Goal: Task Accomplishment & Management: Manage account settings

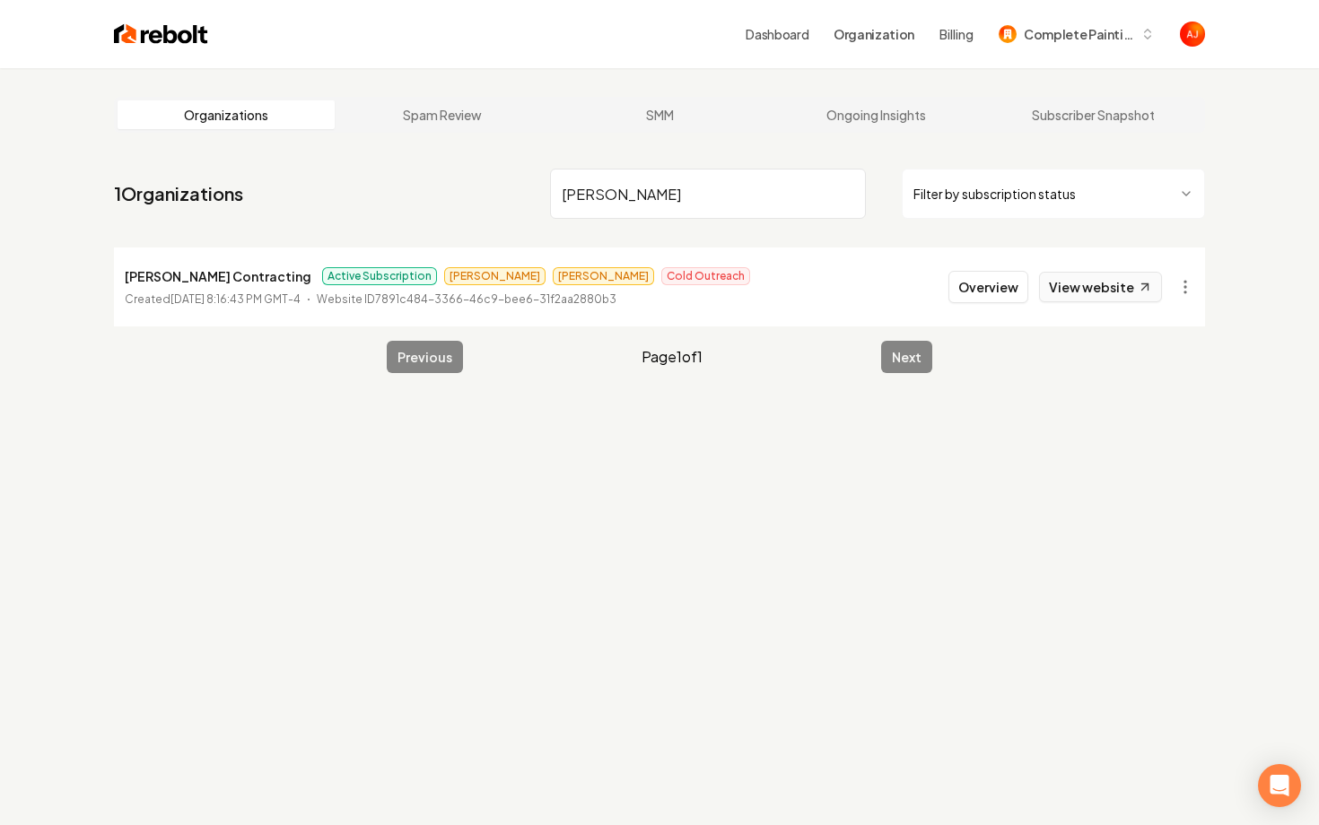
click at [1089, 288] on link "View website" at bounding box center [1100, 287] width 123 height 31
click at [594, 188] on input "borja" at bounding box center [708, 194] width 316 height 50
type input "b"
type input "raptor tur"
click at [979, 275] on button "Overview" at bounding box center [988, 287] width 80 height 32
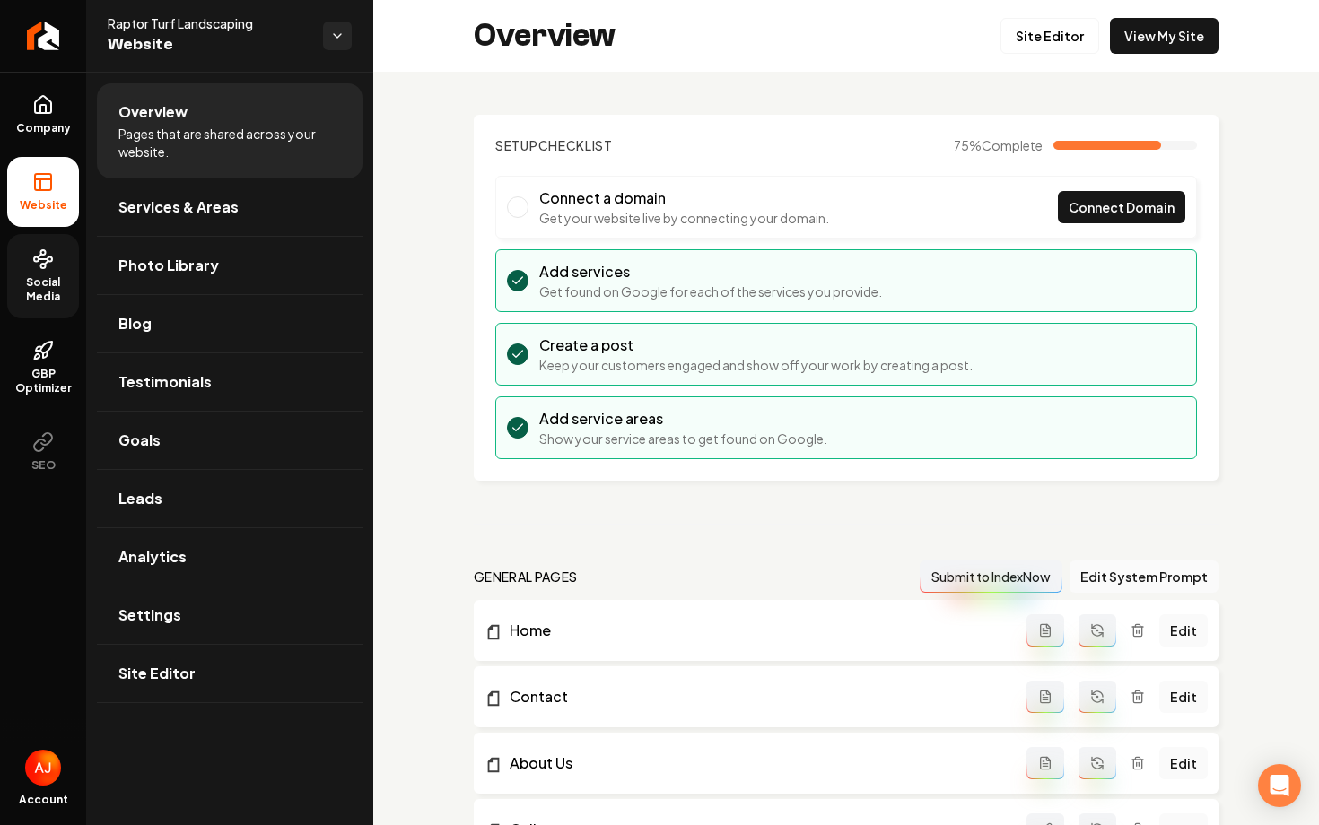
click at [53, 270] on link "Social Media" at bounding box center [43, 276] width 72 height 84
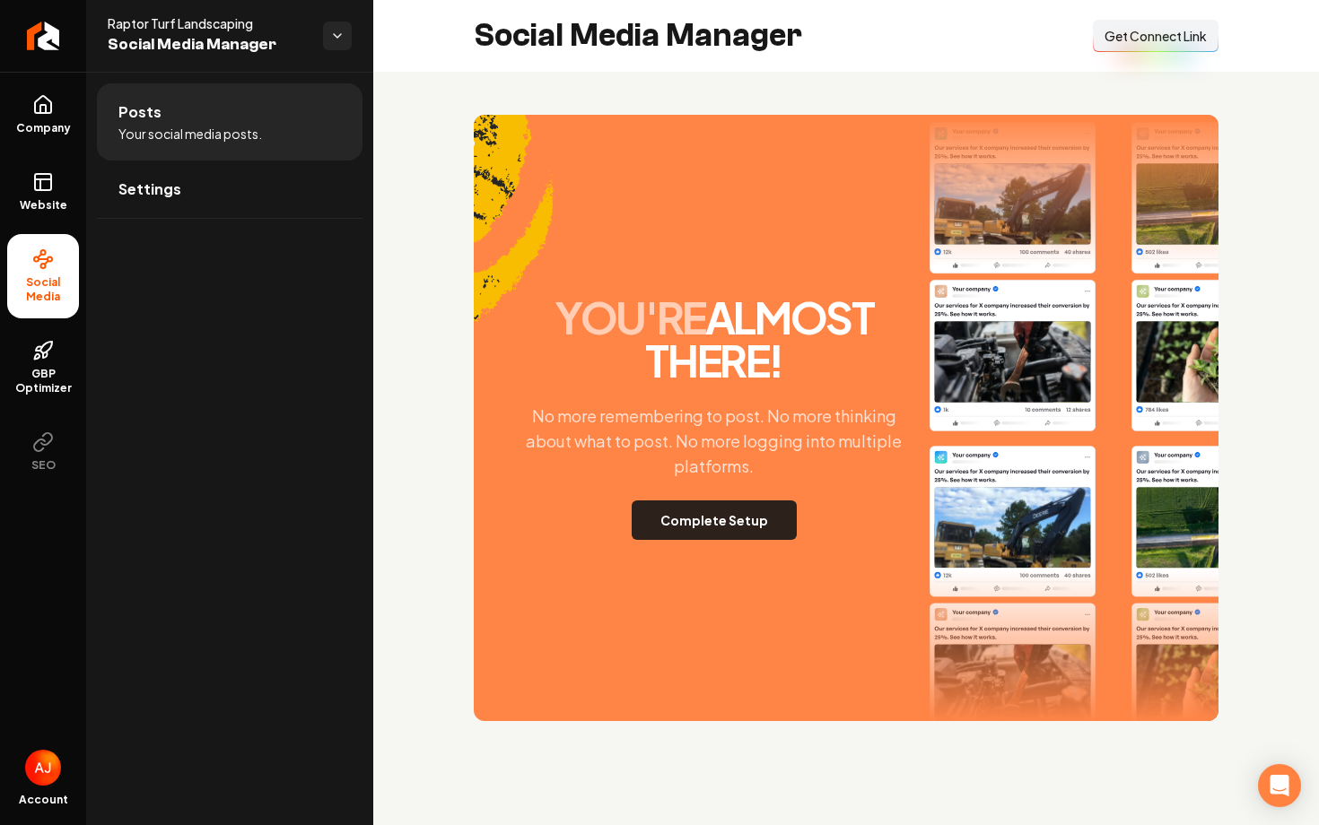
click at [797, 501] on button "Complete Setup" at bounding box center [714, 520] width 165 height 39
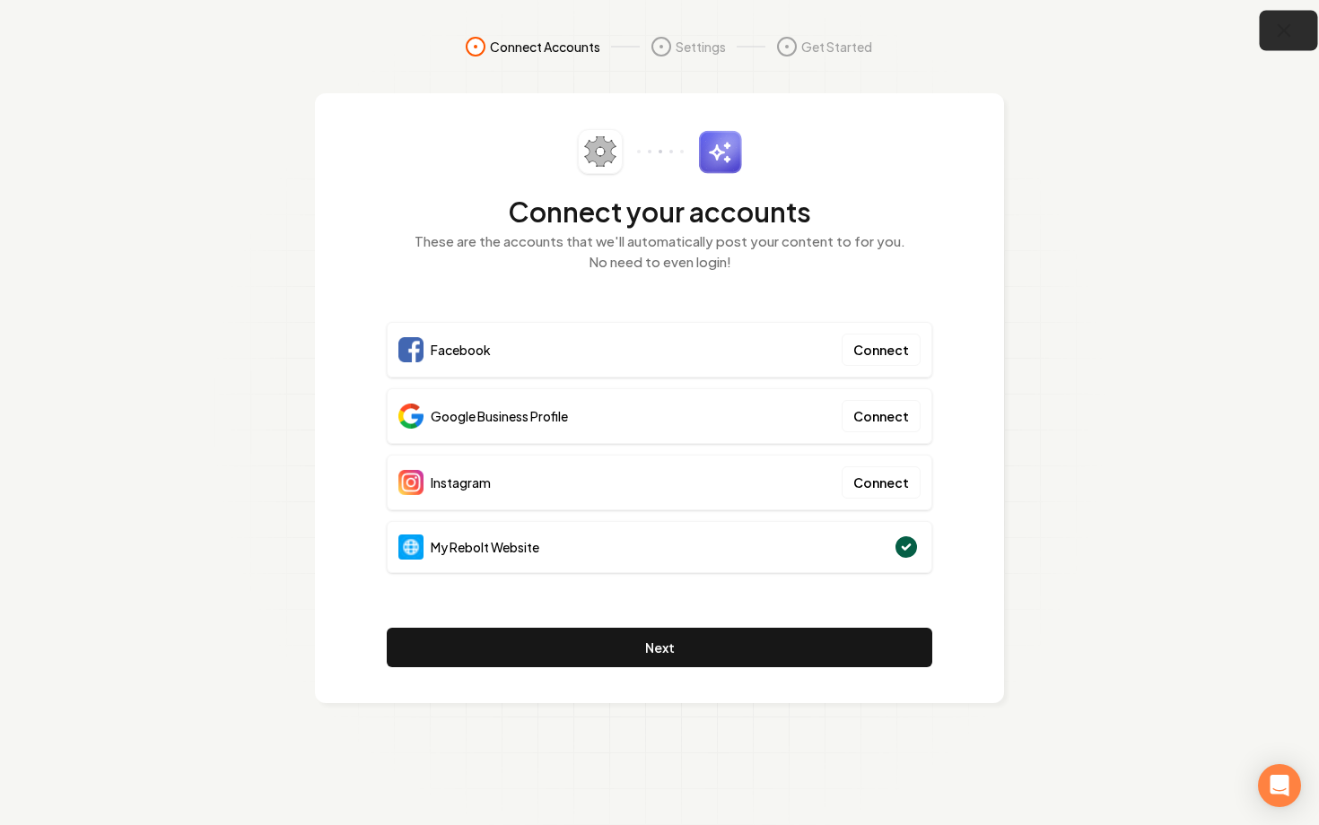
click at [1289, 39] on icon "button" at bounding box center [1284, 31] width 22 height 22
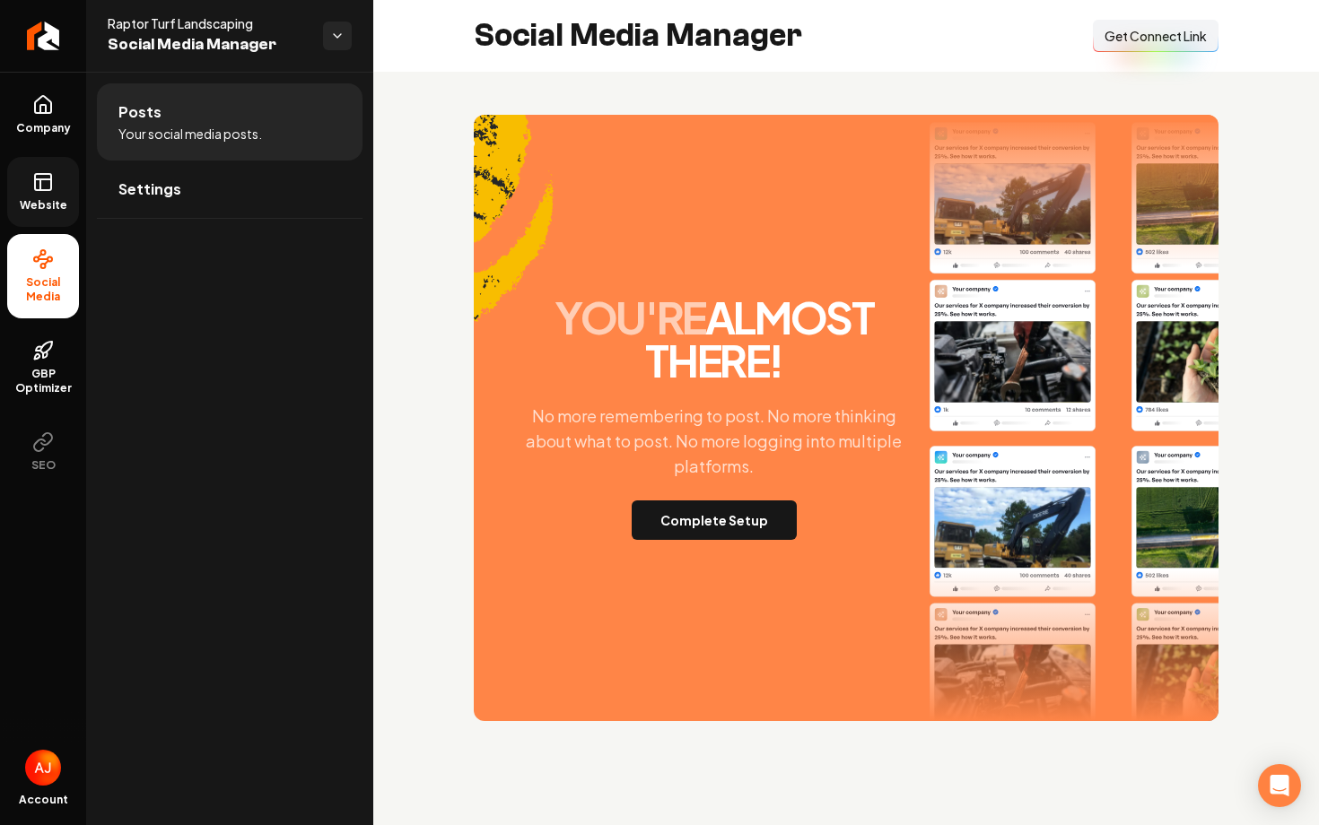
click at [38, 186] on icon at bounding box center [43, 182] width 22 height 22
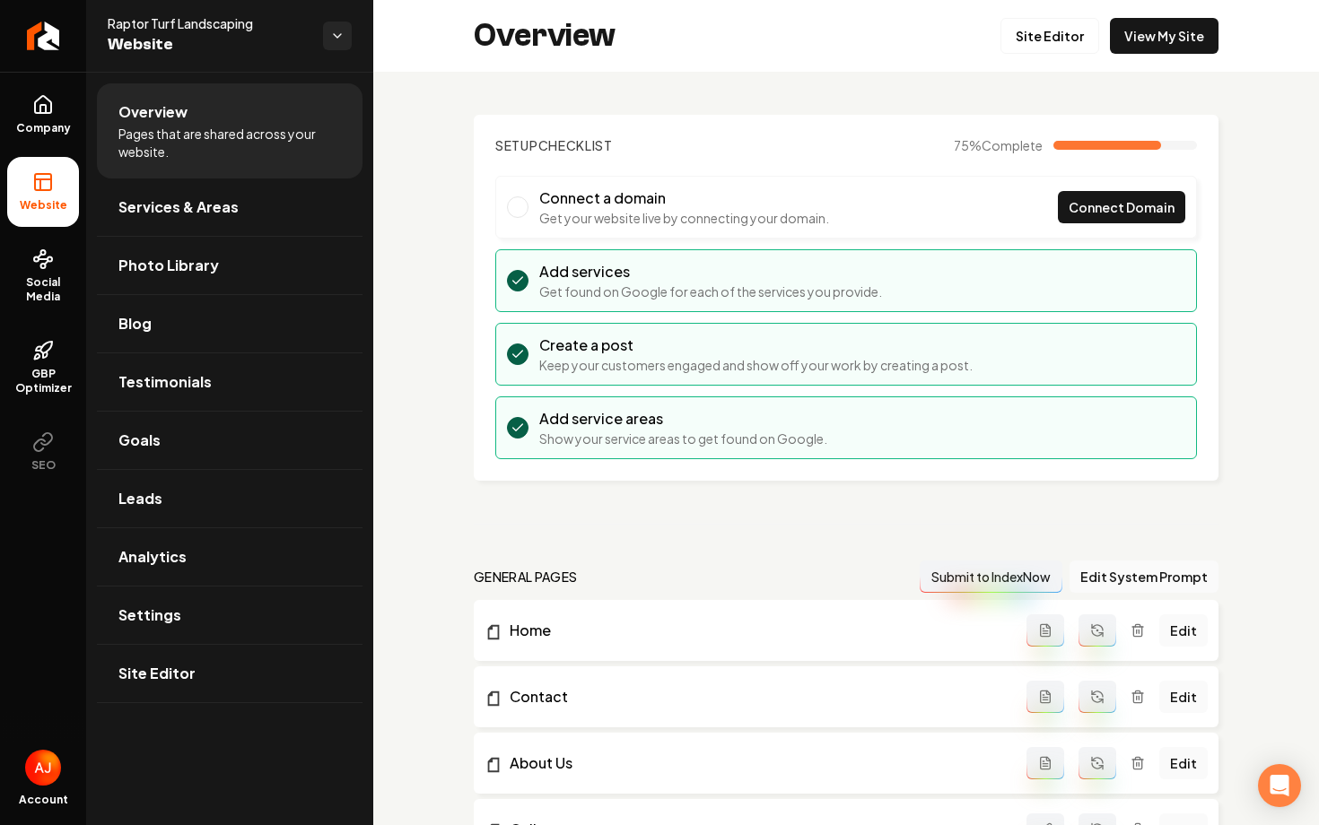
click at [1141, 61] on div "Overview Site Editor View My Site" at bounding box center [846, 36] width 946 height 72
click at [1141, 43] on link "View My Site" at bounding box center [1164, 36] width 109 height 36
click at [31, 290] on span "Social Media" at bounding box center [43, 289] width 72 height 29
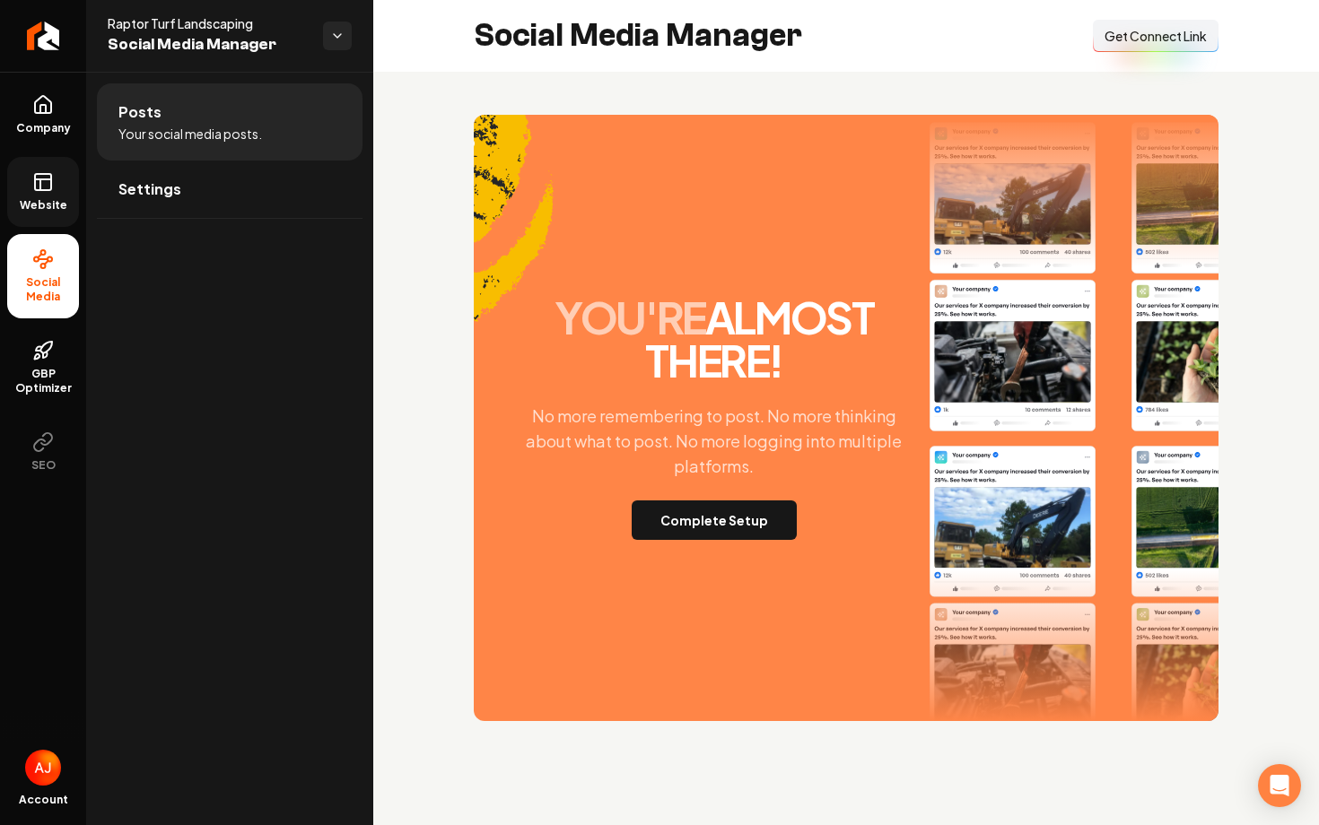
click at [41, 196] on link "Website" at bounding box center [43, 192] width 72 height 70
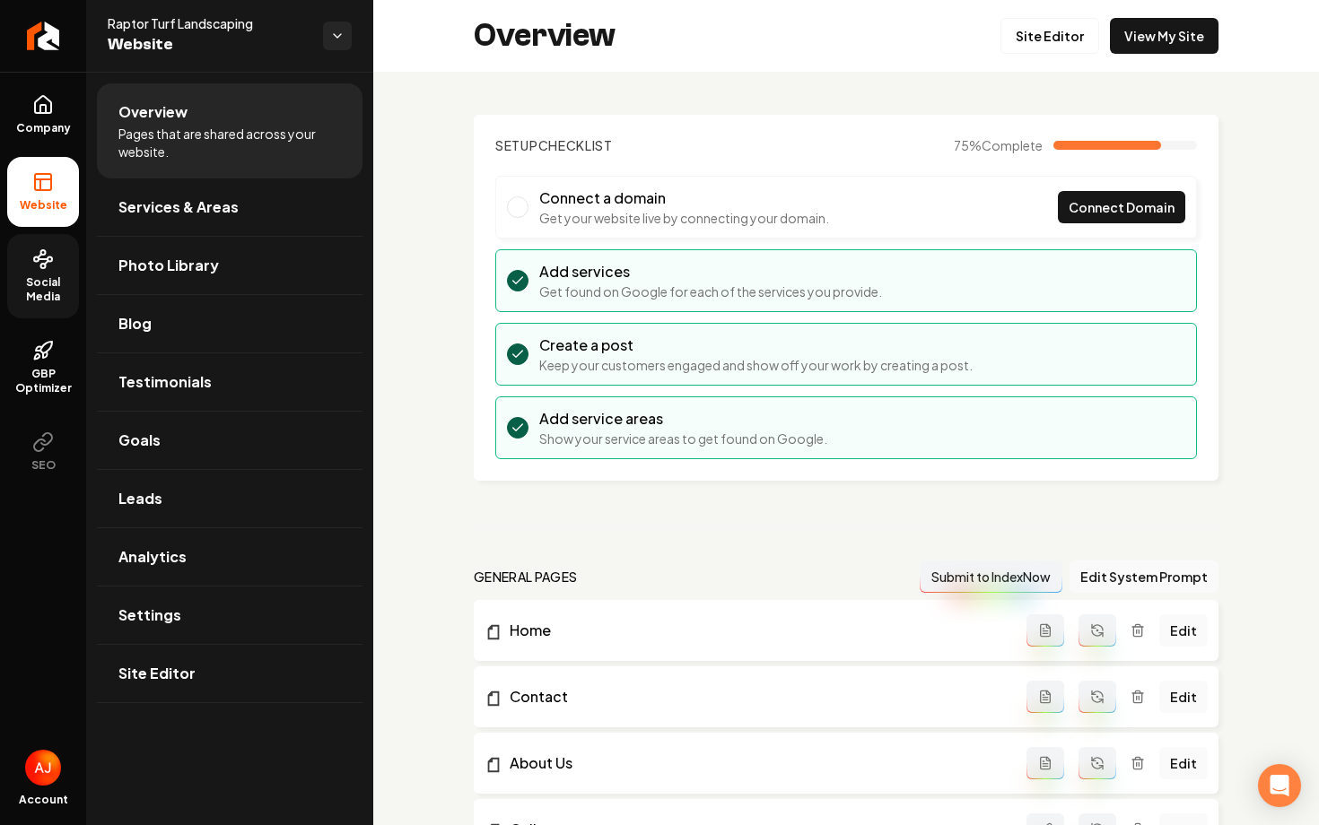
click at [45, 268] on icon at bounding box center [43, 260] width 22 height 22
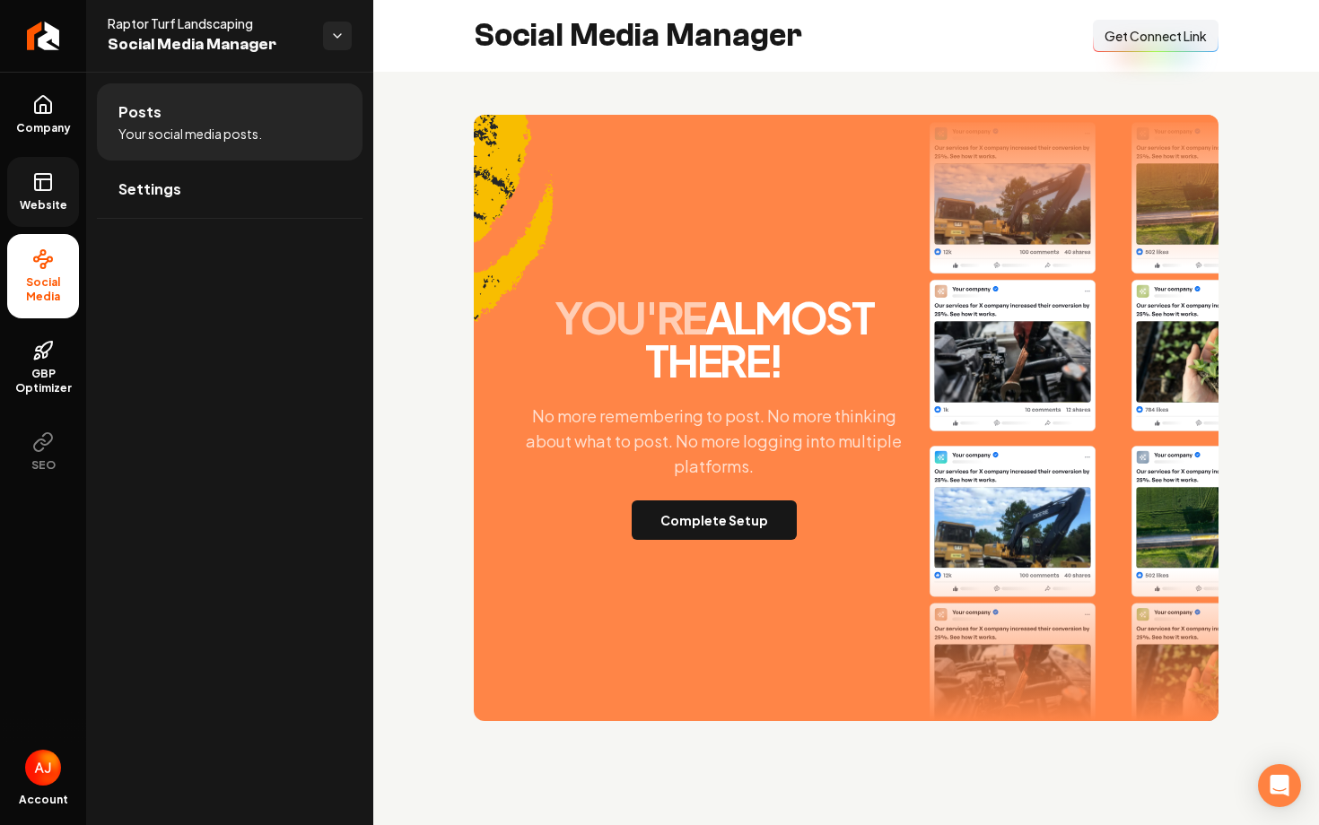
click at [1161, 34] on span "Get Connect Link" at bounding box center [1156, 36] width 102 height 18
click at [661, 519] on button "Complete Setup" at bounding box center [714, 520] width 165 height 39
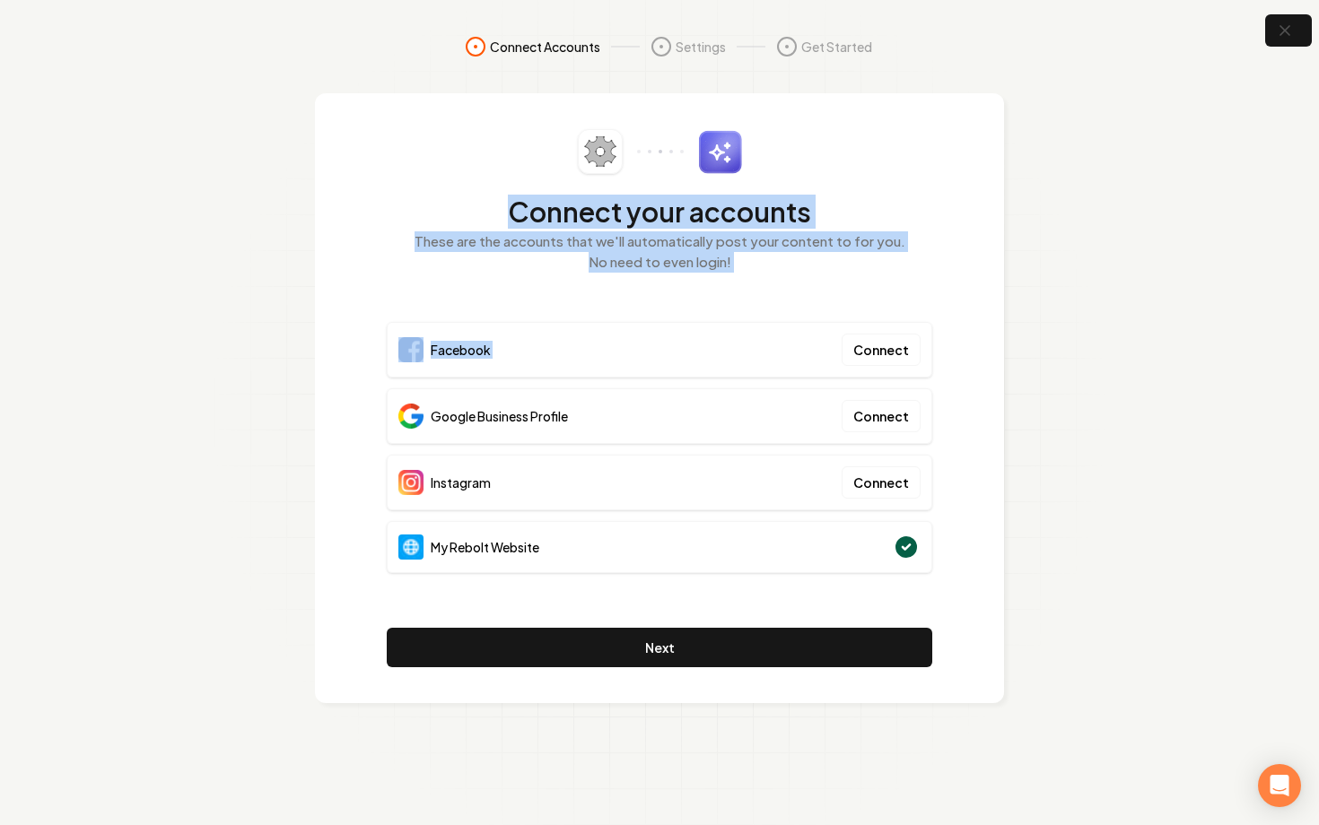
drag, startPoint x: 471, startPoint y: 209, endPoint x: 821, endPoint y: 311, distance: 364.6
click at [821, 311] on div "Connect your accounts These are the accounts that we'll automatically post your…" at bounding box center [660, 398] width 546 height 538
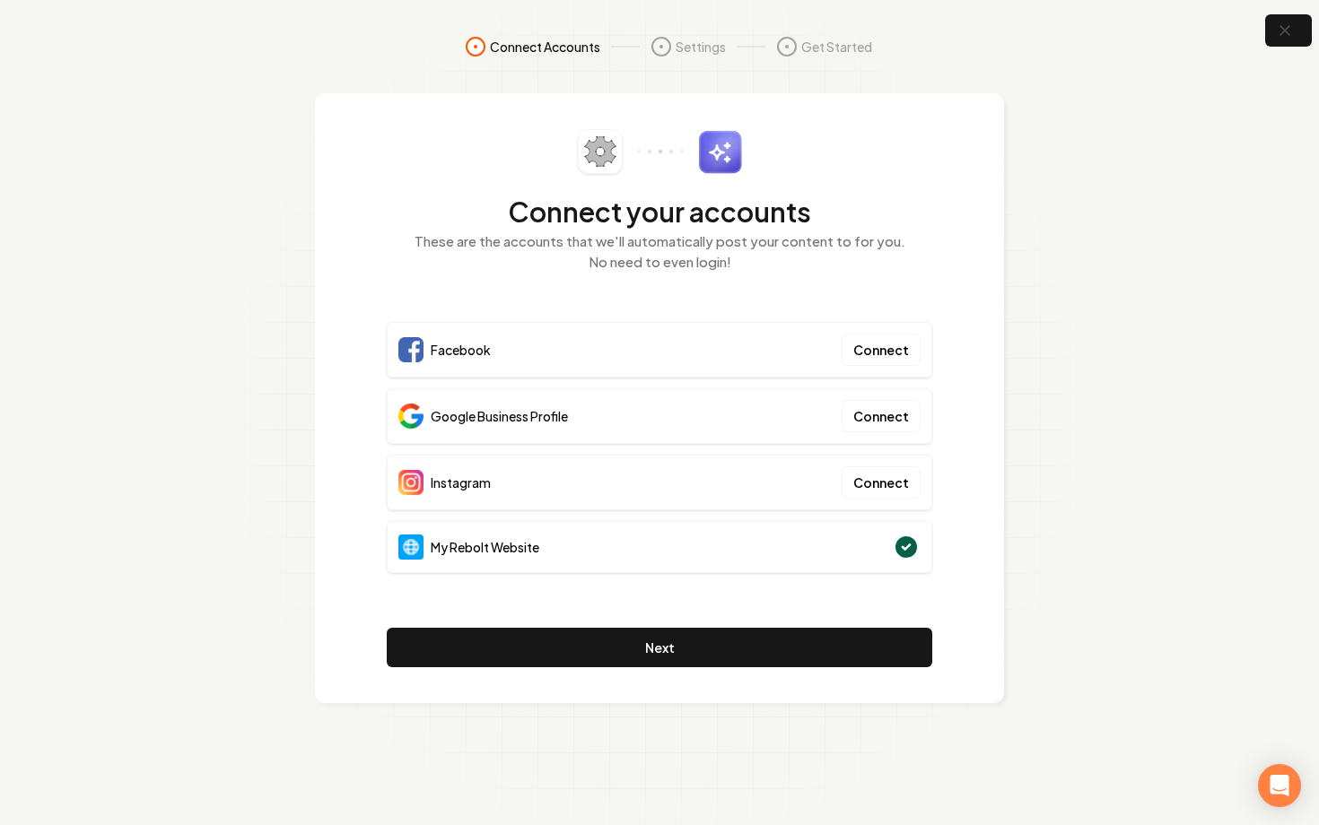
click at [966, 144] on div "Connect your accounts These are the accounts that we'll automatically post your…" at bounding box center [659, 398] width 689 height 610
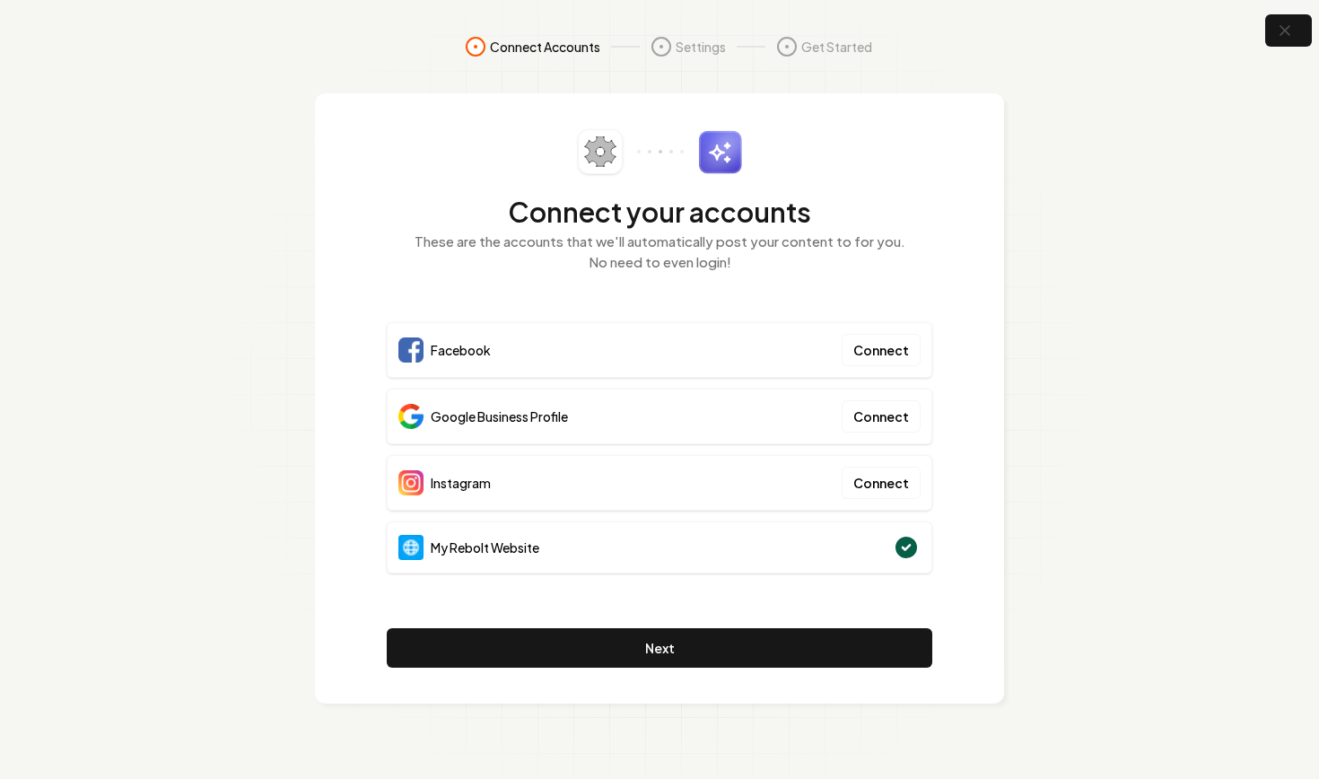
click at [847, 183] on div "Connect your accounts These are the accounts that we'll automatically post your…" at bounding box center [660, 211] width 546 height 164
click at [878, 350] on button "Connect" at bounding box center [881, 350] width 79 height 32
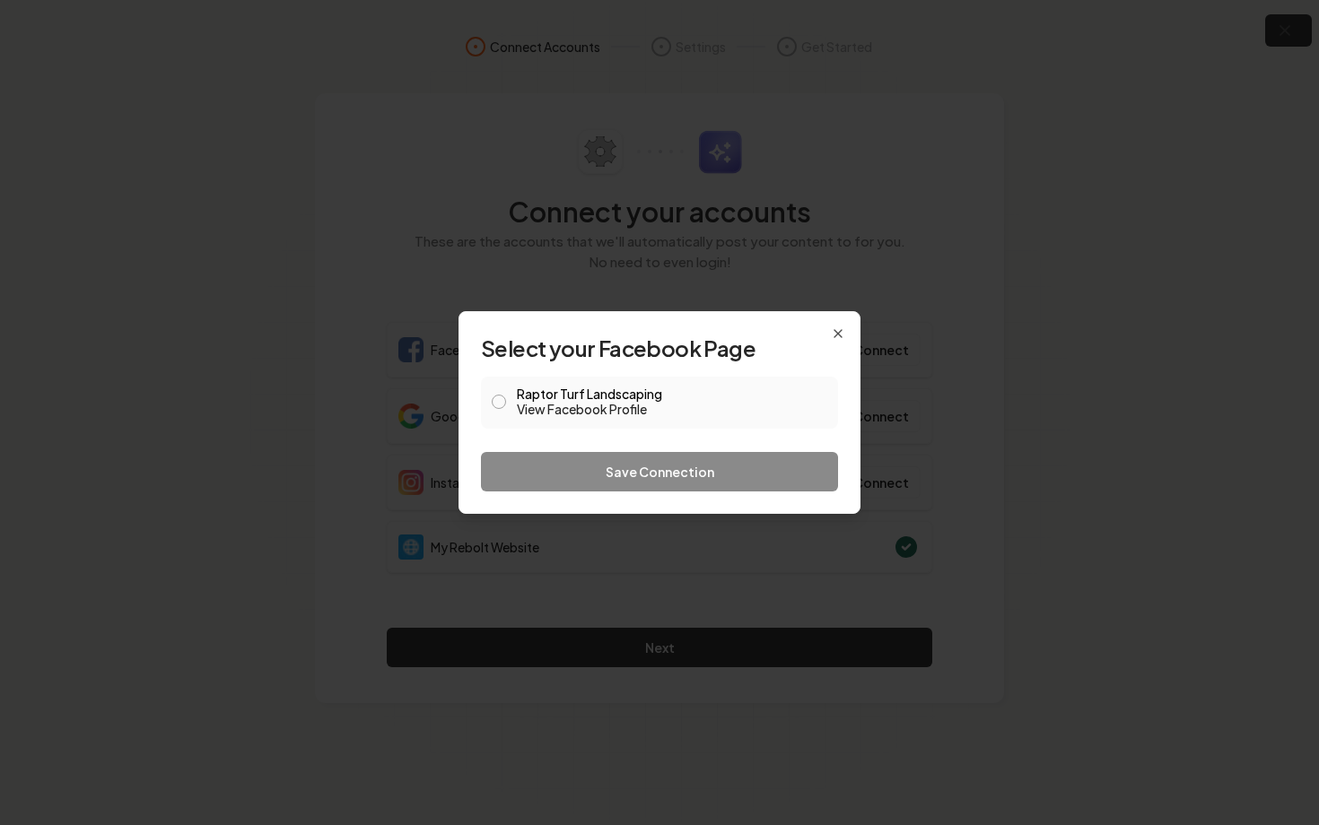
click at [514, 398] on div "Raptor Turf Landscaping View Facebook Profile" at bounding box center [659, 403] width 357 height 52
click at [498, 403] on button "Raptor Turf Landscaping View Facebook Profile" at bounding box center [499, 402] width 14 height 14
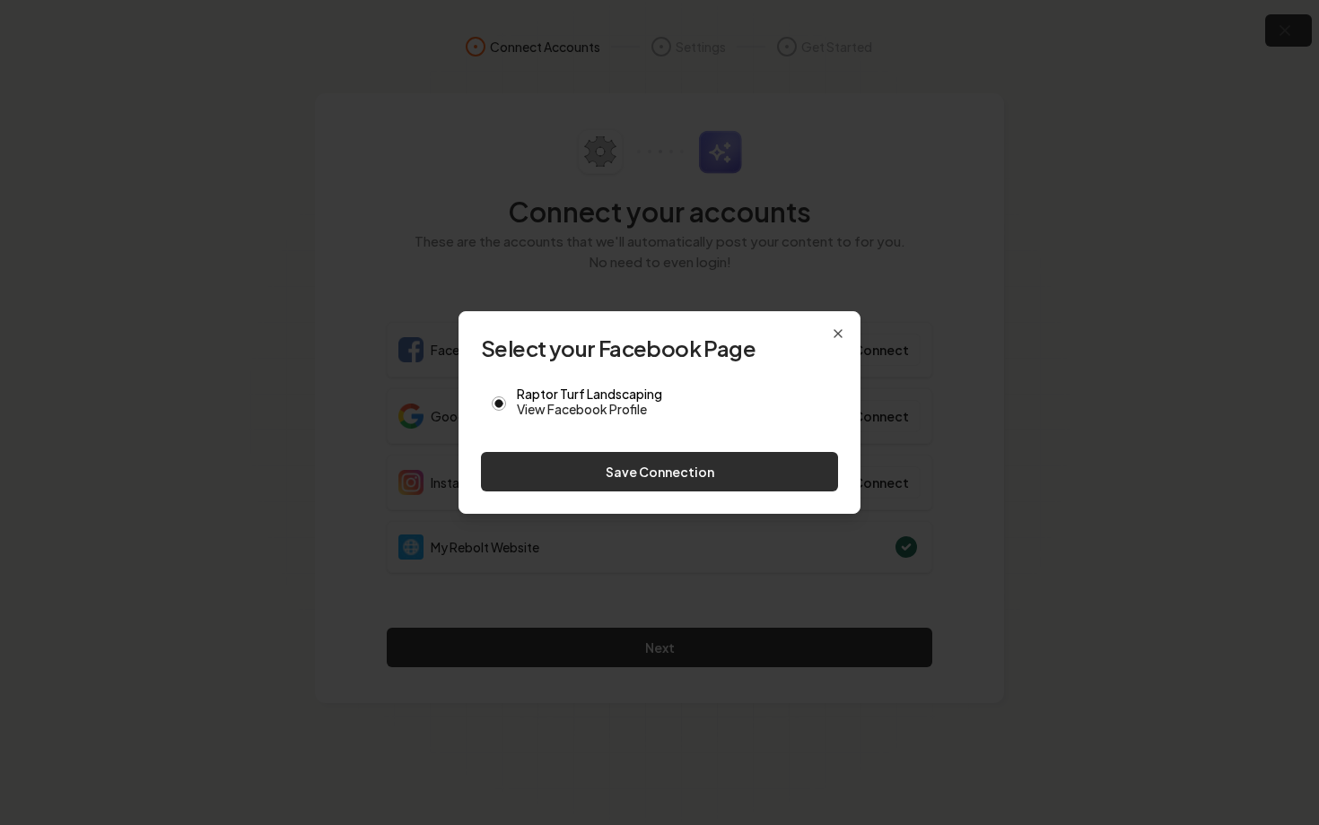
click at [585, 472] on button "Save Connection" at bounding box center [659, 471] width 357 height 39
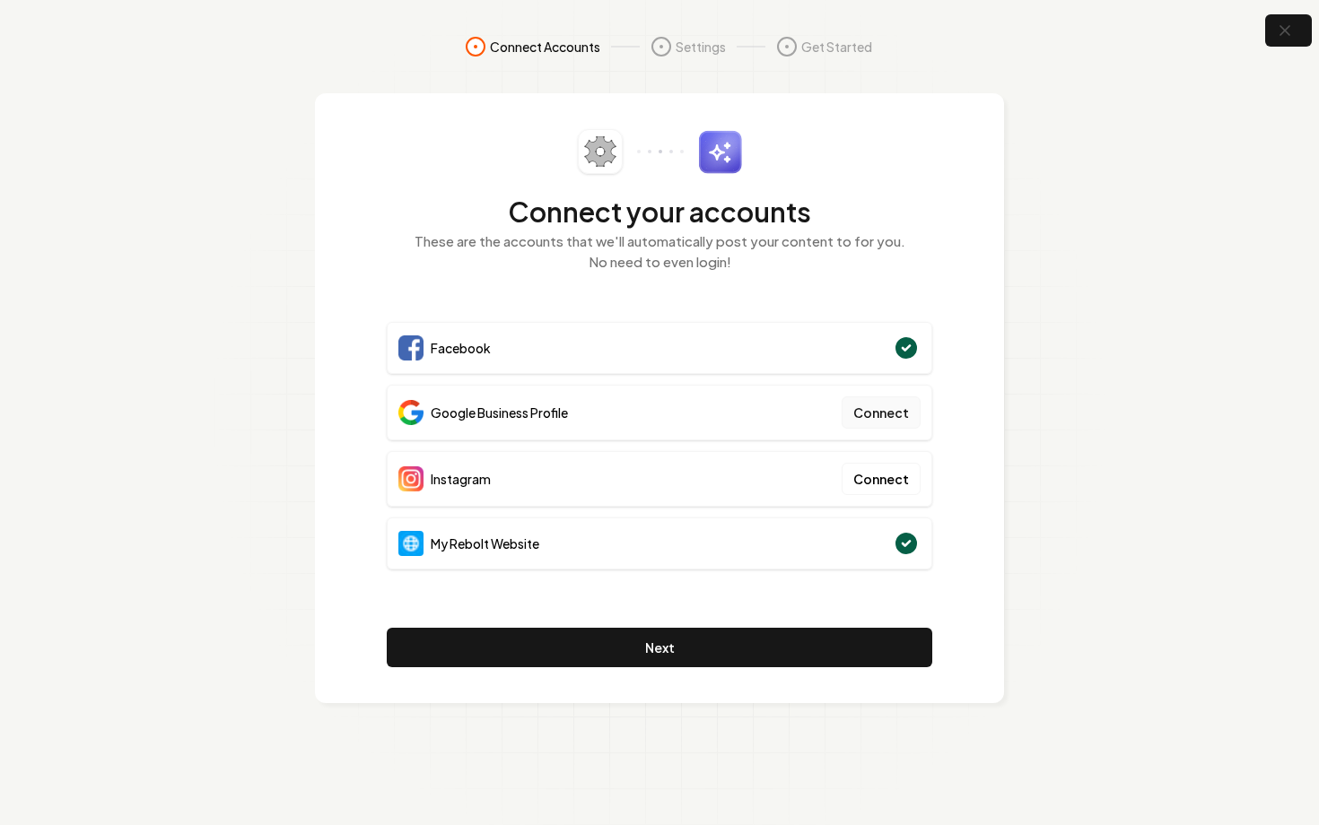
click at [862, 416] on button "Connect" at bounding box center [881, 413] width 79 height 32
click at [1000, 476] on div "Connect your accounts These are the accounts that we'll automatically post your…" at bounding box center [659, 398] width 689 height 610
click at [742, 422] on div "Google Business Profile Connect" at bounding box center [660, 413] width 546 height 56
click at [963, 382] on div "Connect your accounts These are the accounts that we'll automatically post your…" at bounding box center [659, 398] width 689 height 610
drag, startPoint x: 499, startPoint y: 482, endPoint x: 380, endPoint y: 482, distance: 118.4
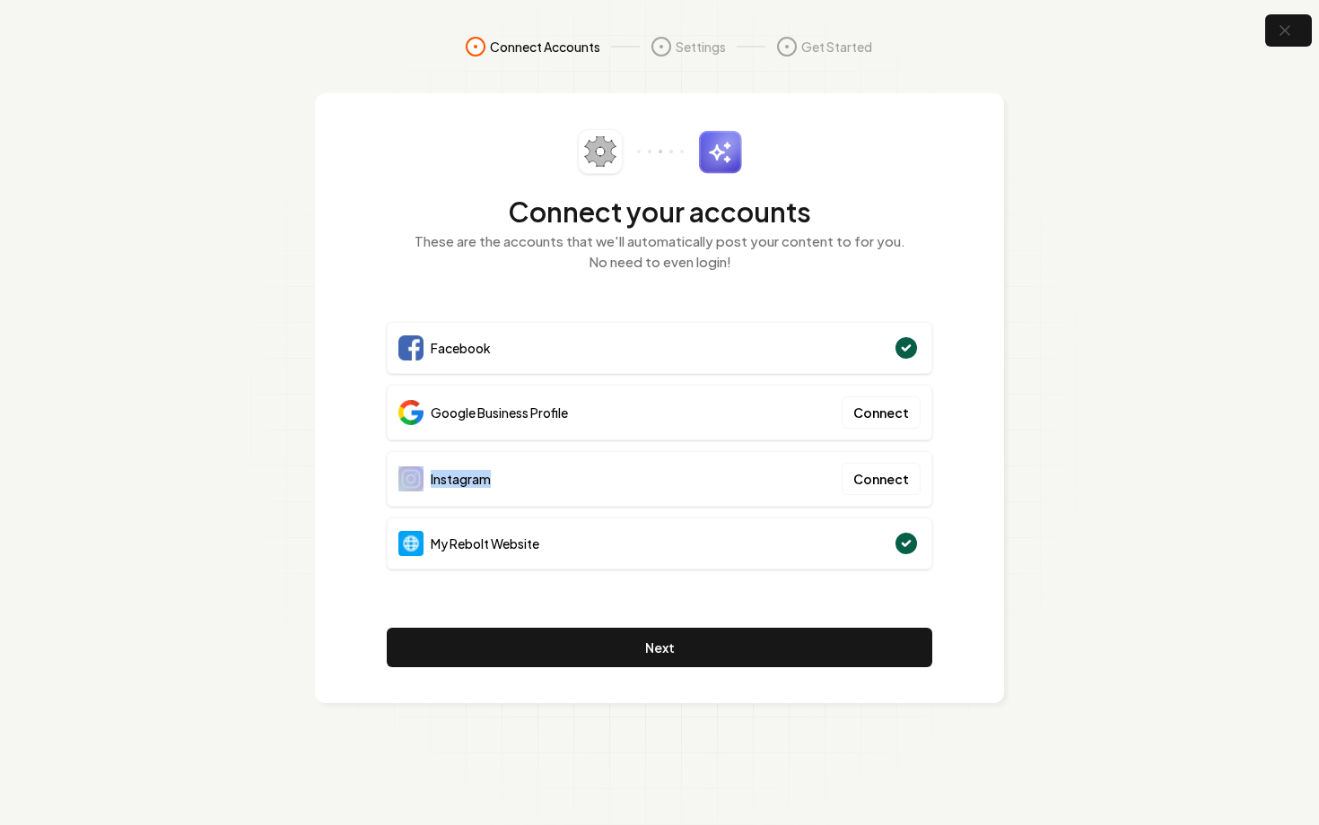
click at [380, 482] on div "Connect your accounts These are the accounts that we'll automatically post your…" at bounding box center [659, 398] width 689 height 610
click at [920, 261] on p "These are the accounts that we'll automatically post your content to for you. N…" at bounding box center [660, 251] width 546 height 40
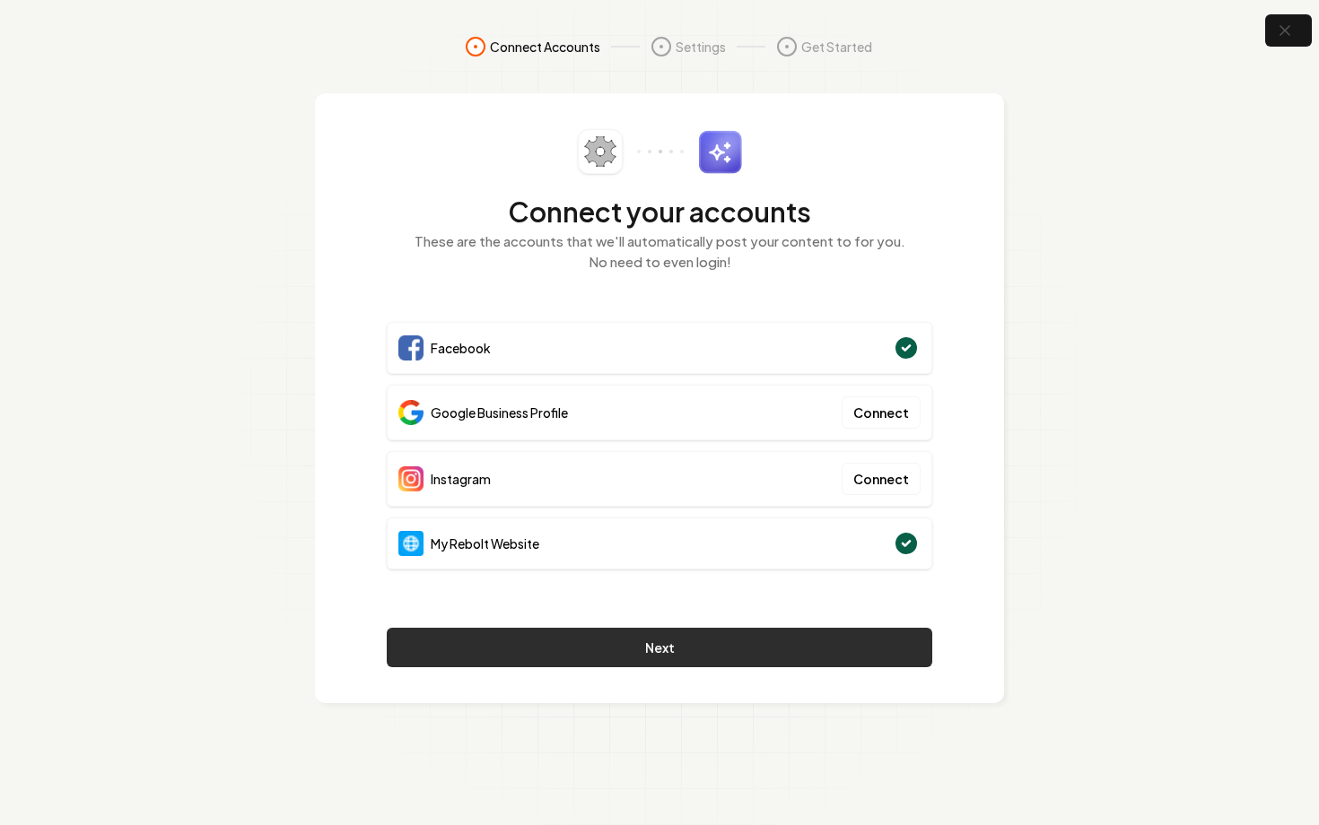
click at [694, 635] on button "Next" at bounding box center [660, 647] width 546 height 39
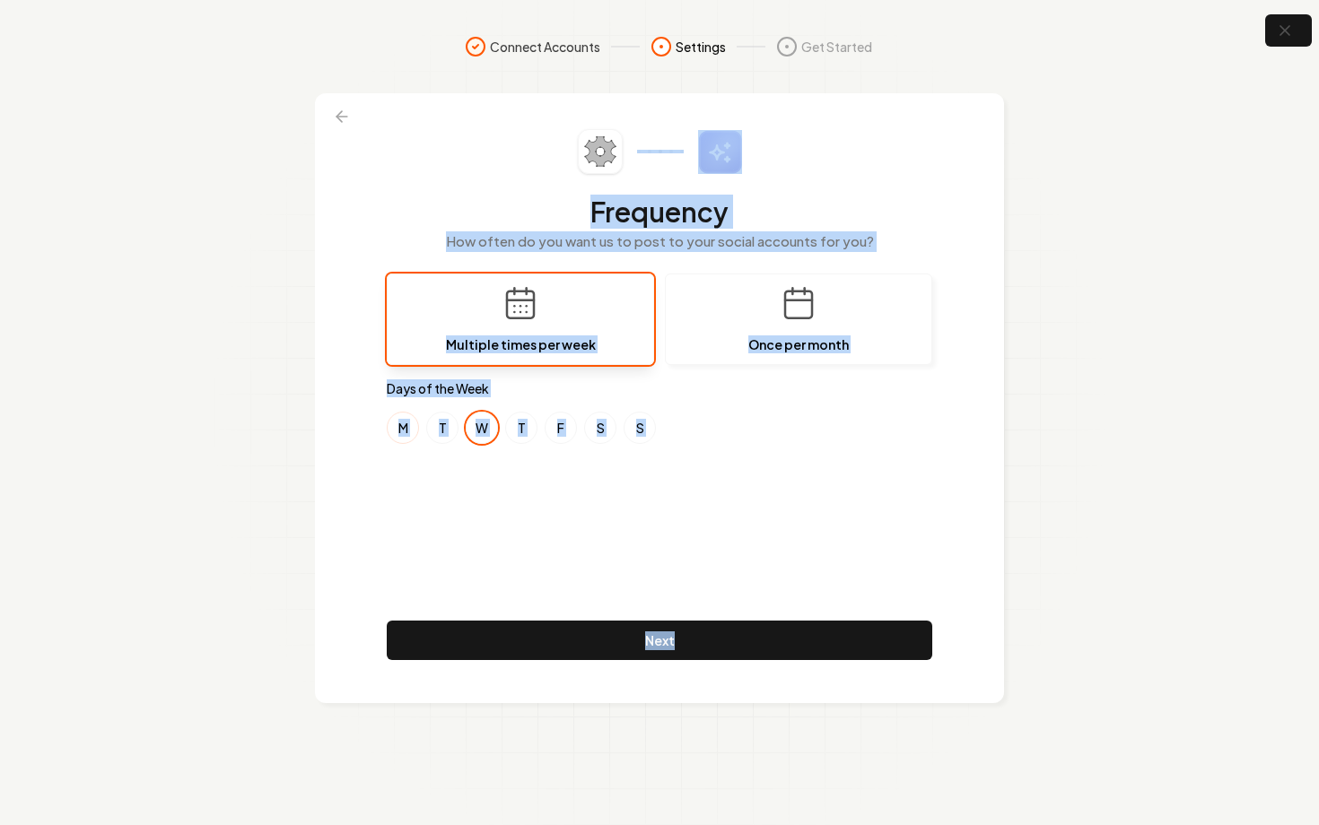
click at [404, 428] on button "M" at bounding box center [403, 428] width 32 height 32
click at [586, 428] on button "S" at bounding box center [600, 428] width 32 height 32
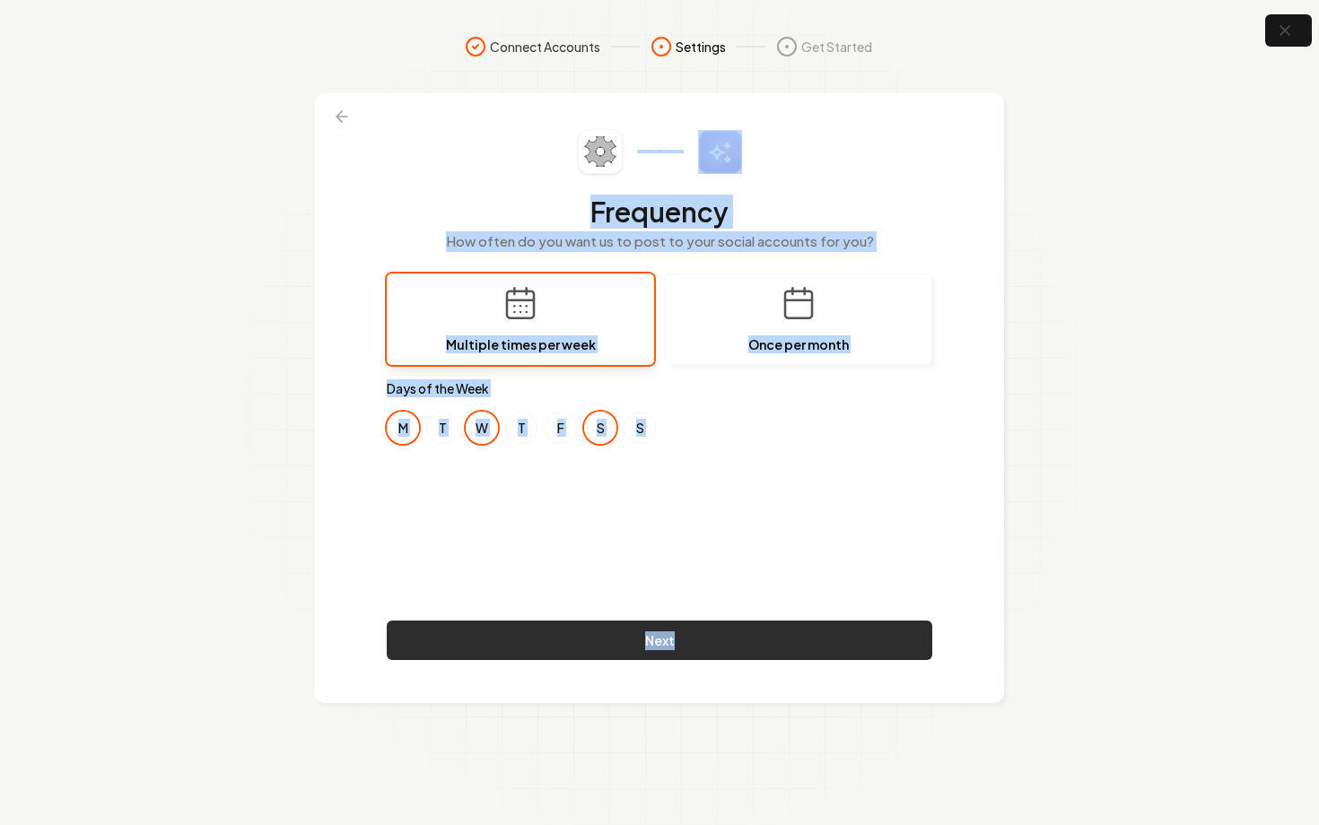
click at [684, 642] on button "Next" at bounding box center [660, 640] width 546 height 39
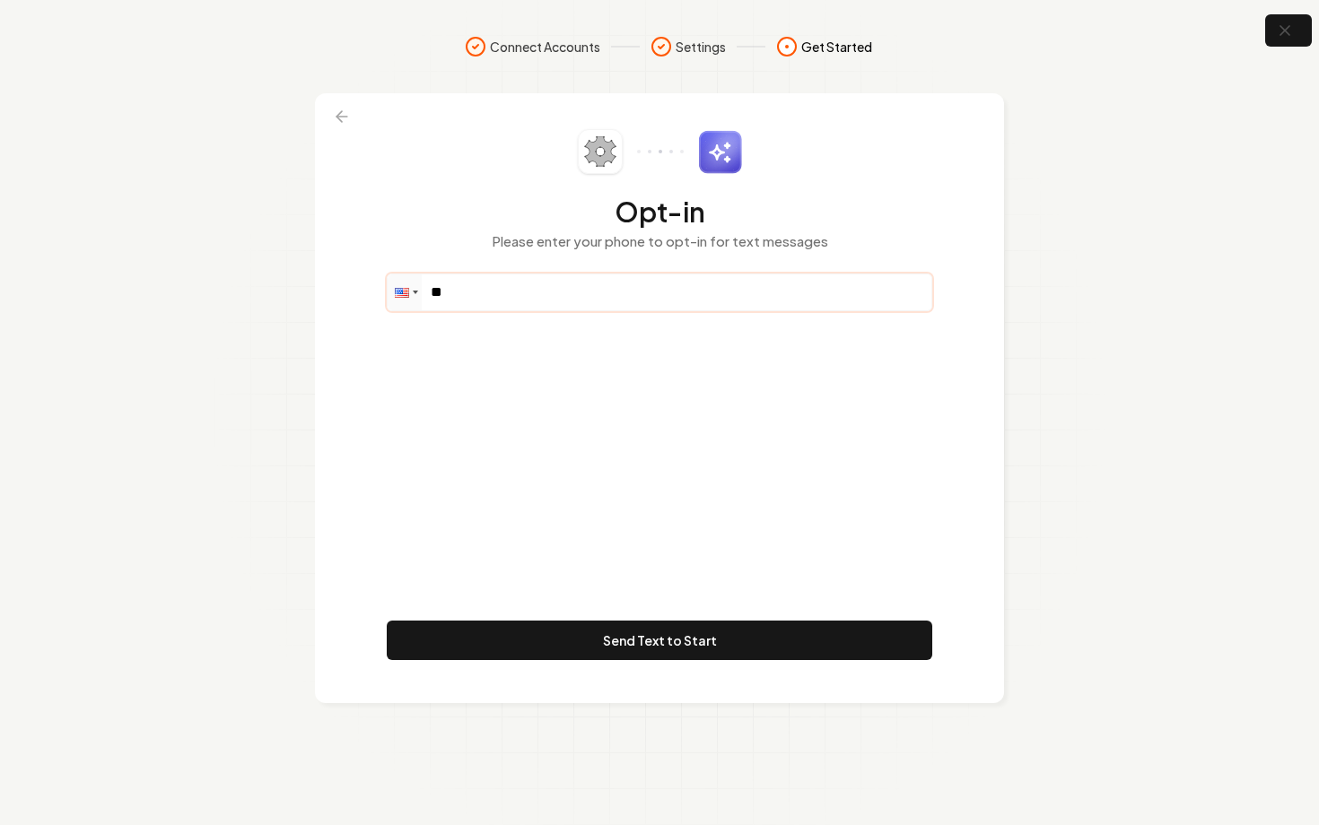
click at [534, 275] on input "**" at bounding box center [660, 293] width 544 height 36
paste input "**********"
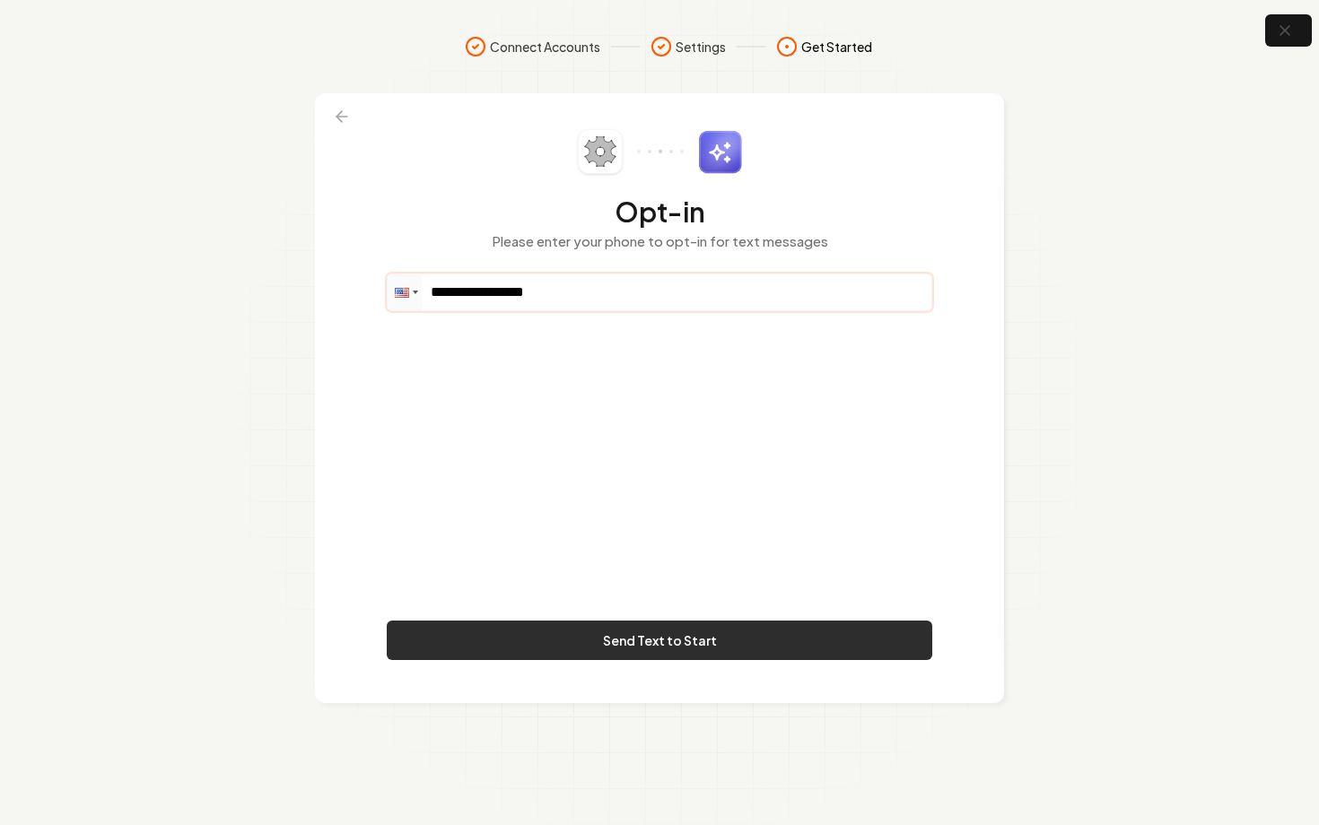
type input "**********"
click at [729, 656] on button "Send Text to Start" at bounding box center [660, 640] width 546 height 39
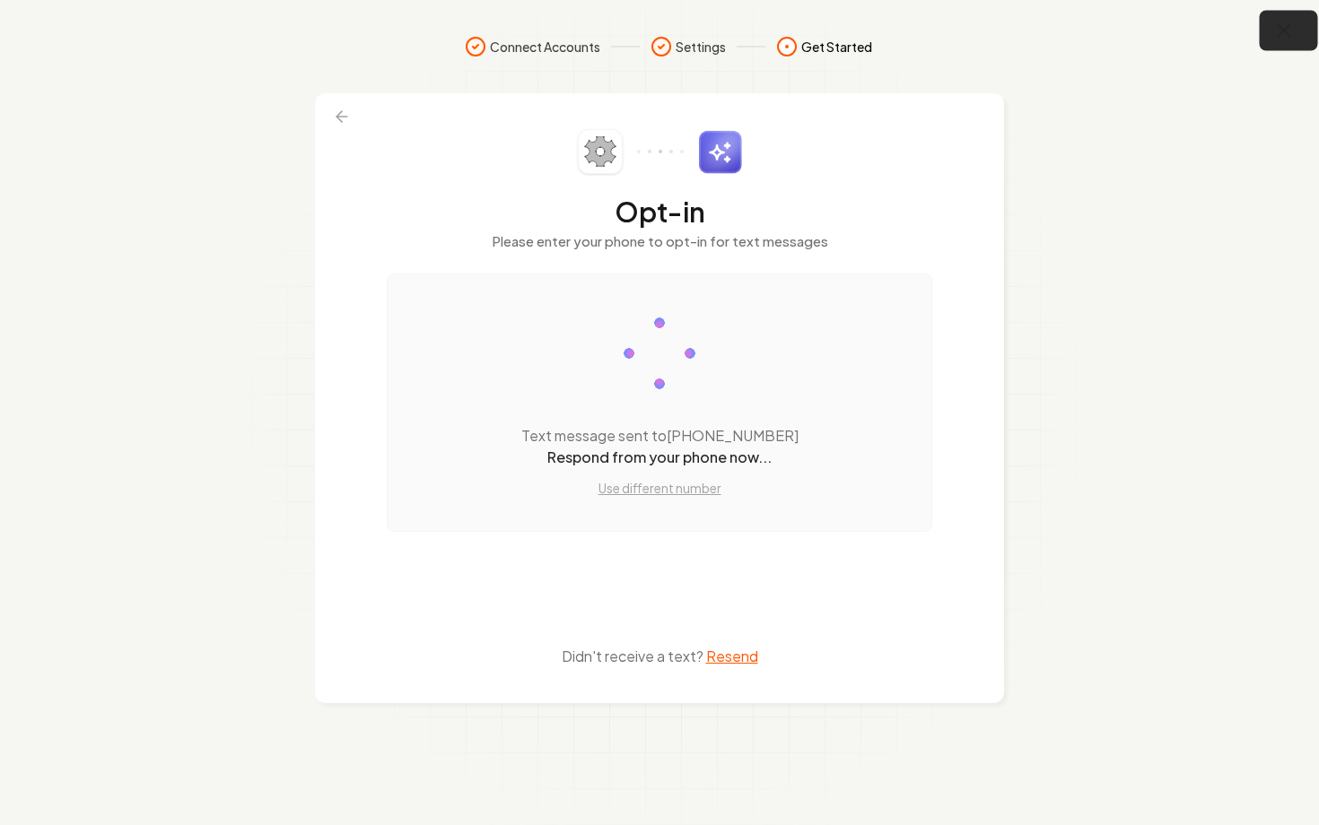
click at [1287, 32] on icon "button" at bounding box center [1285, 31] width 12 height 12
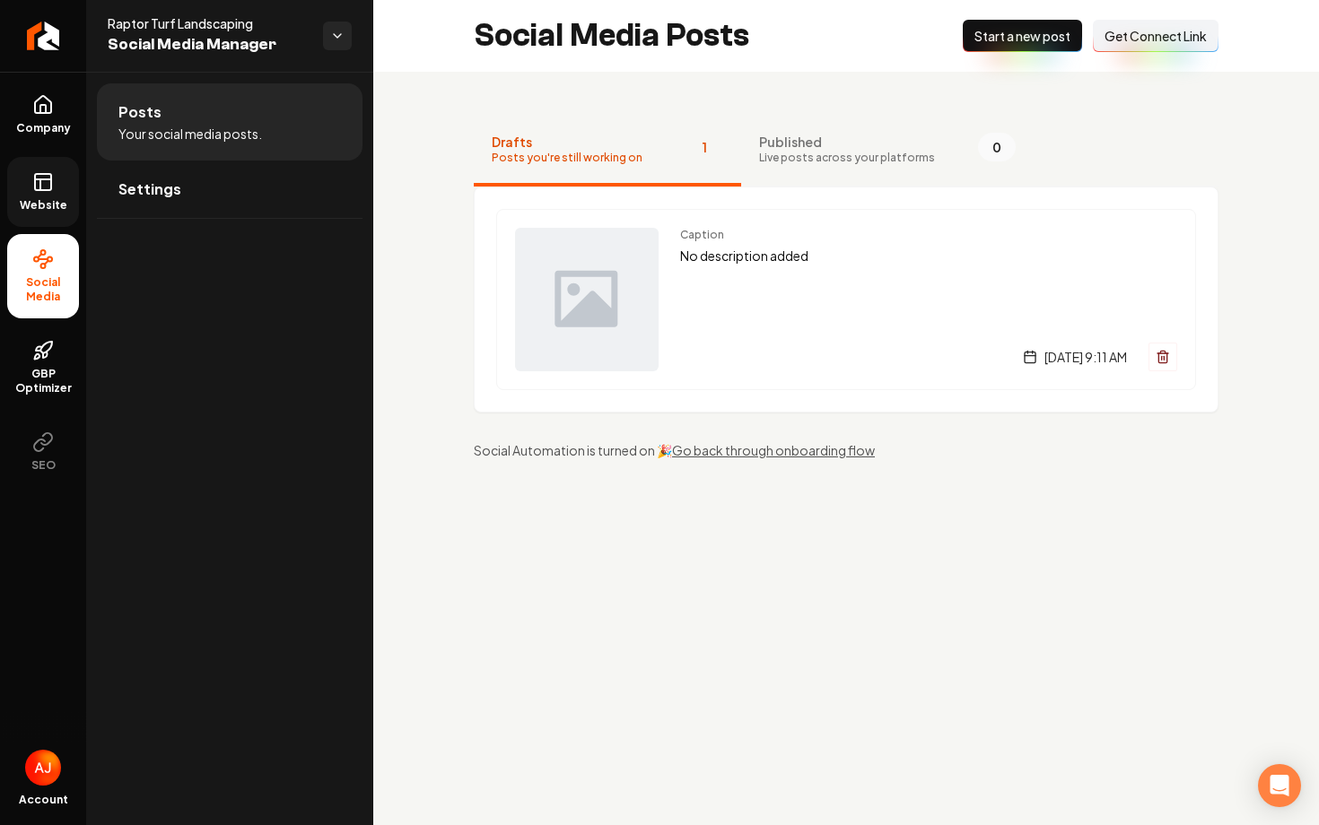
click at [44, 193] on link "Website" at bounding box center [43, 192] width 72 height 70
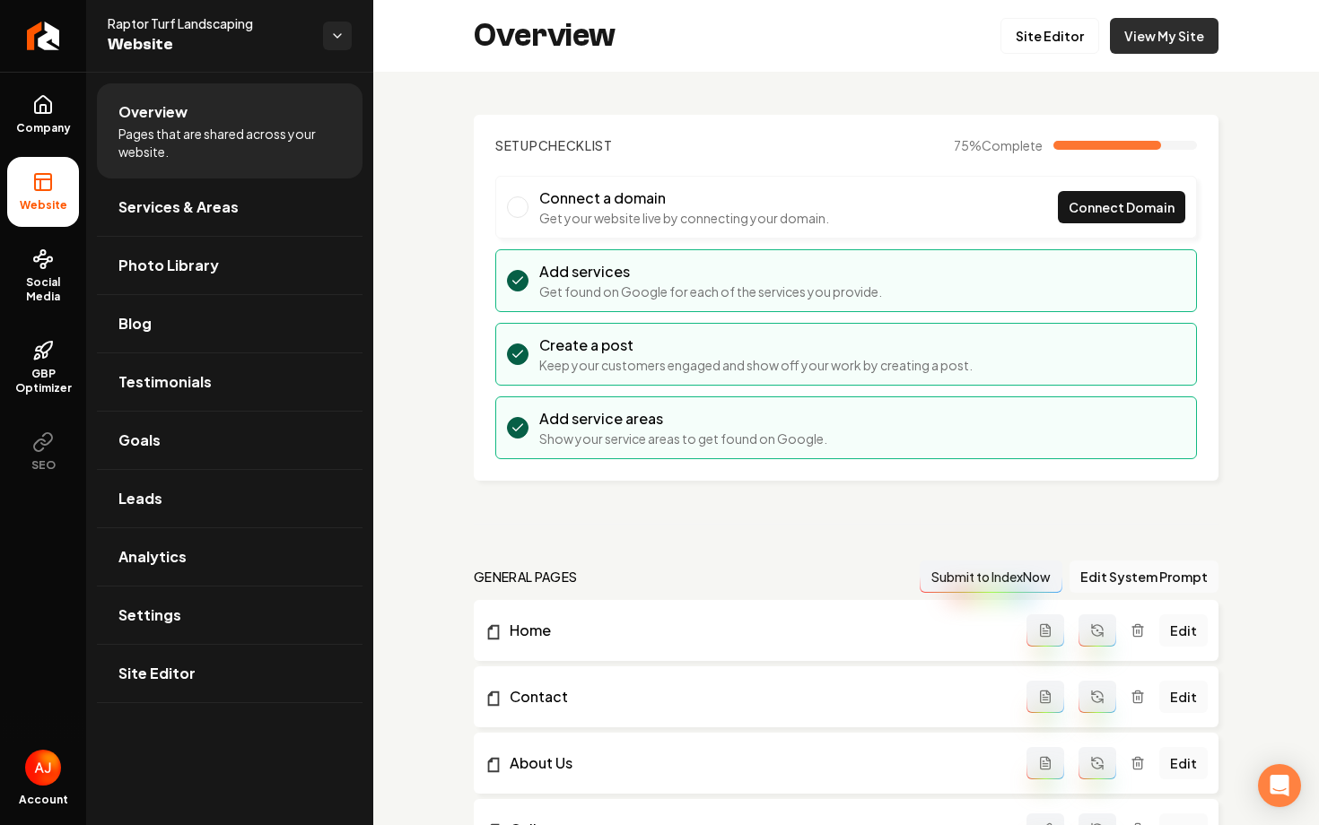
click at [1157, 43] on link "View My Site" at bounding box center [1164, 36] width 109 height 36
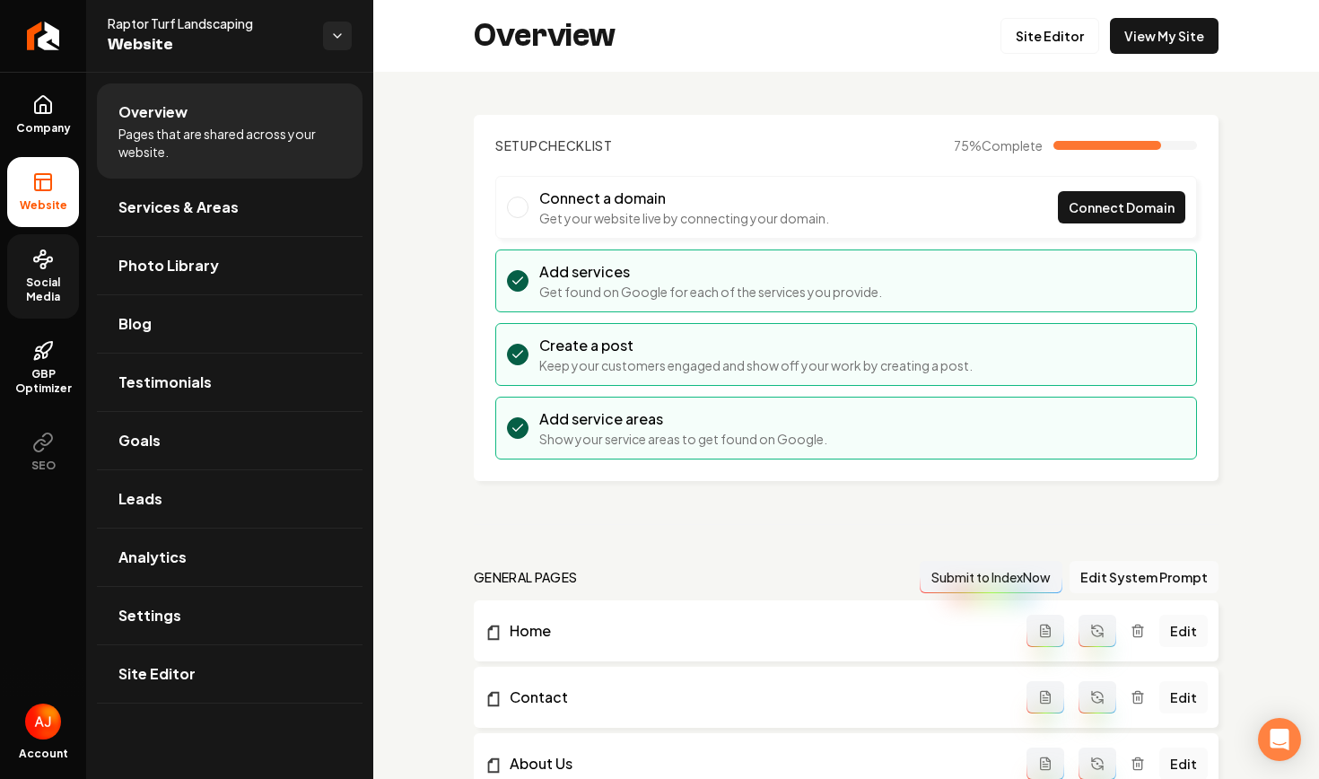
click at [51, 293] on span "Social Media" at bounding box center [43, 289] width 72 height 29
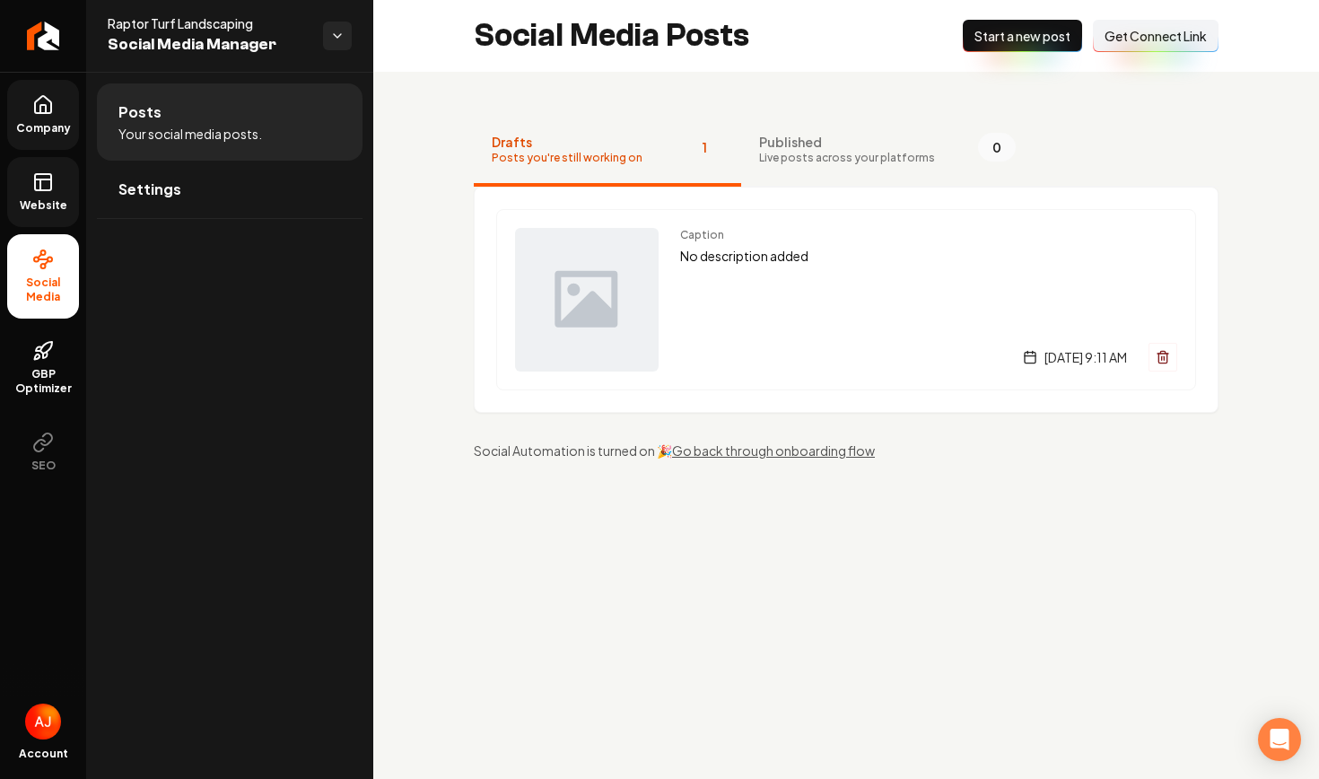
click at [44, 114] on icon at bounding box center [43, 105] width 22 height 22
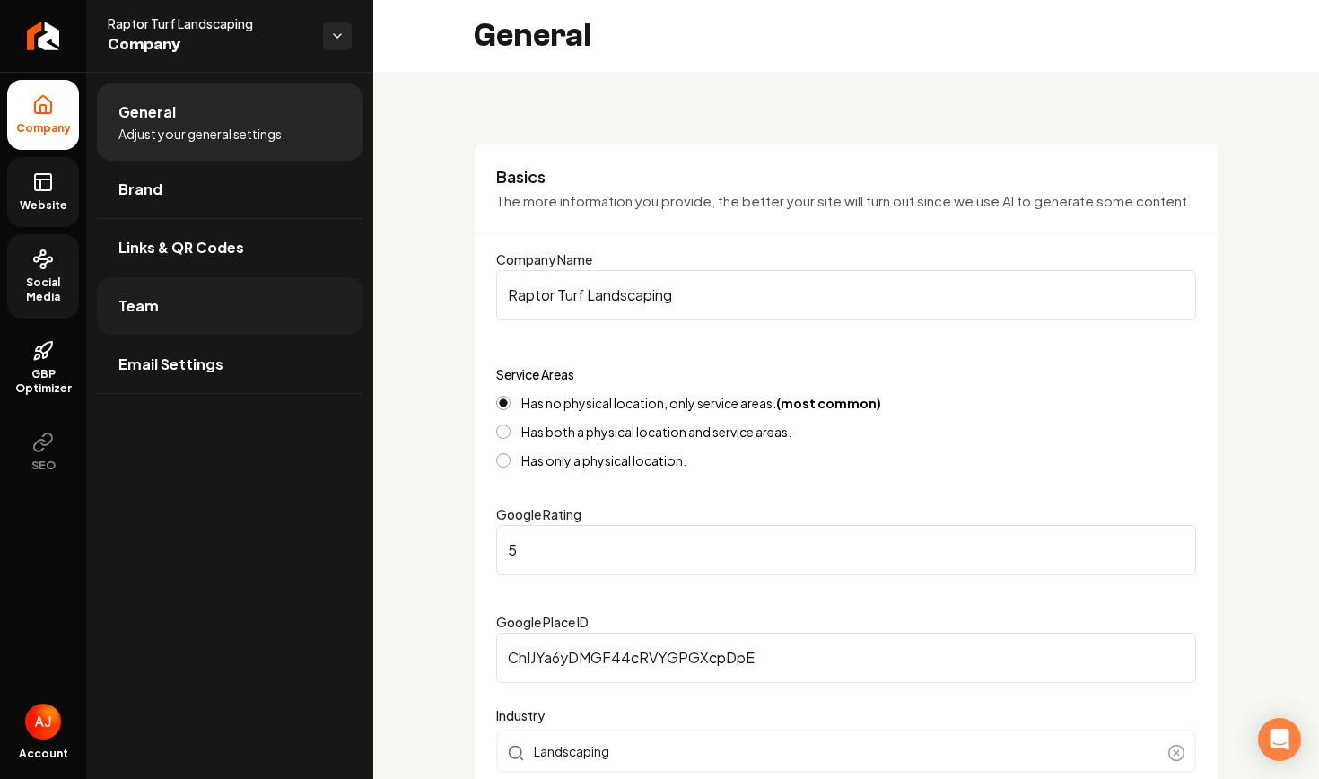
click at [222, 305] on link "Team" at bounding box center [230, 305] width 266 height 57
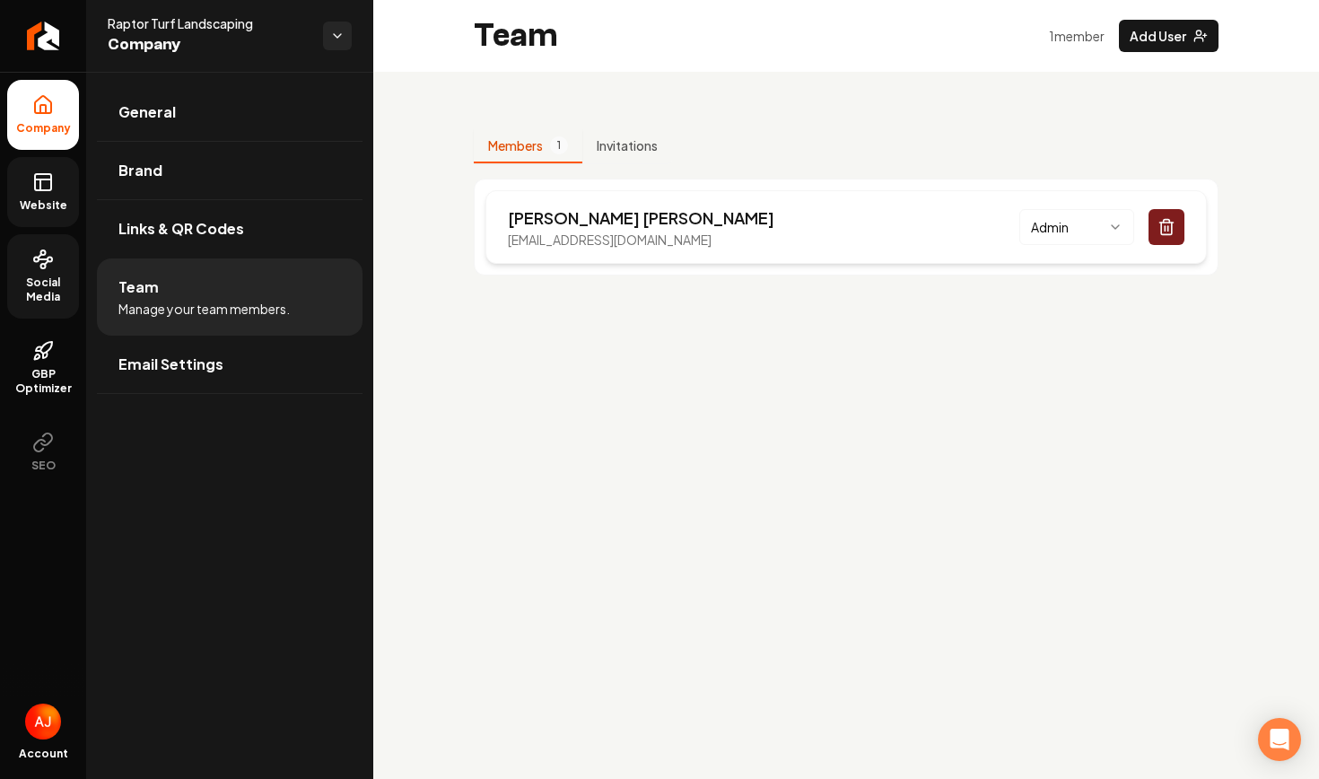
drag, startPoint x: 764, startPoint y: 241, endPoint x: 494, endPoint y: 246, distance: 271.0
click at [494, 246] on div "Zach Jones raptorturflandscapingllc@gmail.com Admin" at bounding box center [845, 227] width 721 height 74
copy p "raptorturflandscapingllc@gmail.com"
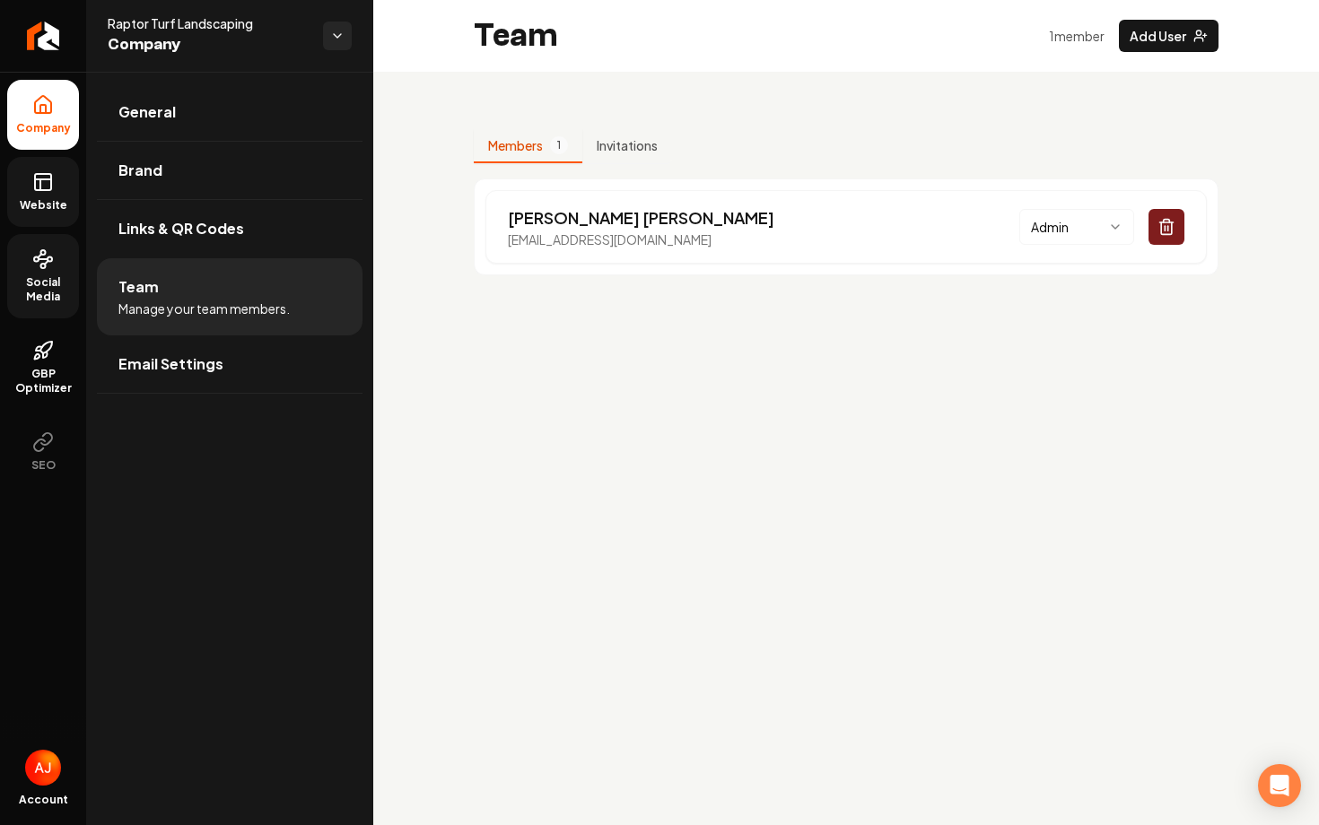
click at [37, 289] on span "Social Media" at bounding box center [43, 289] width 72 height 29
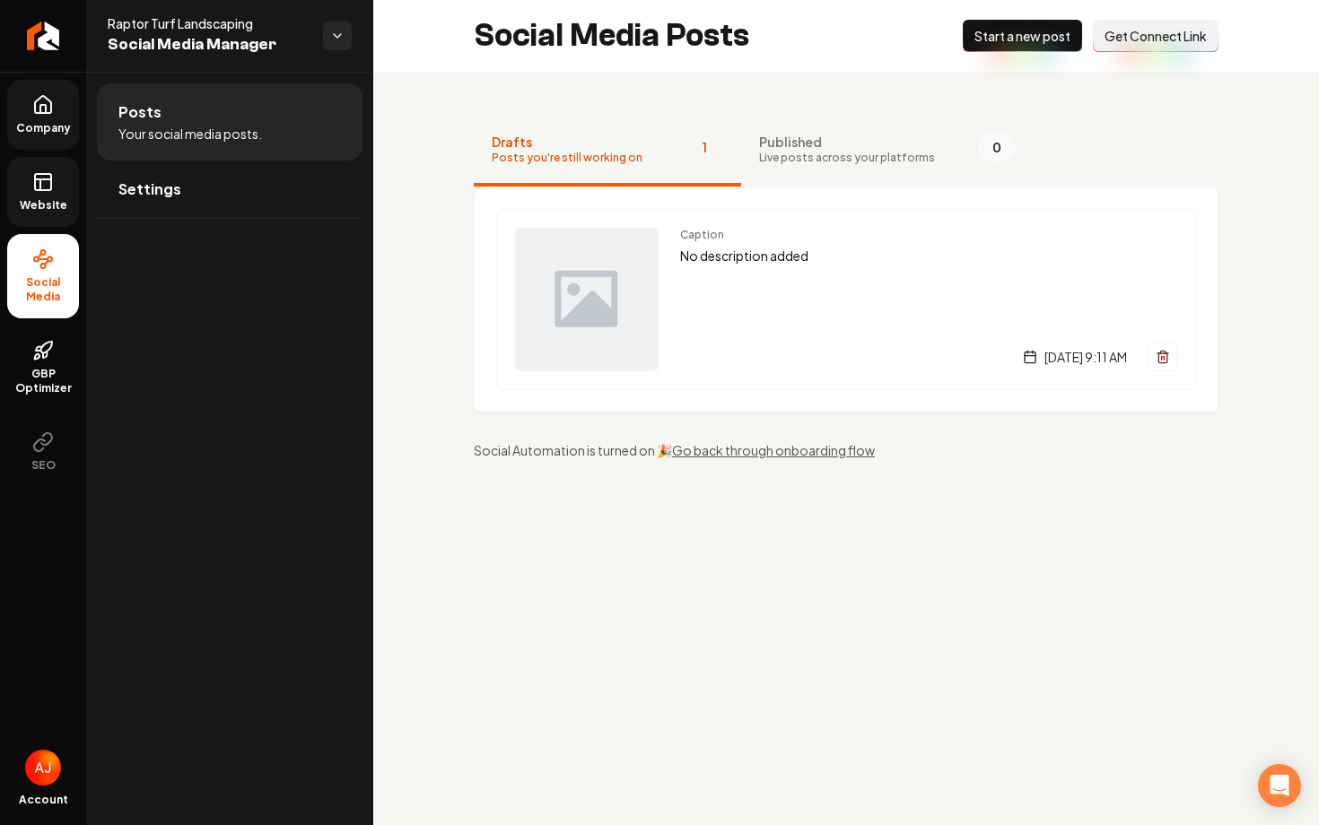
click at [1141, 57] on div "Social Media Posts New Post Start a new post Connect Link Get Connect Link" at bounding box center [846, 36] width 946 height 72
click at [1136, 40] on span "Get Connect Link" at bounding box center [1156, 36] width 102 height 18
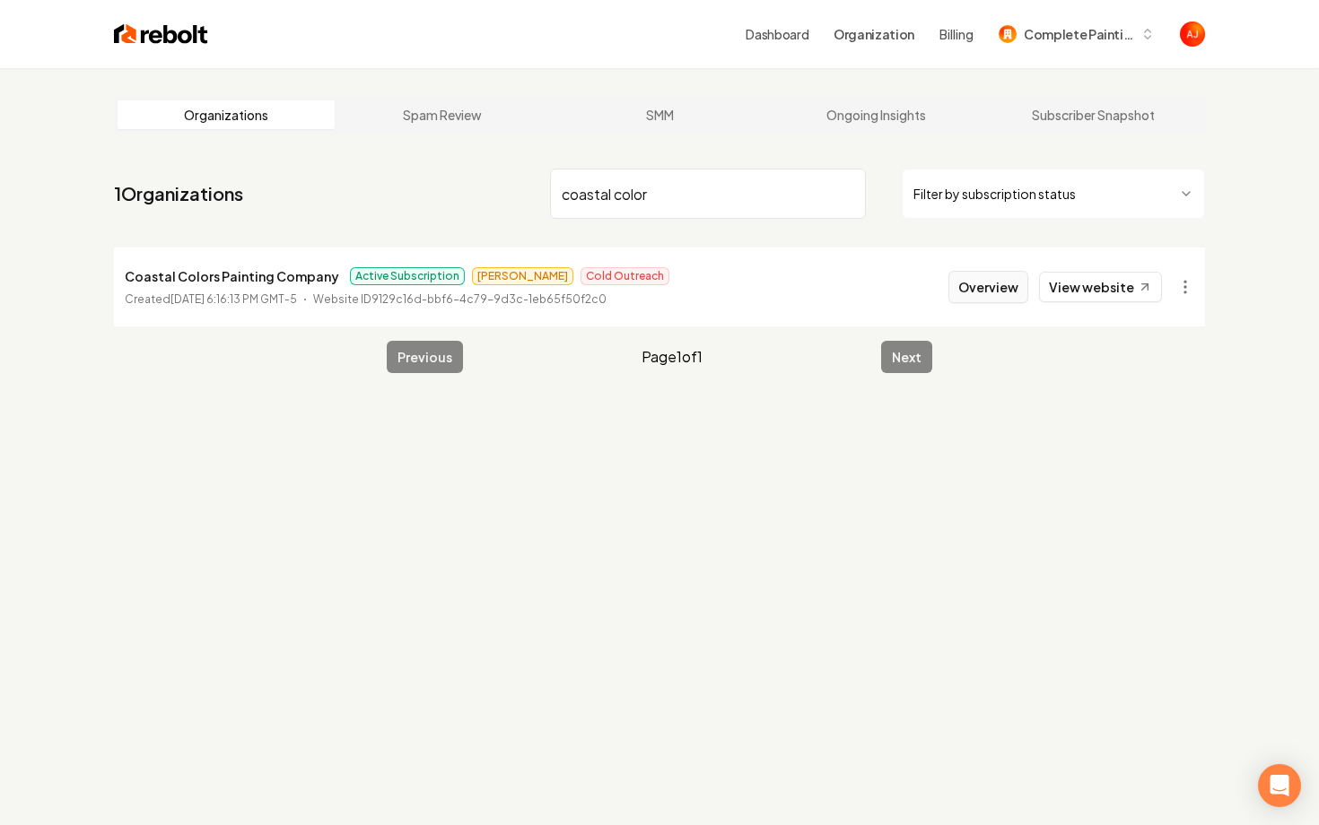
type input "coastal color"
click at [975, 290] on button "Overview" at bounding box center [988, 287] width 80 height 32
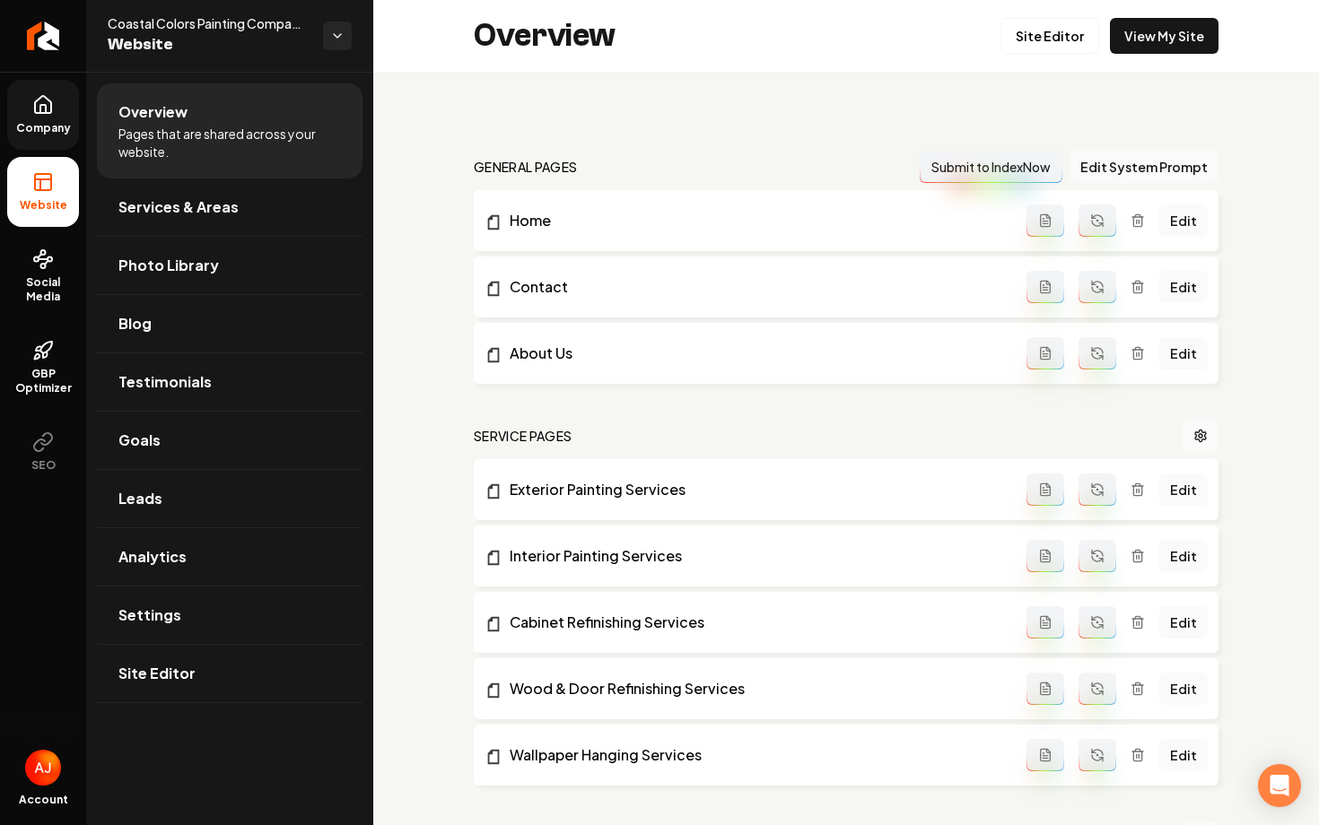
click at [69, 119] on link "Company" at bounding box center [43, 115] width 72 height 70
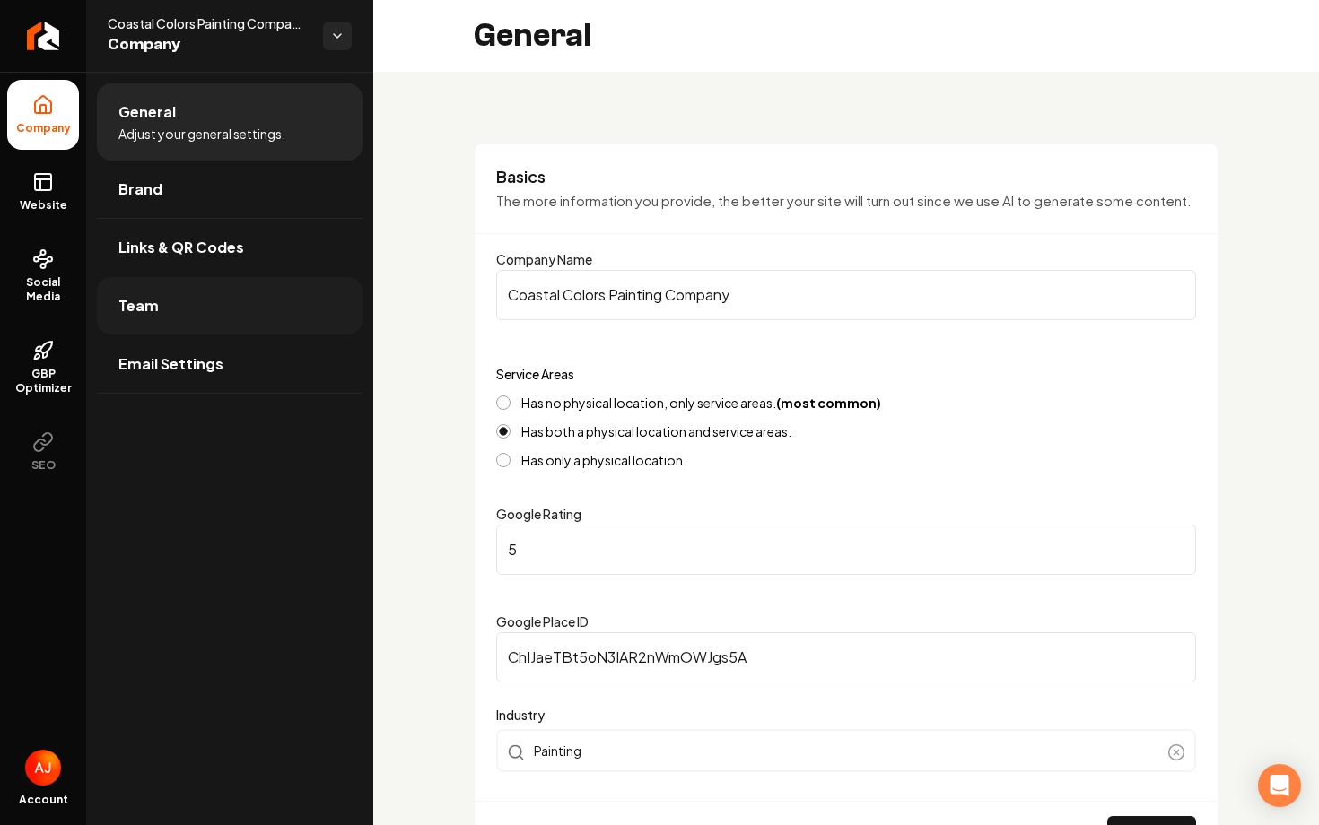
click at [172, 308] on link "Team" at bounding box center [230, 305] width 266 height 57
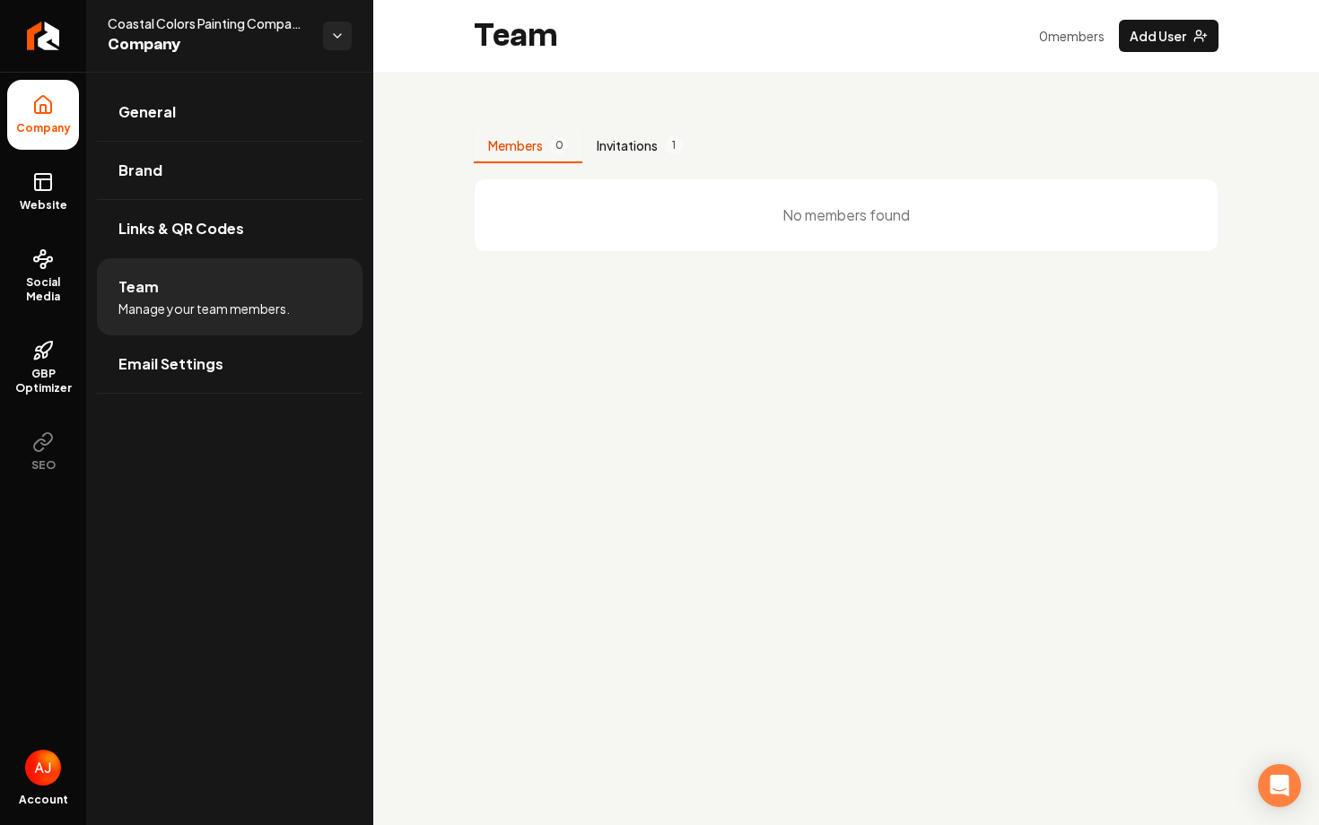
click at [610, 142] on button "Invitations 1" at bounding box center [639, 146] width 115 height 34
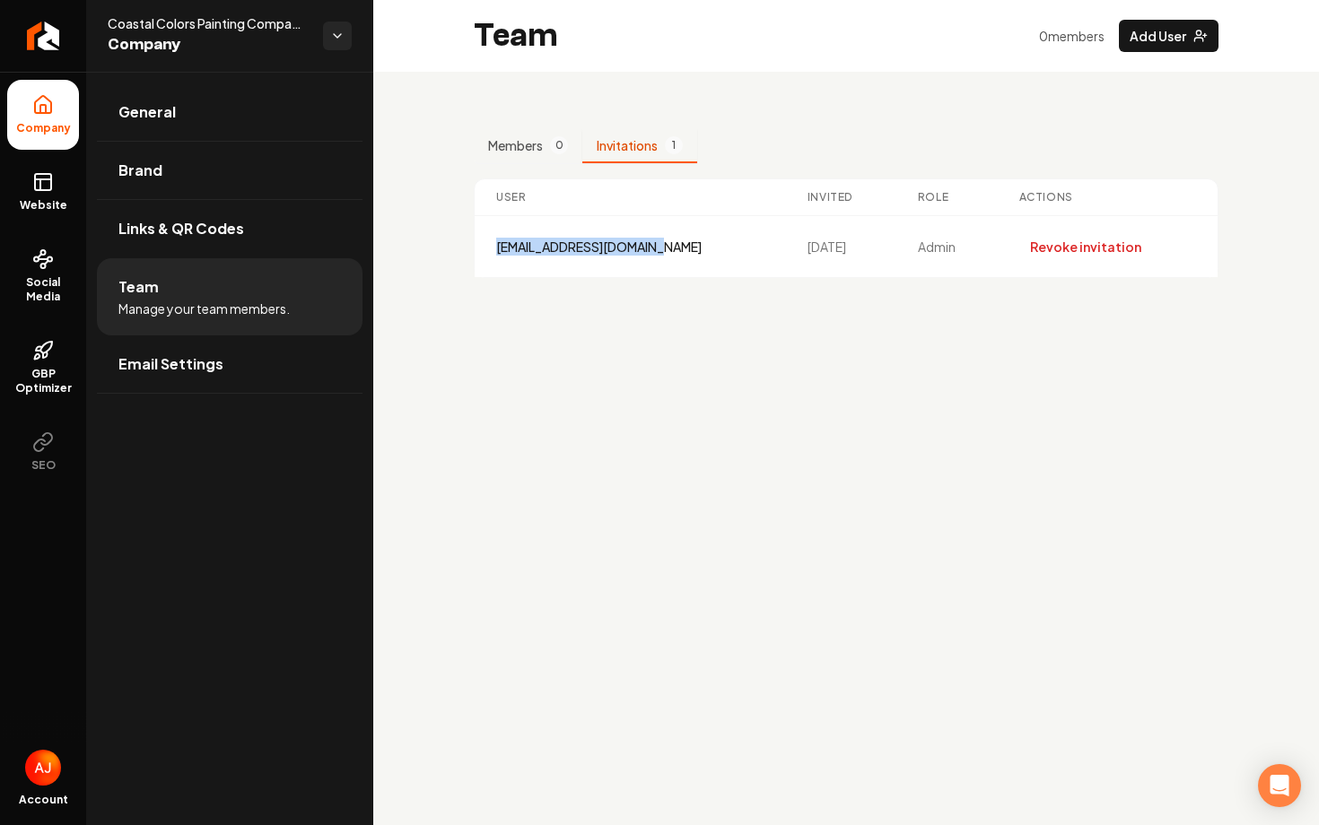
drag, startPoint x: 670, startPoint y: 246, endPoint x: 467, endPoint y: 250, distance: 202.8
click at [467, 250] on div "Members 0 Invitations 1 User Invited Role Actions coastalcolors@gmail.com 1/13/…" at bounding box center [846, 196] width 946 height 249
click at [552, 255] on div "coastalcolors@gmail.com" at bounding box center [630, 247] width 268 height 18
drag, startPoint x: 656, startPoint y: 248, endPoint x: 497, endPoint y: 244, distance: 158.9
click at [497, 244] on div "coastalcolors@gmail.com" at bounding box center [630, 247] width 268 height 18
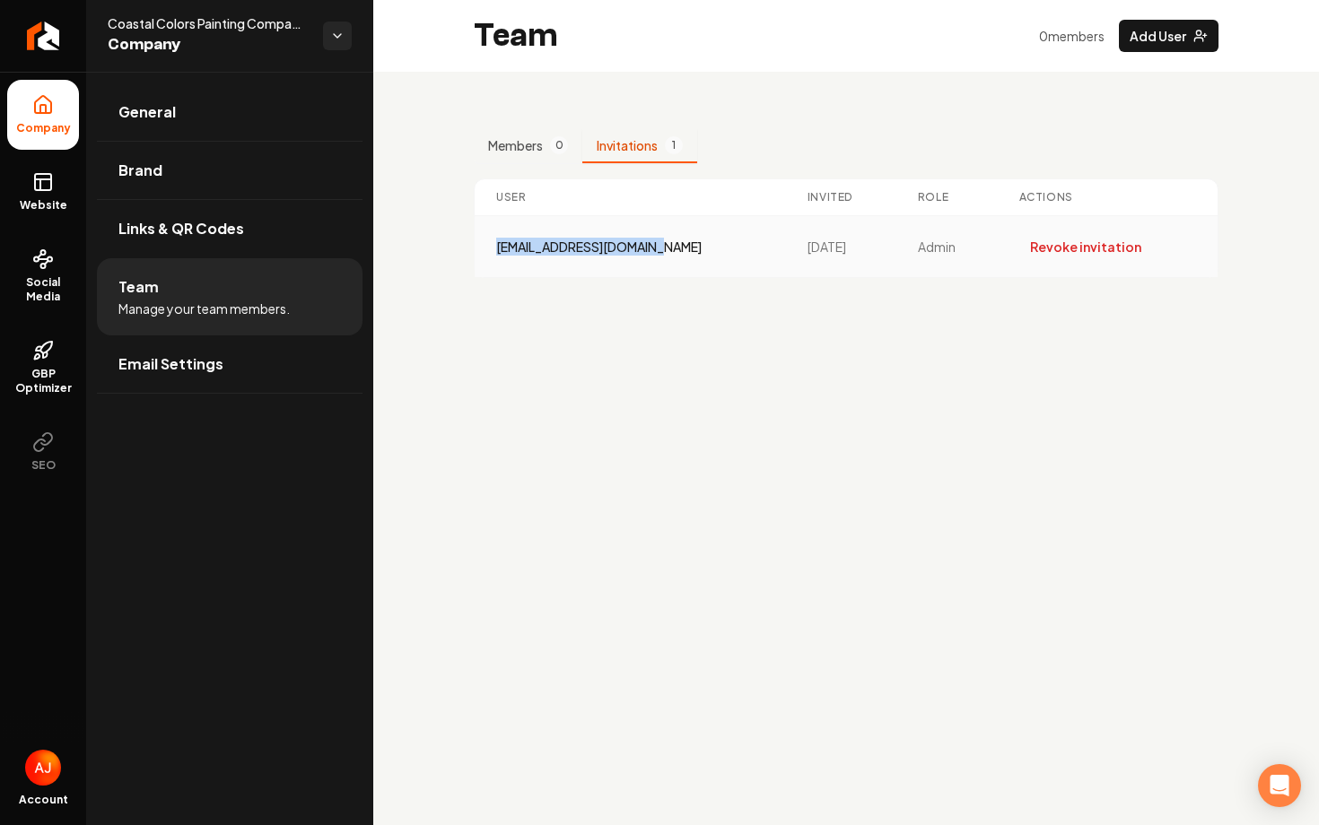
copy div "coastalcolors@gmail.com"
click at [143, 120] on span "General" at bounding box center [146, 112] width 57 height 22
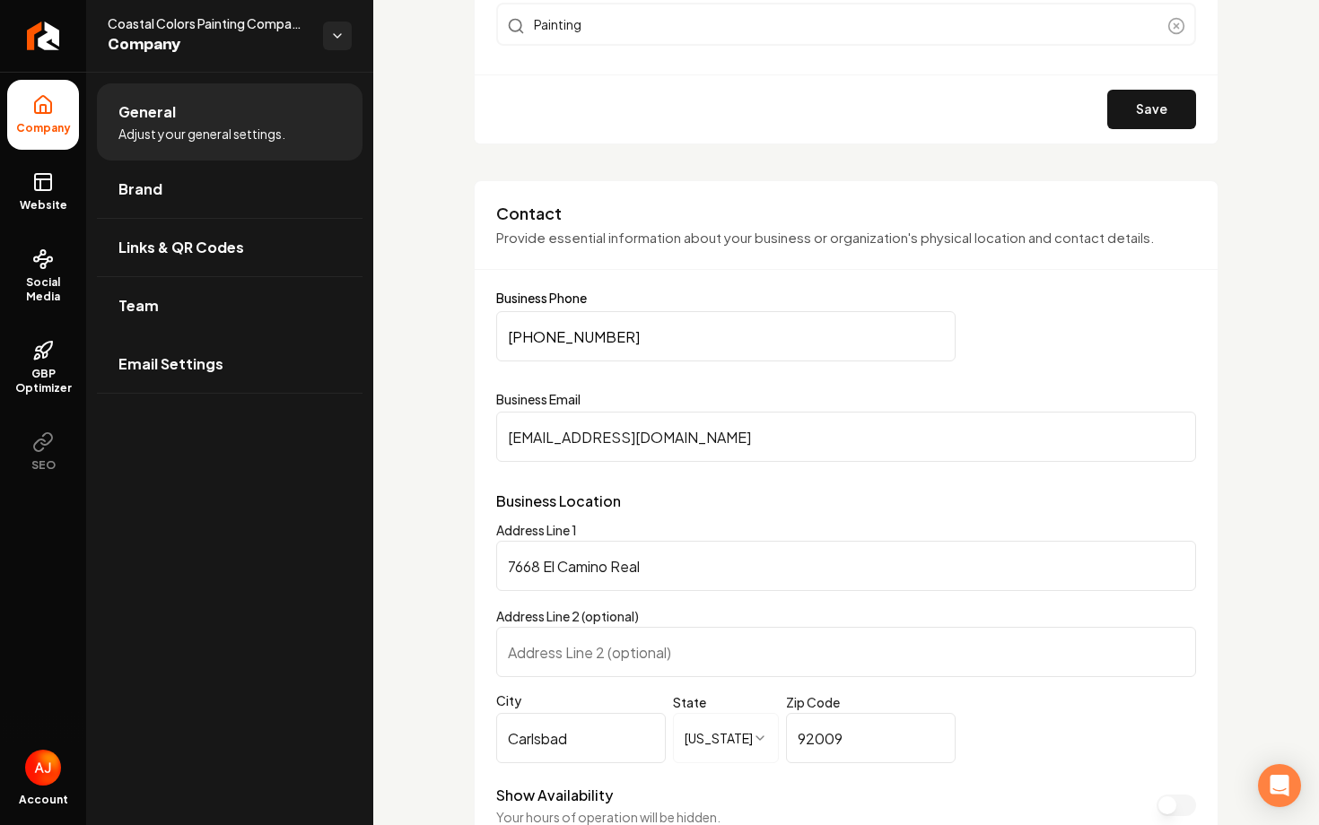
scroll to position [732, 0]
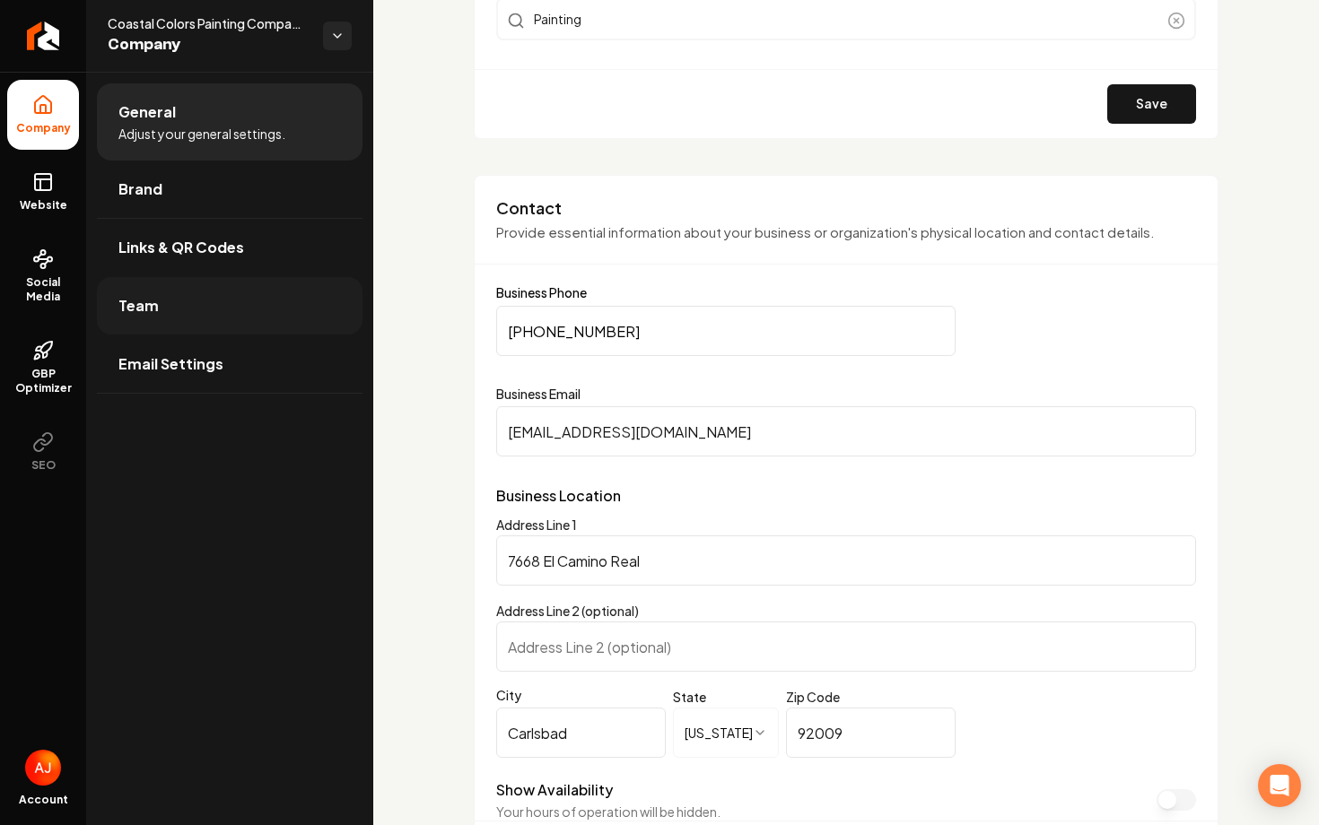
click at [172, 306] on link "Team" at bounding box center [230, 305] width 266 height 57
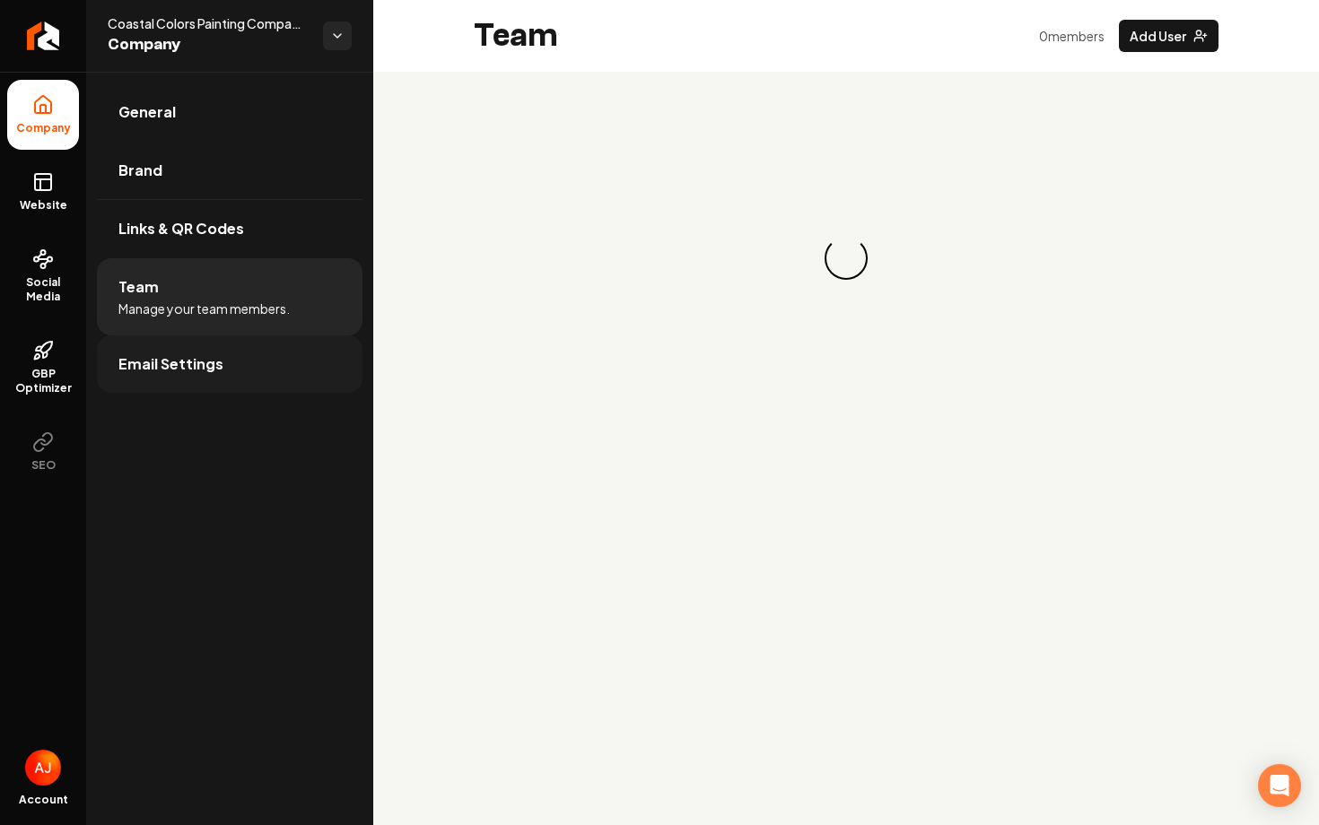
click at [183, 370] on span "Email Settings" at bounding box center [170, 365] width 105 height 22
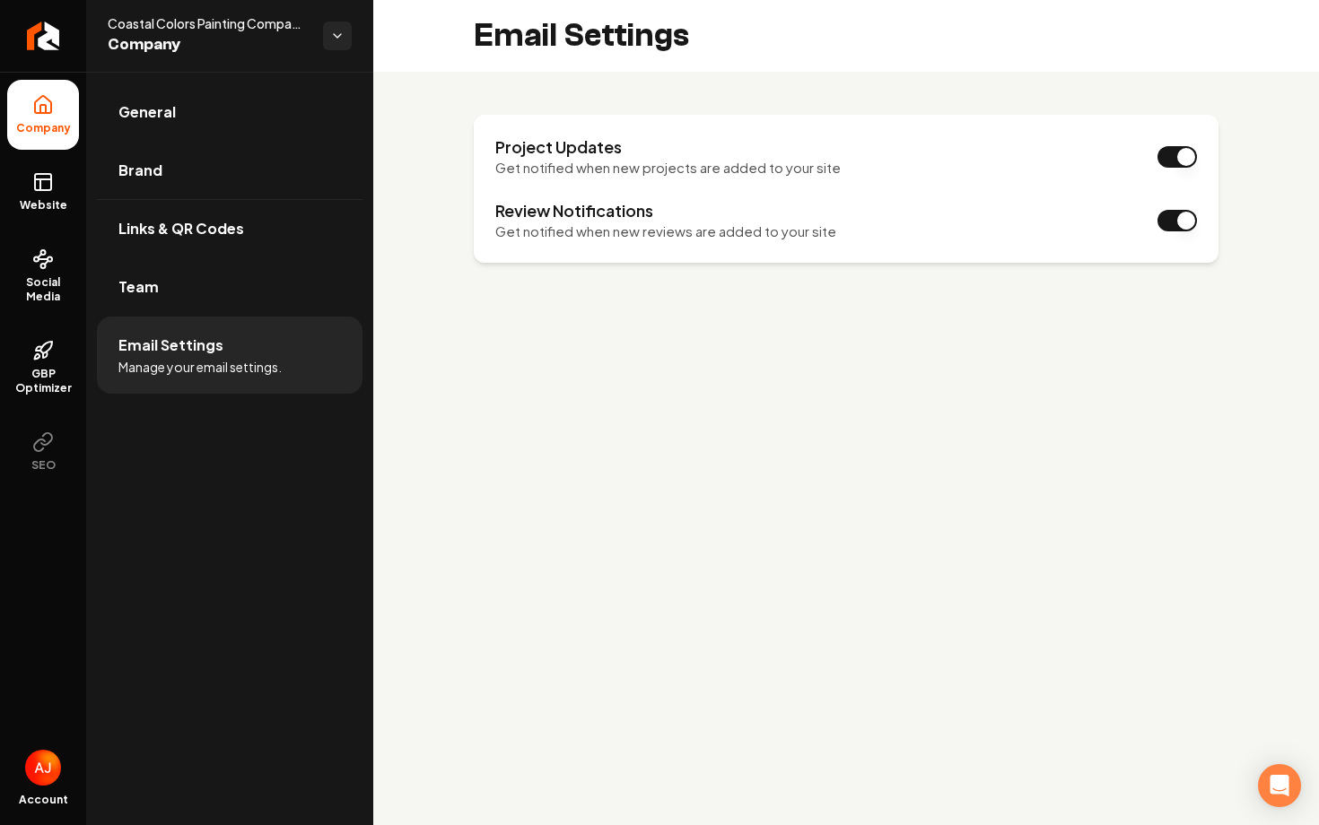
click at [210, 299] on link "Team" at bounding box center [230, 286] width 266 height 57
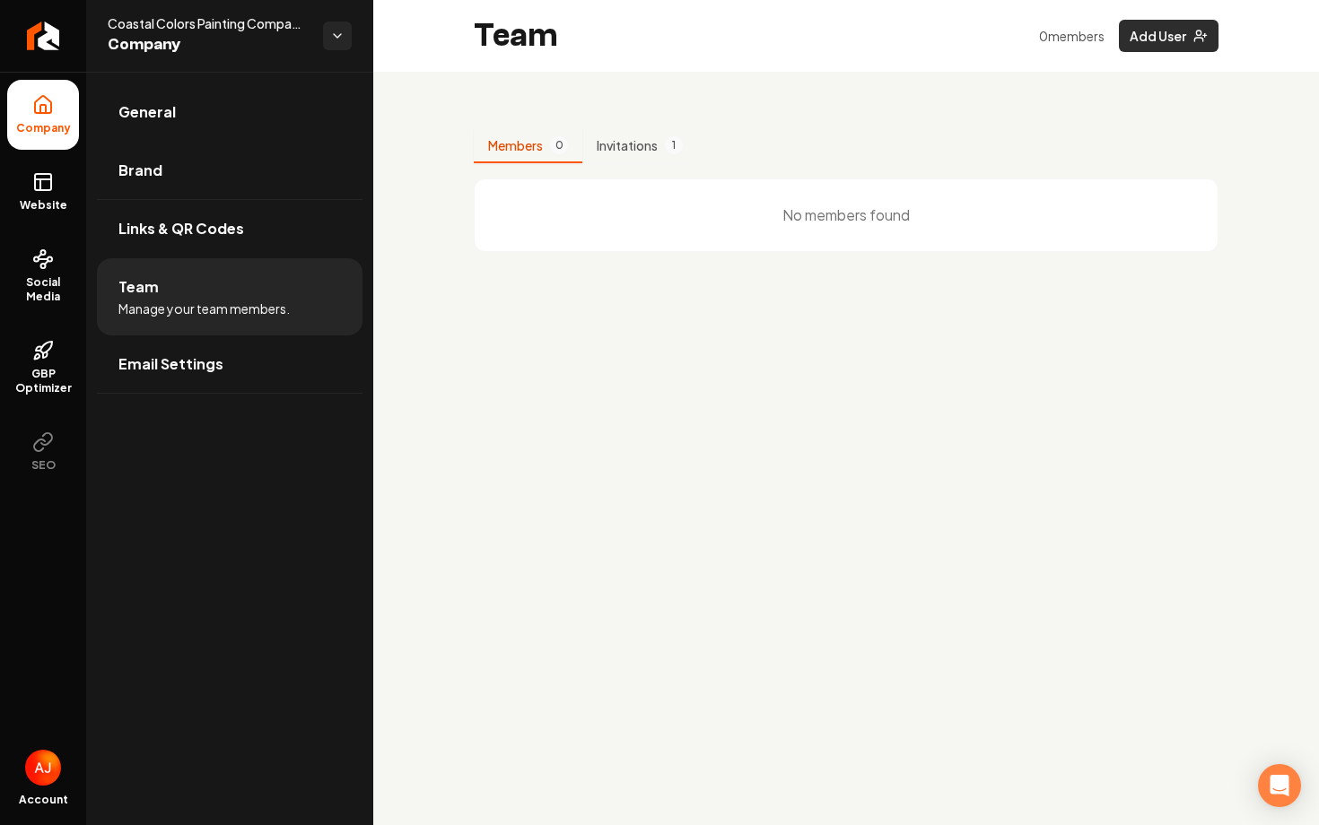
click at [1148, 40] on button "Add User" at bounding box center [1169, 36] width 100 height 32
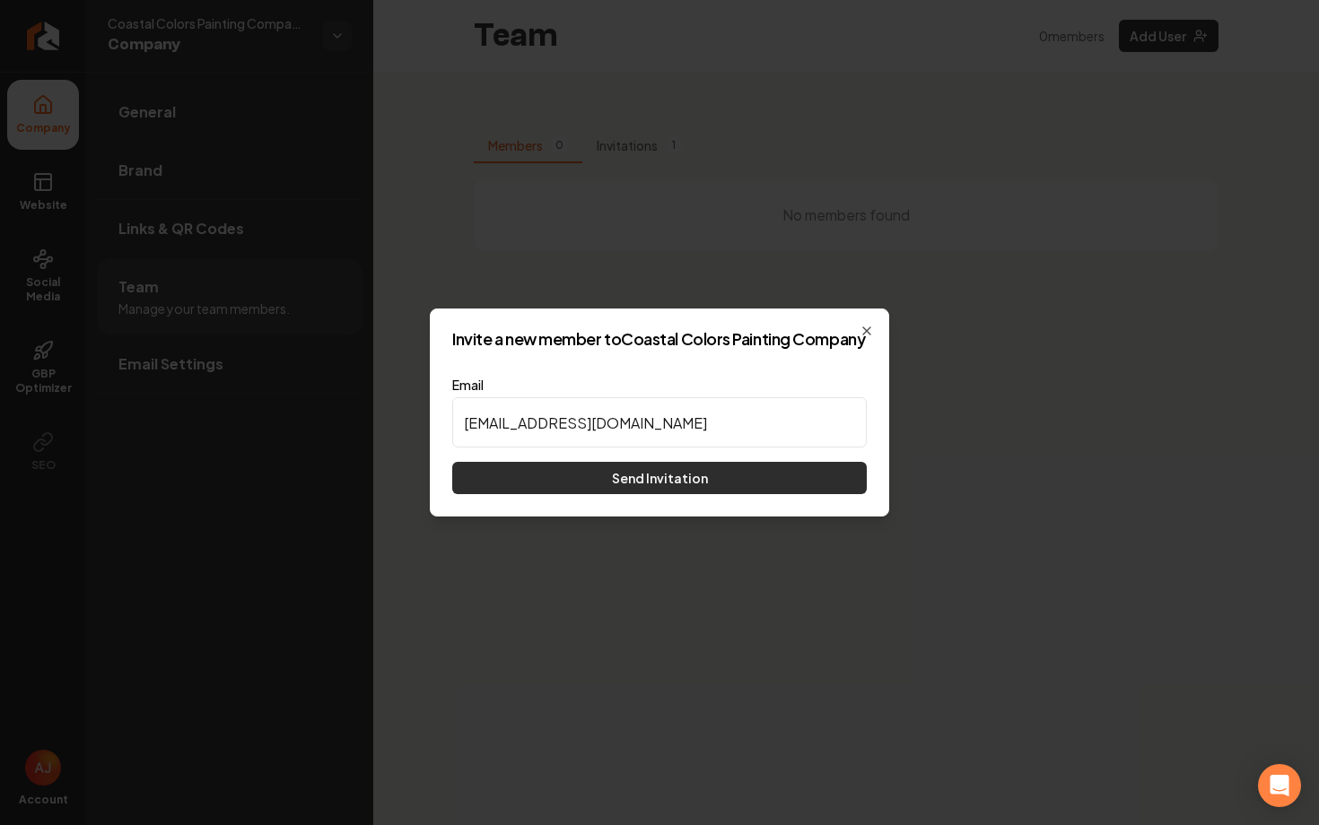
type input "coastalcolors@gmail.com"
click at [714, 485] on button "Send Invitation" at bounding box center [659, 478] width 415 height 32
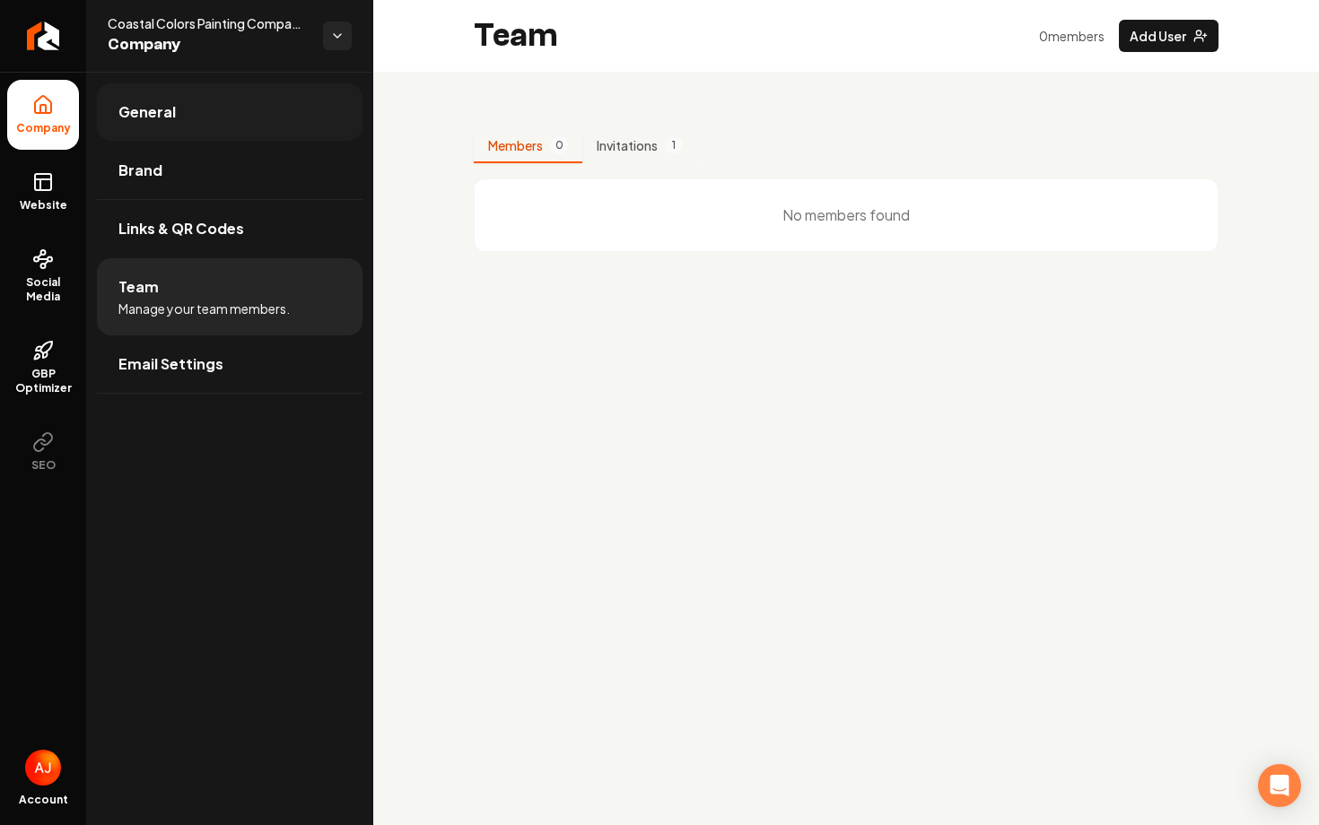
click at [177, 128] on link "General" at bounding box center [230, 111] width 266 height 57
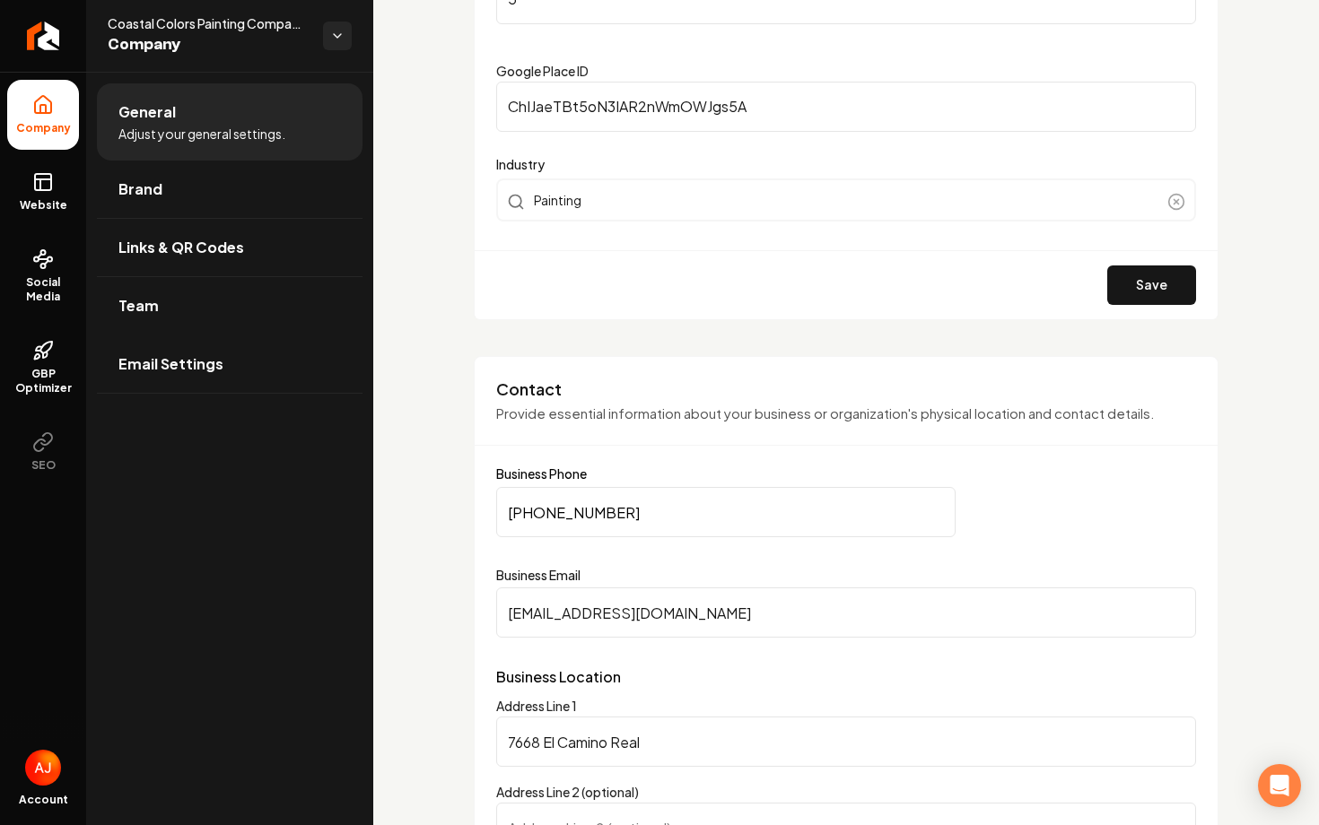
scroll to position [658, 0]
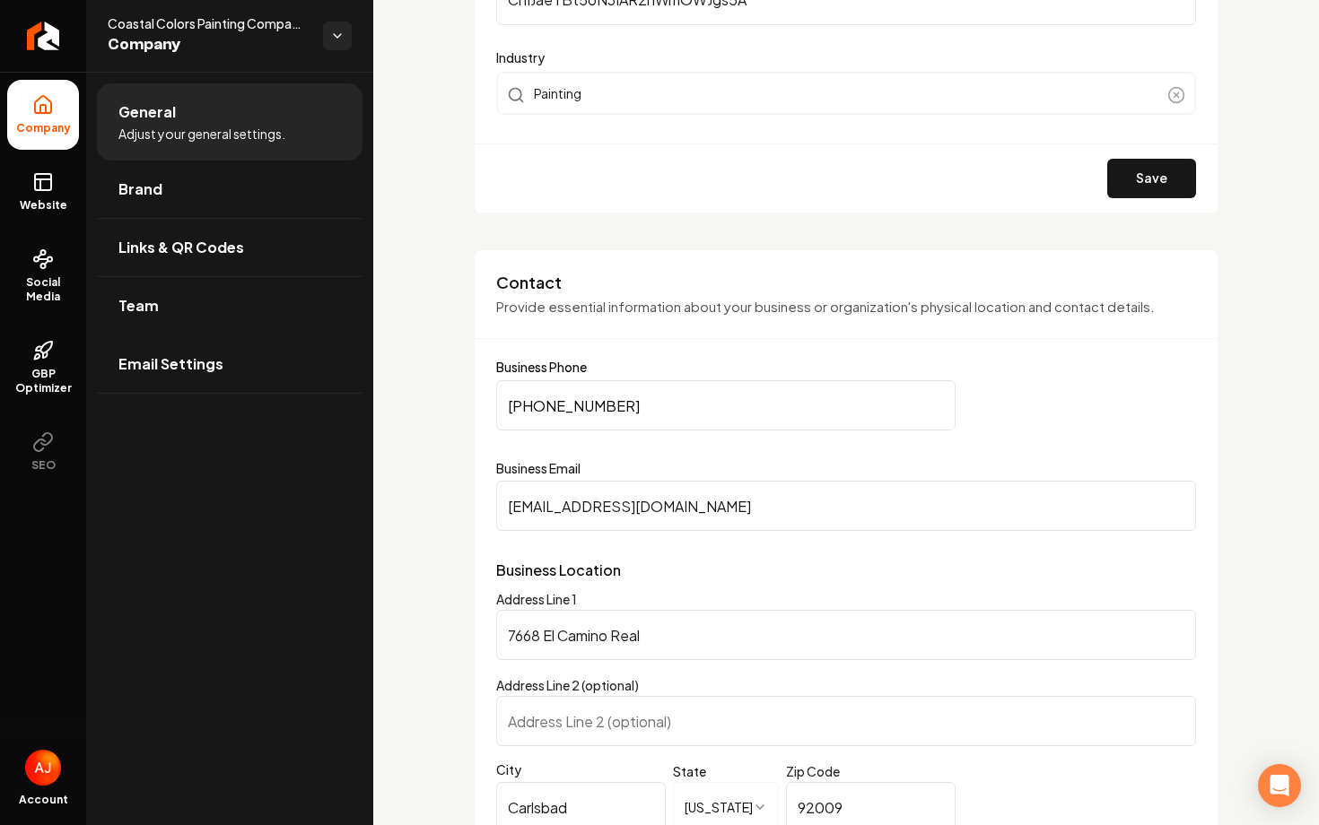
drag, startPoint x: 703, startPoint y: 504, endPoint x: 419, endPoint y: 506, distance: 284.4
click at [642, 400] on input "(714) 271-5019" at bounding box center [725, 405] width 459 height 50
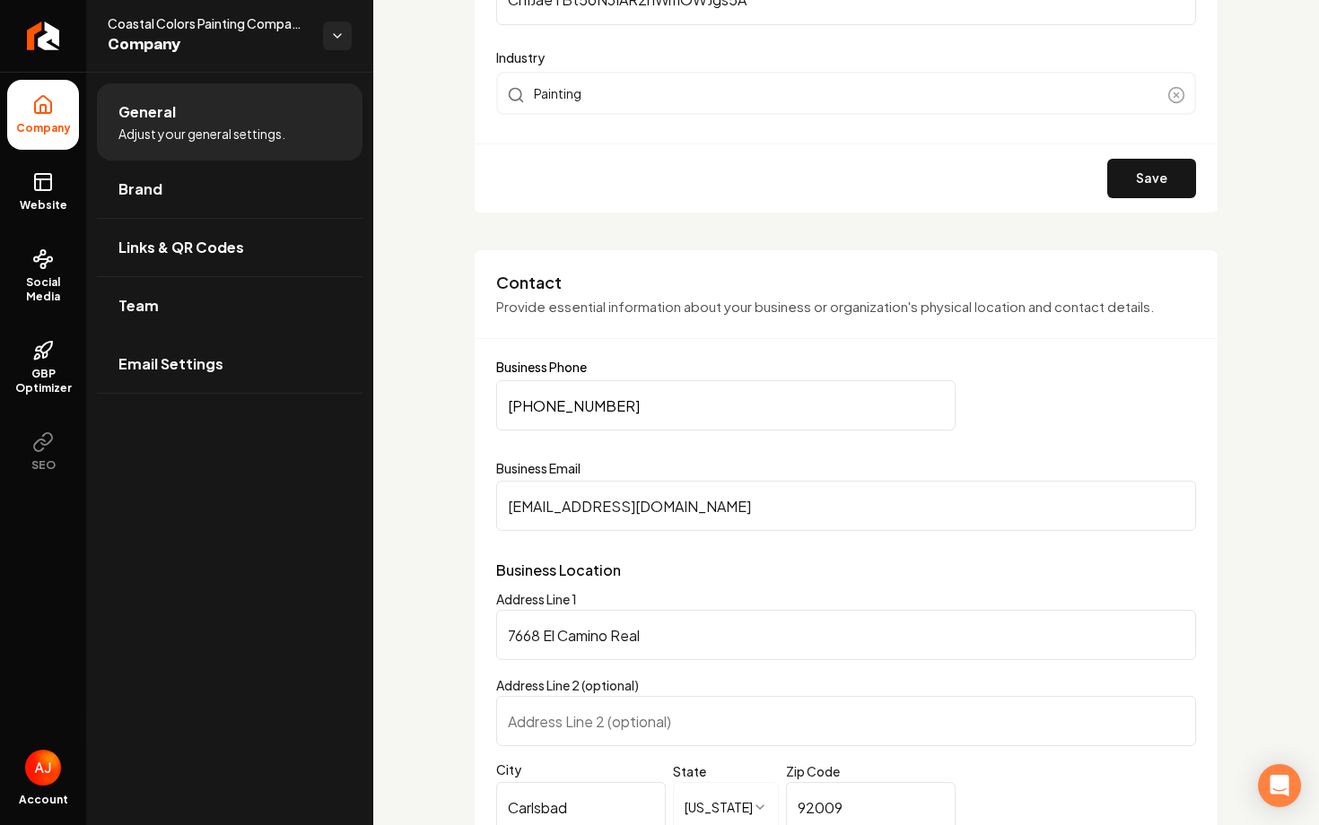
paste input "60) 274-5391"
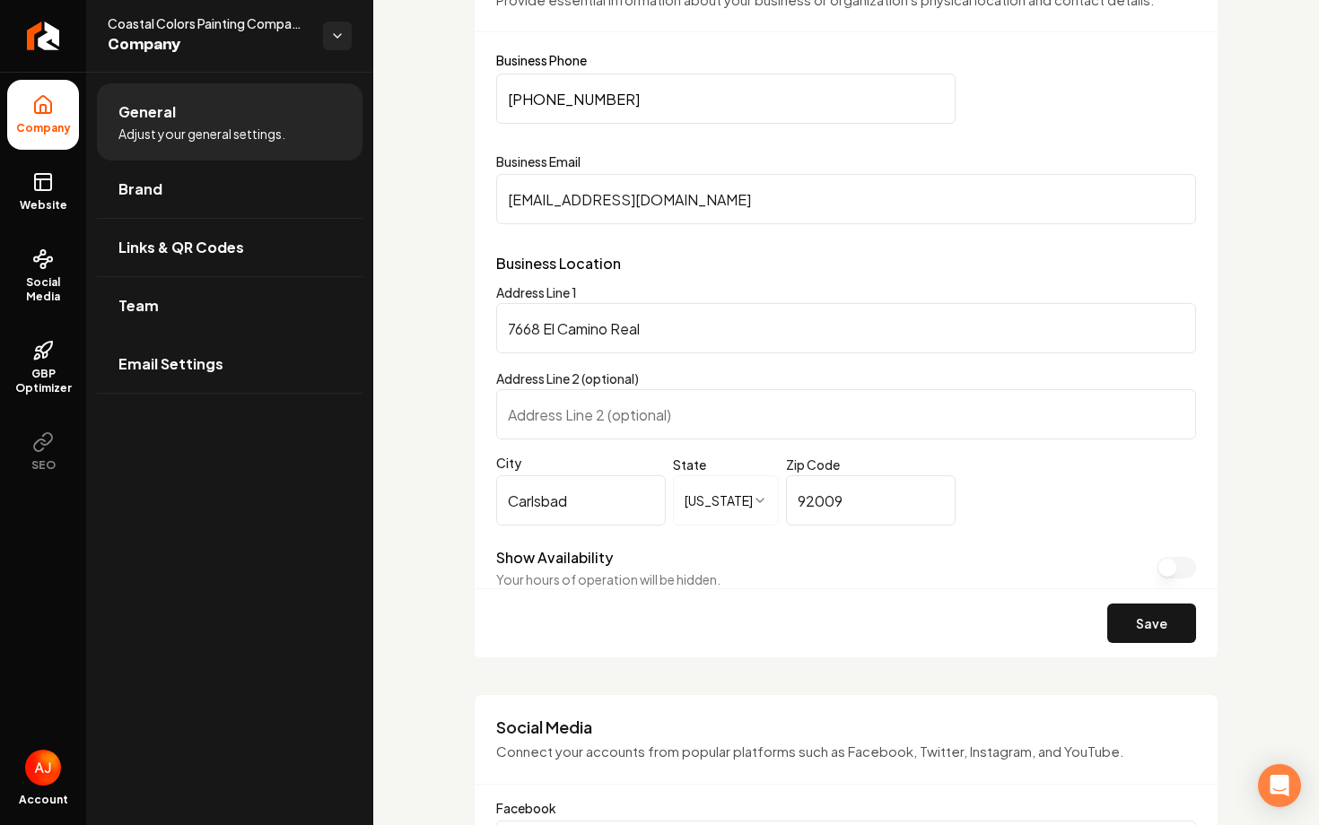
scroll to position [974, 0]
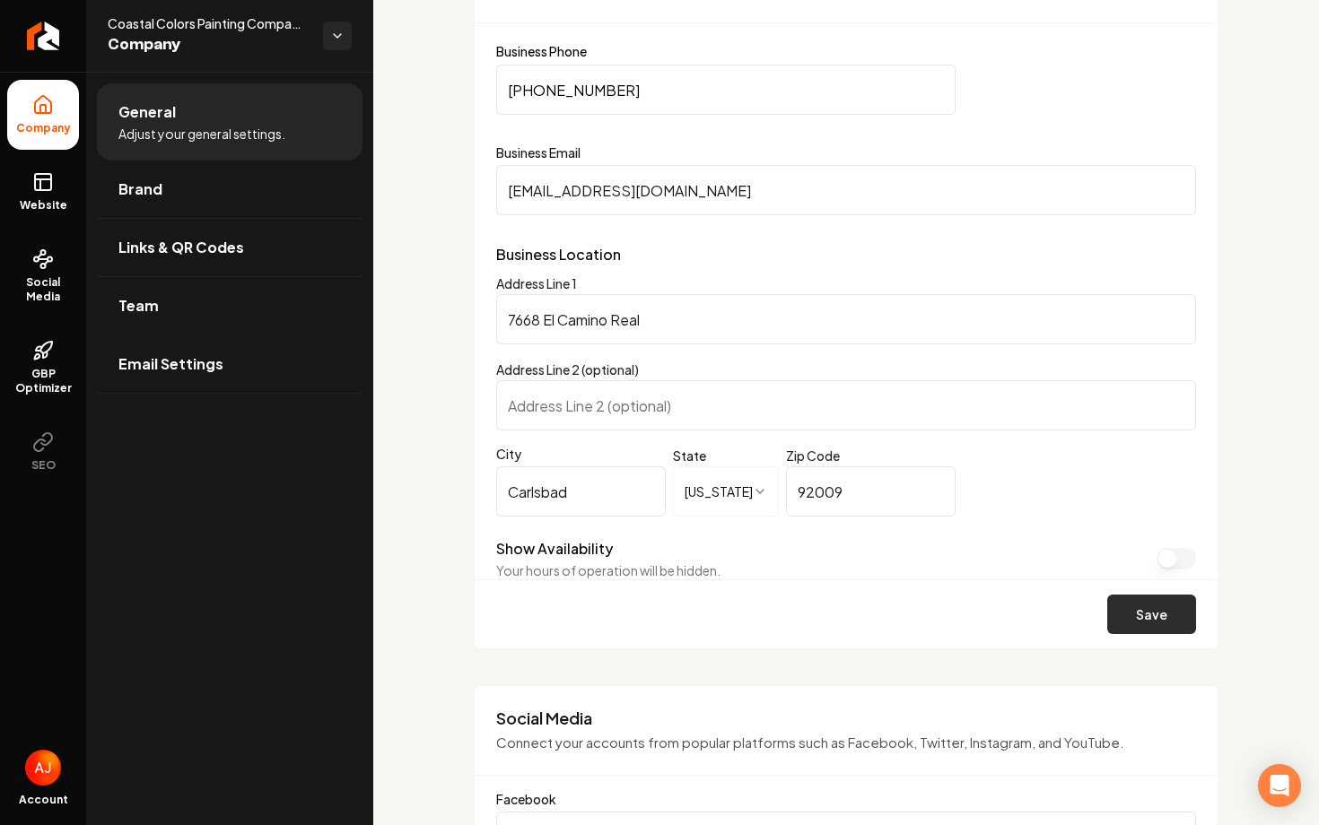
type input "(760) 274-5391"
click at [1139, 620] on button "Save" at bounding box center [1151, 614] width 89 height 39
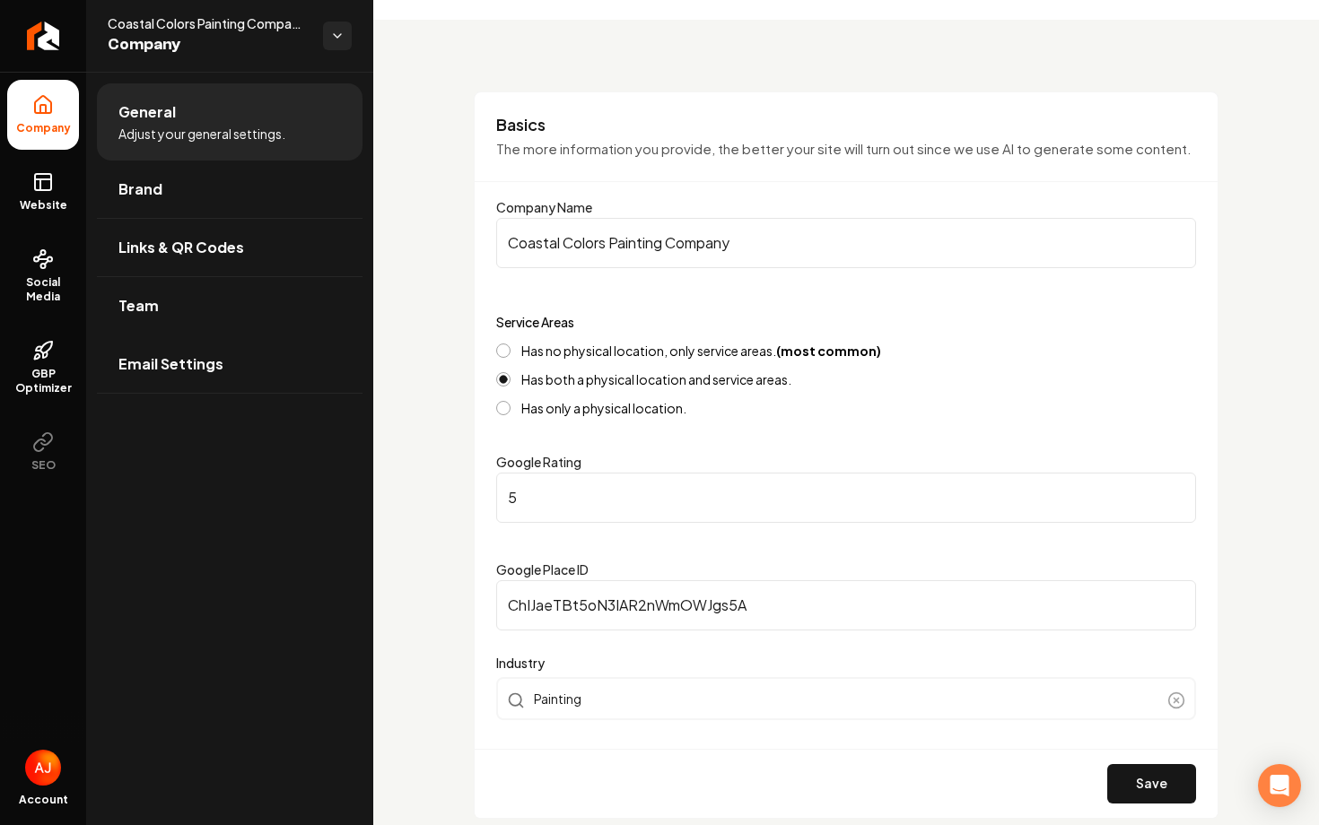
scroll to position [0, 0]
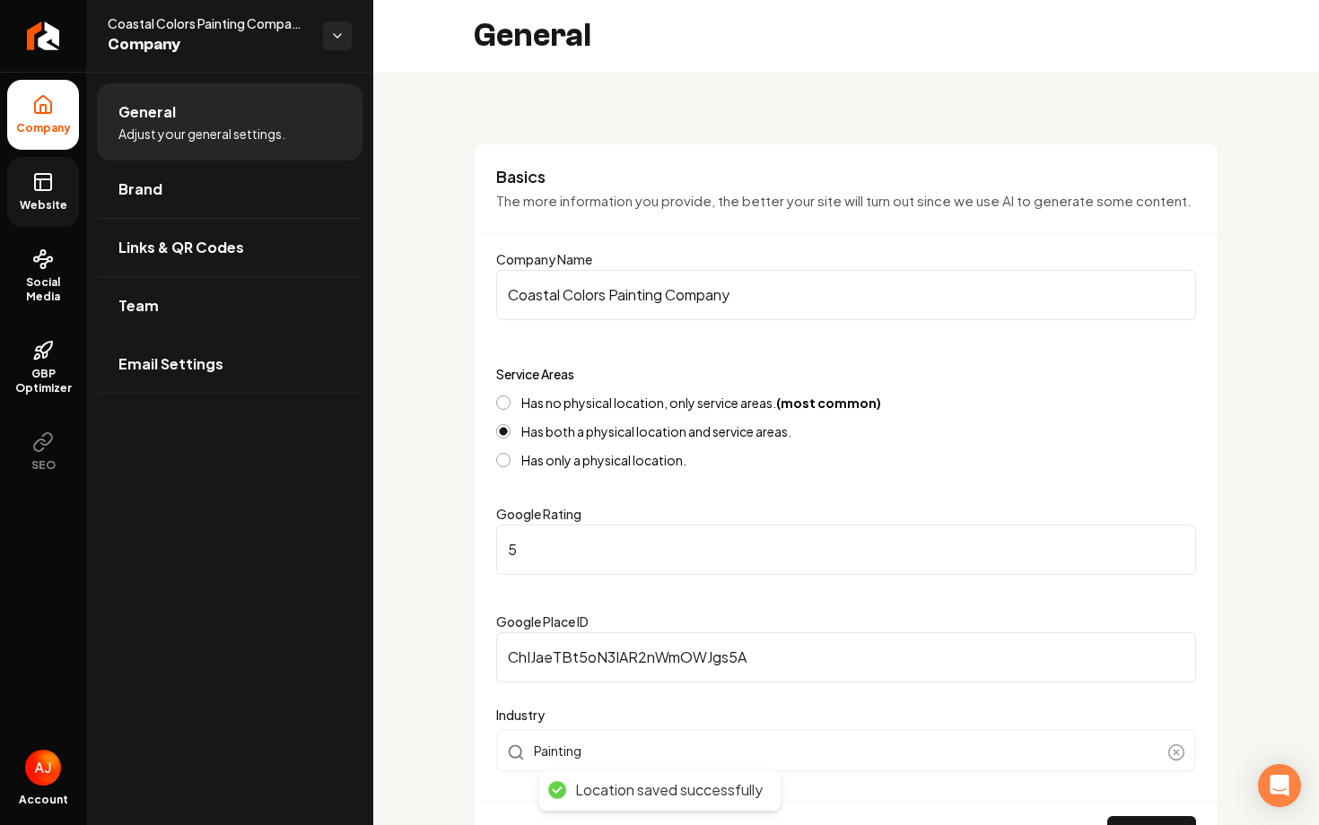
click at [43, 202] on span "Website" at bounding box center [44, 205] width 62 height 14
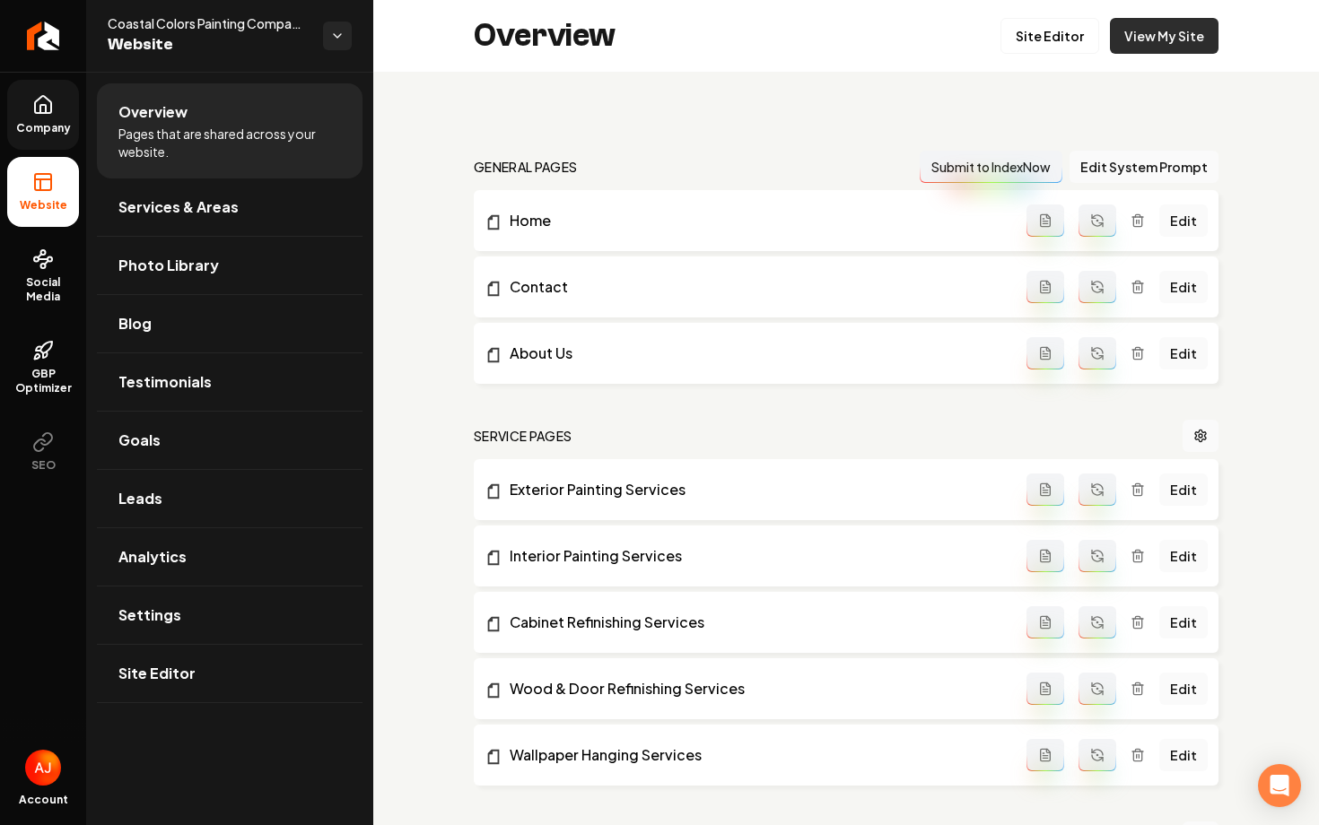
click at [1193, 46] on link "View My Site" at bounding box center [1164, 36] width 109 height 36
click at [48, 104] on icon at bounding box center [43, 105] width 22 height 22
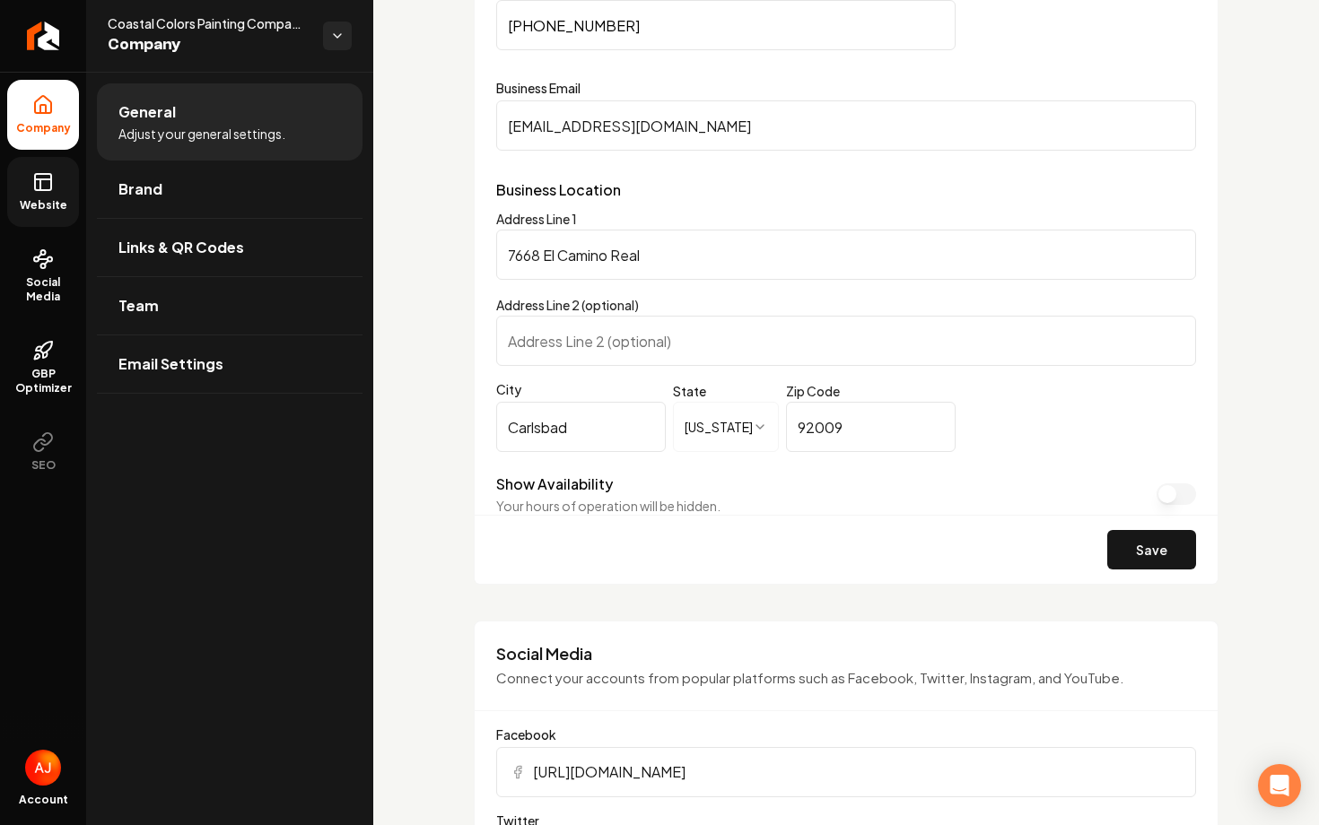
scroll to position [1041, 0]
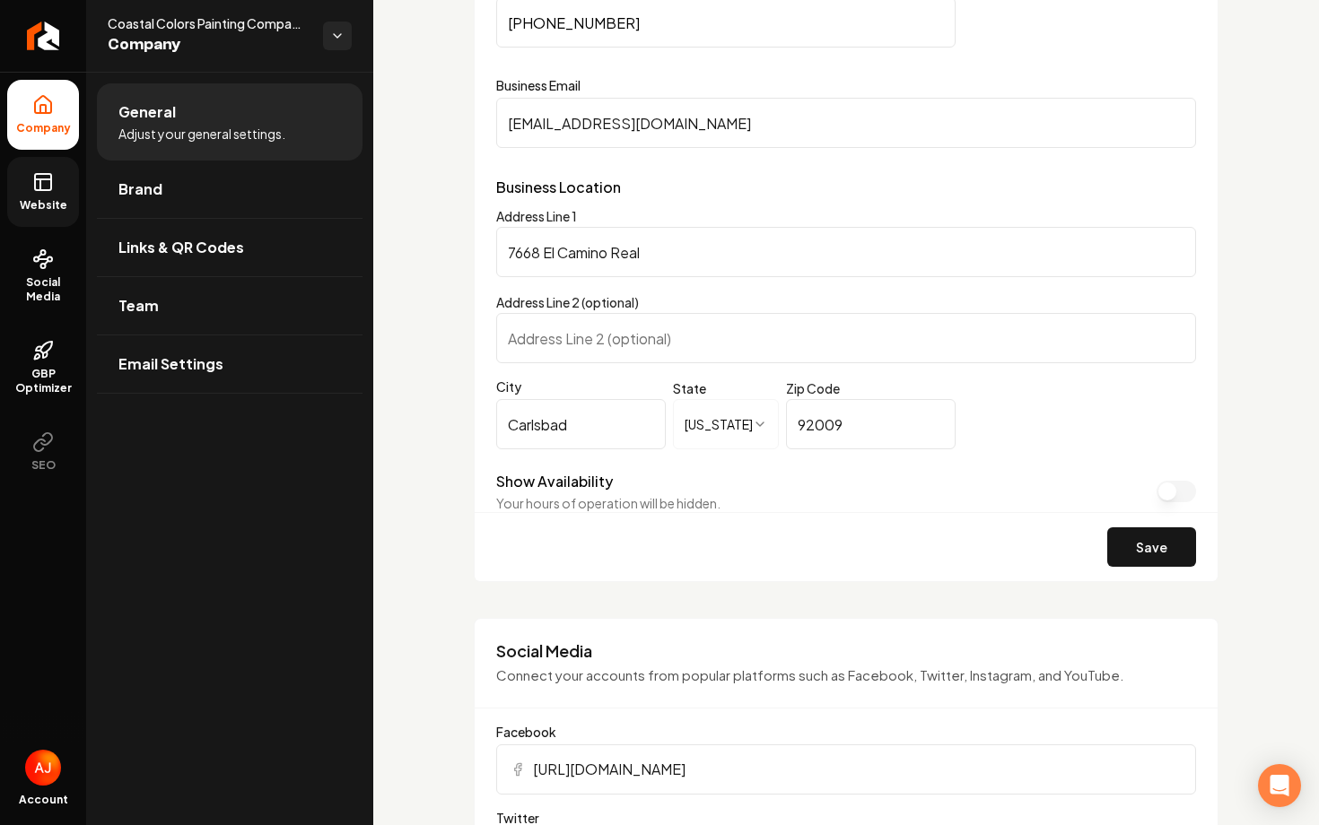
click at [57, 200] on span "Website" at bounding box center [44, 205] width 62 height 14
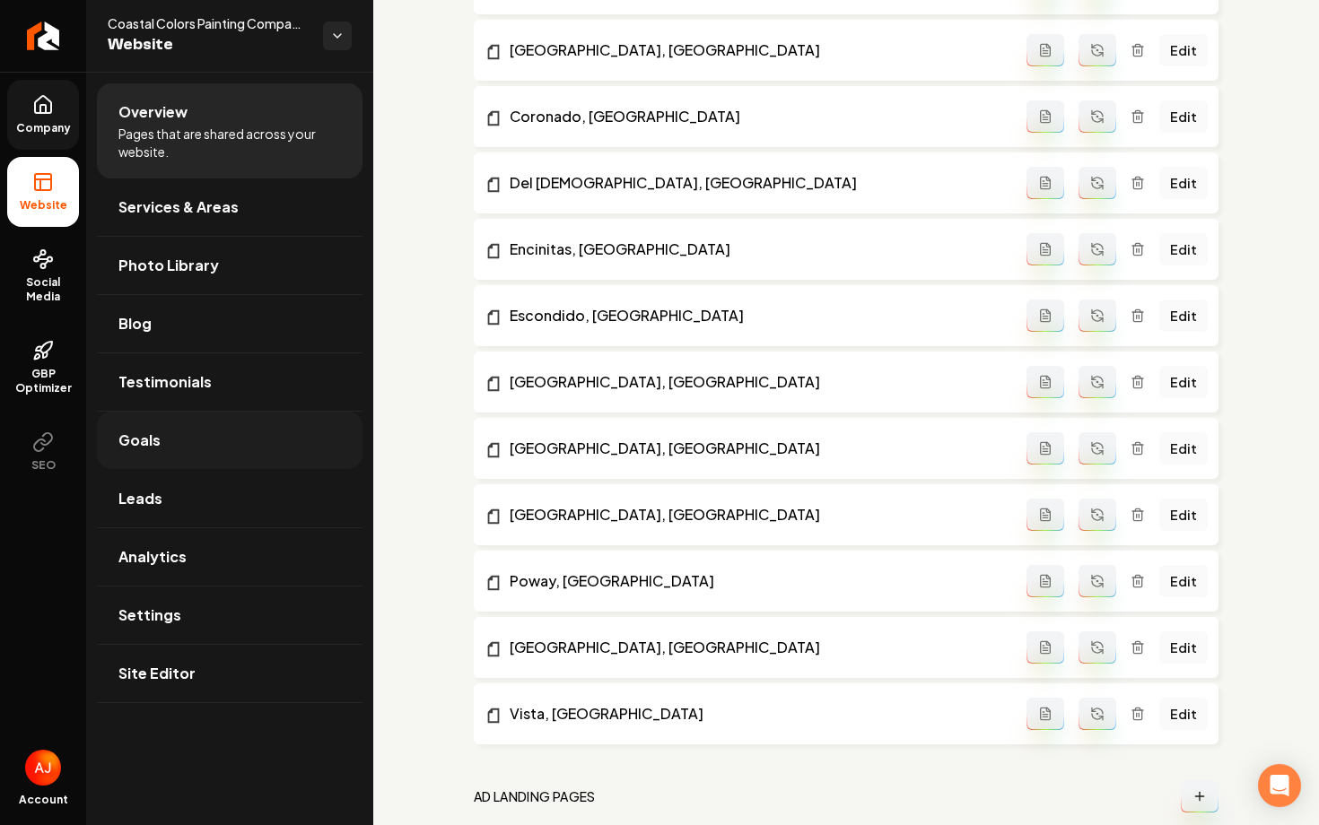
click at [205, 449] on link "Goals" at bounding box center [230, 440] width 266 height 57
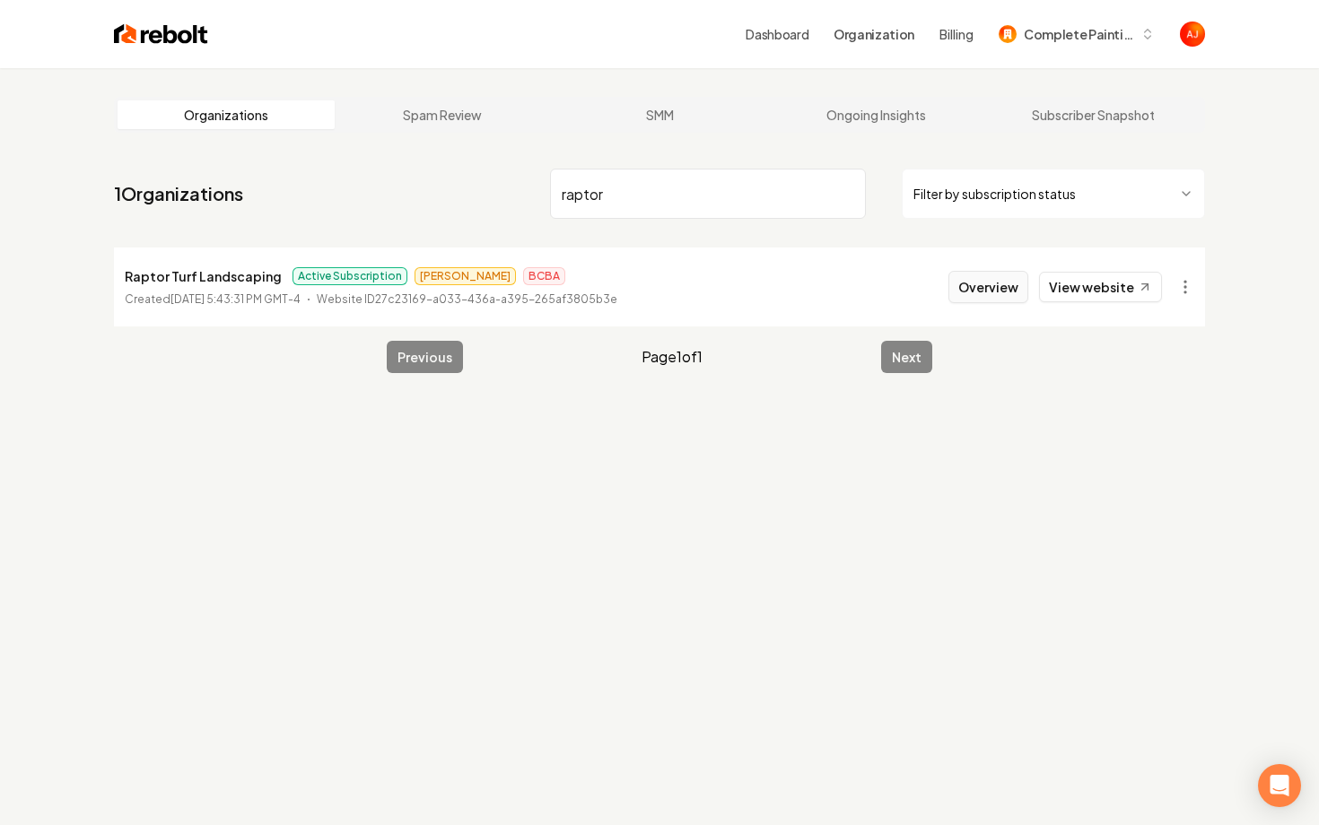
type input "raptor"
click at [1001, 288] on button "Overview" at bounding box center [988, 287] width 80 height 32
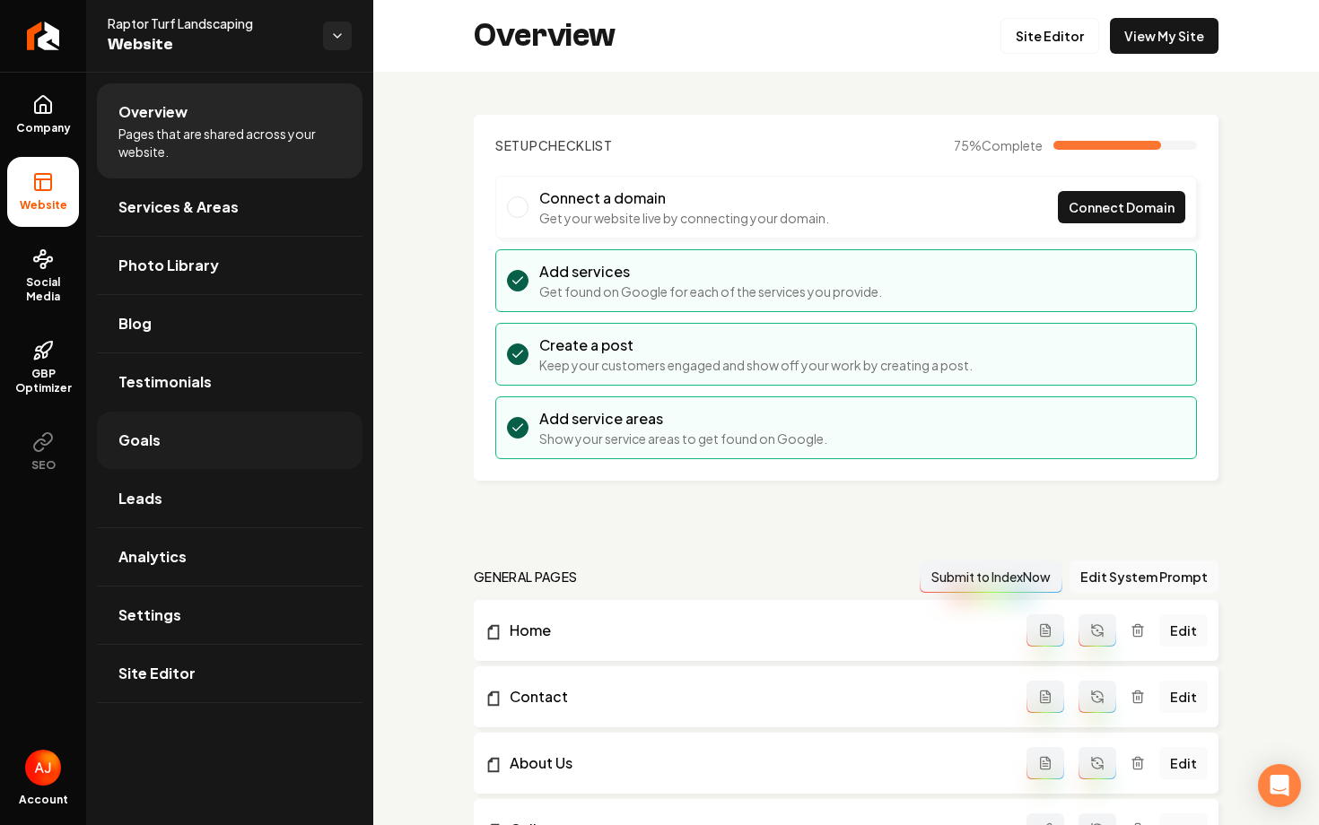
click at [225, 427] on link "Goals" at bounding box center [230, 440] width 266 height 57
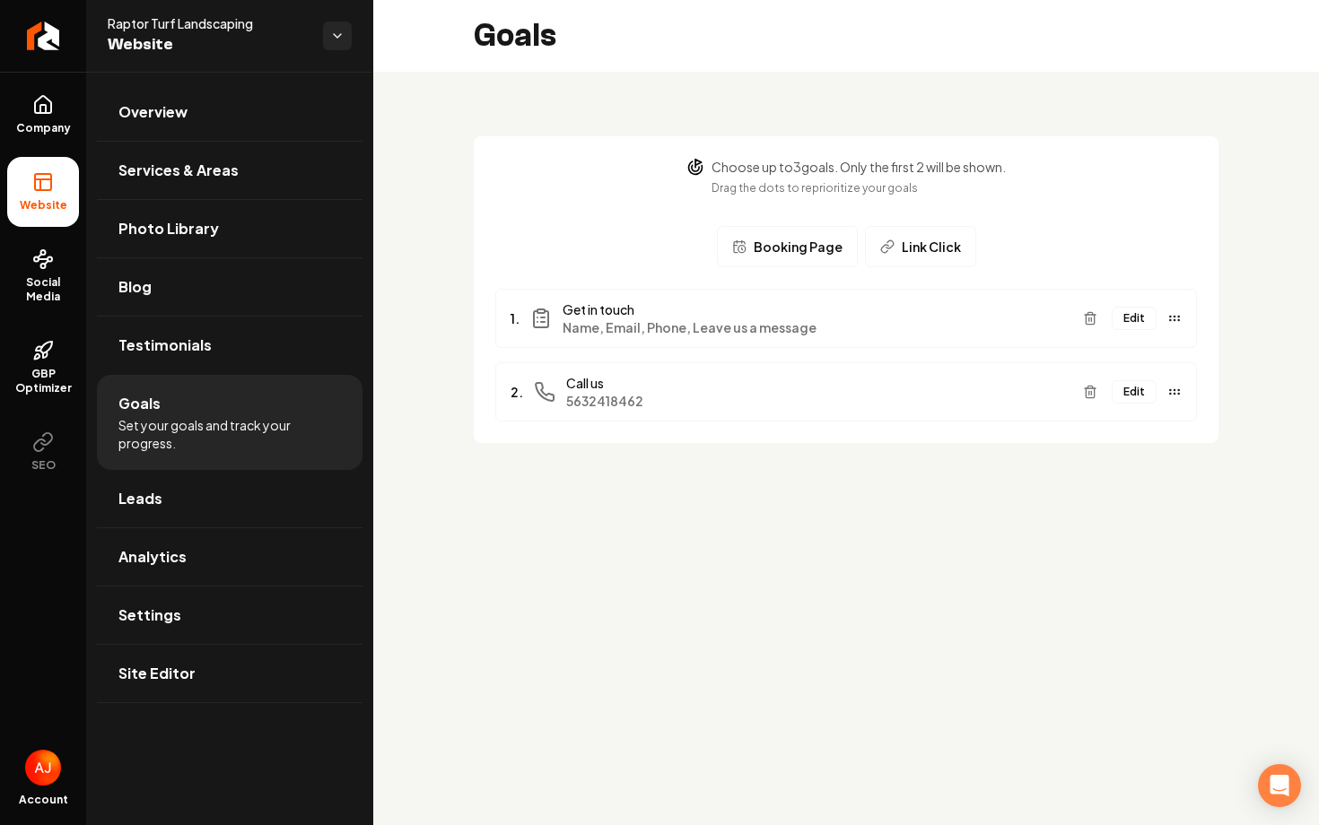
click at [1129, 323] on button "Edit" at bounding box center [1134, 318] width 45 height 23
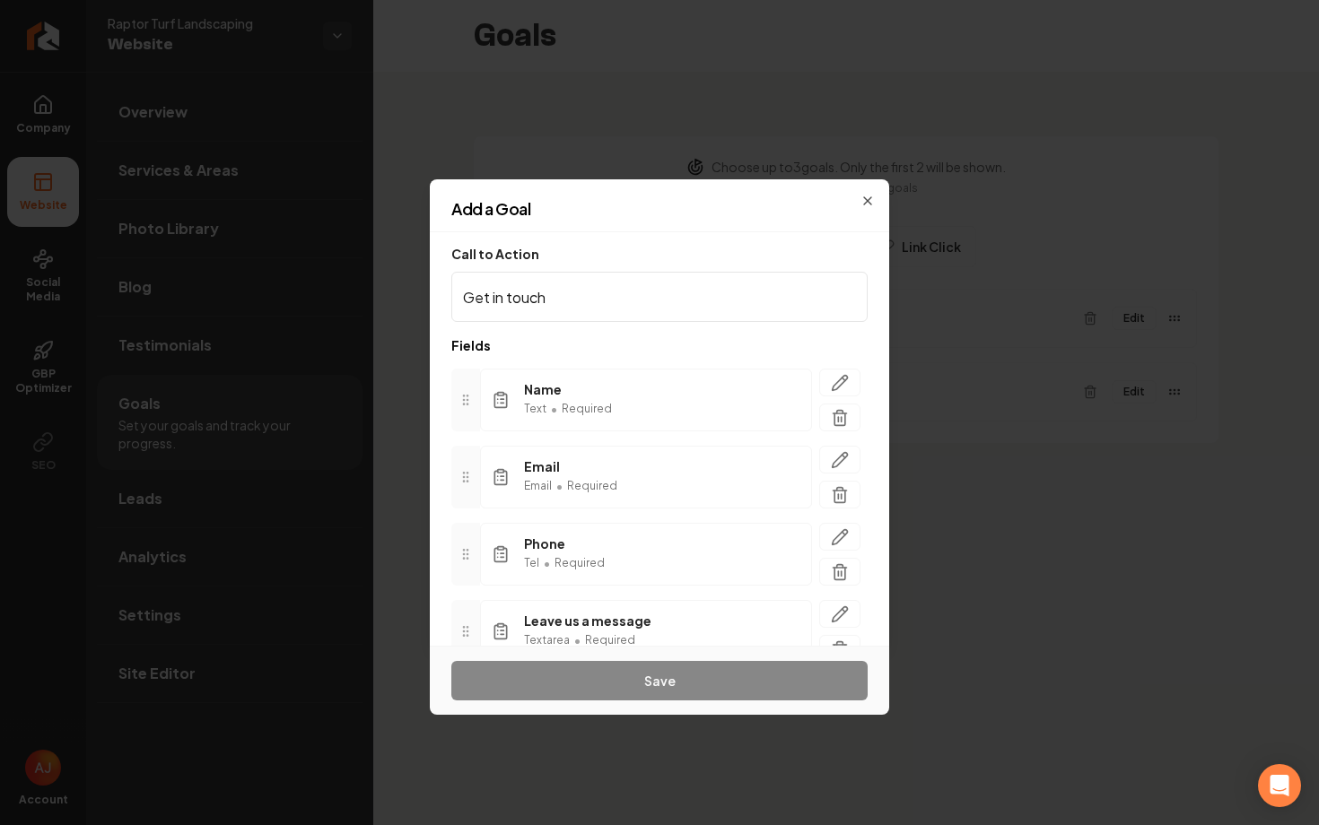
scroll to position [85, 0]
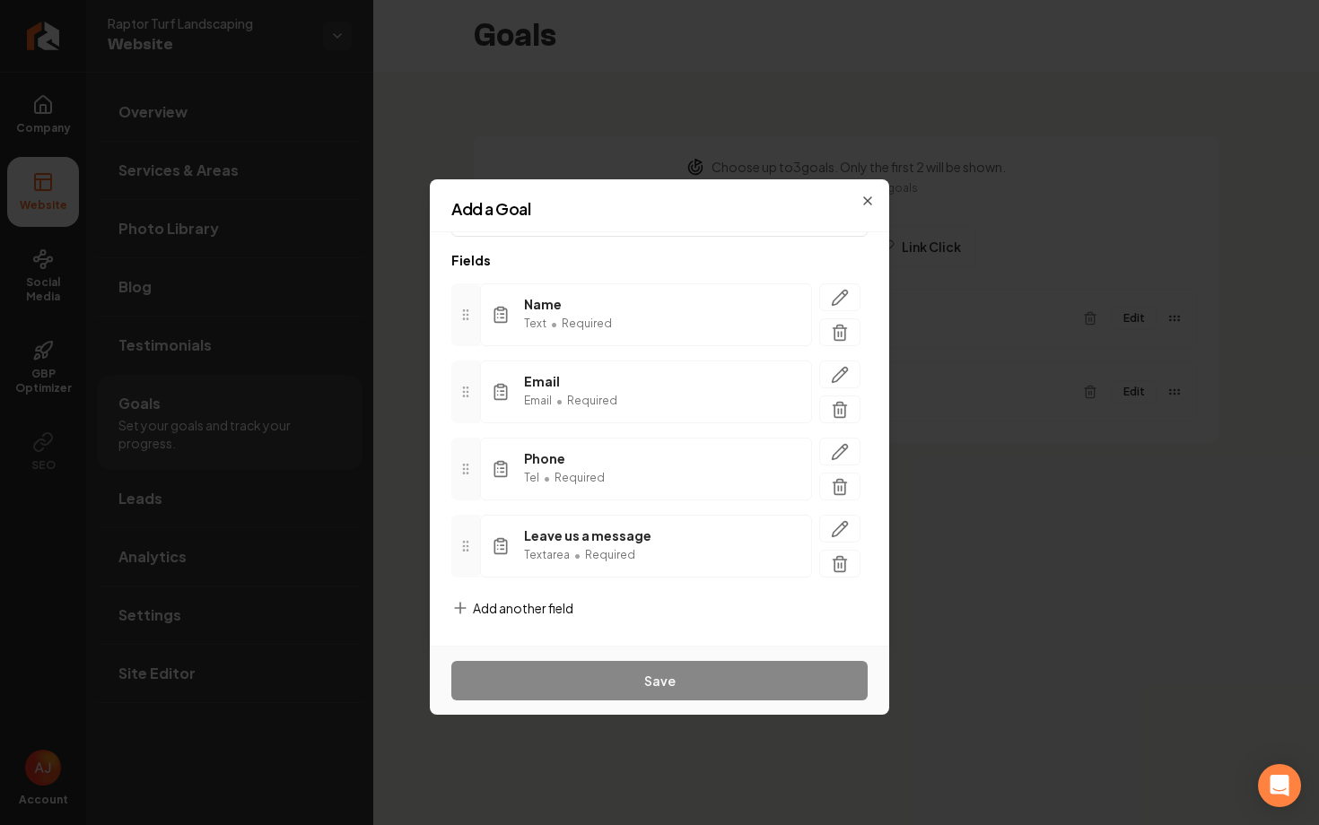
click at [457, 614] on icon at bounding box center [460, 608] width 18 height 18
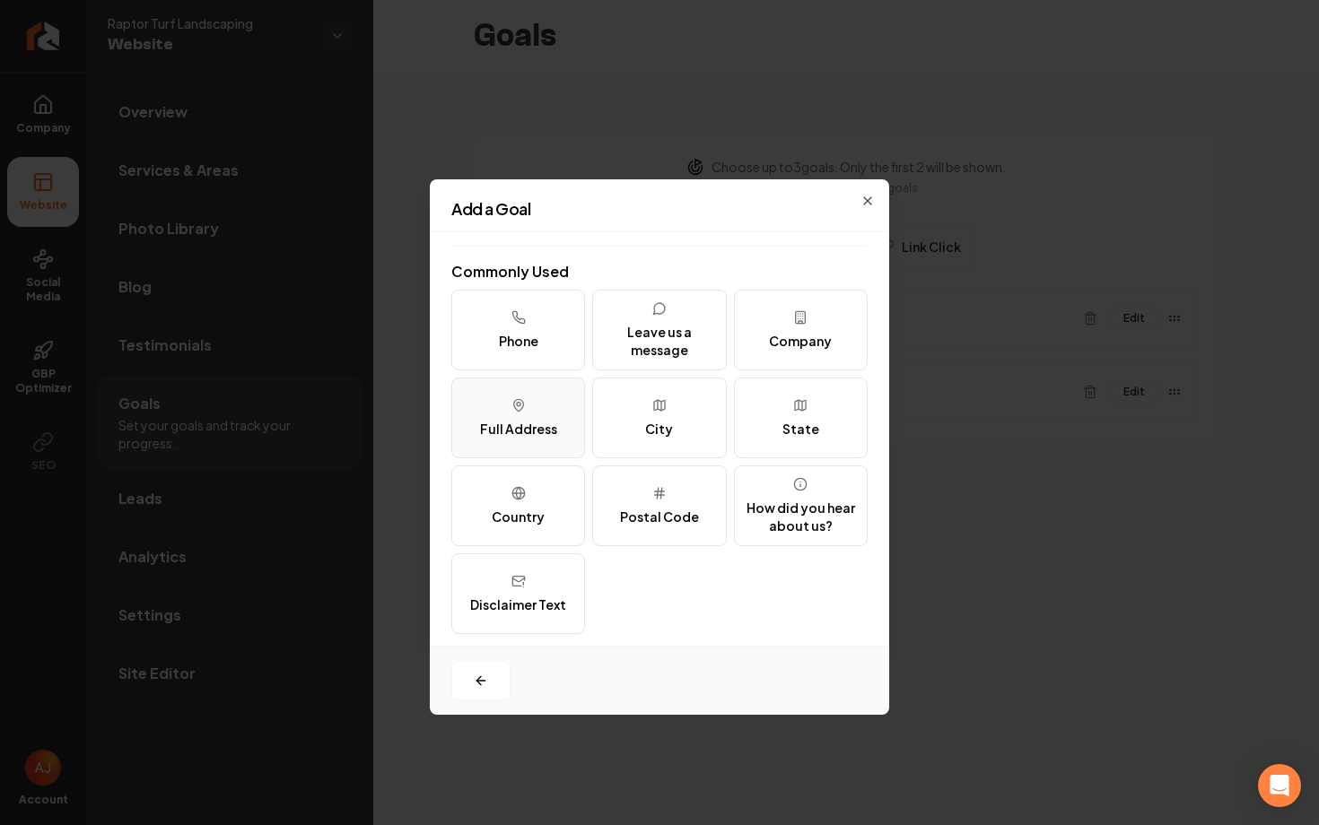
scroll to position [214, 0]
click at [531, 424] on div "Full Address" at bounding box center [518, 427] width 77 height 18
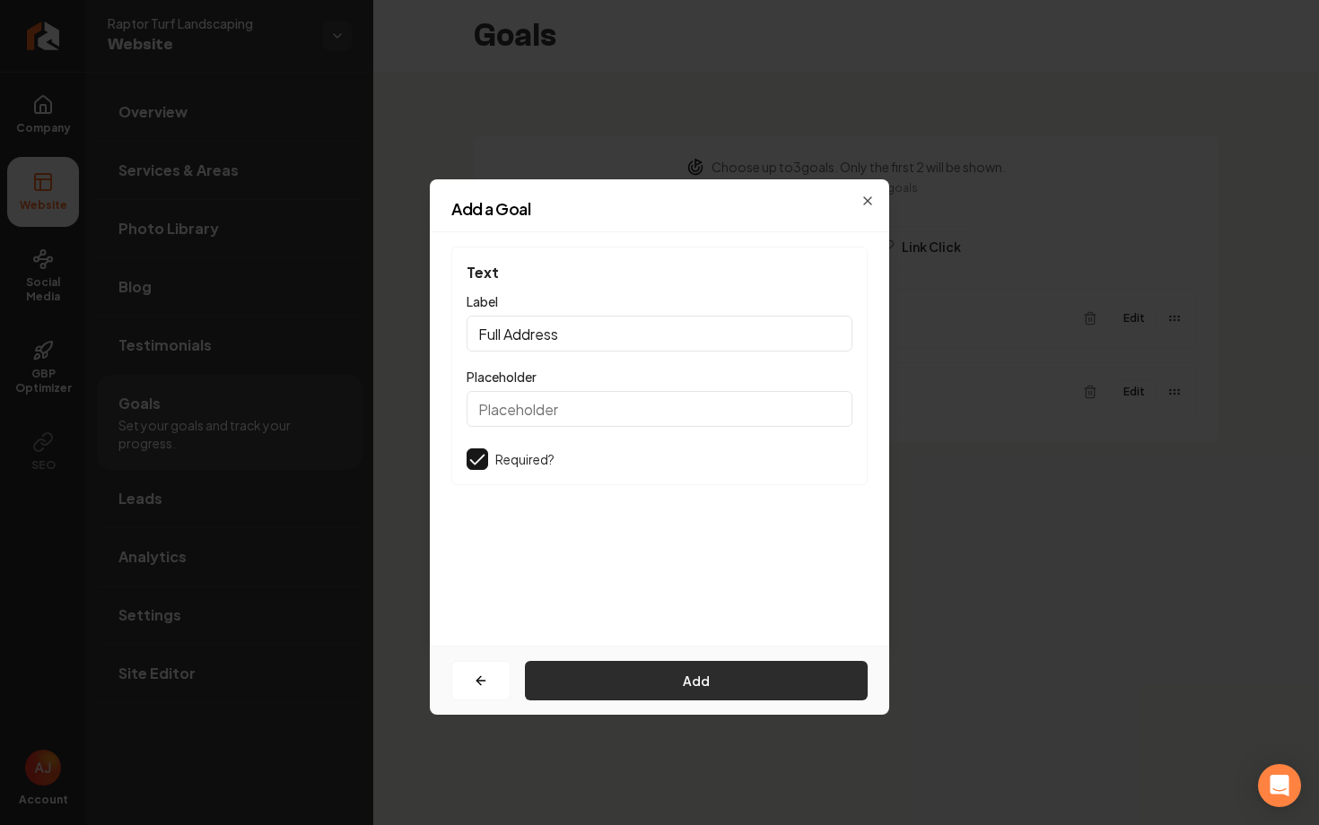
click at [656, 691] on button "Add" at bounding box center [696, 680] width 343 height 39
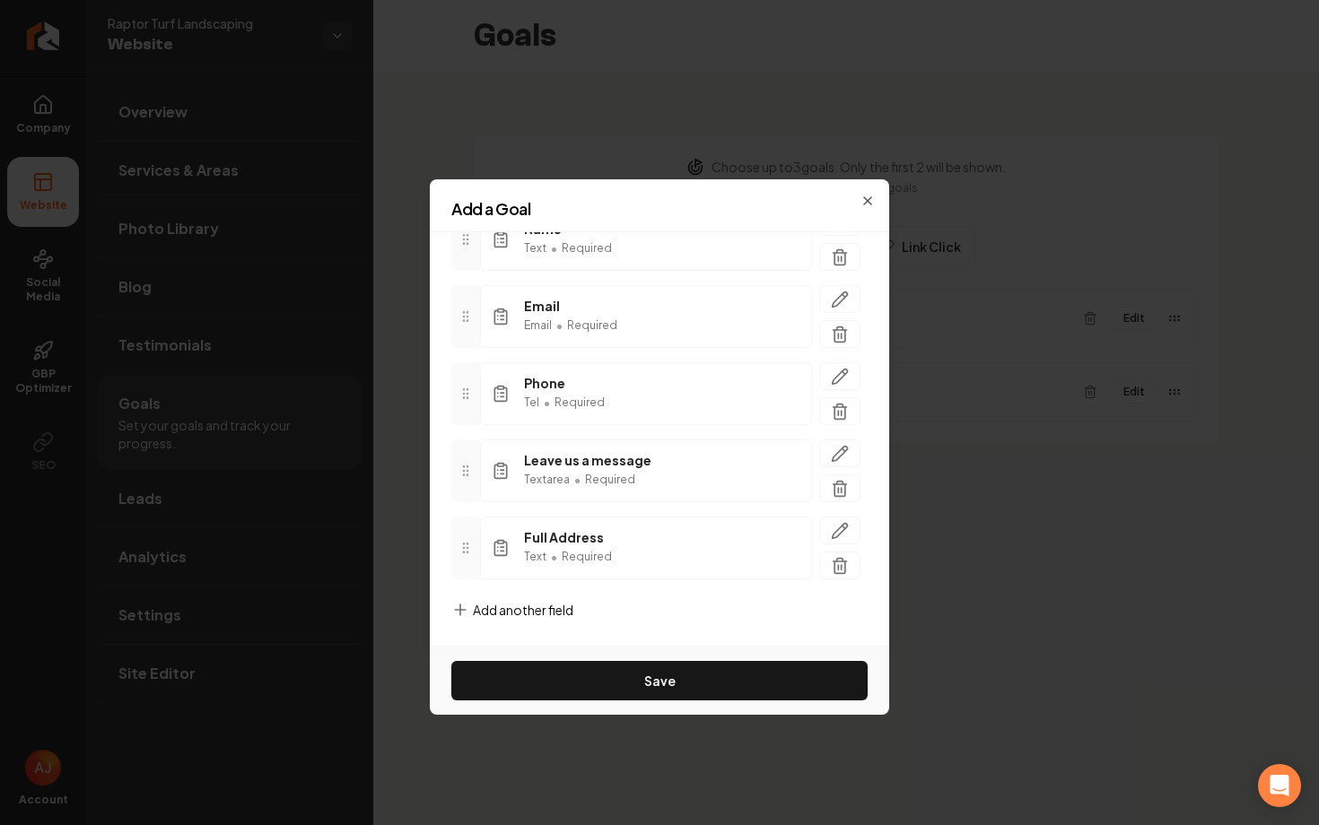
scroll to position [162, 0]
drag, startPoint x: 468, startPoint y: 547, endPoint x: 468, endPoint y: 472, distance: 75.4
click at [468, 472] on icon at bounding box center [466, 471] width 14 height 14
click at [462, 608] on icon at bounding box center [460, 608] width 11 height 0
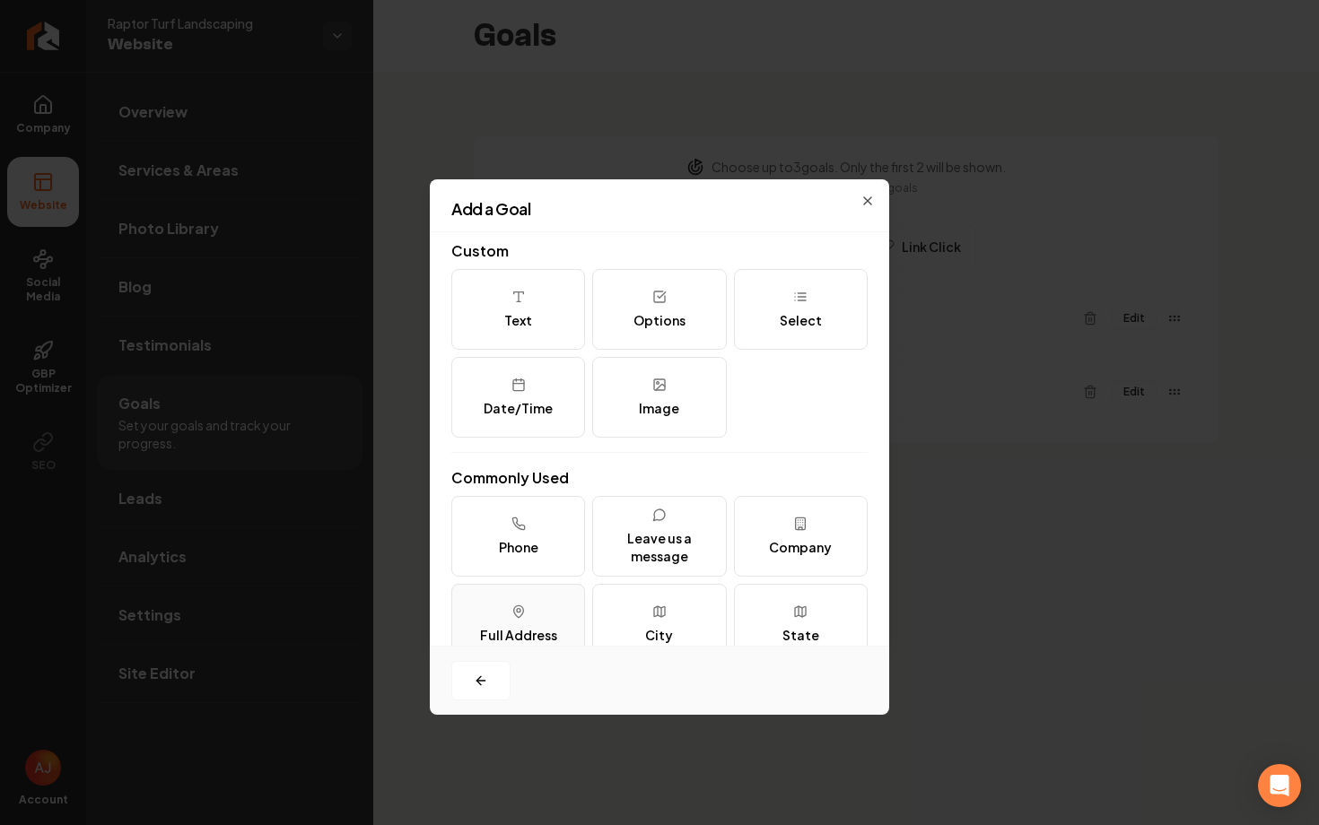
scroll to position [0, 0]
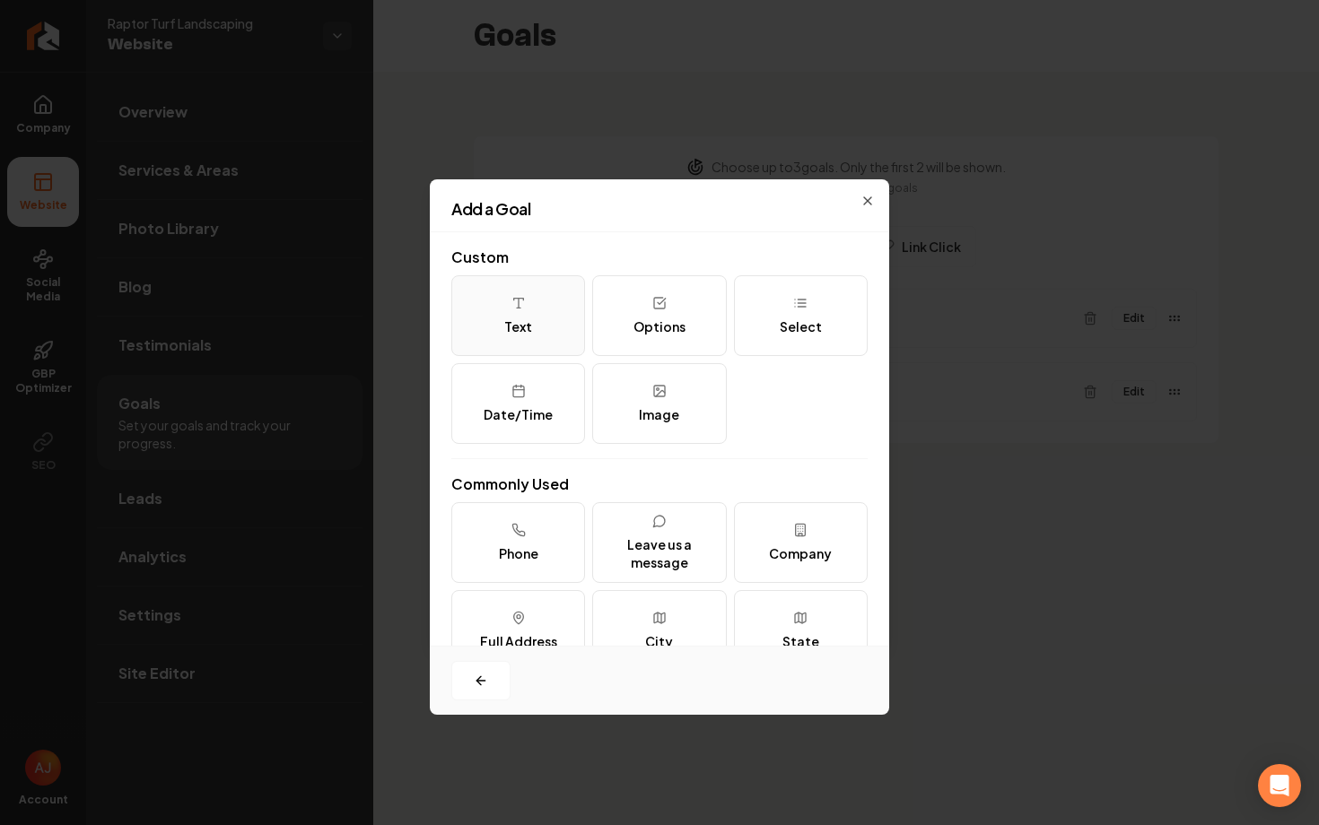
click at [547, 310] on button "Text" at bounding box center [518, 315] width 134 height 81
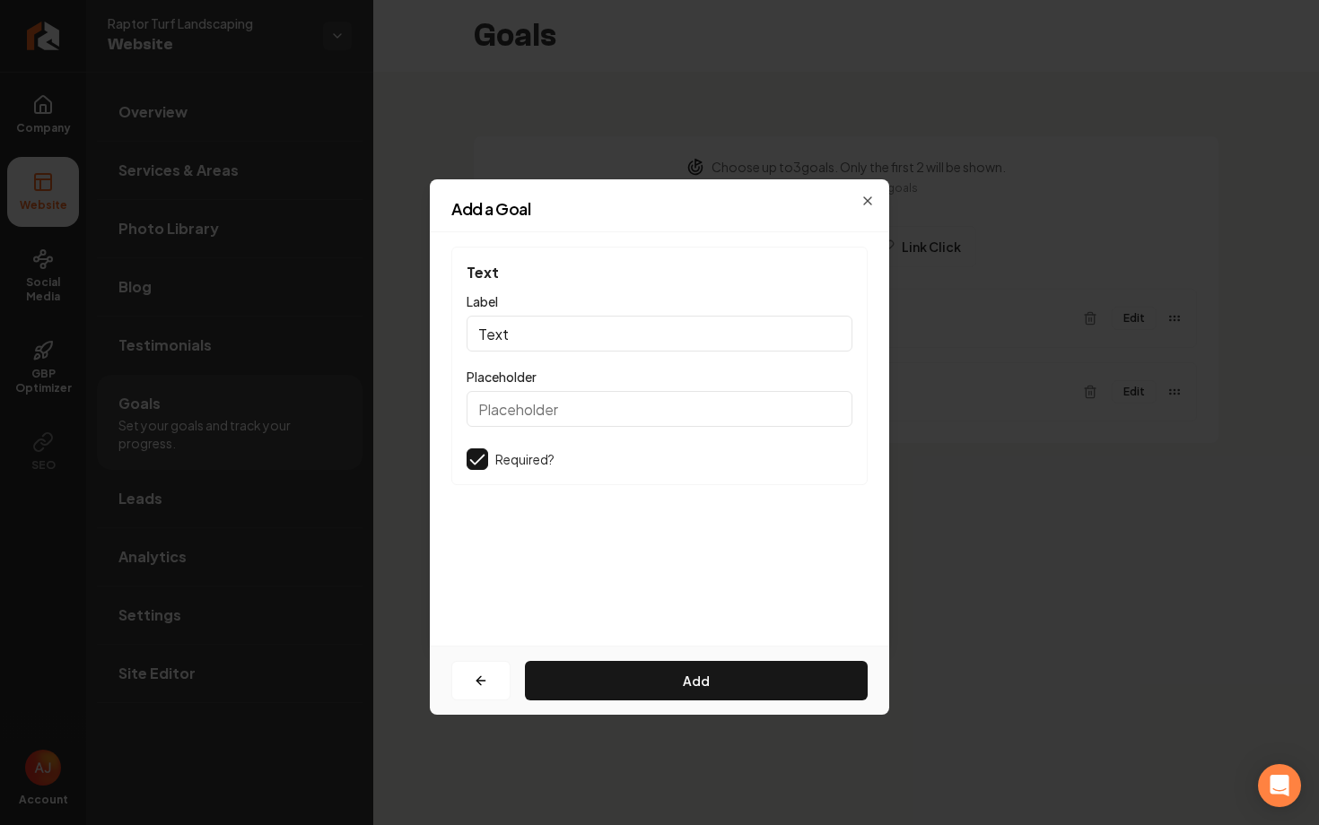
click at [616, 333] on input "Text" at bounding box center [660, 334] width 386 height 36
type input "T"
type input "Estimated Budget"
click at [763, 659] on div "Add" at bounding box center [659, 680] width 459 height 69
click at [767, 686] on button "Add" at bounding box center [696, 680] width 343 height 39
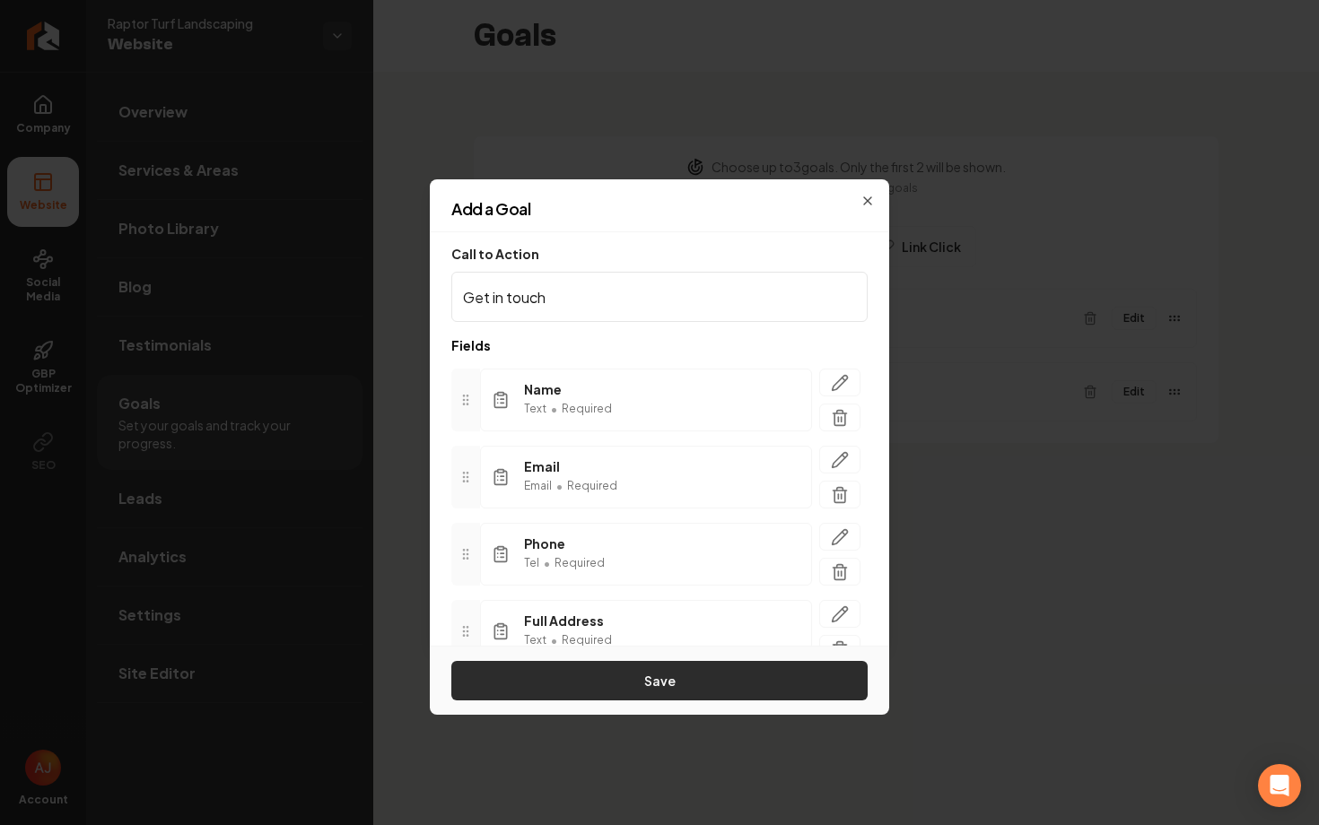
click at [768, 691] on button "Save" at bounding box center [659, 680] width 416 height 39
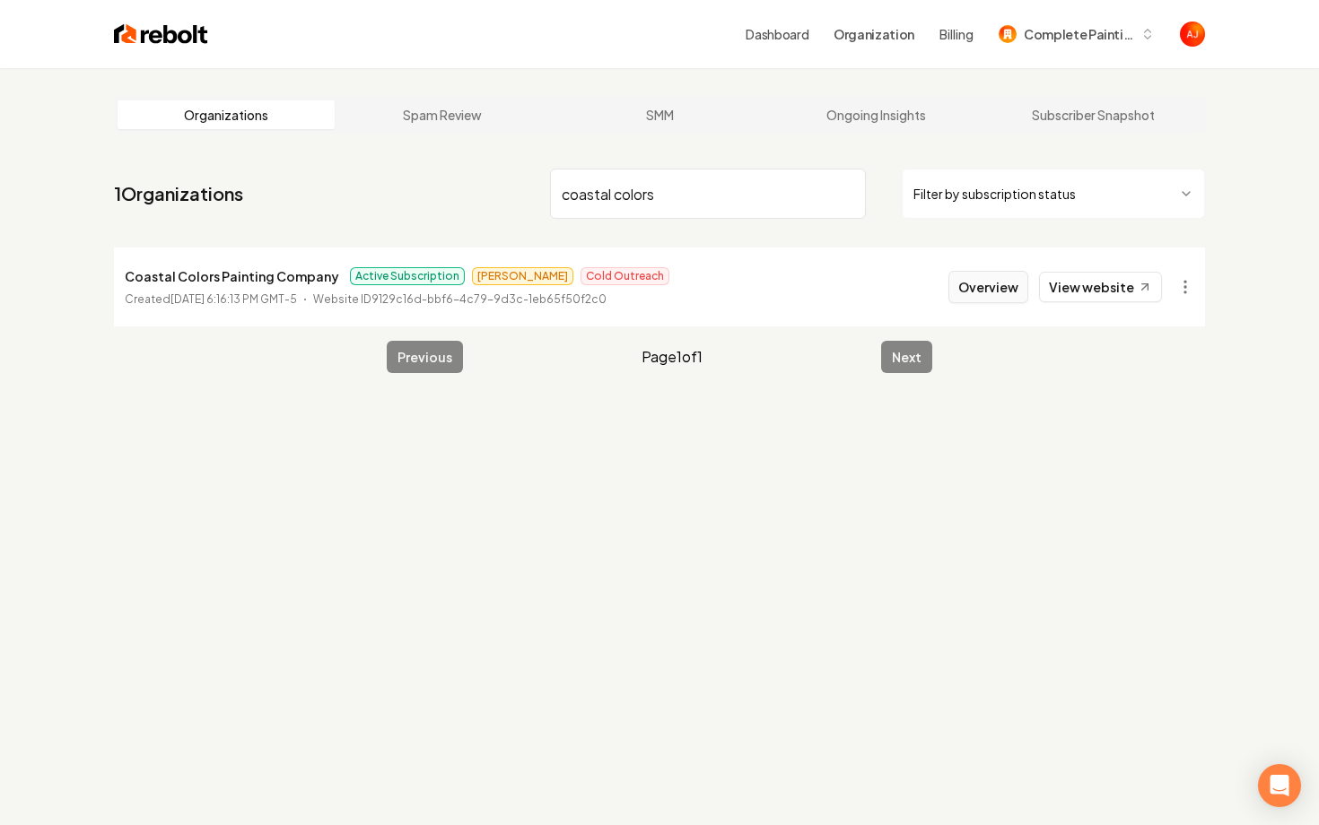
type input "coastal colors"
click at [1004, 290] on button "Overview" at bounding box center [988, 287] width 80 height 32
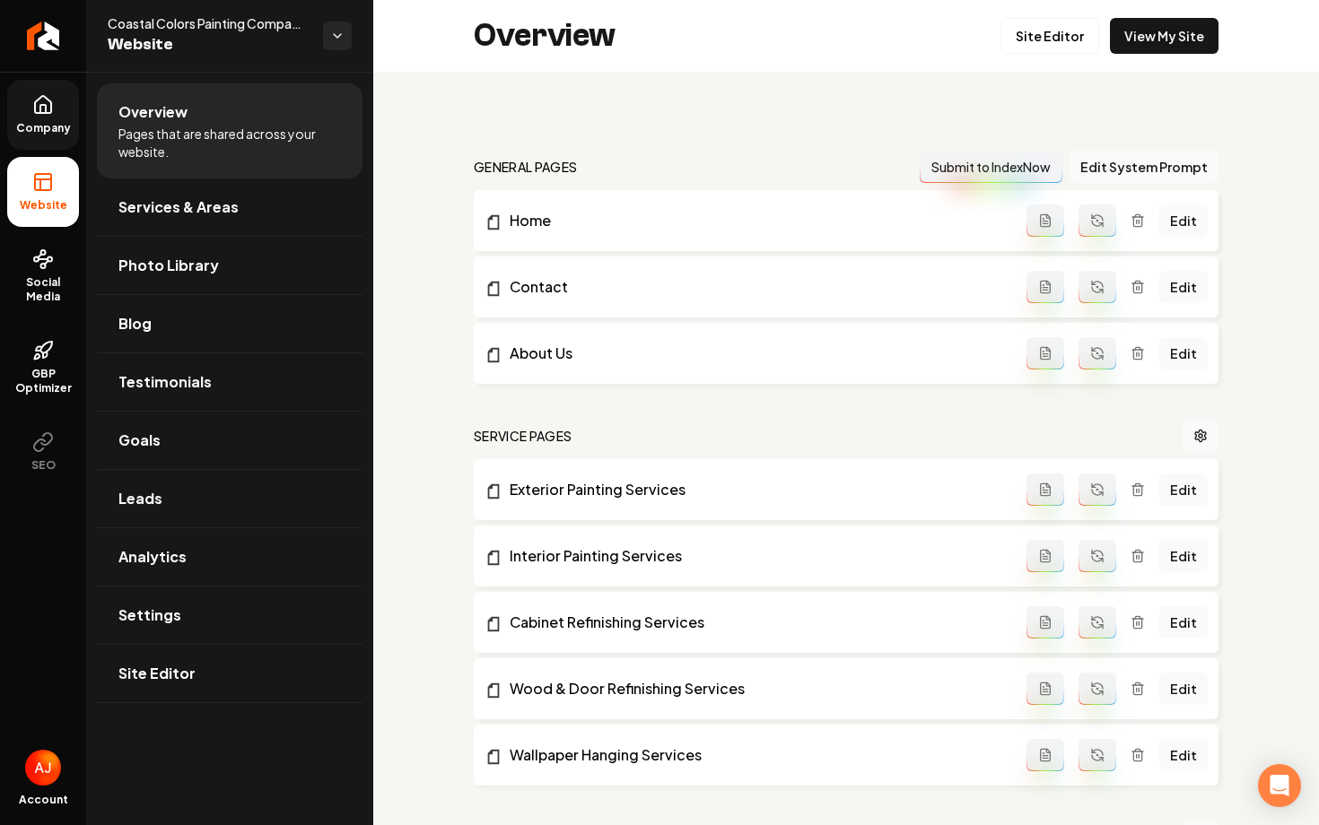
click at [39, 115] on icon at bounding box center [43, 105] width 22 height 22
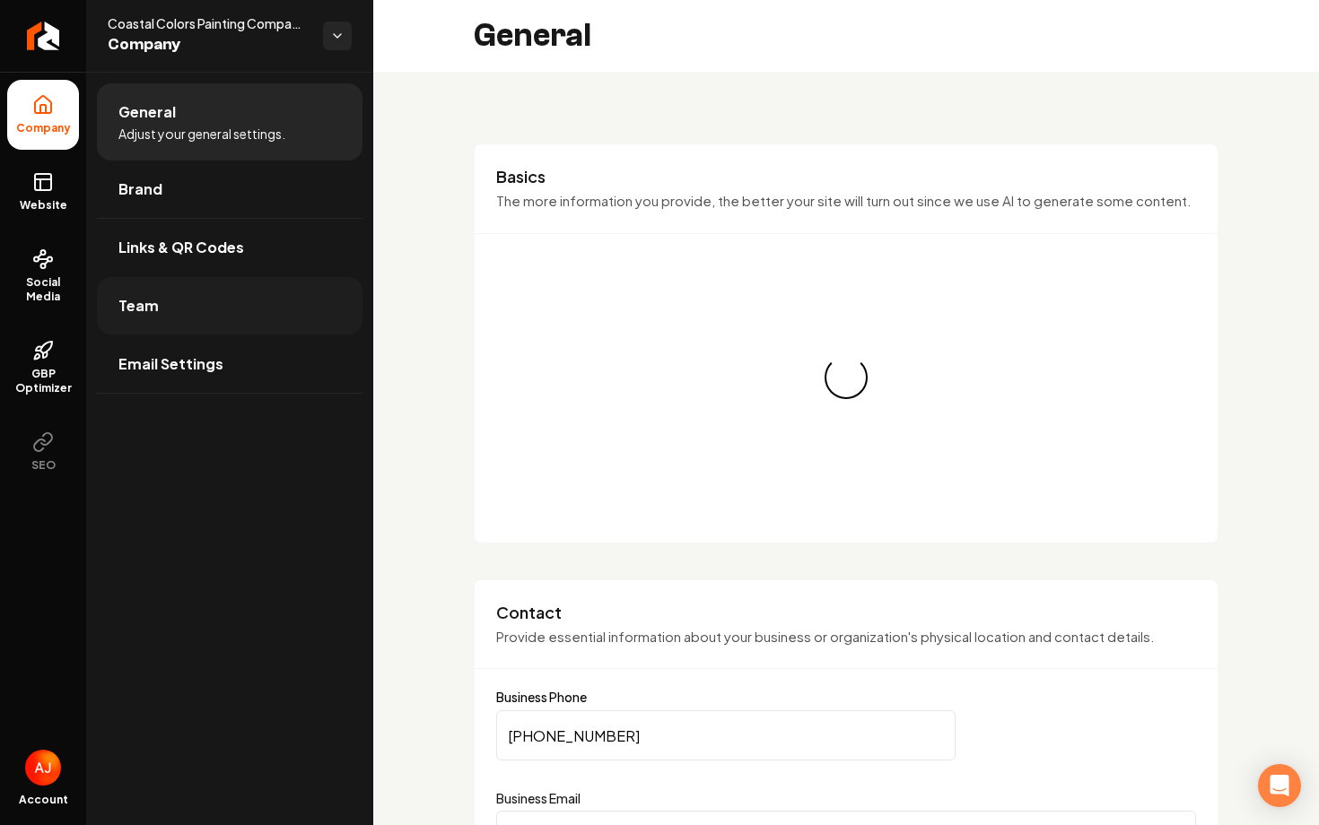
click at [181, 312] on link "Team" at bounding box center [230, 305] width 266 height 57
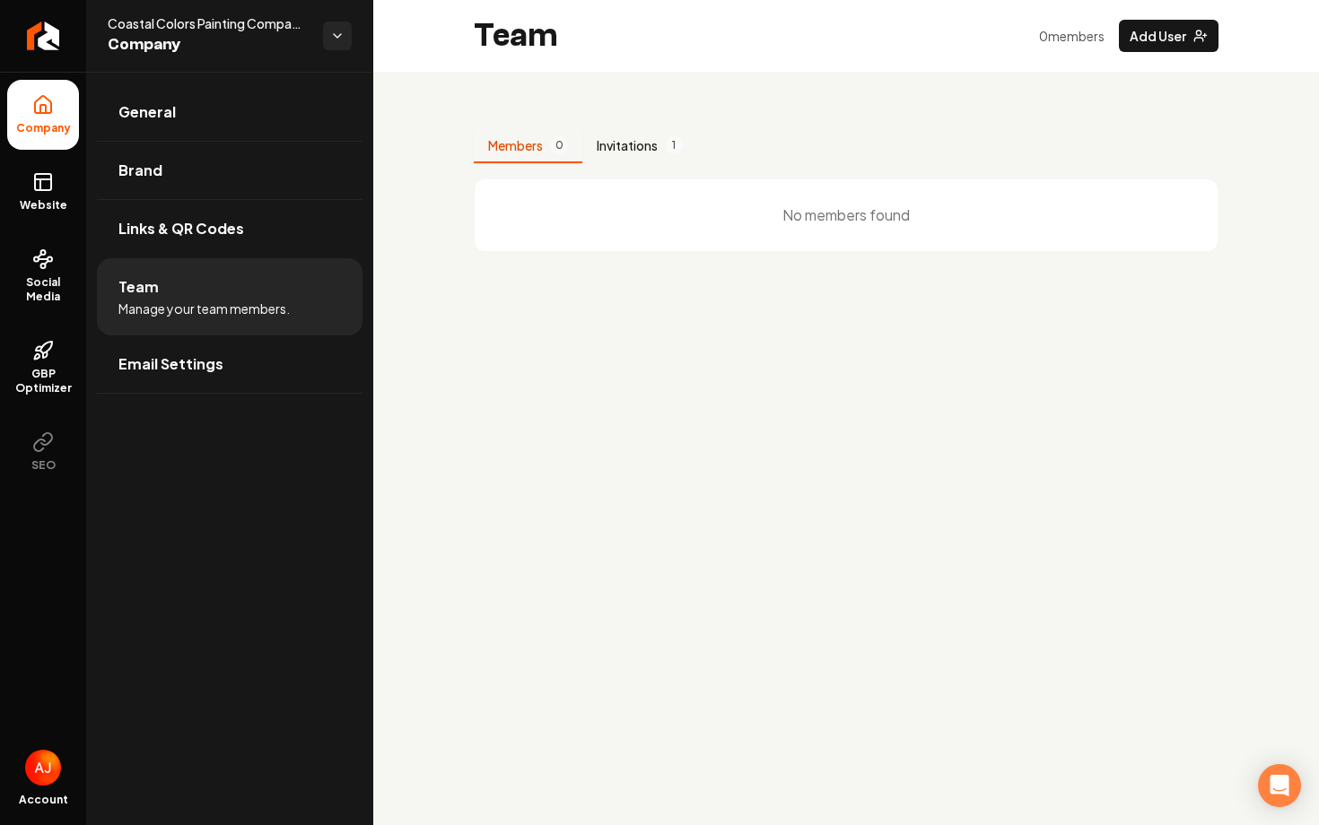
click at [661, 134] on button "Invitations 1" at bounding box center [639, 146] width 115 height 34
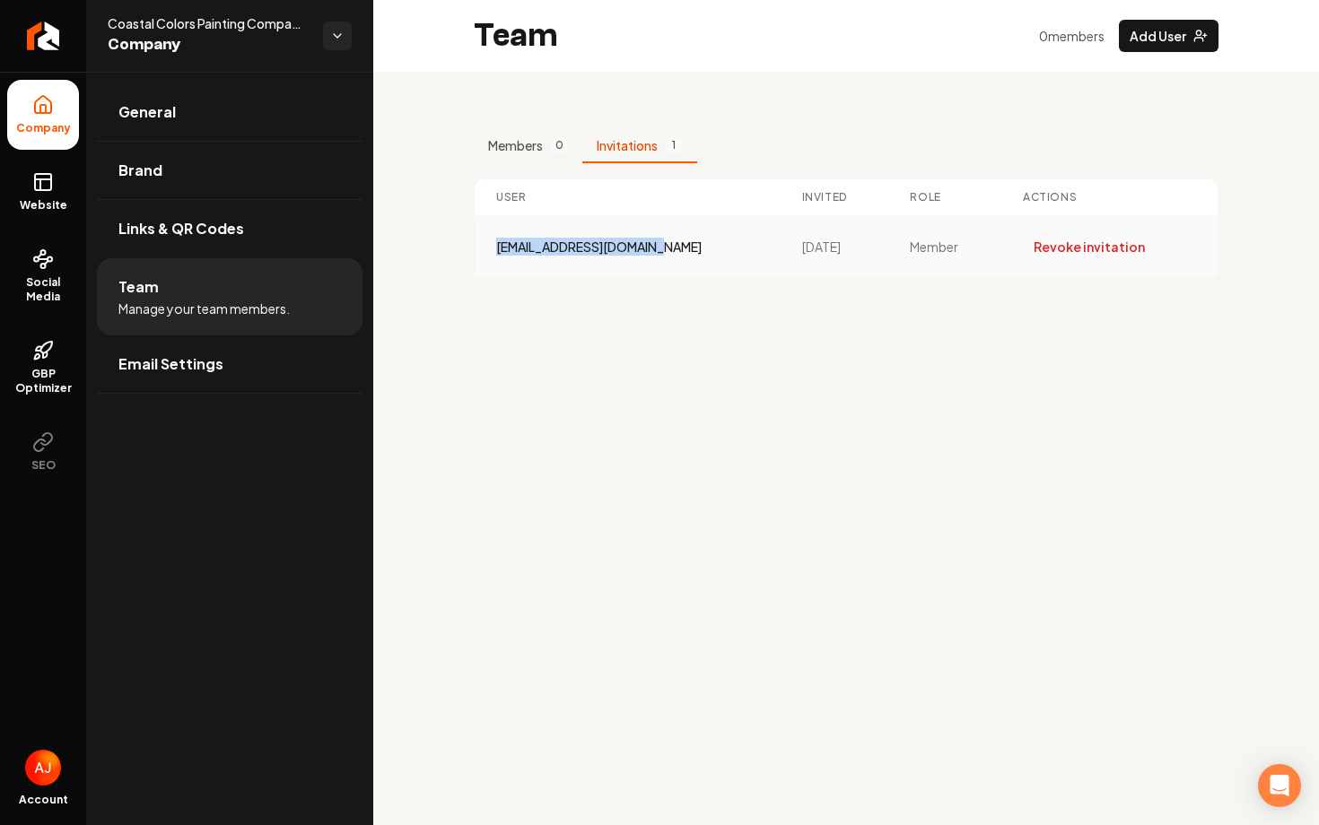
drag, startPoint x: 661, startPoint y: 244, endPoint x: 495, endPoint y: 245, distance: 166.0
click at [496, 245] on div "coastalcolors@gmail.com" at bounding box center [627, 247] width 263 height 18
copy div "coastalcolors@gmail.com"
click at [1041, 246] on button "Revoke invitation" at bounding box center [1089, 247] width 133 height 32
click at [1163, 39] on button "Add User" at bounding box center [1169, 36] width 100 height 32
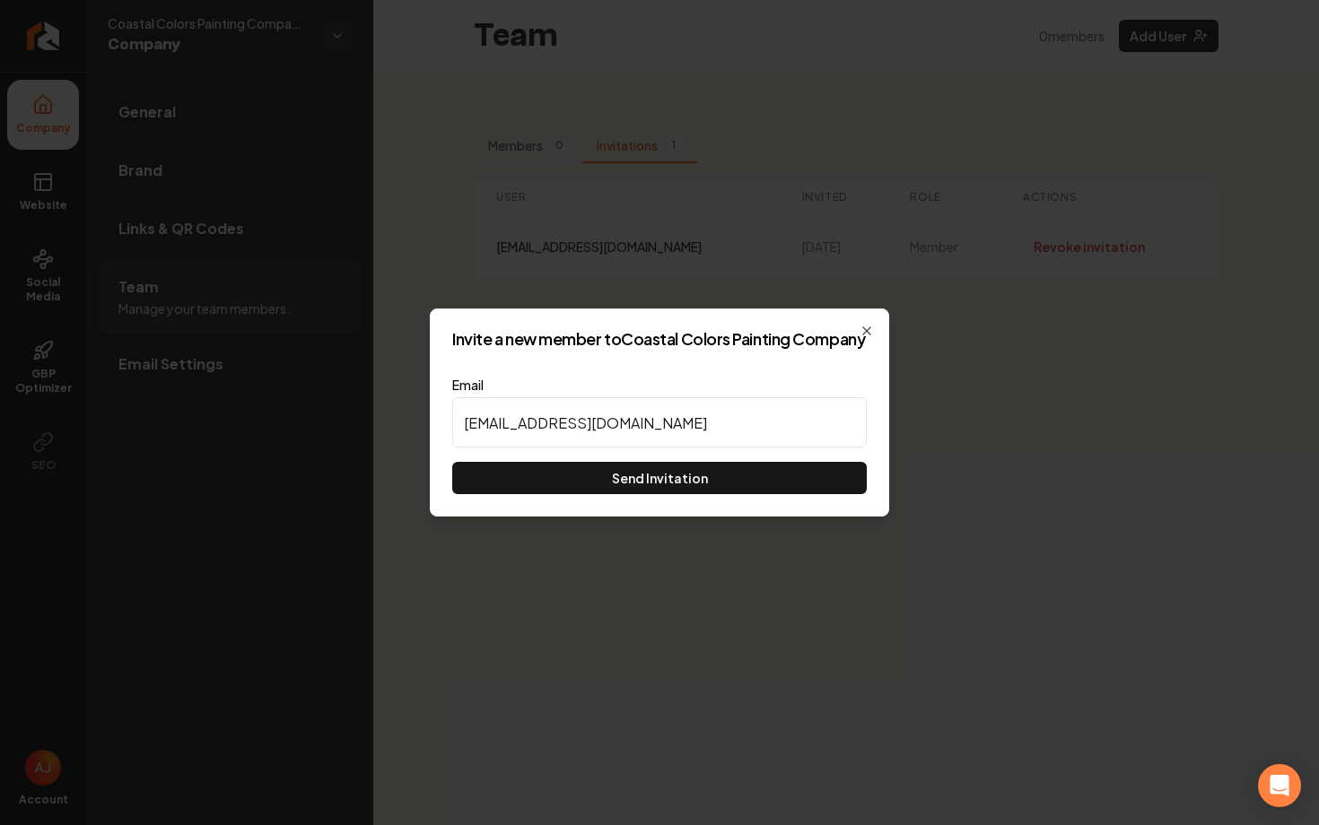
type input "coastalcolors@gmail.com"
click at [750, 513] on div "Invite a new member to Coastal Colors Painting Company Email coastalcolors@gmai…" at bounding box center [659, 413] width 459 height 208
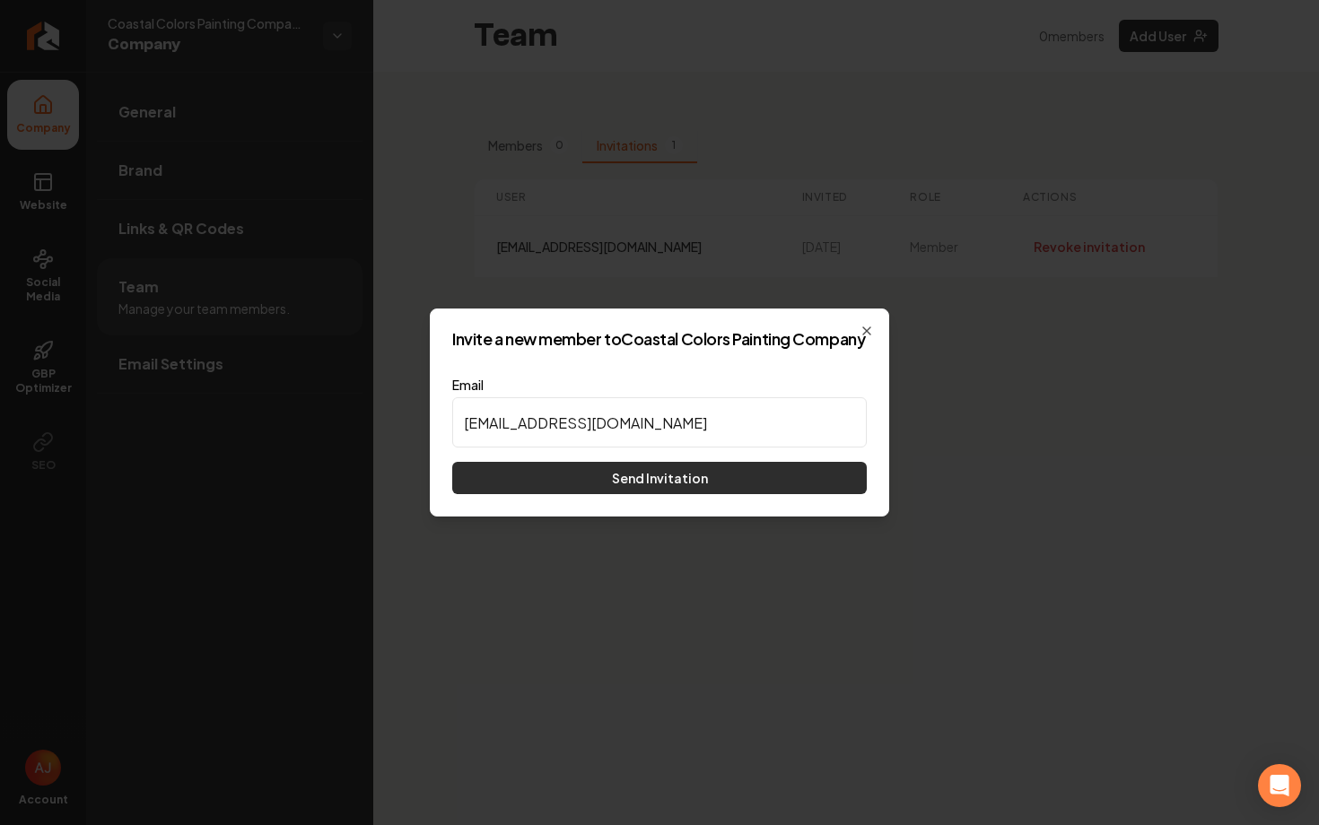
click at [749, 486] on button "Send Invitation" at bounding box center [659, 478] width 415 height 32
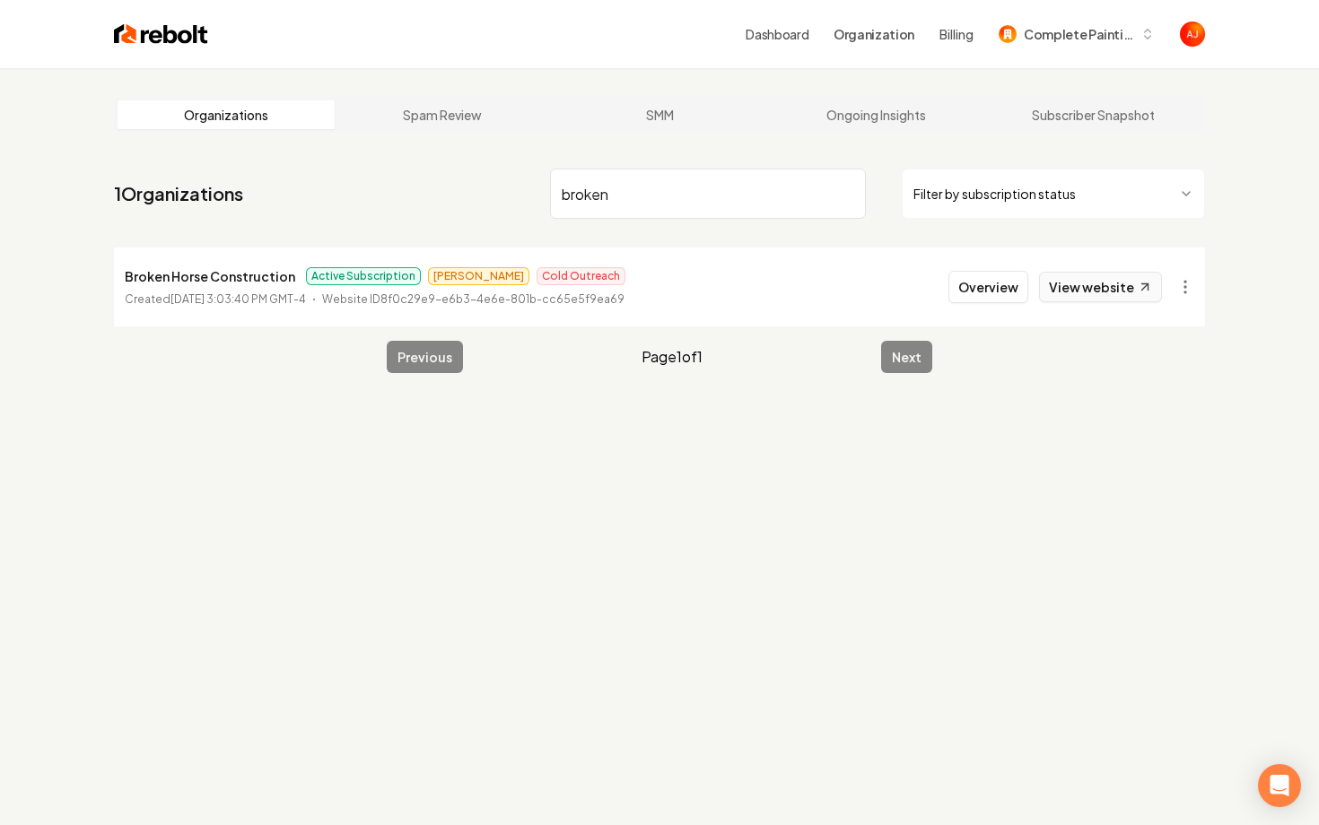
type input "broken"
click at [1105, 290] on link "View website" at bounding box center [1100, 287] width 123 height 31
click at [1091, 290] on link "View website" at bounding box center [1100, 287] width 123 height 31
click at [976, 291] on button "Overview" at bounding box center [988, 287] width 80 height 32
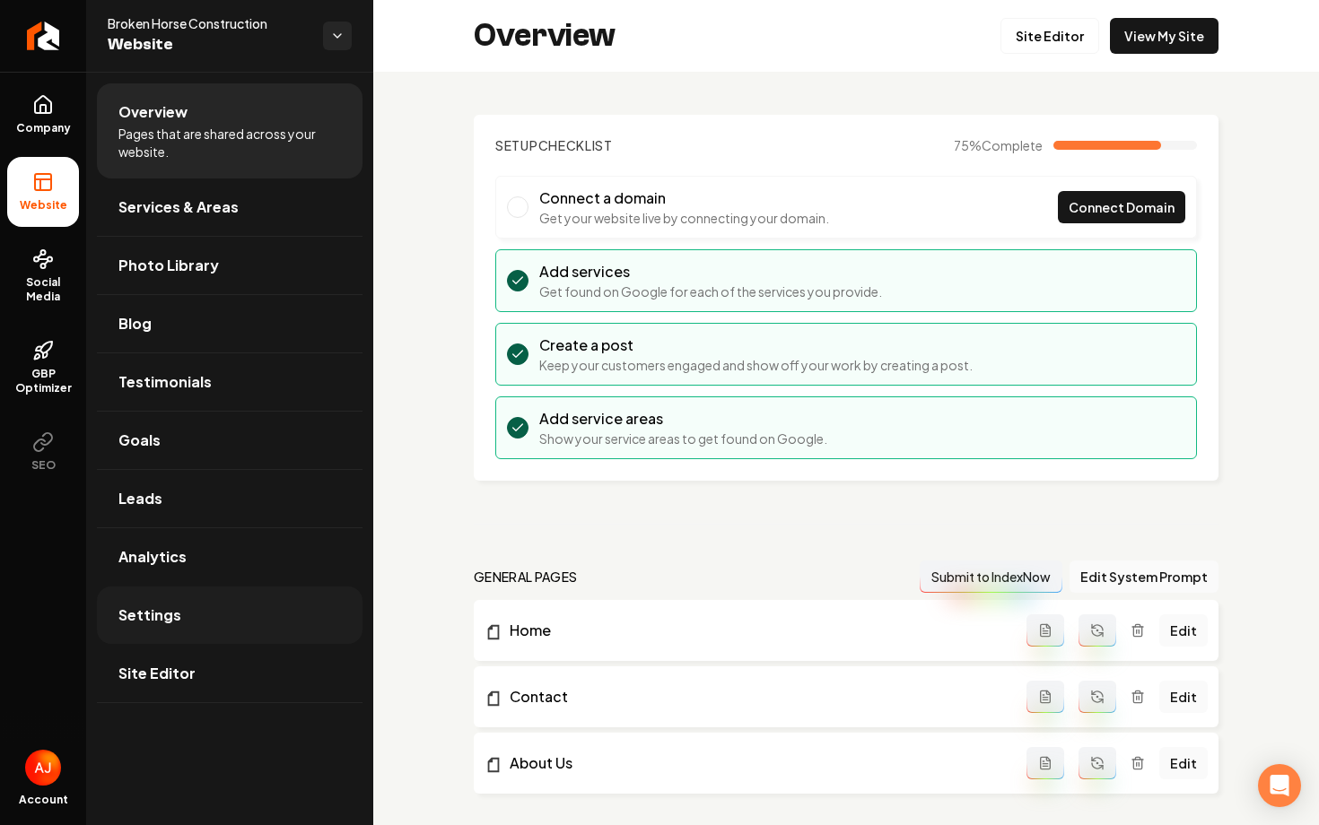
click at [175, 608] on span "Settings" at bounding box center [149, 616] width 63 height 22
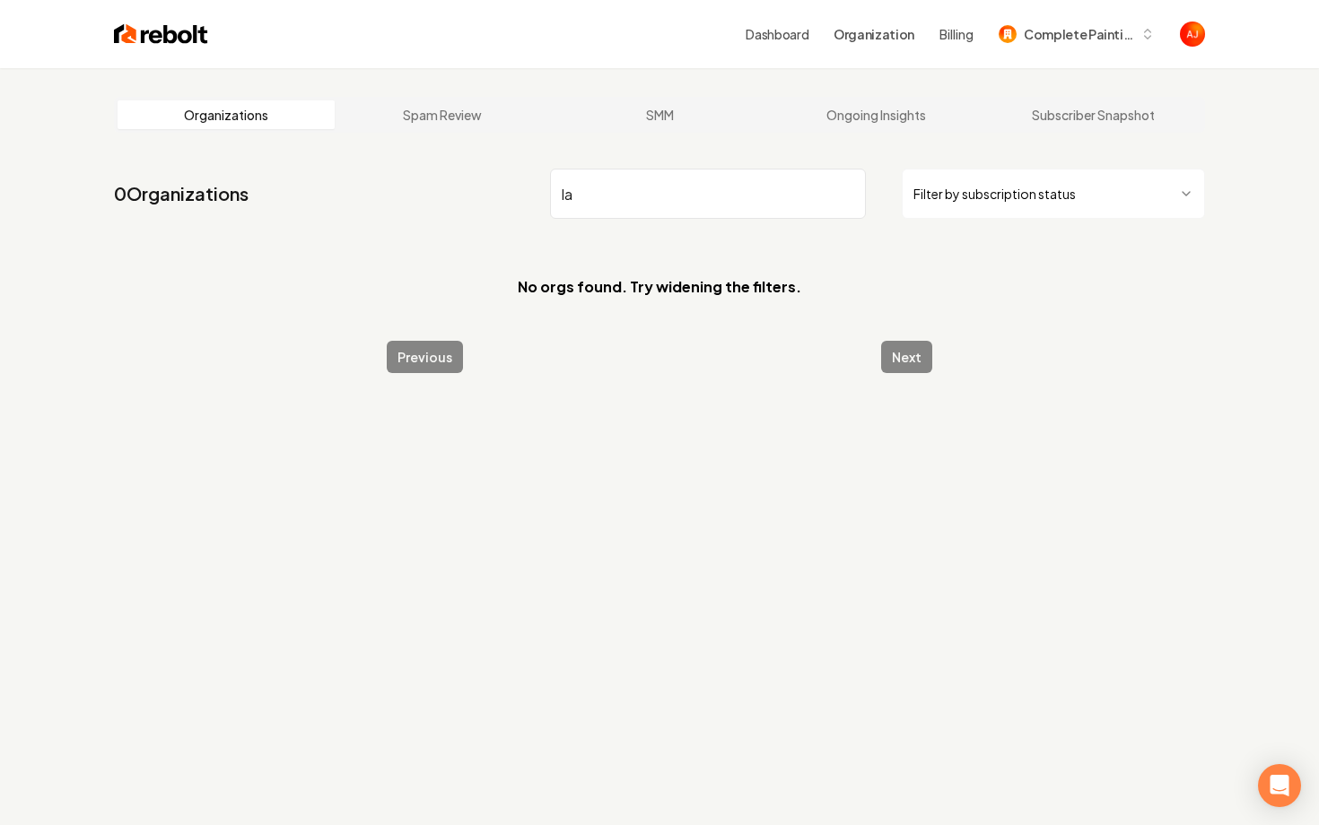
type input "l"
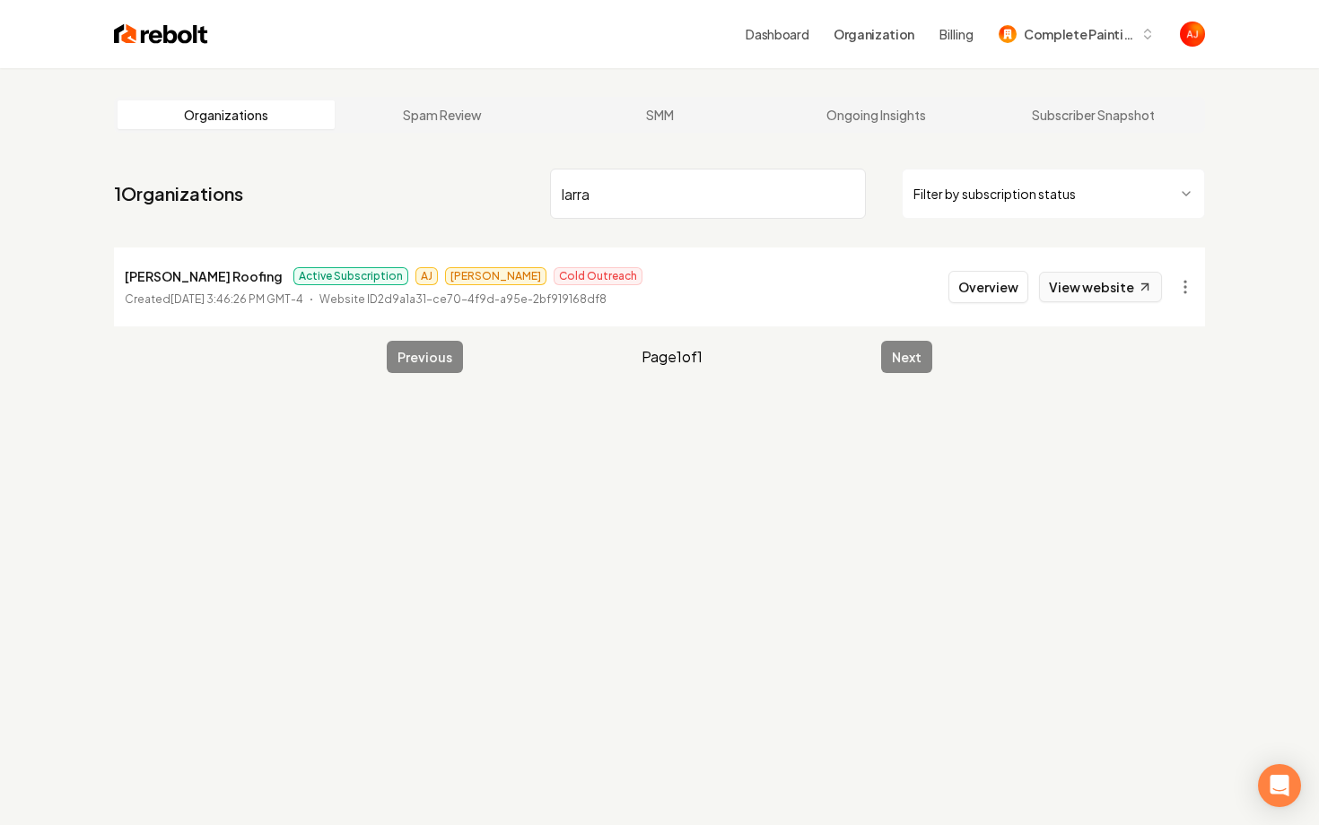
click at [1096, 286] on link "View website" at bounding box center [1100, 287] width 123 height 31
drag, startPoint x: 717, startPoint y: 176, endPoint x: 530, endPoint y: 176, distance: 186.6
click at [533, 176] on nav "1 Organizations larra Filter by subscription status" at bounding box center [659, 201] width 1091 height 79
drag, startPoint x: 610, startPoint y: 188, endPoint x: 453, endPoint y: 178, distance: 157.4
click at [457, 179] on nav "1 Organizations larra Filter by subscription status" at bounding box center [659, 201] width 1091 height 79
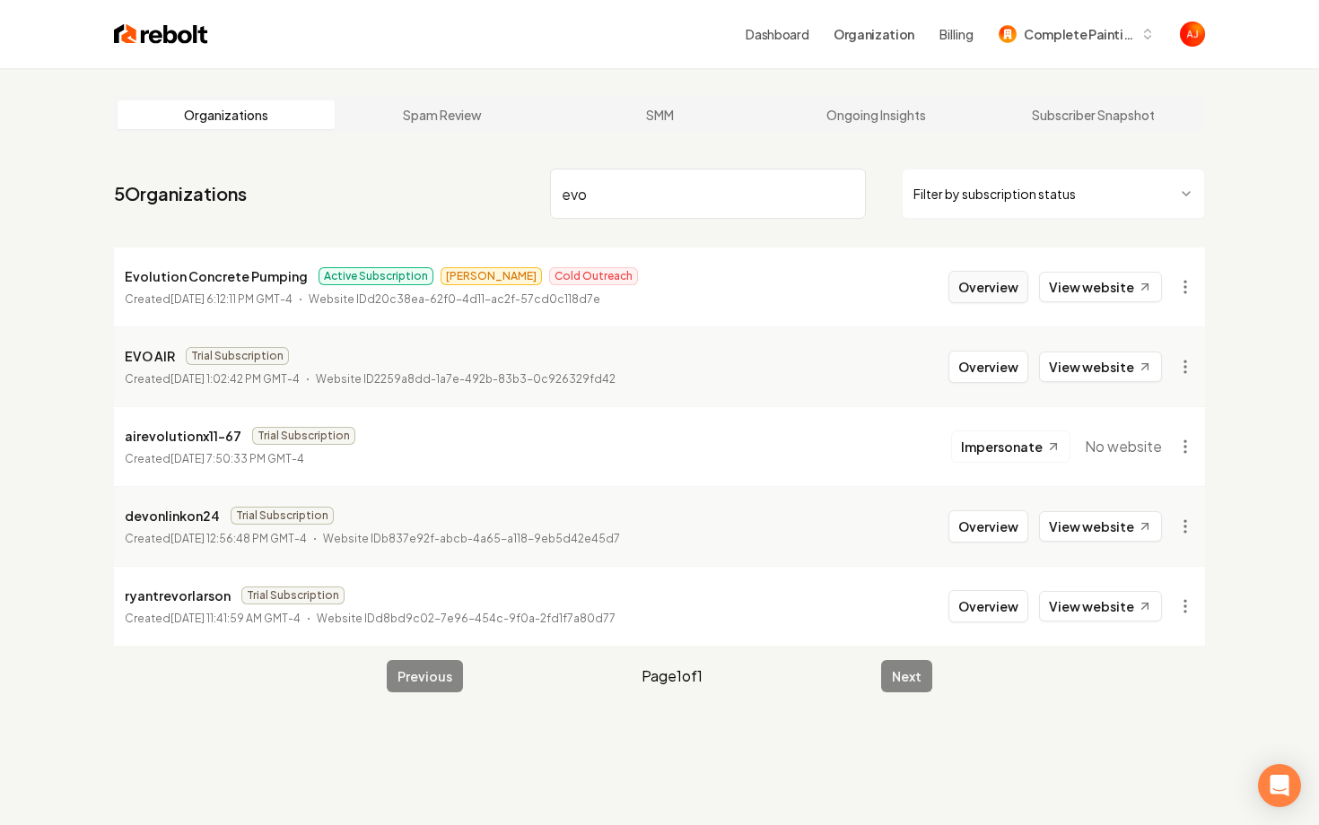
type input "evo"
click at [987, 288] on button "Overview" at bounding box center [988, 287] width 80 height 32
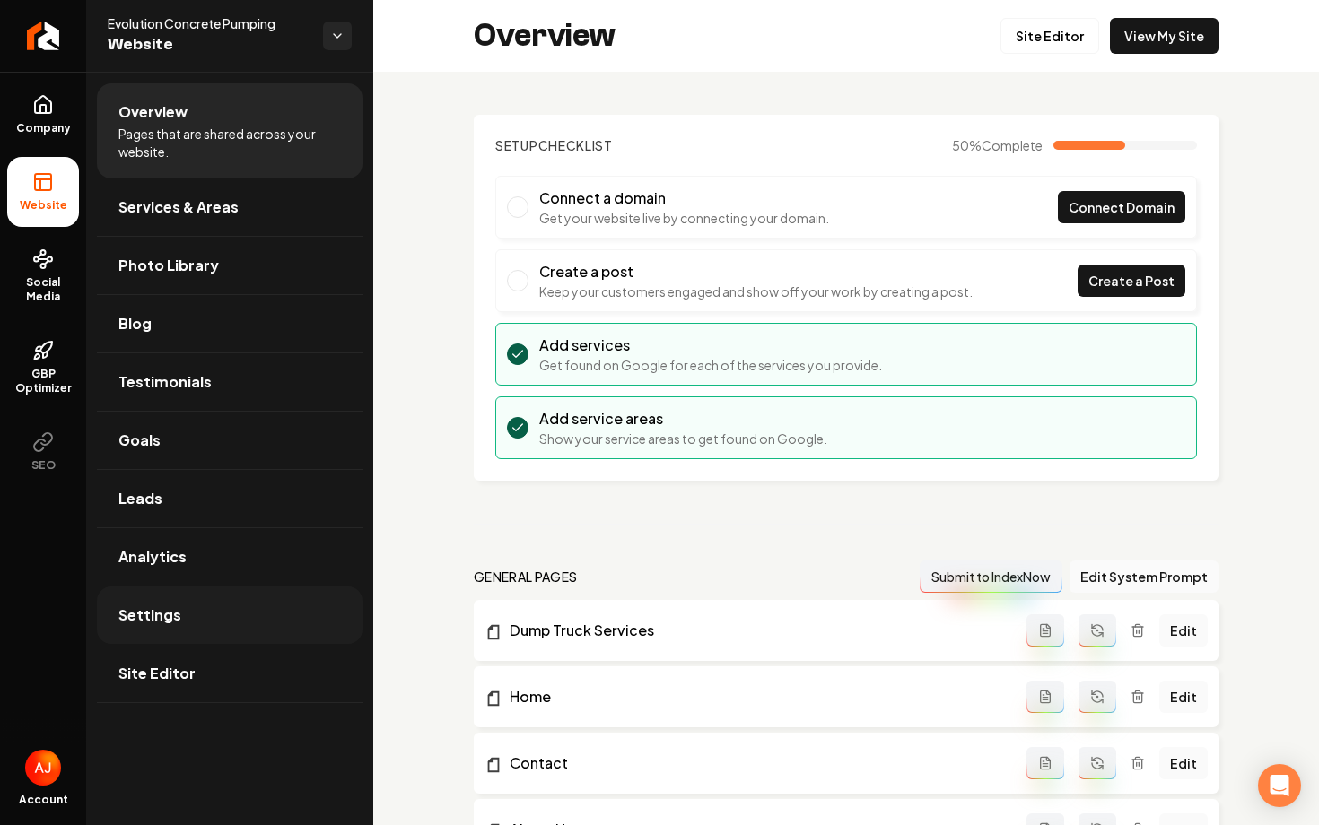
click at [214, 617] on link "Settings" at bounding box center [230, 615] width 266 height 57
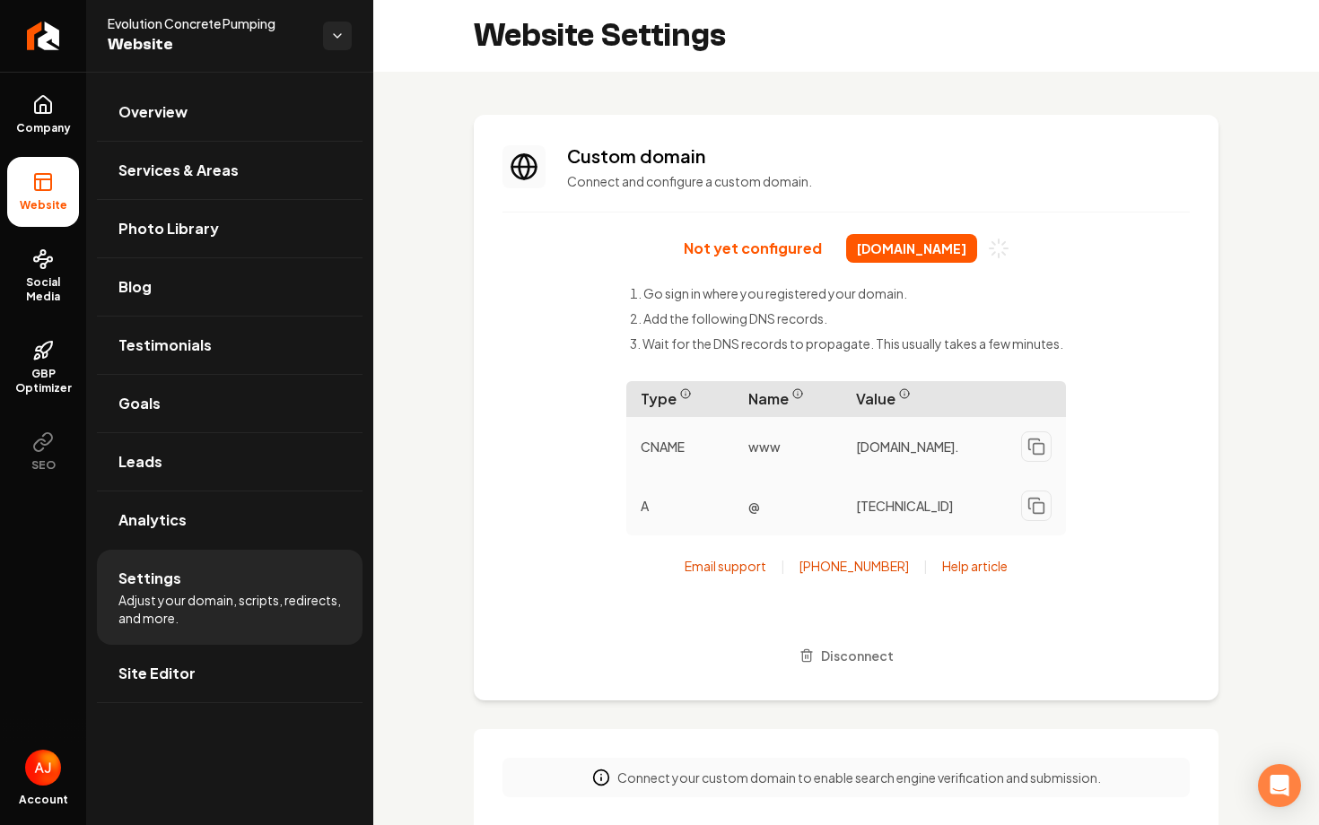
scroll to position [129, 0]
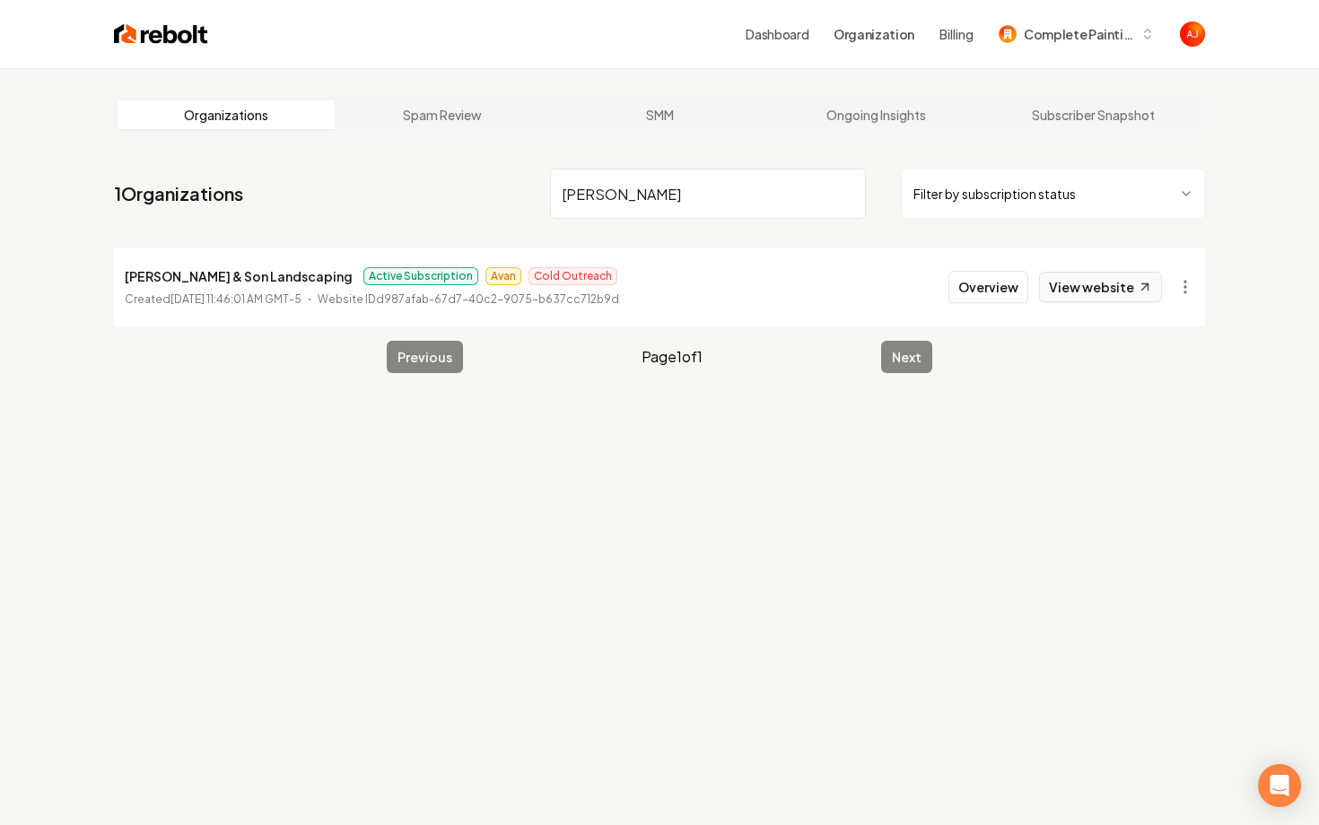
click at [1113, 285] on link "View website" at bounding box center [1100, 287] width 123 height 31
drag, startPoint x: 610, startPoint y: 187, endPoint x: 519, endPoint y: 187, distance: 91.5
click at [560, 187] on input "sedillo" at bounding box center [708, 194] width 316 height 50
type input "neil"
click at [1078, 284] on link "View website" at bounding box center [1100, 287] width 123 height 31
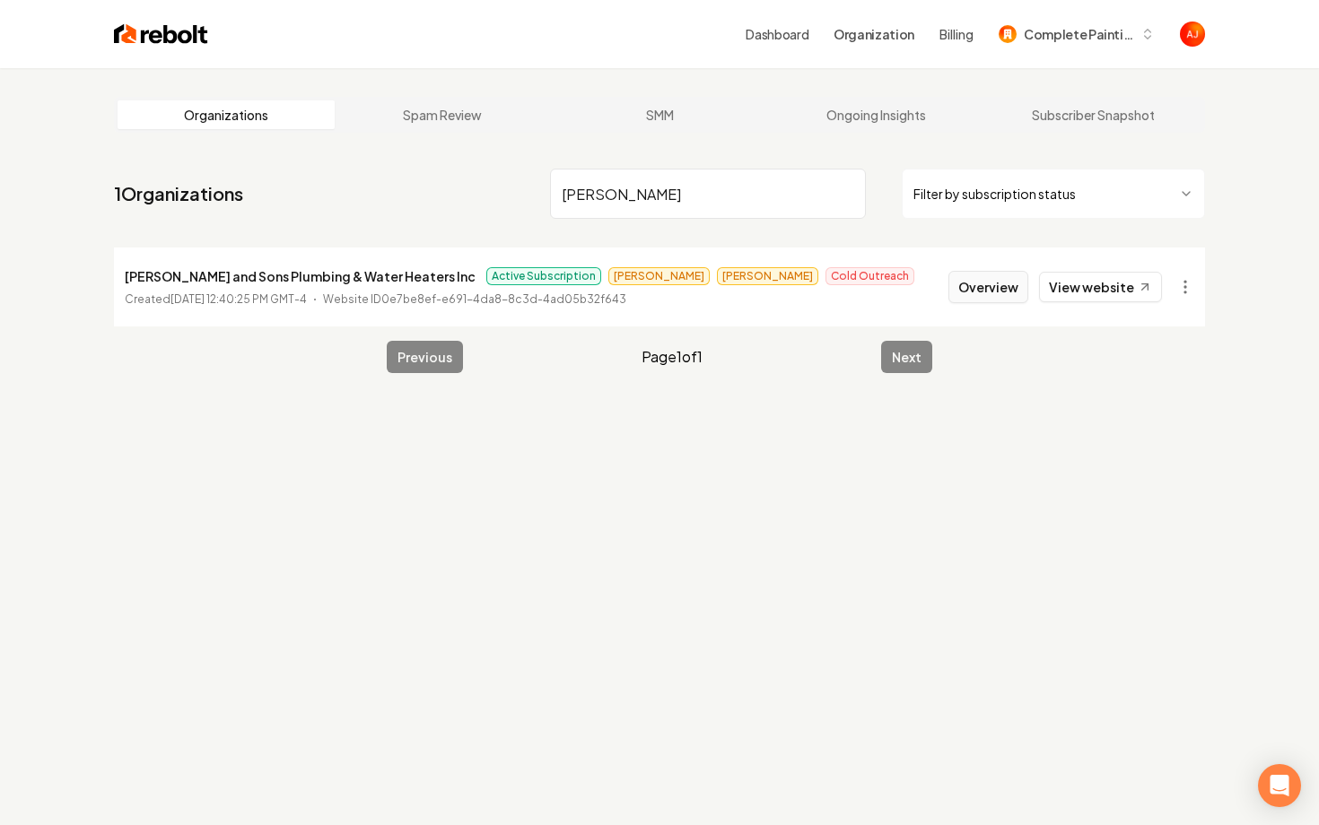
click at [991, 278] on button "Overview" at bounding box center [988, 287] width 80 height 32
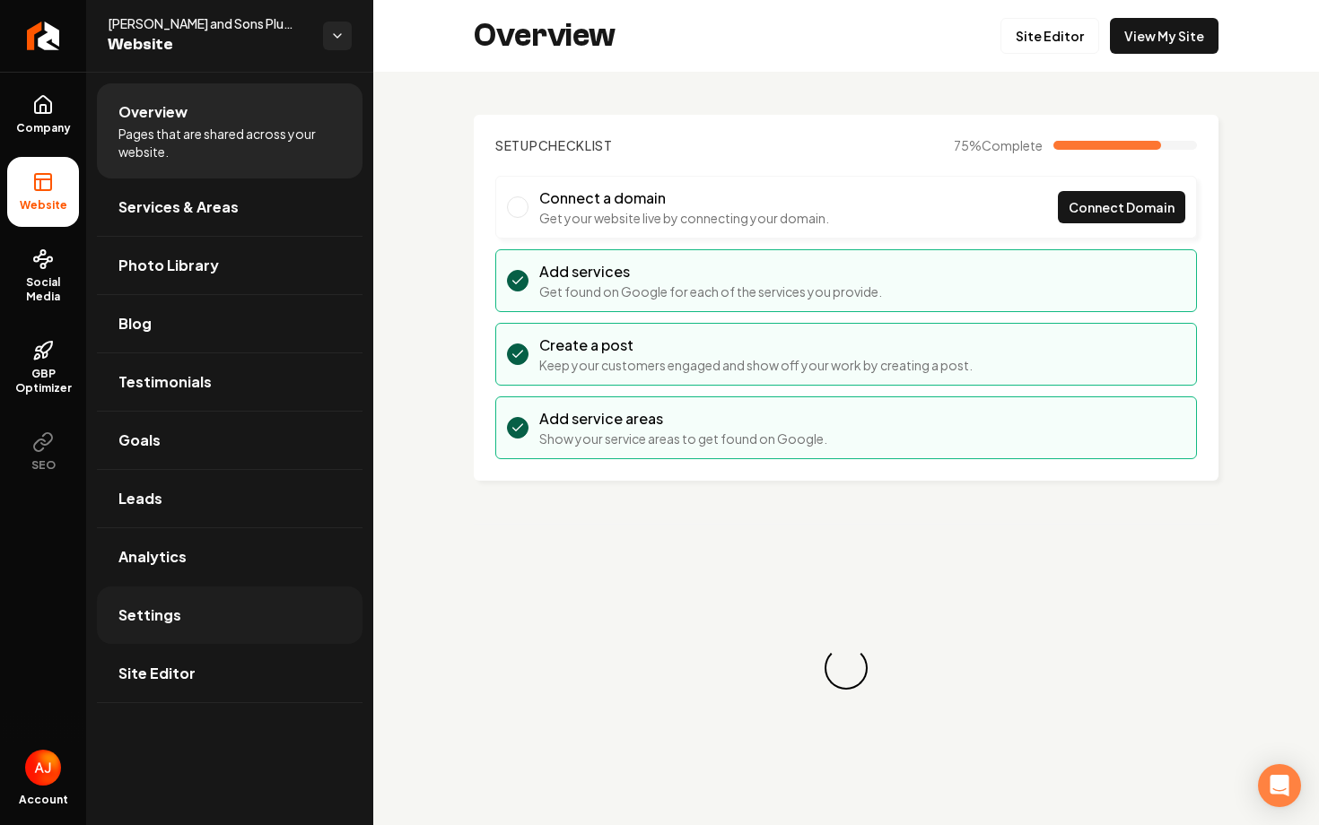
click at [168, 626] on link "Settings" at bounding box center [230, 615] width 266 height 57
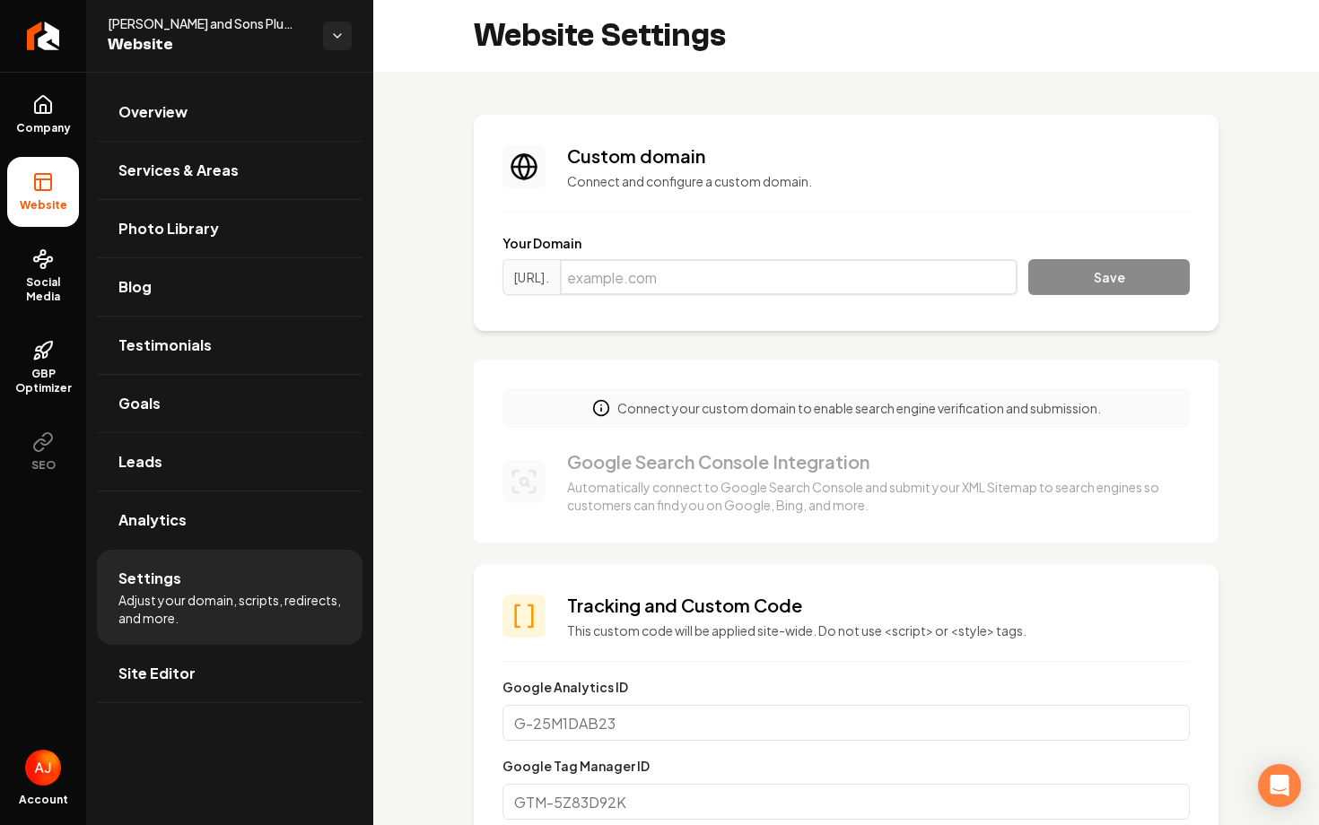
click at [701, 288] on input "Main content area" at bounding box center [789, 277] width 458 height 36
paste input "https://neilandsonsplumbing.com/"
click at [872, 272] on input "https://neilandsonsplumbing.com/" at bounding box center [789, 277] width 458 height 36
click at [667, 279] on input "https://neilandsonsplumbing.com" at bounding box center [789, 277] width 458 height 36
type input "neilandsonsplumbing.com"
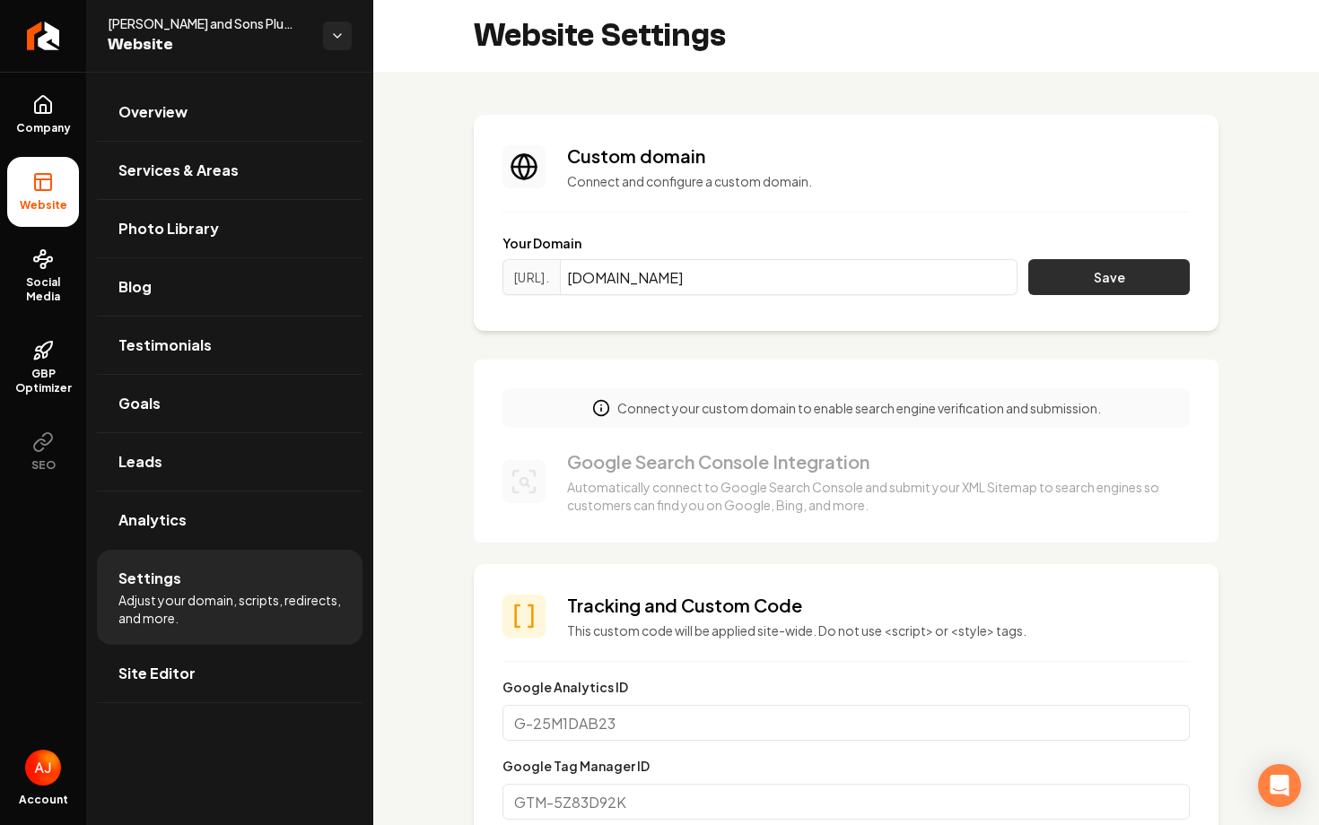
click at [1098, 283] on button "Save" at bounding box center [1109, 277] width 162 height 36
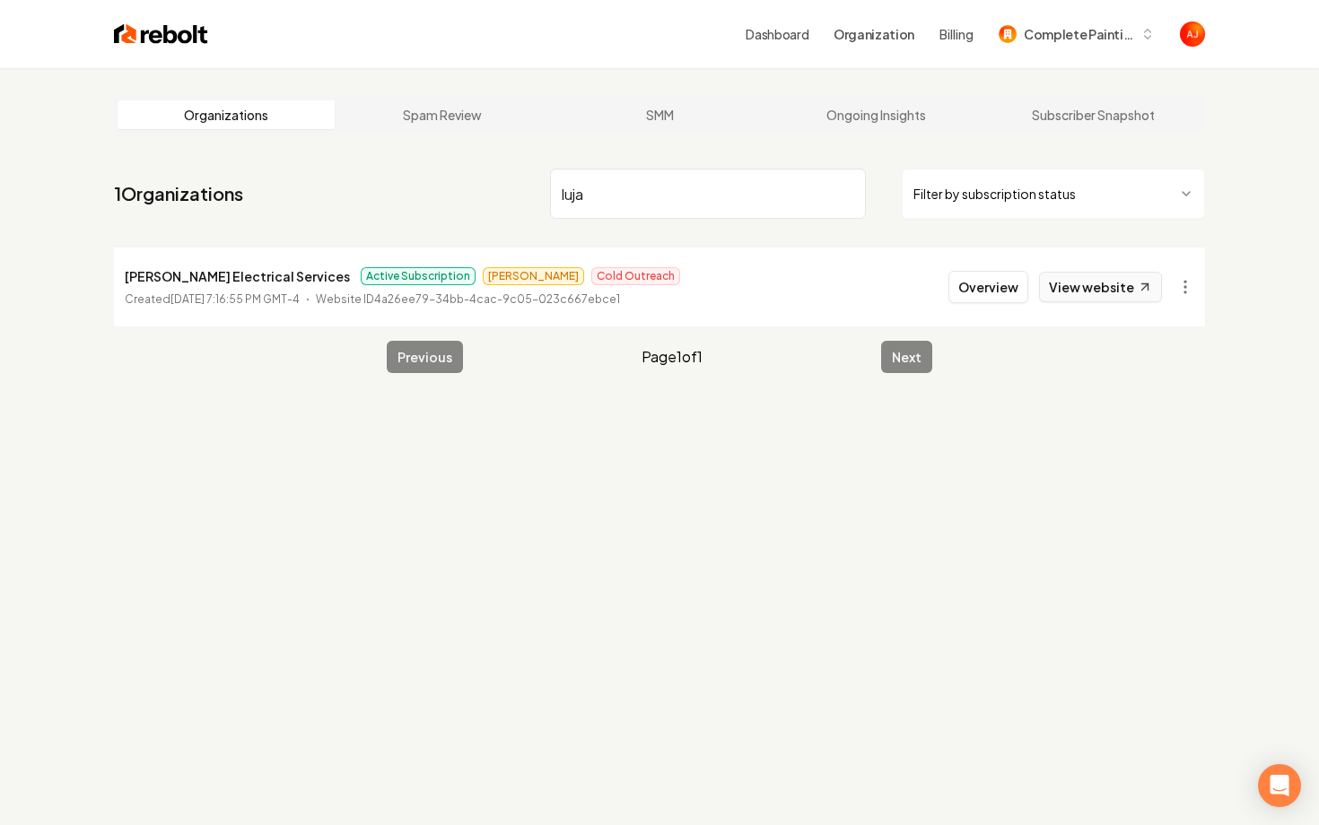
click at [1100, 285] on link "View website" at bounding box center [1100, 287] width 123 height 31
drag, startPoint x: 603, startPoint y: 194, endPoint x: 553, endPoint y: 194, distance: 50.2
click at [553, 194] on input "luja" at bounding box center [708, 194] width 316 height 50
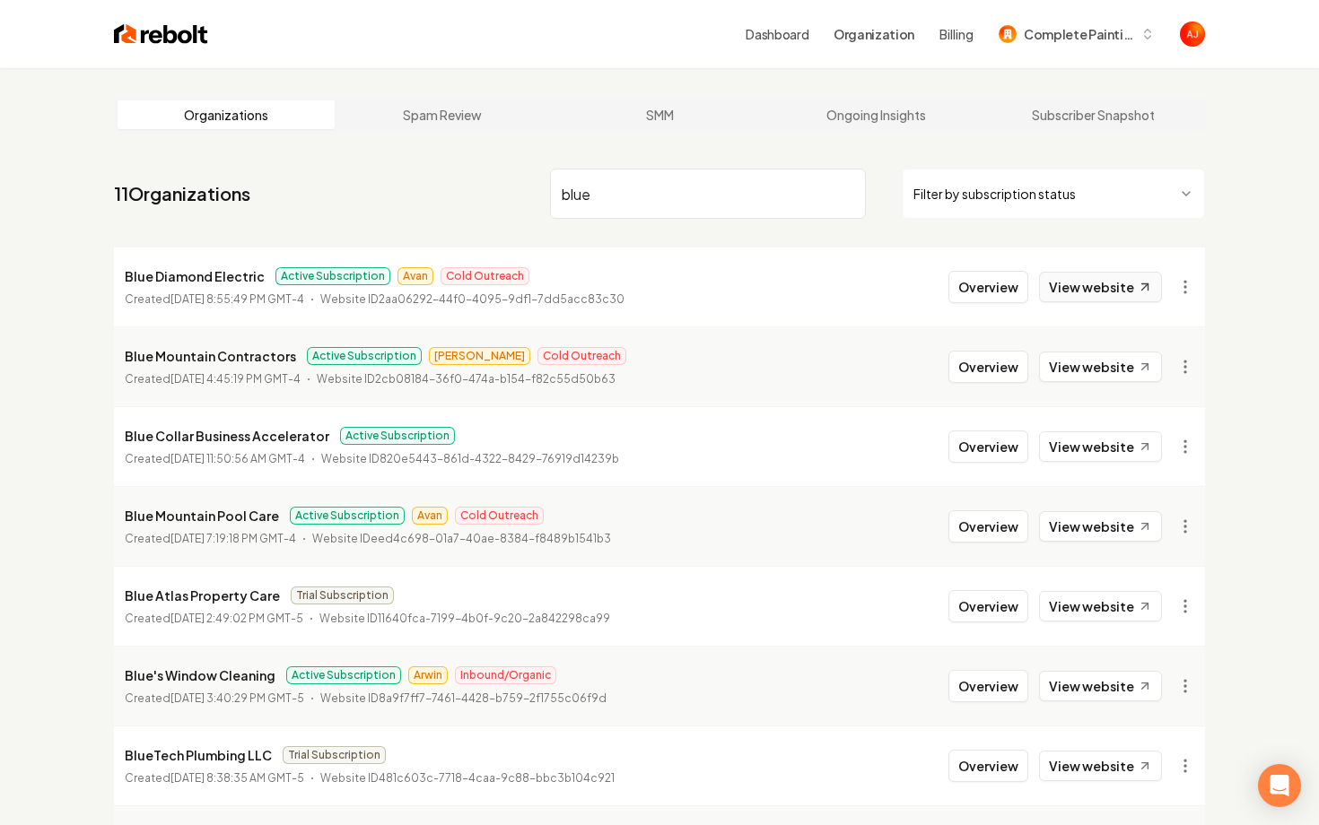
click at [1074, 288] on link "View website" at bounding box center [1100, 287] width 123 height 31
drag, startPoint x: 670, startPoint y: 205, endPoint x: 418, endPoint y: 191, distance: 252.5
click at [418, 191] on nav "11 Organizations blue Filter by subscription status" at bounding box center [659, 201] width 1091 height 79
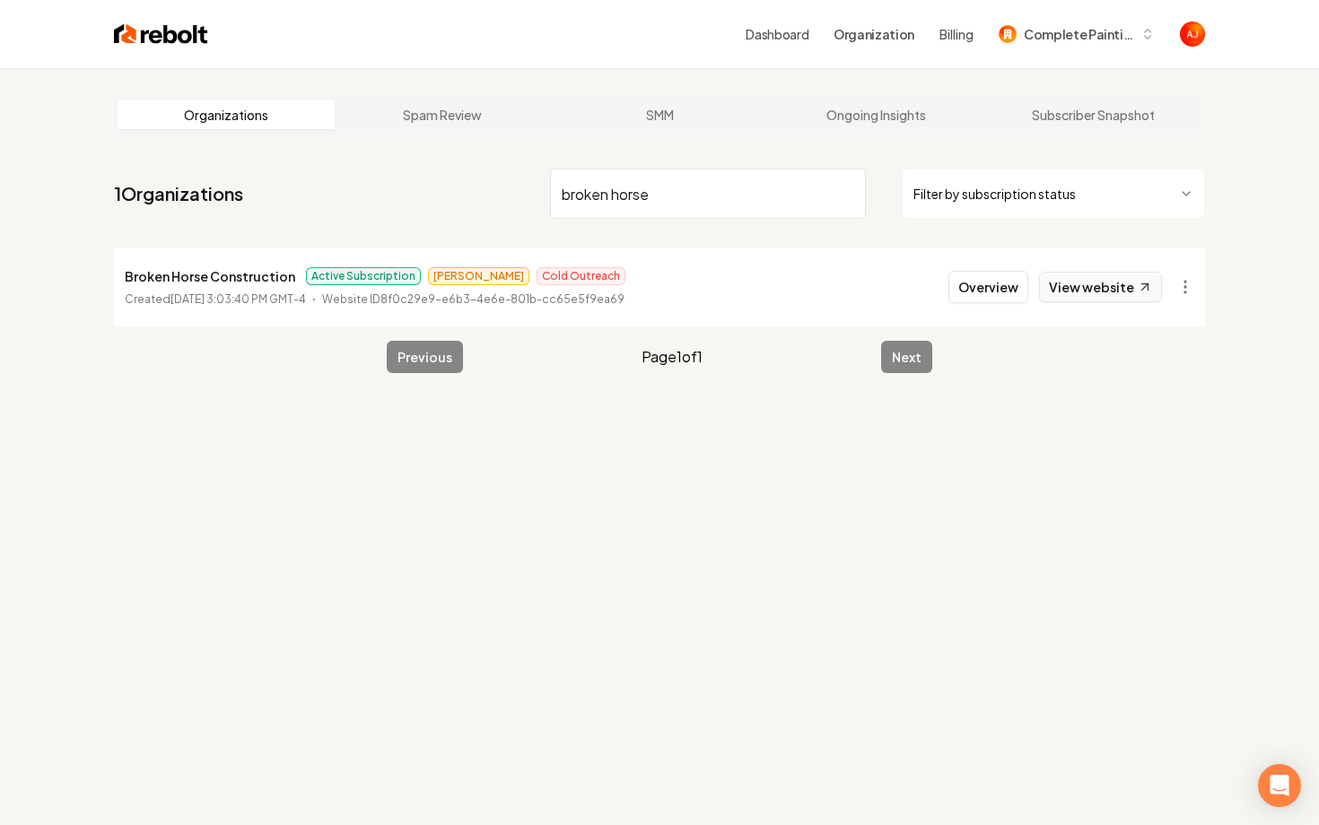
click at [1102, 284] on link "View website" at bounding box center [1100, 287] width 123 height 31
drag, startPoint x: 649, startPoint y: 190, endPoint x: 509, endPoint y: 171, distance: 141.2
click at [509, 171] on nav "1 Organizations broken horse Filter by subscription status" at bounding box center [659, 201] width 1091 height 79
click at [1085, 287] on link "View website" at bounding box center [1100, 287] width 123 height 31
drag, startPoint x: 641, startPoint y: 205, endPoint x: 494, endPoint y: 205, distance: 147.2
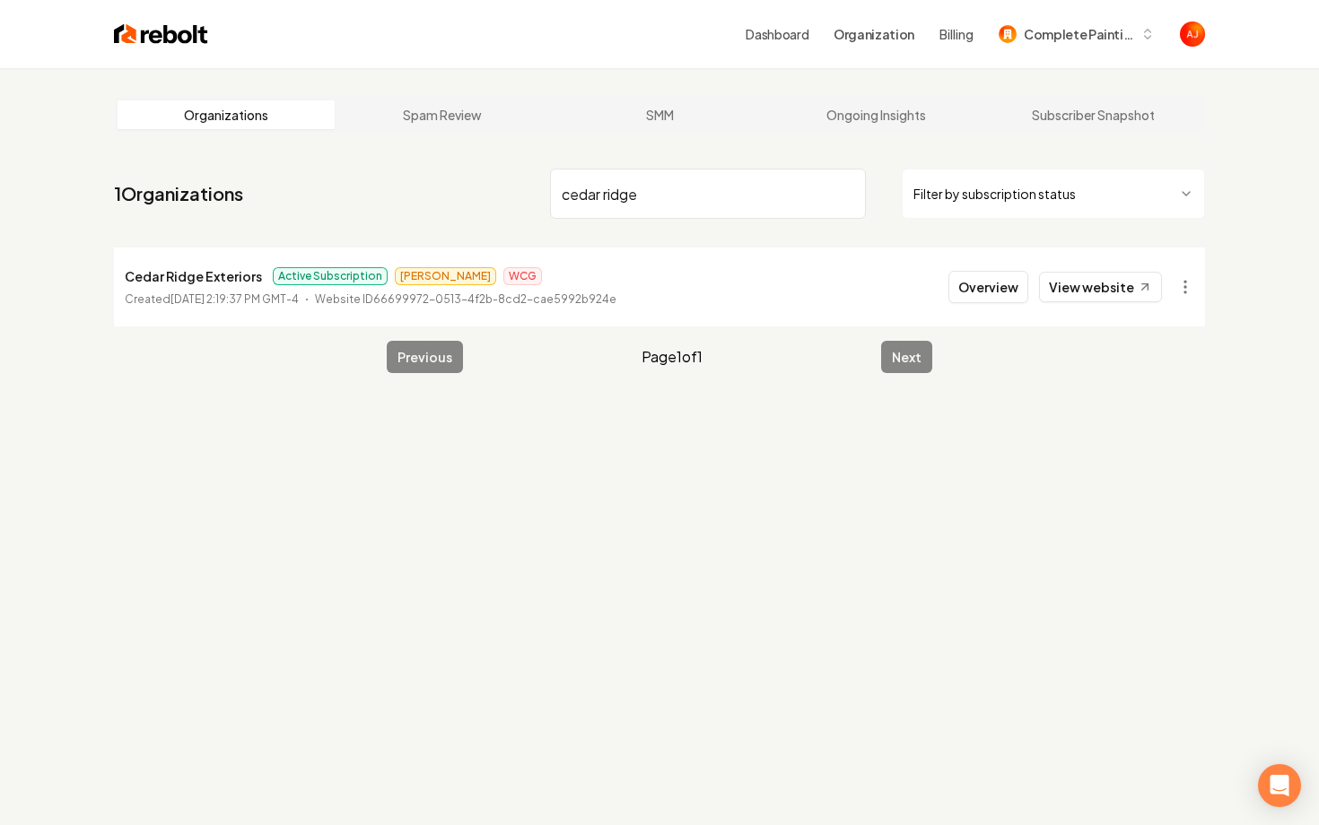
click at [494, 204] on nav "1 Organizations cedar ridge Filter by subscription status" at bounding box center [659, 201] width 1091 height 79
click at [576, 177] on input "cedar ridge" at bounding box center [708, 194] width 316 height 50
type input "walter"
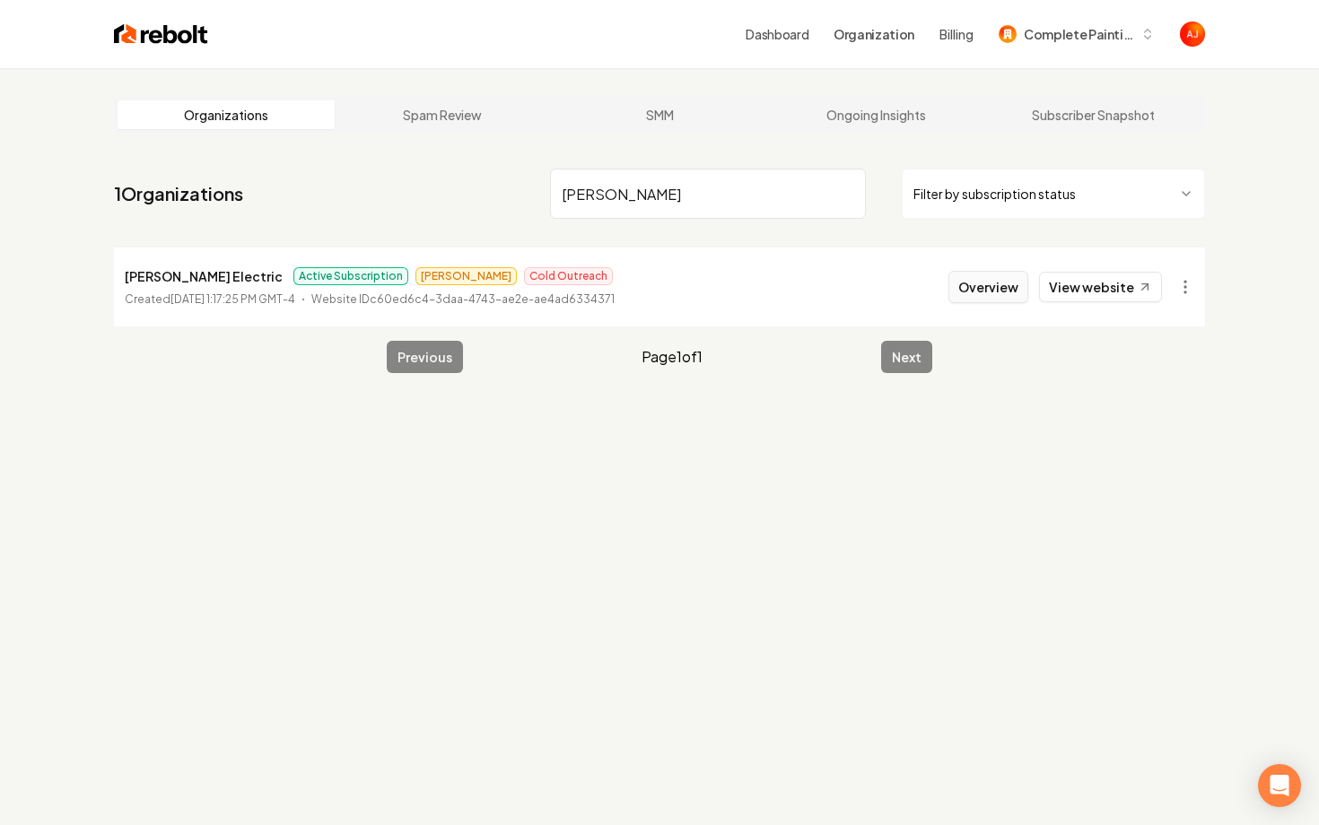
click at [978, 296] on button "Overview" at bounding box center [988, 287] width 80 height 32
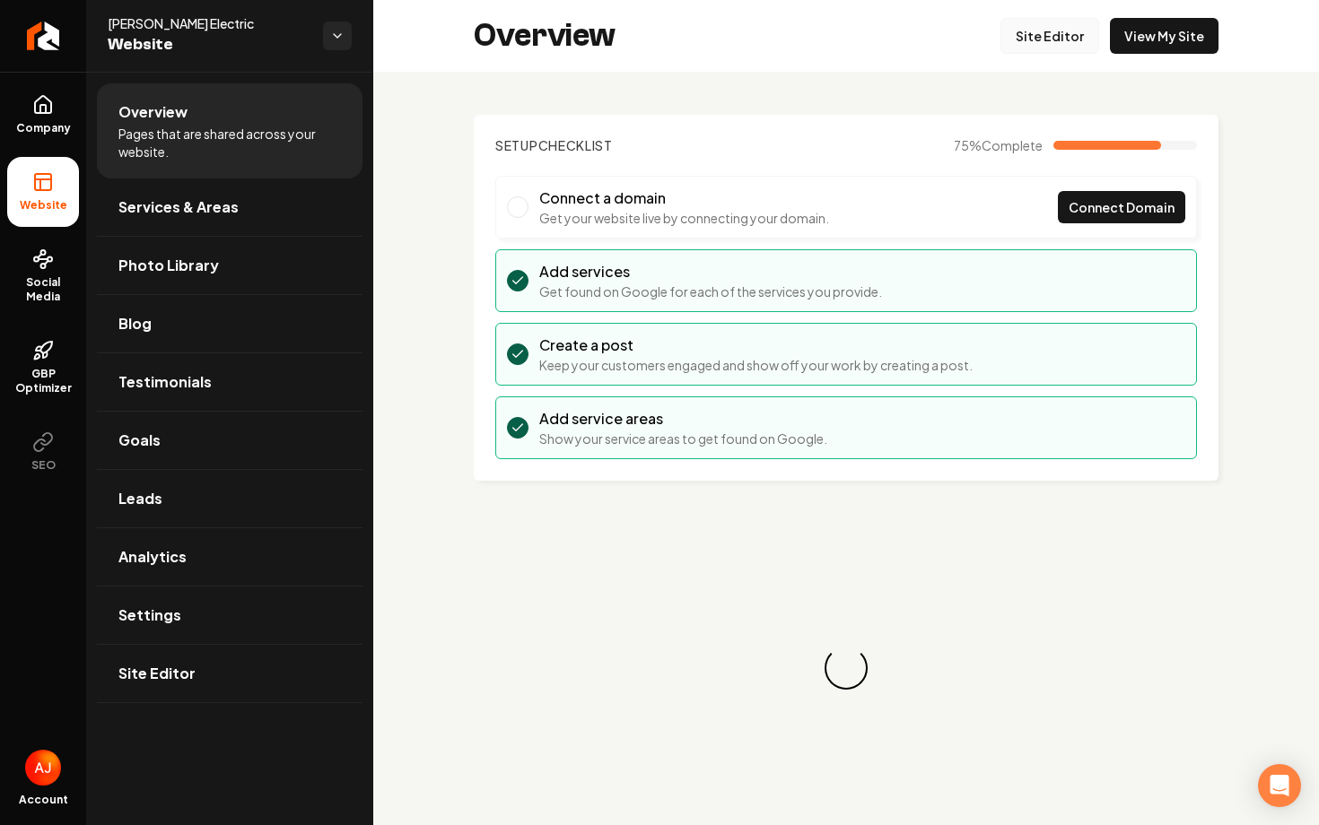
click at [1044, 39] on link "Site Editor" at bounding box center [1049, 36] width 99 height 36
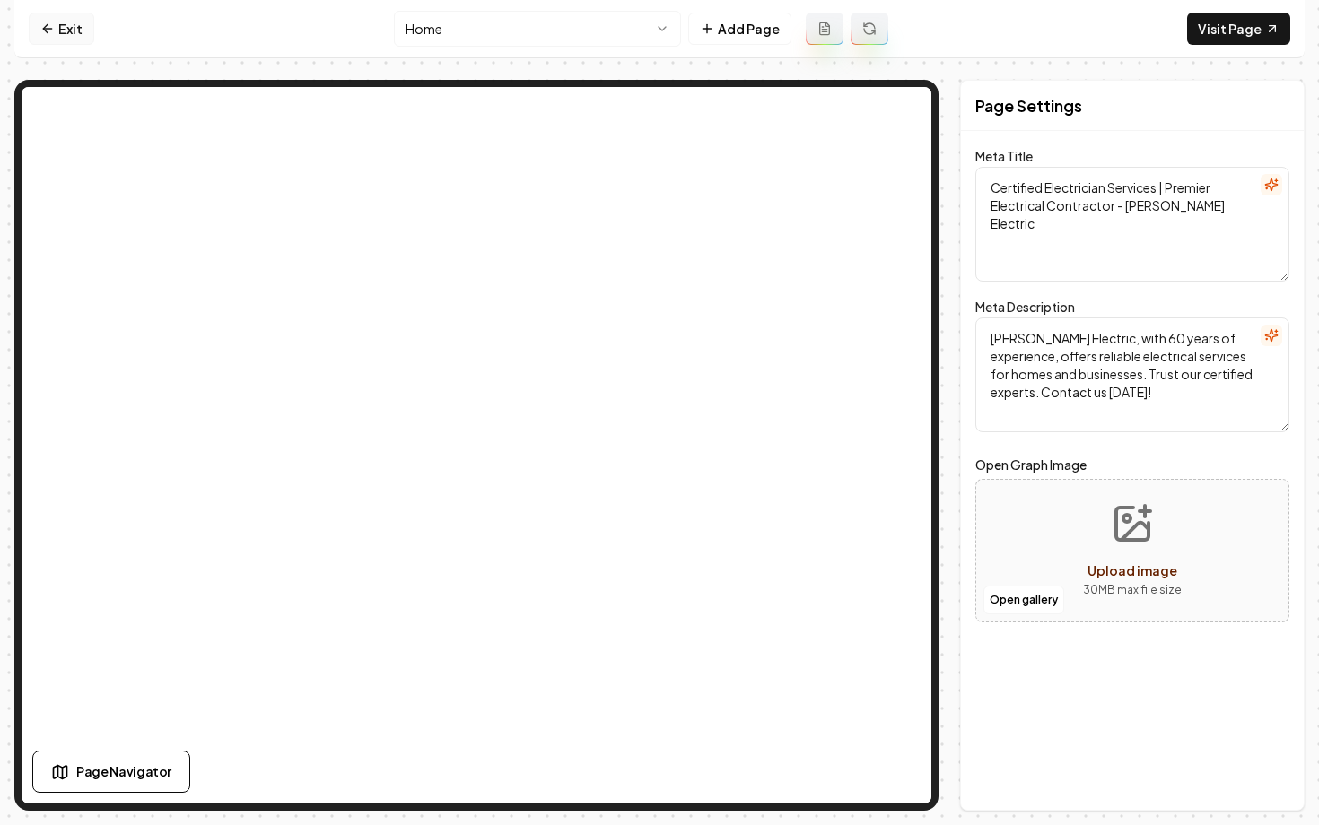
click at [81, 29] on link "Exit" at bounding box center [62, 29] width 66 height 32
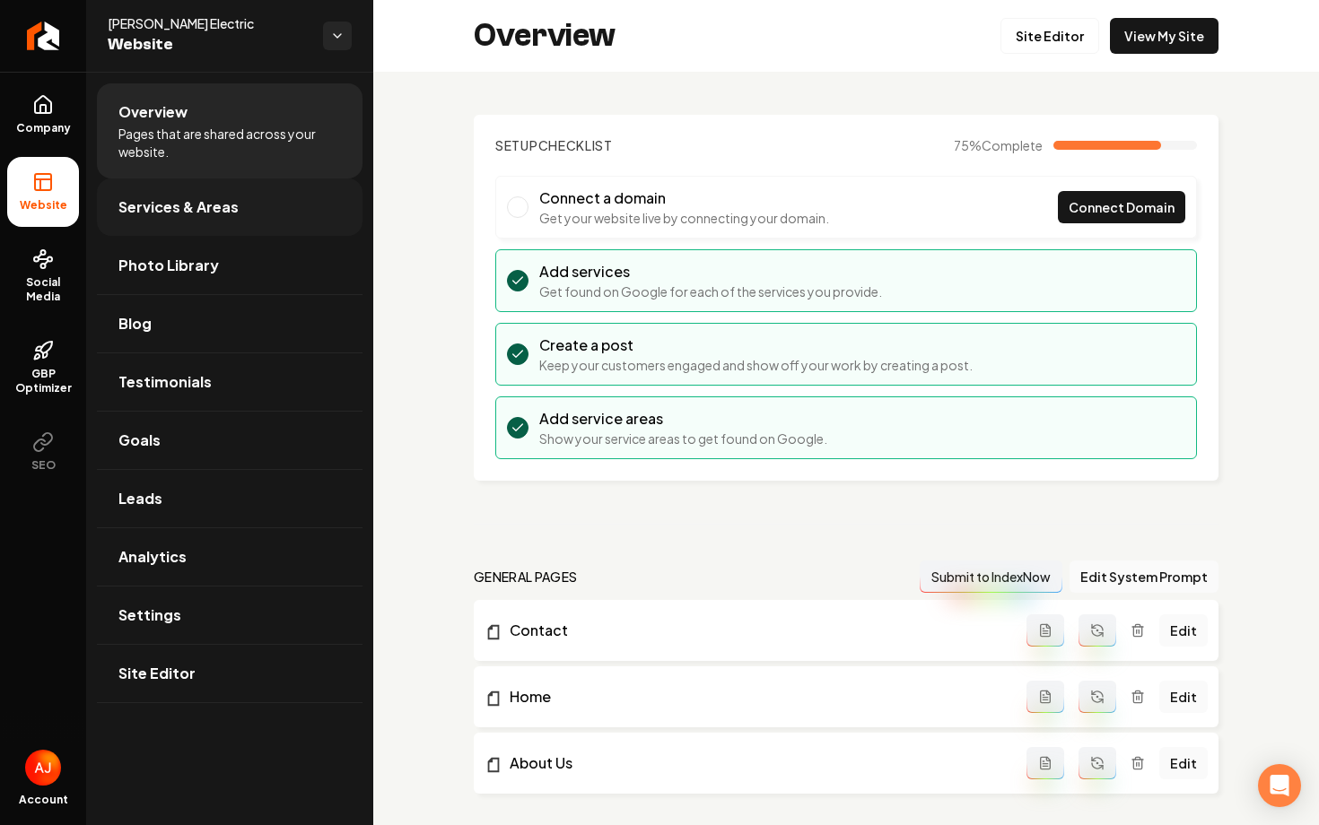
click at [153, 205] on span "Services & Areas" at bounding box center [178, 208] width 120 height 22
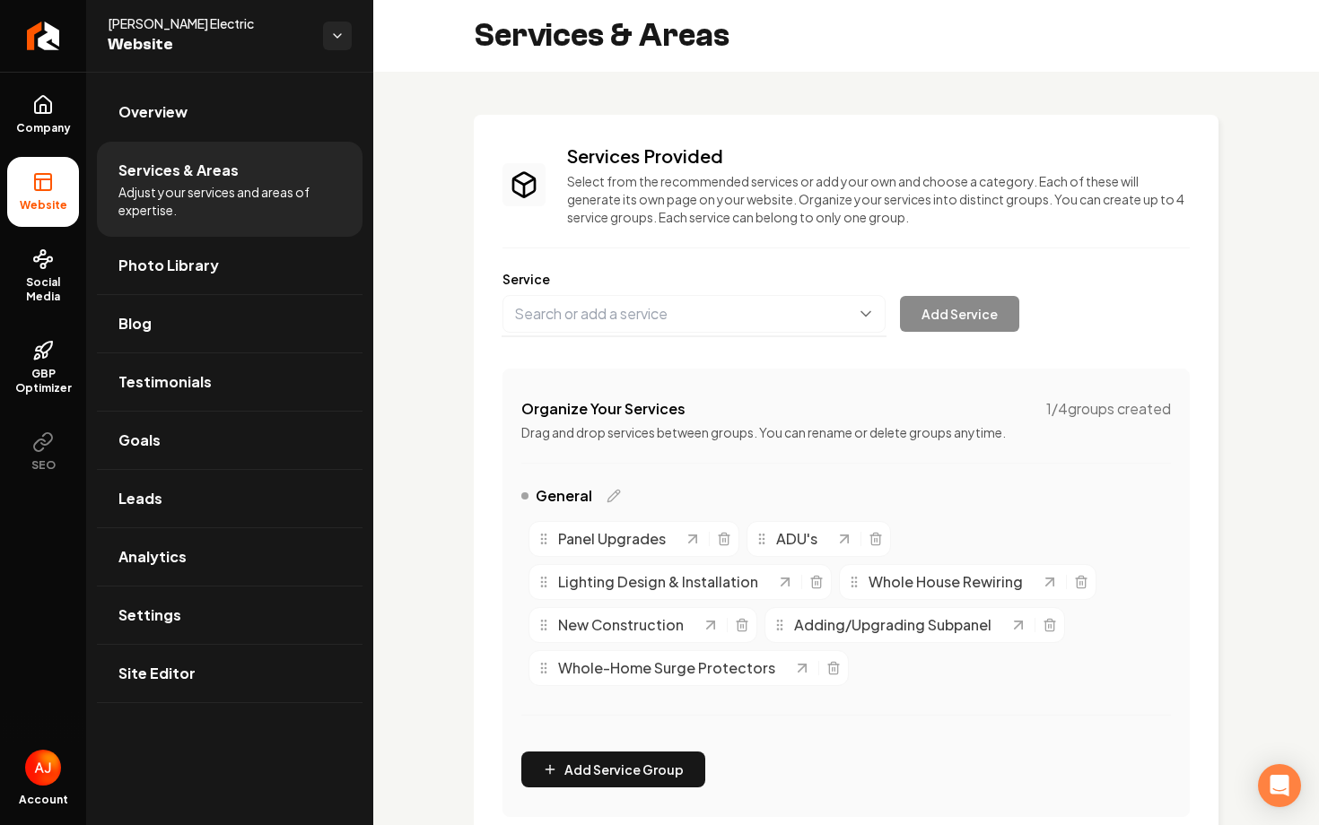
click at [589, 310] on button "Main content area" at bounding box center [693, 314] width 383 height 38
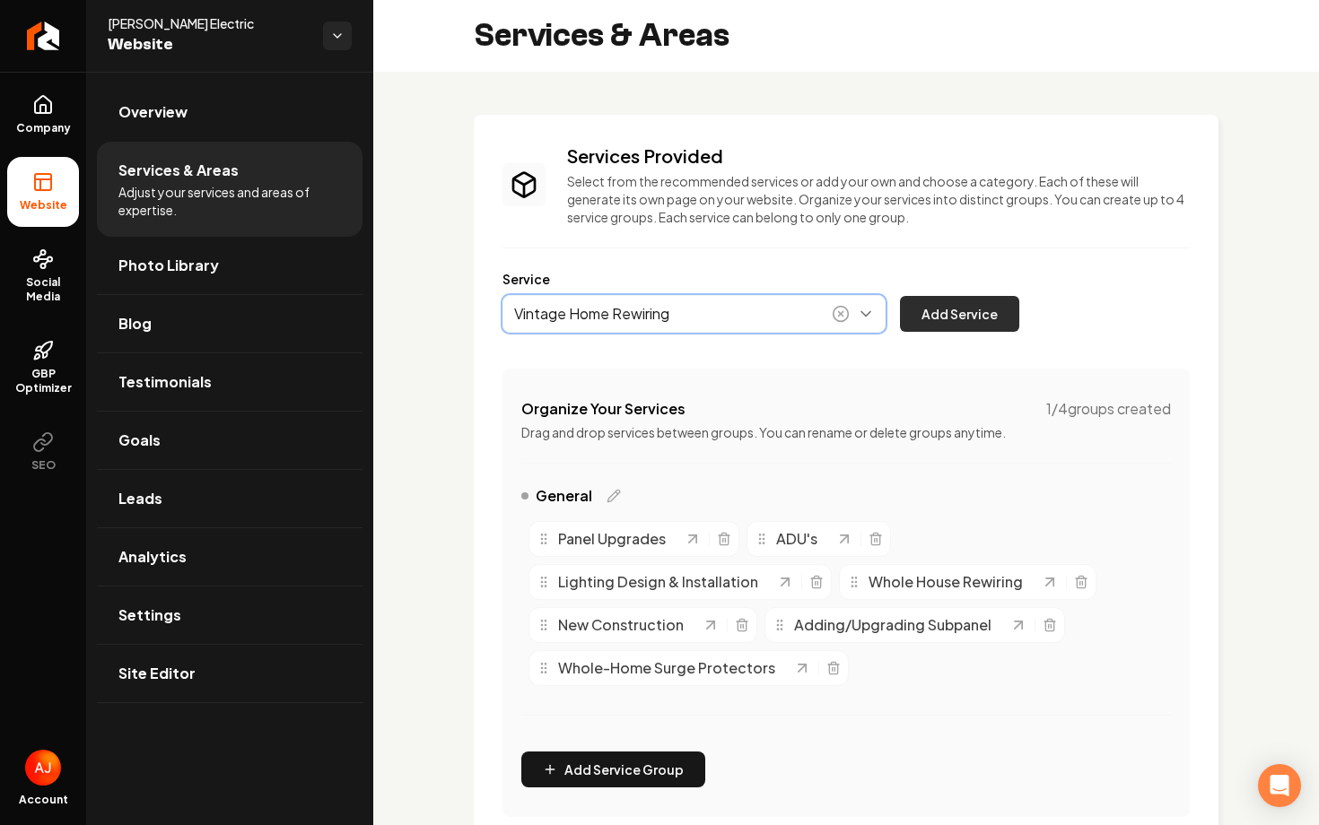
type input "Vintage Home Rewiring"
click at [952, 325] on button "Add Service" at bounding box center [959, 314] width 119 height 36
click at [588, 310] on button "Main content area" at bounding box center [693, 314] width 383 height 38
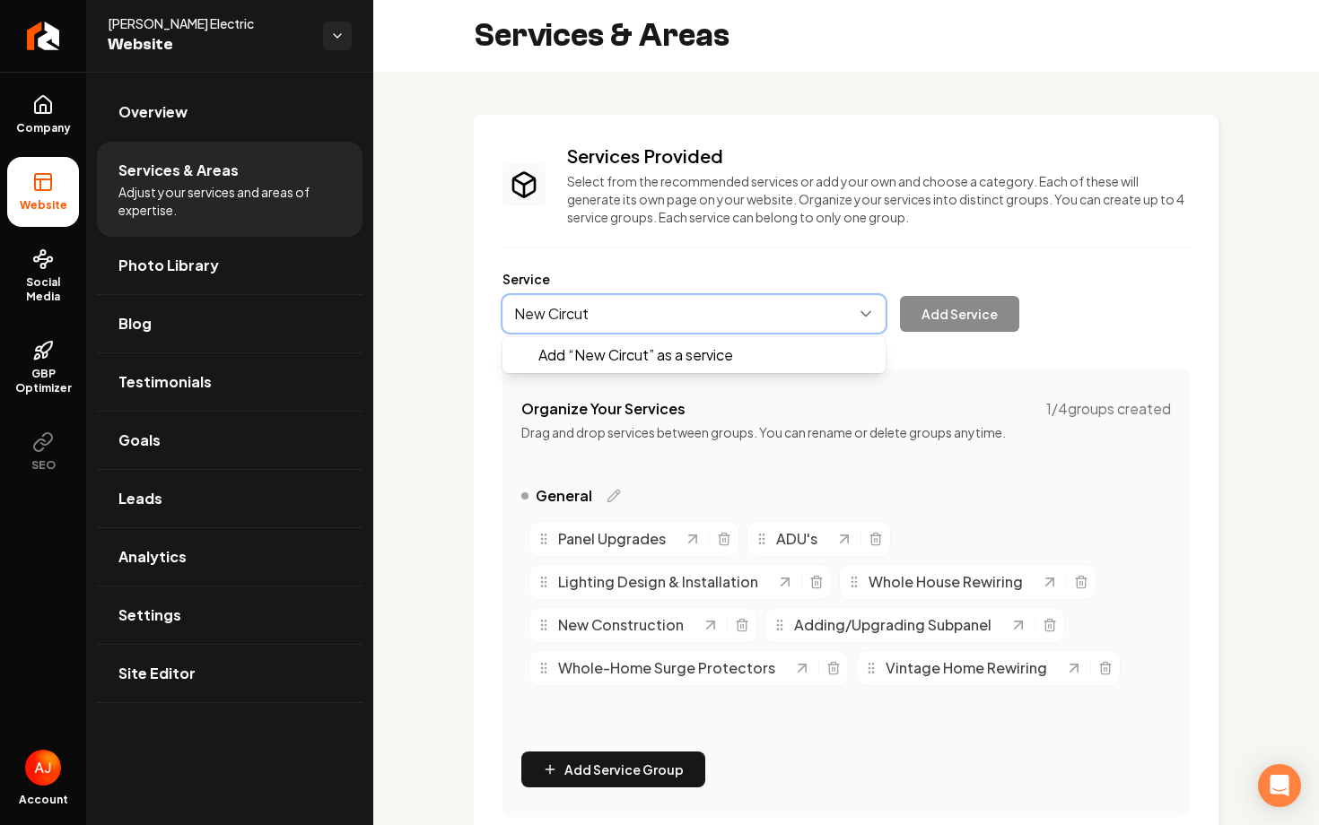
type input "New Circut"
click at [630, 319] on button "Main content area" at bounding box center [693, 314] width 383 height 38
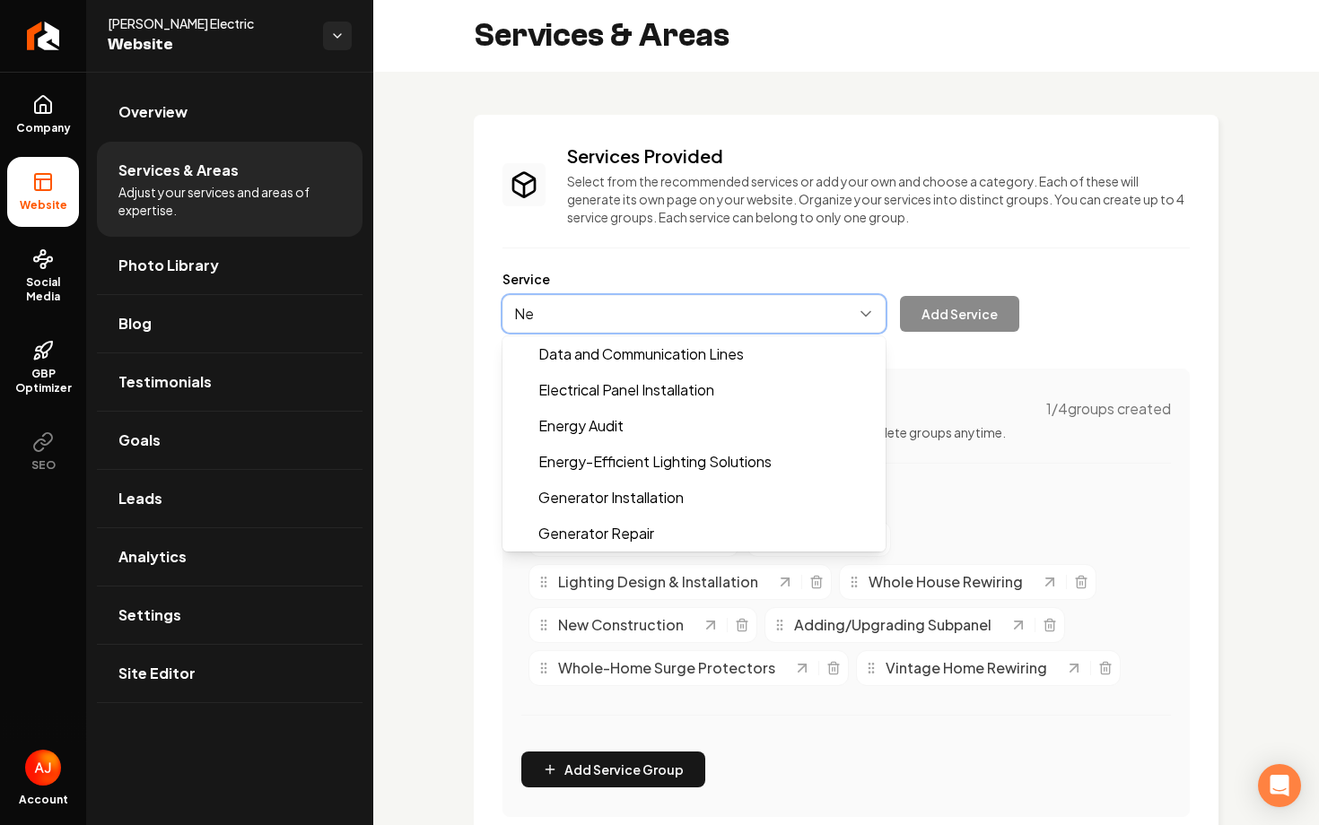
type input "N"
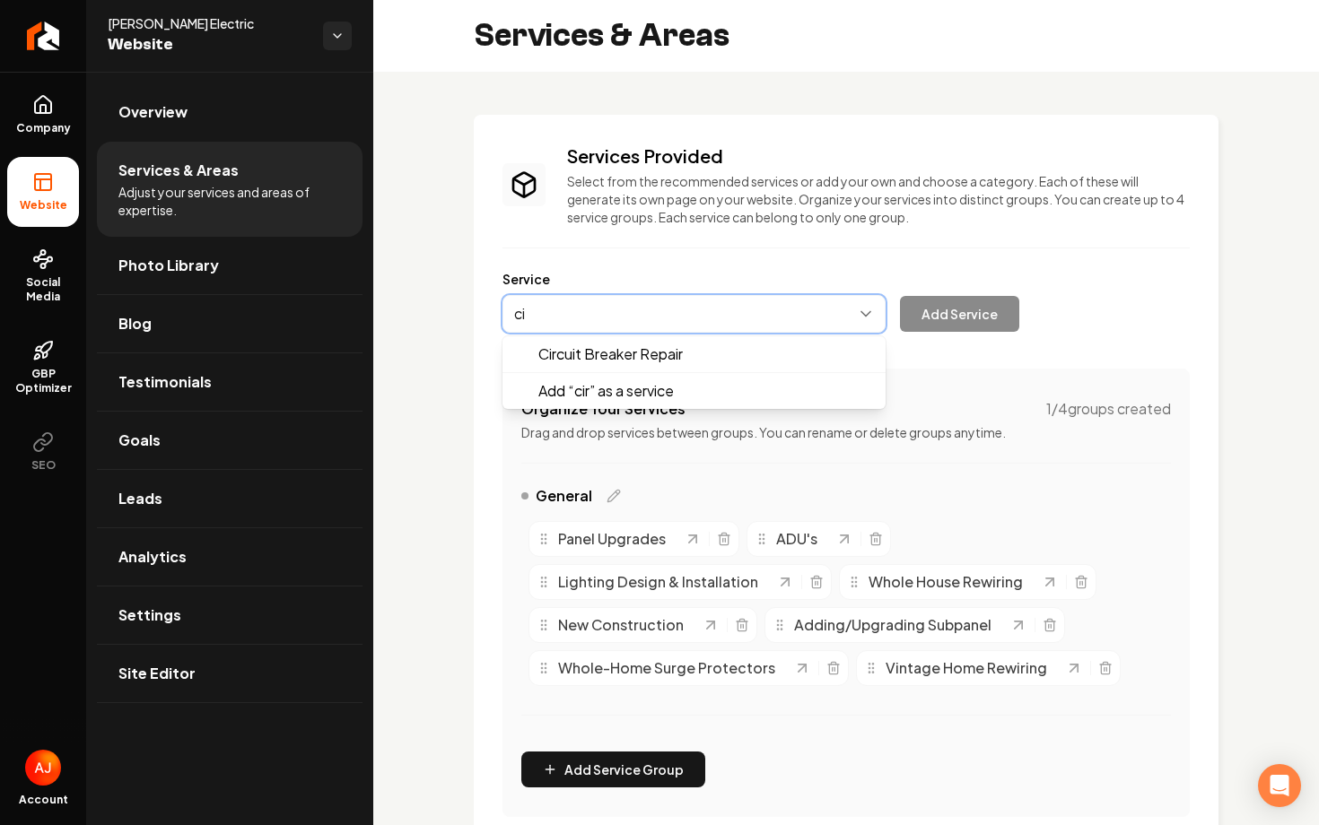
type input "c"
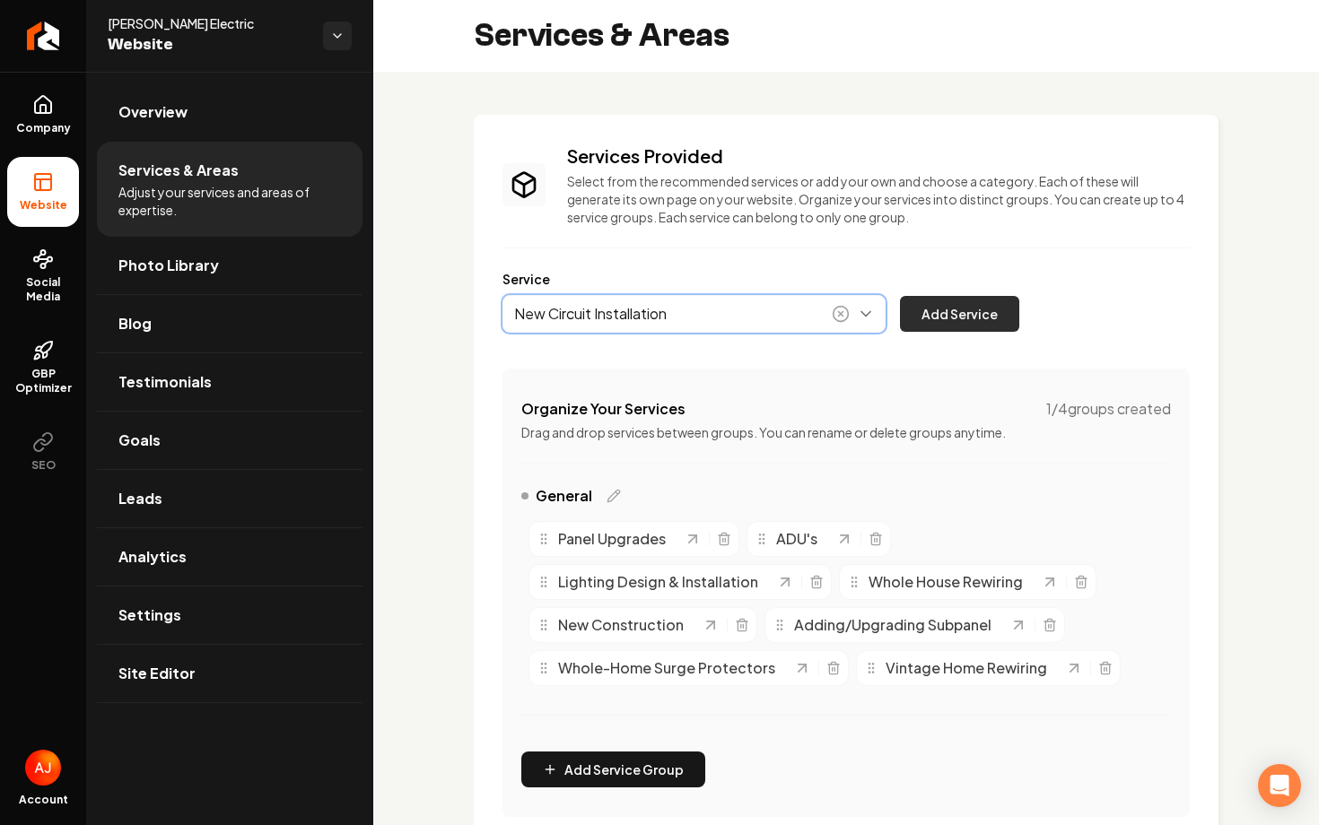
type input "New Circuit Installation"
click at [947, 296] on button "Add Service" at bounding box center [959, 314] width 119 height 36
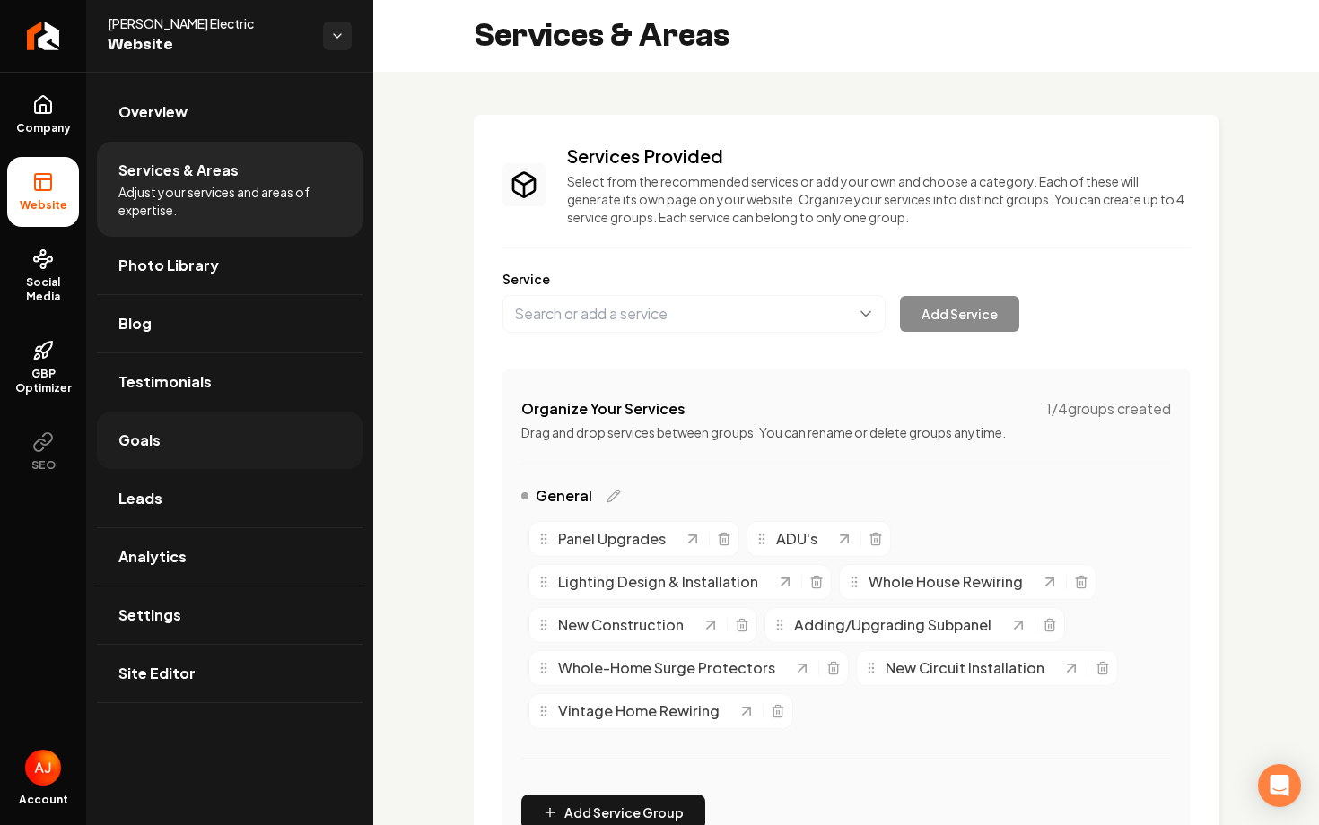
click at [142, 437] on span "Goals" at bounding box center [139, 441] width 42 height 22
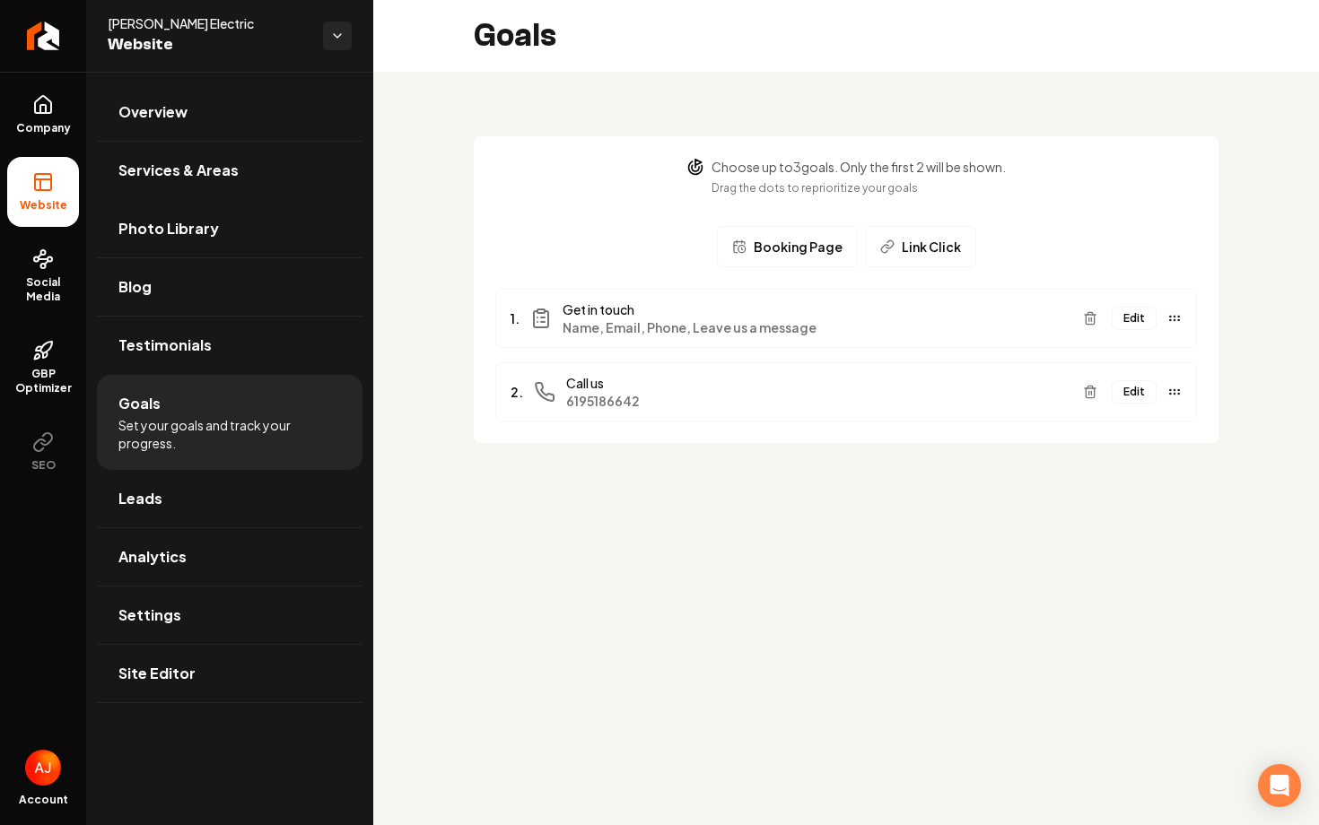
click at [1130, 326] on button "Edit" at bounding box center [1134, 318] width 45 height 23
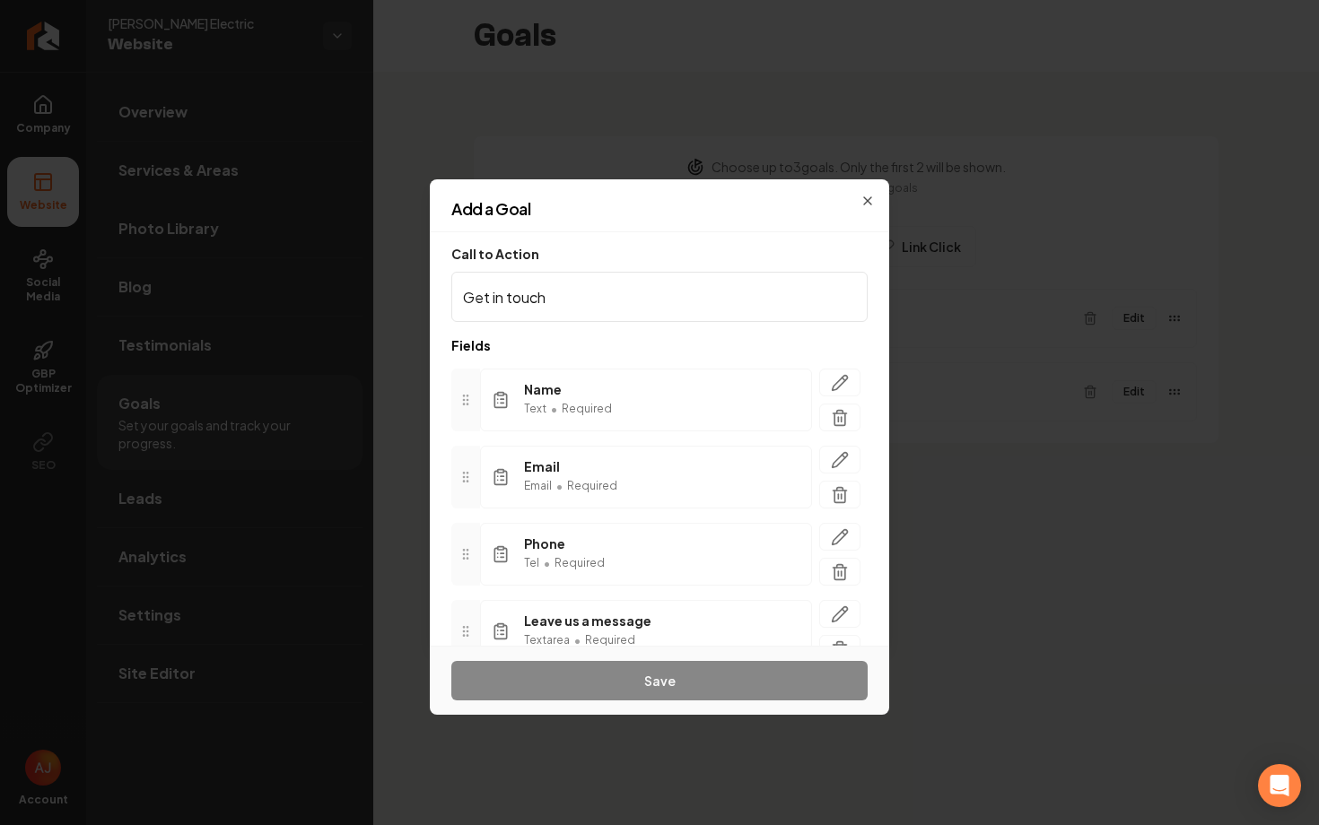
scroll to position [83, 0]
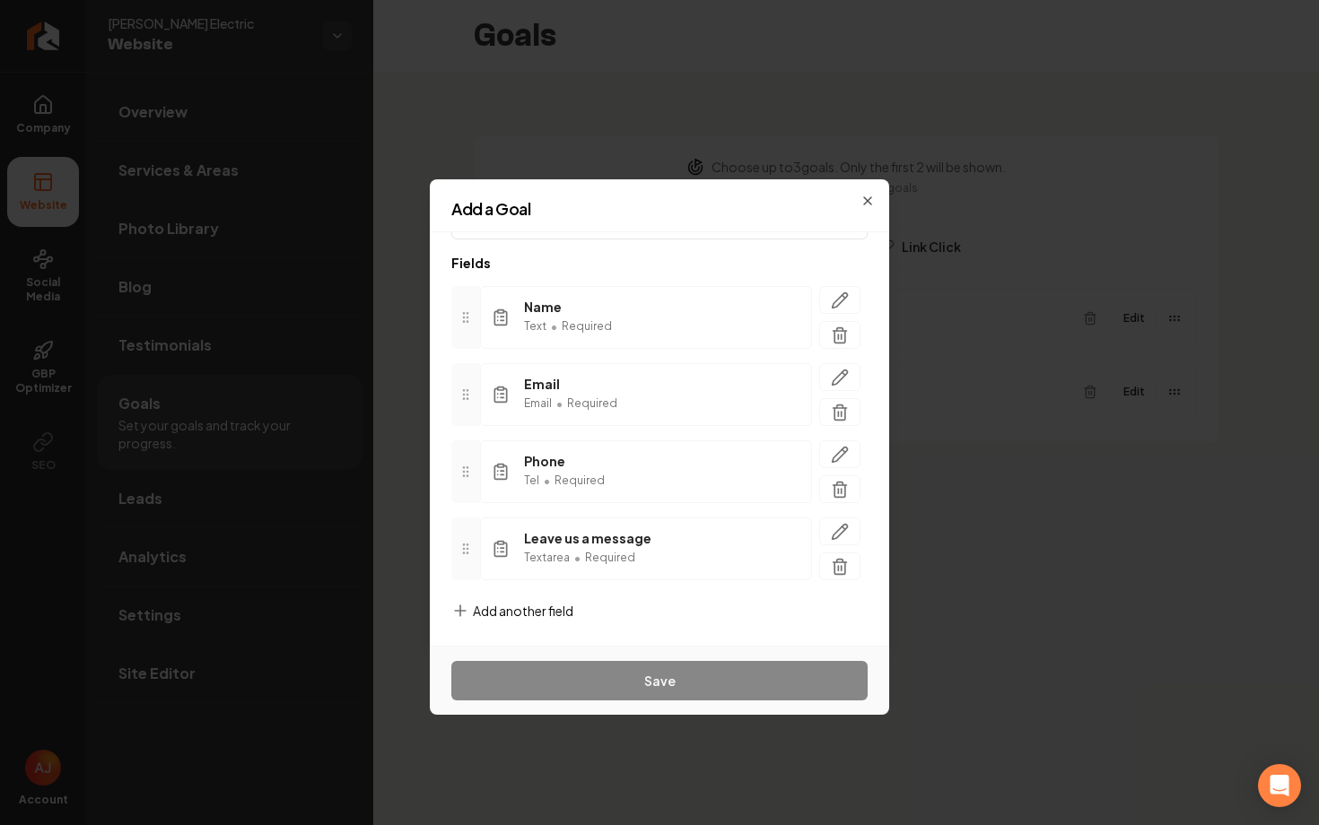
click at [456, 609] on icon at bounding box center [460, 611] width 18 height 18
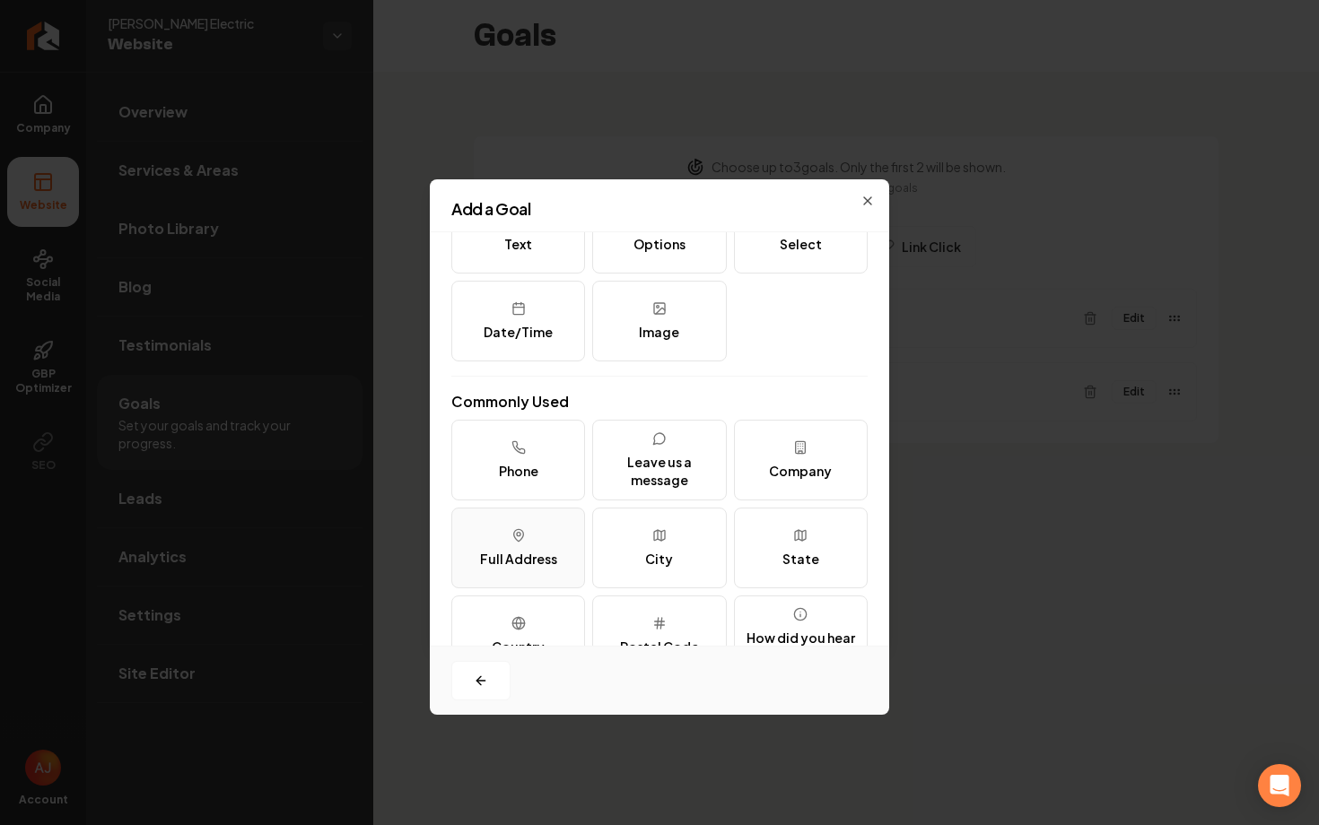
scroll to position [125, 0]
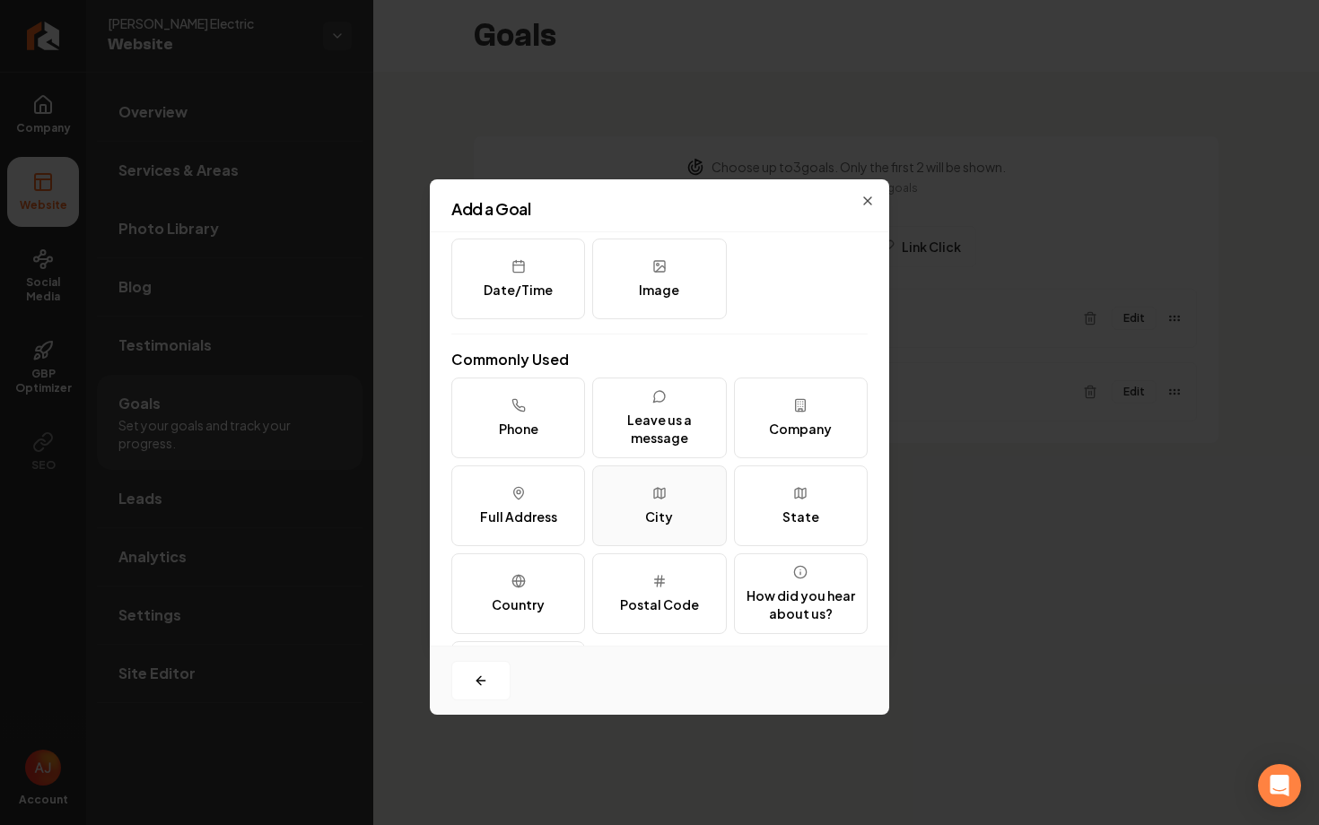
click at [647, 504] on button "City" at bounding box center [659, 506] width 134 height 81
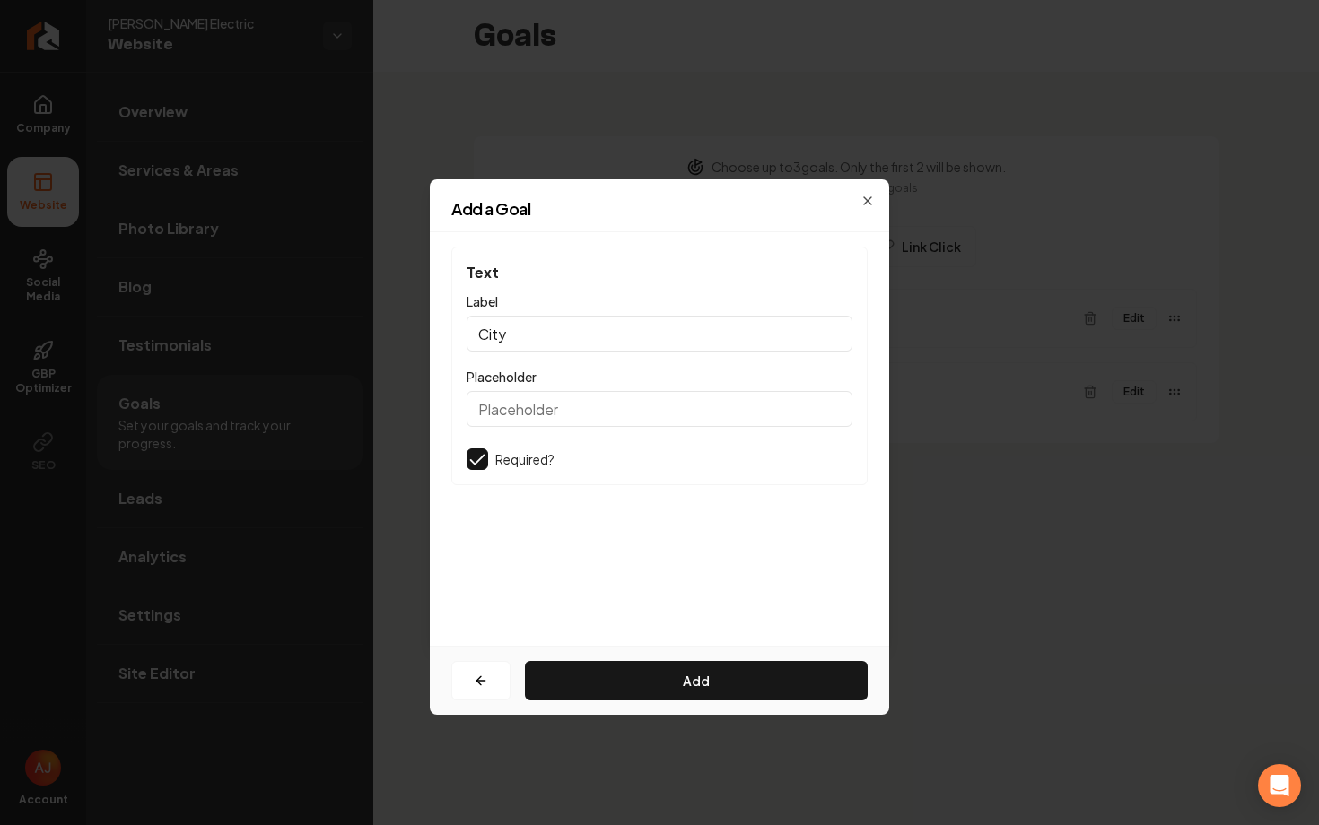
scroll to position [0, 0]
click at [653, 663] on button "Add" at bounding box center [696, 680] width 343 height 39
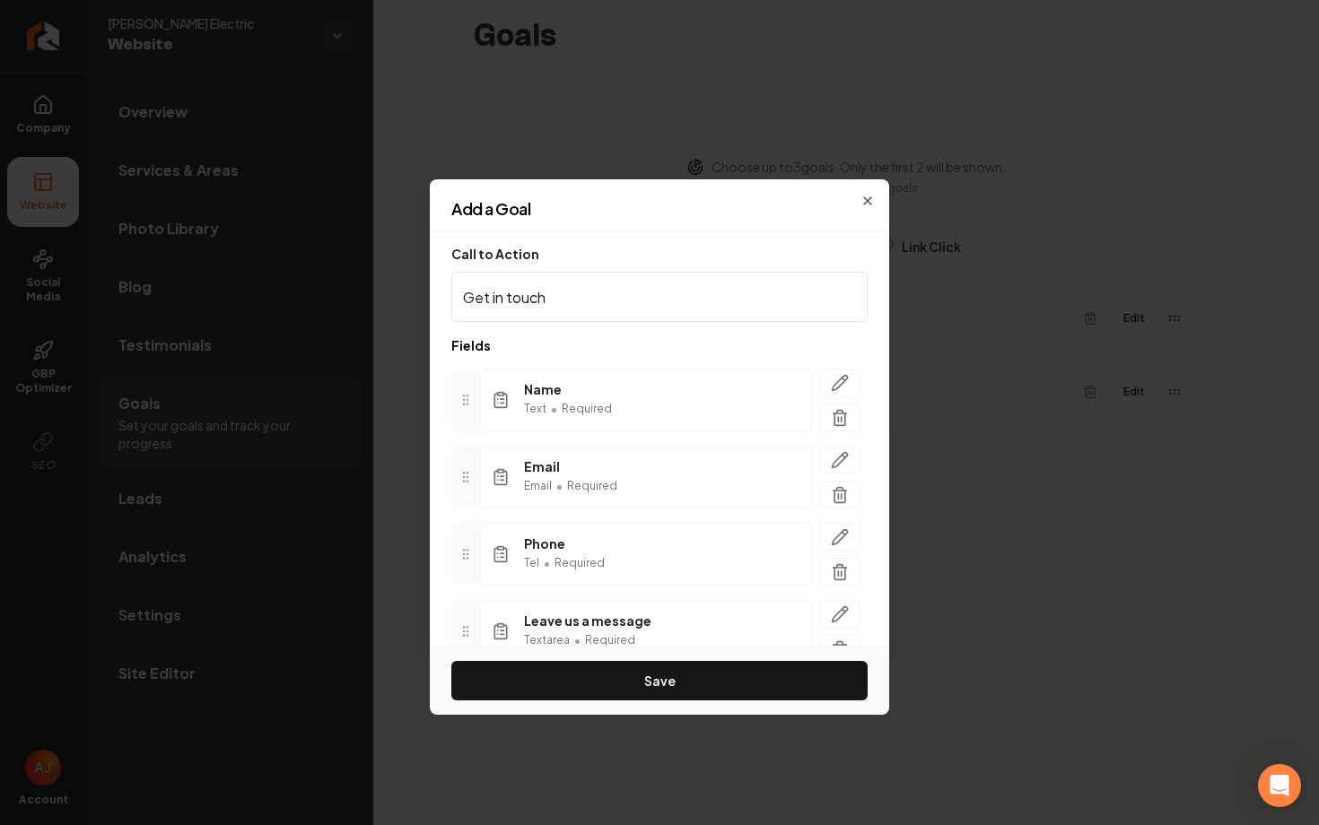
scroll to position [162, 0]
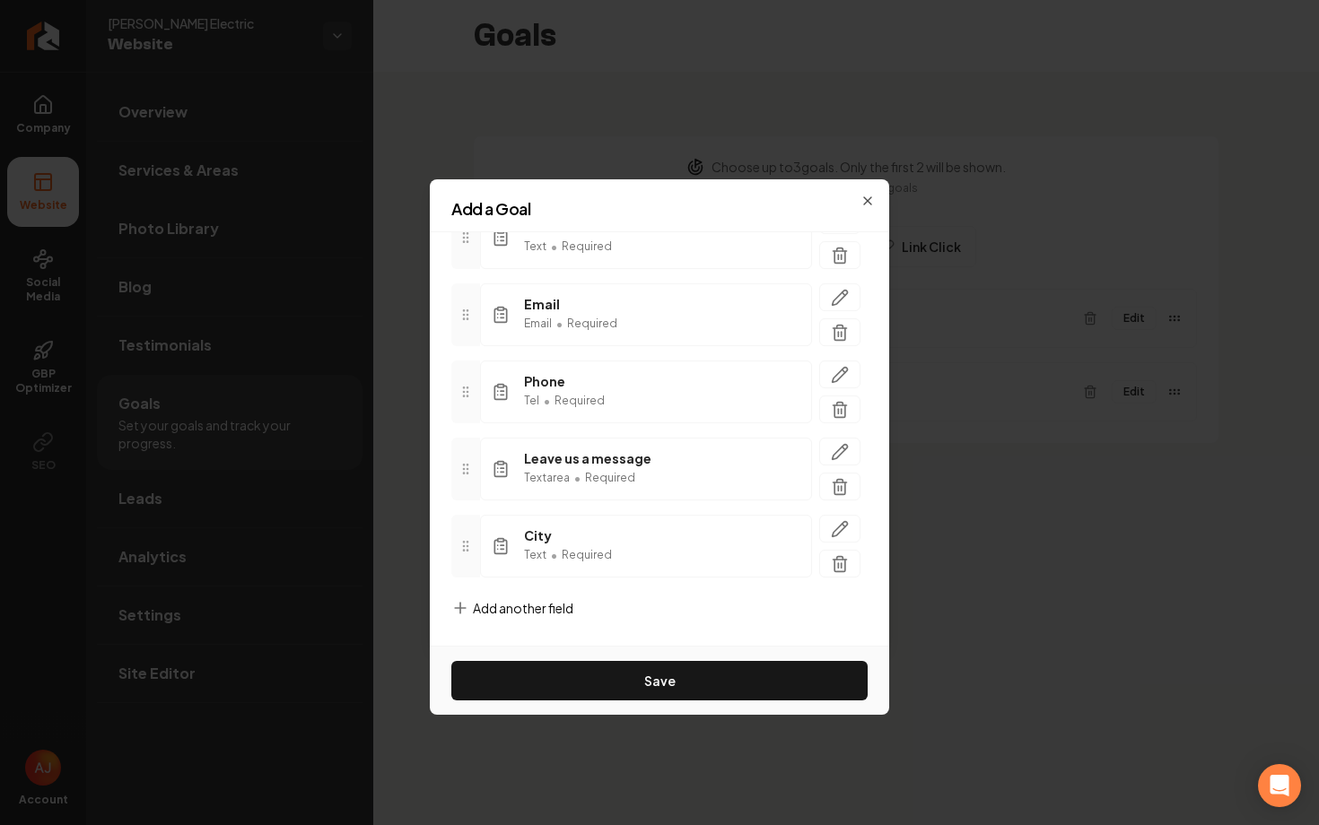
click at [460, 607] on icon at bounding box center [460, 608] width 0 height 11
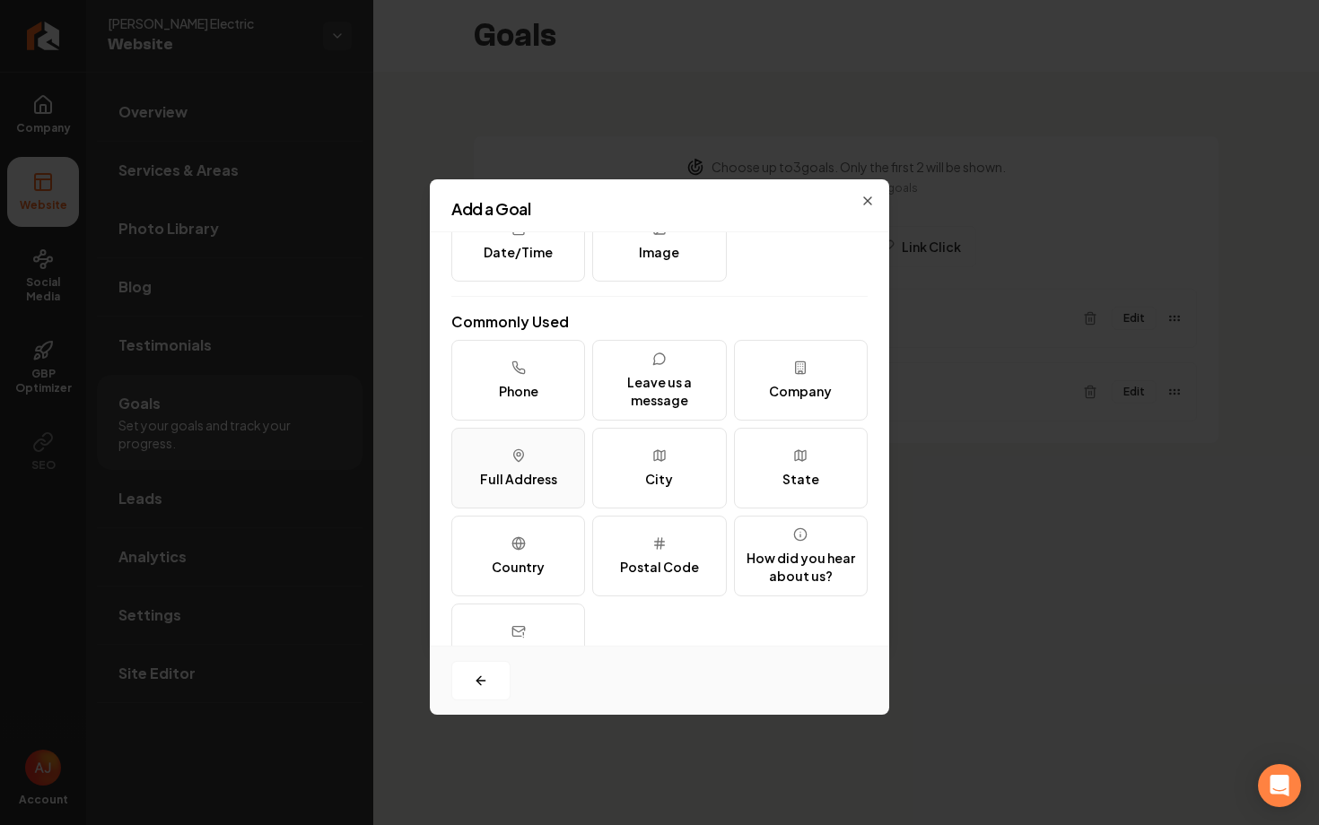
click at [511, 461] on icon at bounding box center [518, 456] width 14 height 14
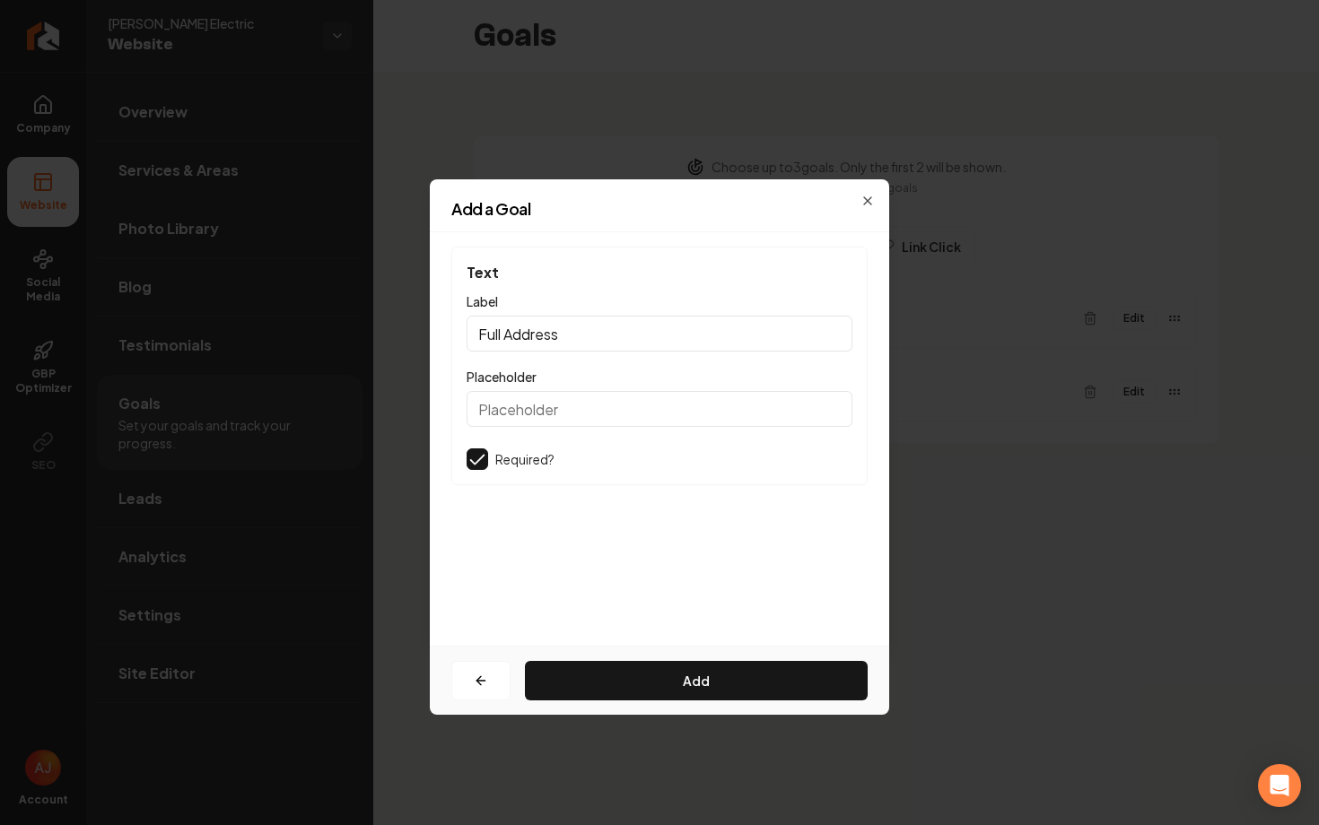
click at [485, 459] on button "button" at bounding box center [478, 460] width 22 height 22
click at [640, 673] on button "Add" at bounding box center [696, 680] width 343 height 39
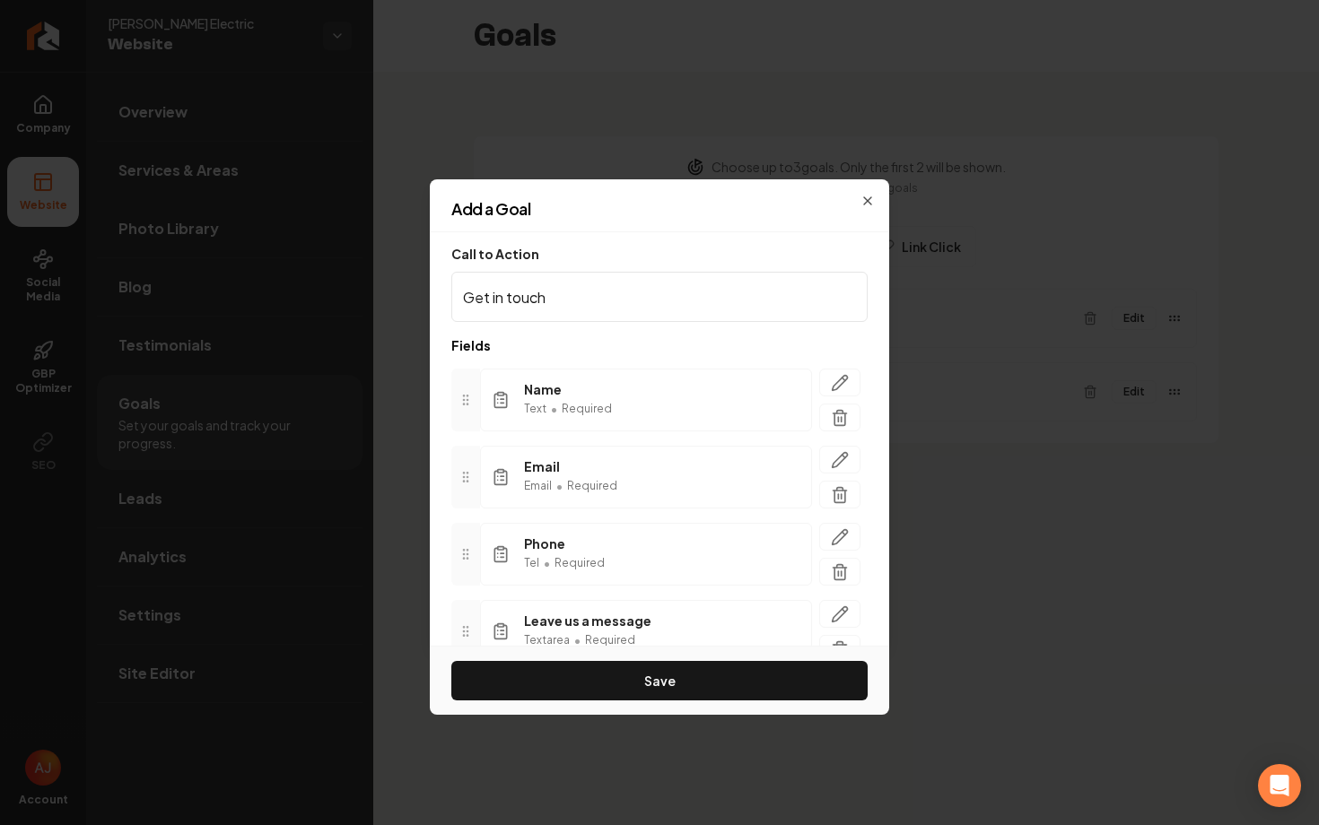
scroll to position [240, 0]
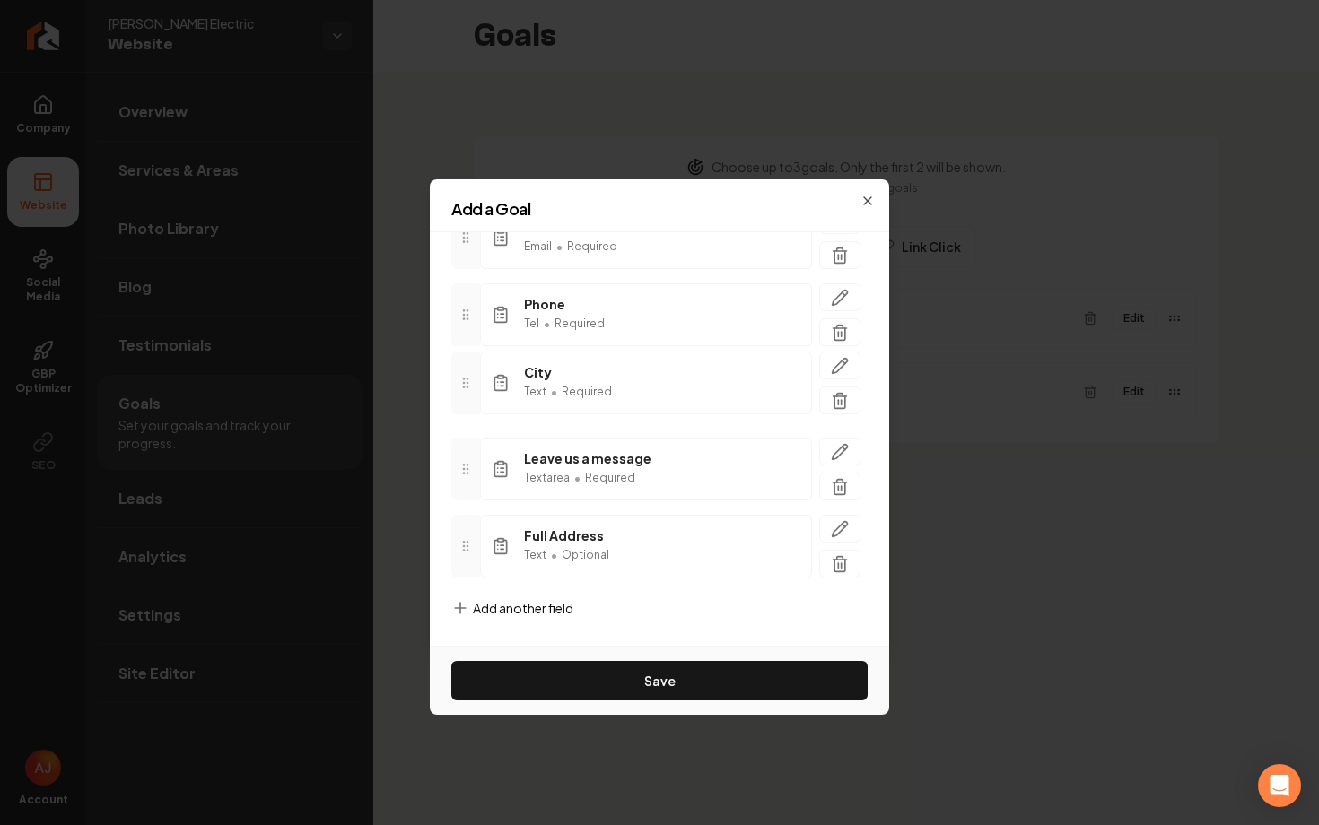
drag, startPoint x: 467, startPoint y: 472, endPoint x: 468, endPoint y: 380, distance: 91.5
click at [468, 380] on icon at bounding box center [466, 383] width 14 height 14
drag, startPoint x: 468, startPoint y: 553, endPoint x: 469, endPoint y: 468, distance: 84.3
click at [469, 468] on icon at bounding box center [466, 471] width 14 height 14
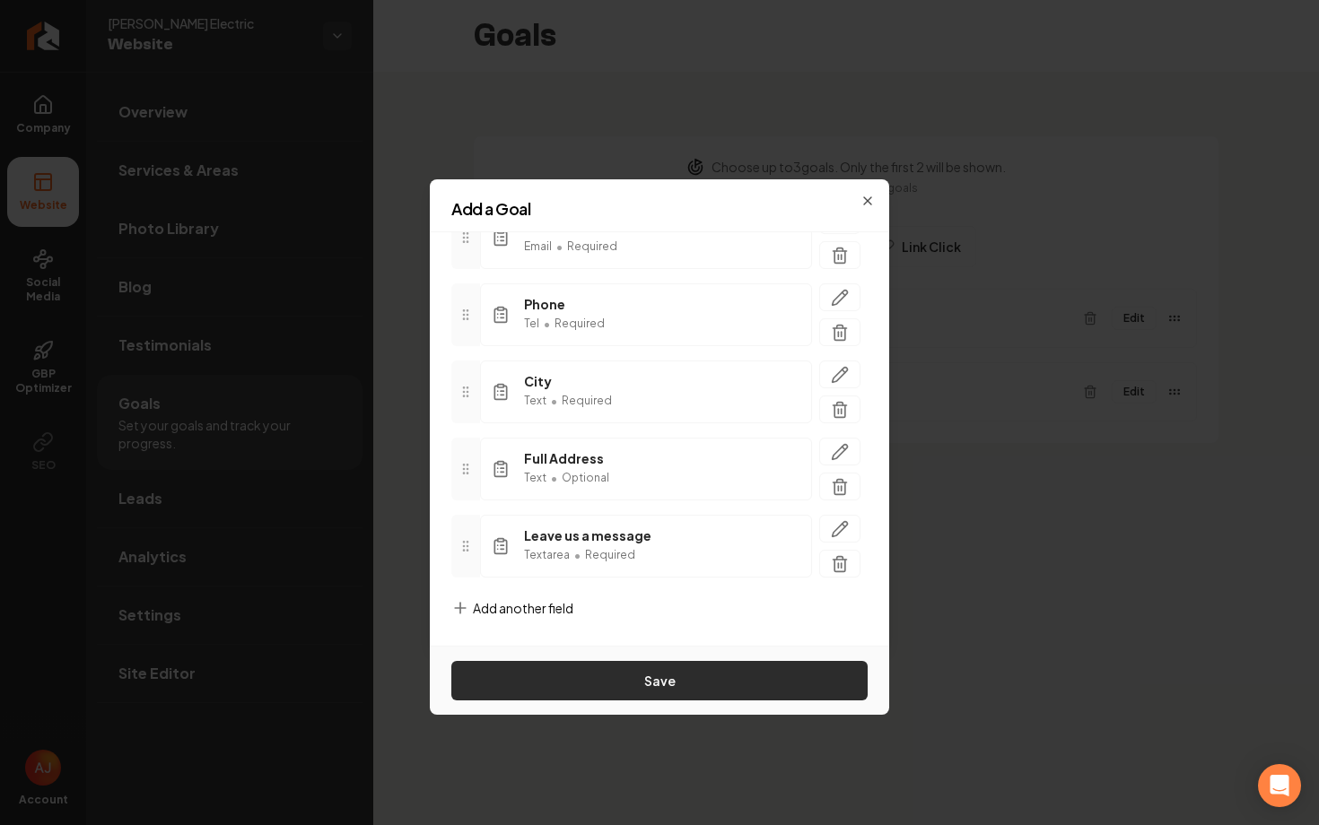
click at [649, 683] on button "Save" at bounding box center [659, 680] width 416 height 39
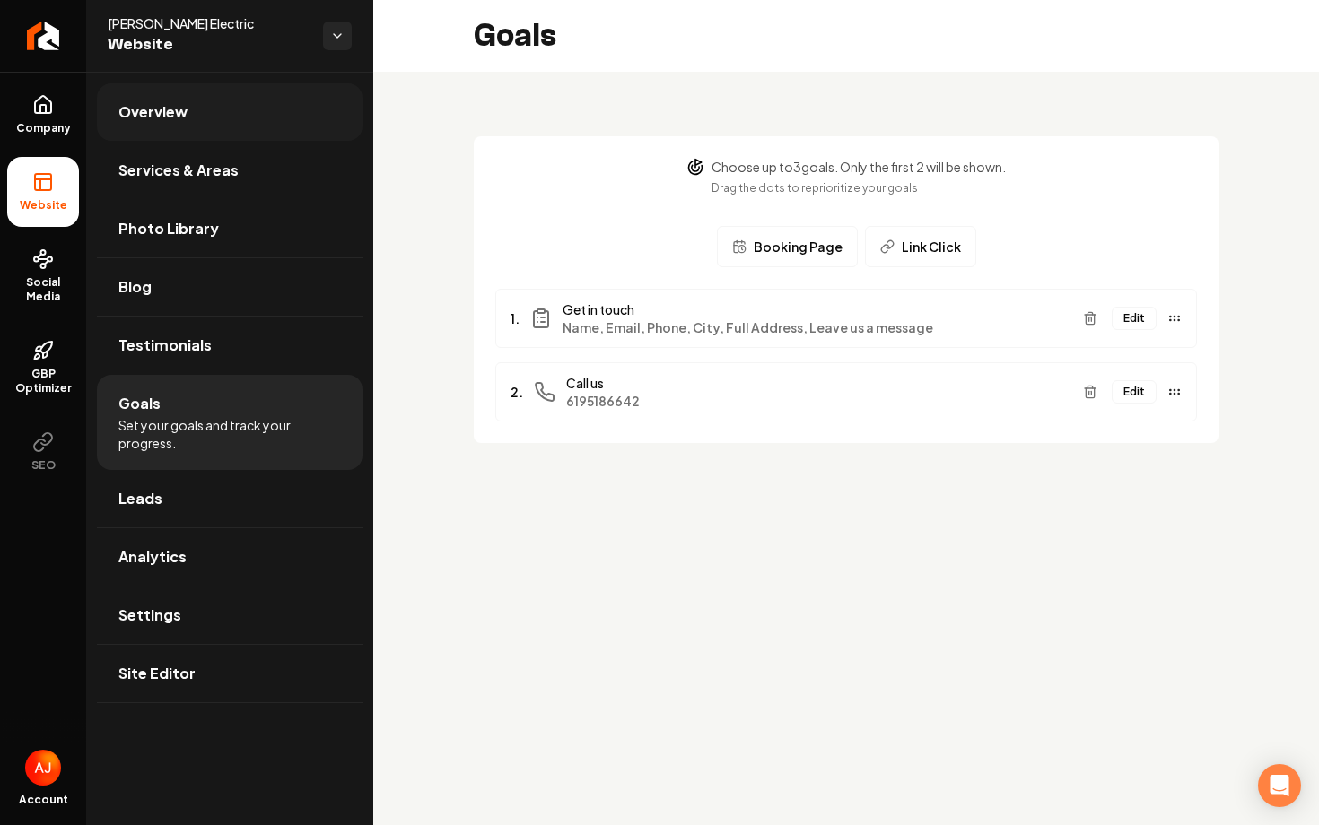
click at [189, 132] on link "Overview" at bounding box center [230, 111] width 266 height 57
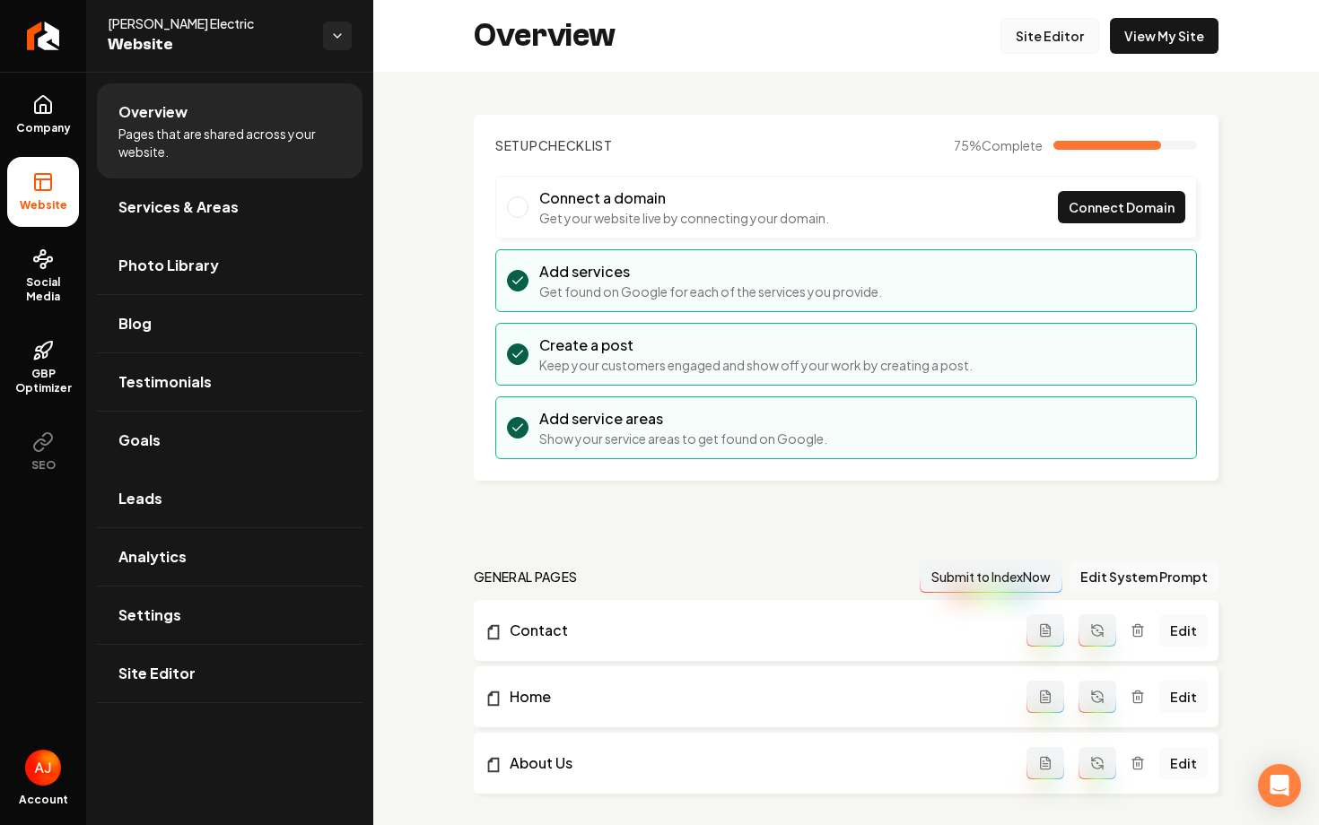
click at [1042, 41] on link "Site Editor" at bounding box center [1049, 36] width 99 height 36
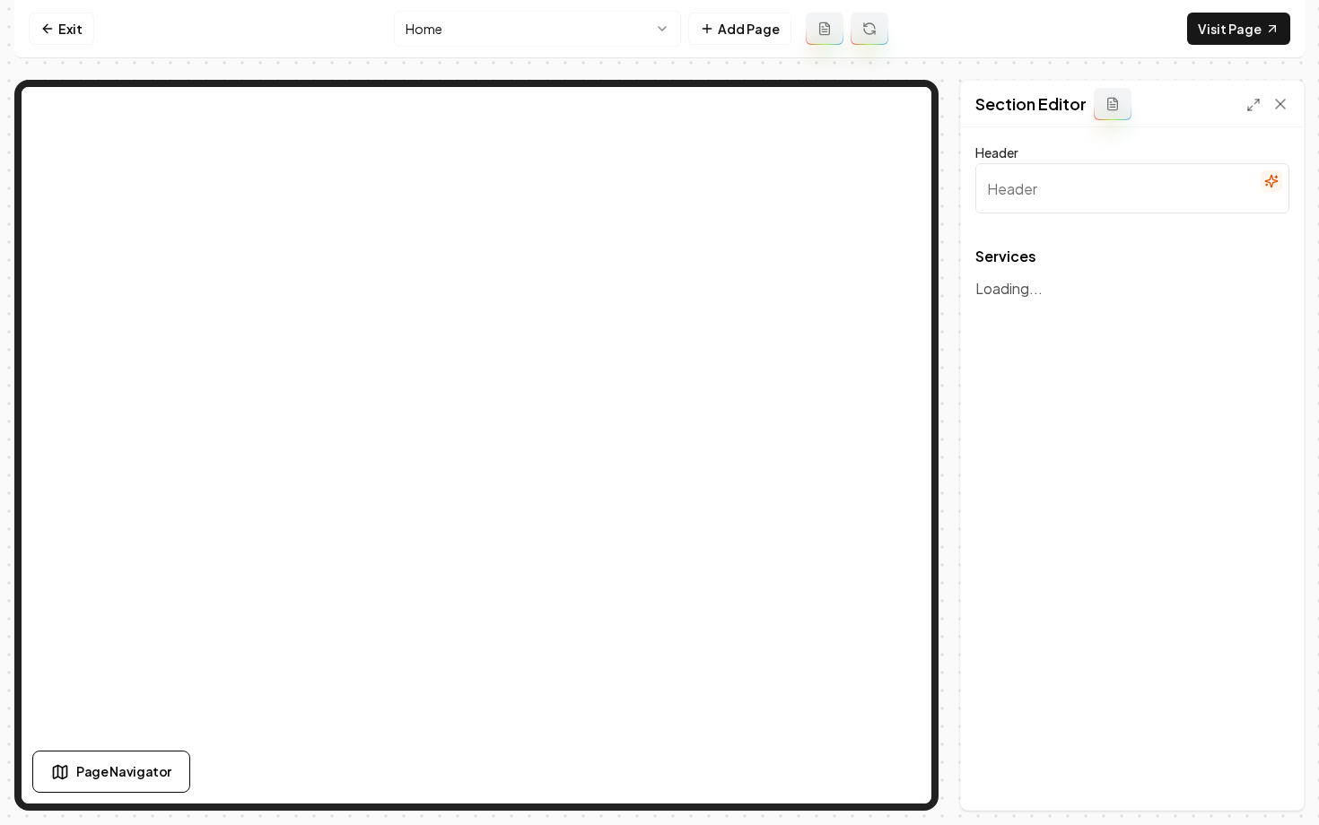
type input "Our Expertise & Services"
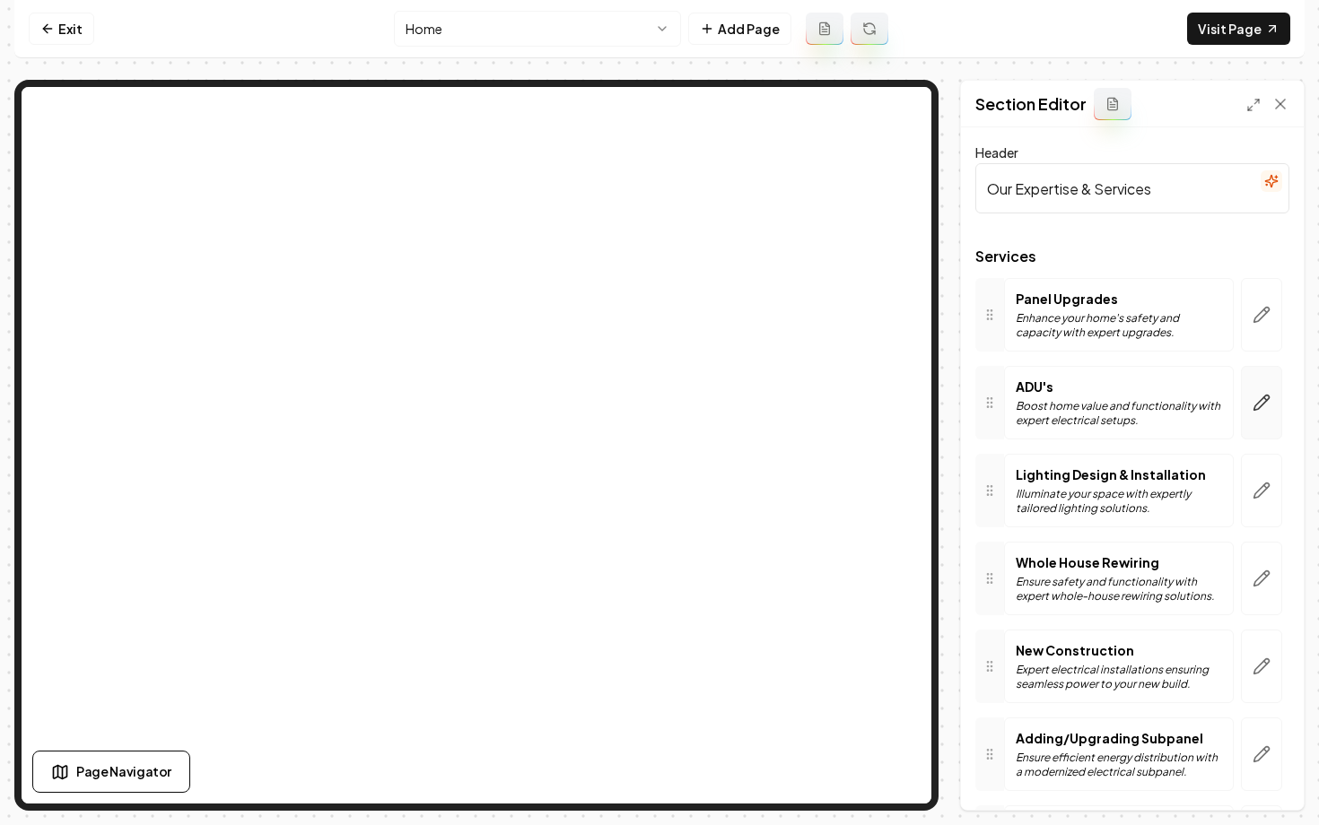
click at [1264, 421] on button "button" at bounding box center [1261, 403] width 41 height 74
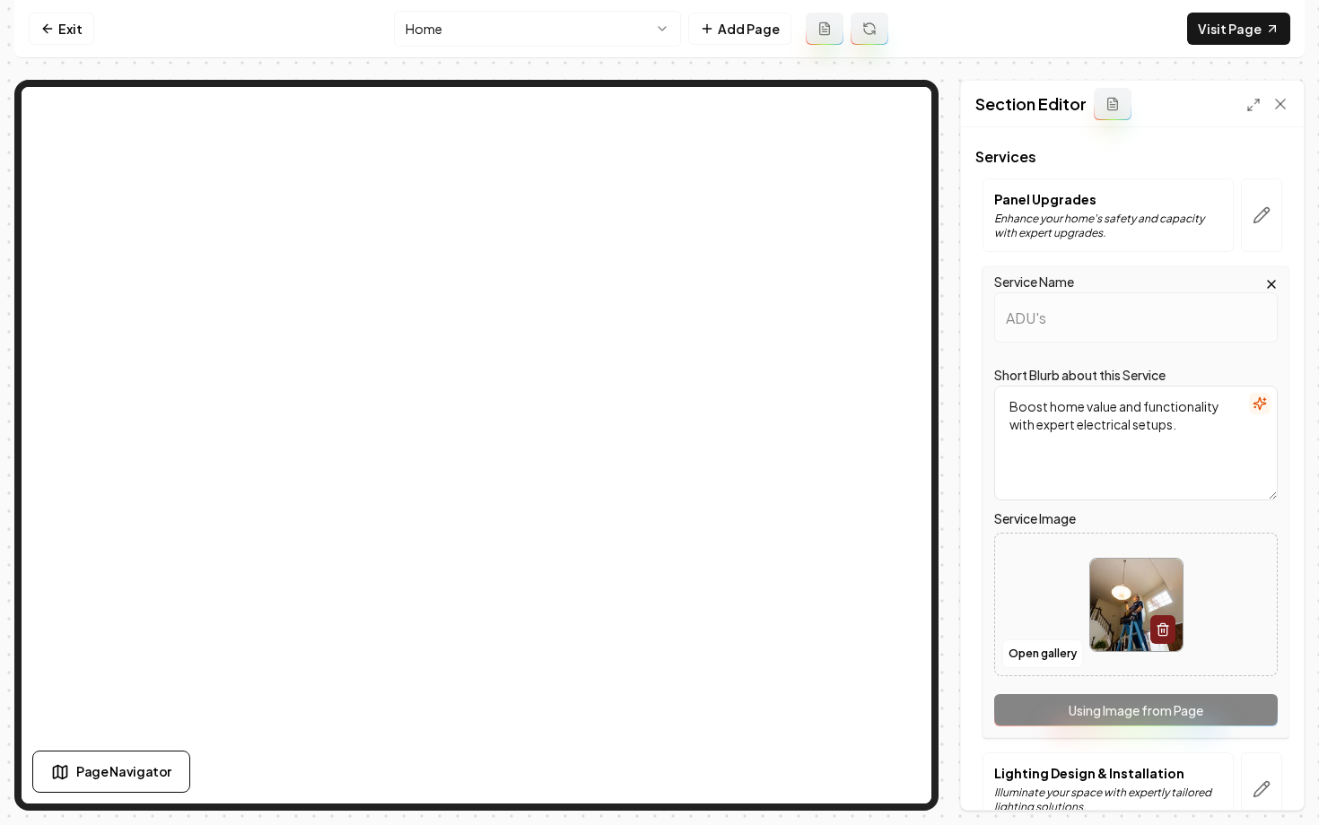
scroll to position [114, 0]
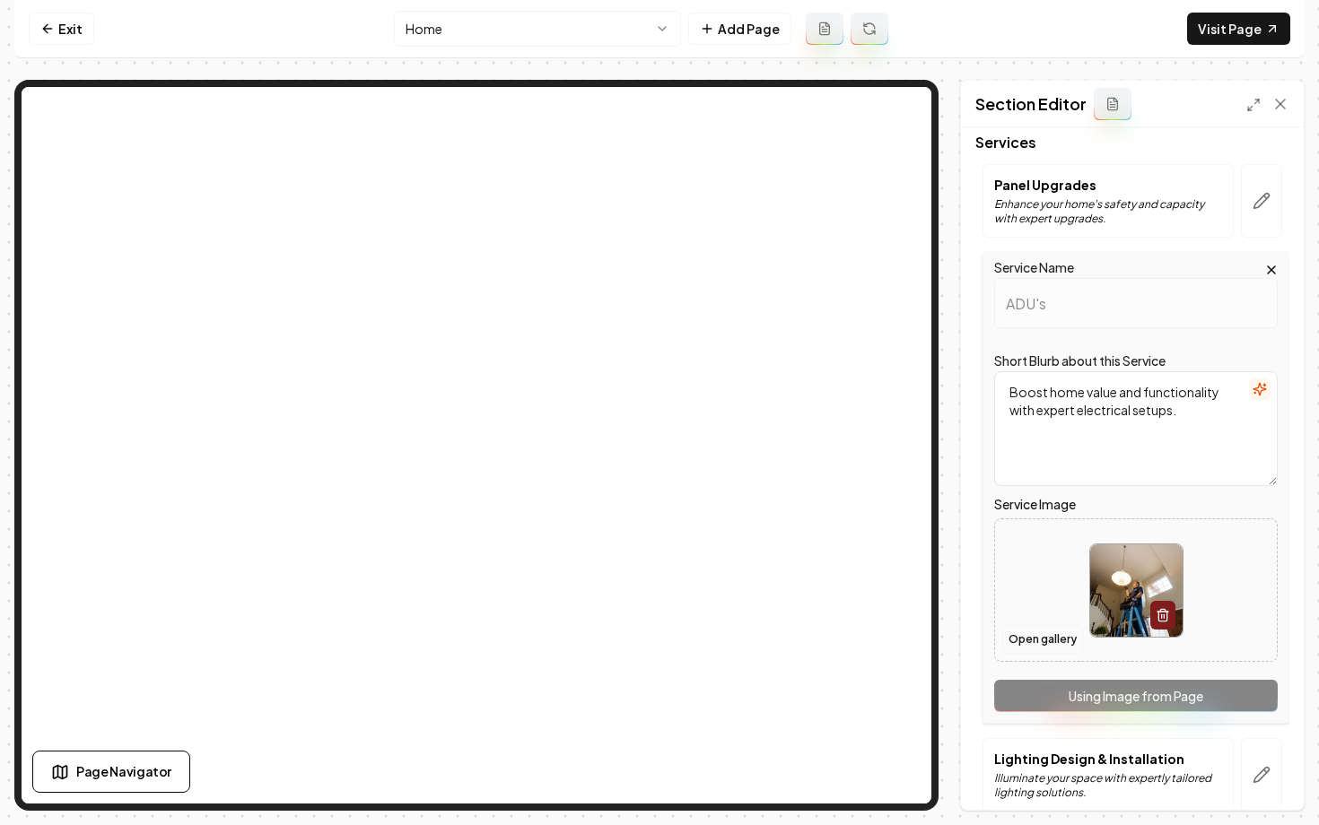
click at [1031, 642] on button "Open gallery" at bounding box center [1042, 639] width 81 height 29
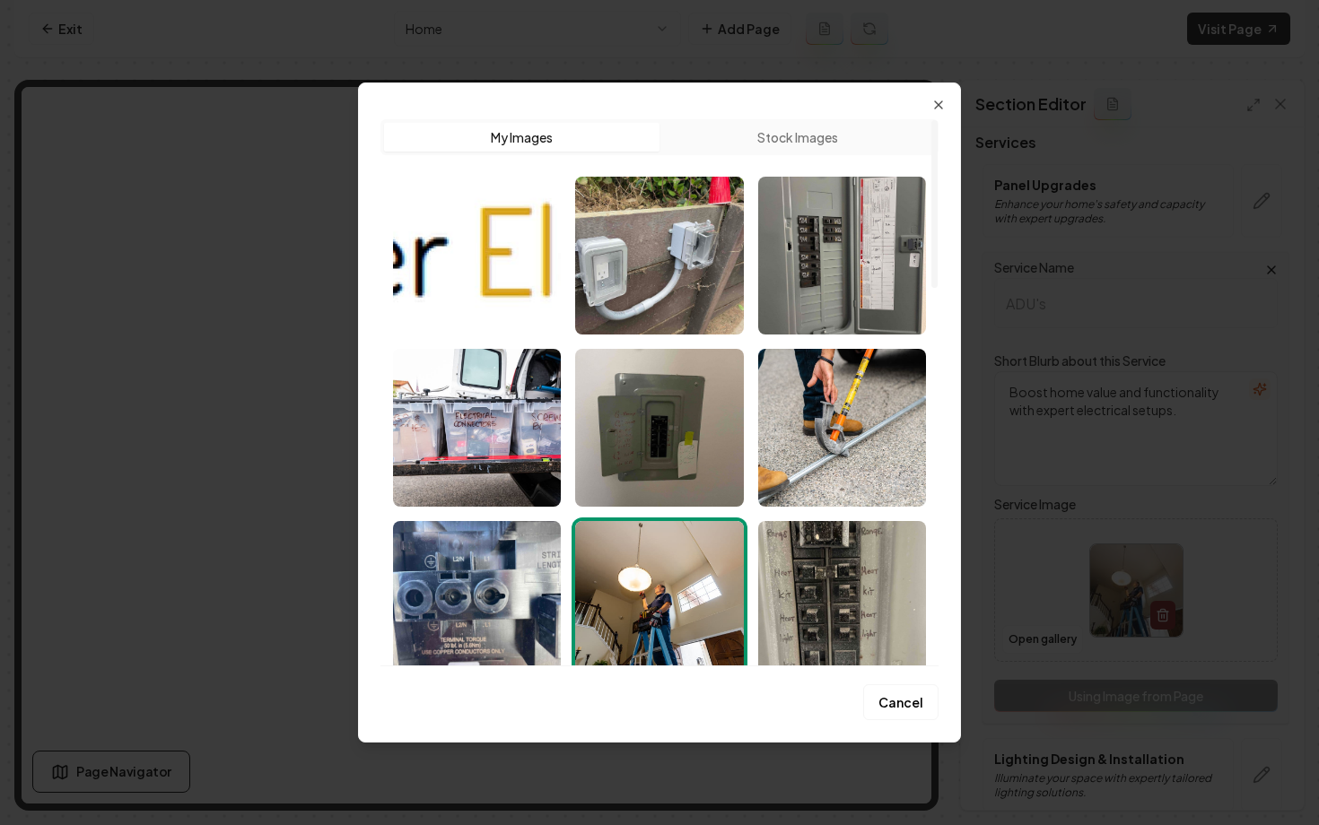
click at [757, 120] on div "Upload My Images Stock Images" at bounding box center [659, 137] width 558 height 36
click at [759, 139] on button "Stock Images" at bounding box center [796, 137] width 275 height 29
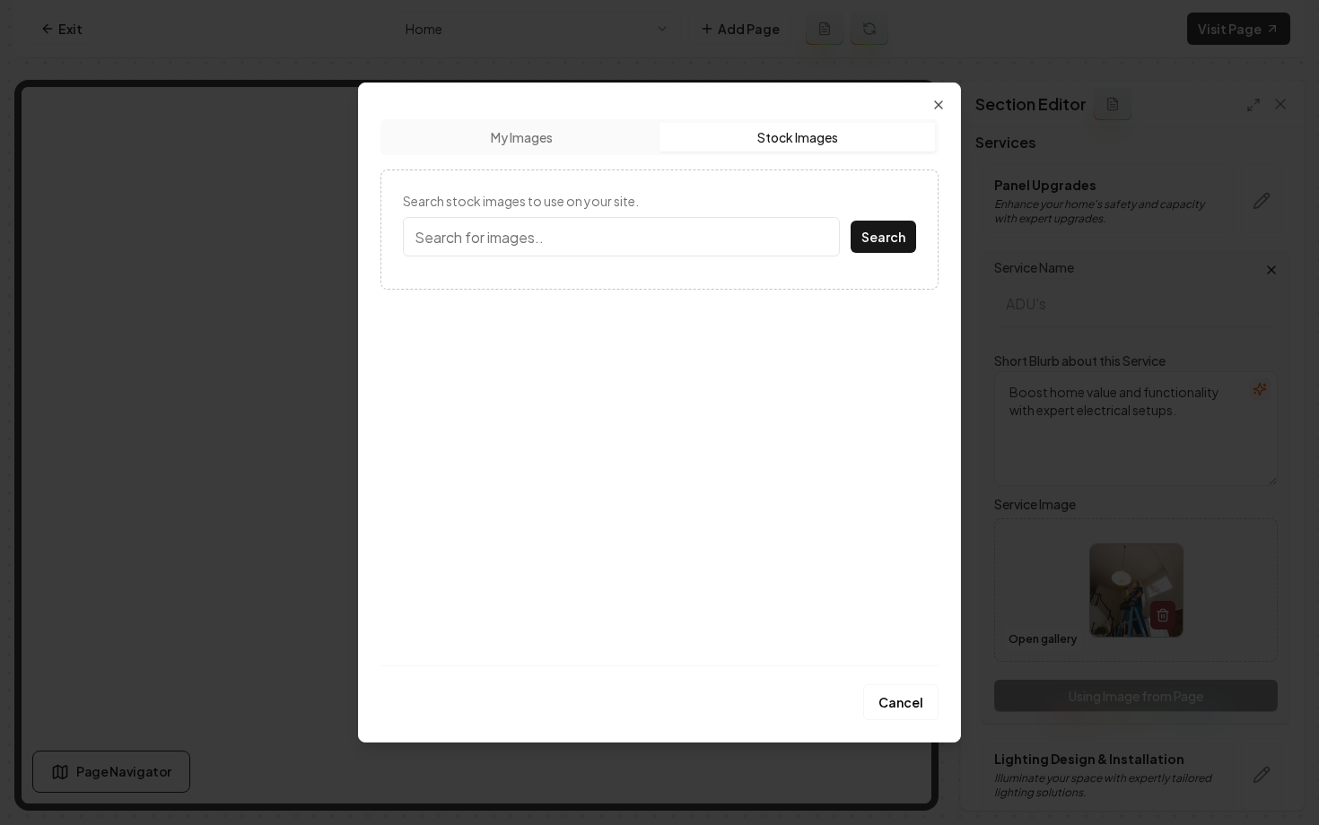
click at [488, 245] on input "Search stock images to use on your site." at bounding box center [621, 236] width 437 height 39
type input "a"
click at [851, 221] on button "Search" at bounding box center [884, 237] width 66 height 32
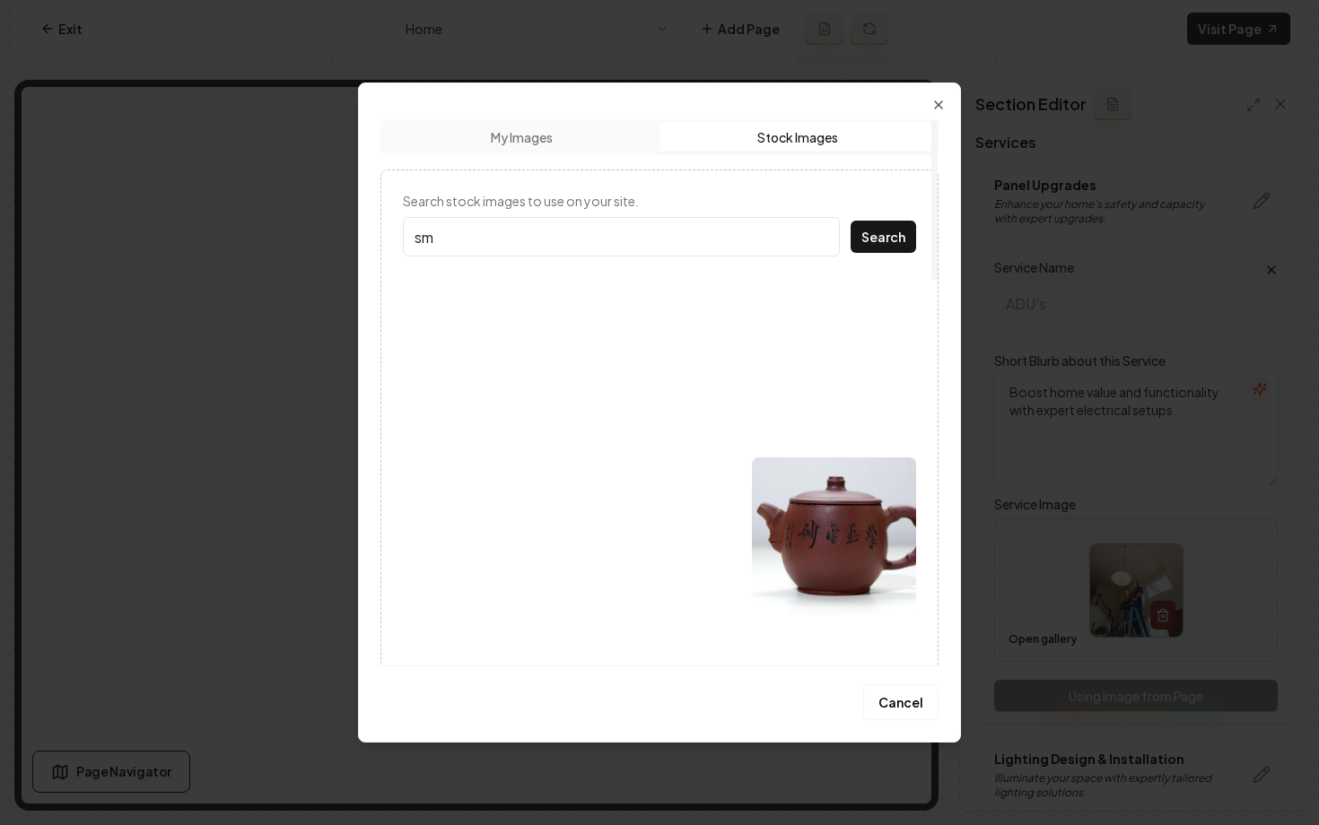
type input "s"
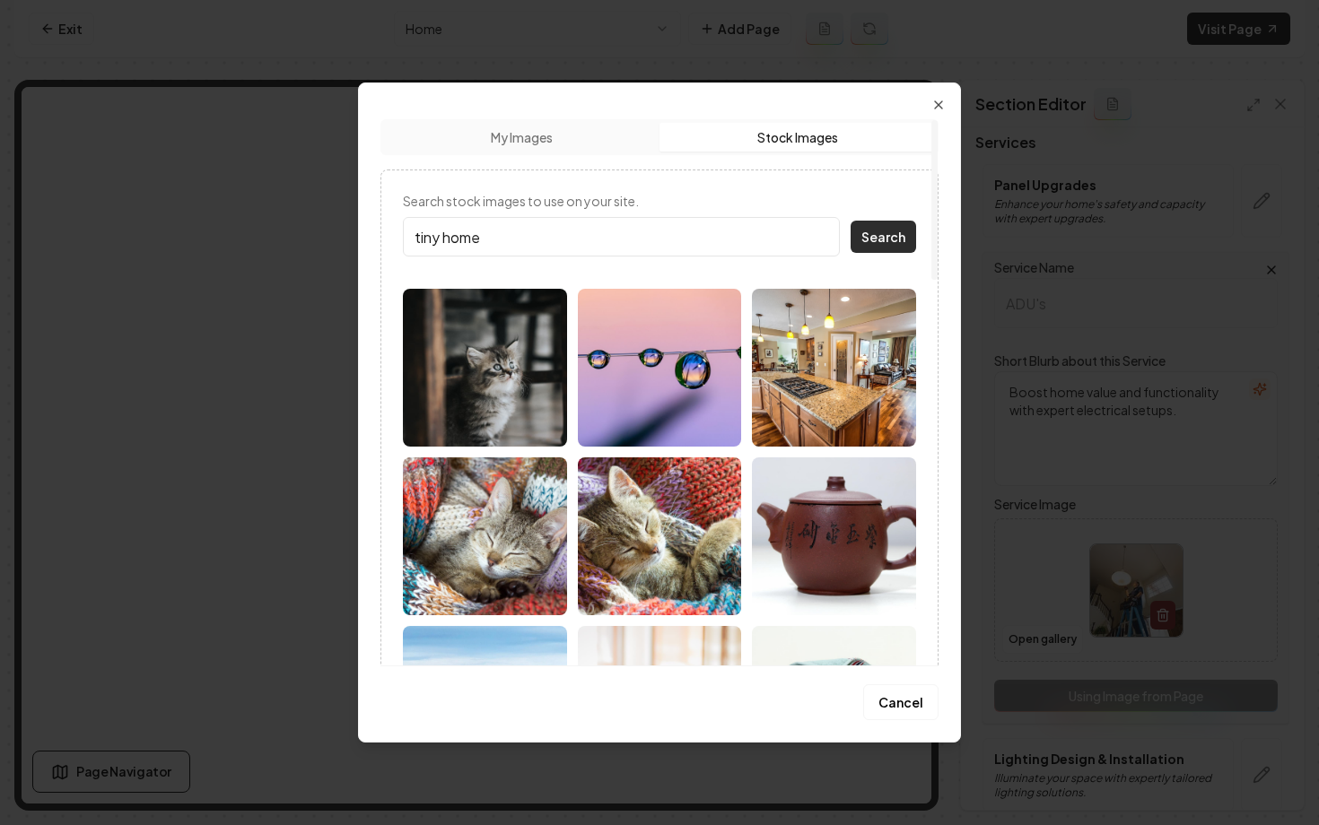
type input "tiny home"
click at [879, 240] on button "Search" at bounding box center [884, 237] width 66 height 32
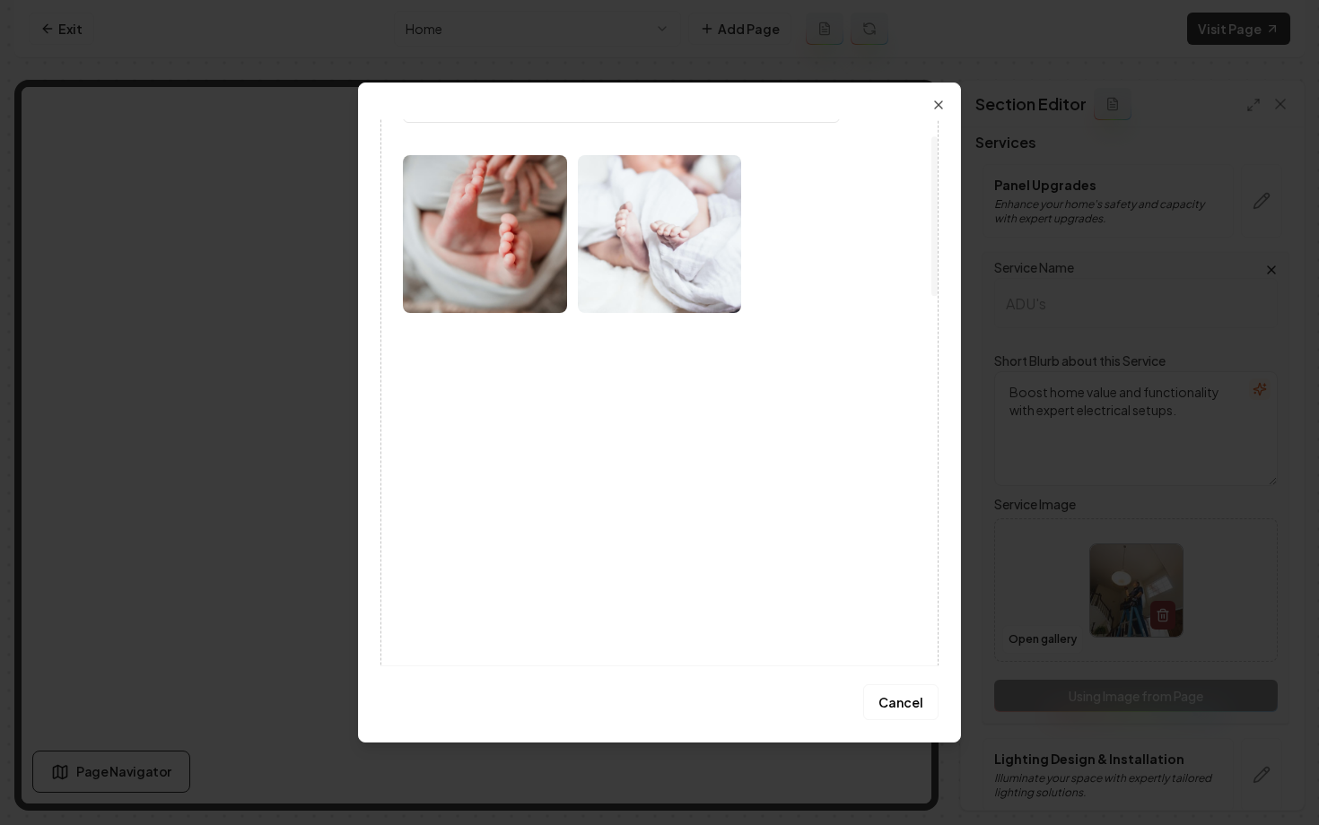
scroll to position [0, 0]
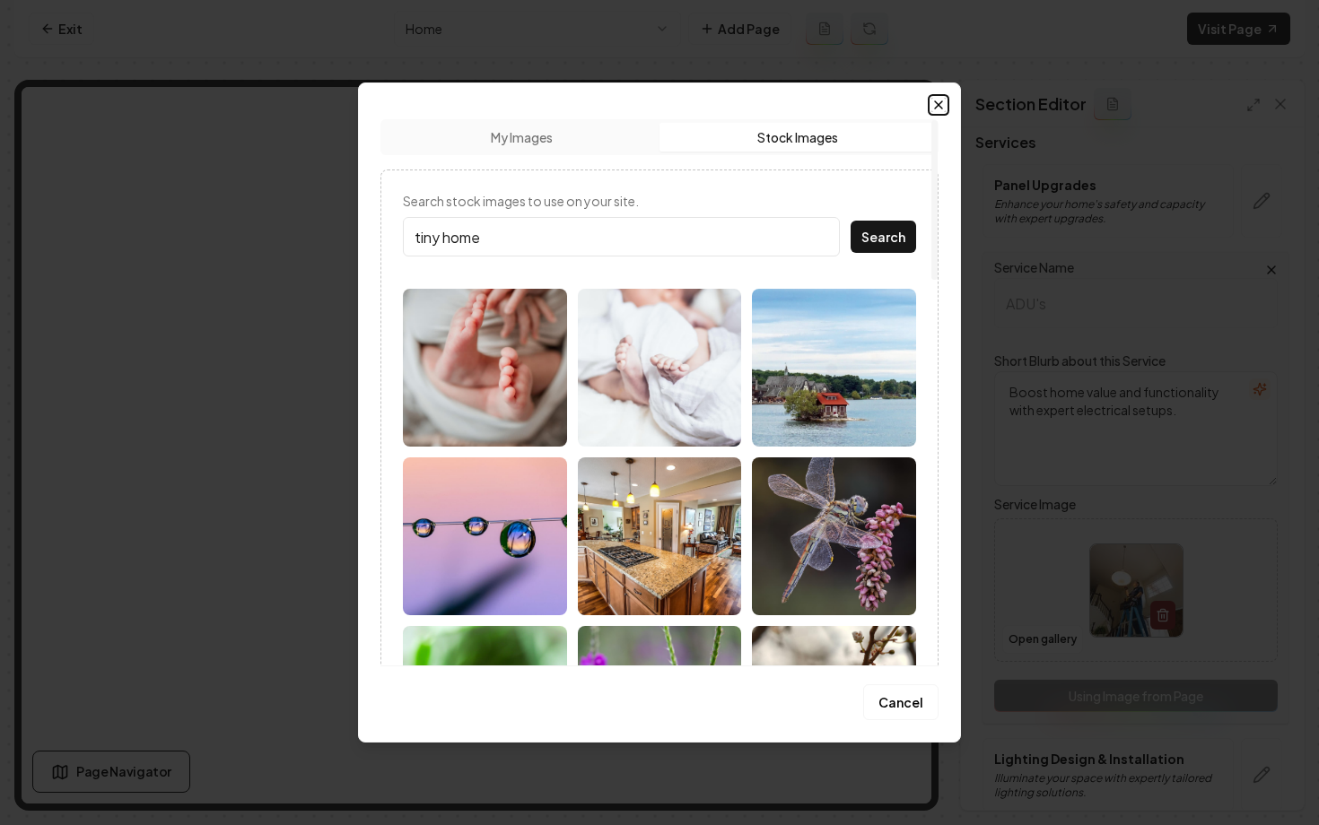
click at [941, 101] on icon "button" at bounding box center [938, 104] width 7 height 7
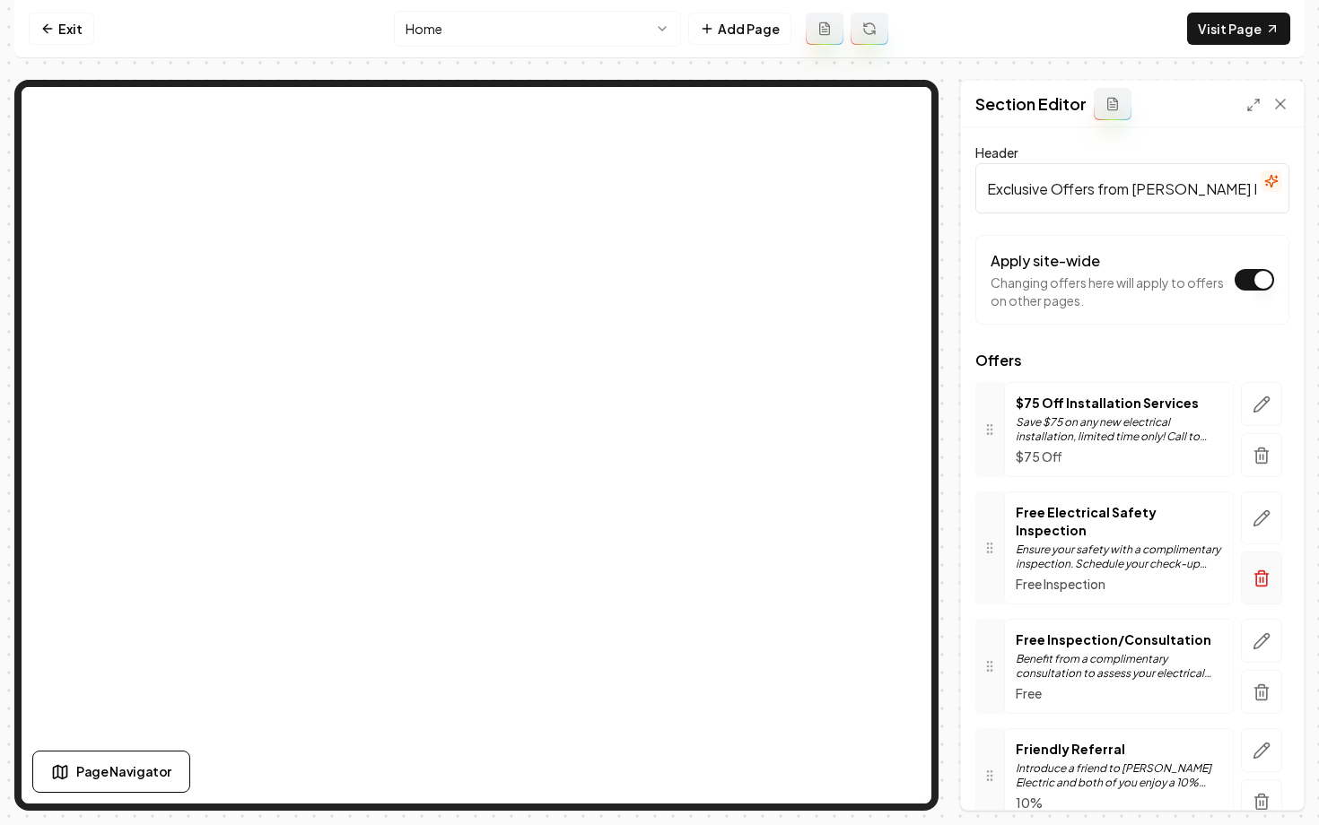
click at [1262, 570] on icon "button" at bounding box center [1262, 579] width 18 height 18
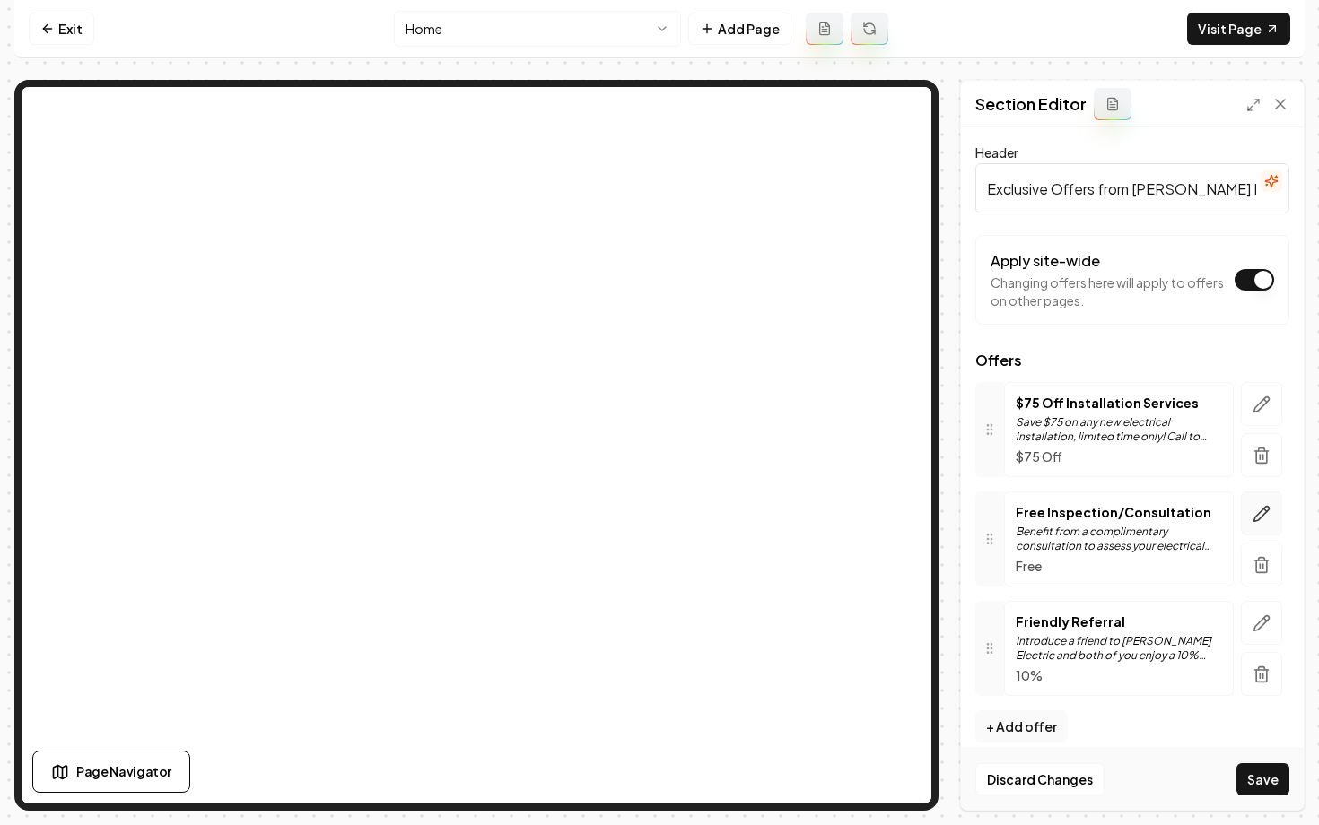
click at [1260, 518] on icon "button" at bounding box center [1261, 513] width 15 height 15
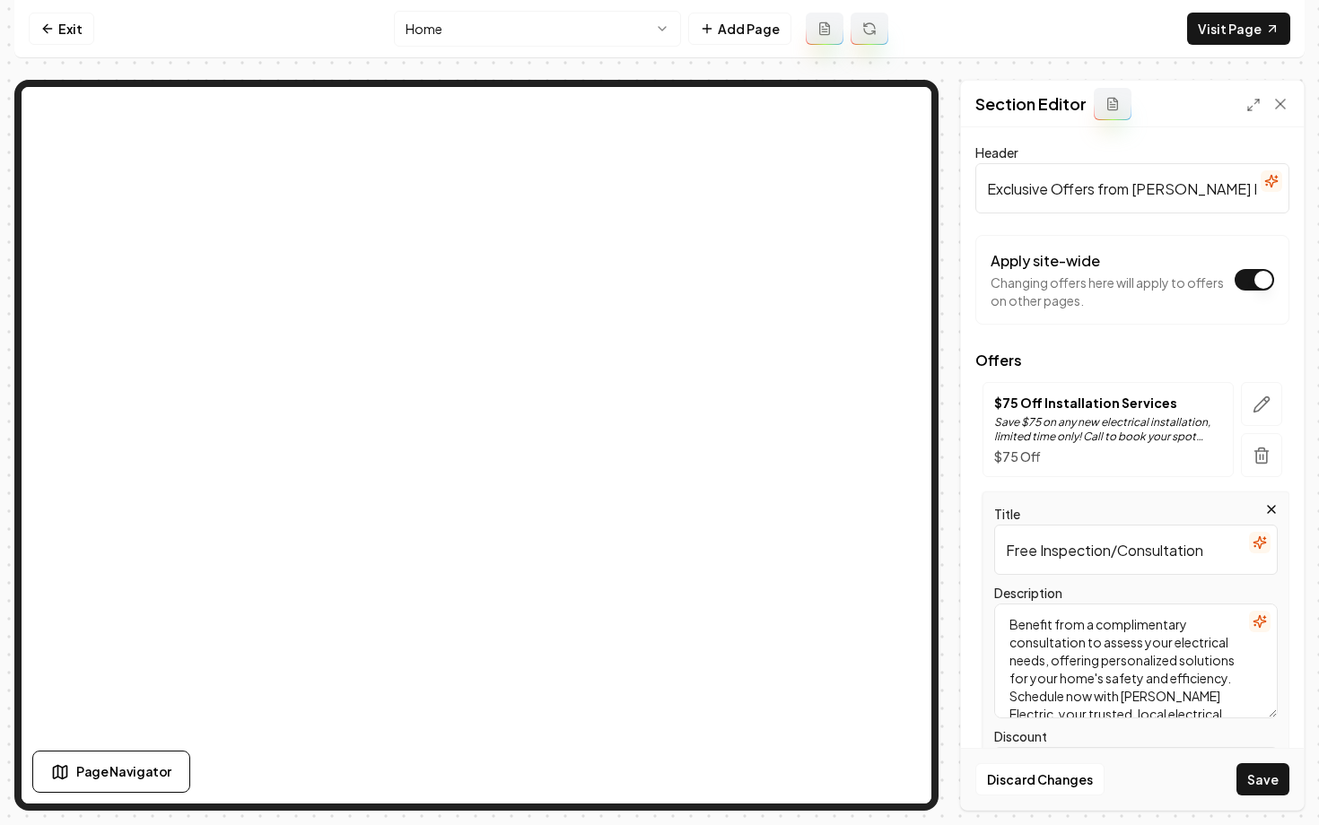
click at [1112, 552] on input "Free Inspection/Consultation" at bounding box center [1136, 550] width 284 height 50
click at [1120, 550] on input "Free Inspection/Consultation" at bounding box center [1136, 550] width 284 height 50
type input "Free Consultation"
click at [1250, 777] on button "Save" at bounding box center [1262, 780] width 53 height 32
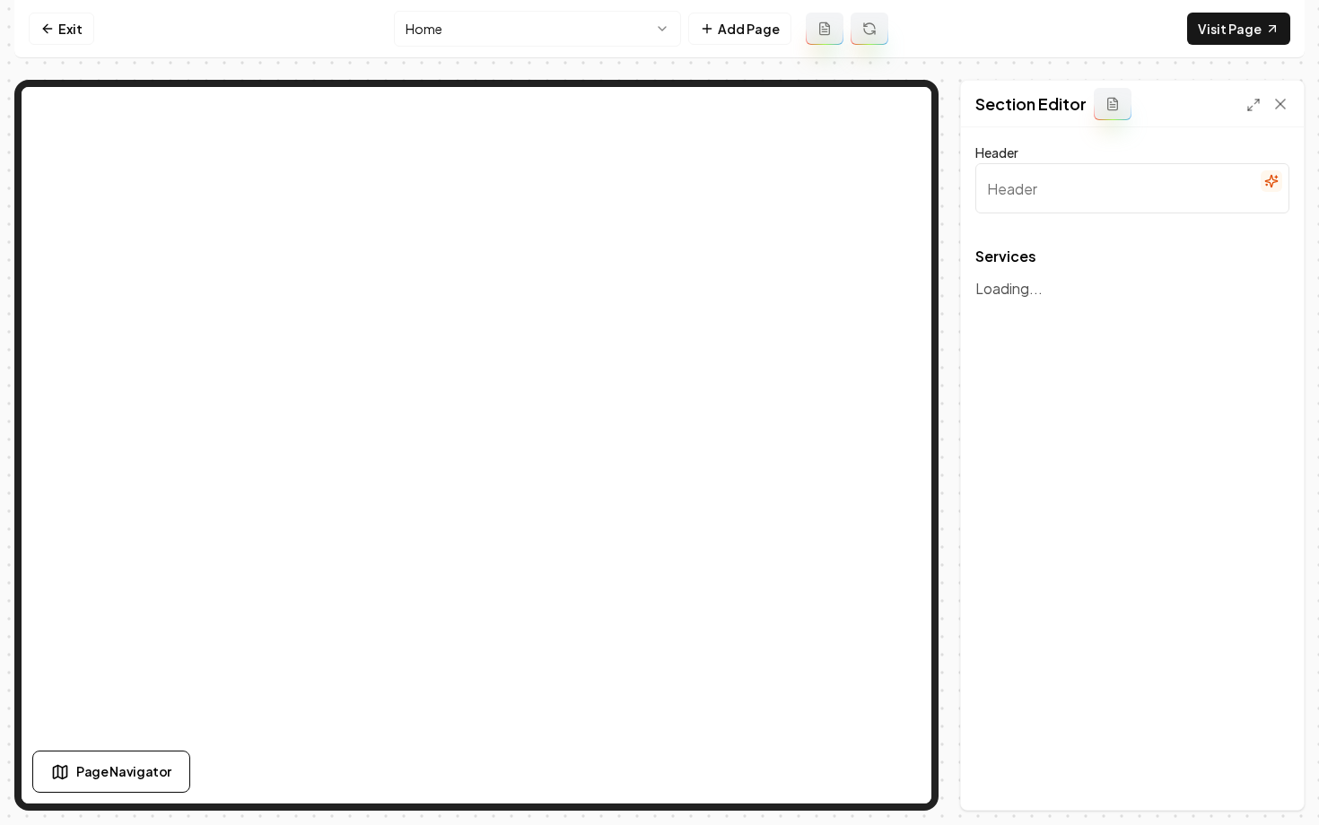
type input "Our Expertise & Services"
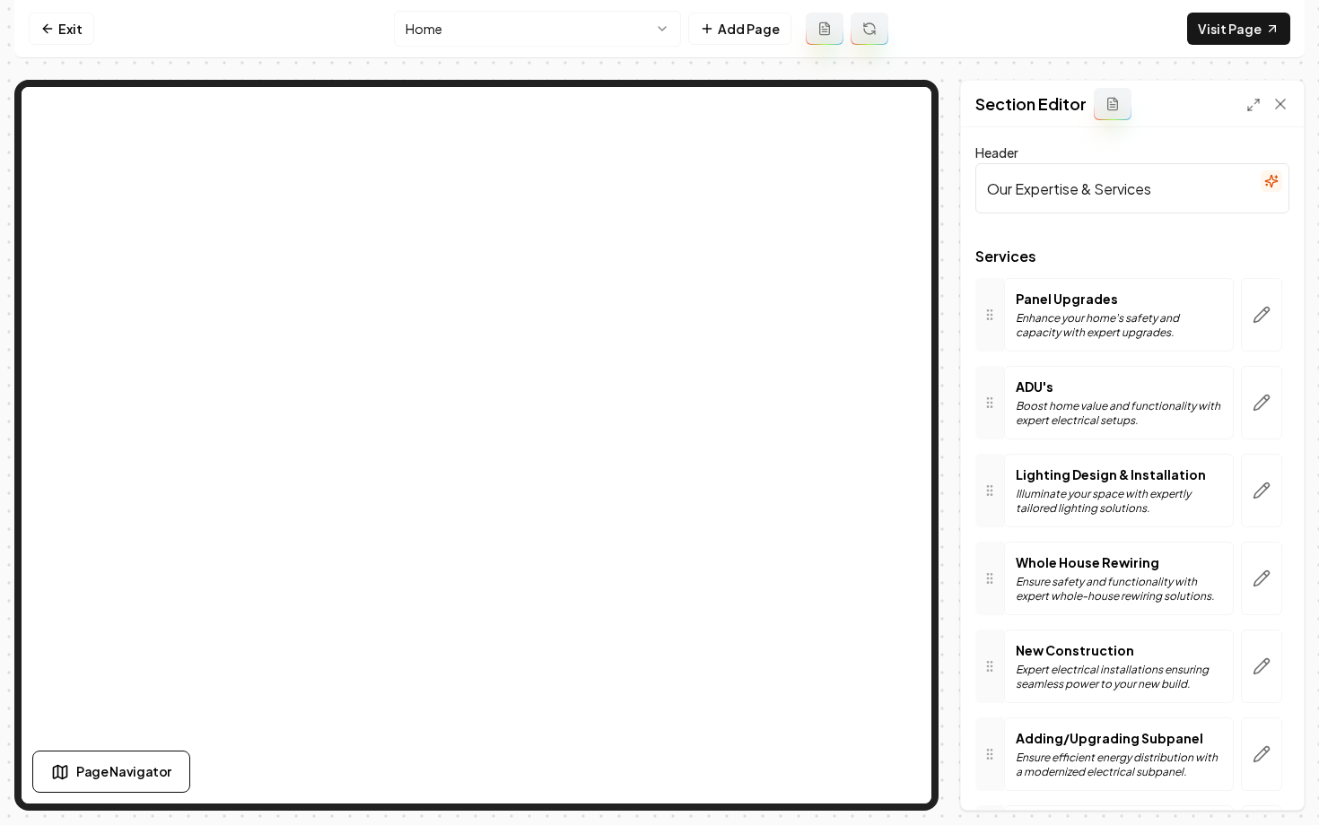
click at [1234, 239] on div at bounding box center [1132, 242] width 314 height 14
click at [1103, 424] on p "Boost home value and functionality with expert electrical setups." at bounding box center [1119, 413] width 206 height 29
click at [1253, 395] on icon "button" at bounding box center [1262, 403] width 18 height 18
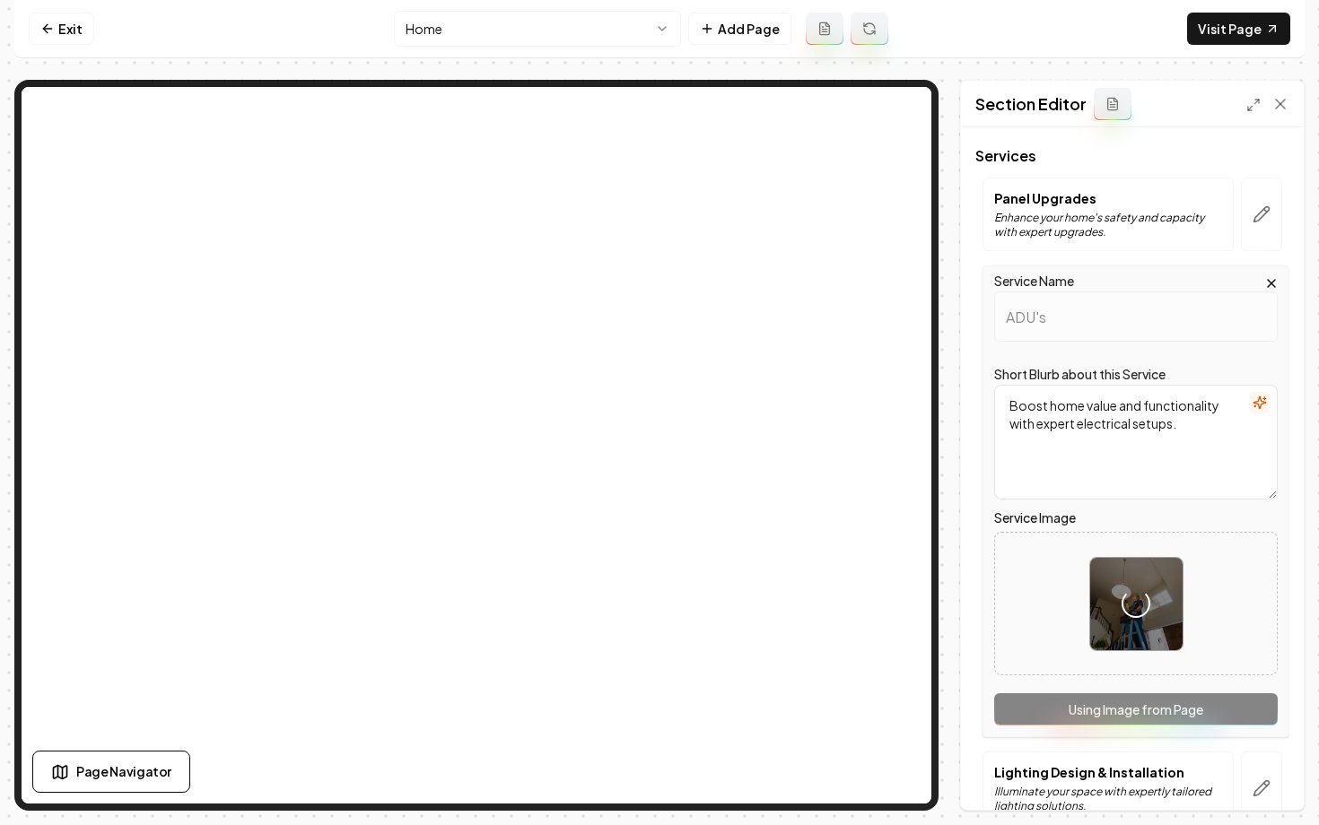
scroll to position [106, 0]
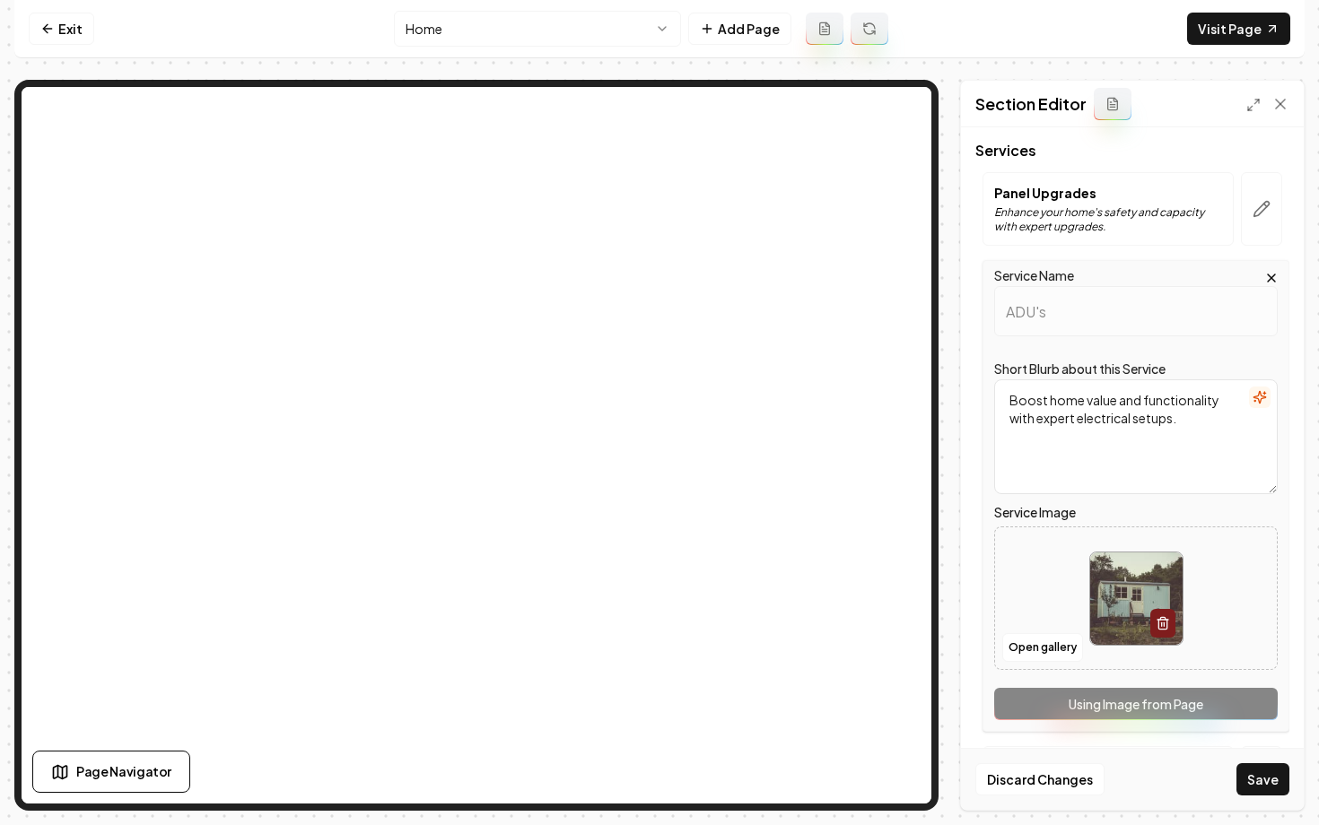
click at [1231, 765] on div "Discard Changes Save" at bounding box center [1132, 779] width 343 height 62
click at [1255, 783] on button "Save" at bounding box center [1262, 780] width 53 height 32
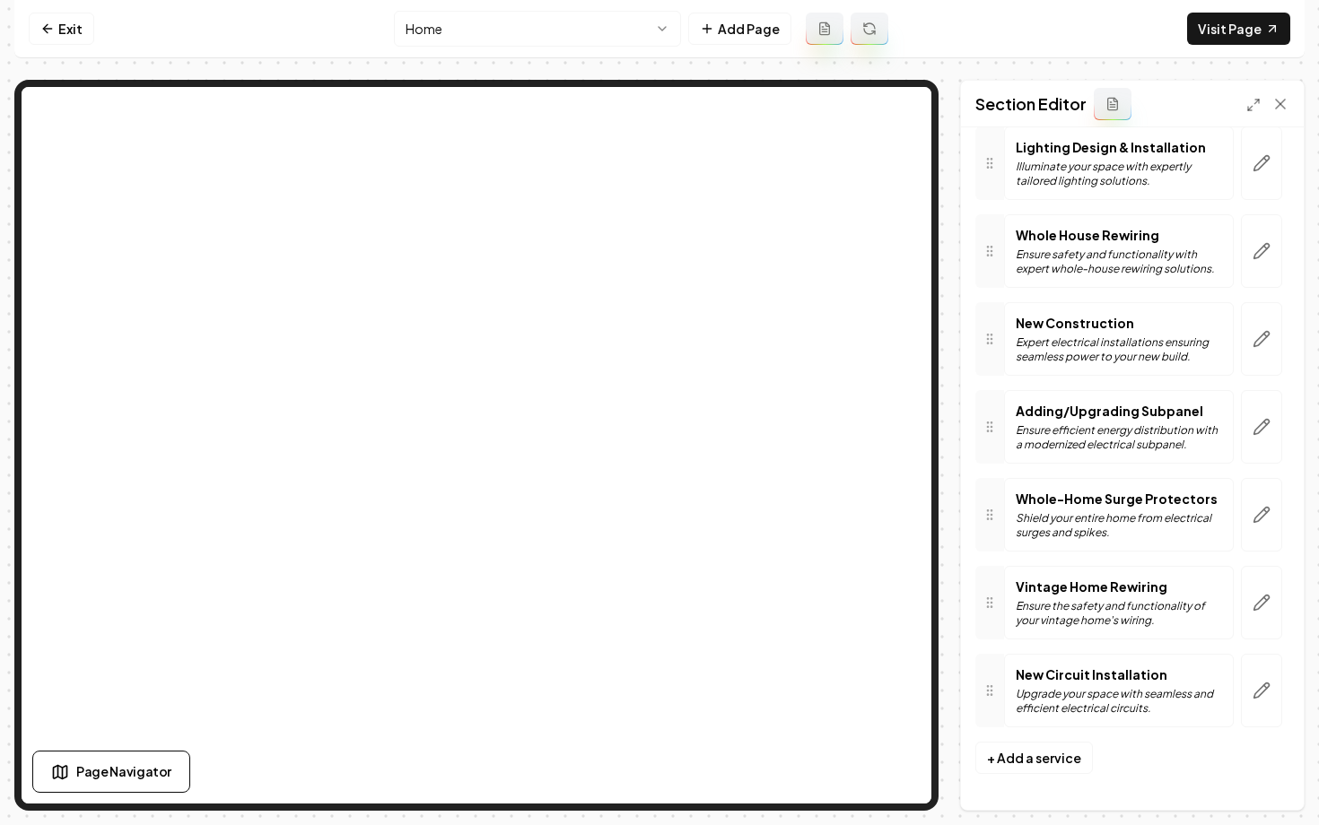
click at [1262, 441] on button "button" at bounding box center [1261, 427] width 41 height 74
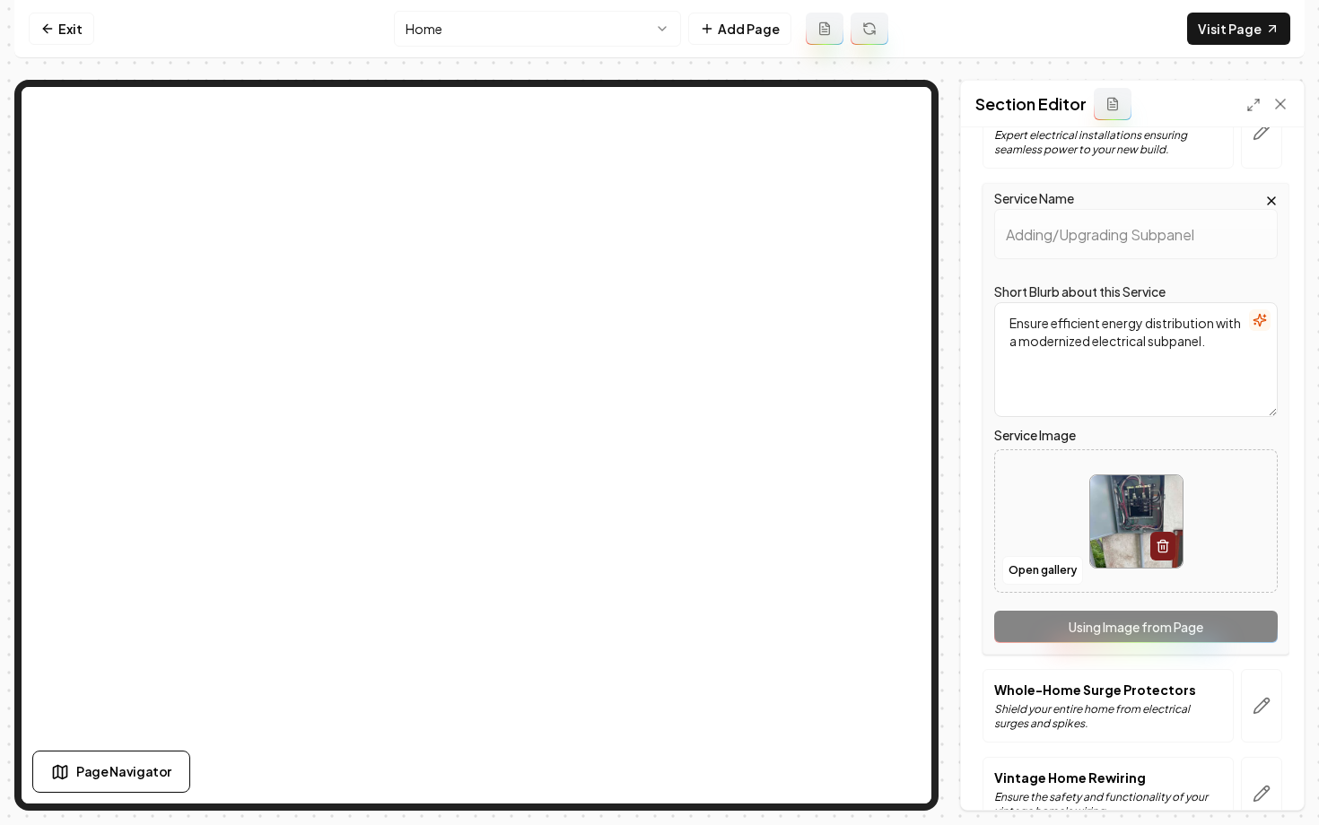
scroll to position [554, 0]
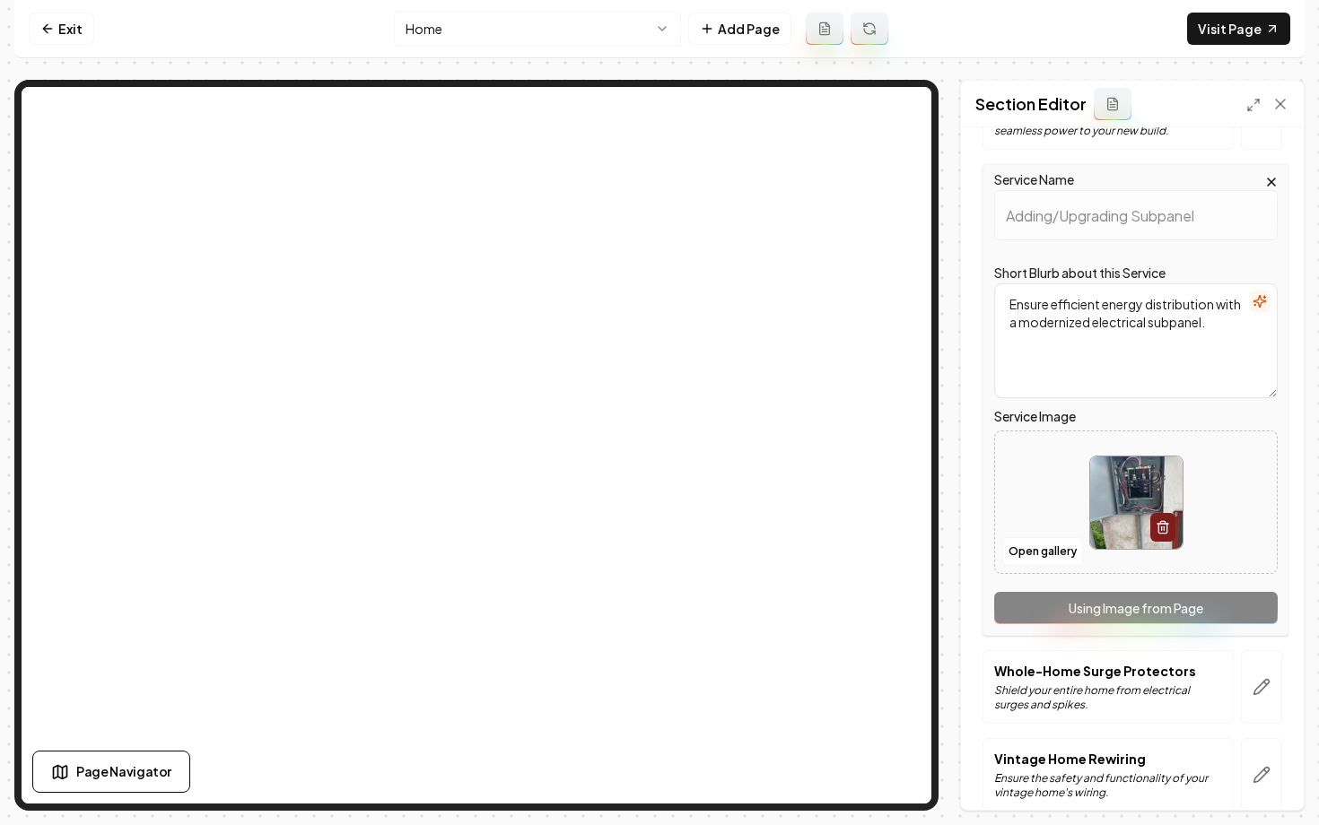
click at [459, 33] on html "Computer Required This feature is only available on a computer. Please switch t…" at bounding box center [659, 412] width 1319 height 825
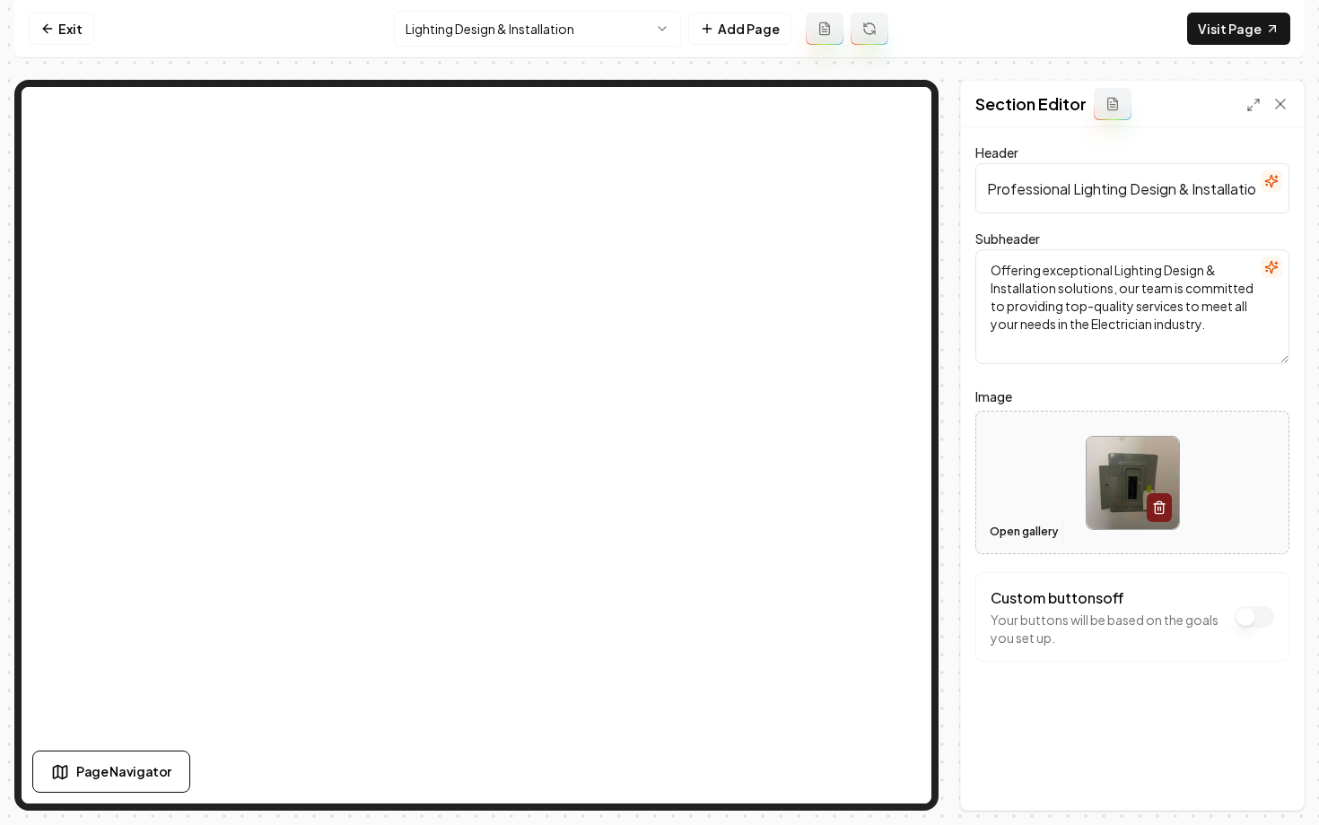
click at [1017, 538] on button "Open gallery" at bounding box center [1023, 532] width 81 height 29
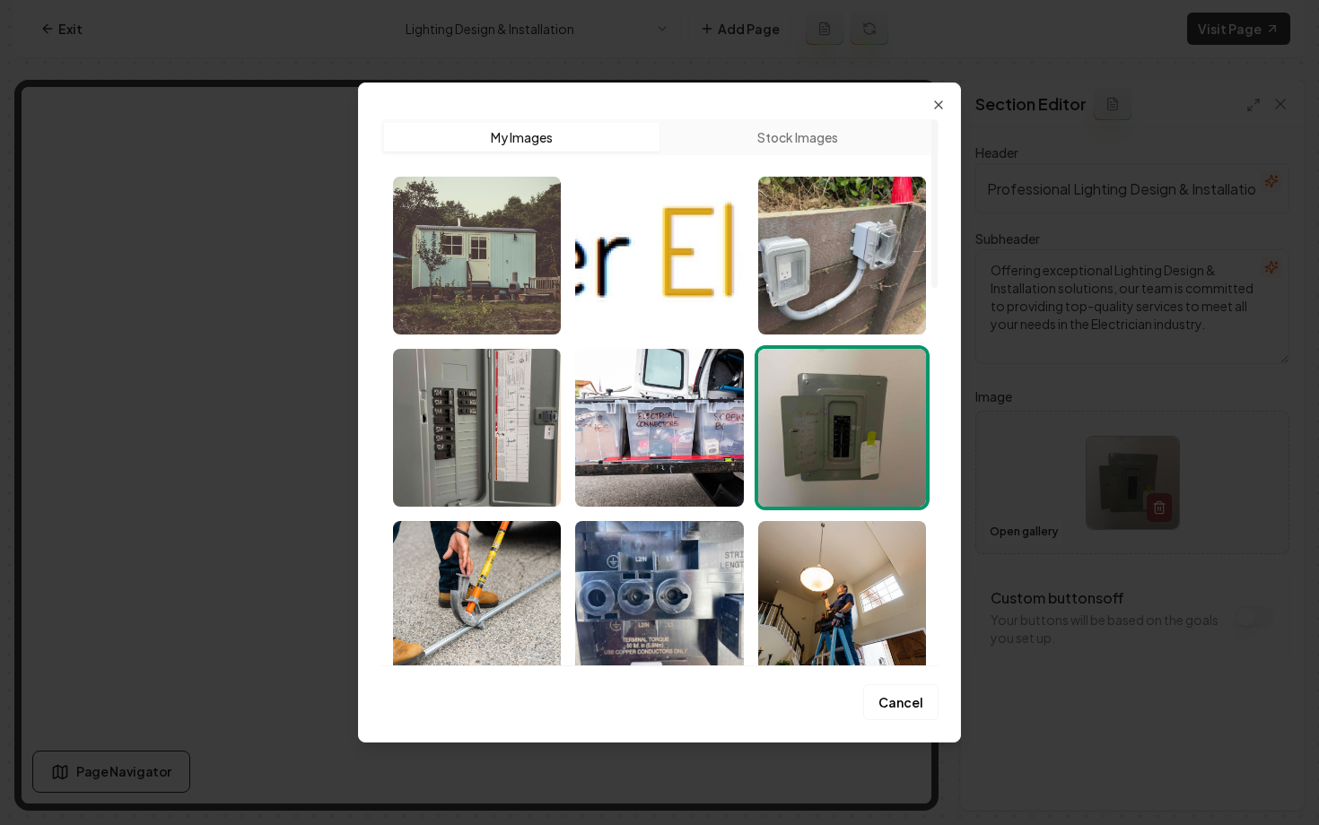
click at [762, 126] on button "Stock Images" at bounding box center [796, 137] width 275 height 29
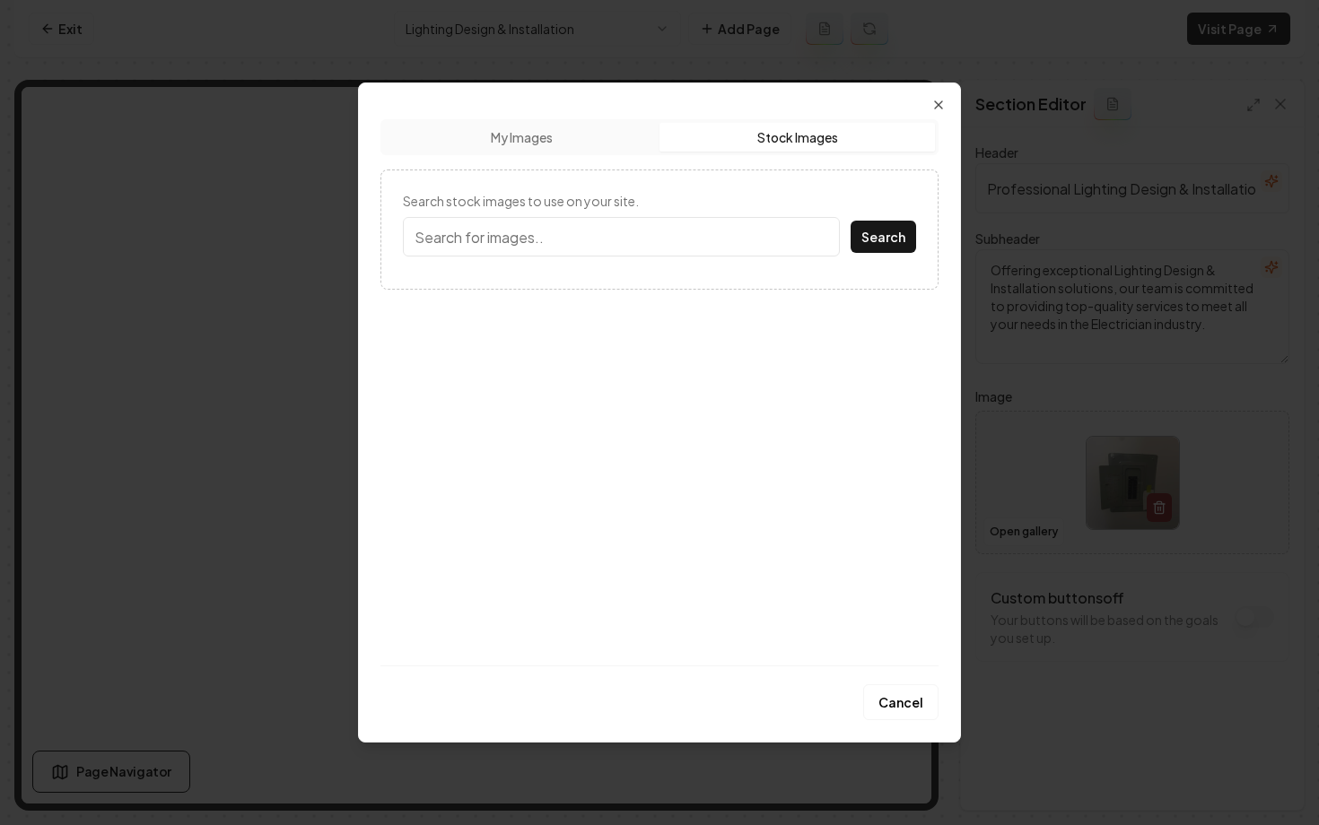
click at [560, 237] on input "Search stock images to use on your site." at bounding box center [621, 236] width 437 height 39
type input "lighting installation"
click at [851, 221] on button "Search" at bounding box center [884, 237] width 66 height 32
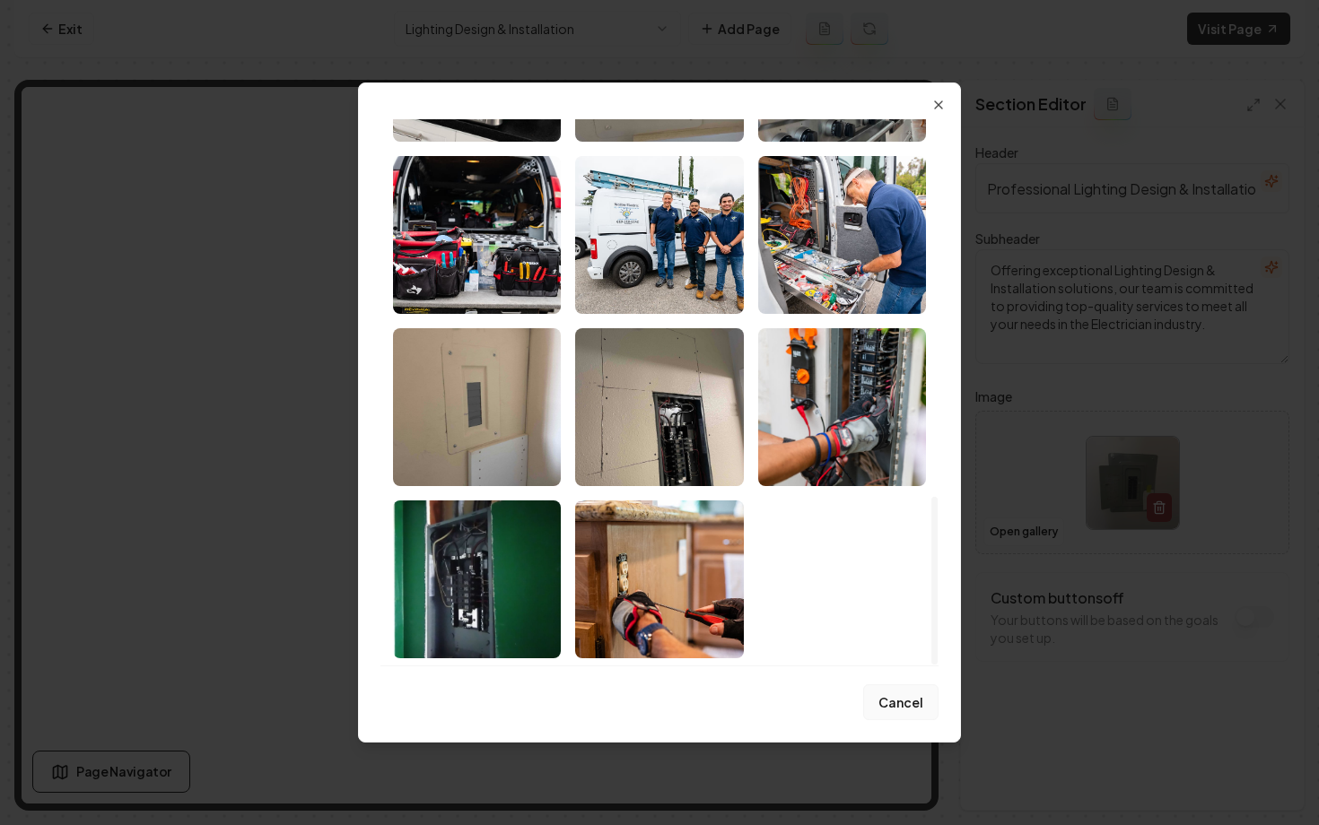
click at [894, 715] on button "Cancel" at bounding box center [900, 703] width 75 height 36
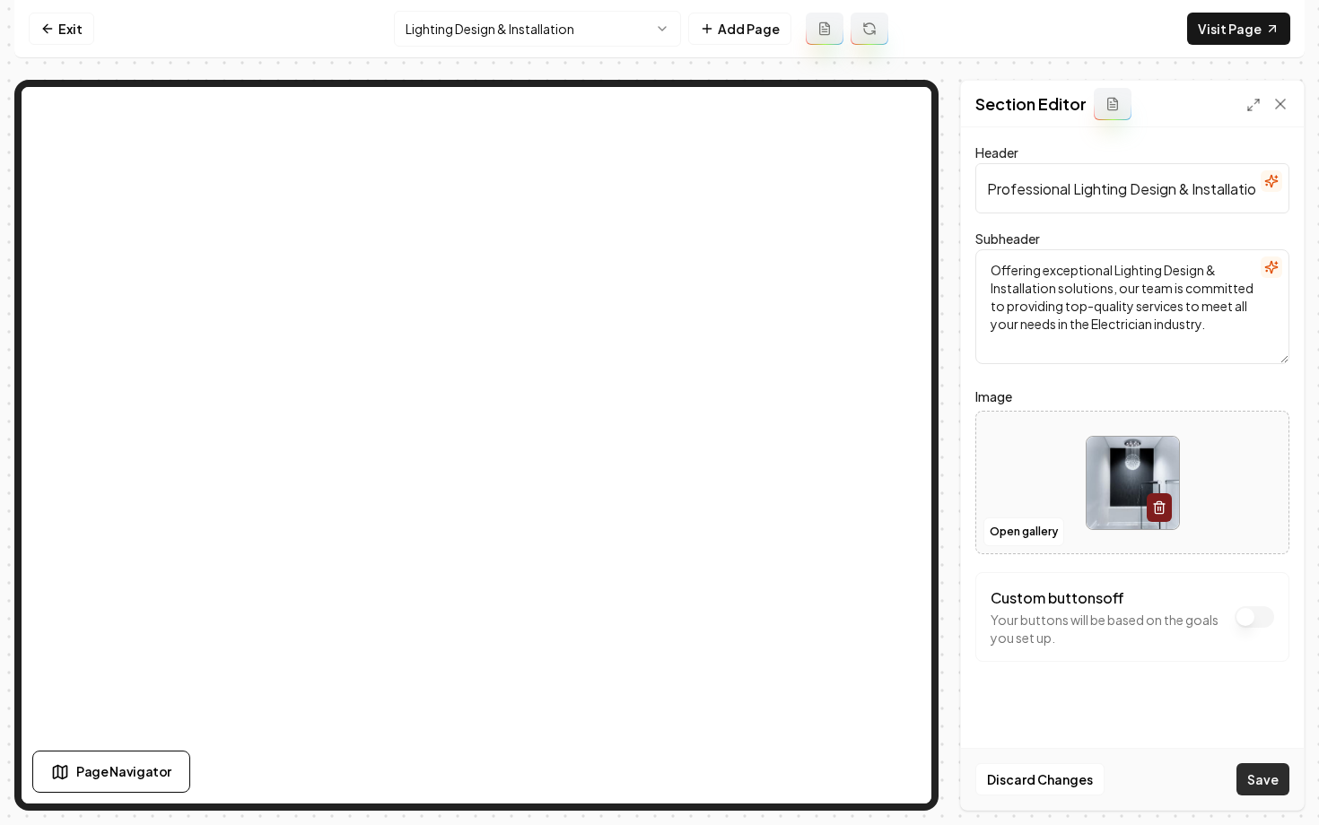
click at [1245, 769] on button "Save" at bounding box center [1262, 780] width 53 height 32
click at [543, 25] on html "Computer Required This feature is only available on a computer. Please switch t…" at bounding box center [659, 412] width 1319 height 825
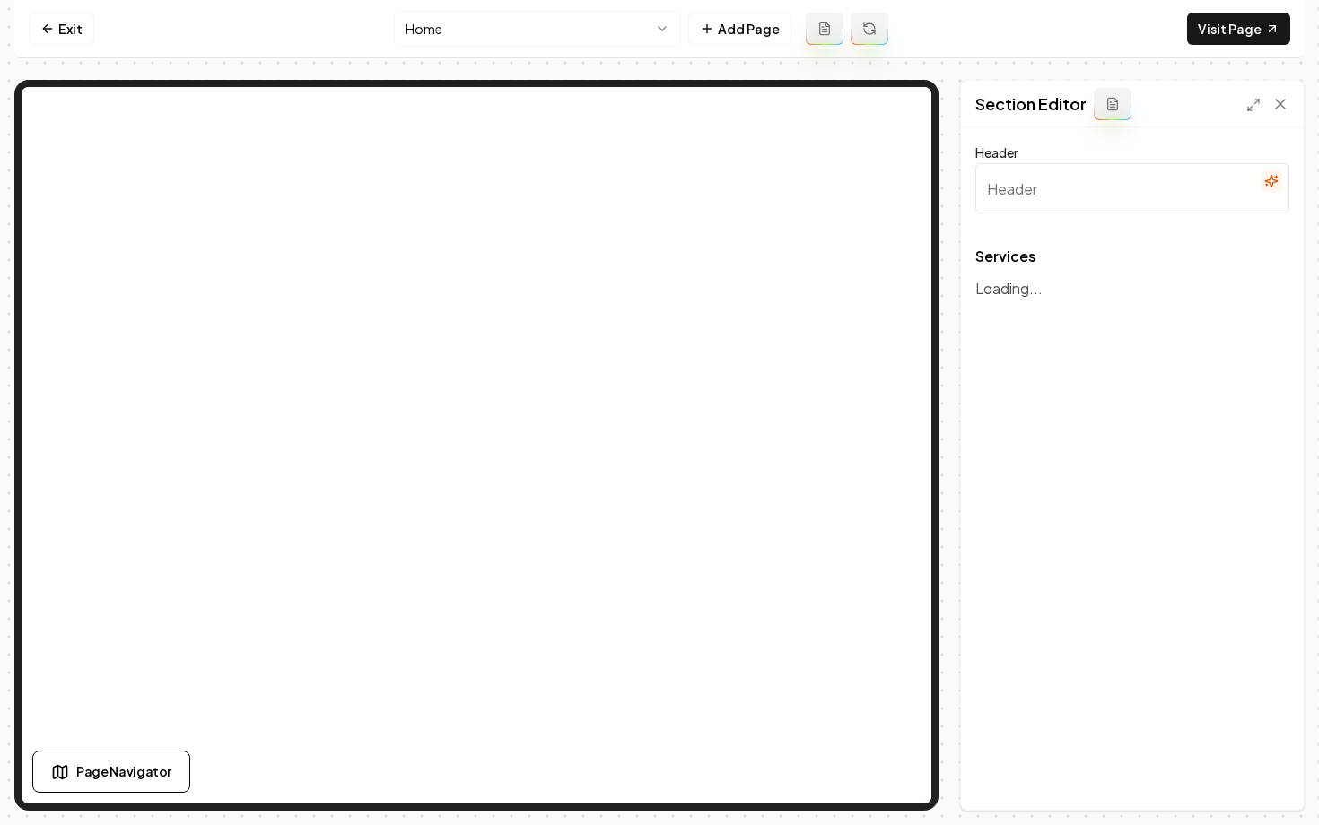
type input "Our Expertise & Services"
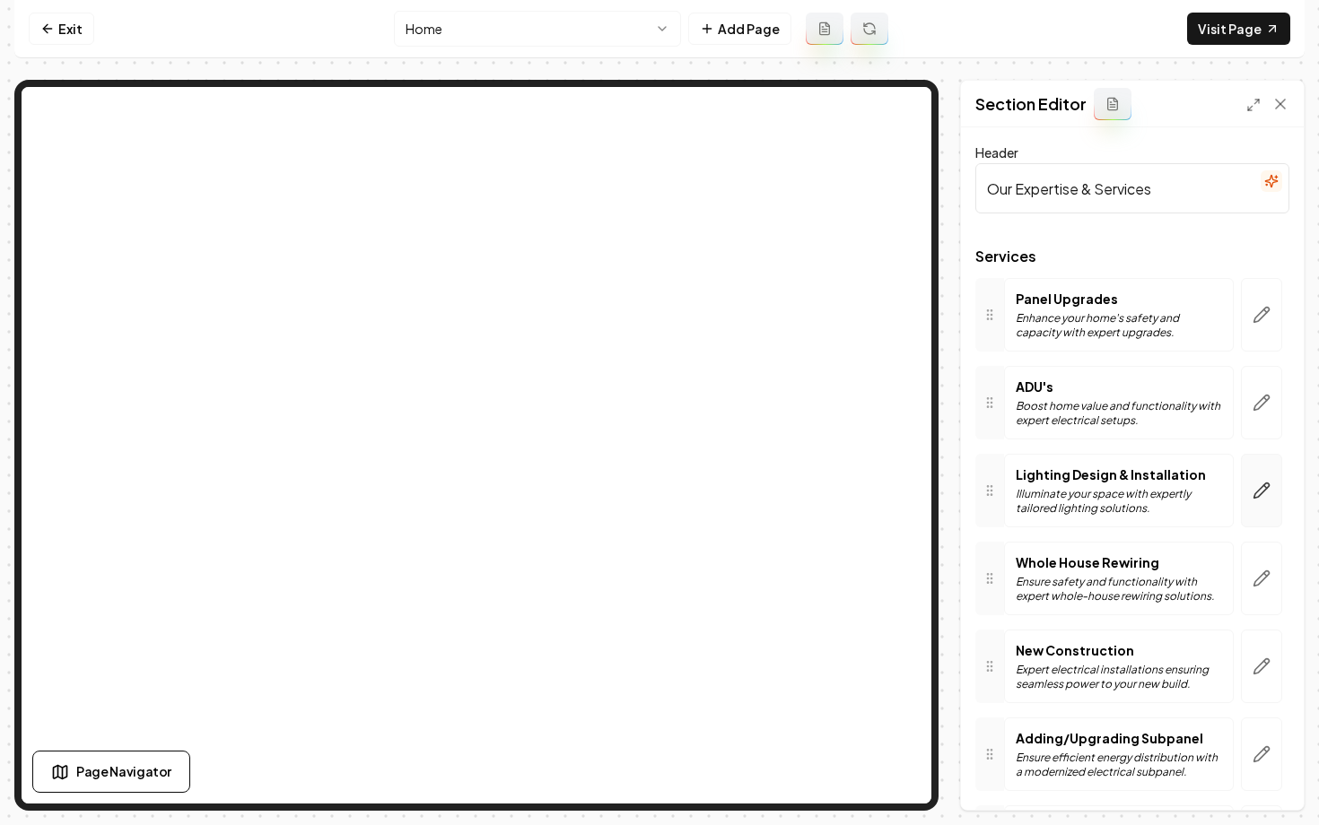
click at [1259, 494] on icon "button" at bounding box center [1262, 491] width 18 height 18
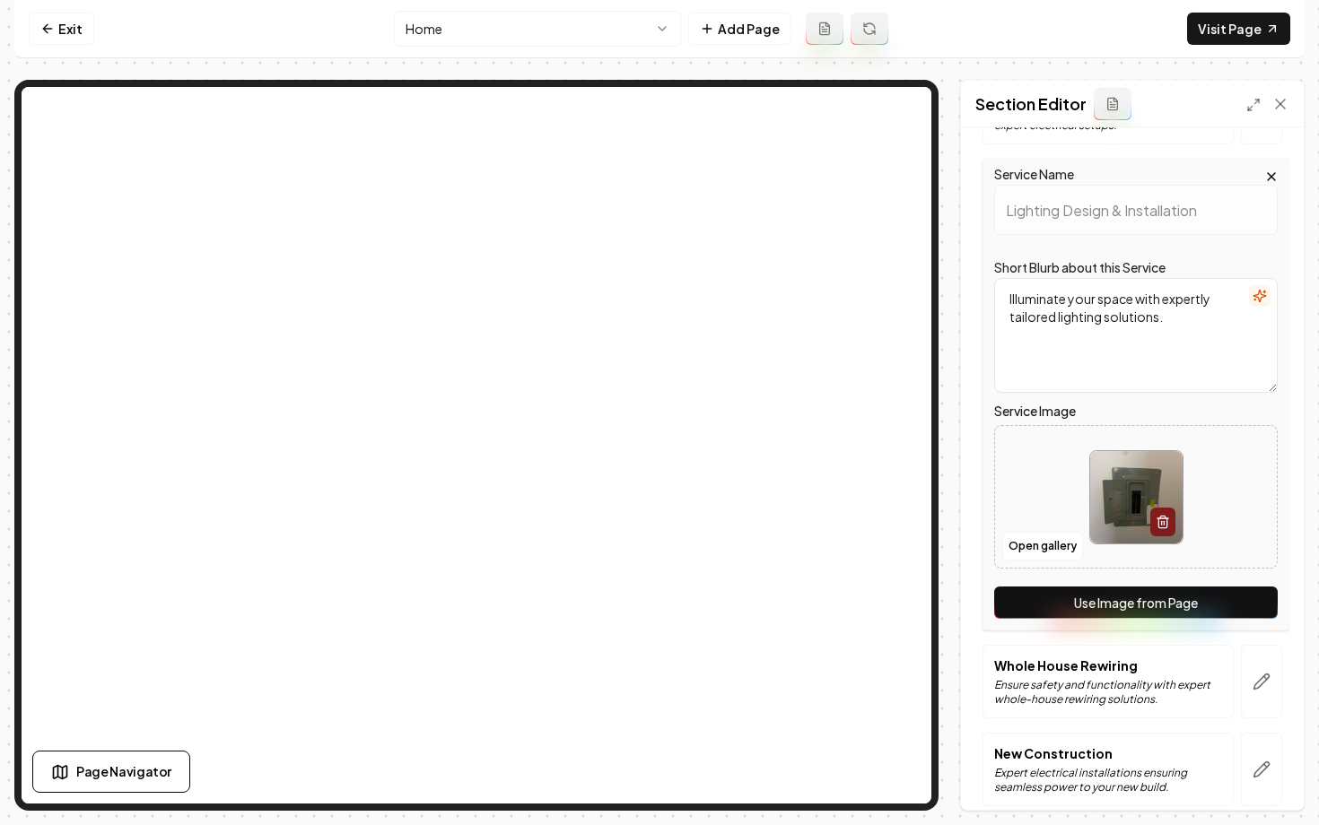
scroll to position [379, 0]
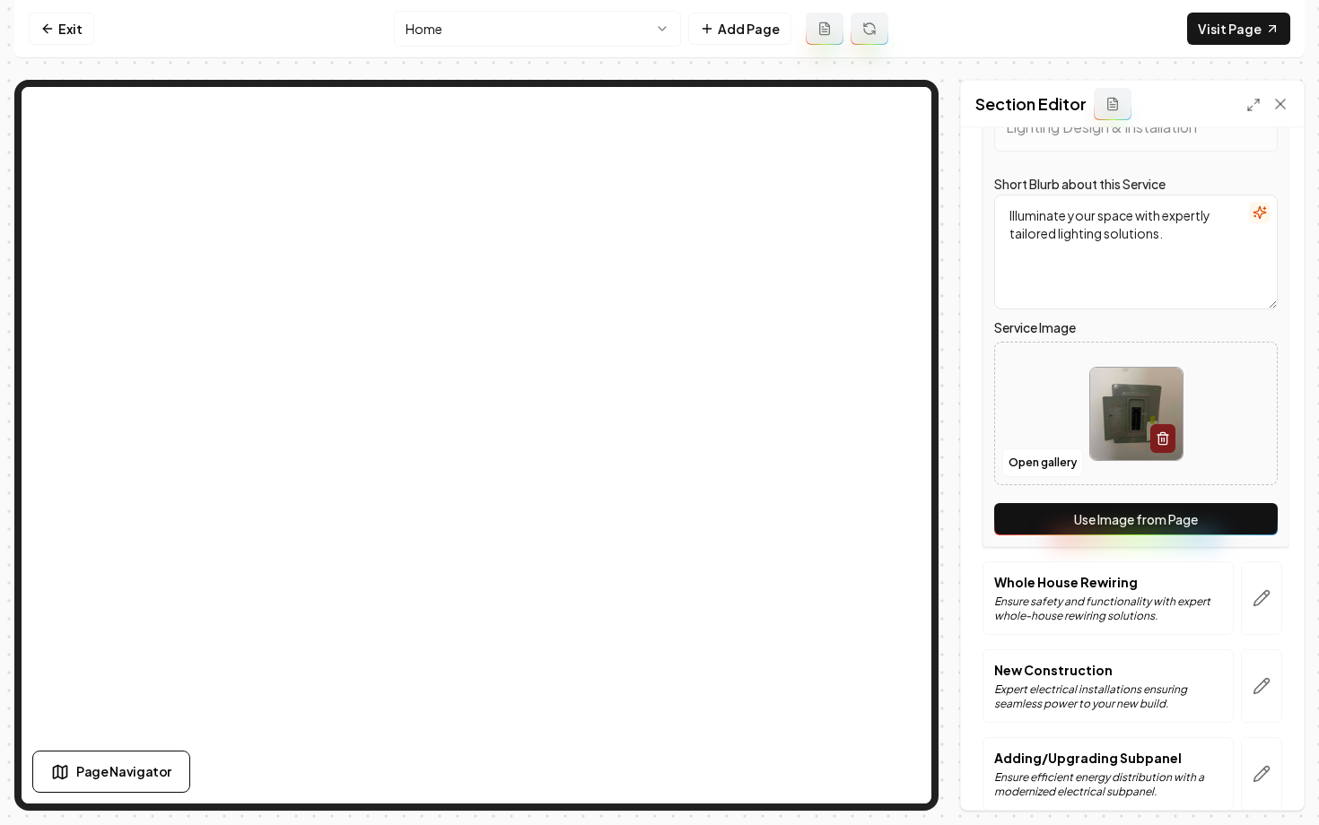
click at [1057, 531] on button "Use Image from Page" at bounding box center [1136, 519] width 284 height 32
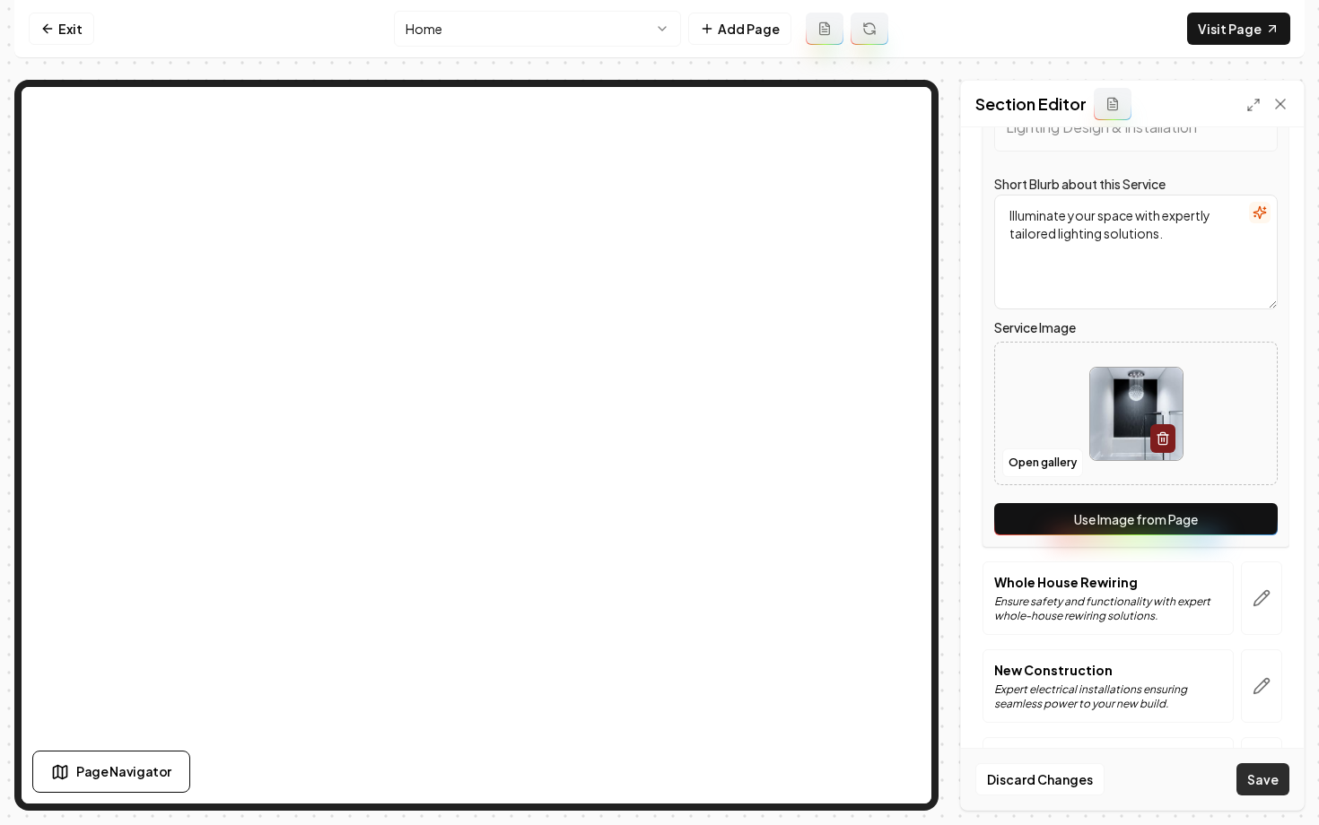
click at [1247, 774] on button "Save" at bounding box center [1262, 780] width 53 height 32
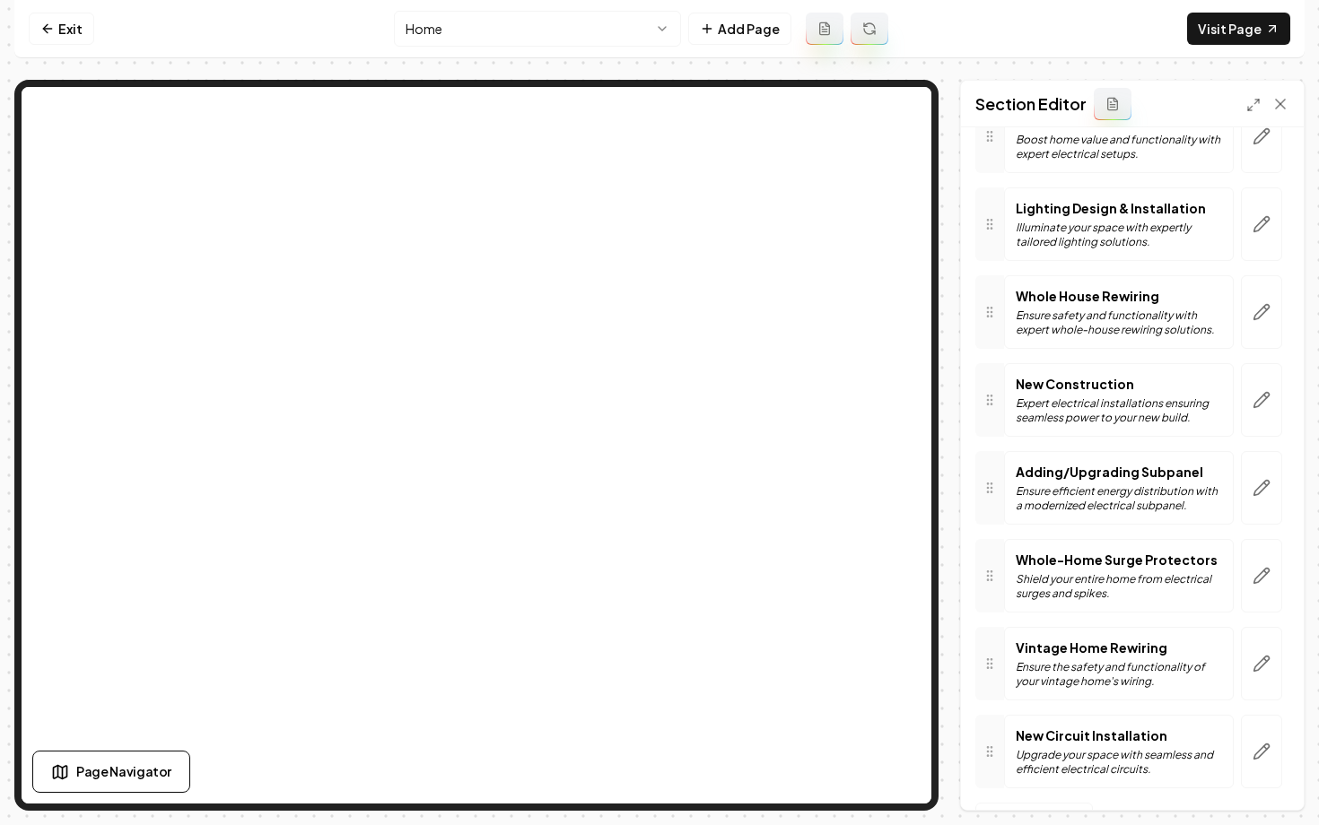
scroll to position [254, 0]
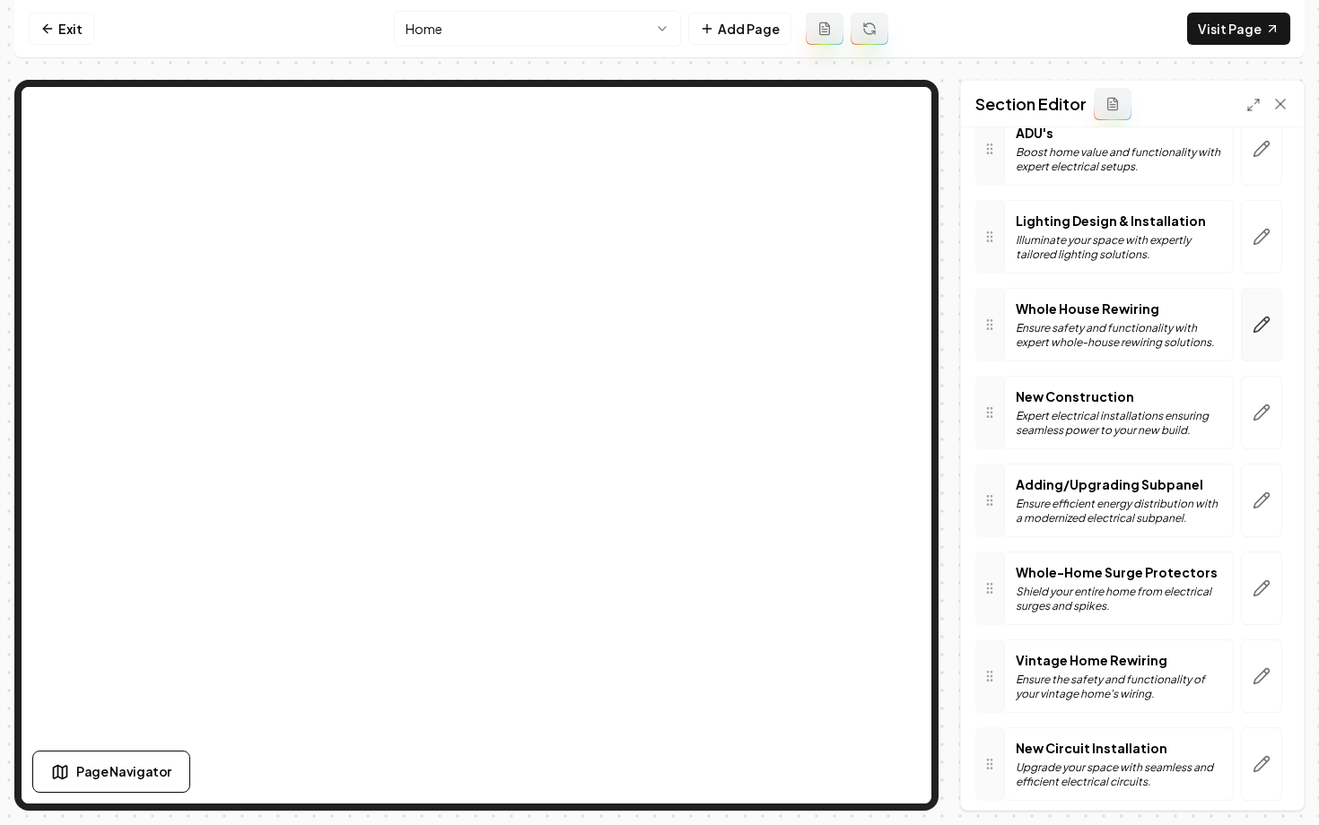
click at [1266, 336] on button "button" at bounding box center [1261, 325] width 41 height 74
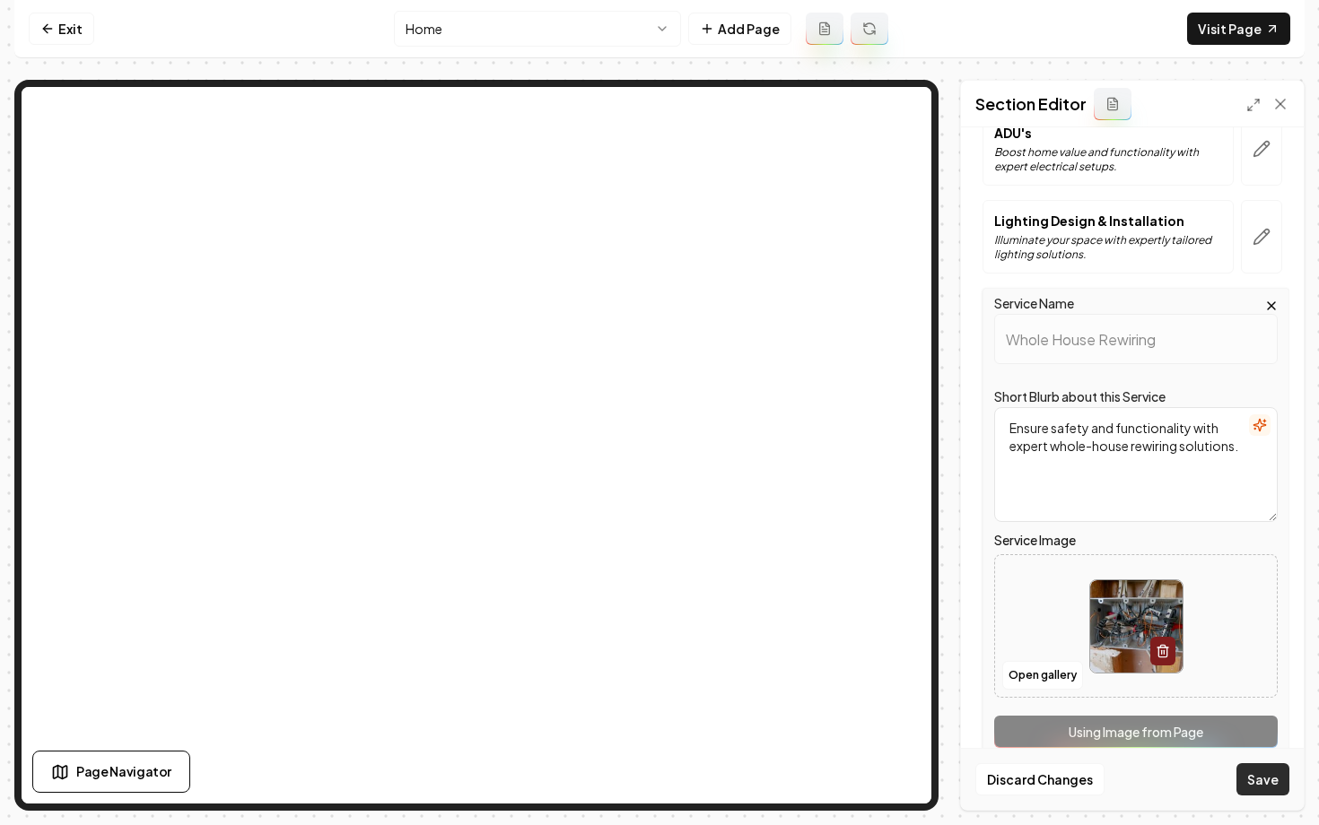
click at [1268, 790] on button "Save" at bounding box center [1262, 780] width 53 height 32
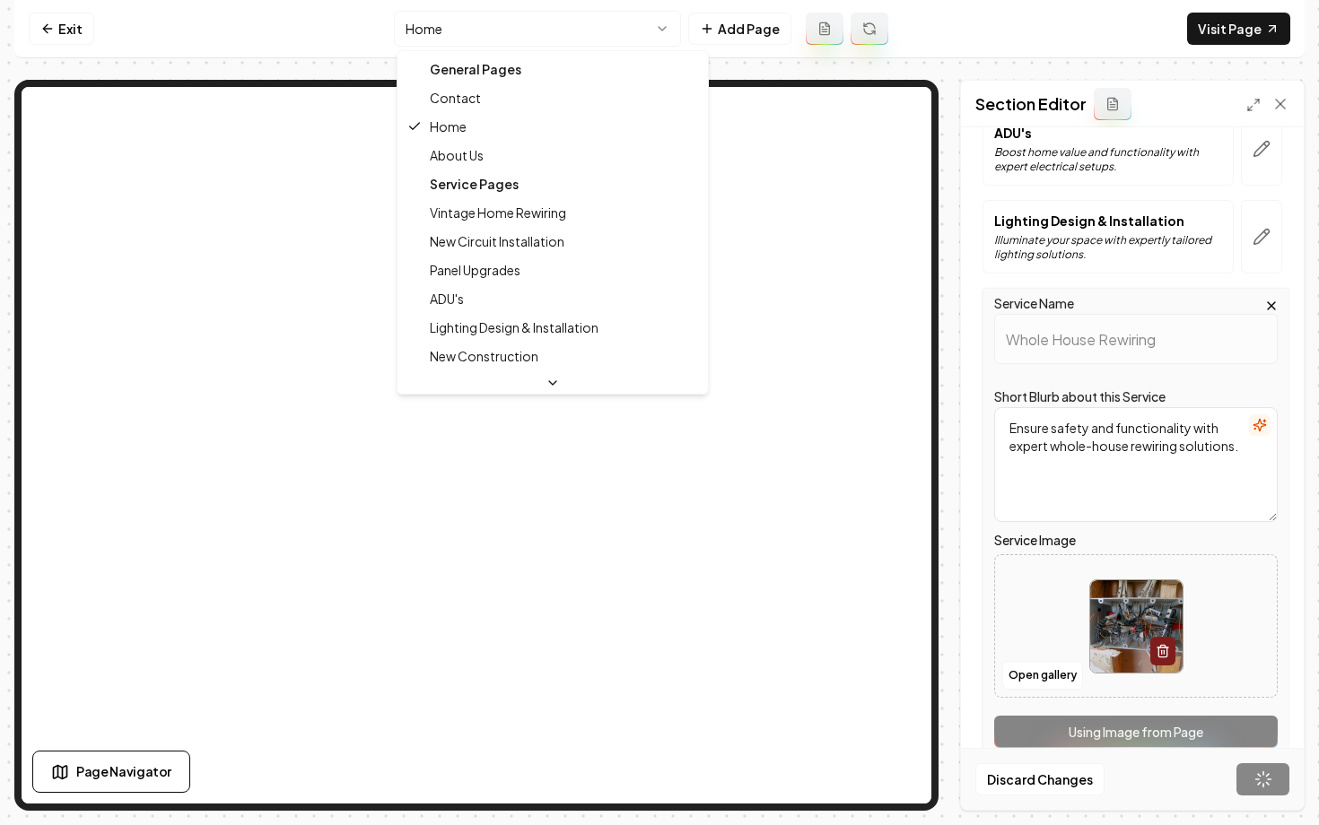
click at [453, 40] on html "Computer Required This feature is only available on a computer. Please switch t…" at bounding box center [659, 412] width 1319 height 825
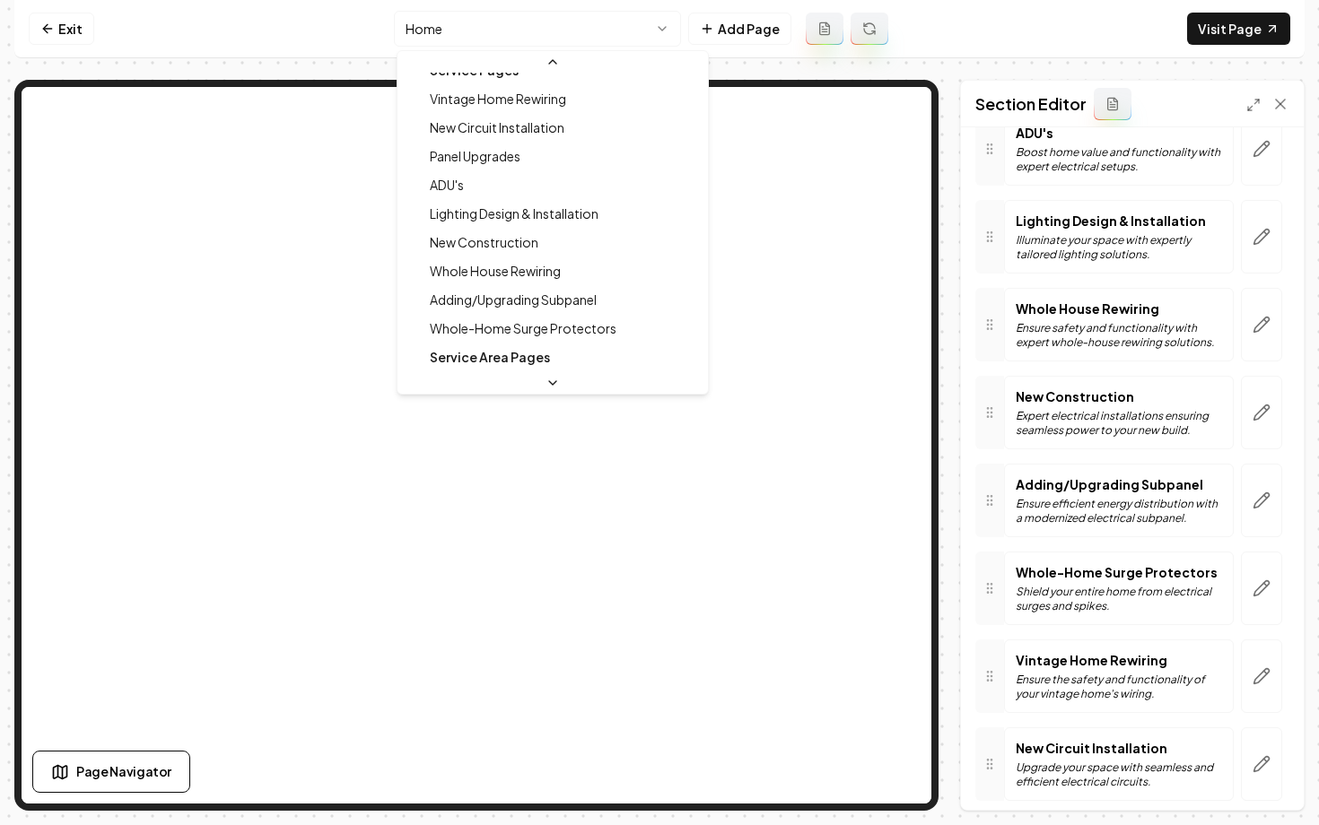
scroll to position [138, 0]
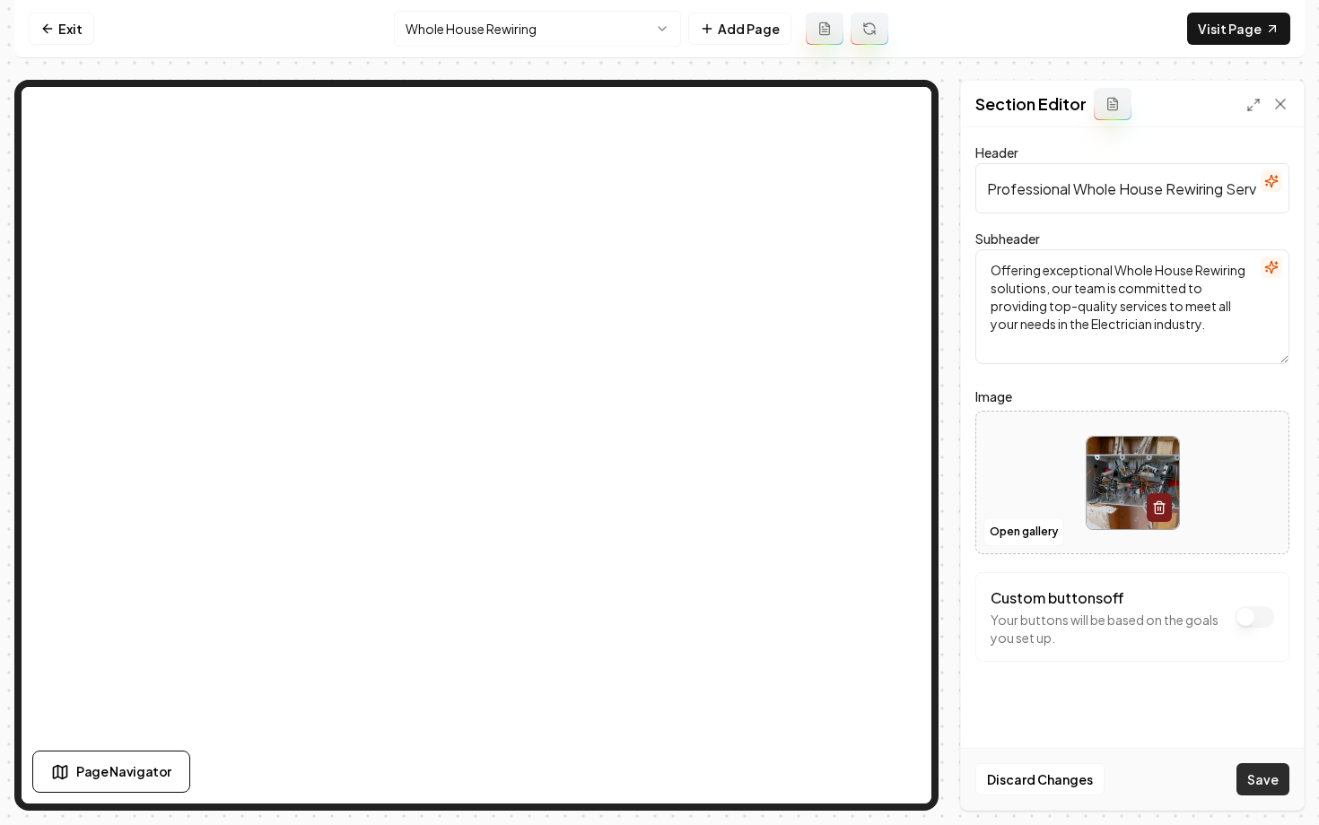
click at [1280, 793] on button "Save" at bounding box center [1262, 780] width 53 height 32
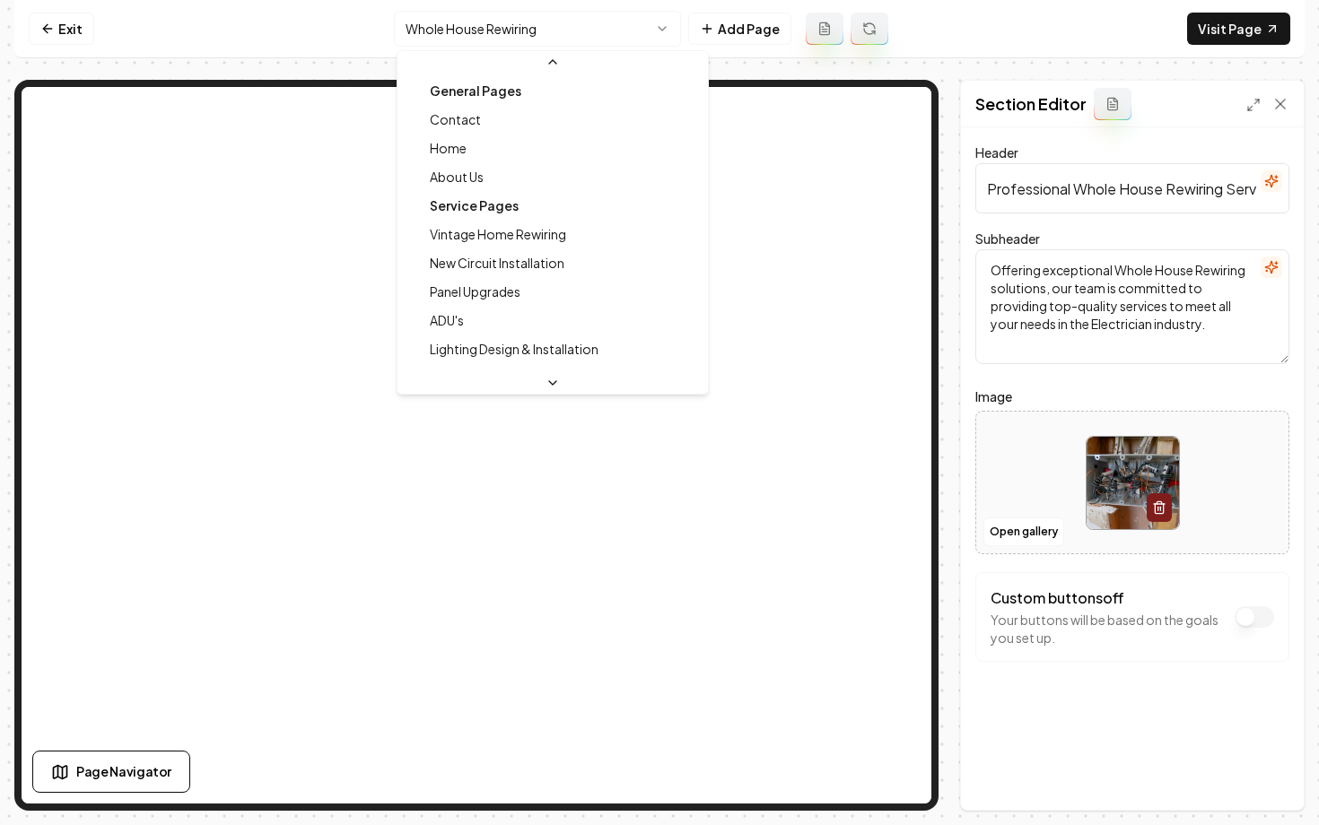
click at [433, 24] on html "Computer Required This feature is only available on a computer. Please switch t…" at bounding box center [659, 412] width 1319 height 825
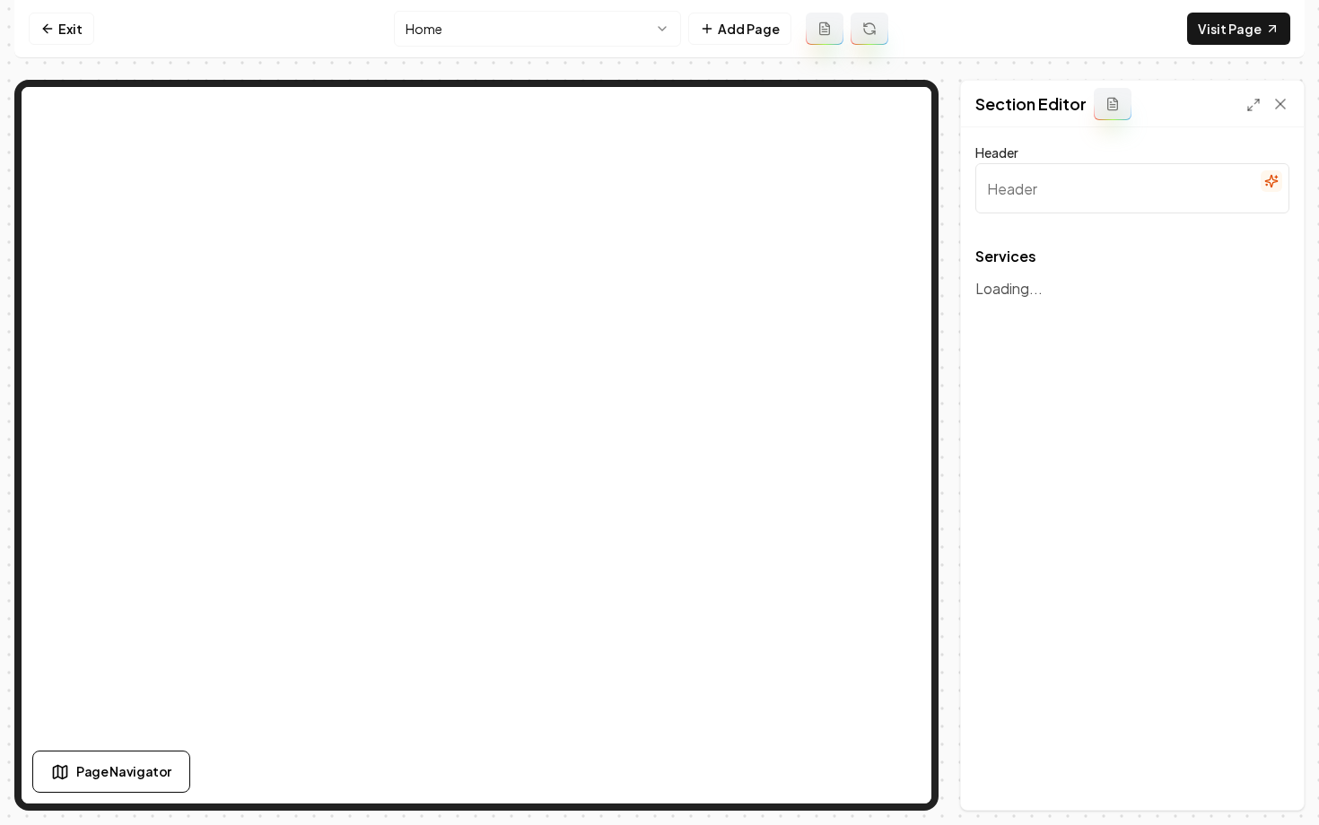
type input "Our Expertise & Services"
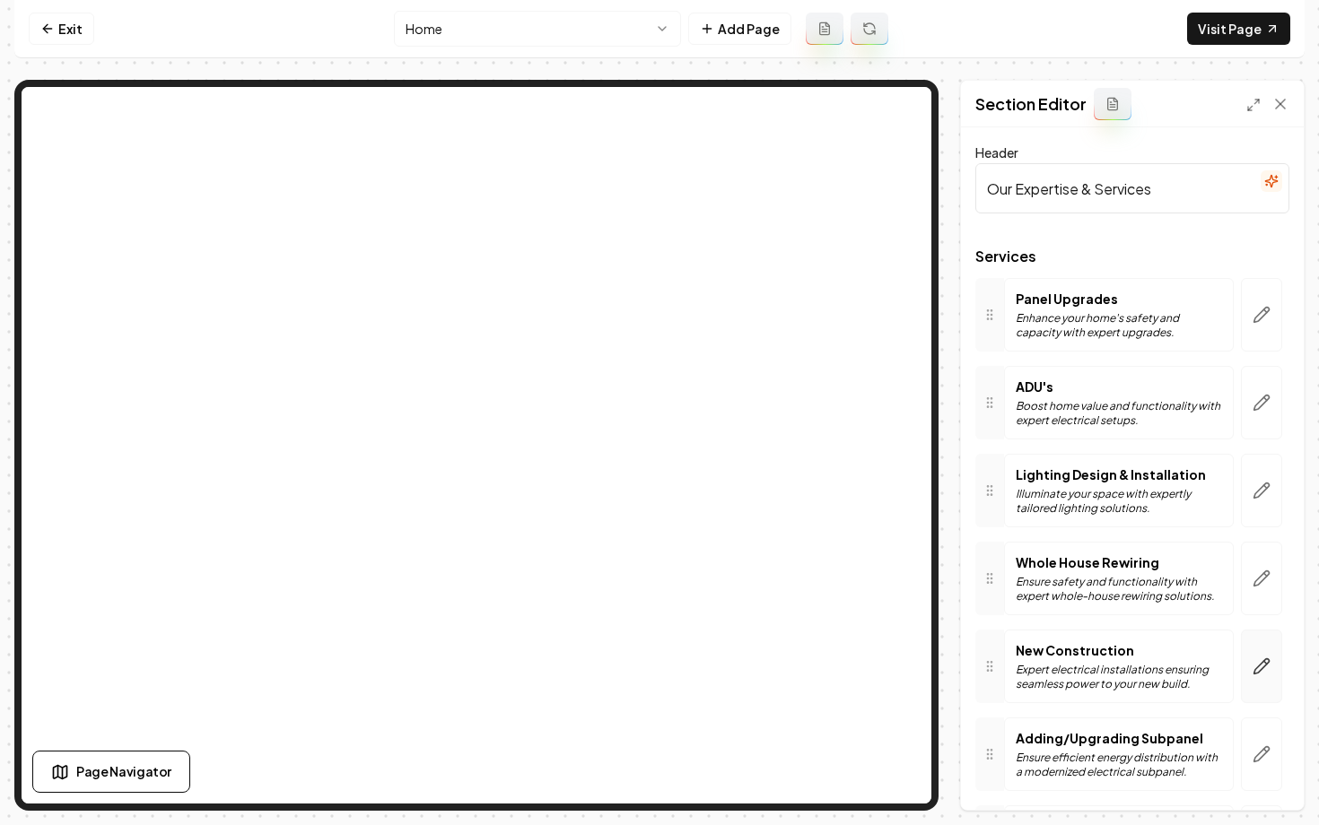
click at [1263, 673] on icon "button" at bounding box center [1262, 667] width 18 height 18
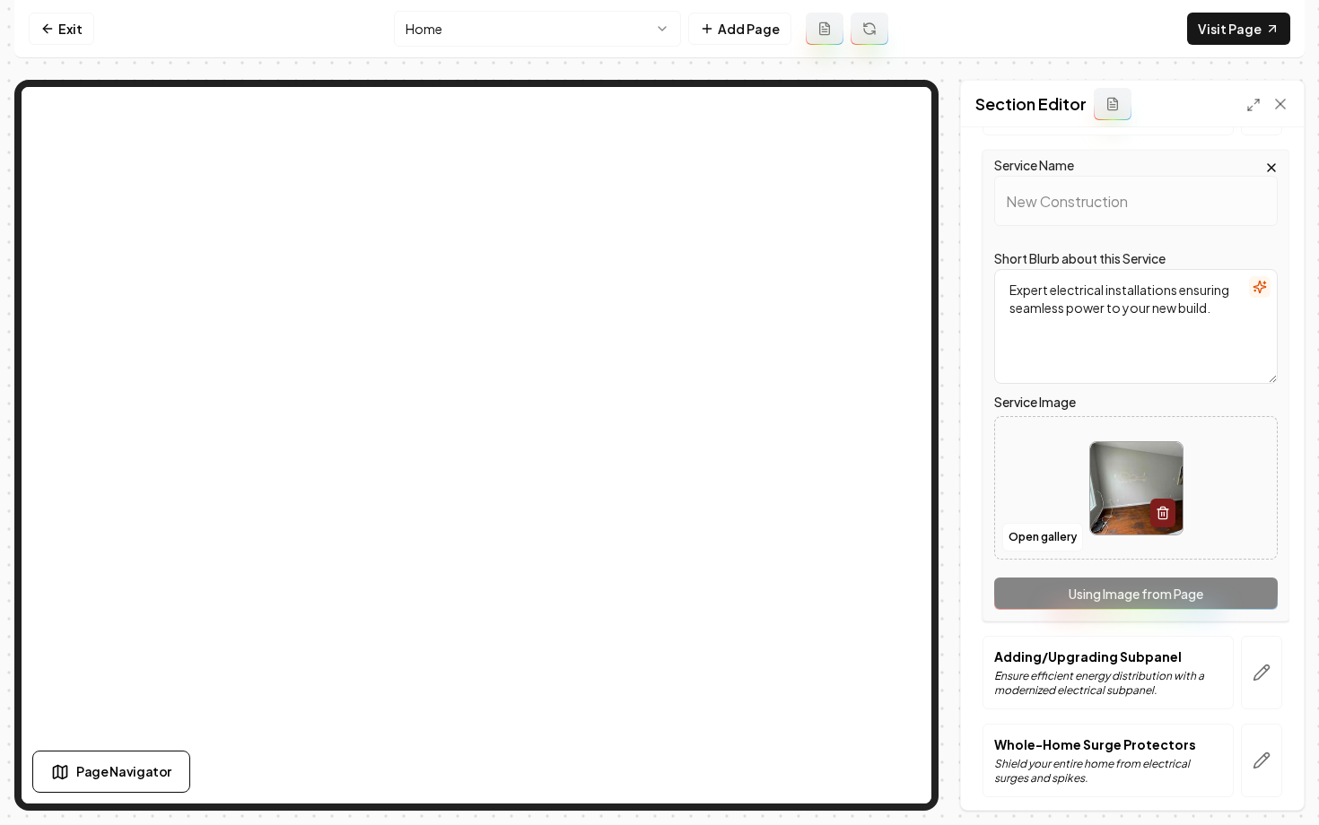
scroll to position [607, 0]
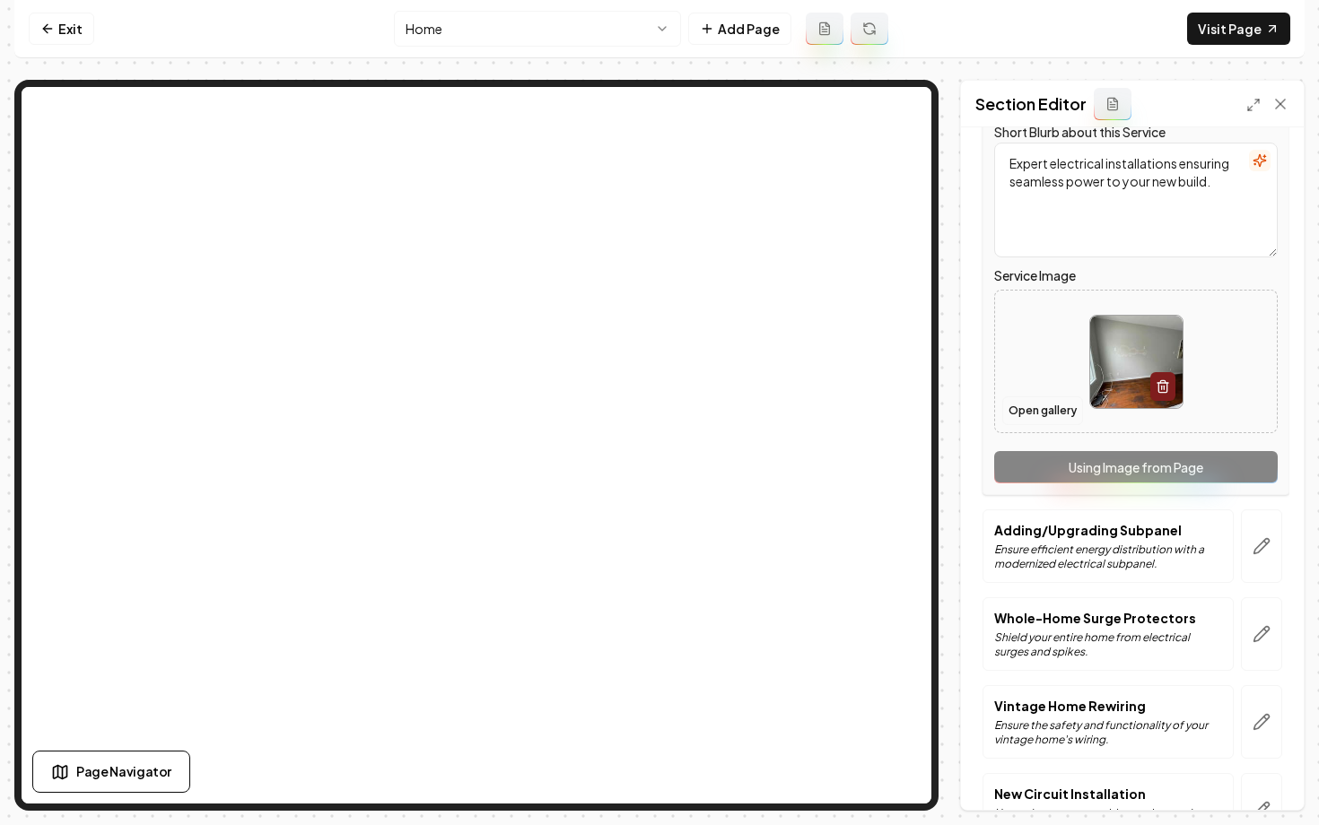
click at [1028, 400] on button "Open gallery" at bounding box center [1042, 411] width 81 height 29
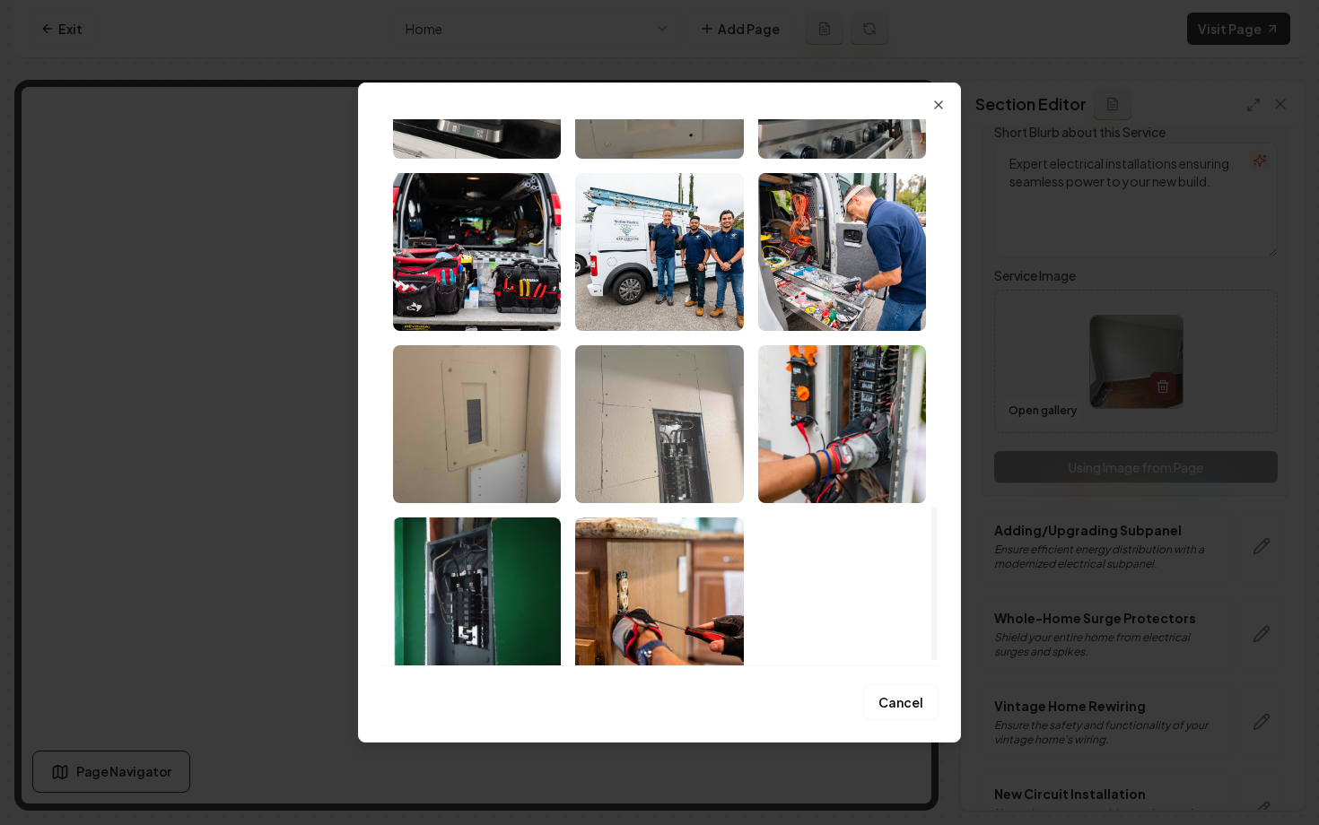
scroll to position [1399, 0]
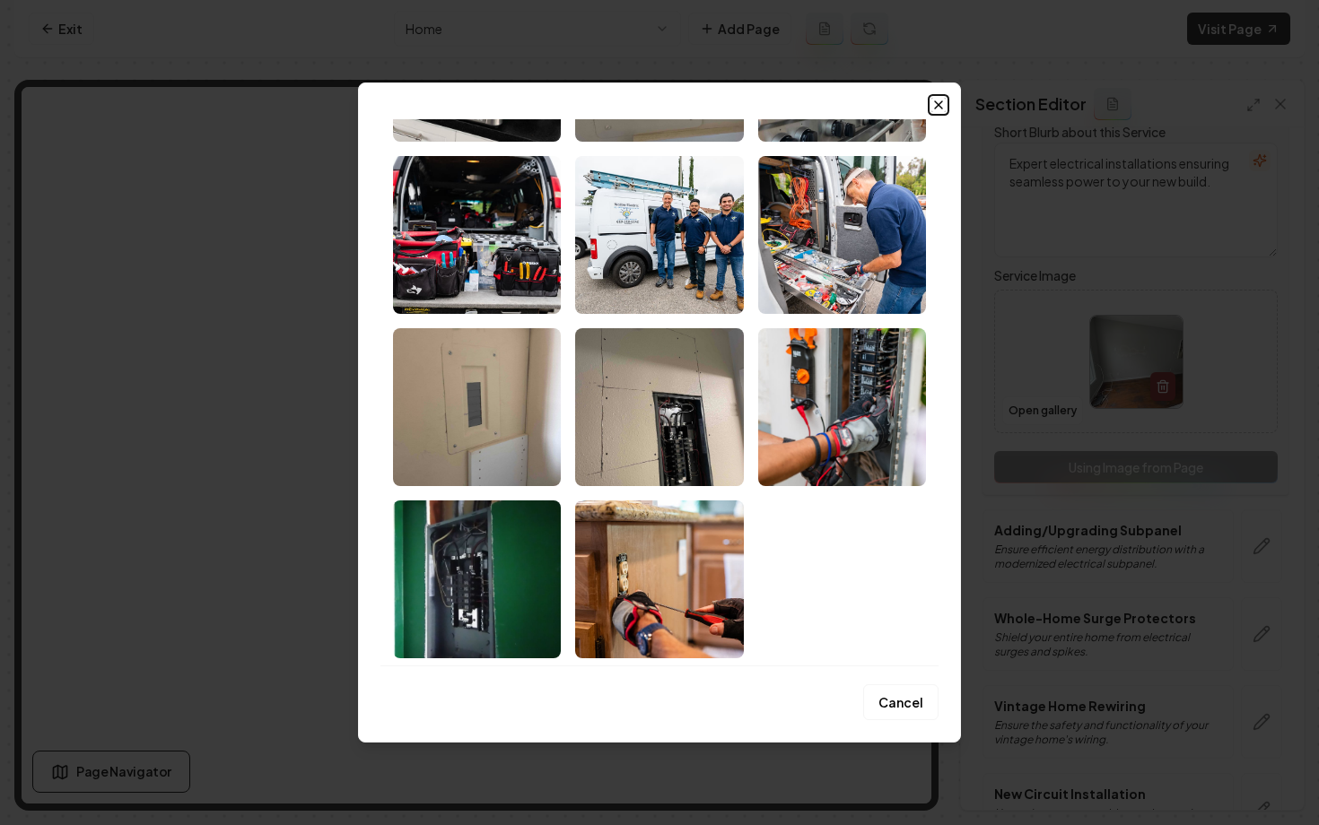
click at [936, 104] on icon "button" at bounding box center [938, 105] width 14 height 14
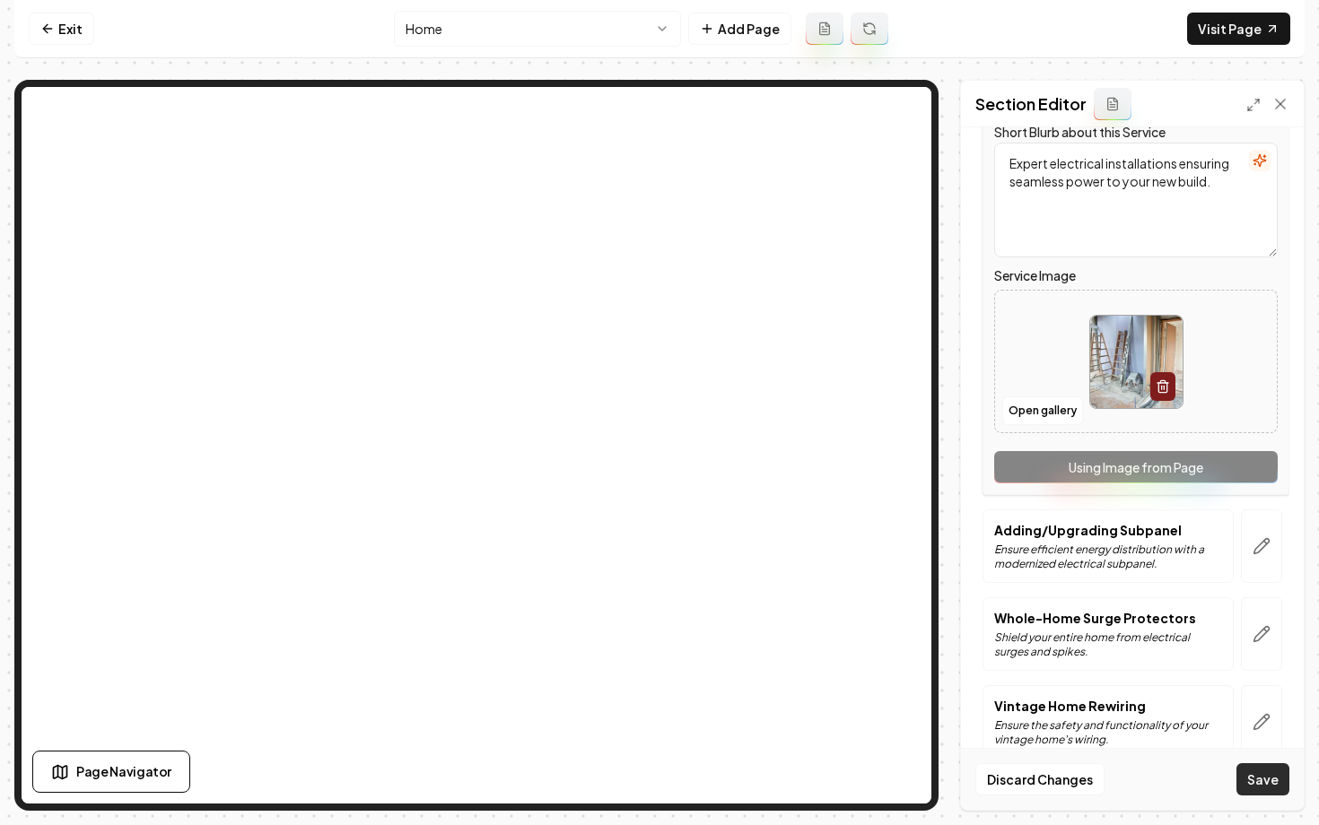
click at [1269, 785] on button "Save" at bounding box center [1262, 780] width 53 height 32
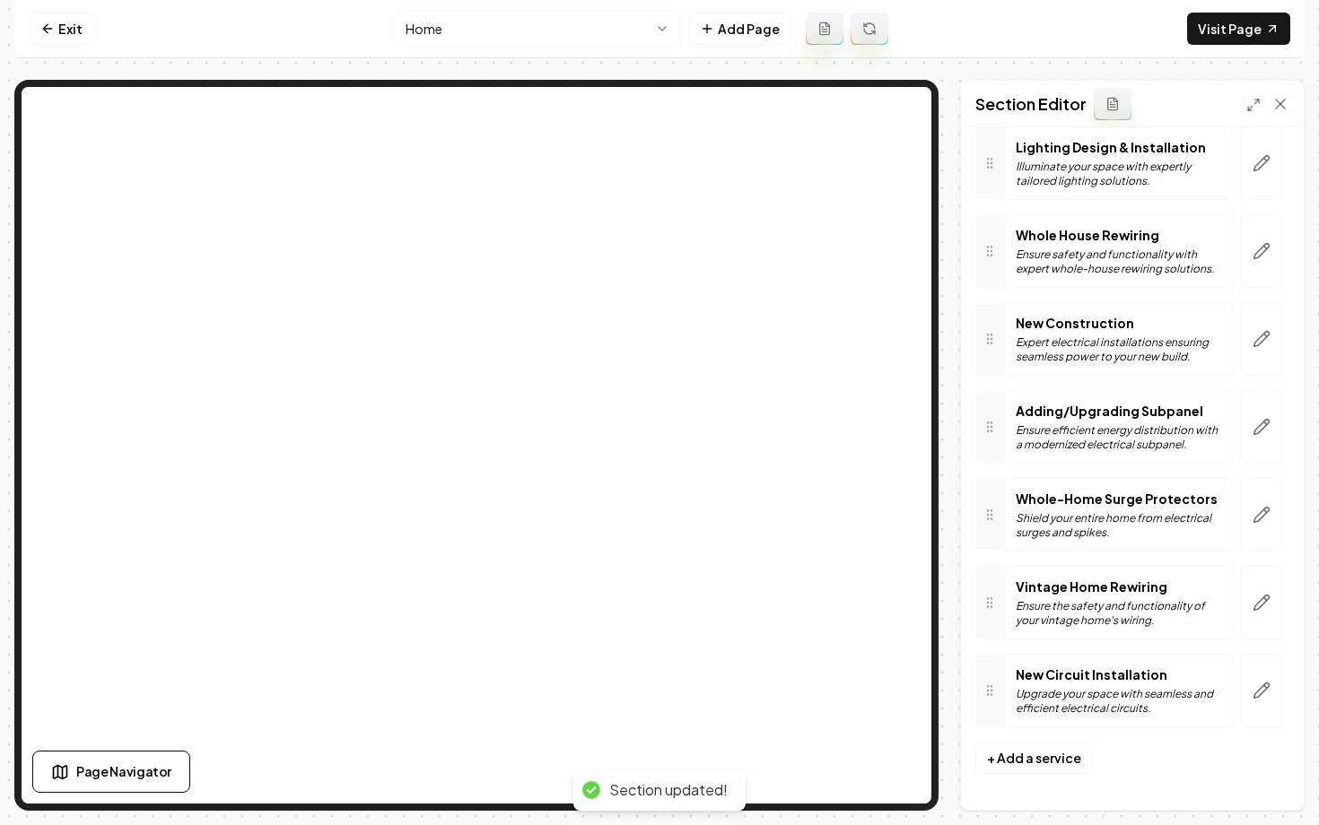
scroll to position [328, 0]
click at [582, 37] on html "Computer Required This feature is only available on a computer. Please switch t…" at bounding box center [659, 412] width 1319 height 825
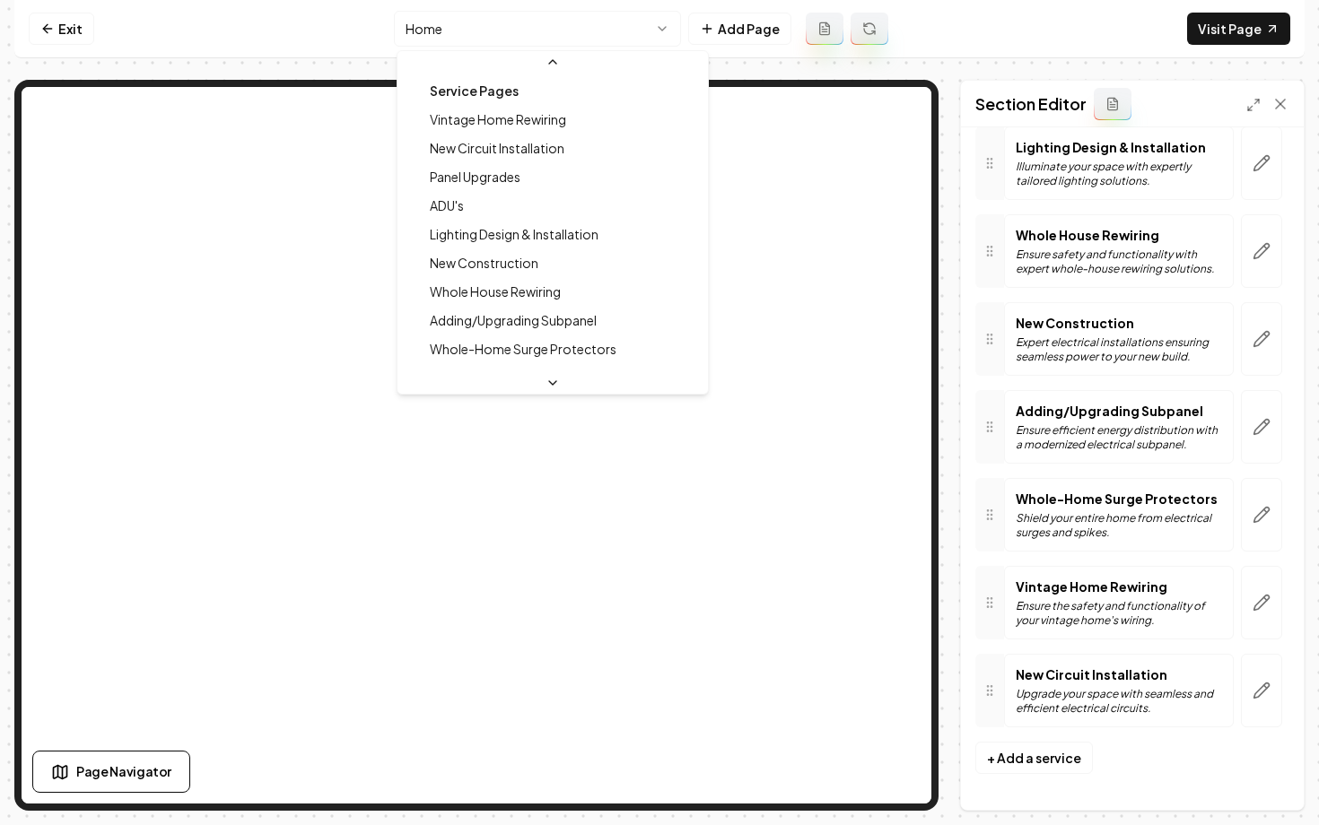
scroll to position [201, 0]
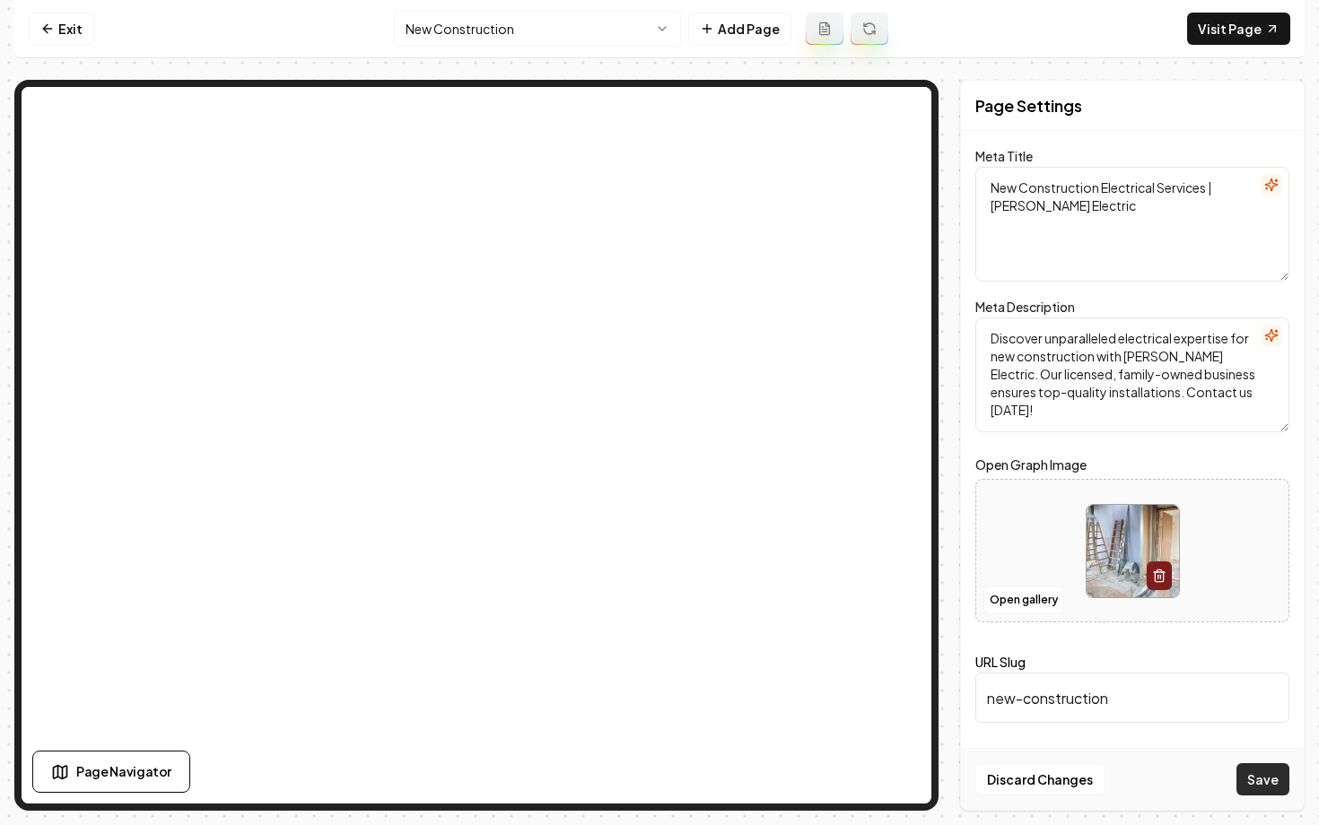
click at [1250, 784] on button "Save" at bounding box center [1262, 780] width 53 height 32
click at [474, 25] on html "Computer Required This feature is only available on a computer. Please switch t…" at bounding box center [659, 412] width 1319 height 825
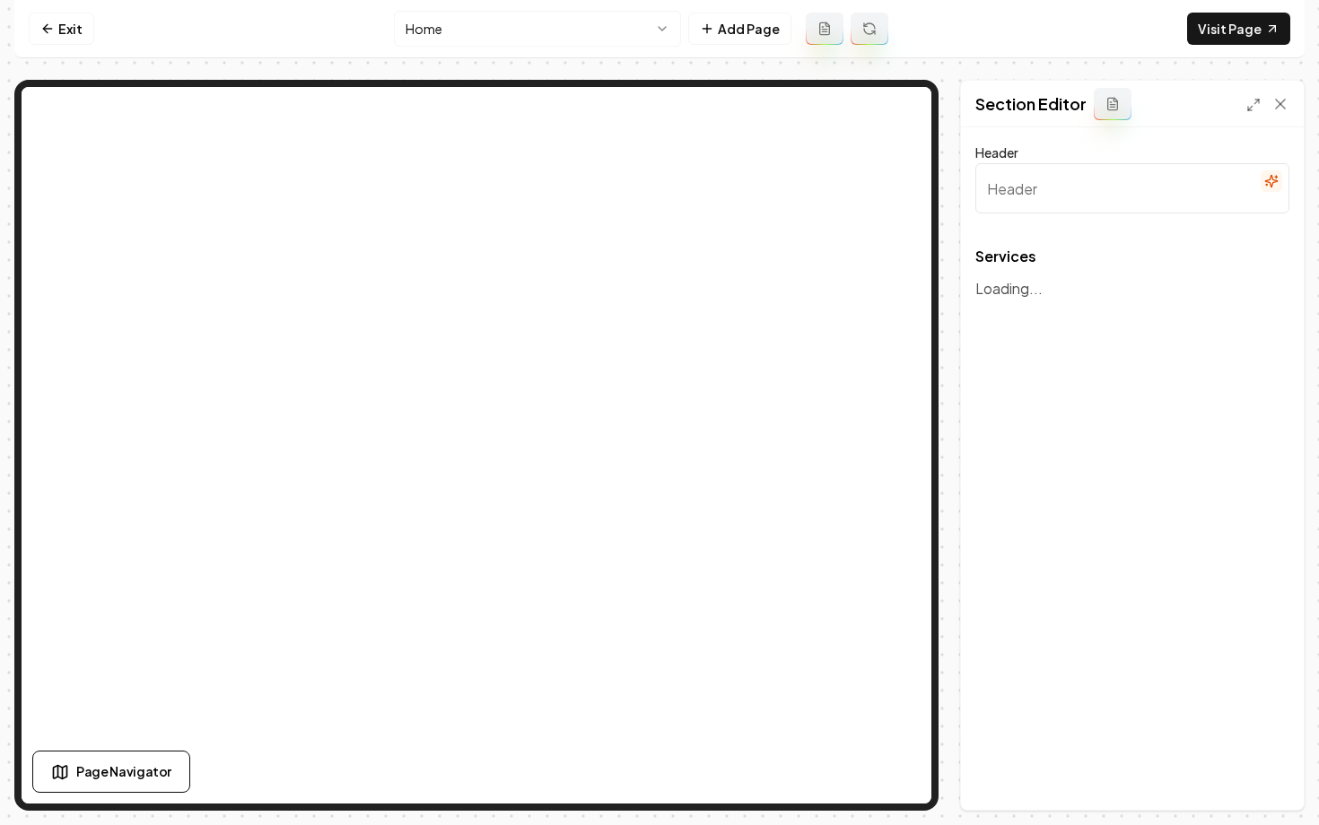
type input "Our Expertise & Services"
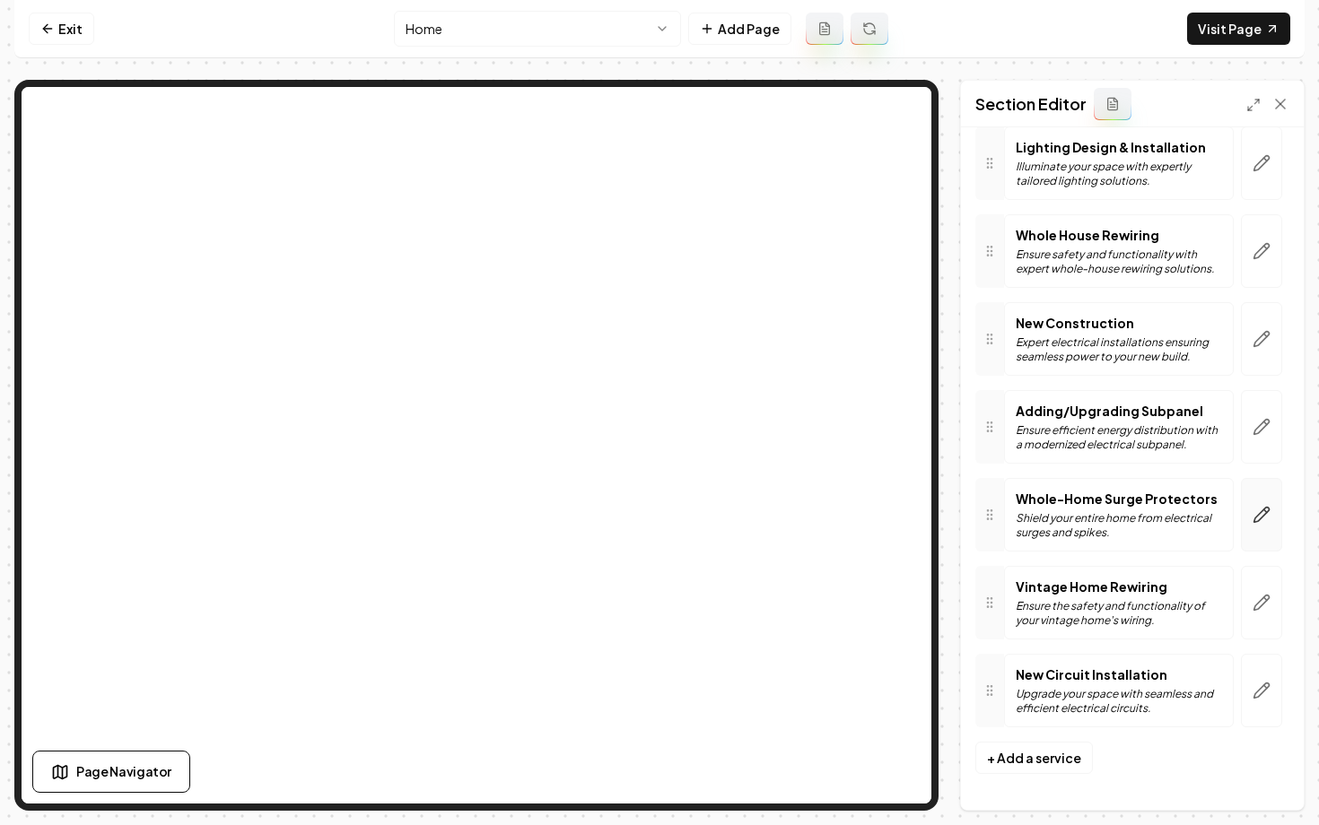
click at [1268, 518] on icon "button" at bounding box center [1262, 515] width 18 height 18
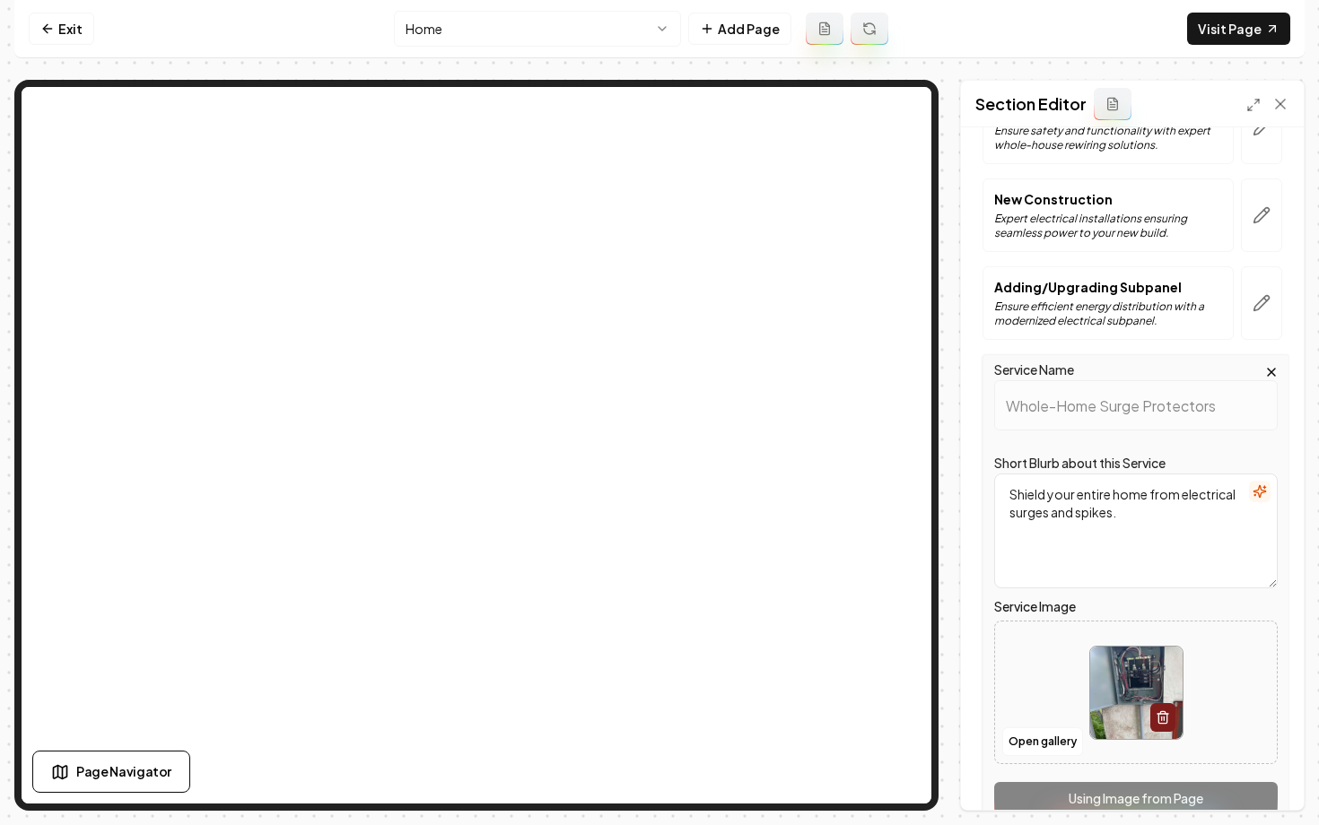
scroll to position [637, 0]
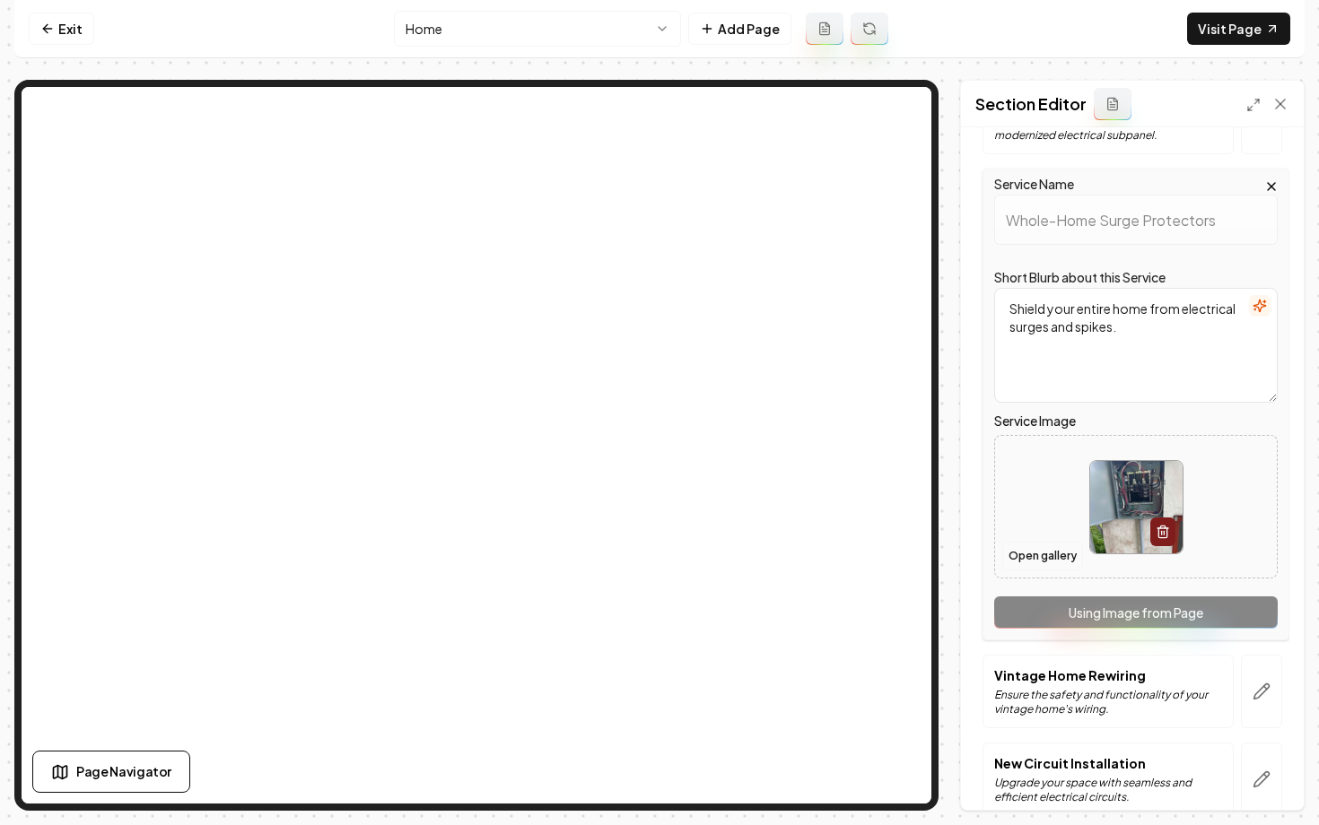
click at [1022, 560] on button "Open gallery" at bounding box center [1042, 556] width 81 height 29
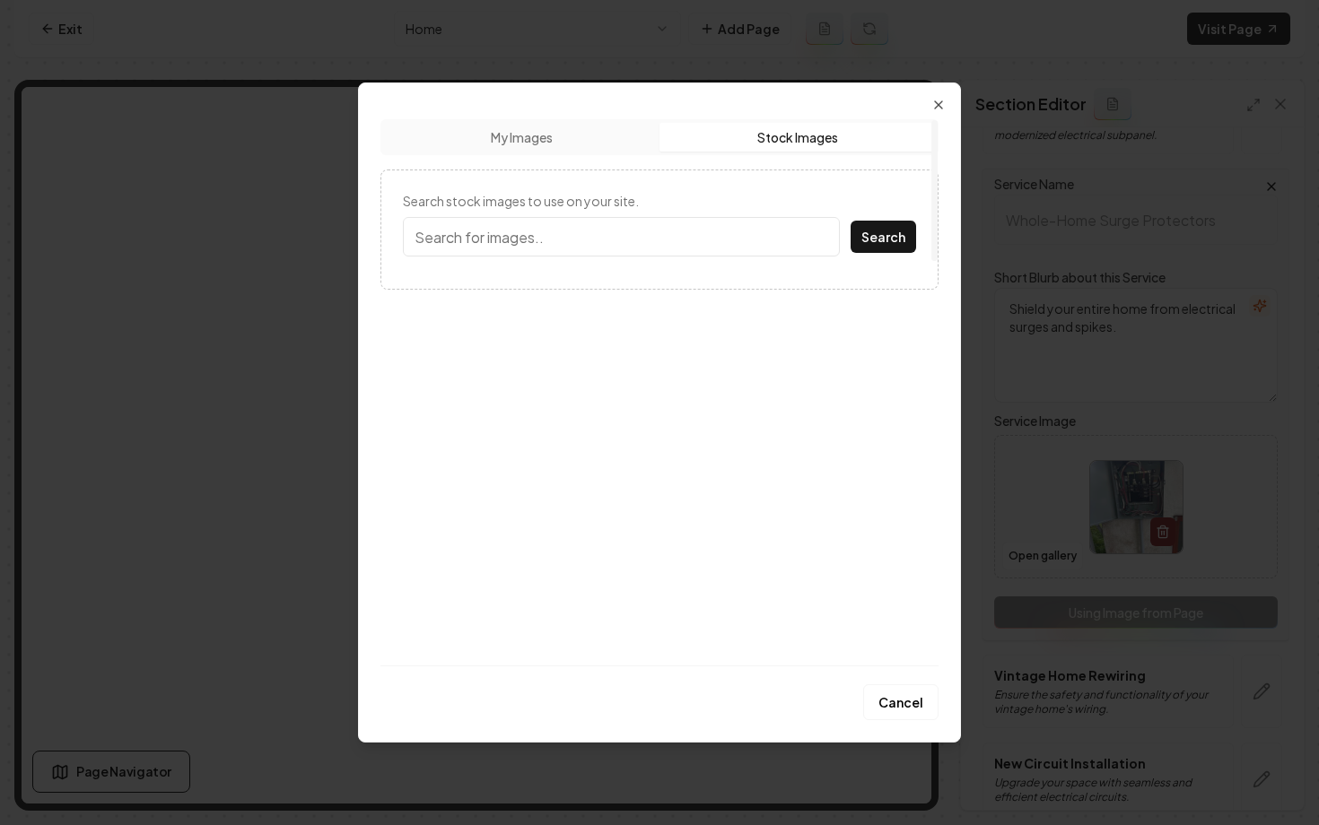
click at [747, 129] on button "Stock Images" at bounding box center [796, 137] width 275 height 29
click at [607, 233] on input "Search stock images to use on your site." at bounding box center [621, 236] width 437 height 39
type input "surge protectors"
click at [851, 221] on button "Search" at bounding box center [884, 237] width 66 height 32
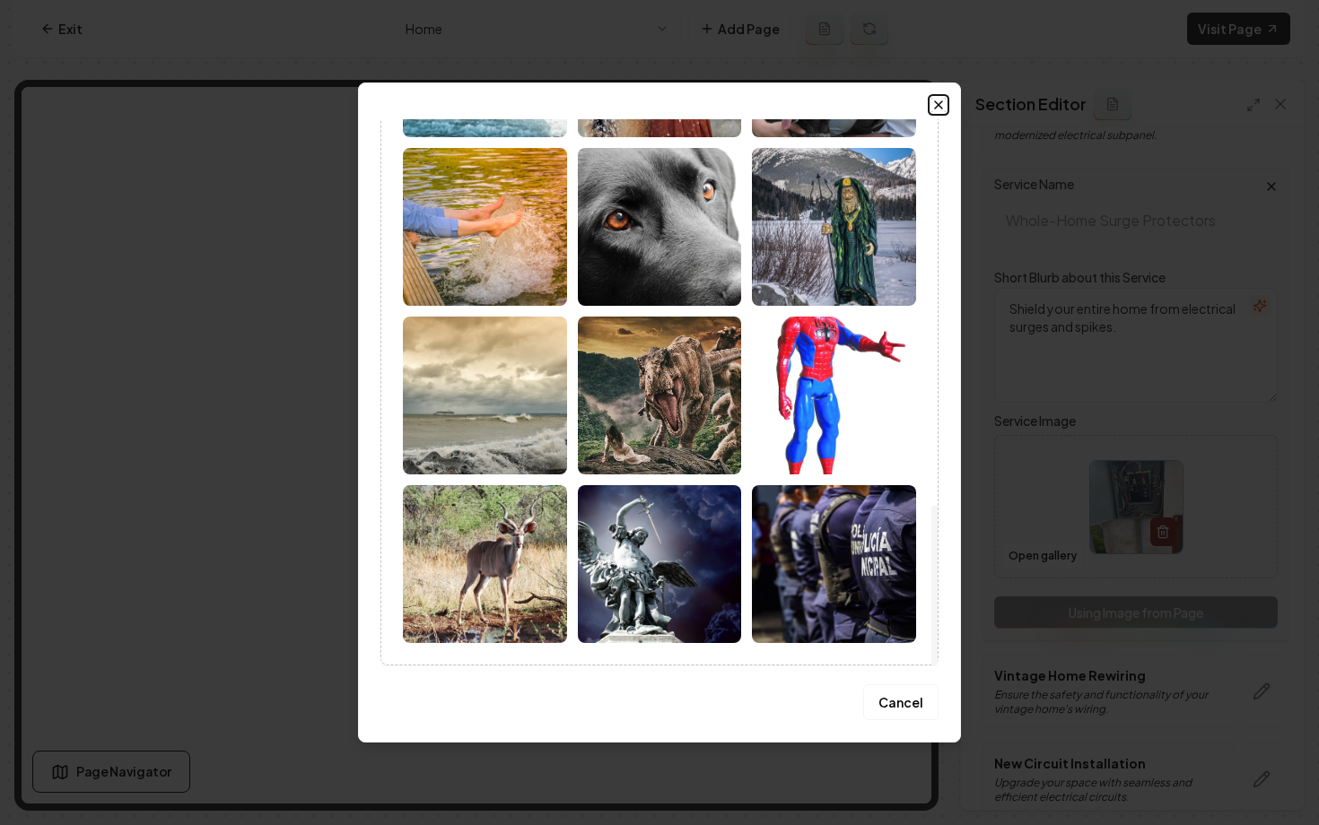
click at [939, 101] on icon "button" at bounding box center [938, 105] width 14 height 14
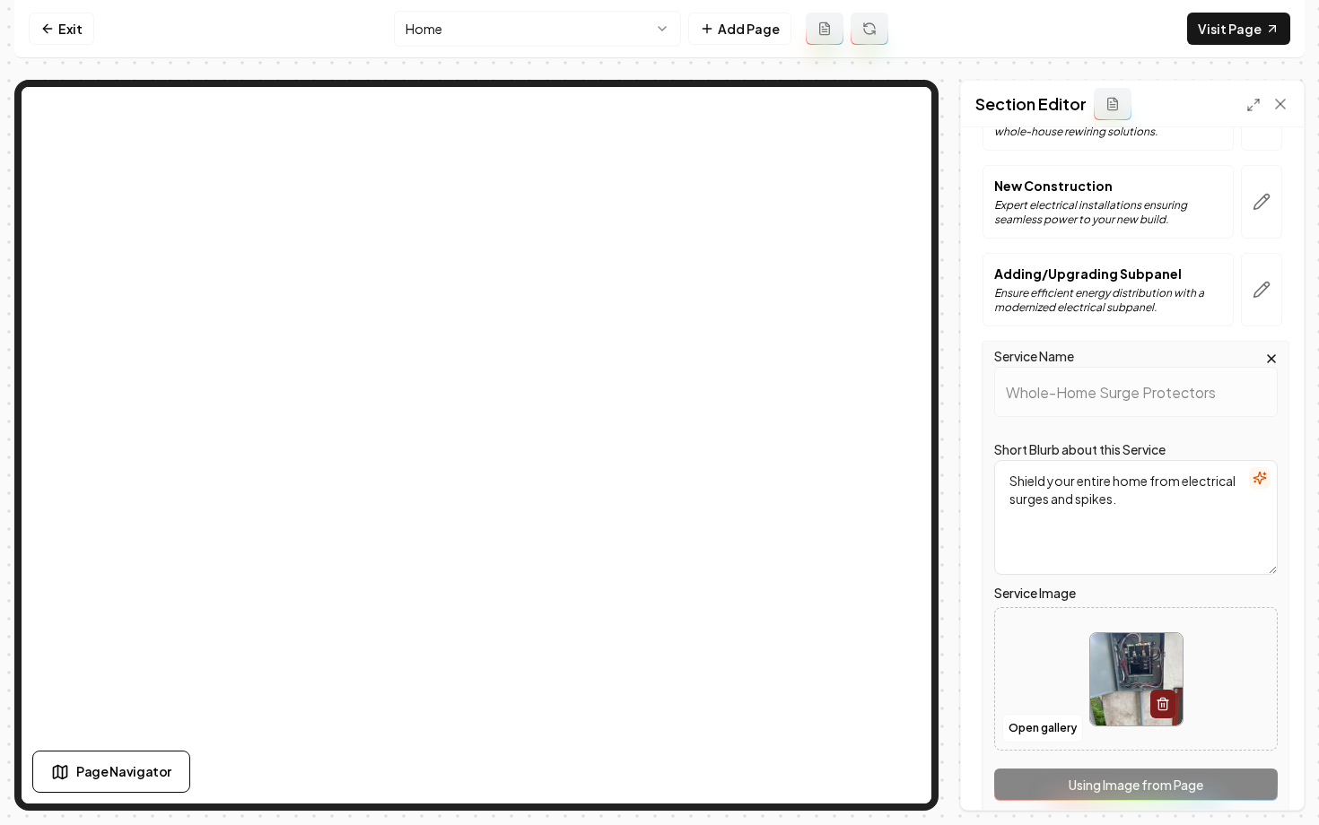
scroll to position [424, 0]
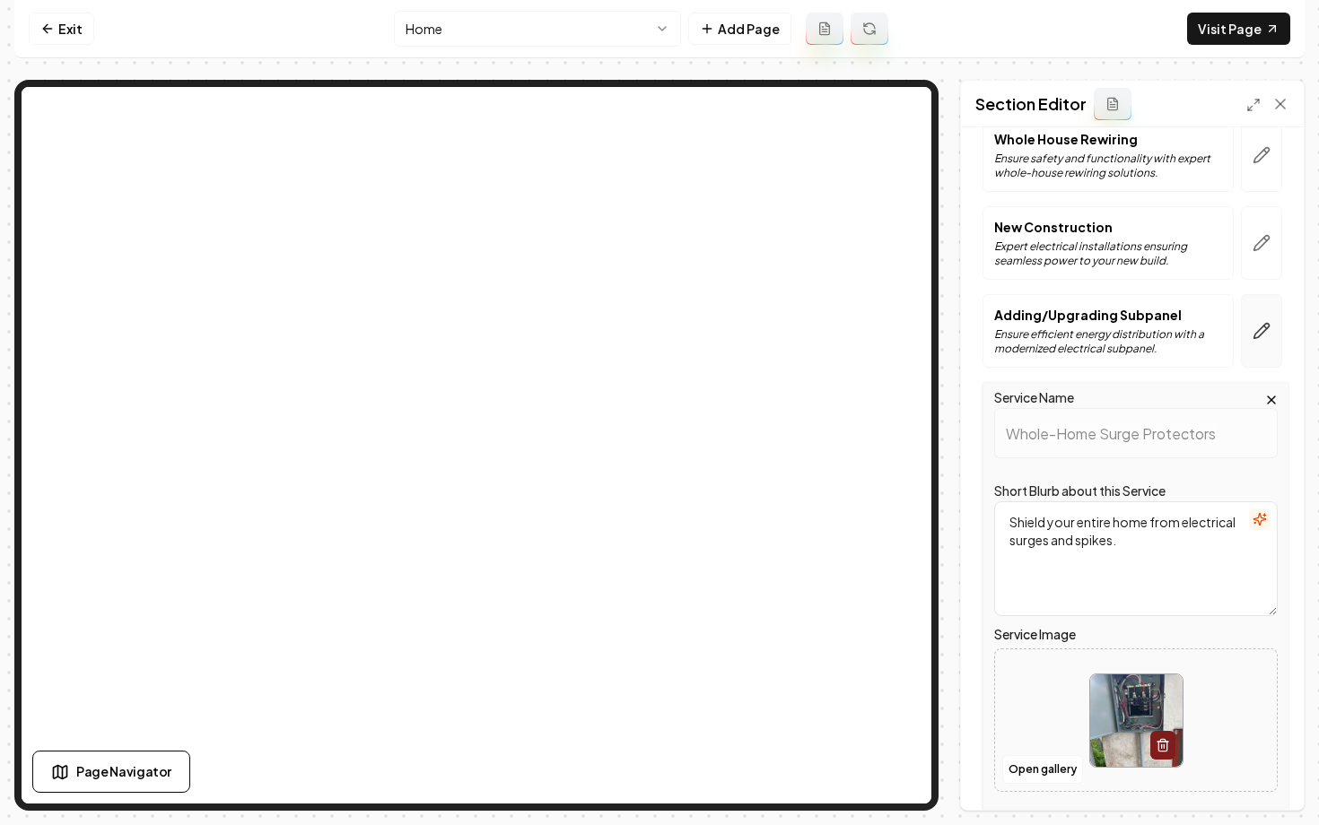
click at [1273, 336] on button "button" at bounding box center [1261, 331] width 41 height 74
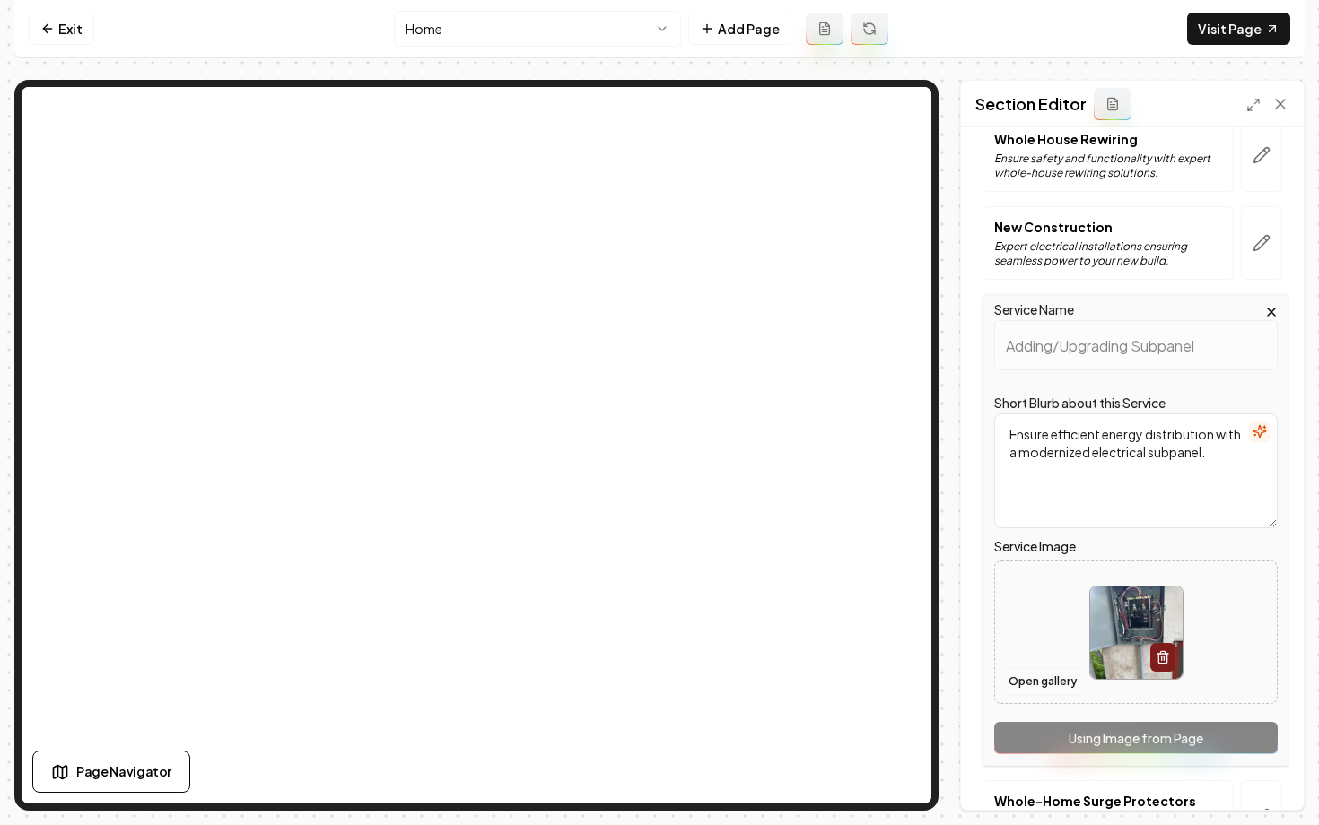
click at [1038, 687] on button "Open gallery" at bounding box center [1042, 682] width 81 height 29
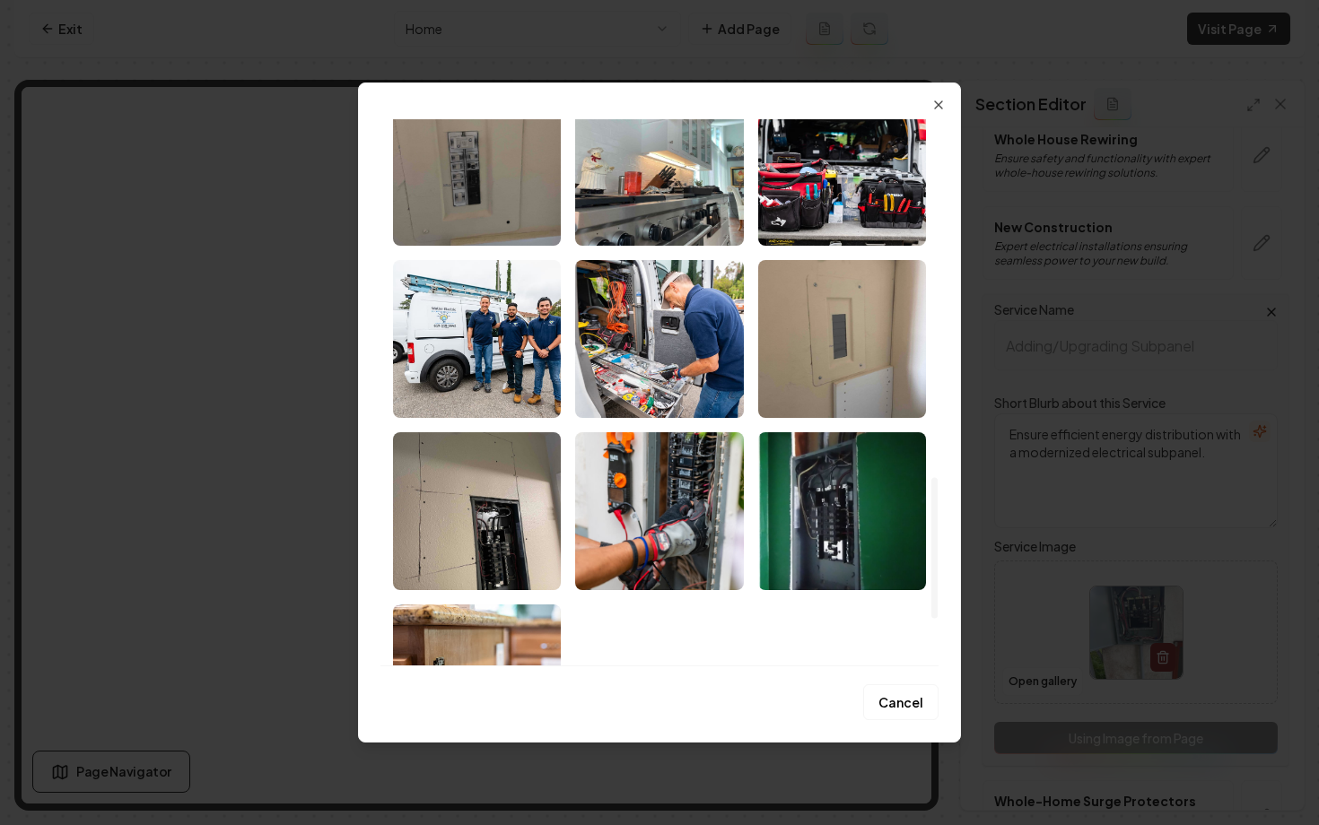
scroll to position [1471, 0]
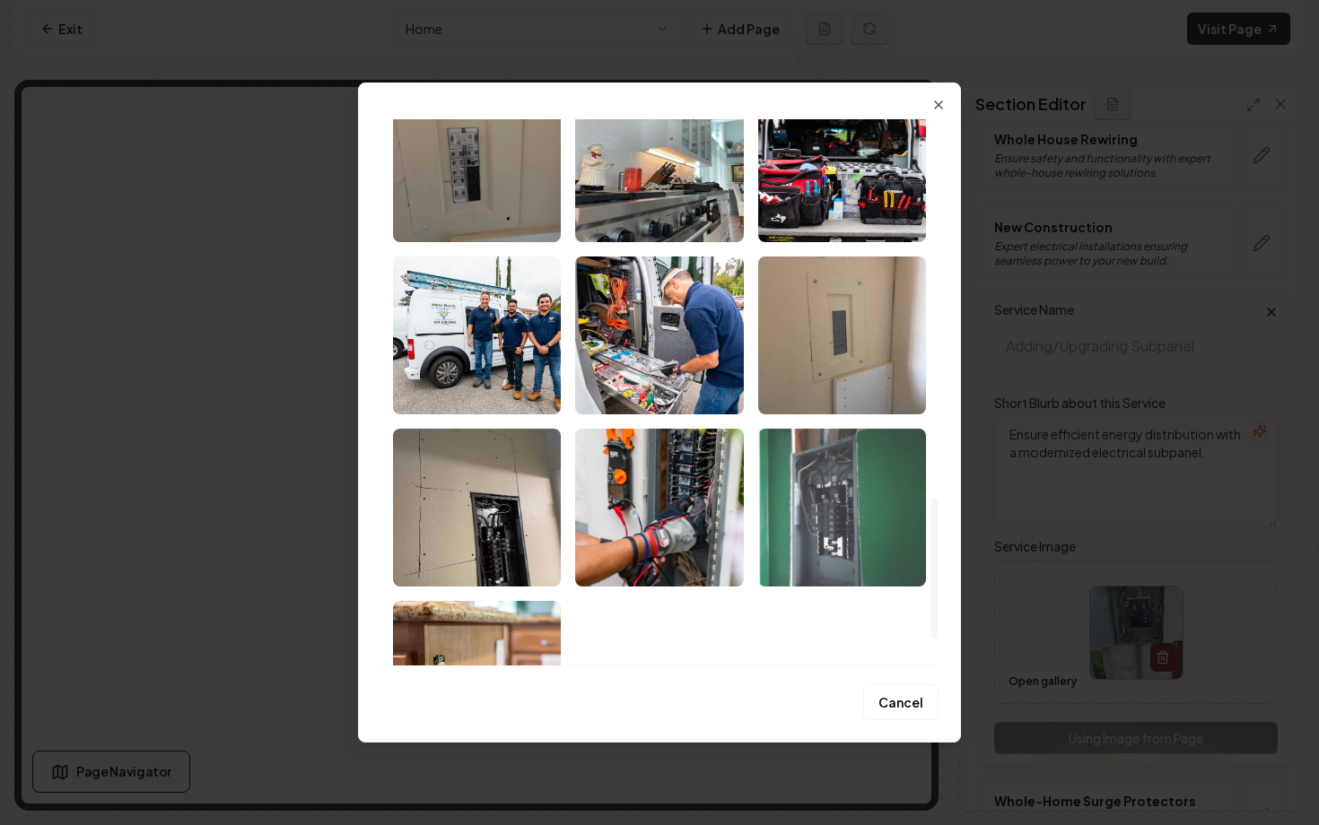
click at [845, 497] on img "Select image image_689273305c7cd75eb8364694.jpeg" at bounding box center [842, 508] width 168 height 158
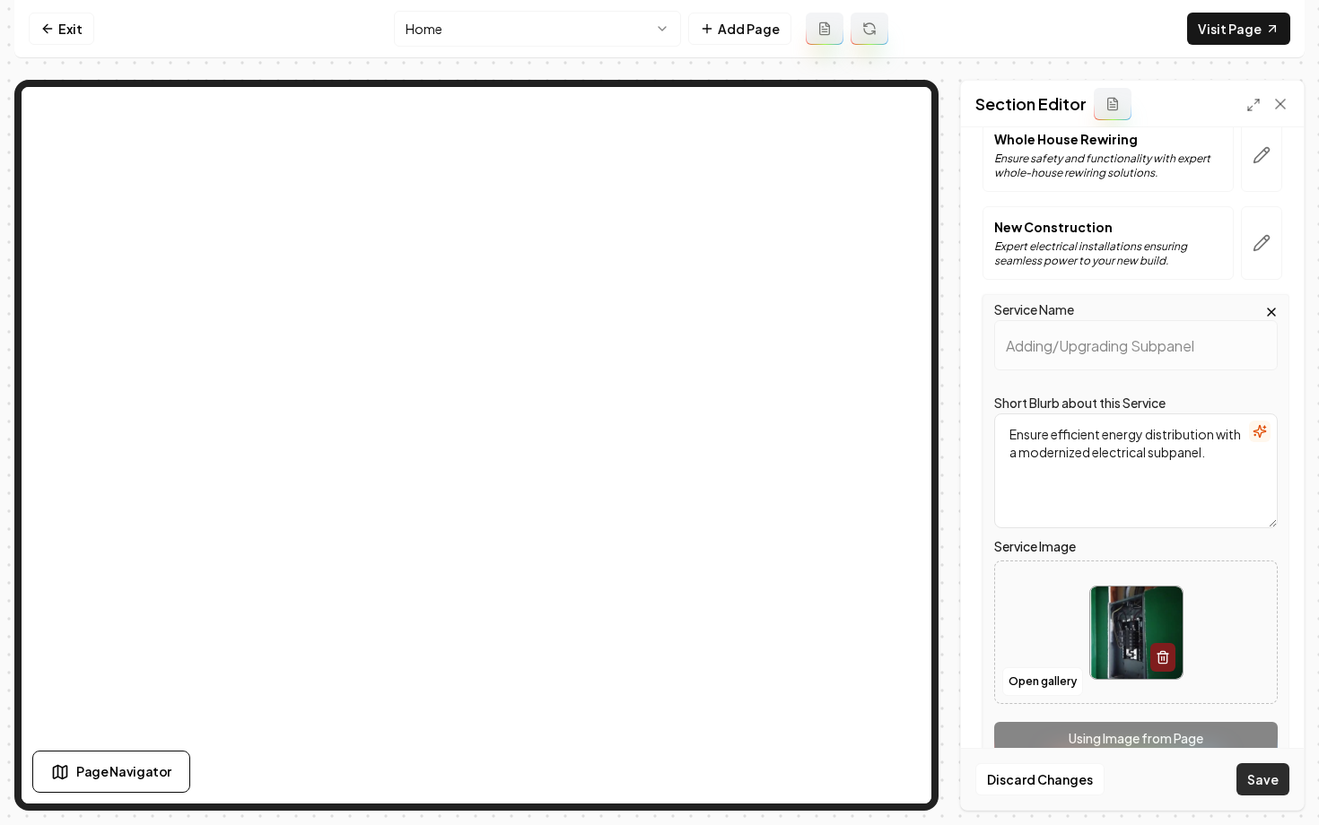
click at [1255, 783] on button "Save" at bounding box center [1262, 780] width 53 height 32
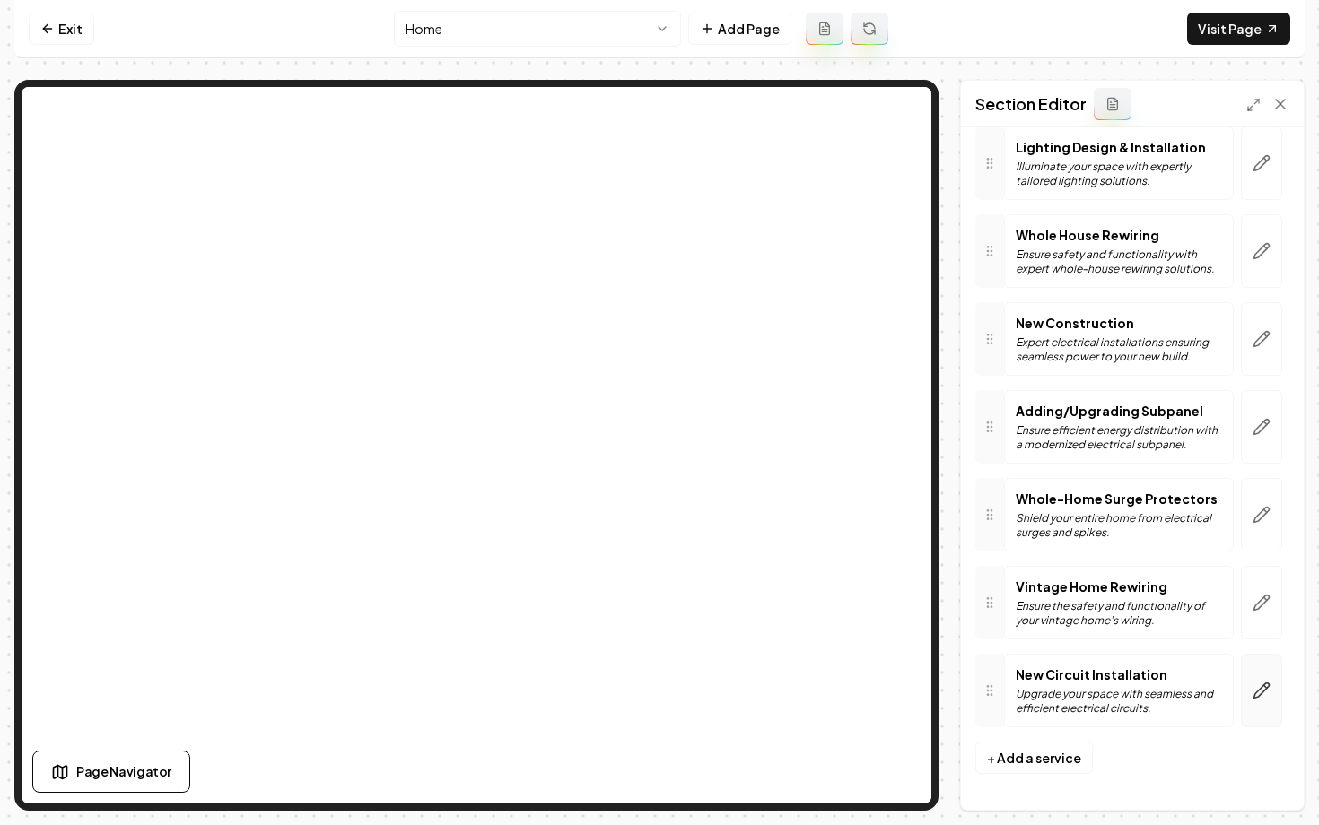
click at [1256, 696] on icon "button" at bounding box center [1262, 691] width 18 height 18
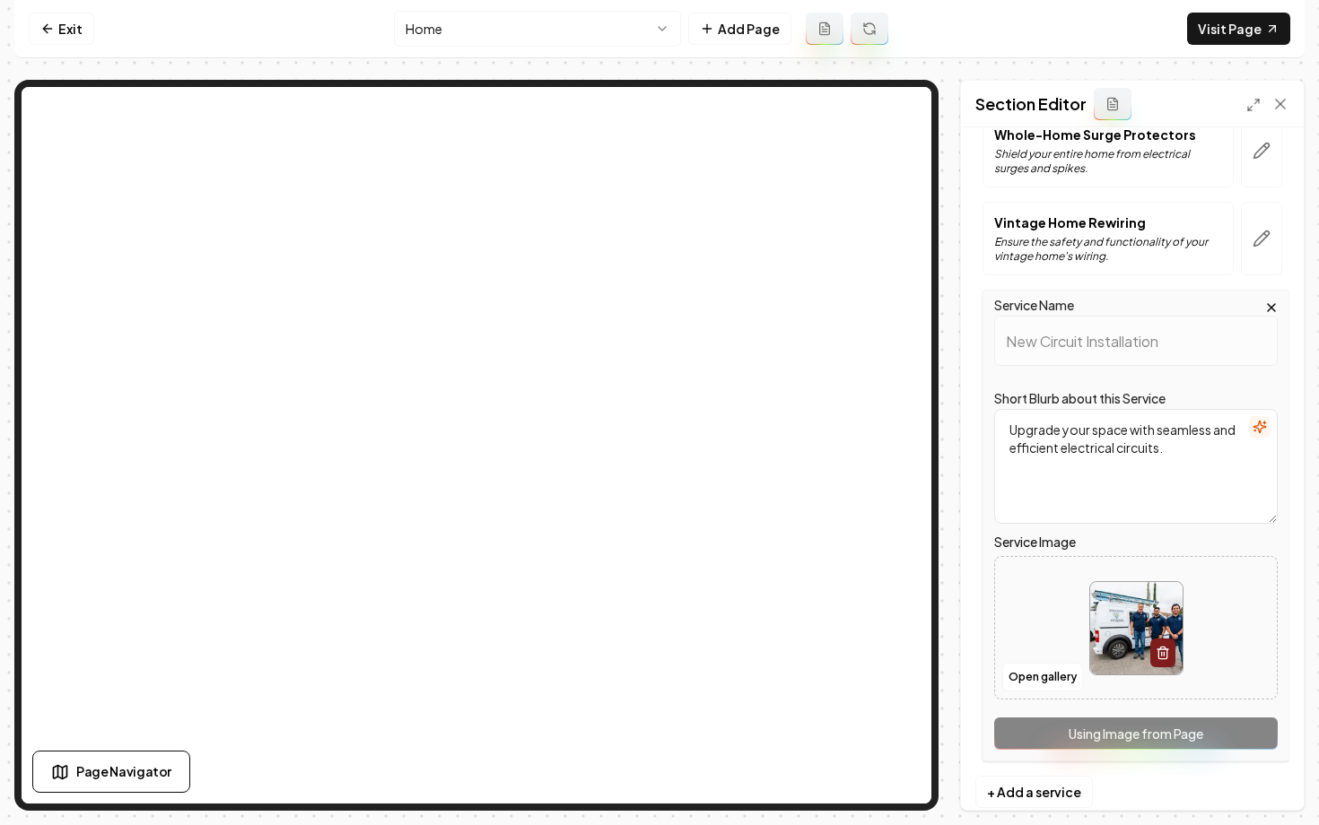
scroll to position [726, 0]
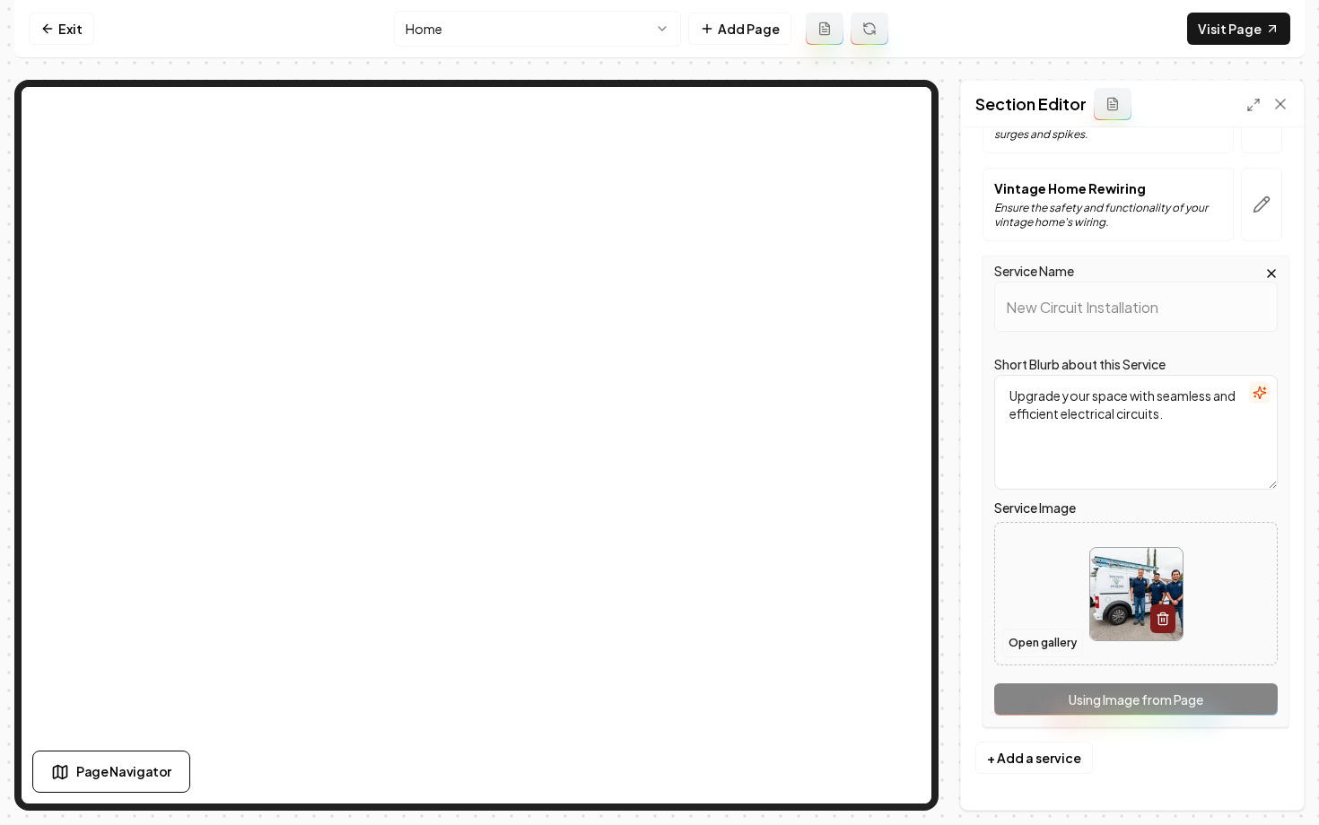
click at [1034, 653] on button "Open gallery" at bounding box center [1042, 643] width 81 height 29
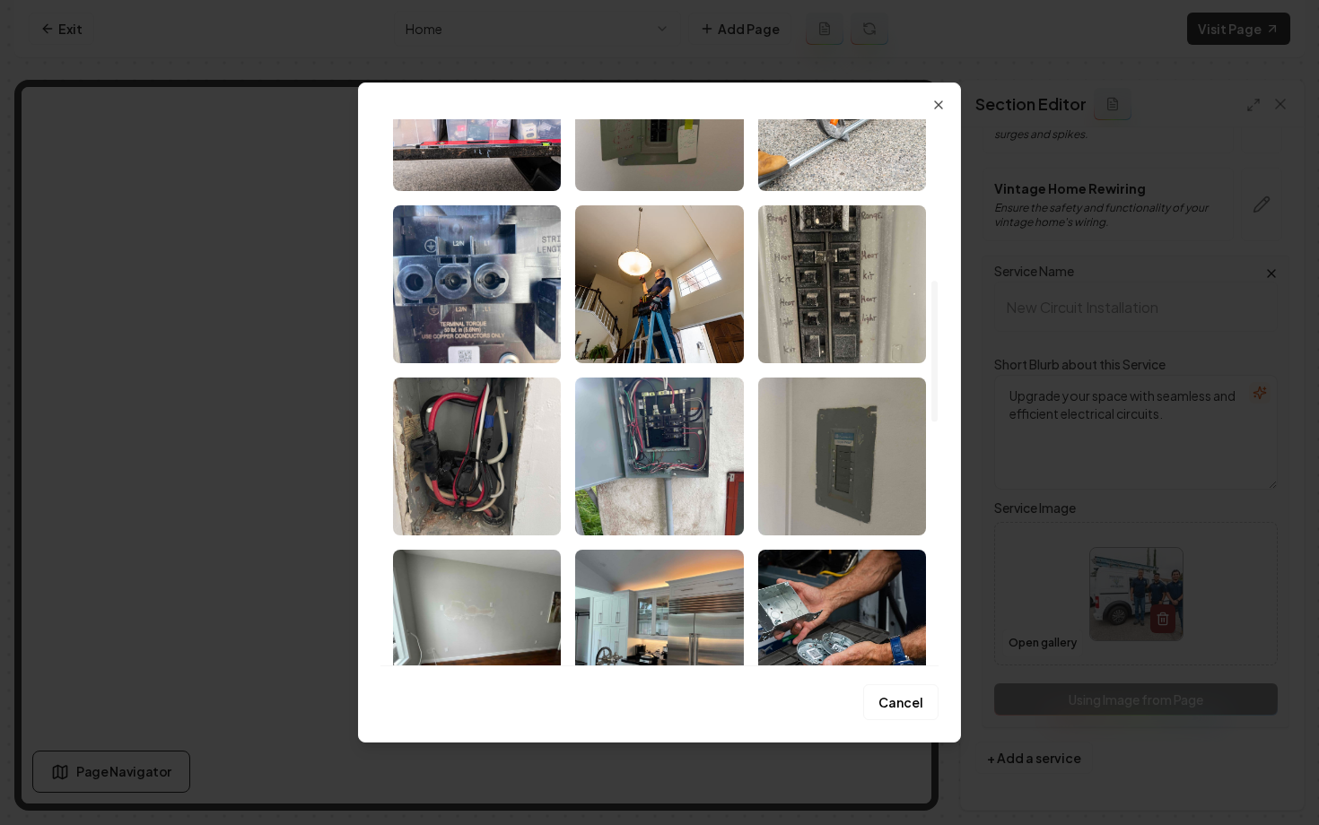
scroll to position [694, 0]
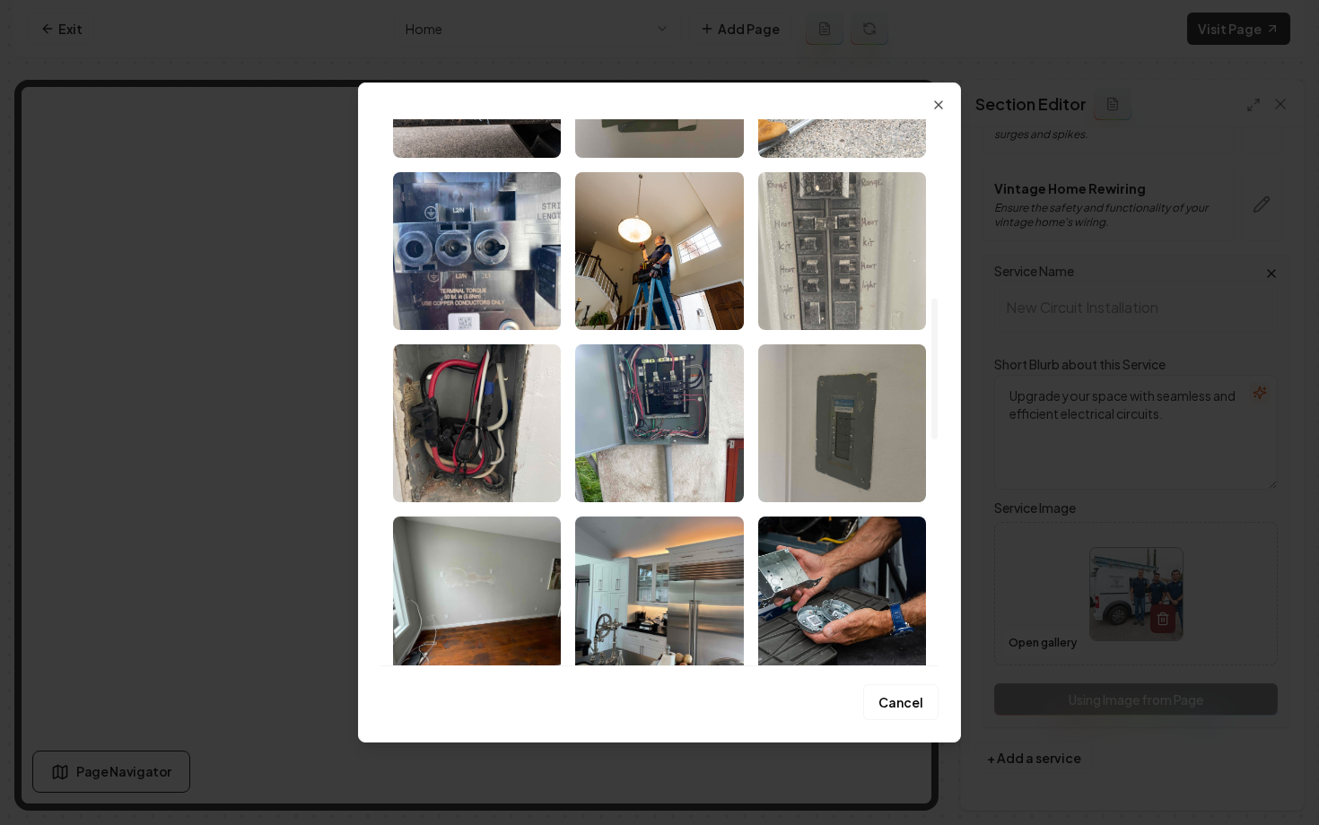
click at [834, 284] on img "Select image image_689273305c7cd75eb8364d7d.jpeg" at bounding box center [842, 251] width 168 height 158
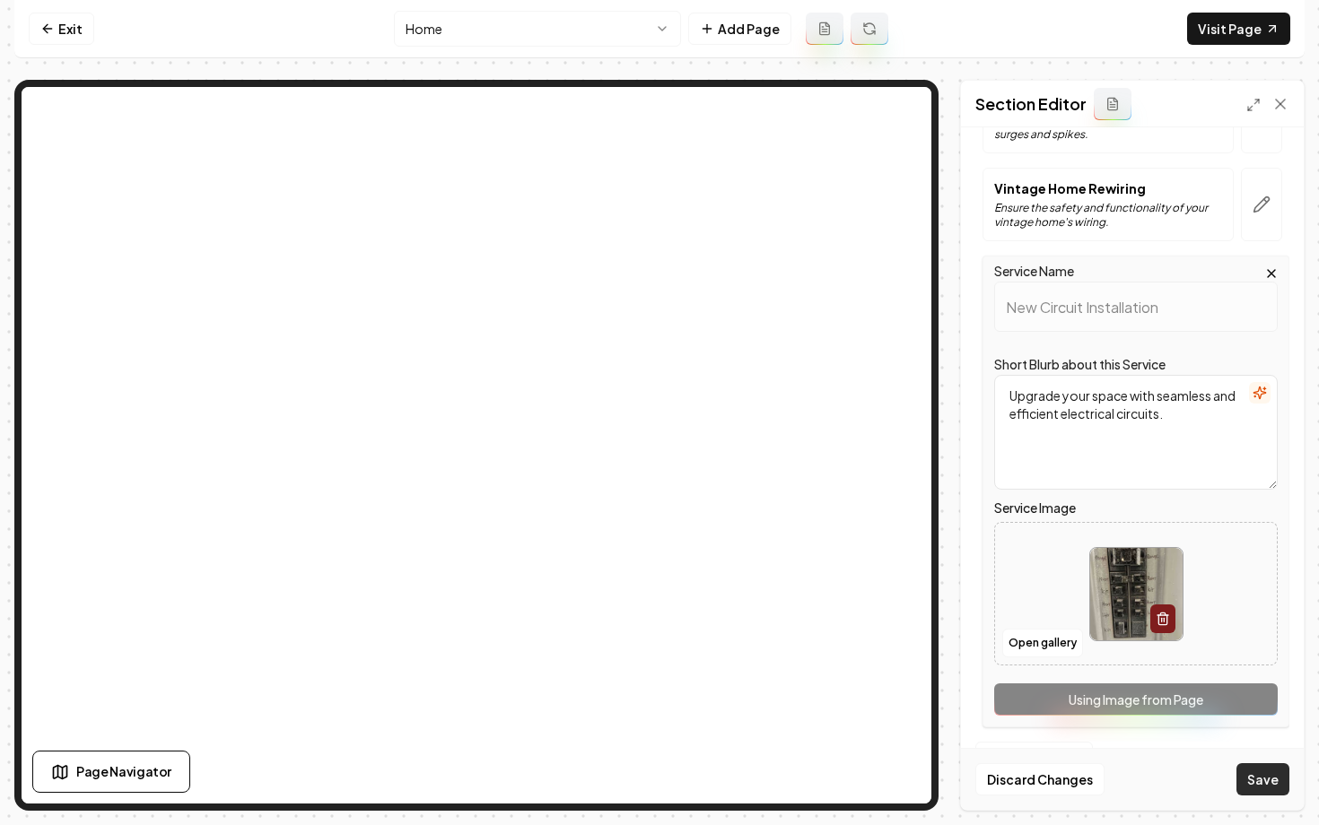
click at [1253, 788] on button "Save" at bounding box center [1262, 780] width 53 height 32
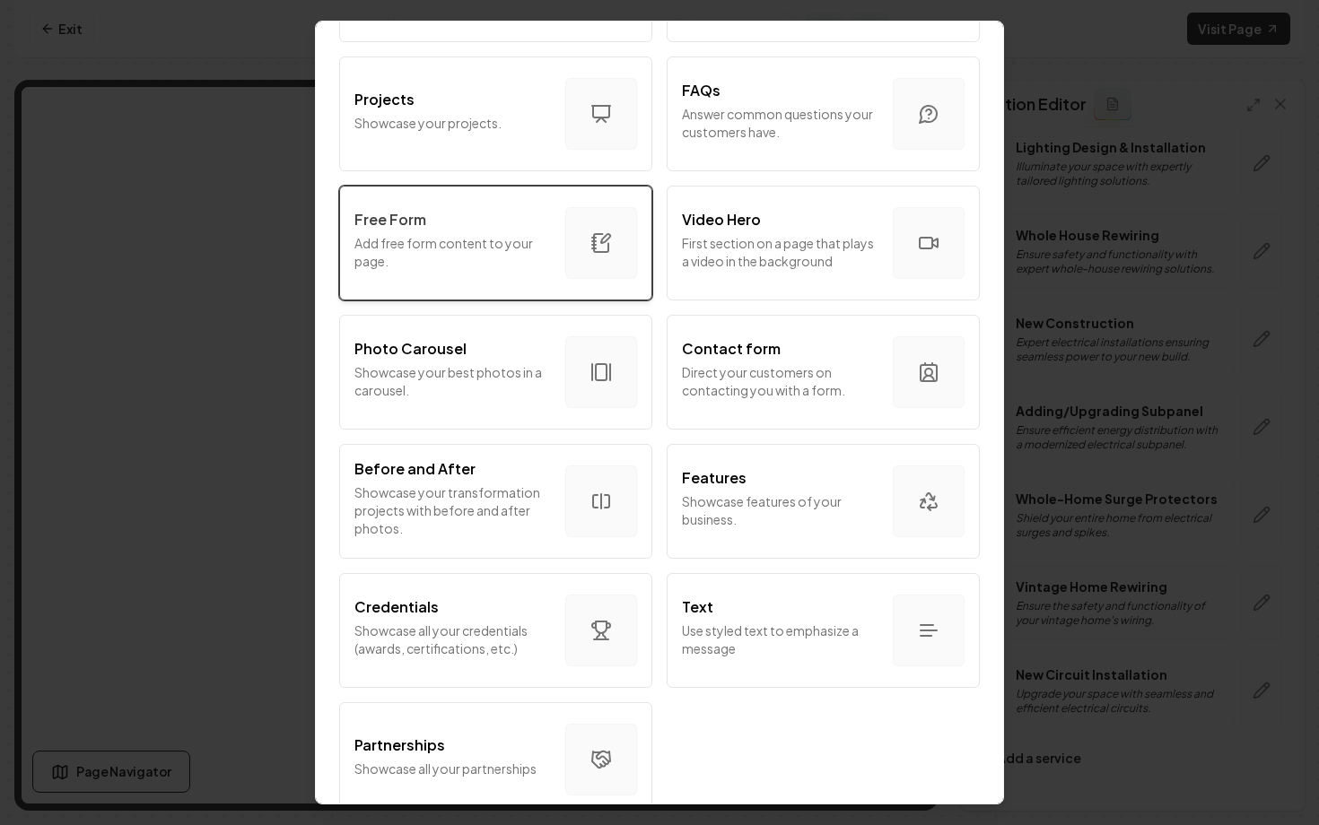
scroll to position [895, 0]
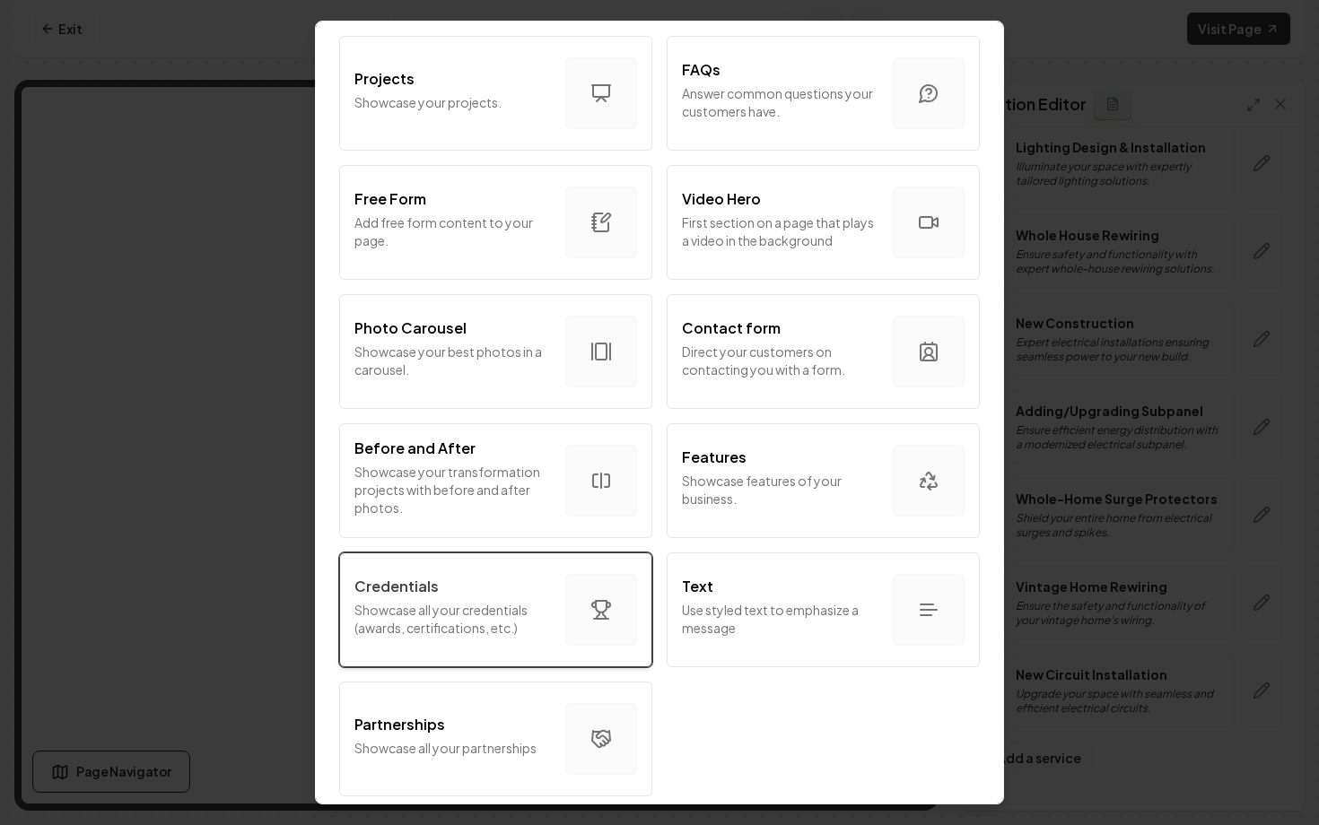
click at [525, 633] on p "Showcase all your credentials (awards, certifications, etc.)" at bounding box center [452, 619] width 197 height 36
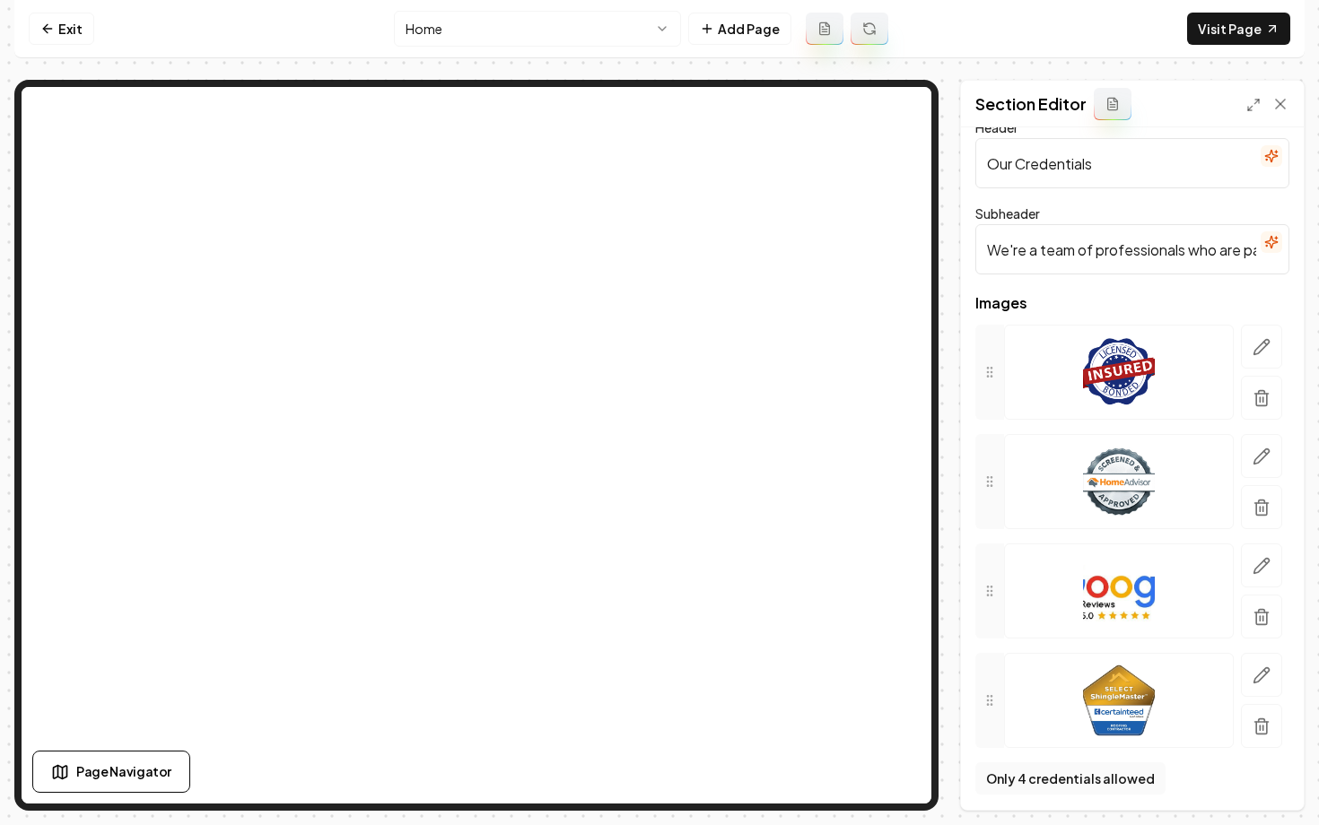
scroll to position [31, 0]
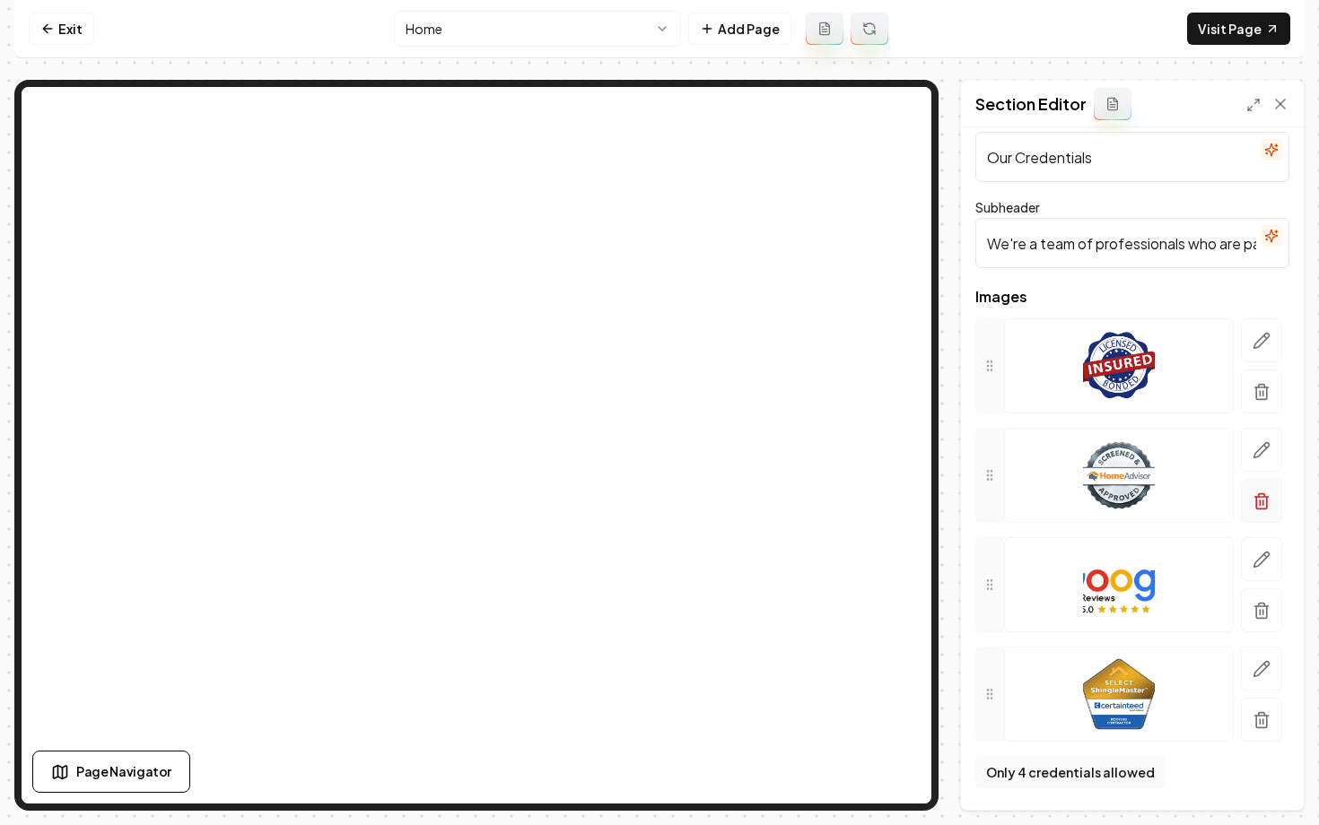
click at [1262, 494] on icon "button" at bounding box center [1262, 502] width 18 height 18
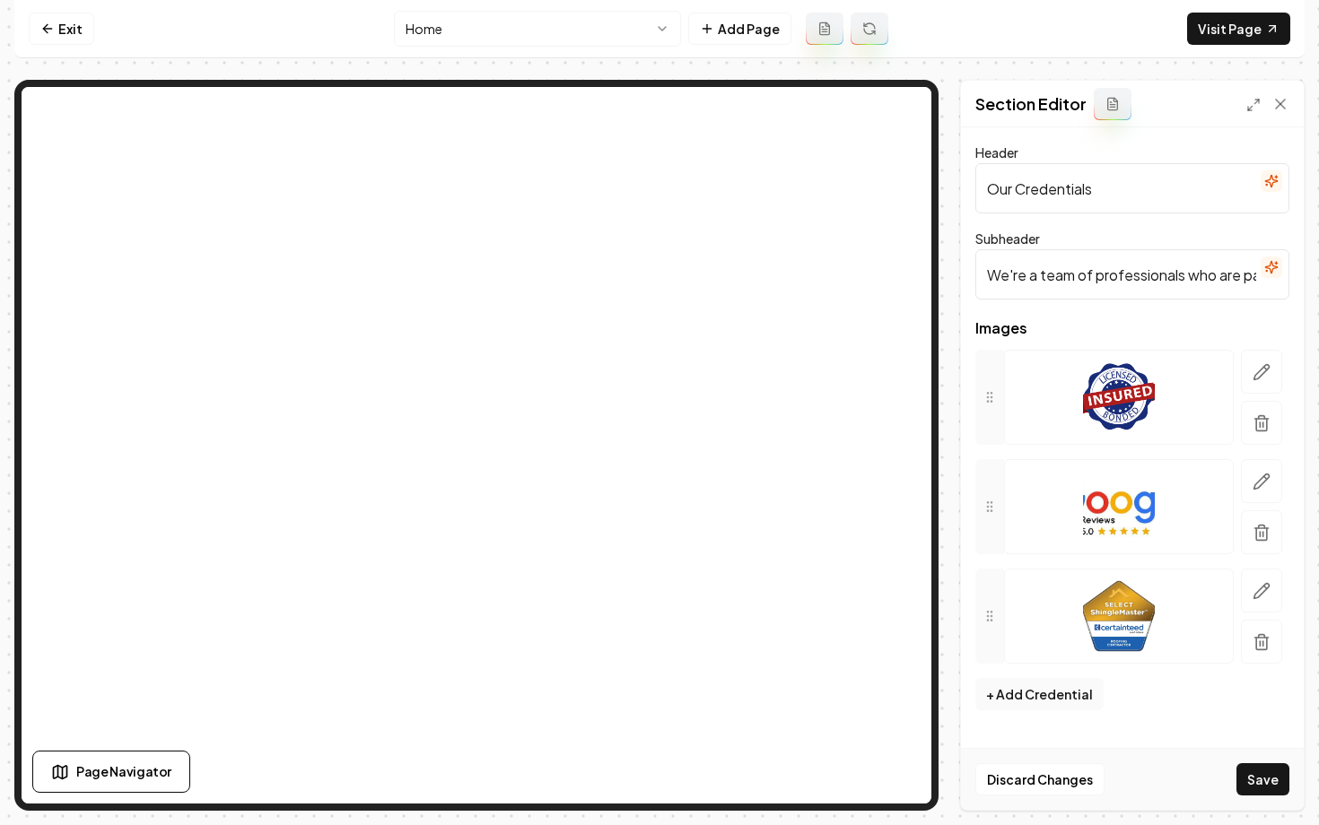
scroll to position [0, 0]
click at [1263, 642] on line "button" at bounding box center [1263, 644] width 0 height 4
click at [1061, 592] on button "+ Add Credential" at bounding box center [1039, 585] width 128 height 32
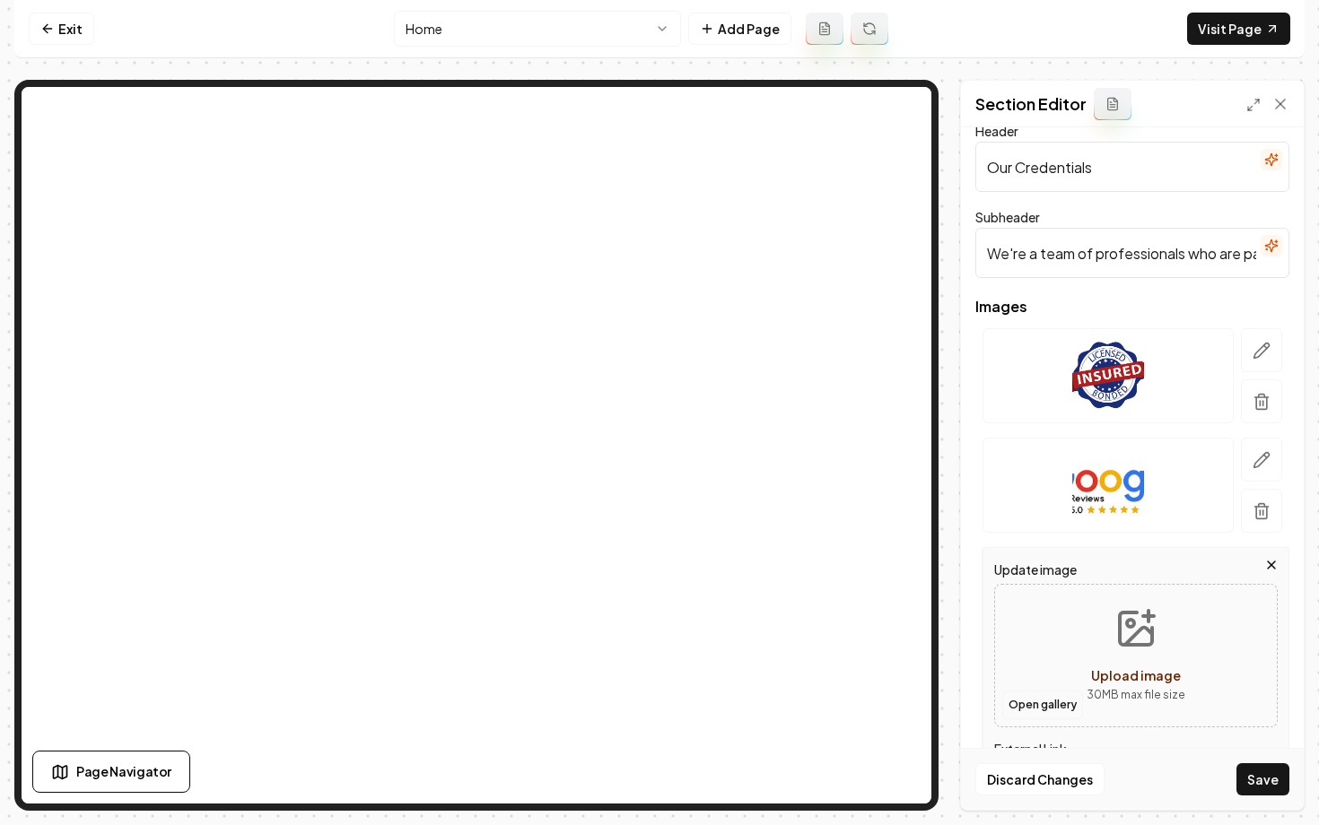
click at [1032, 705] on button "Open gallery" at bounding box center [1042, 705] width 81 height 29
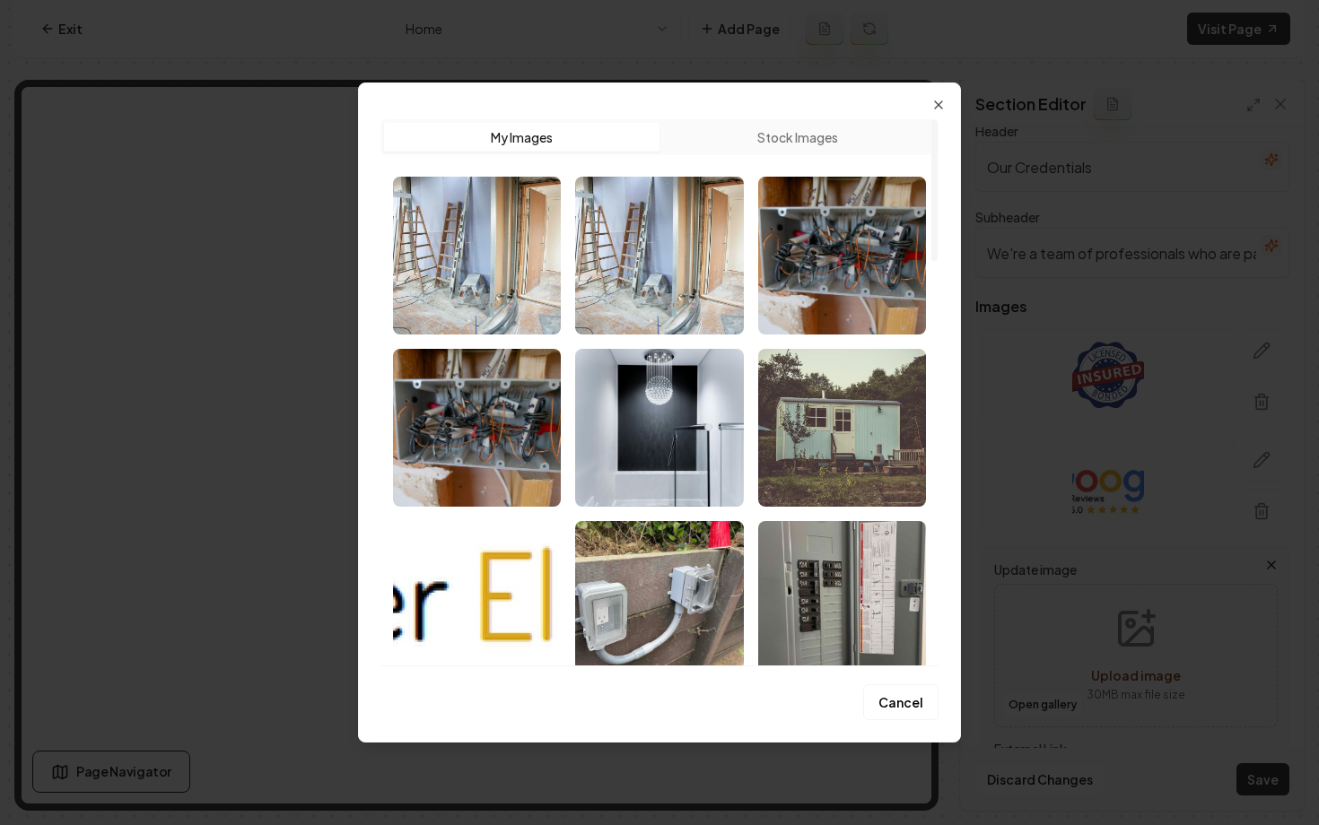
click at [731, 127] on button "Stock Images" at bounding box center [796, 137] width 275 height 29
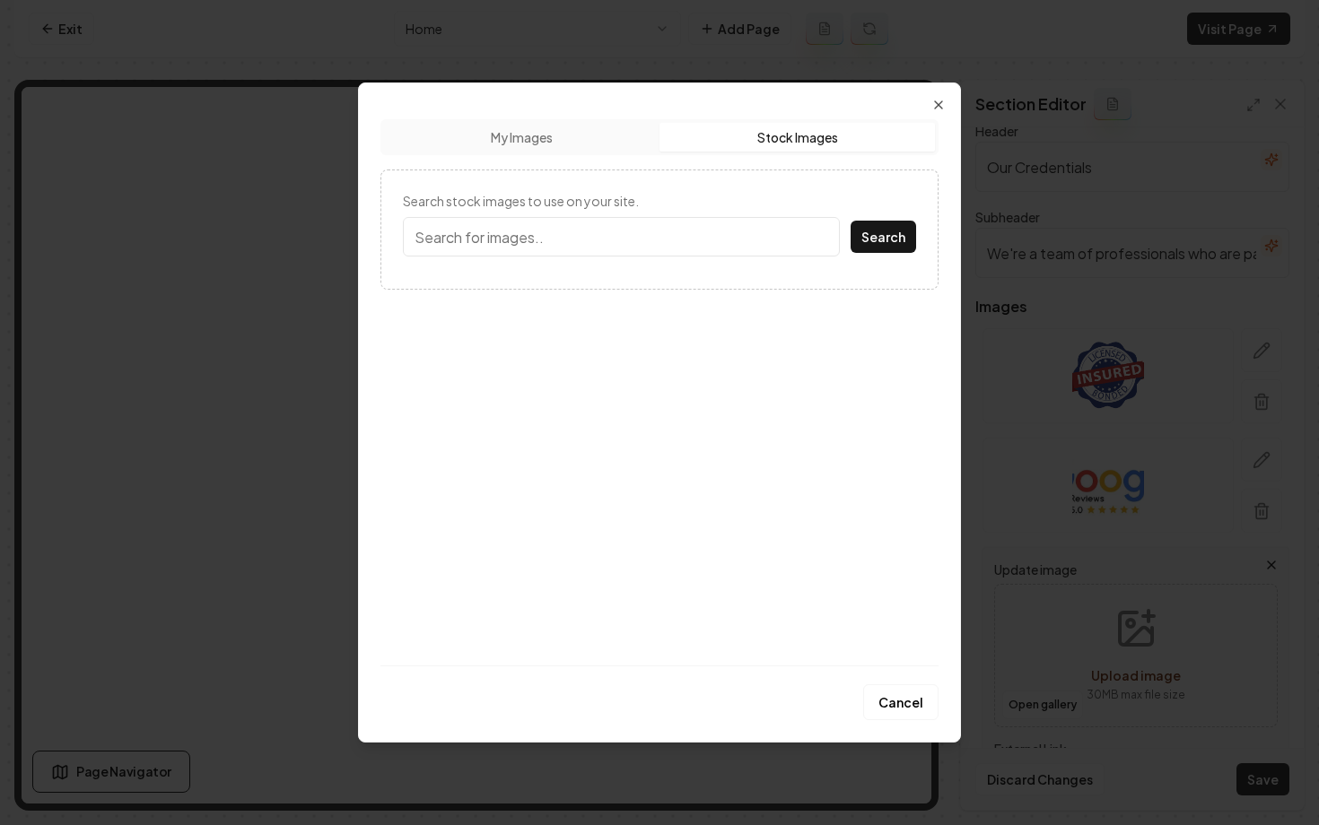
click at [564, 245] on input "Search stock images to use on your site." at bounding box center [621, 236] width 437 height 39
click at [851, 221] on button "Search" at bounding box center [884, 237] width 66 height 32
type input "better business"
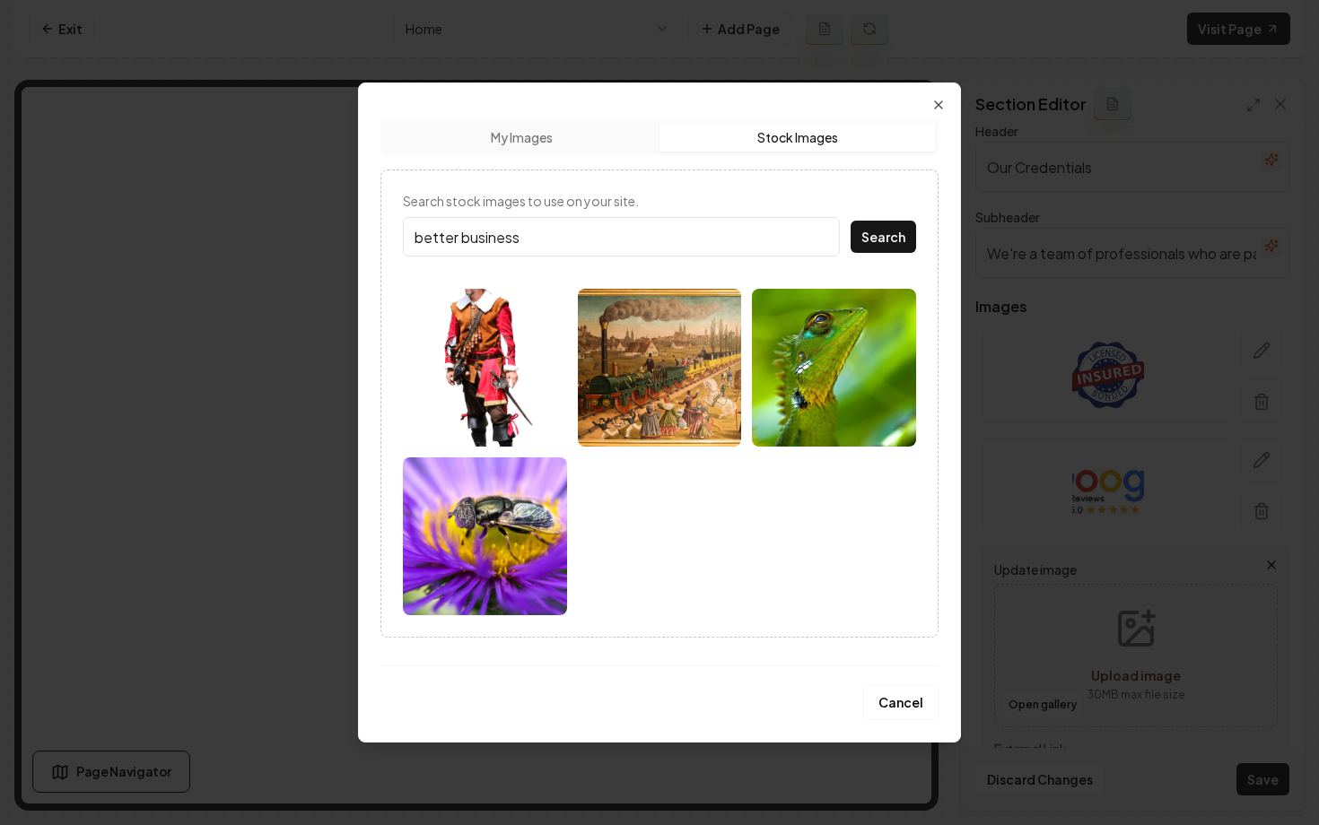
click at [851, 221] on button "Search" at bounding box center [884, 237] width 66 height 32
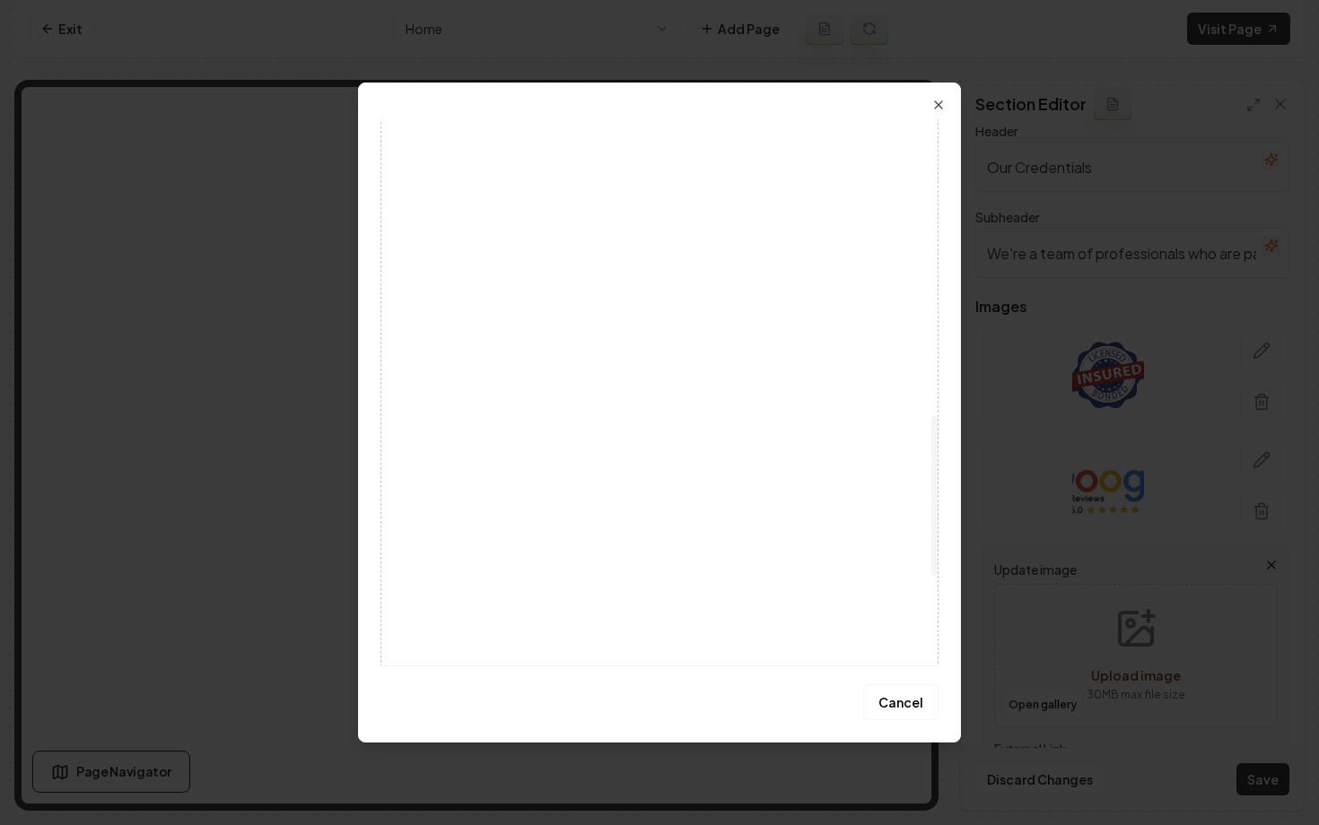
scroll to position [1322, 0]
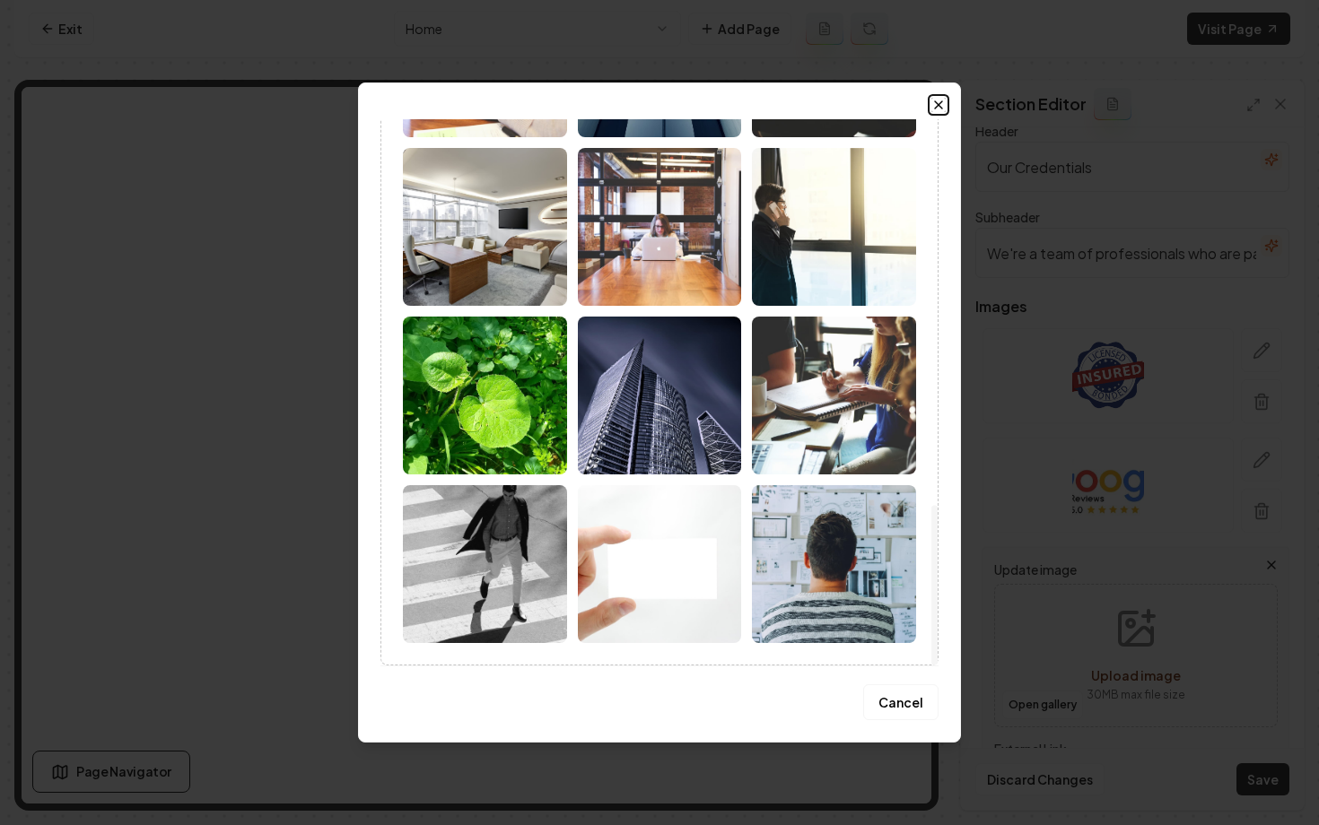
click at [941, 100] on icon "button" at bounding box center [938, 105] width 14 height 14
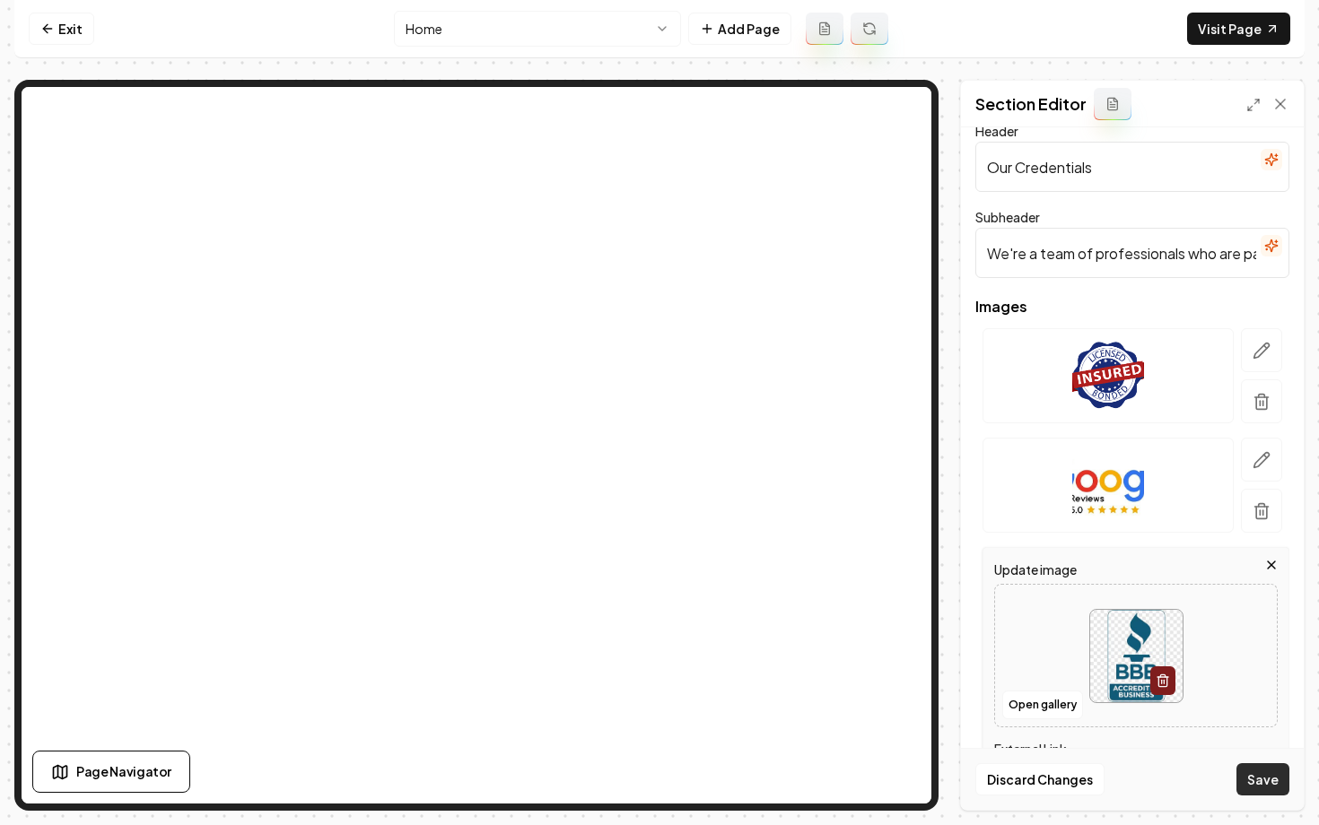
click at [1271, 783] on button "Save" at bounding box center [1262, 780] width 53 height 32
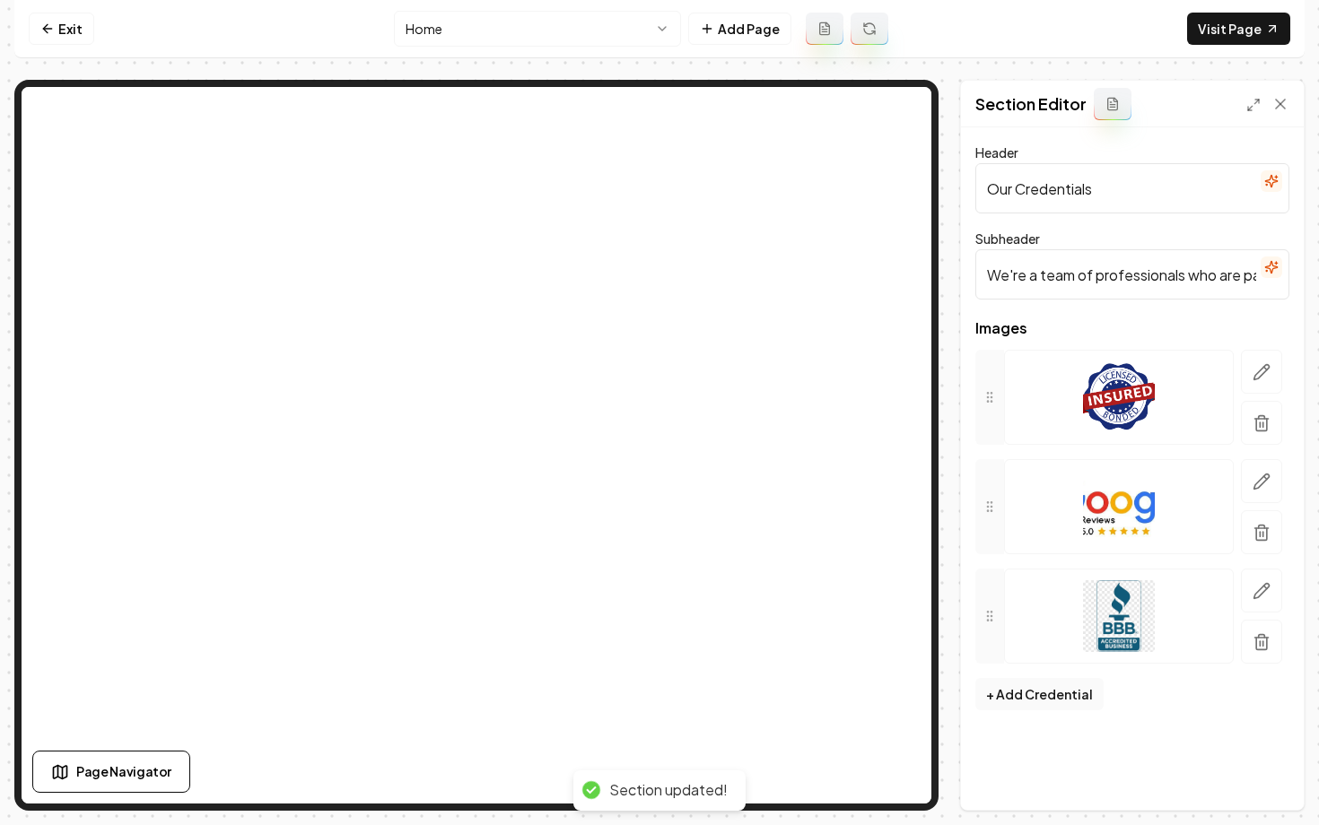
scroll to position [0, 0]
click at [1271, 654] on button "button" at bounding box center [1261, 642] width 41 height 44
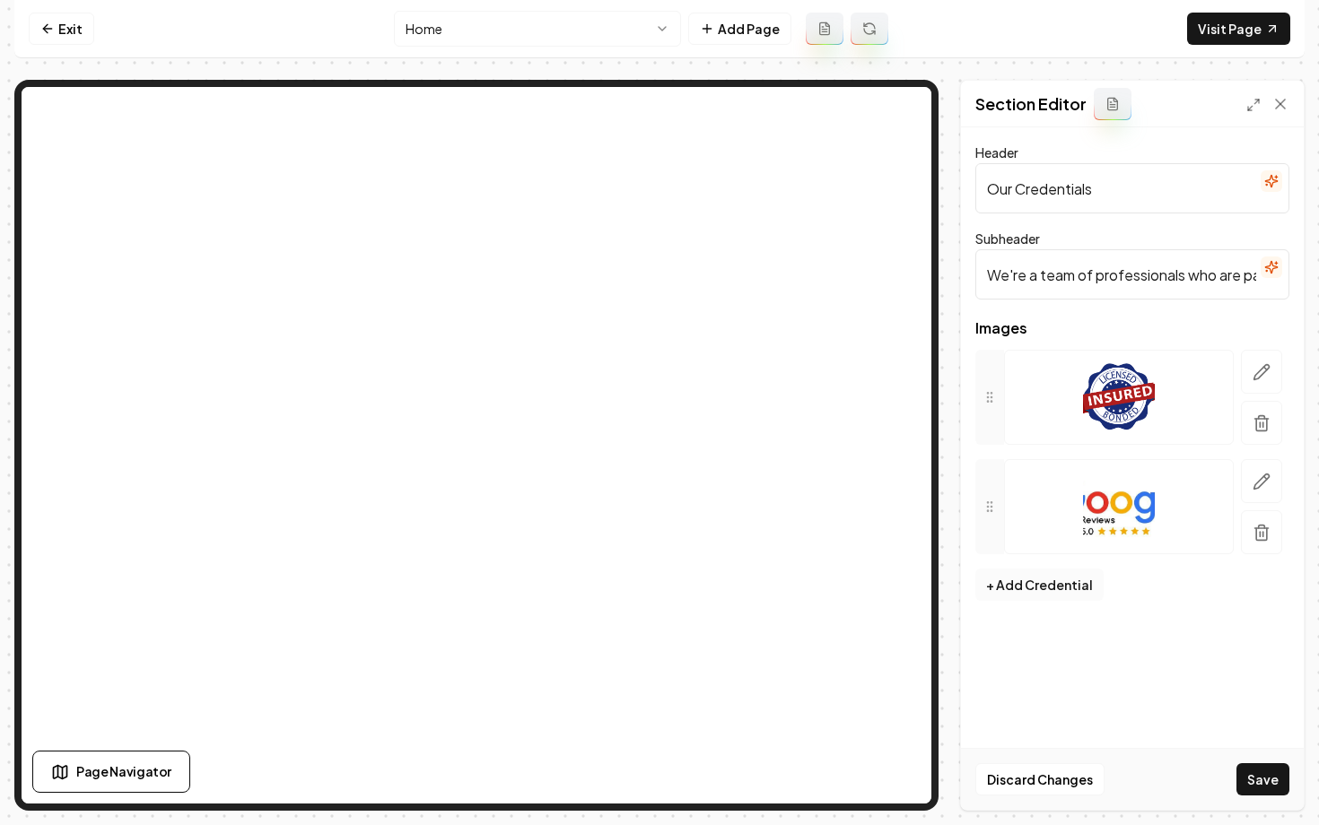
click at [1022, 590] on button "+ Add Credential" at bounding box center [1039, 585] width 128 height 32
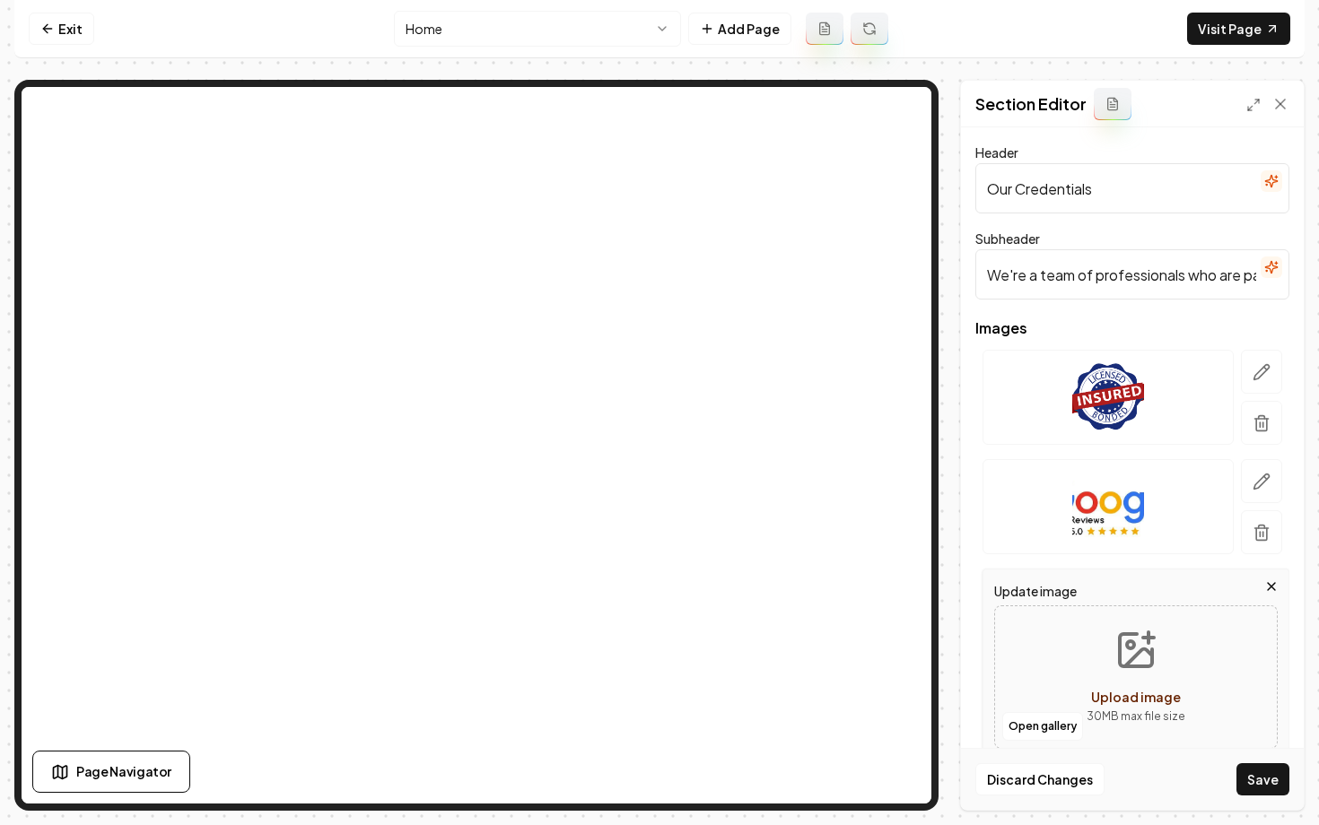
scroll to position [22, 0]
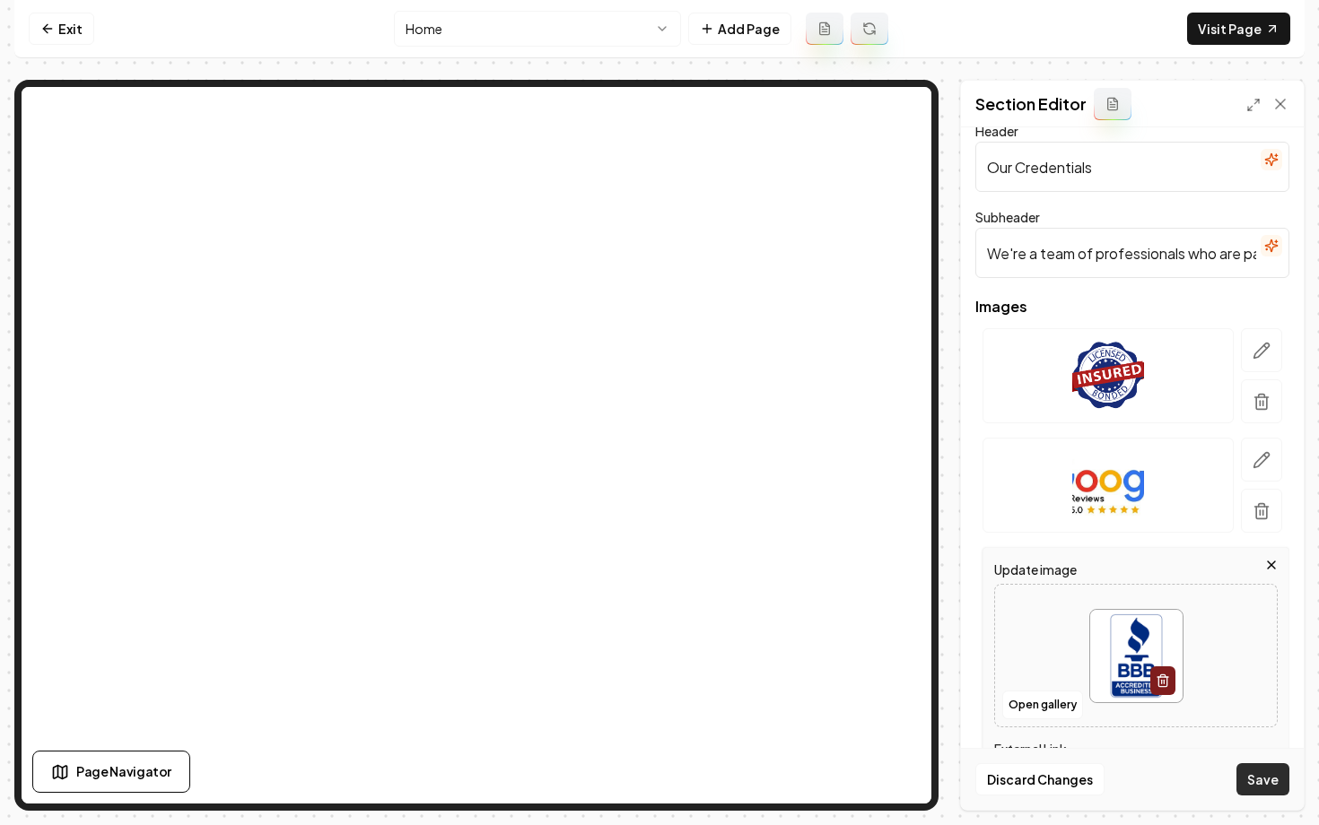
click at [1270, 782] on button "Save" at bounding box center [1262, 780] width 53 height 32
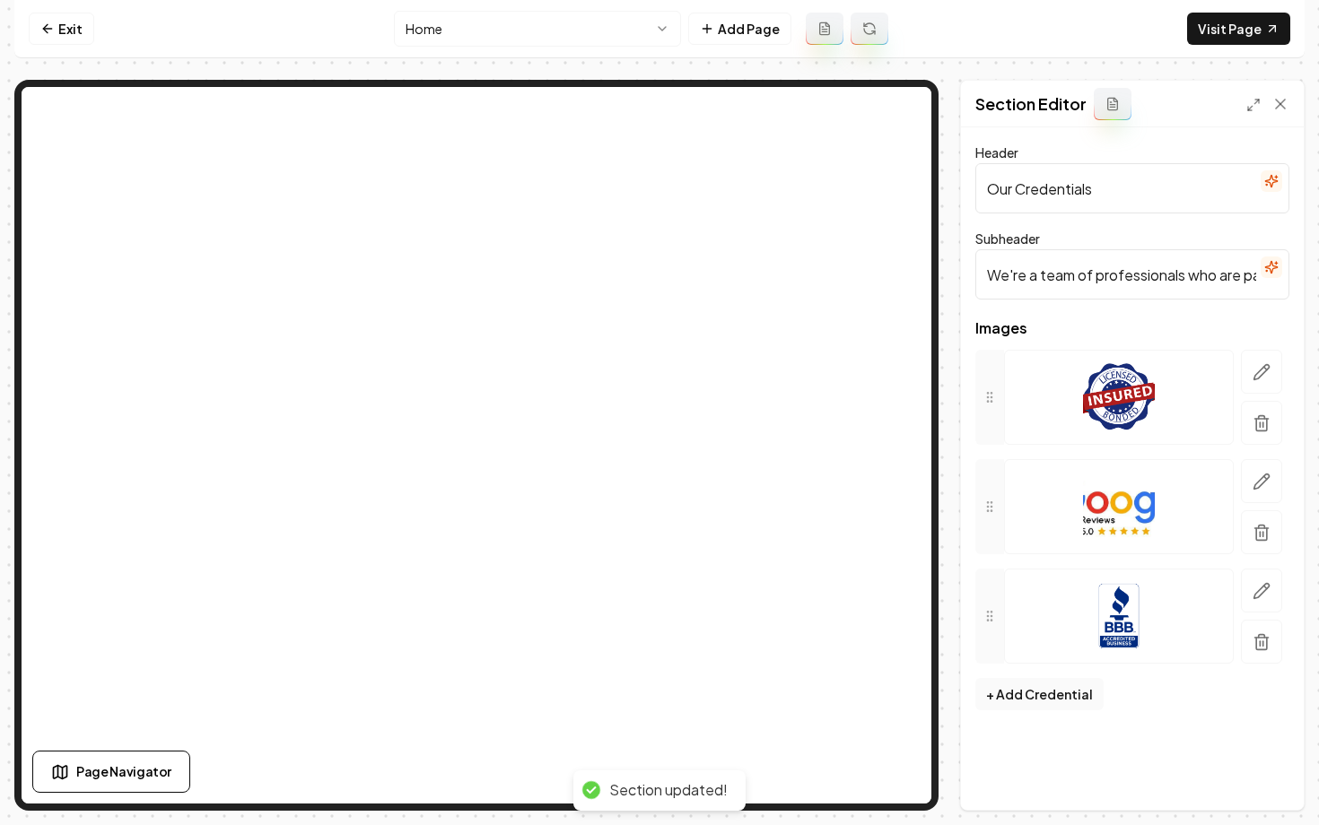
scroll to position [0, 0]
click at [1280, 599] on button "button" at bounding box center [1261, 591] width 41 height 44
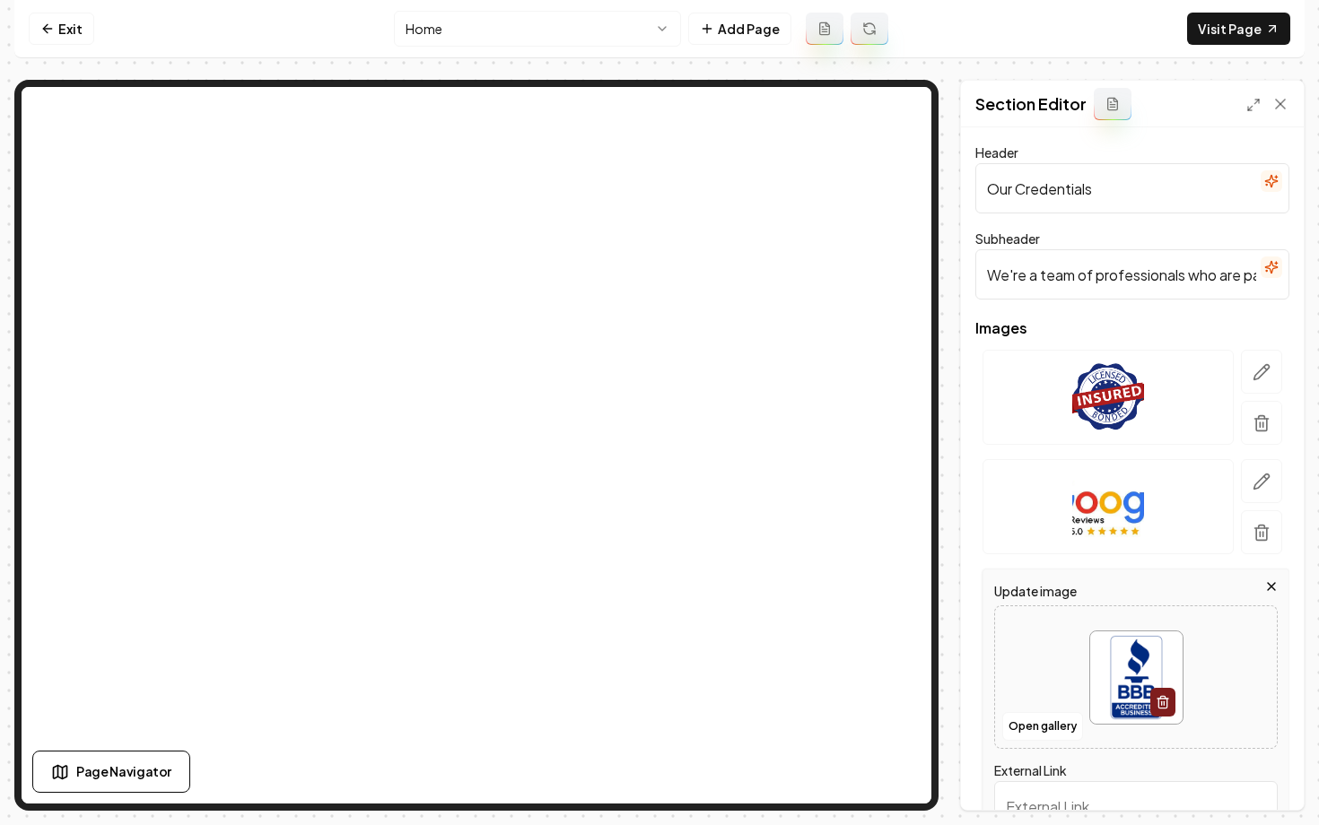
scroll to position [123, 0]
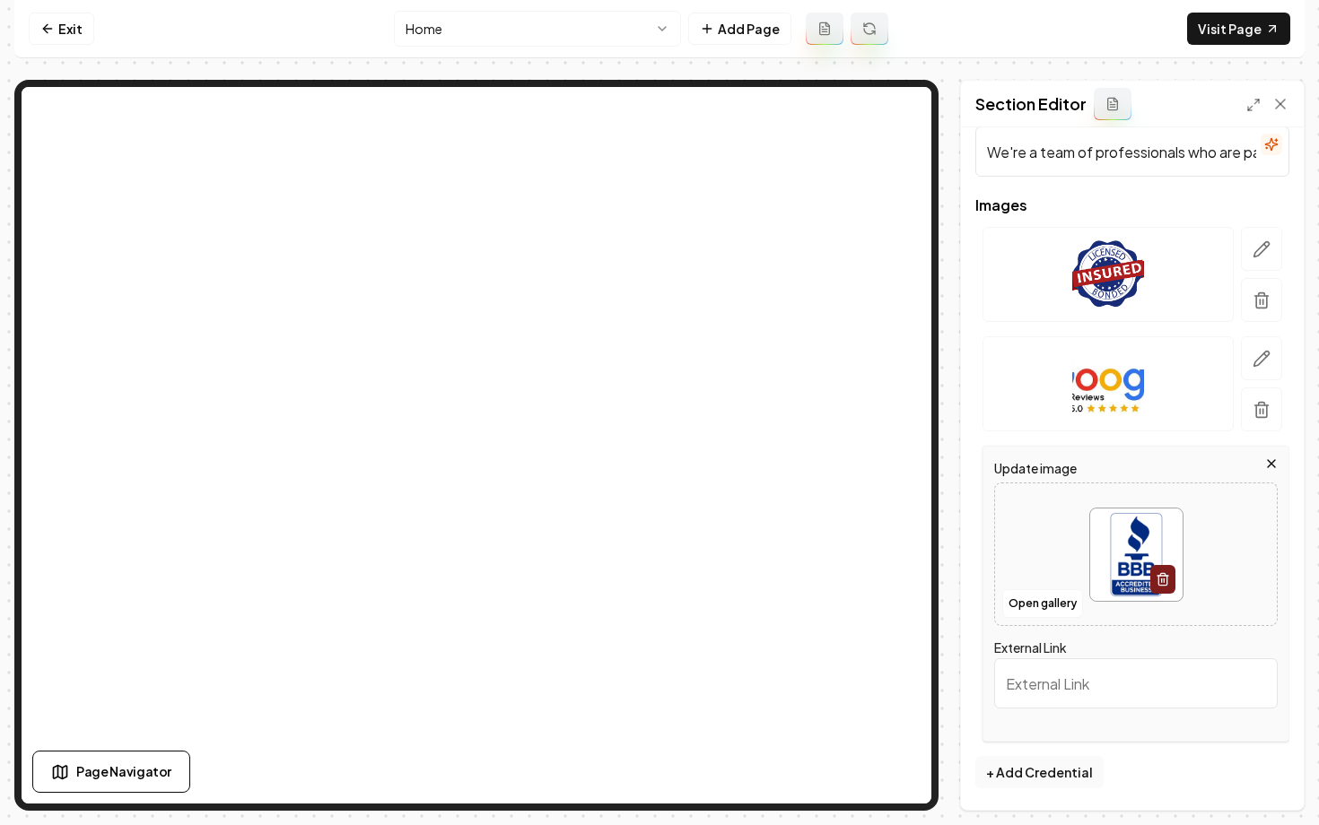
click at [1125, 677] on input "External Link" at bounding box center [1136, 684] width 284 height 50
paste input "https://www.bbb.org/us/ca/escondido/profile/electrician/walter-electric-1126-17…"
type input "https://www.bbb.org/us/ca/escondido/profile/electrician/walter-electric-1126-17…"
click at [1265, 791] on button "Save" at bounding box center [1262, 780] width 53 height 32
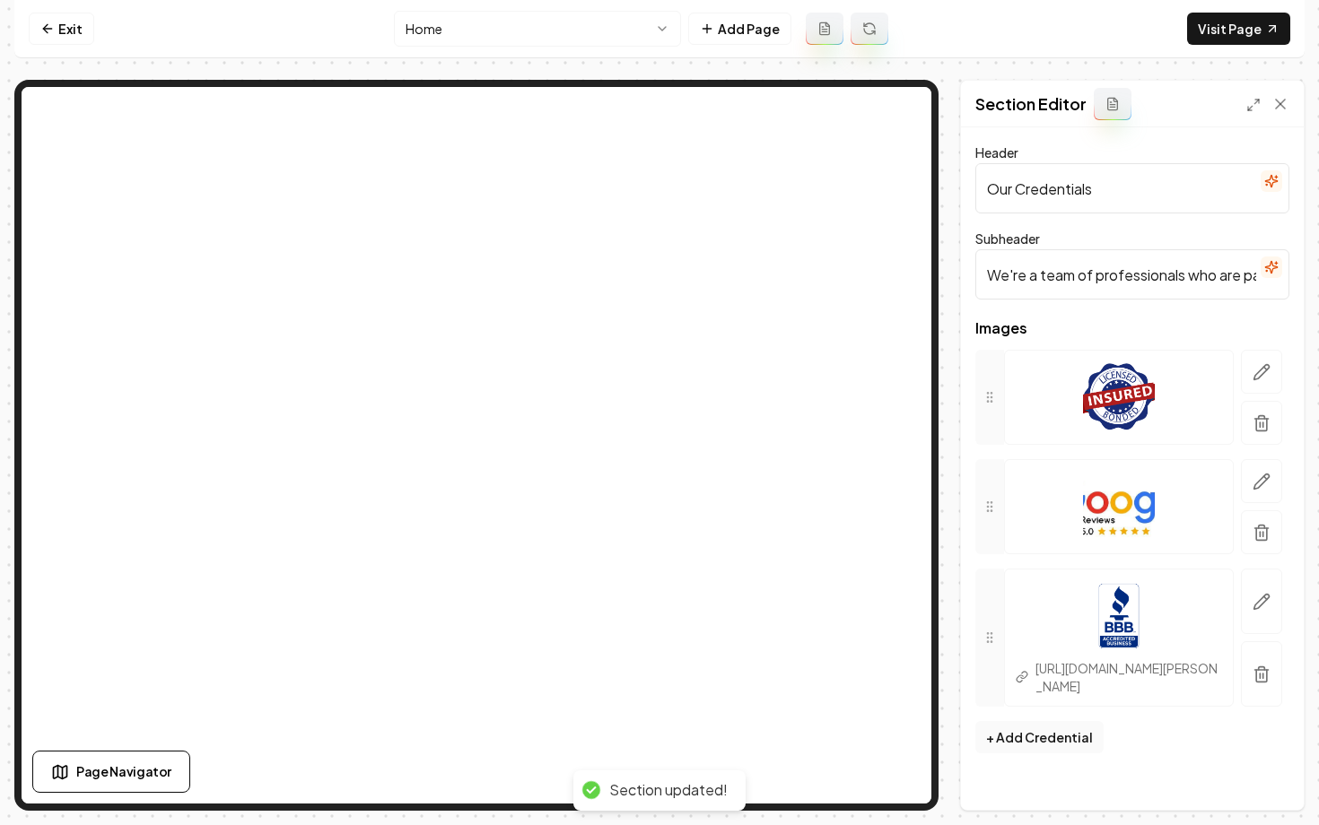
scroll to position [0, 0]
click at [1262, 488] on icon "button" at bounding box center [1262, 482] width 18 height 18
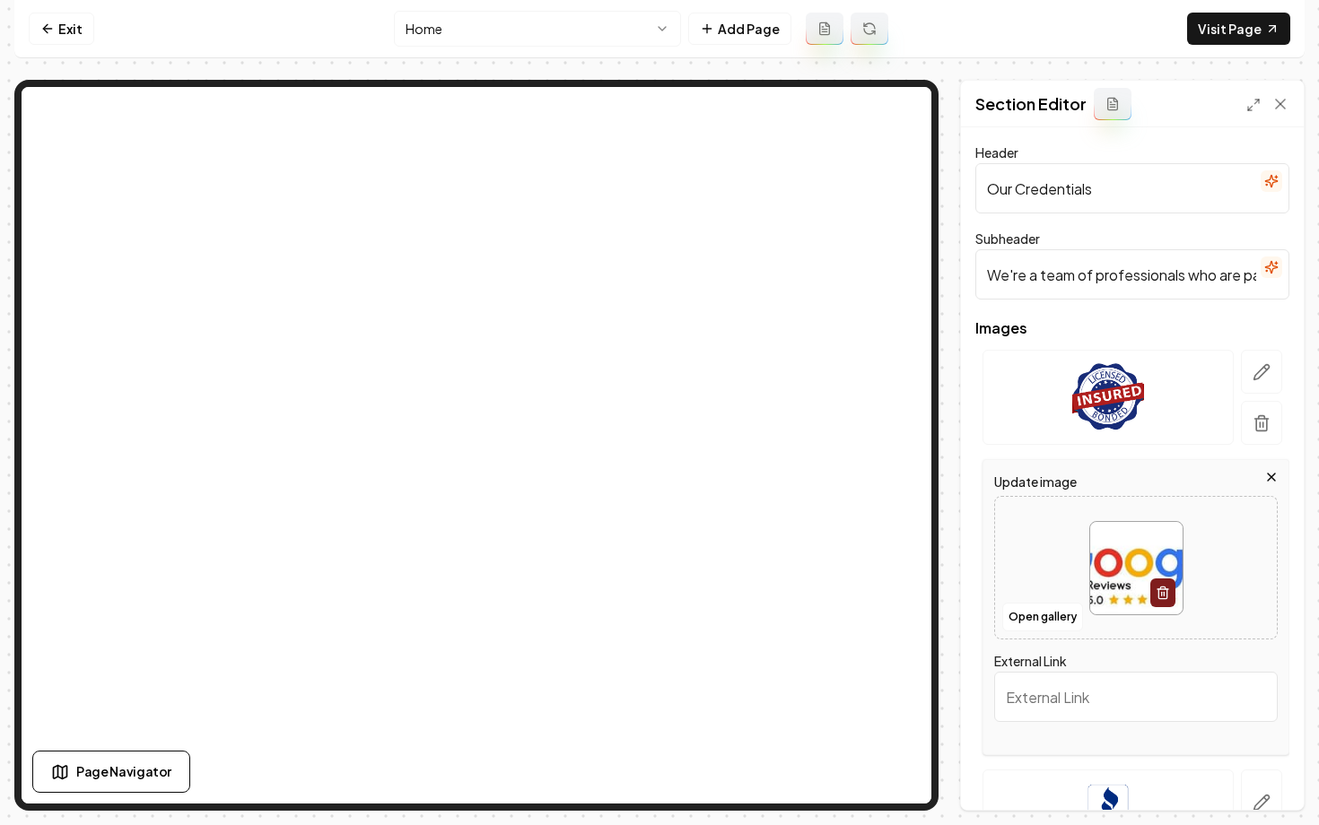
click at [1146, 679] on input "External Link" at bounding box center [1136, 697] width 284 height 50
paste input "https://share.google/3AYP0OSLKu4WsAyEB"
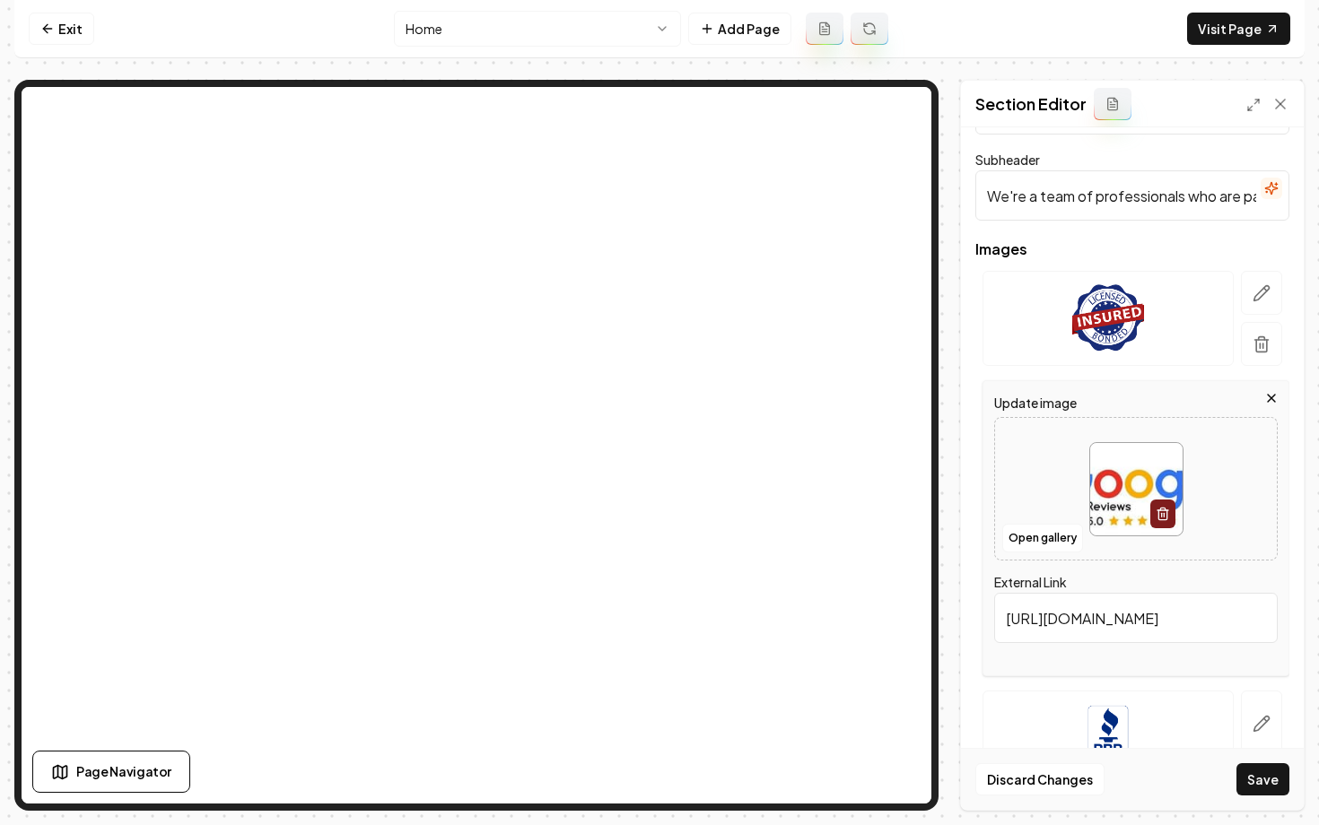
scroll to position [100, 0]
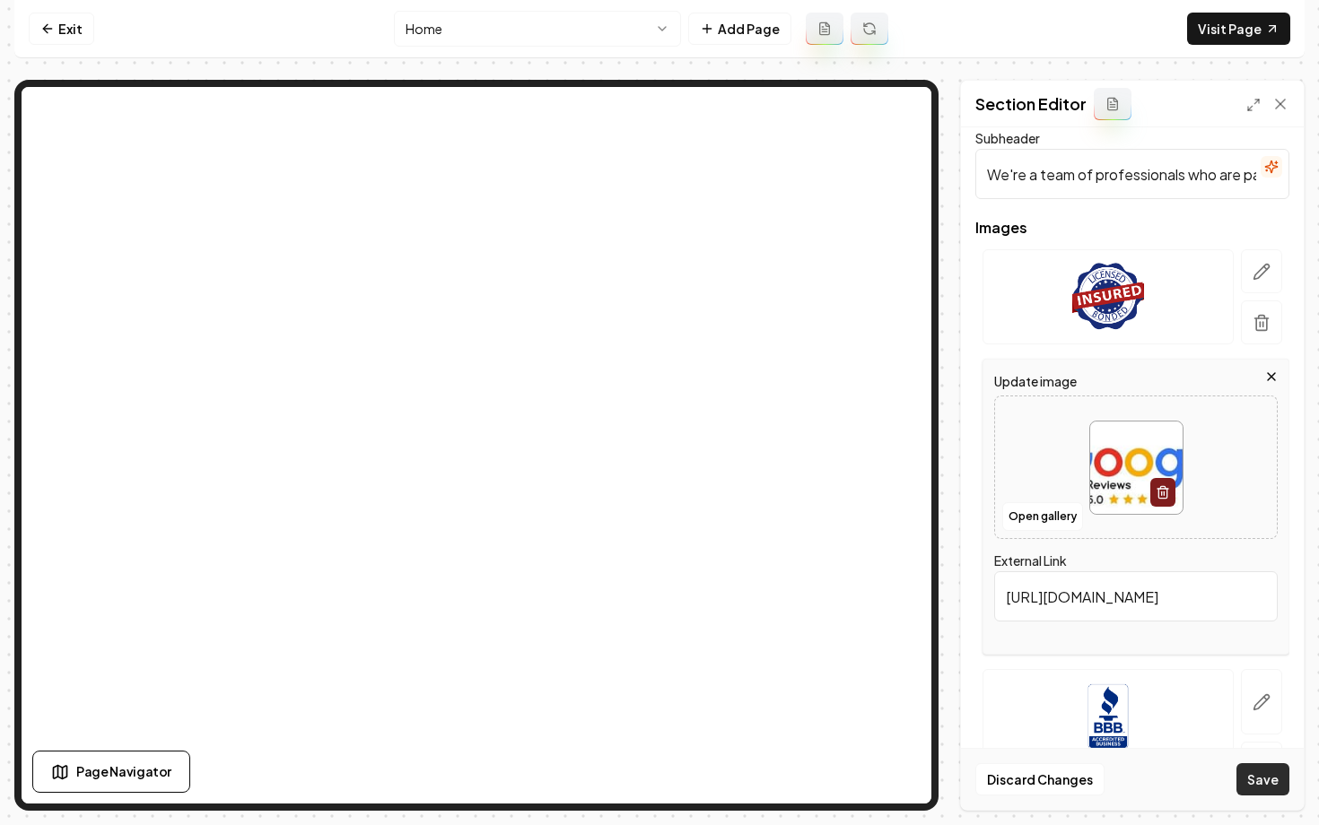
type input "https://share.google/3AYP0OSLKu4WsAyEB"
click at [1266, 782] on button "Save" at bounding box center [1262, 780] width 53 height 32
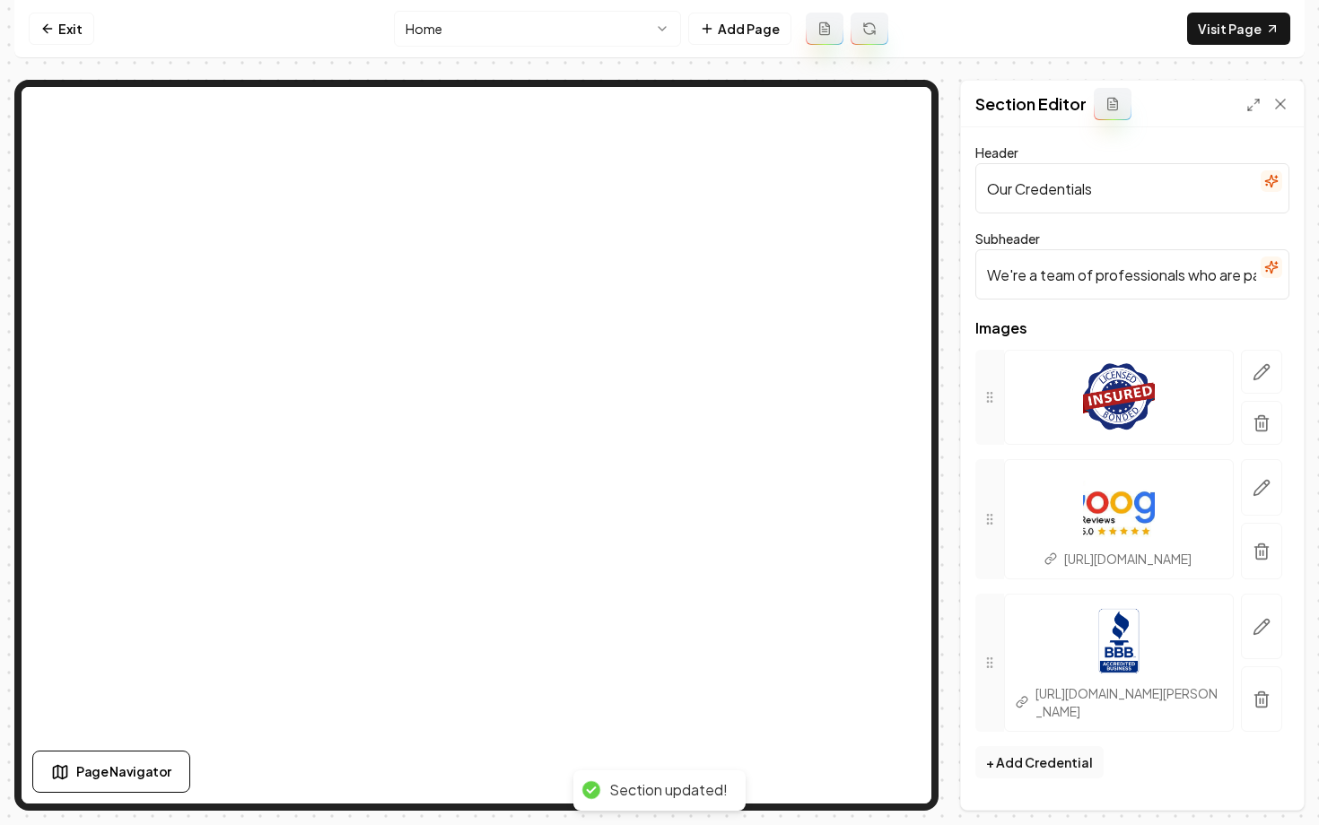
scroll to position [26, 0]
click at [1231, 37] on link "Visit Page" at bounding box center [1238, 29] width 103 height 32
click at [57, 39] on link "Exit" at bounding box center [62, 29] width 66 height 32
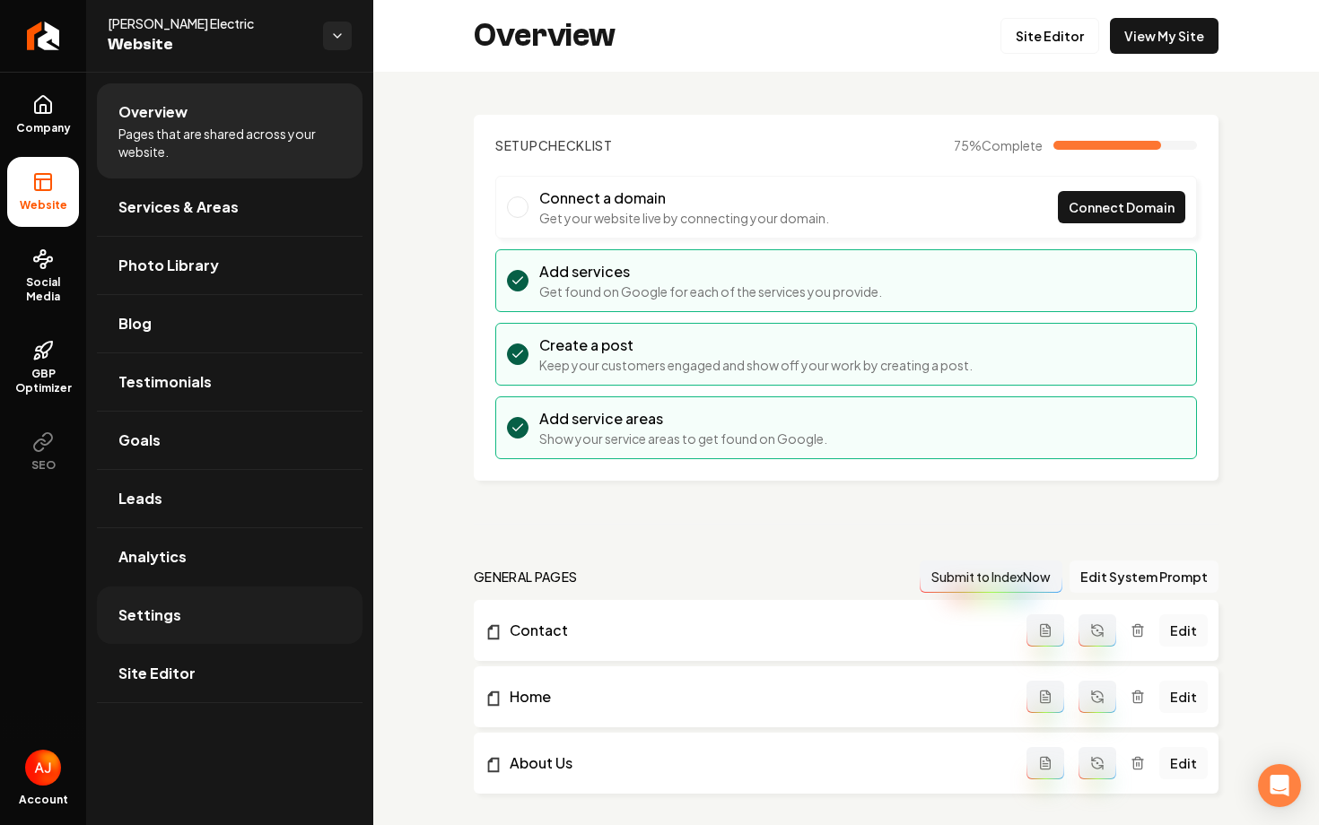
click at [214, 617] on link "Settings" at bounding box center [230, 615] width 266 height 57
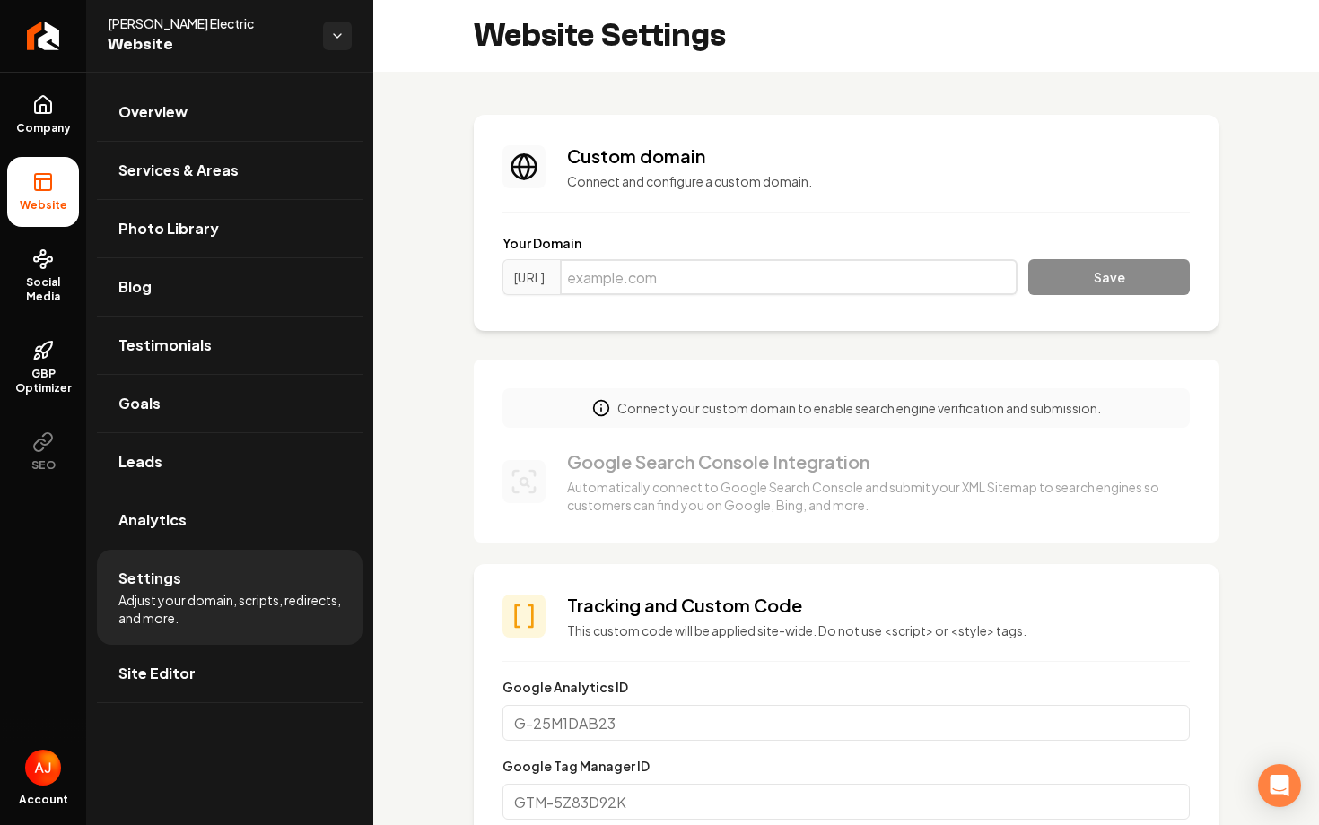
click at [652, 276] on input "Main content area" at bounding box center [789, 277] width 458 height 36
paste input "walter-electric.com"
type input "walter-electric.com"
click at [1111, 274] on button "Save" at bounding box center [1109, 277] width 162 height 36
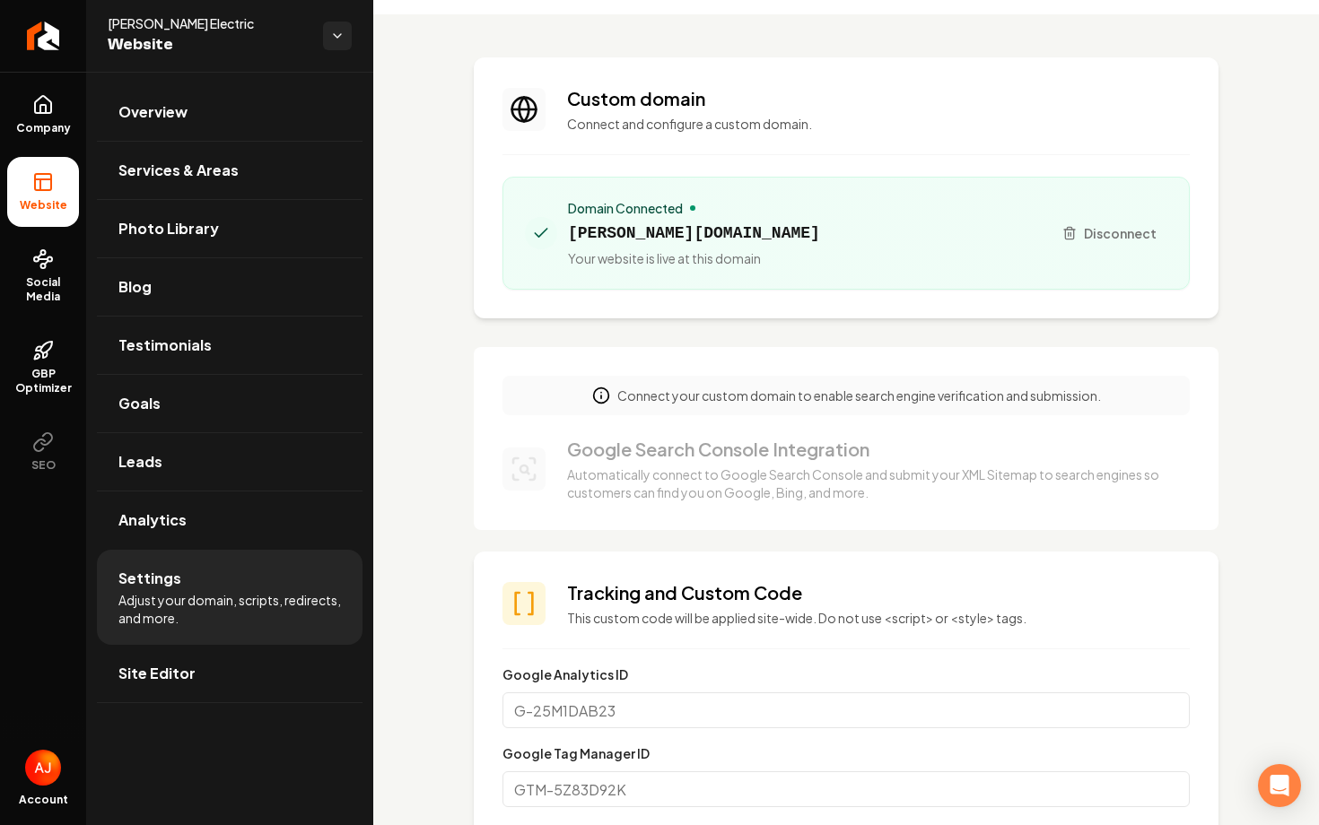
scroll to position [56, 0]
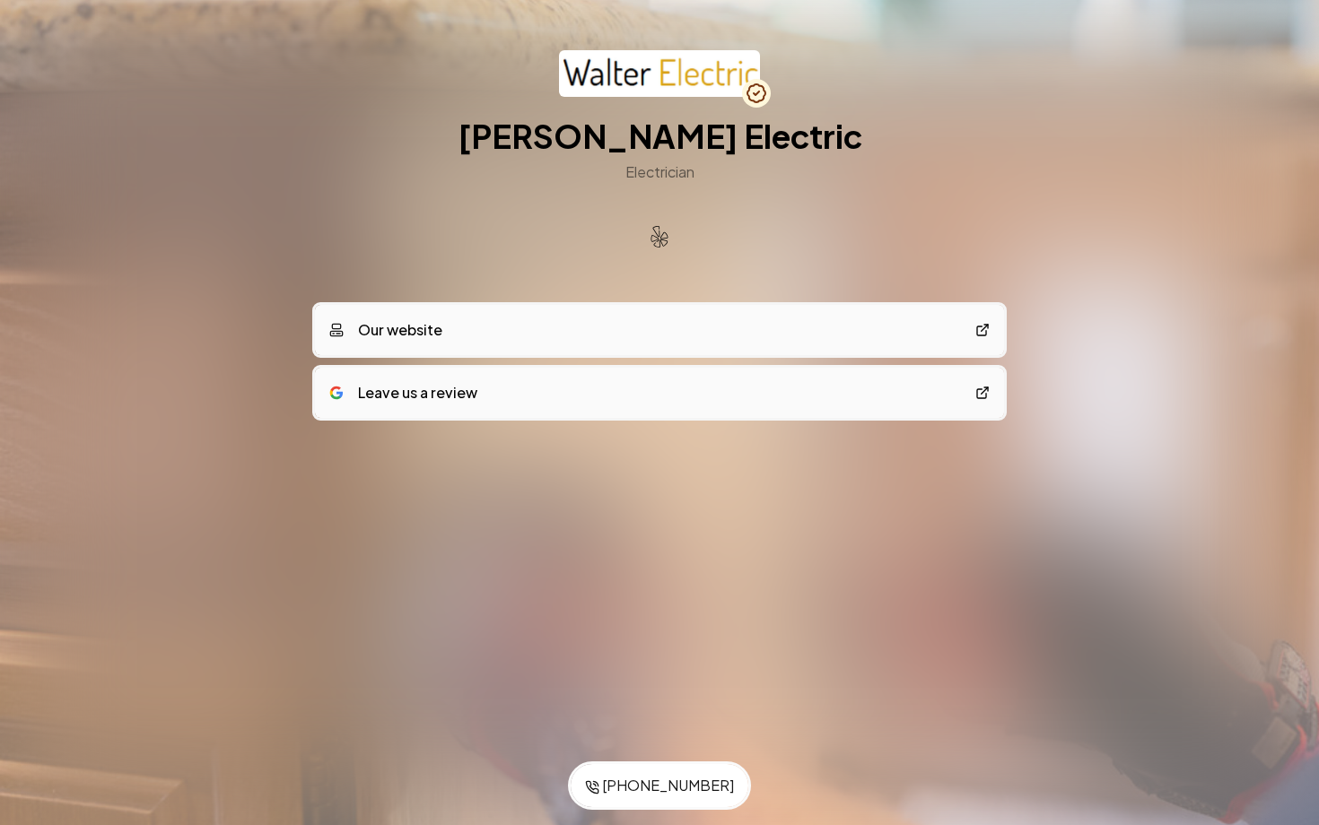
click at [467, 389] on div "Leave us a review" at bounding box center [403, 393] width 148 height 22
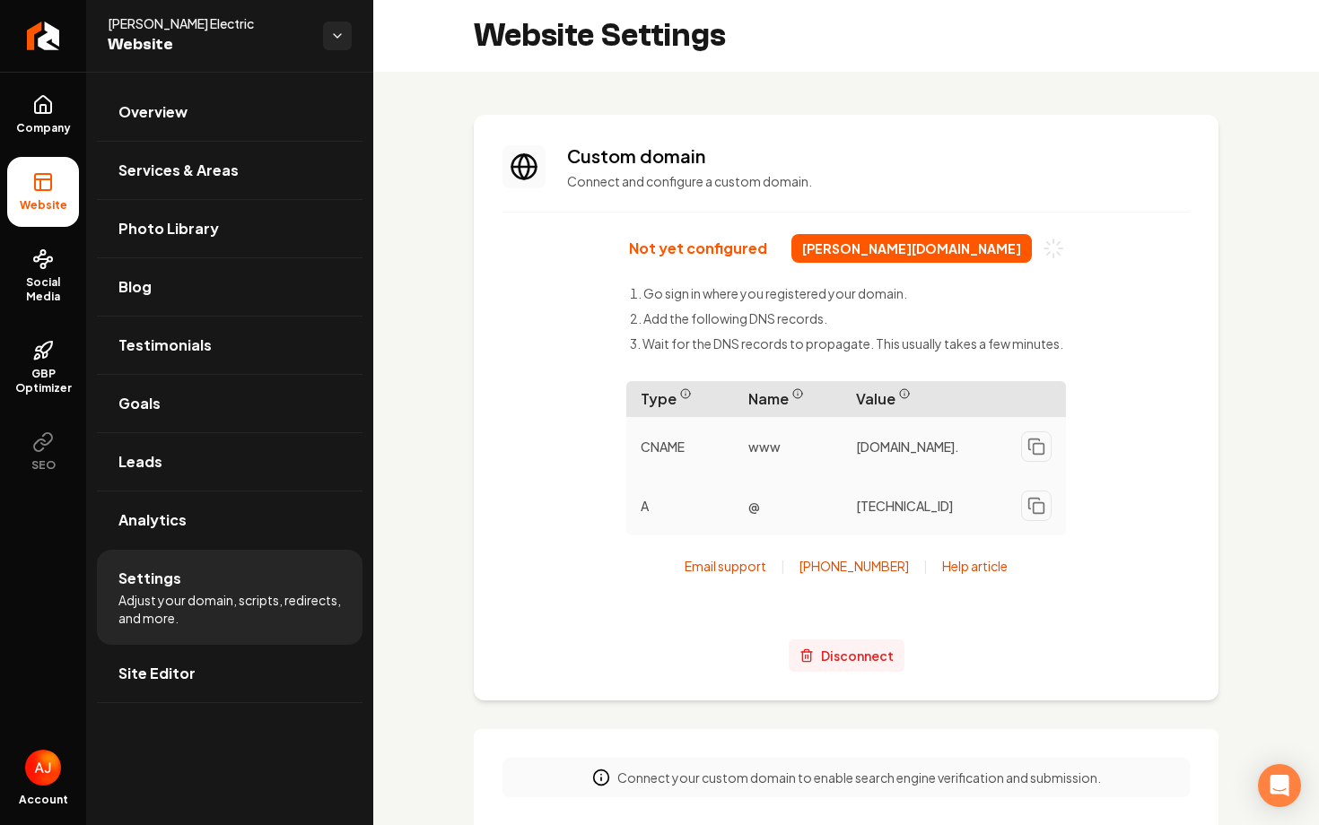
click at [810, 656] on icon "Main content area" at bounding box center [806, 656] width 14 height 14
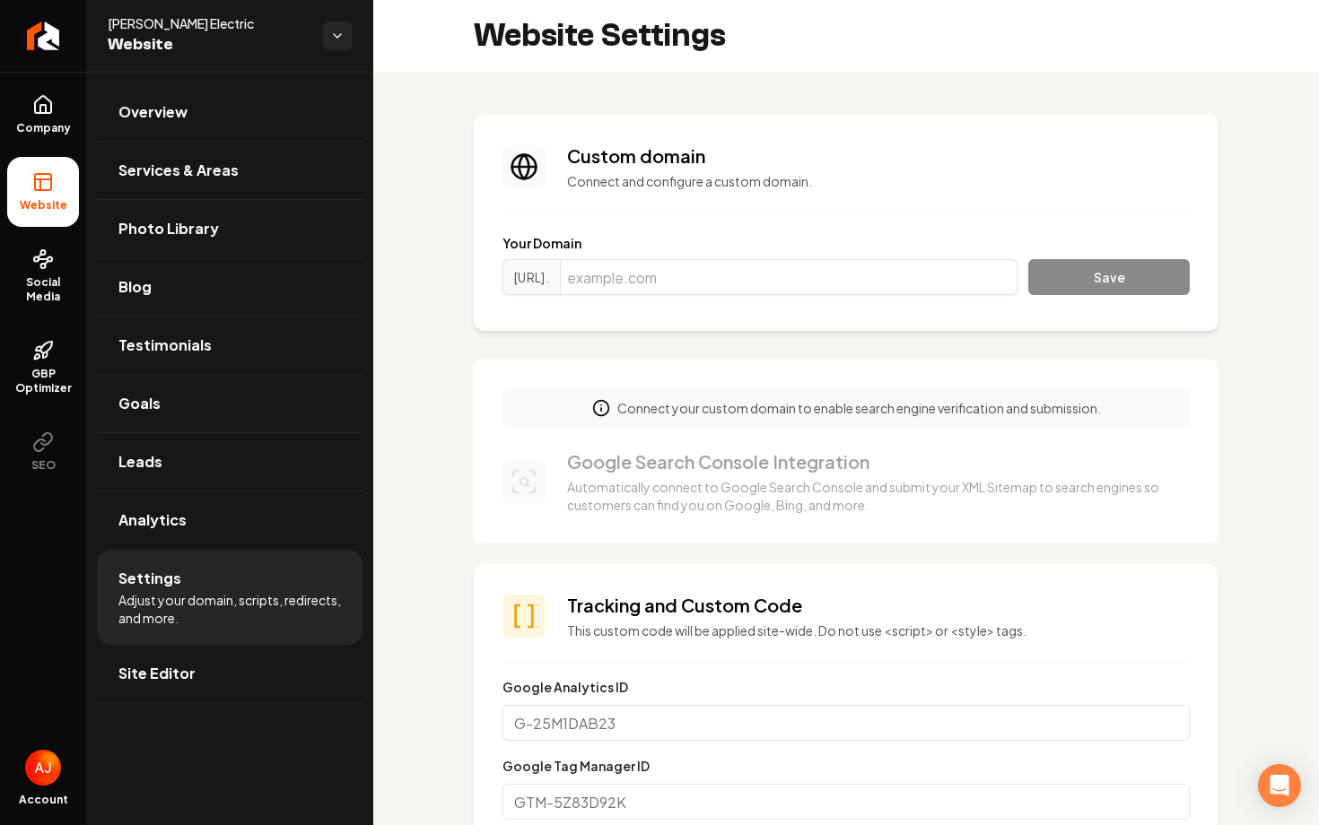
click at [829, 295] on div "https://www. Save" at bounding box center [845, 280] width 687 height 43
click at [808, 277] on input "Main content area" at bounding box center [789, 277] width 458 height 36
paste input "[PERSON_NAME][DOMAIN_NAME]"
type input "[PERSON_NAME][DOMAIN_NAME]"
click at [1116, 282] on button "Save" at bounding box center [1109, 277] width 162 height 36
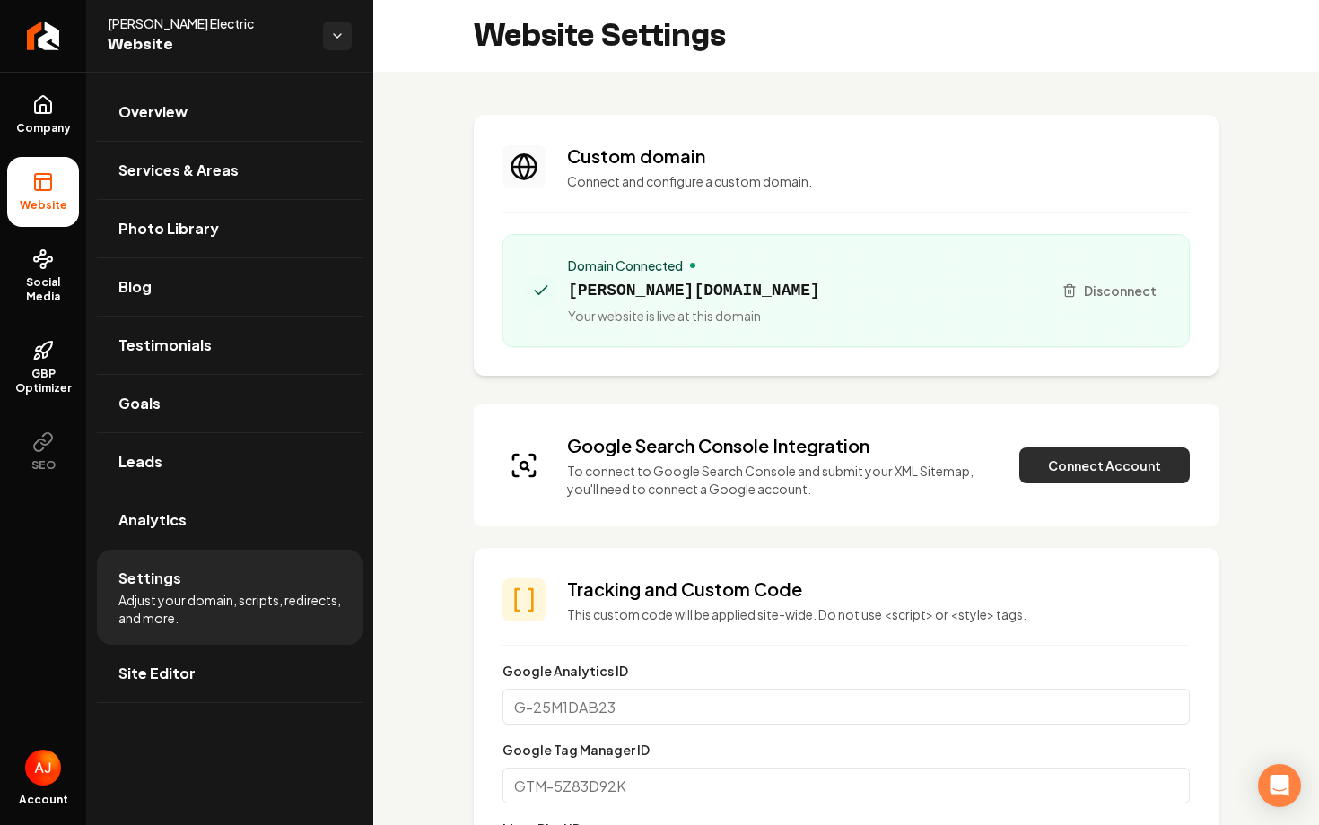
click at [1068, 473] on button "Connect Account" at bounding box center [1104, 466] width 170 height 36
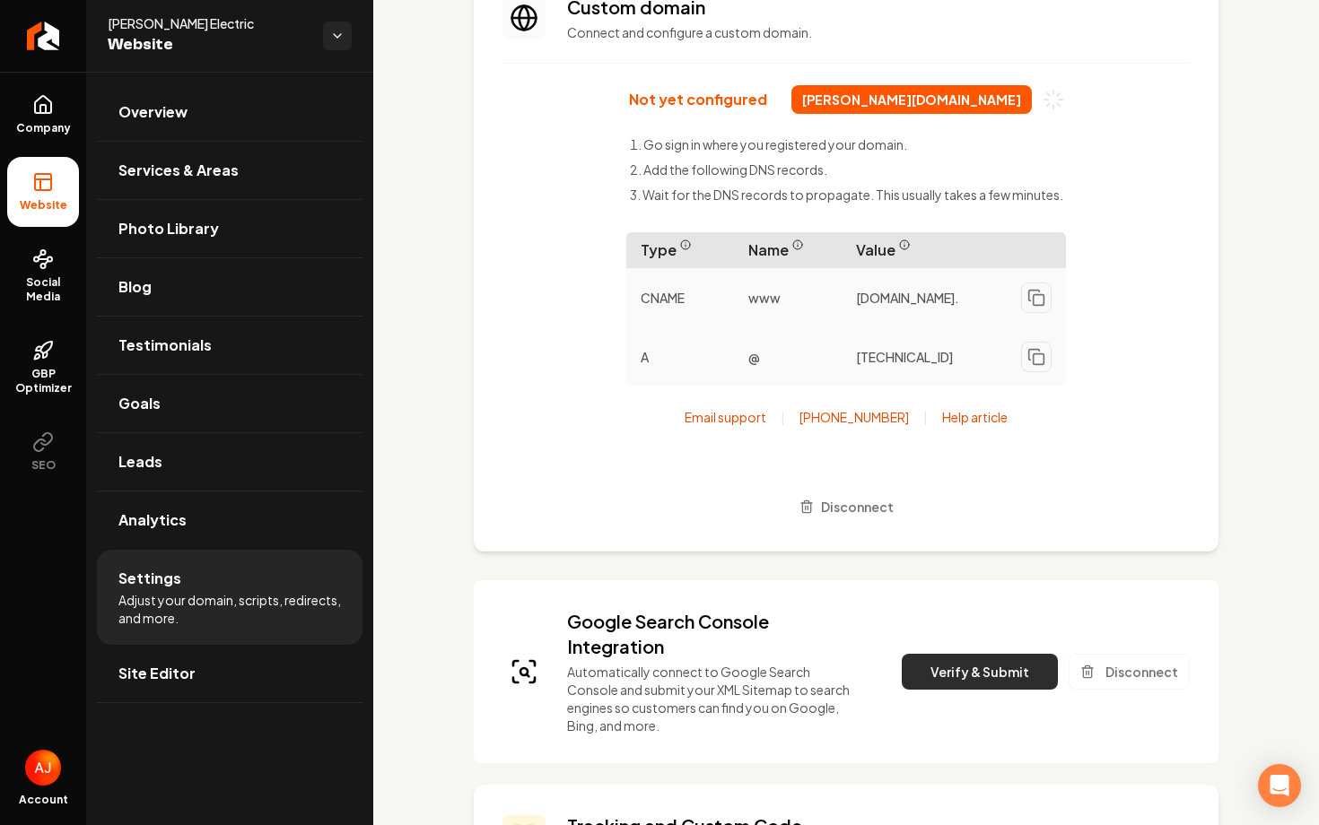
scroll to position [173, 0]
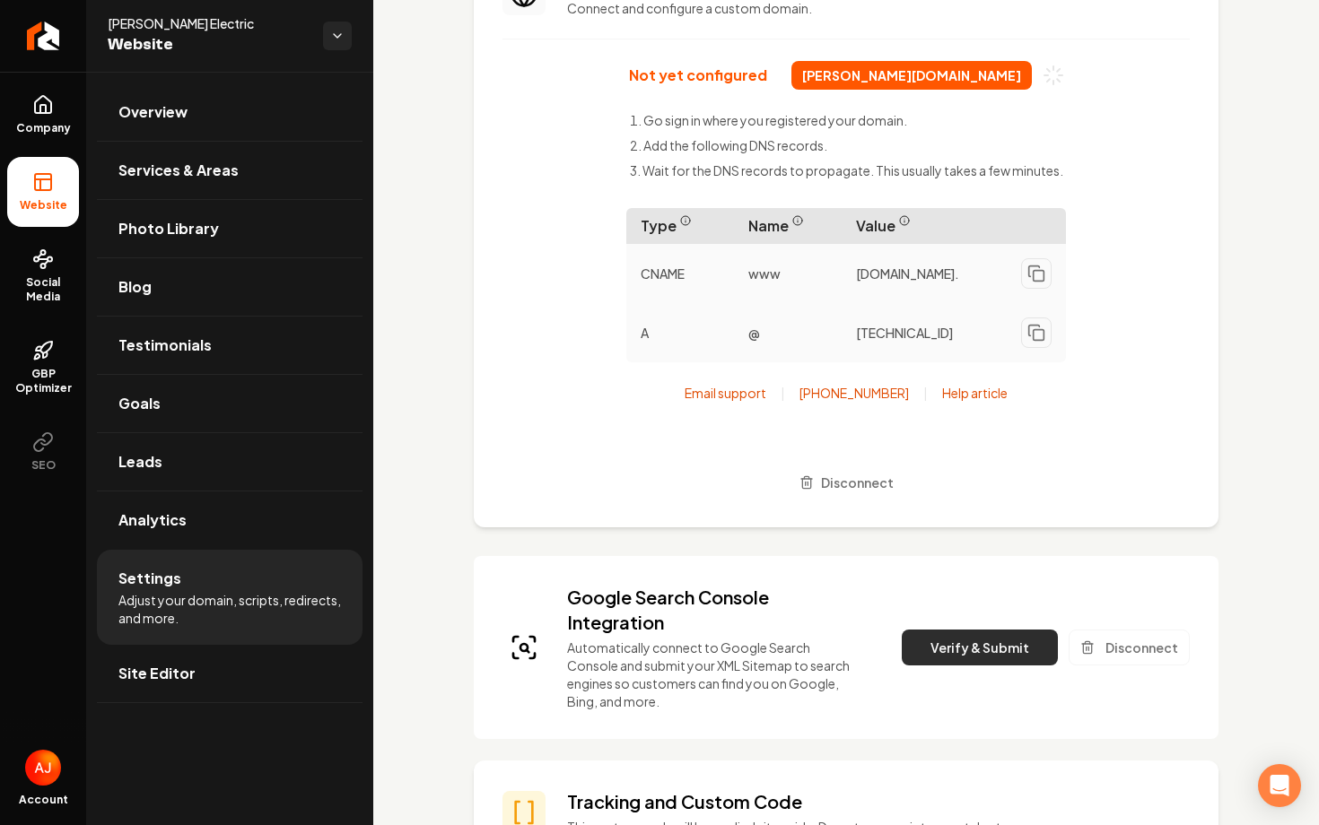
click at [964, 657] on button "Verify & Submit" at bounding box center [980, 648] width 156 height 36
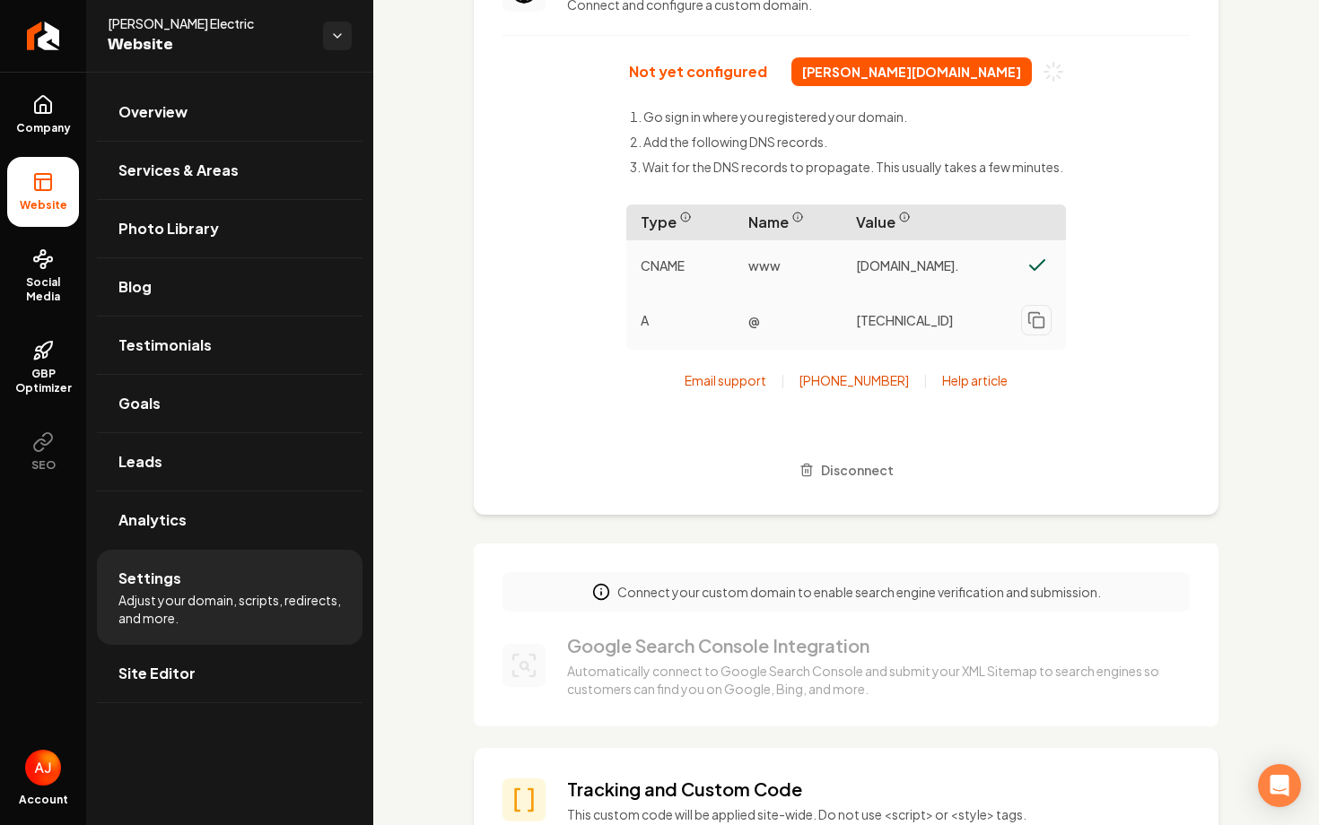
scroll to position [218, 0]
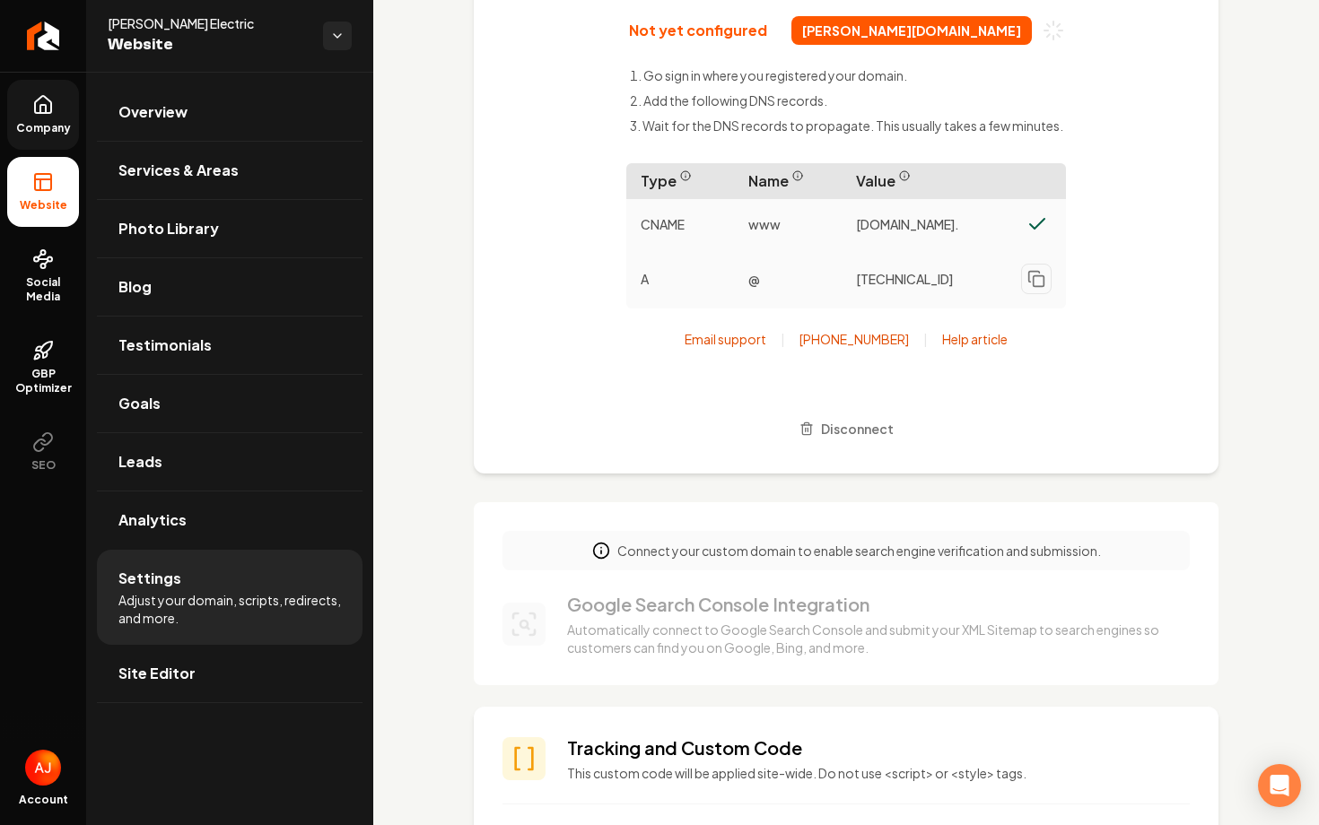
click at [50, 103] on icon at bounding box center [43, 104] width 16 height 17
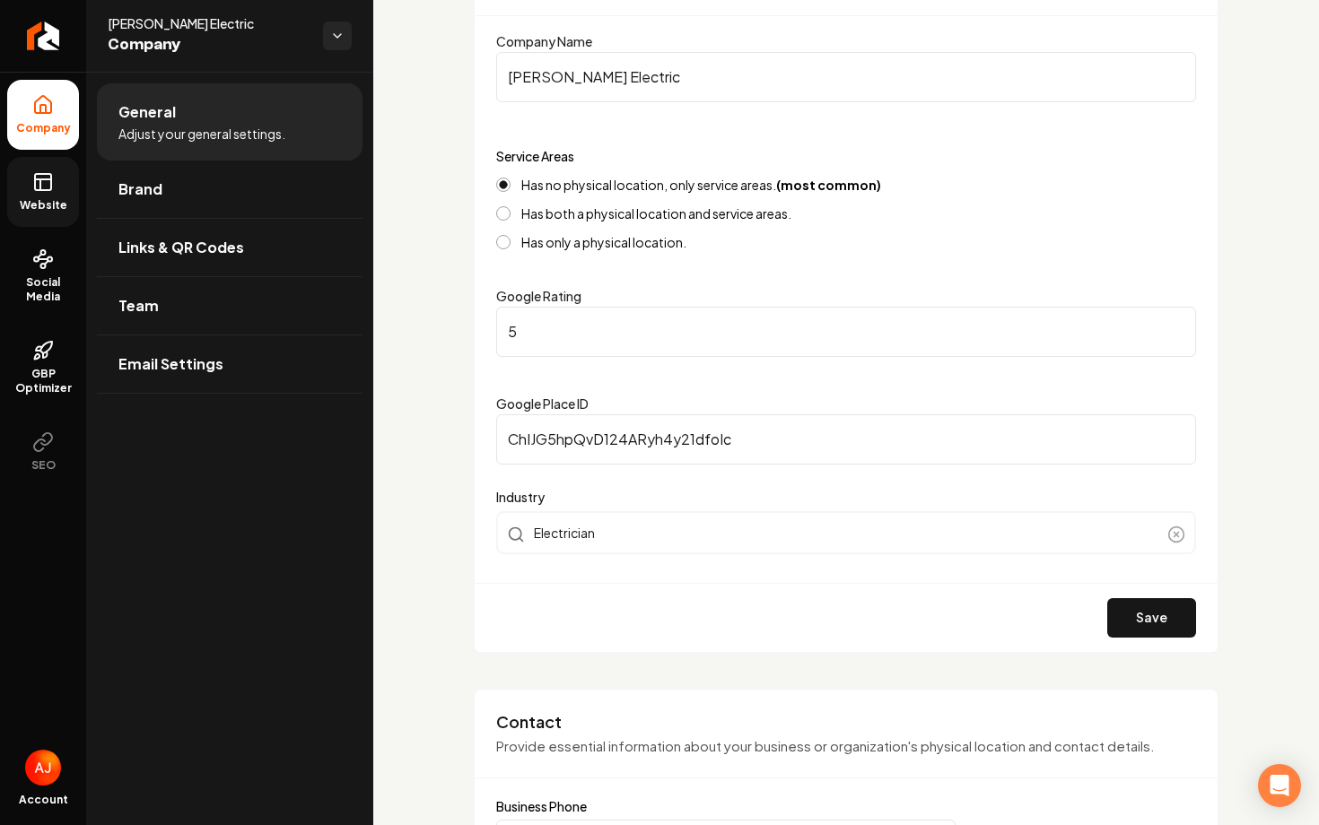
click at [46, 208] on span "Website" at bounding box center [44, 205] width 62 height 14
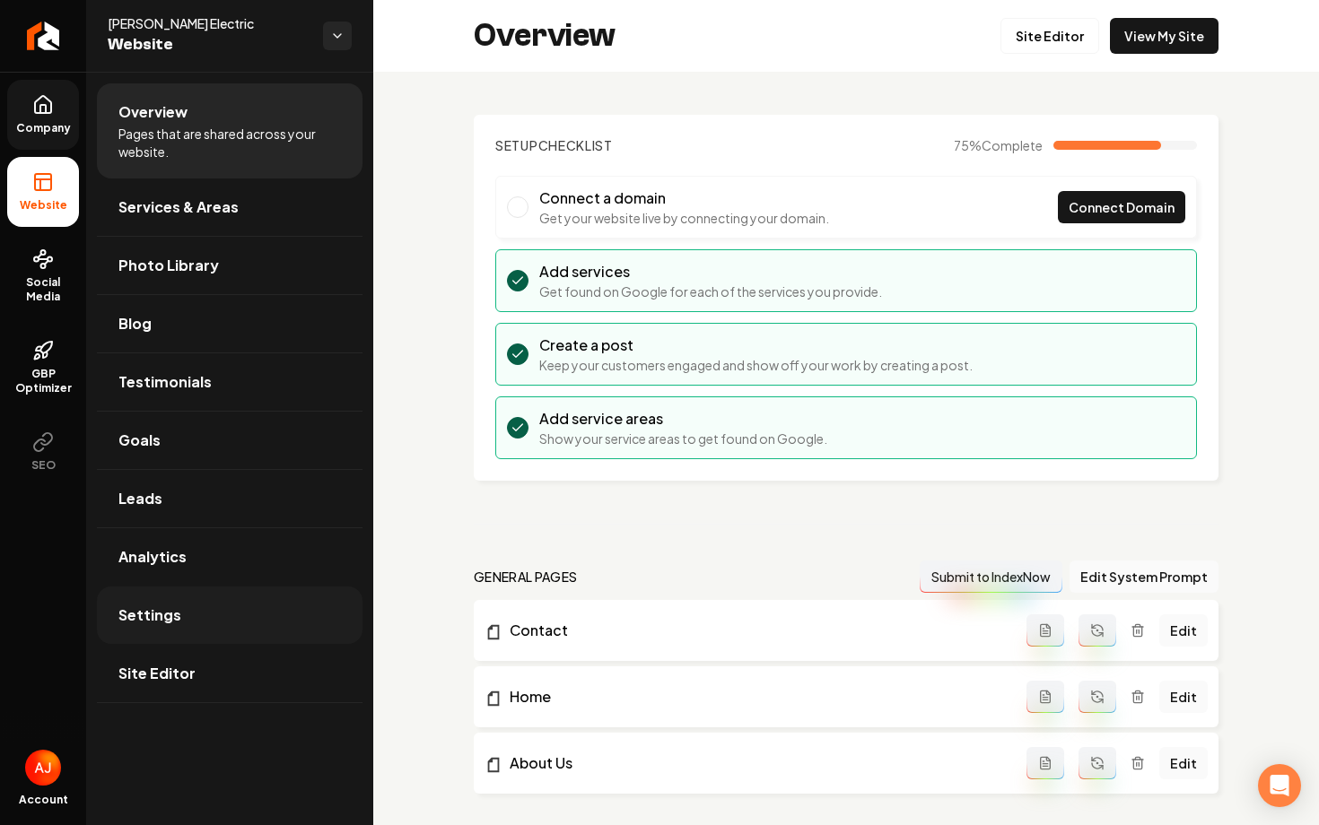
click at [153, 625] on span "Settings" at bounding box center [149, 616] width 63 height 22
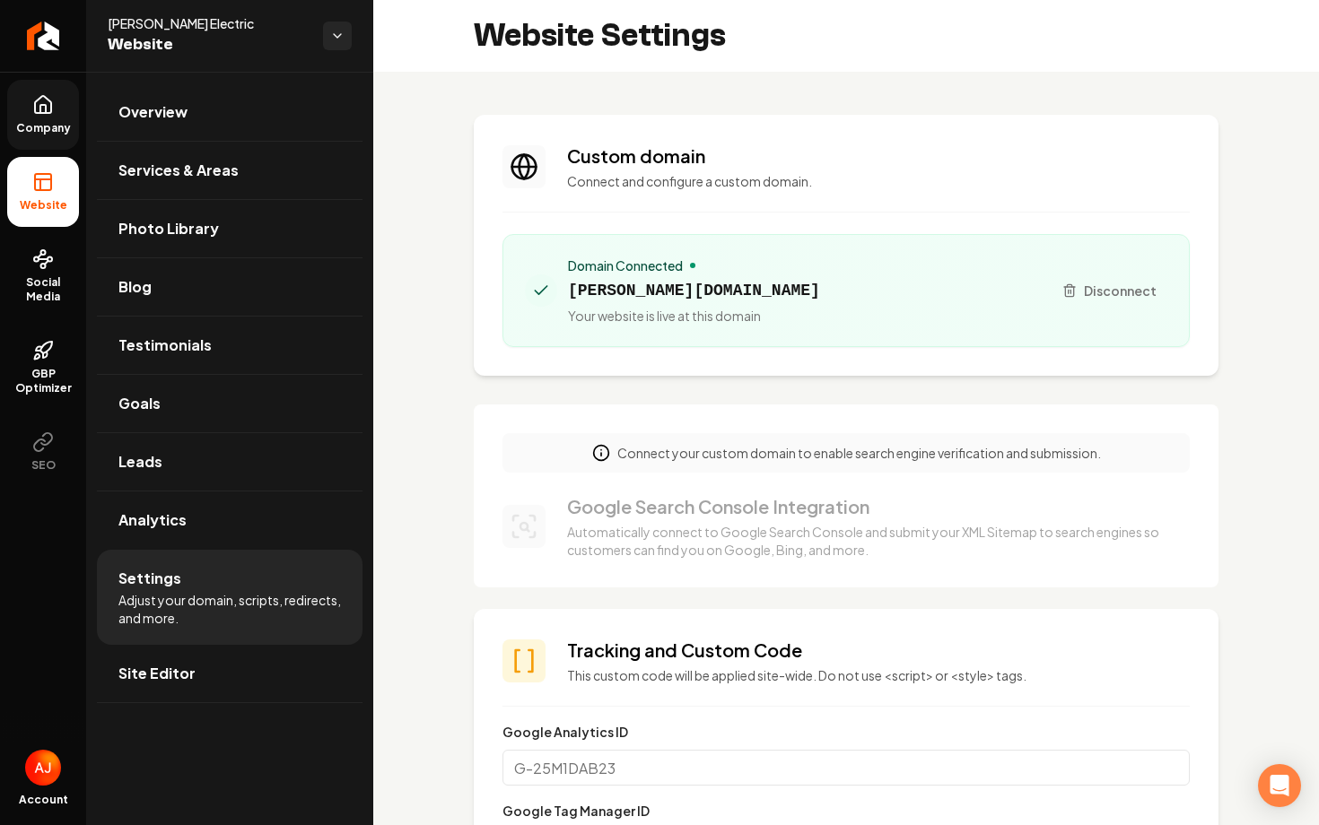
click at [797, 538] on p "Automatically connect to Google Search Console and submit your XML Sitemap to s…" at bounding box center [867, 541] width 601 height 36
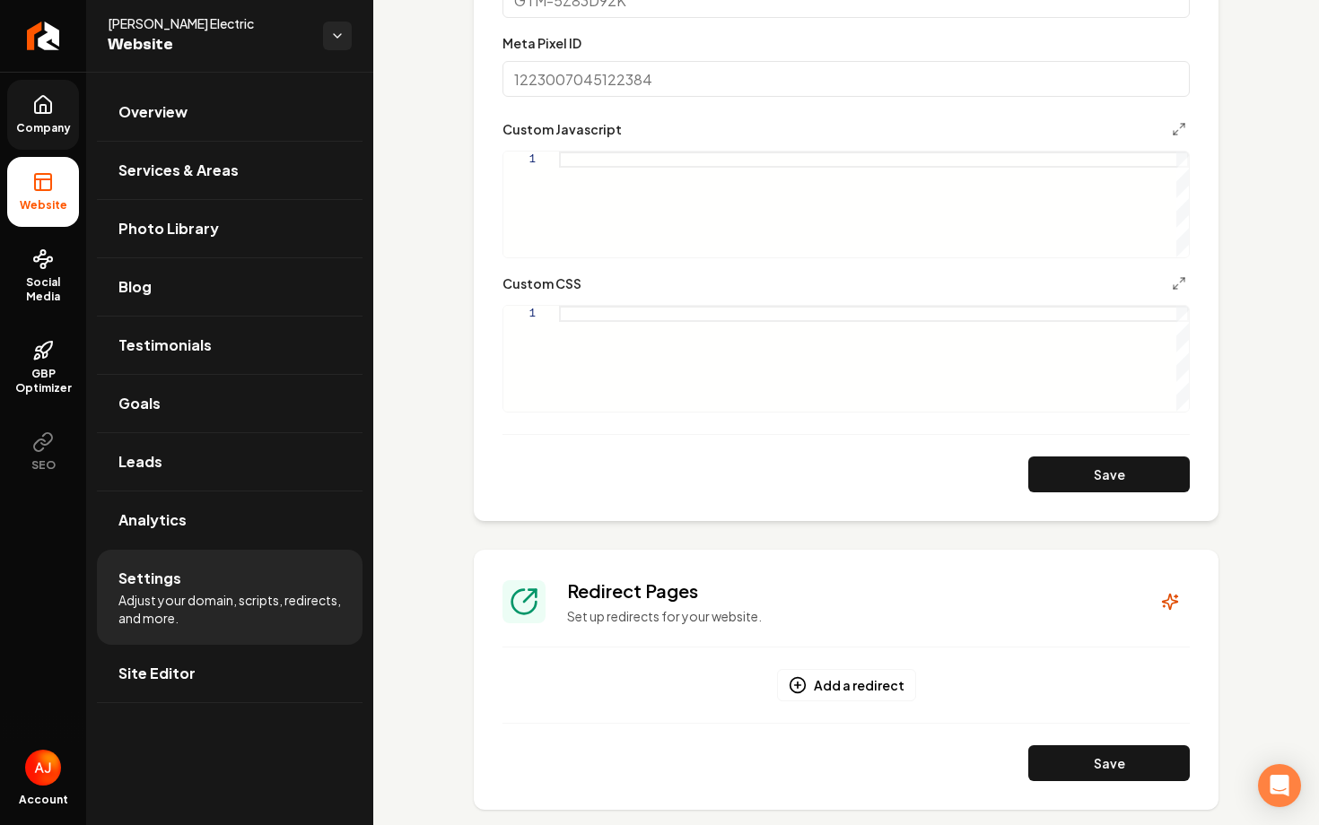
scroll to position [860, 0]
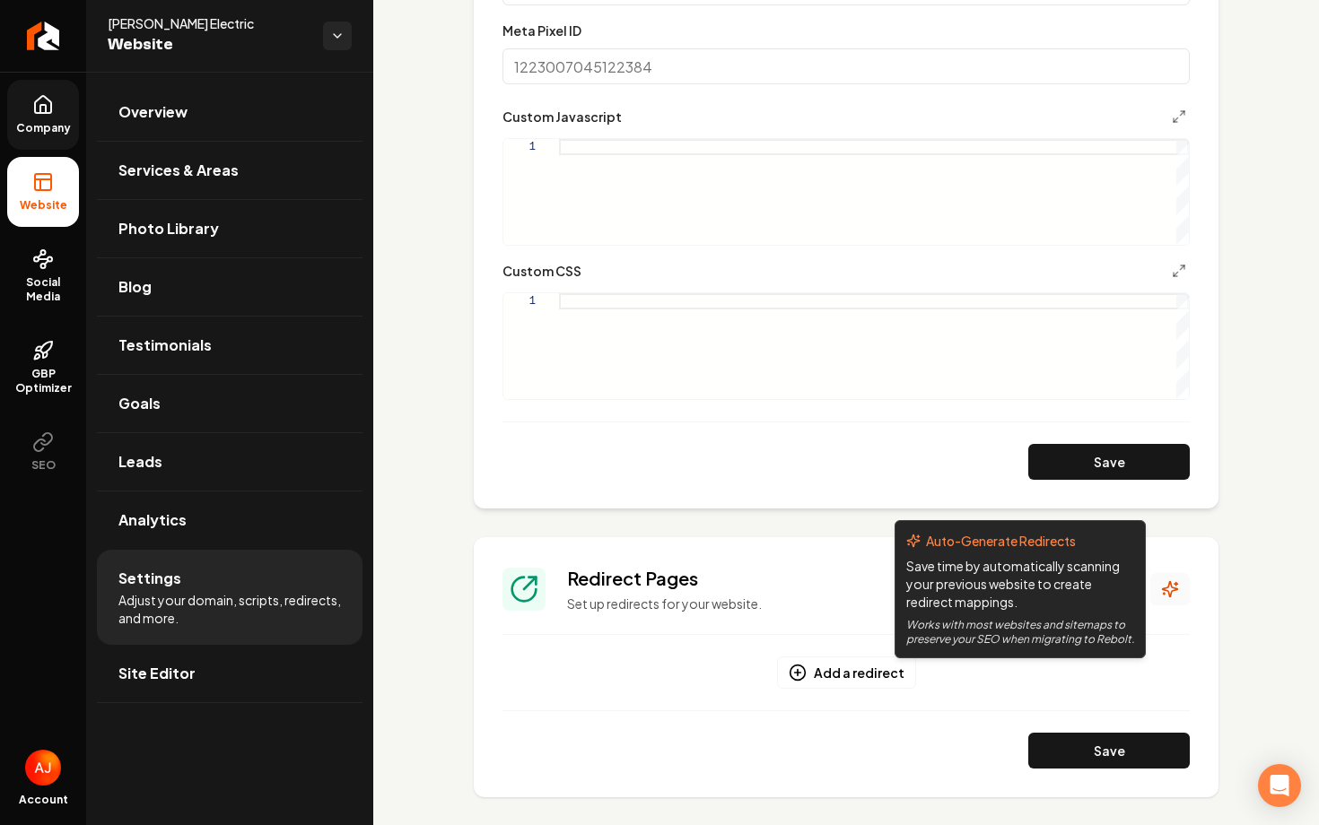
click at [1166, 592] on icon "Main content area" at bounding box center [1170, 590] width 18 height 18
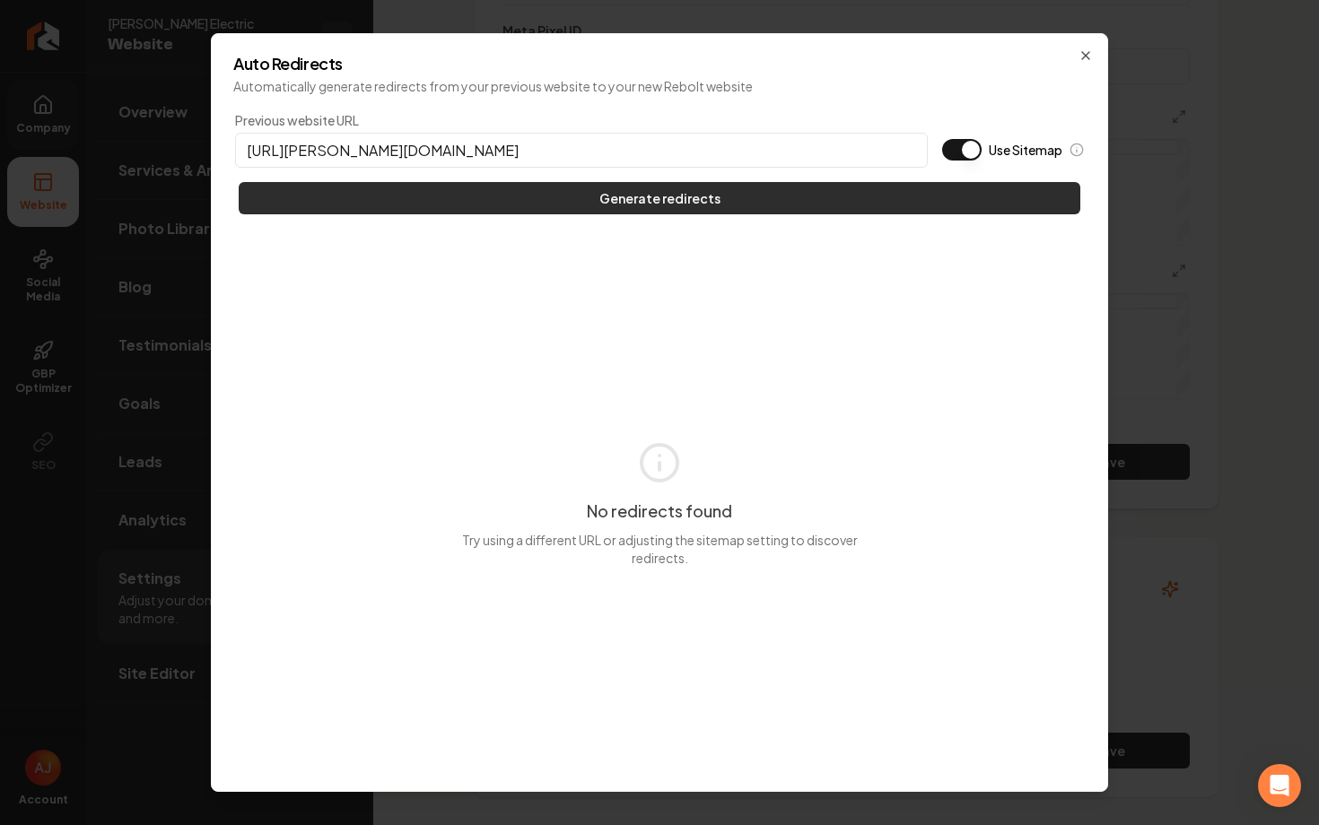
type input "https://walter-electric.com"
click at [745, 210] on button "Generate redirects" at bounding box center [660, 198] width 842 height 32
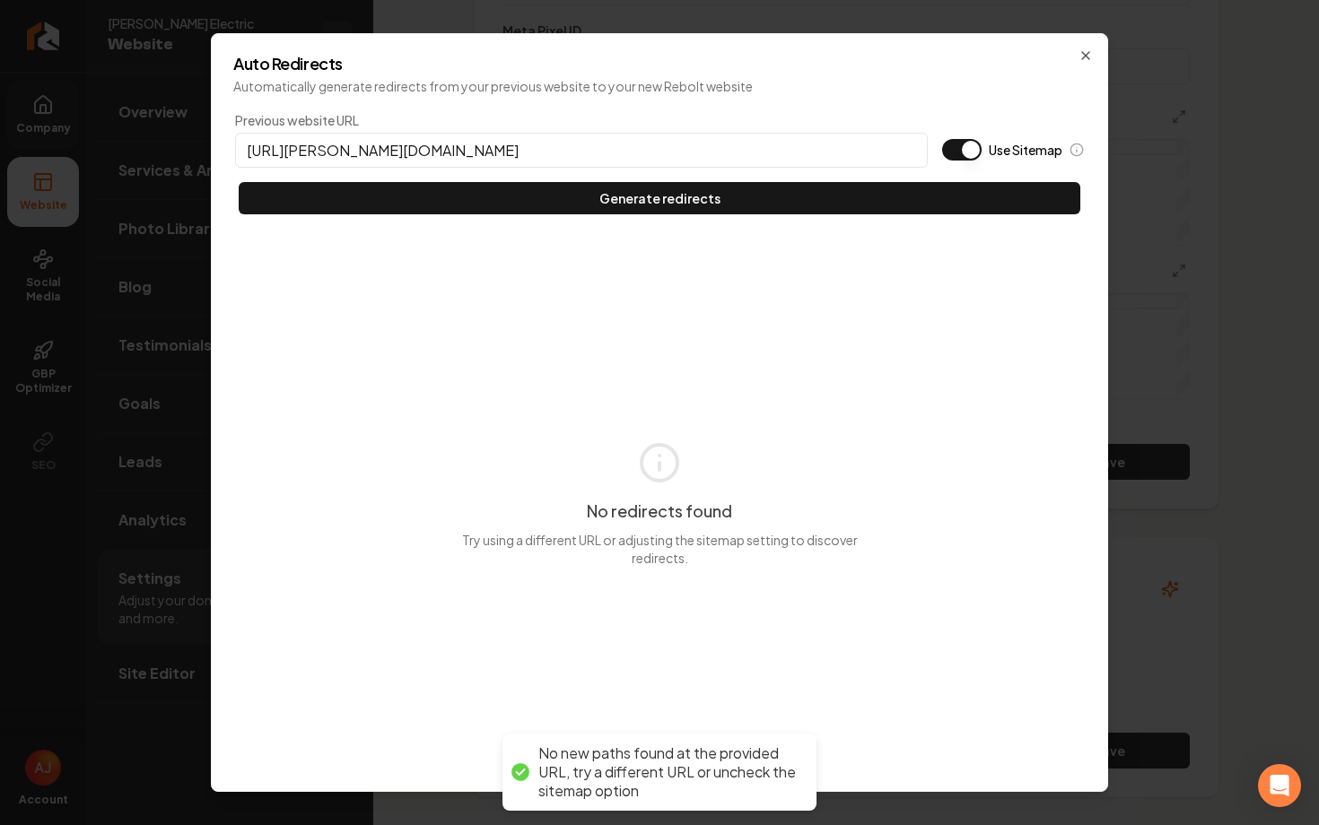
click at [1068, 61] on h2 "Auto Redirects" at bounding box center [659, 64] width 852 height 16
click at [1087, 61] on icon "button" at bounding box center [1086, 55] width 14 height 14
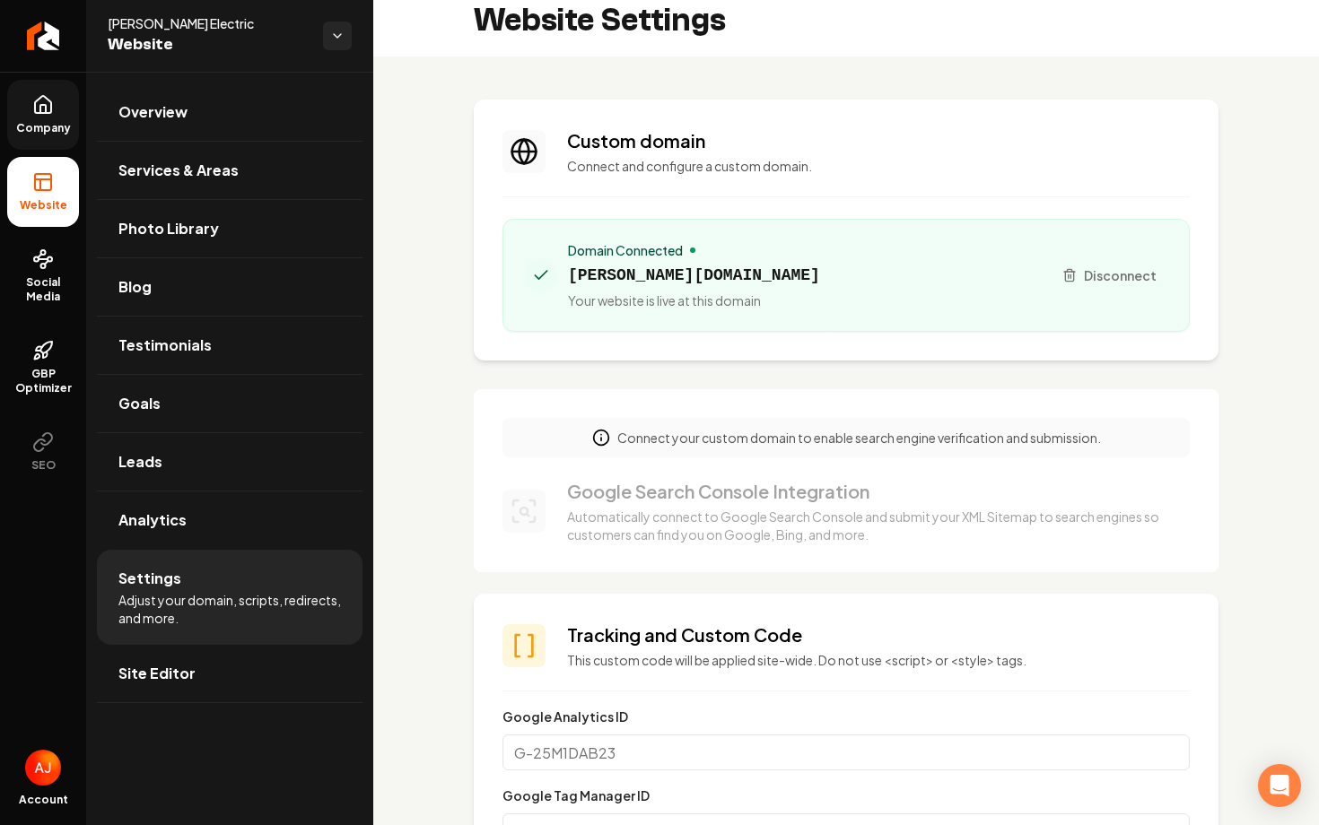
scroll to position [0, 0]
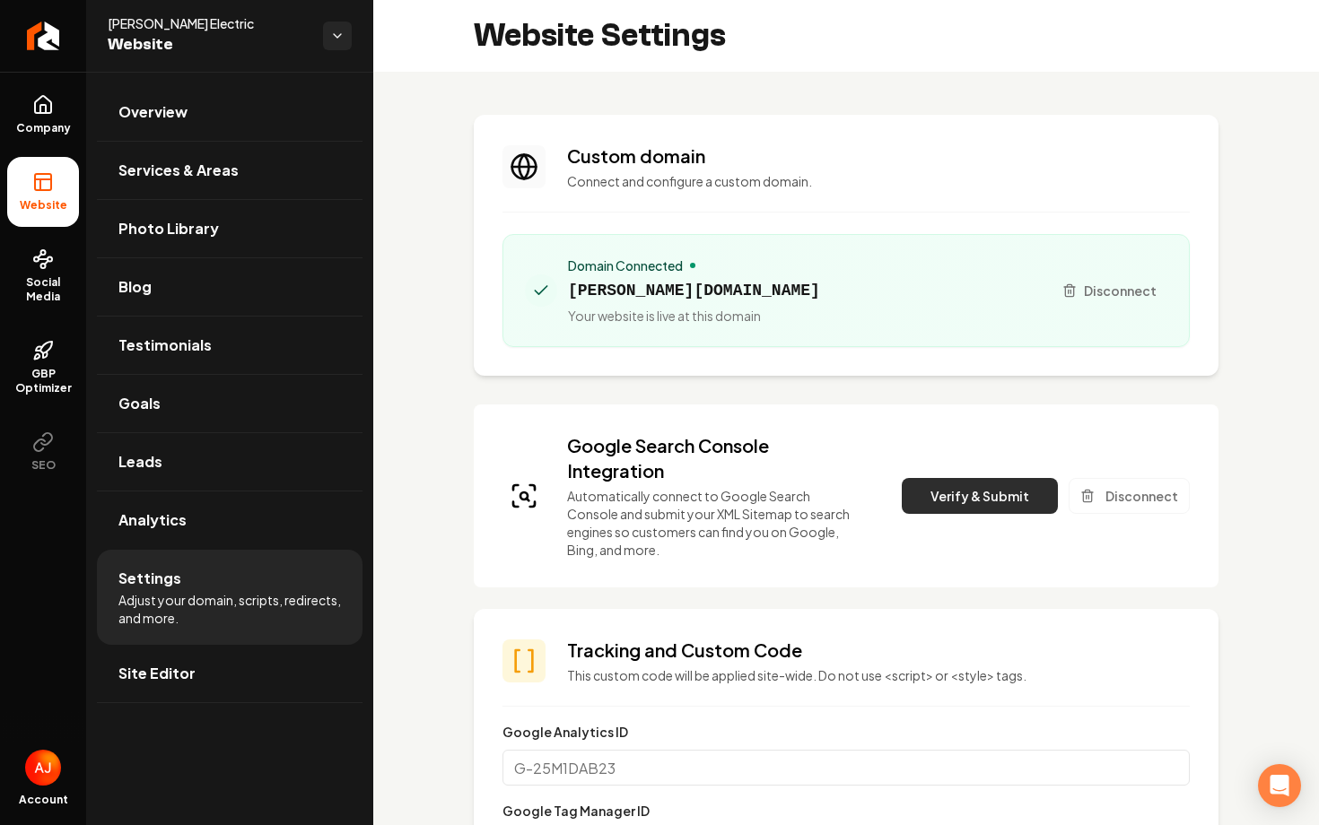
click at [953, 488] on button "Verify & Submit" at bounding box center [980, 496] width 156 height 36
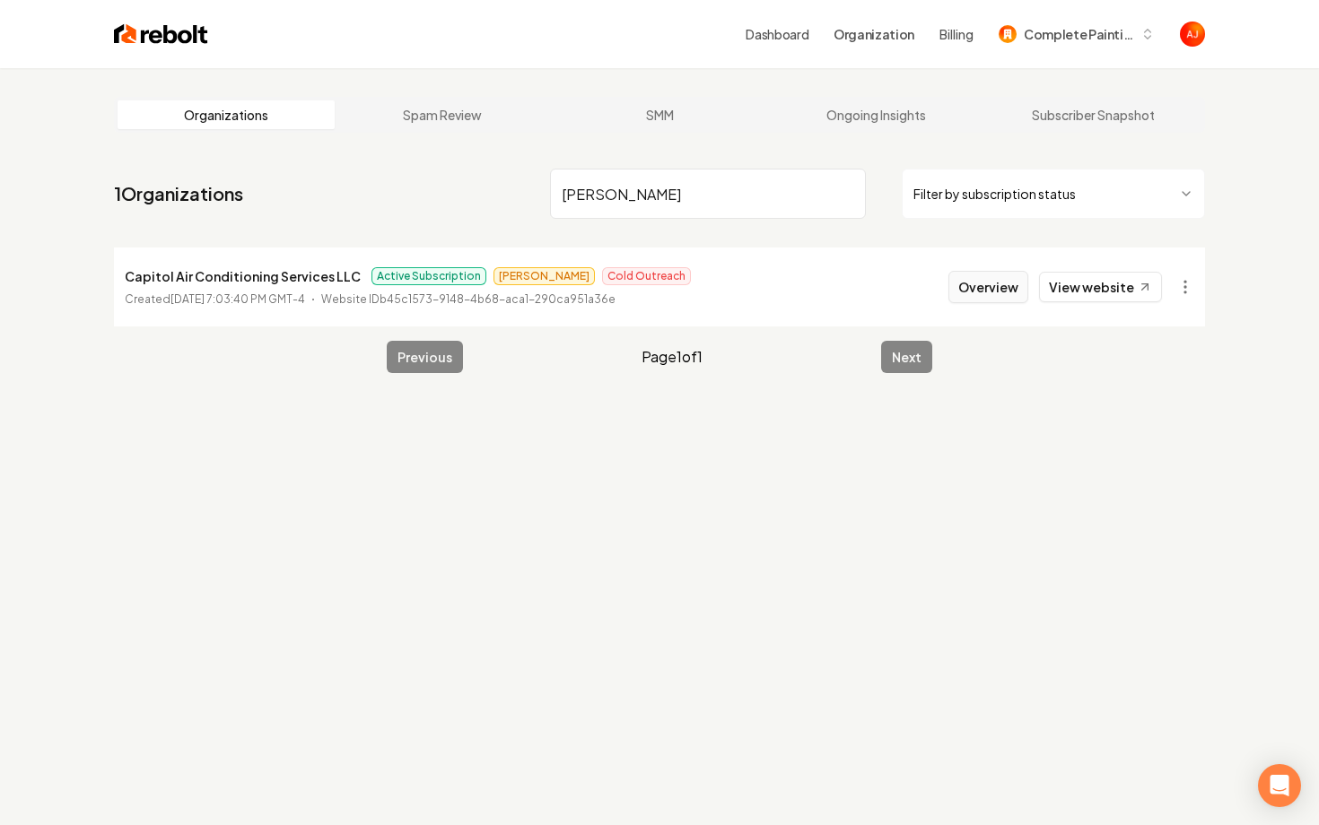
type input "[PERSON_NAME]"
click at [1000, 284] on button "Overview" at bounding box center [988, 287] width 80 height 32
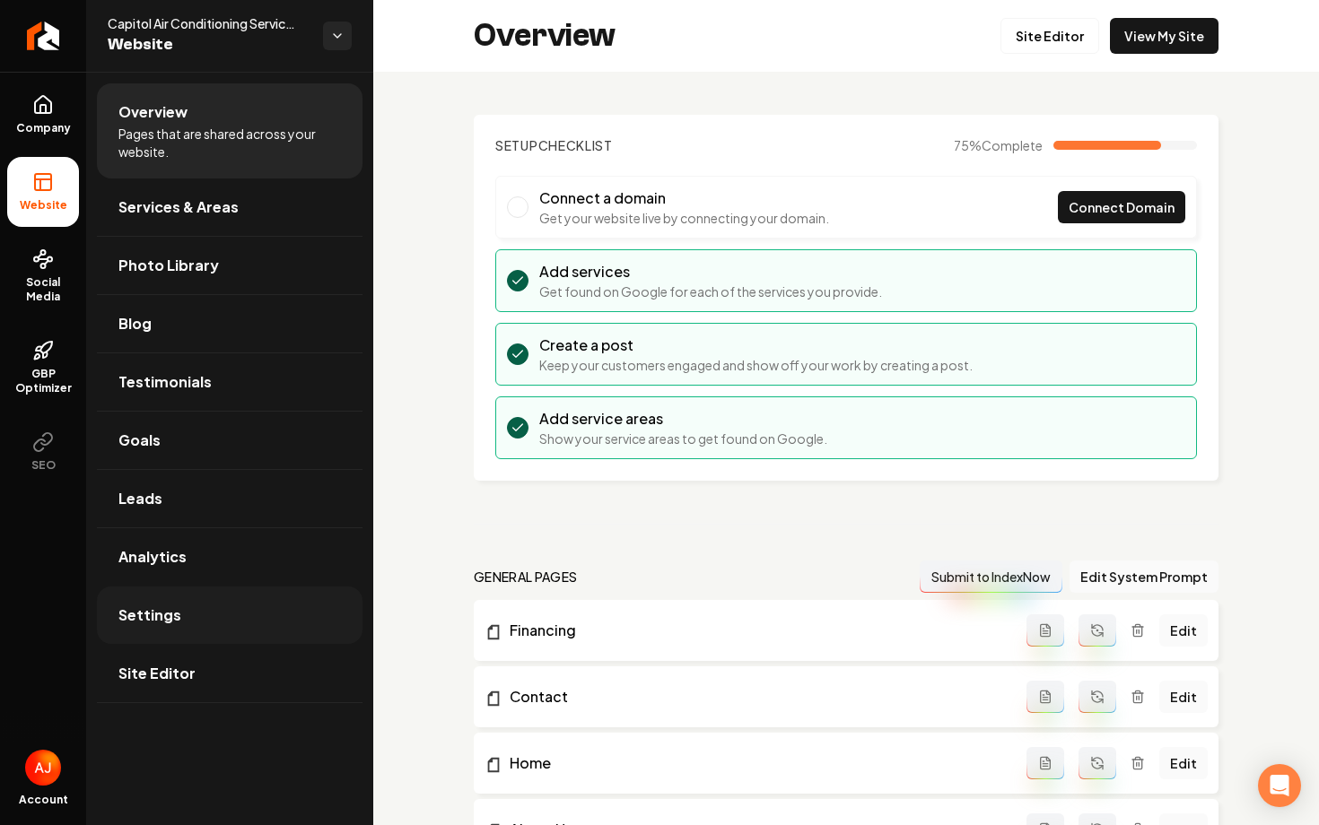
click at [171, 612] on span "Settings" at bounding box center [149, 616] width 63 height 22
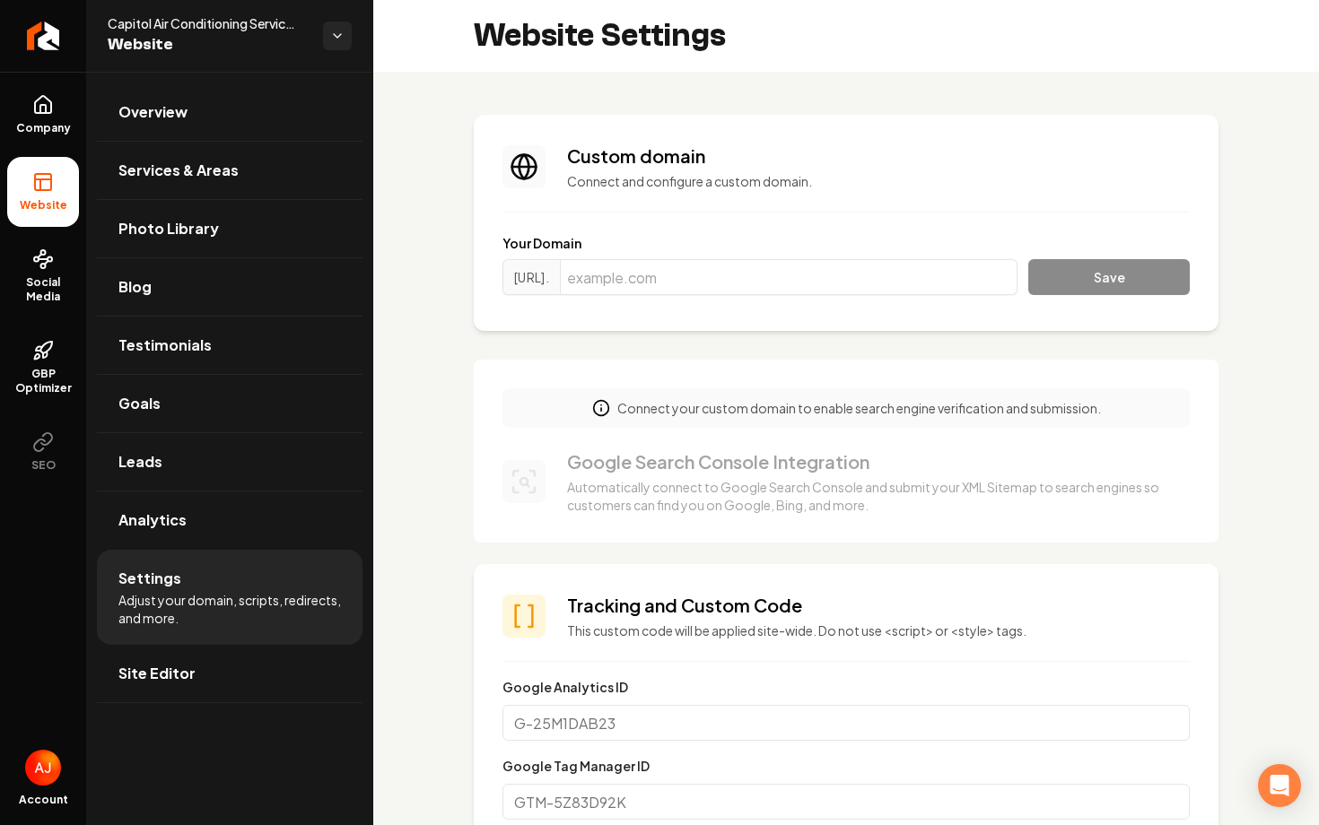
scroll to position [162, 0]
click at [659, 285] on input "Main content area" at bounding box center [789, 277] width 458 height 36
paste input "849456"
type input "849456"
drag, startPoint x: 677, startPoint y: 279, endPoint x: 582, endPoint y: 279, distance: 94.2
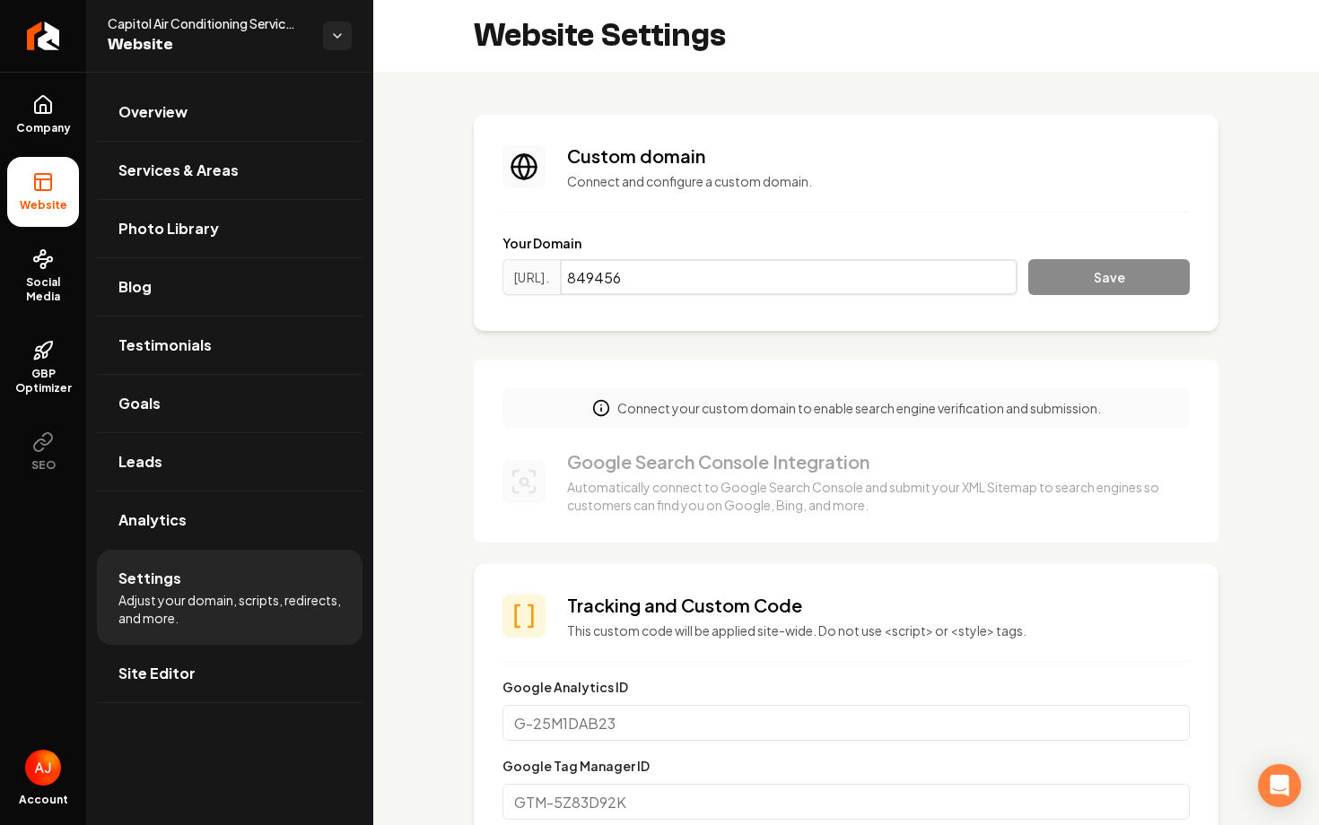
click at [588, 279] on div "https://www. 849456" at bounding box center [759, 277] width 515 height 36
click at [677, 281] on input "Main content area" at bounding box center [789, 277] width 458 height 36
paste input "capitolairconditioning.com"
type input "capitolairconditioning.com"
click at [1098, 288] on button "Save" at bounding box center [1109, 277] width 162 height 36
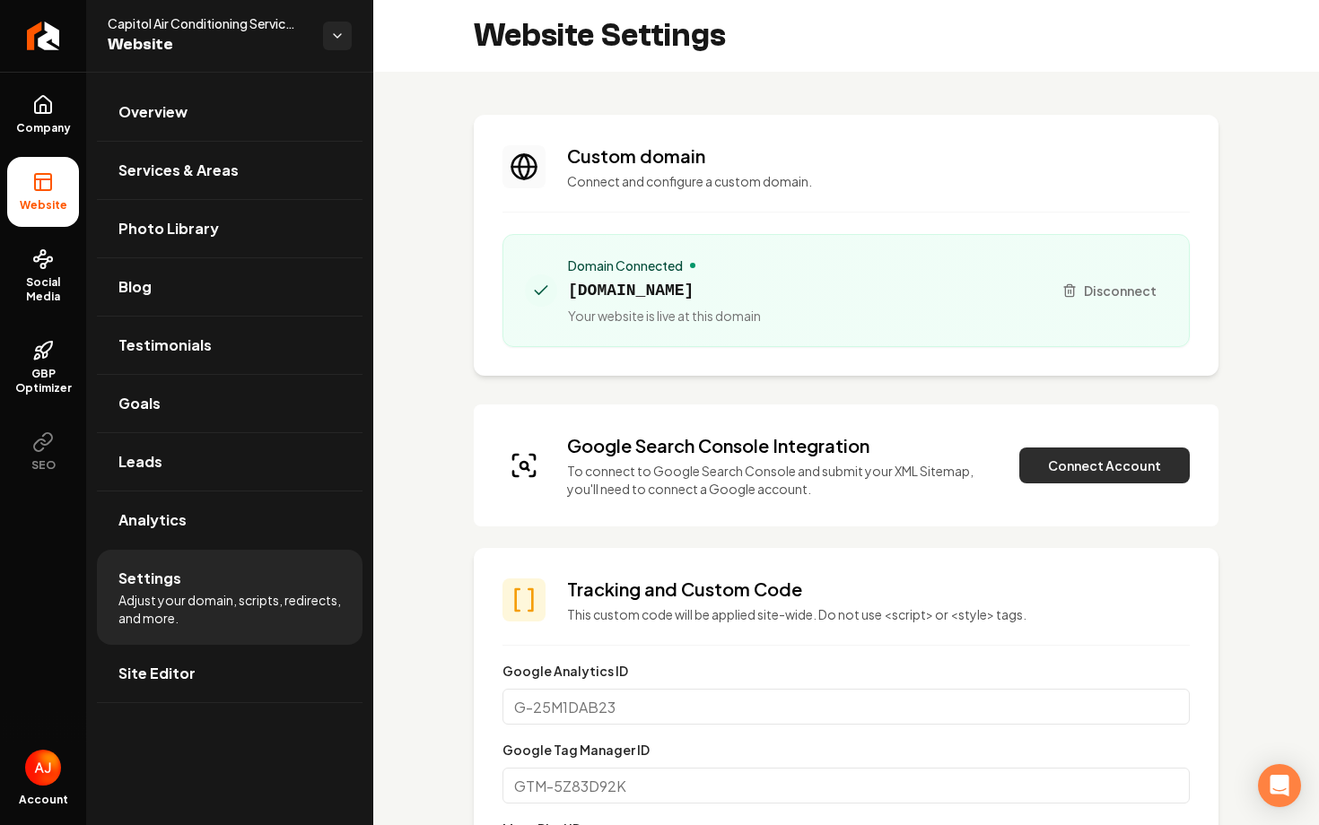
click at [1057, 478] on button "Connect Account" at bounding box center [1104, 466] width 170 height 36
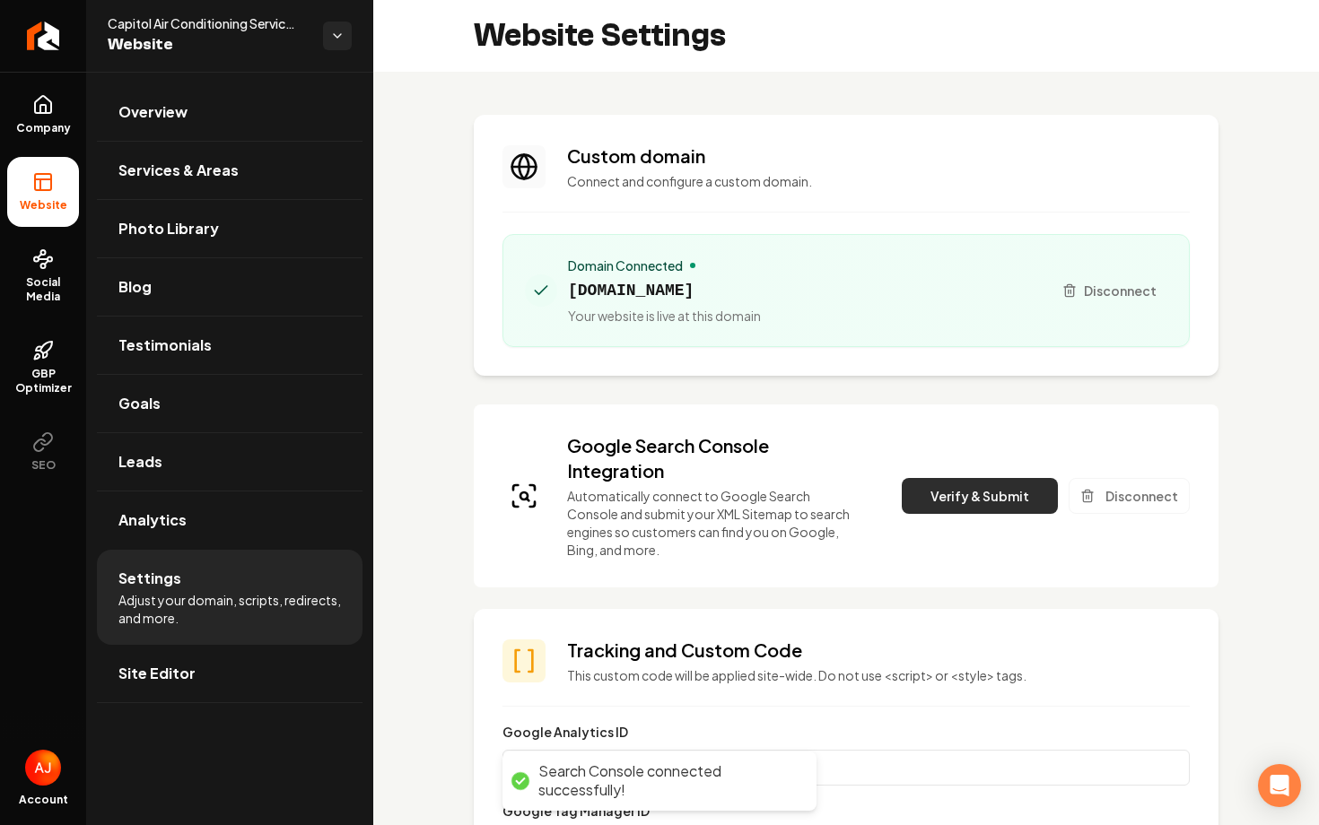
click at [974, 498] on button "Verify & Submit" at bounding box center [980, 496] width 156 height 36
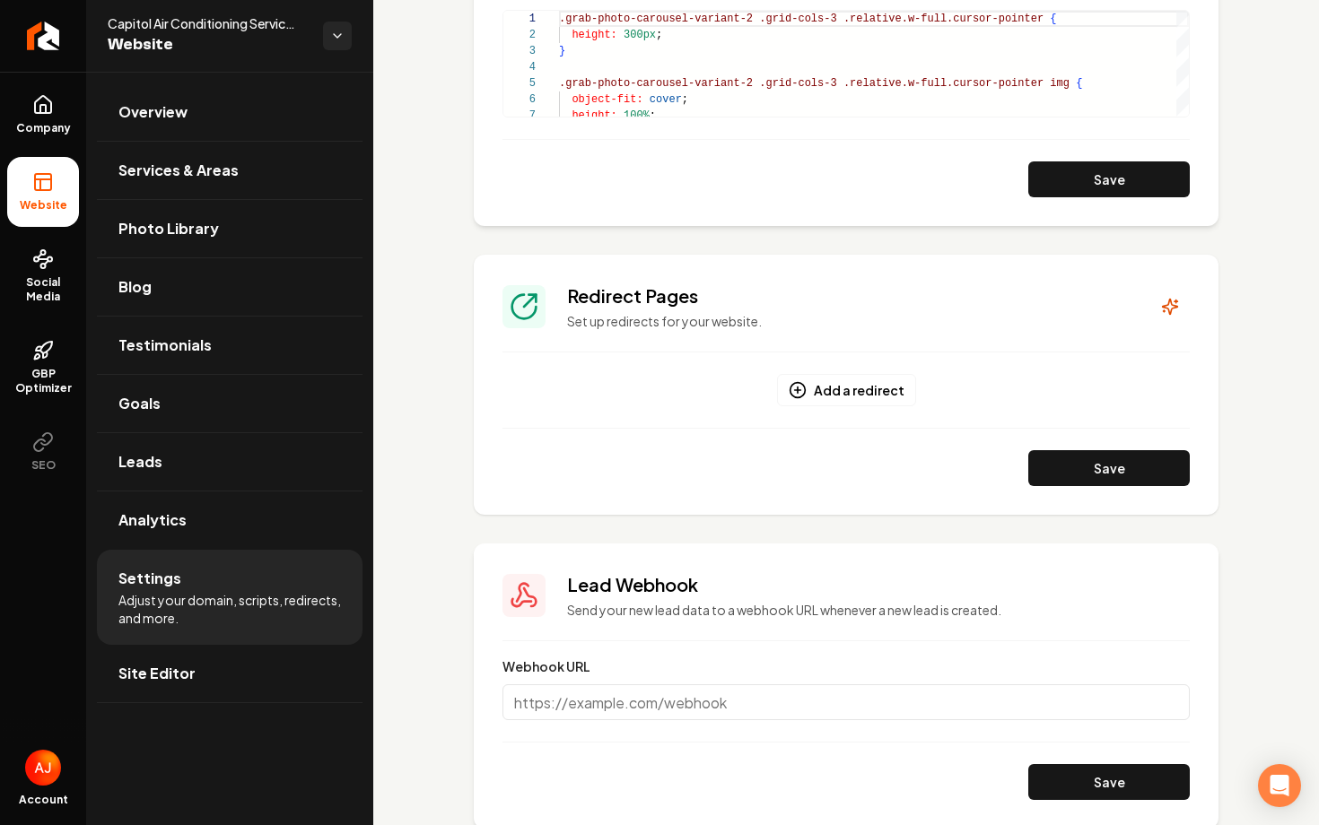
scroll to position [1300, 0]
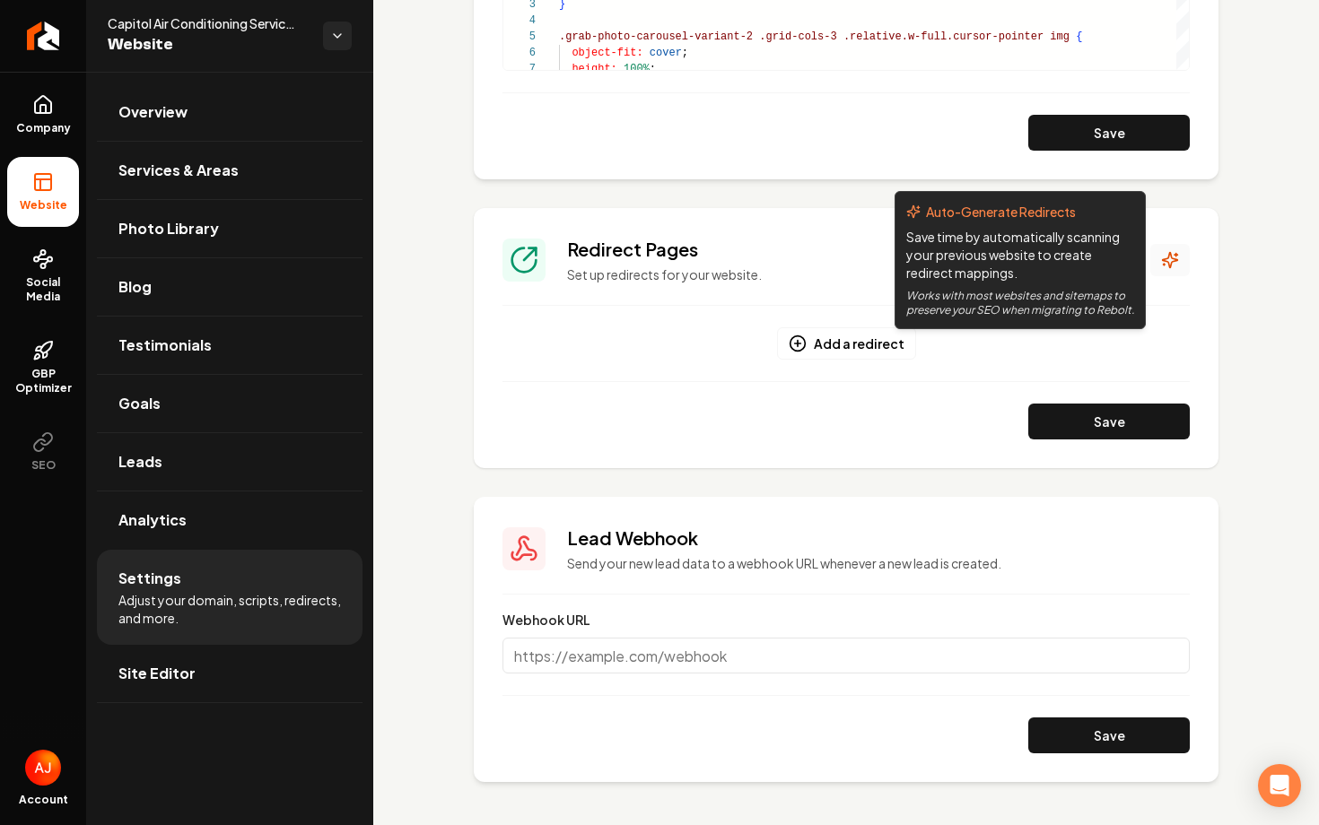
click at [1165, 264] on icon "Main content area" at bounding box center [1170, 260] width 18 height 18
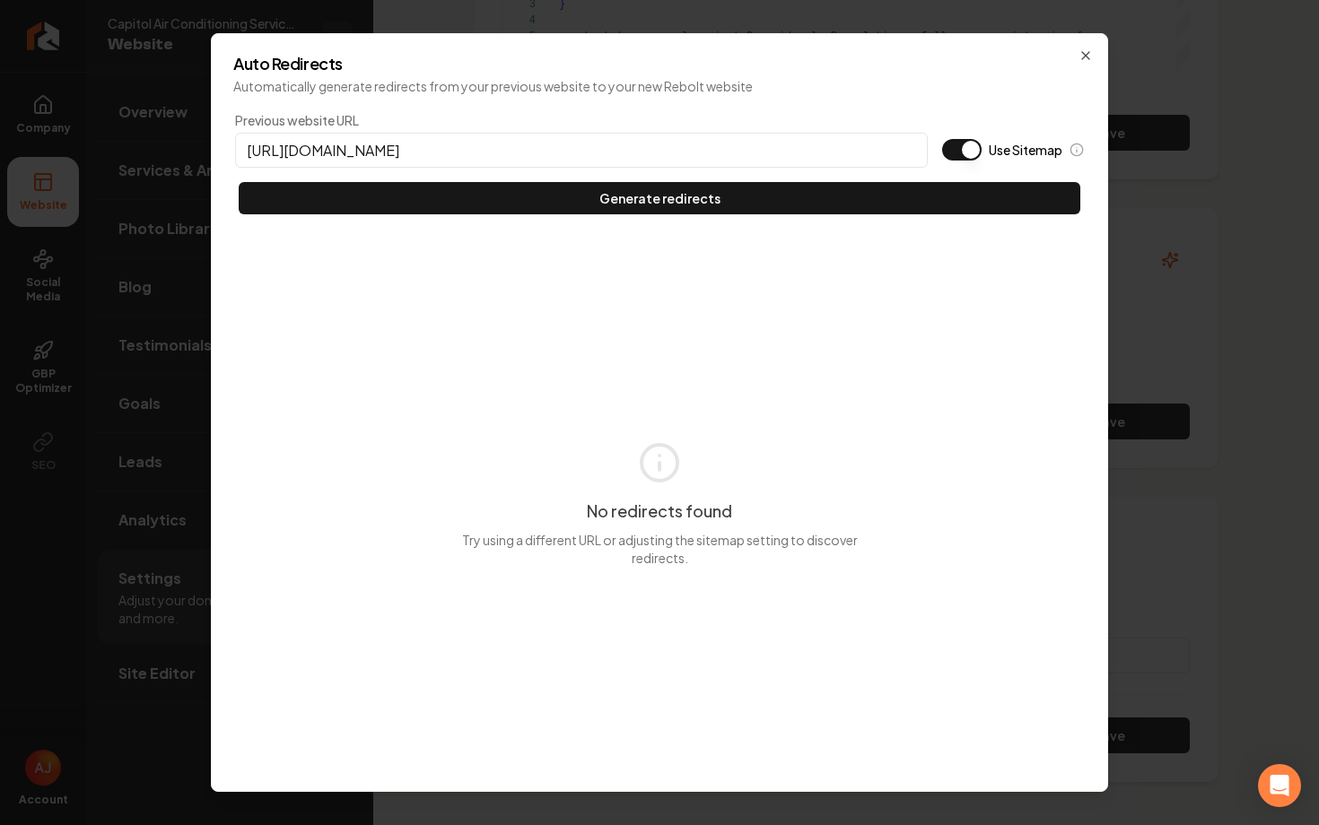
type input "https://capitolairconditioning.com"
click at [957, 150] on button "Use Sitemap" at bounding box center [961, 150] width 39 height 22
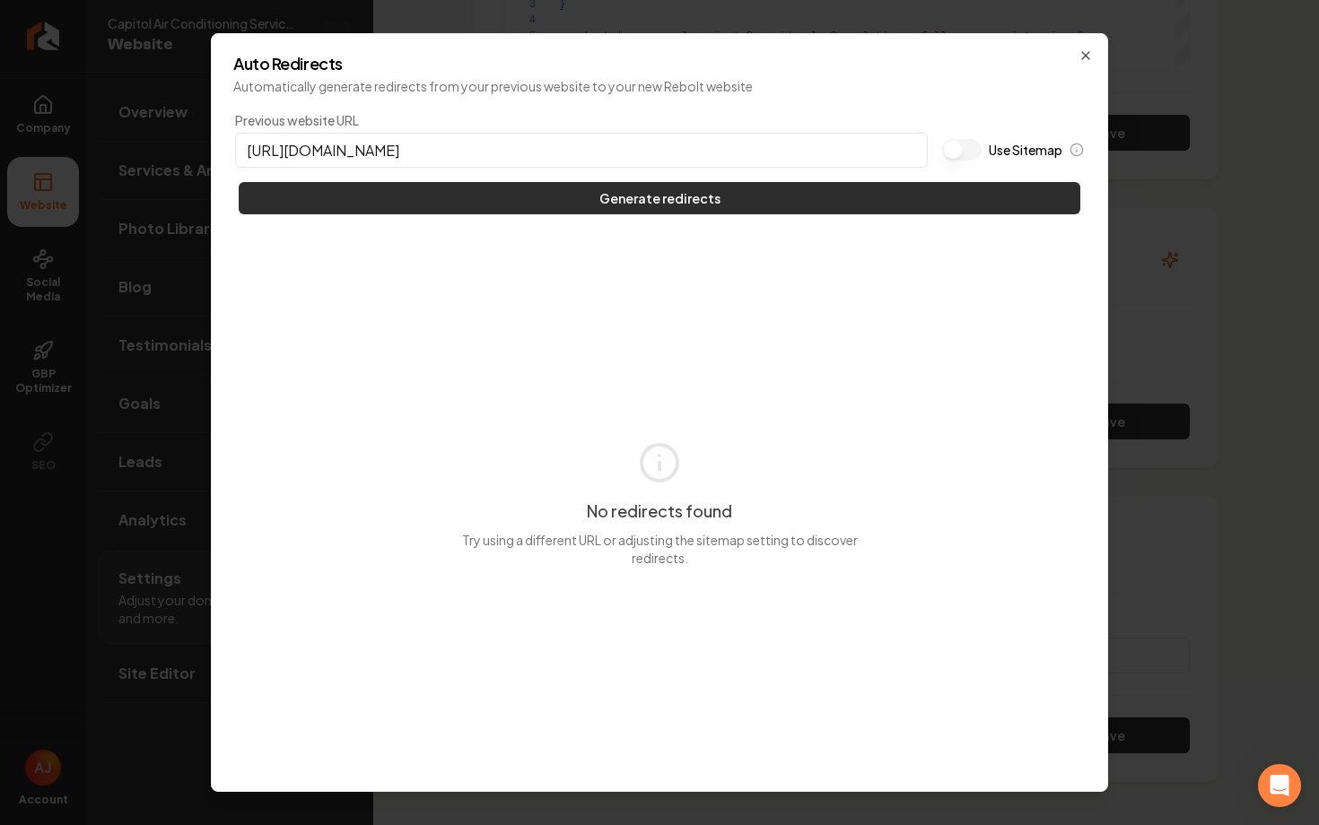
click at [907, 190] on button "Generate redirects" at bounding box center [660, 198] width 842 height 32
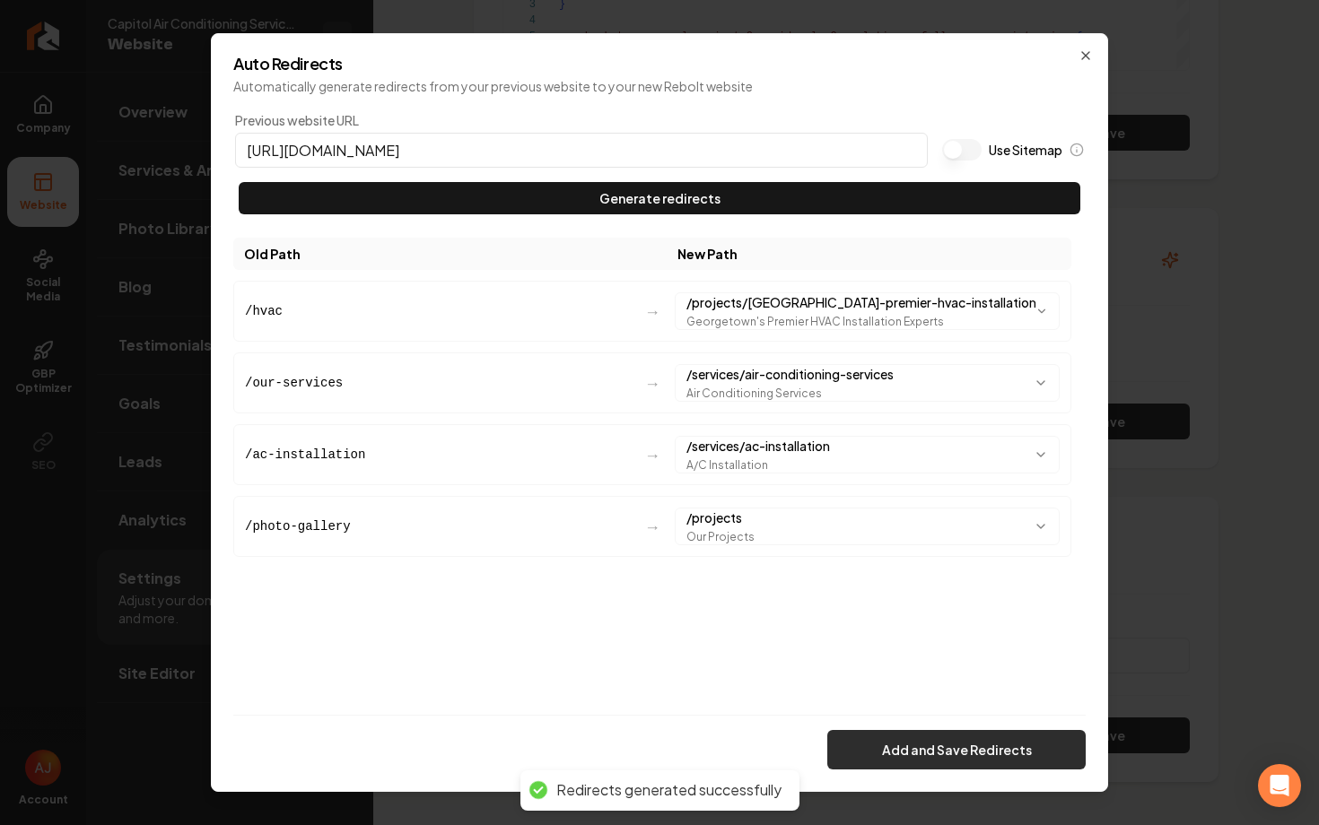
click at [1016, 760] on button "Add and Save Redirects" at bounding box center [956, 749] width 258 height 39
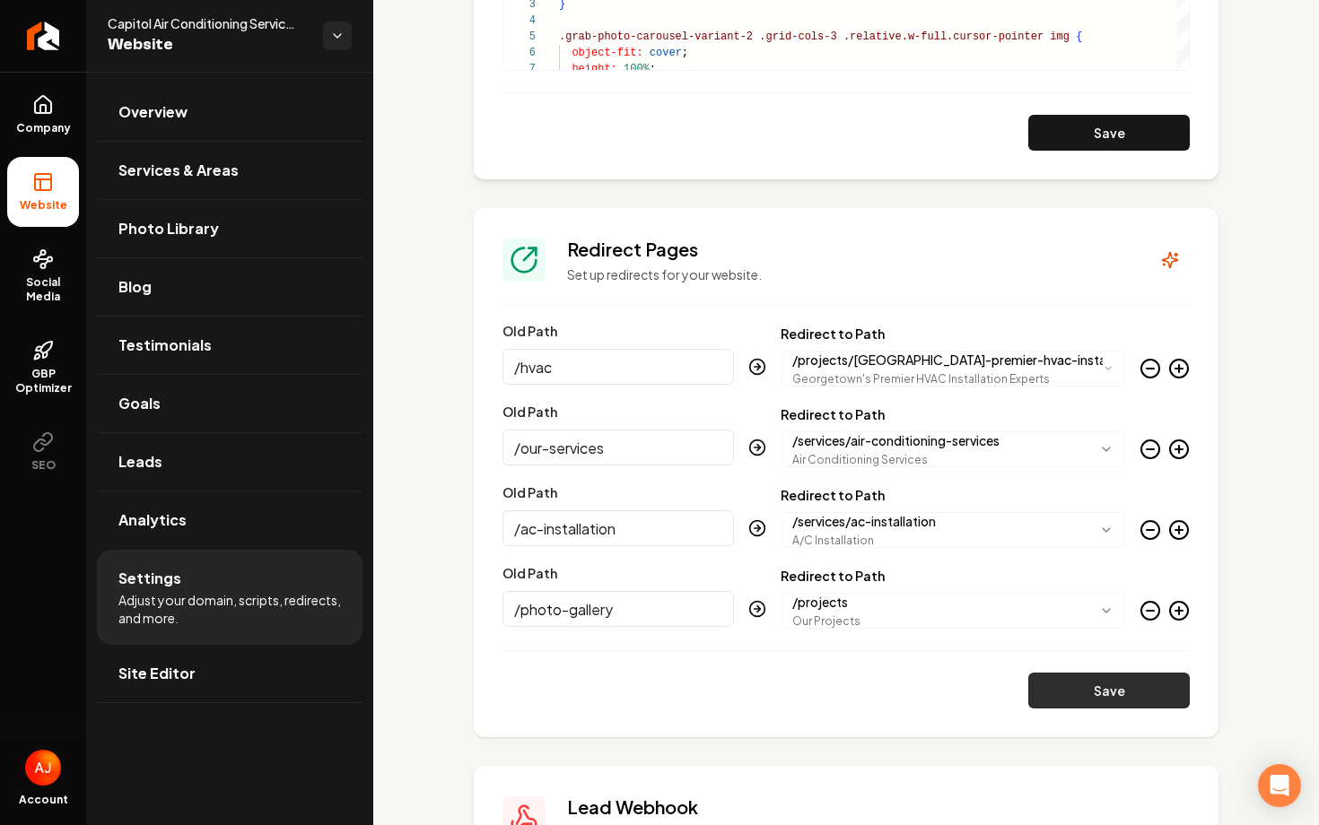
click at [1060, 701] on button "Save" at bounding box center [1109, 691] width 162 height 36
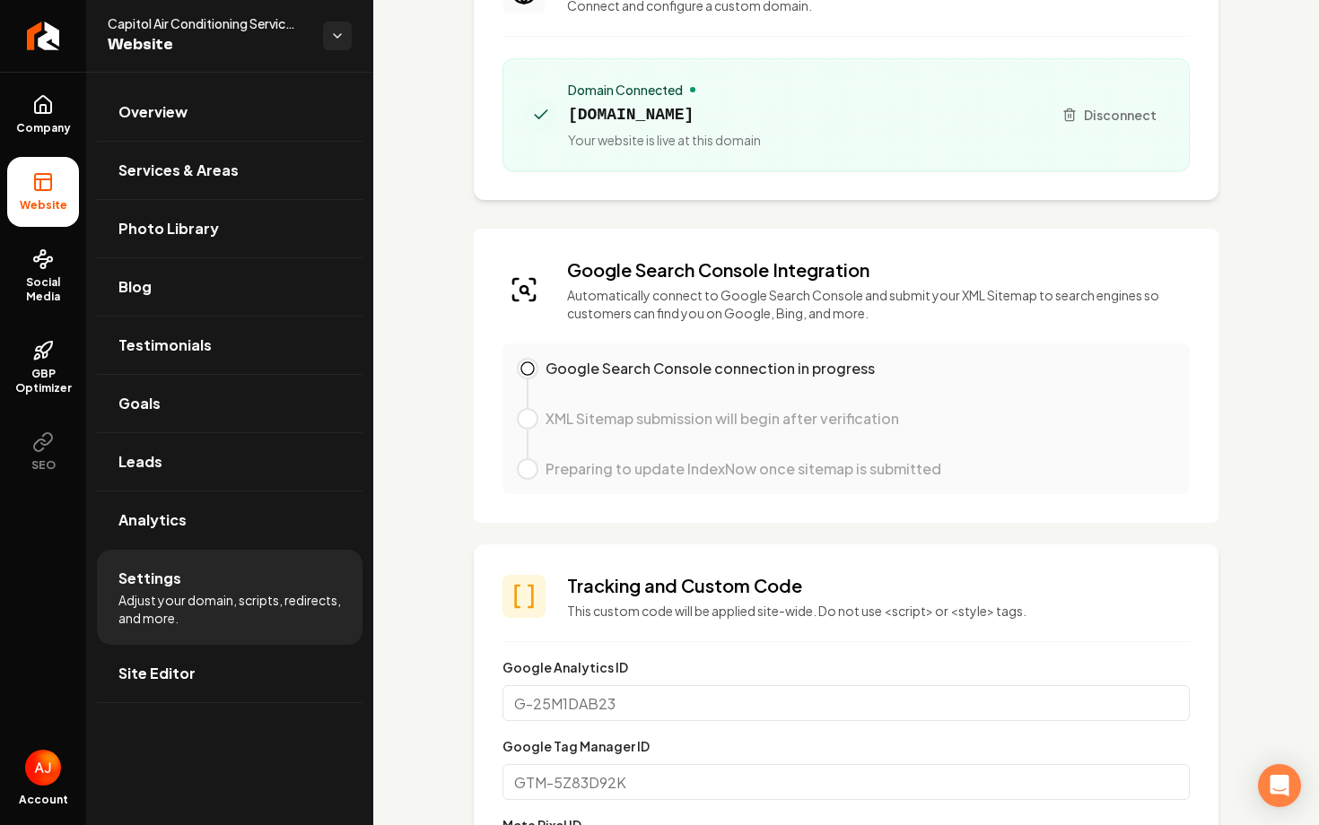
scroll to position [0, 0]
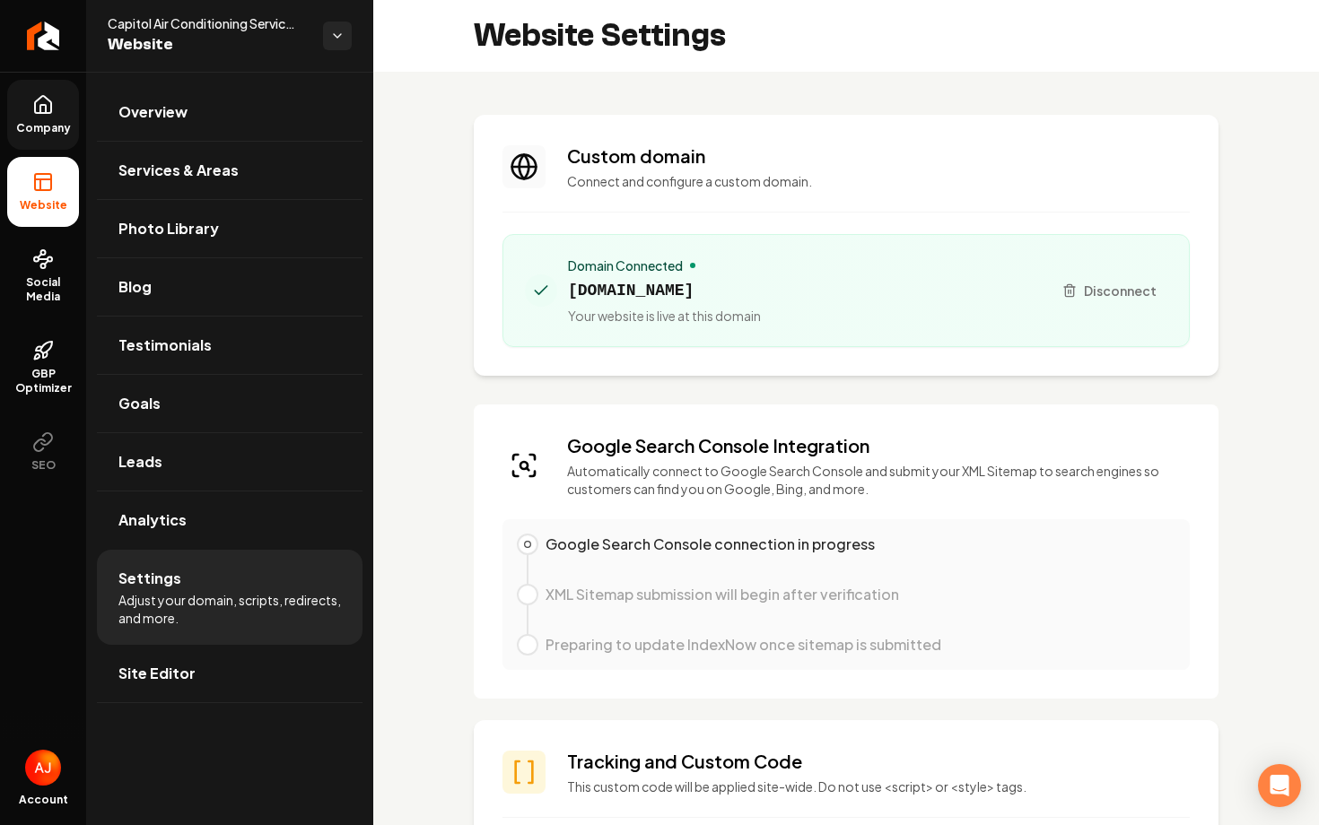
click at [39, 125] on span "Company" at bounding box center [43, 128] width 69 height 14
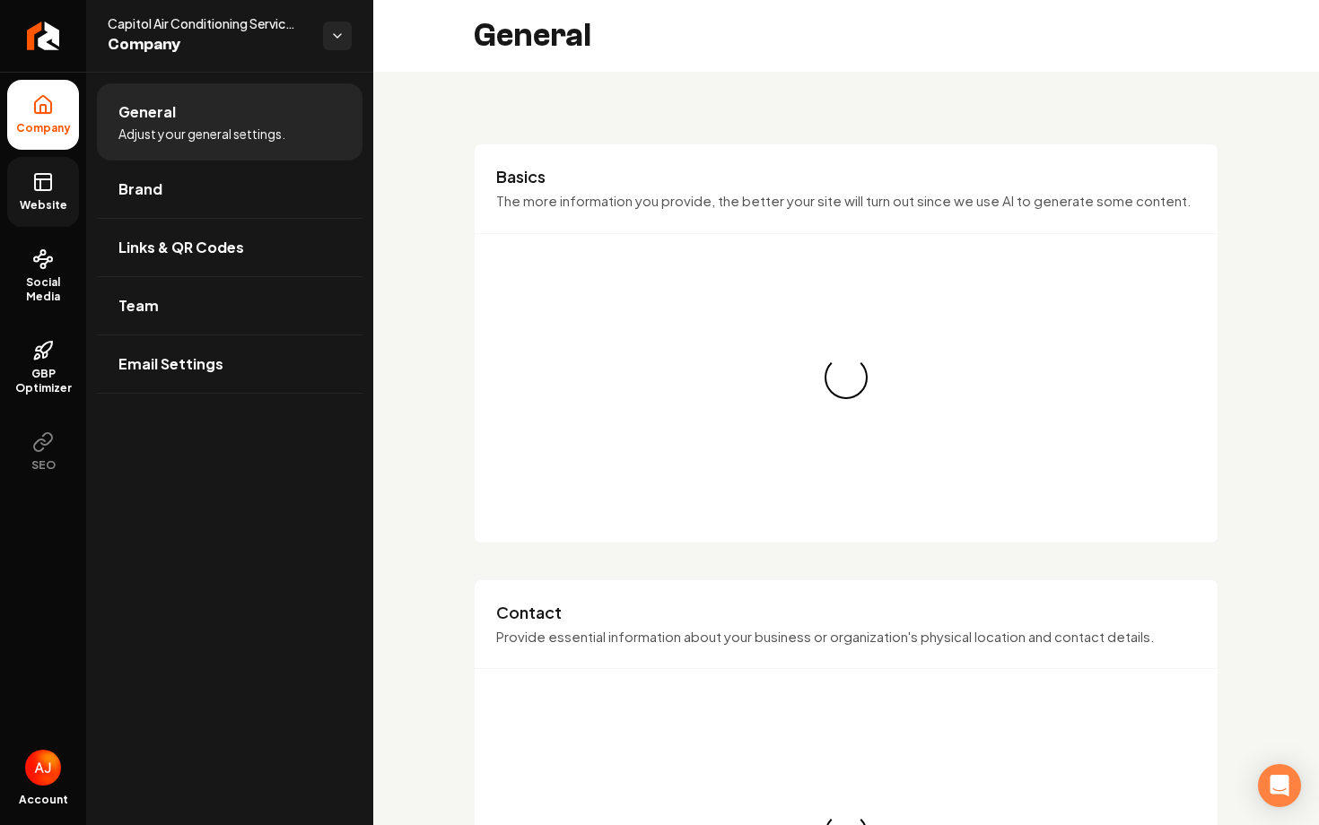
click at [35, 197] on link "Website" at bounding box center [43, 192] width 72 height 70
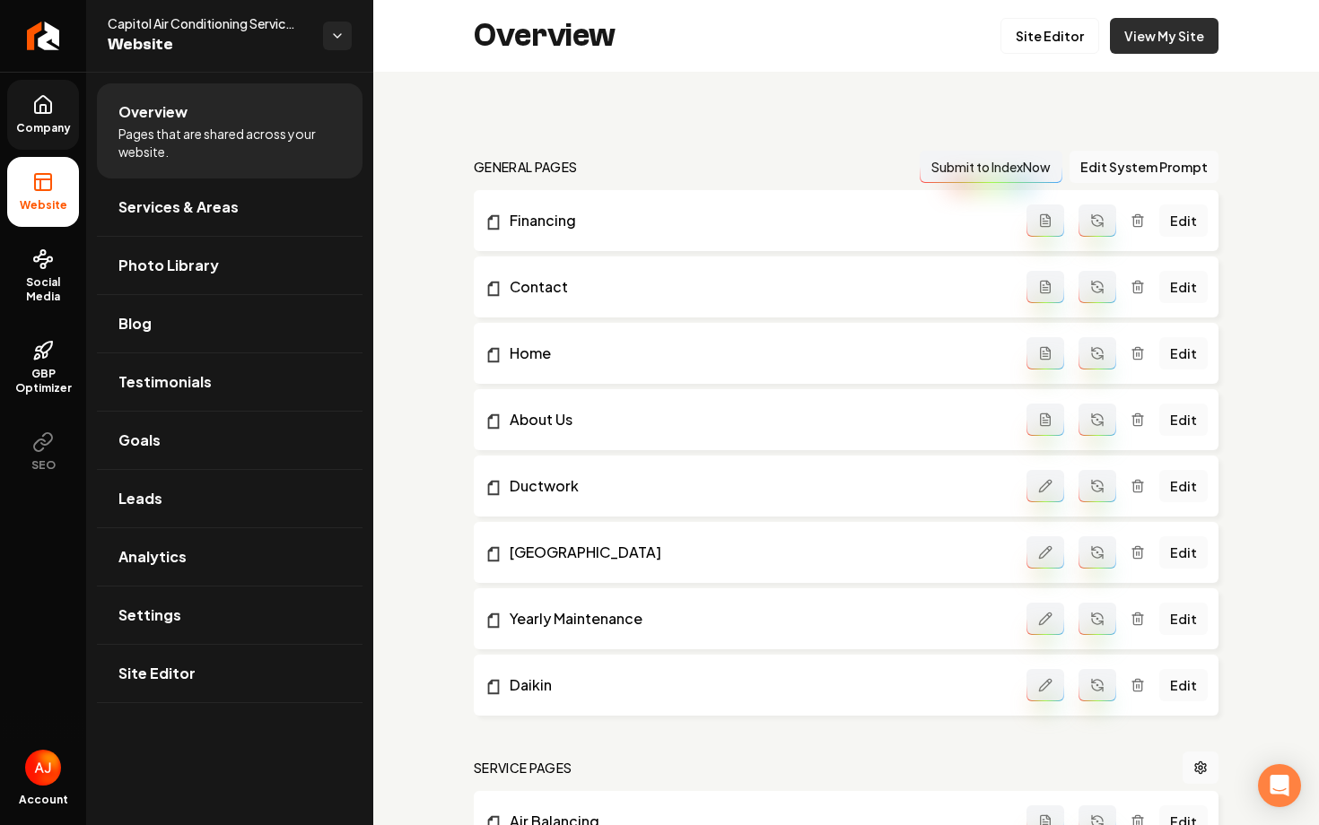
click at [1169, 45] on link "View My Site" at bounding box center [1164, 36] width 109 height 36
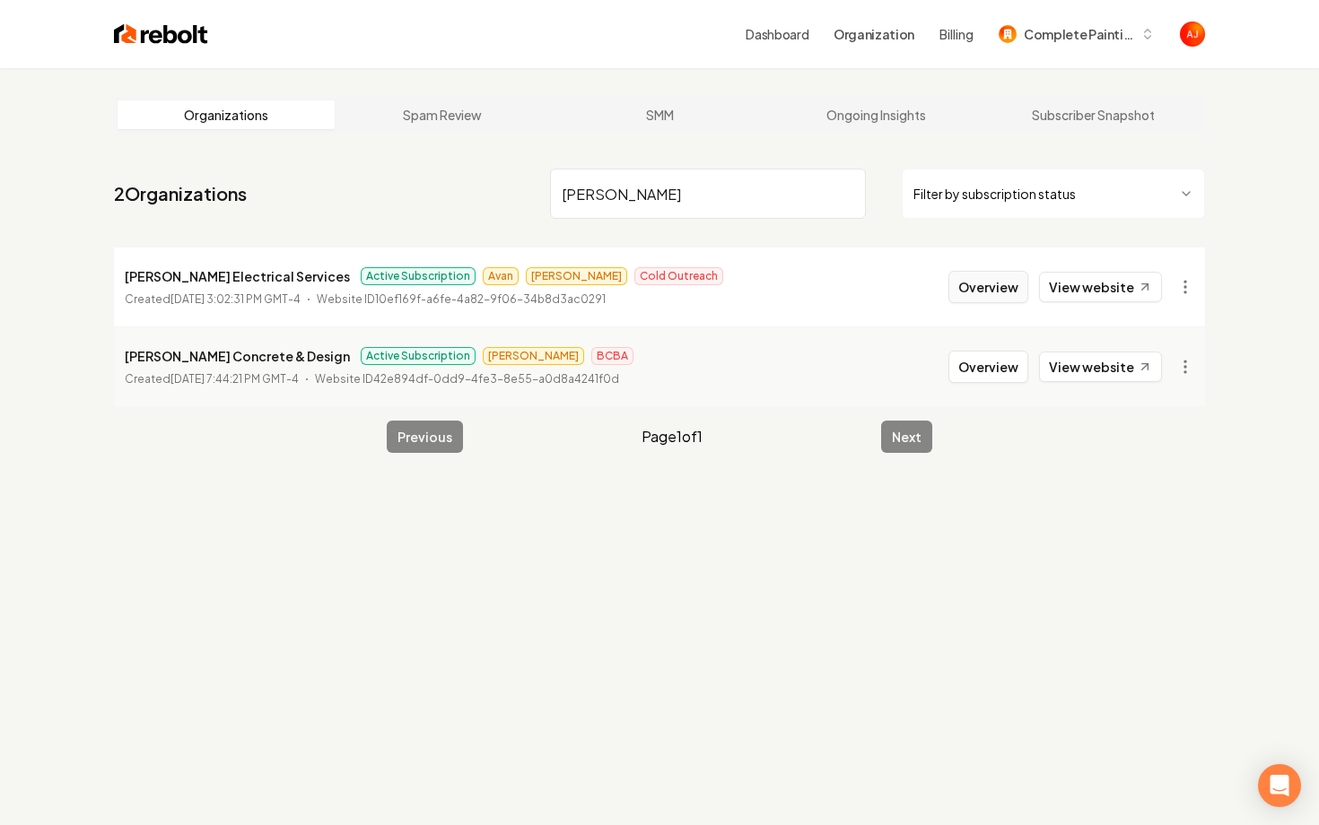
type input "ruiz"
click at [996, 289] on button "Overview" at bounding box center [988, 287] width 80 height 32
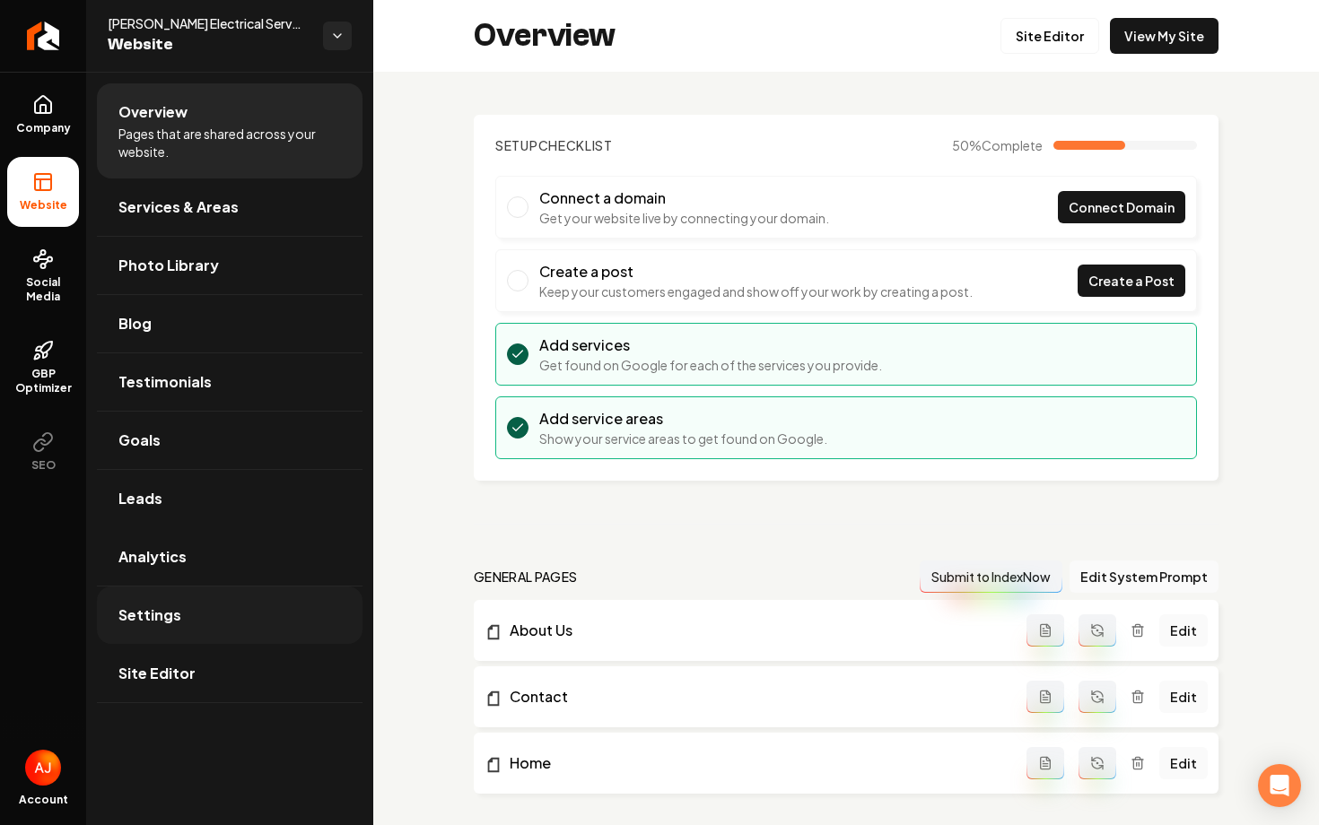
click at [203, 608] on link "Settings" at bounding box center [230, 615] width 266 height 57
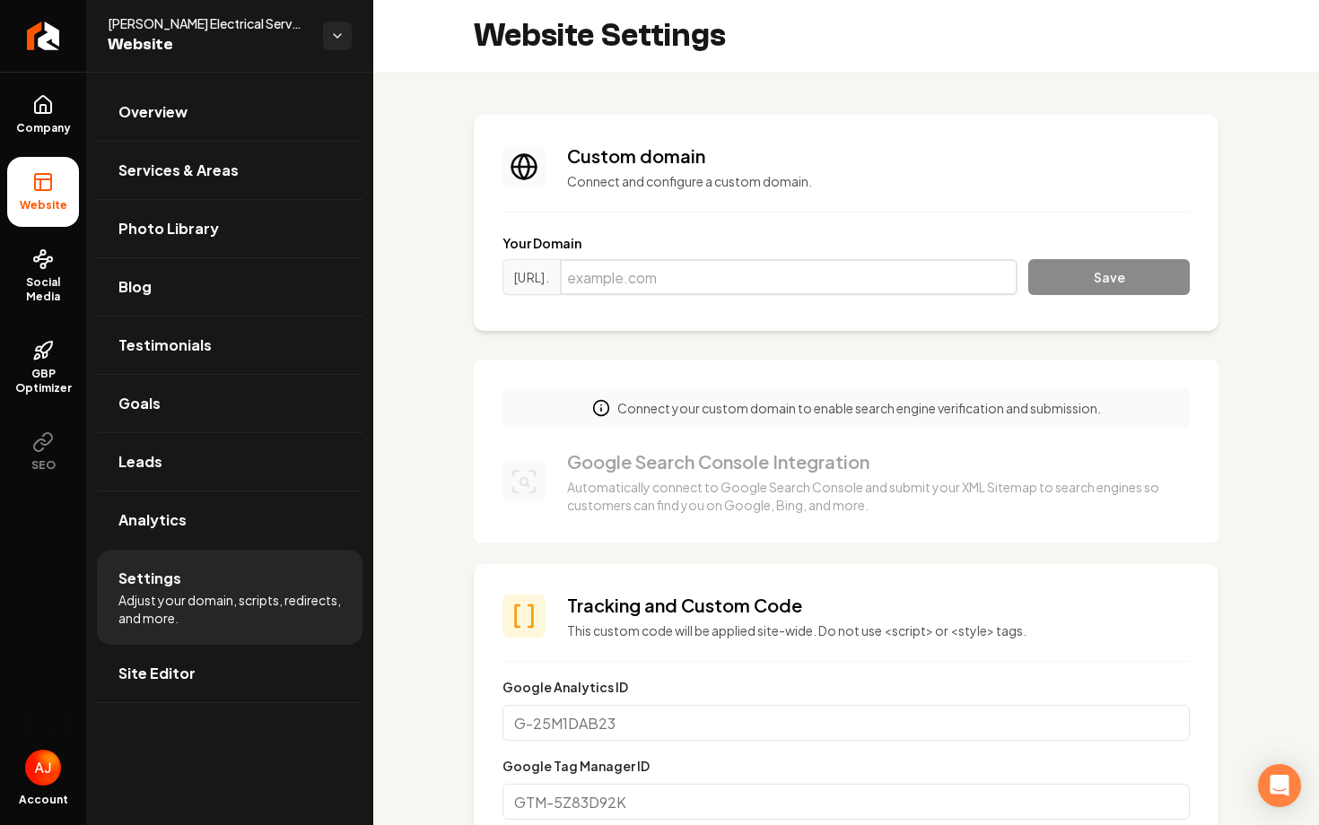
click at [765, 275] on input "Main content area" at bounding box center [789, 277] width 458 height 36
paste input "989458"
type input "989458"
drag, startPoint x: 711, startPoint y: 270, endPoint x: 551, endPoint y: 270, distance: 159.7
click at [551, 270] on div "https://www. 989458" at bounding box center [759, 277] width 515 height 36
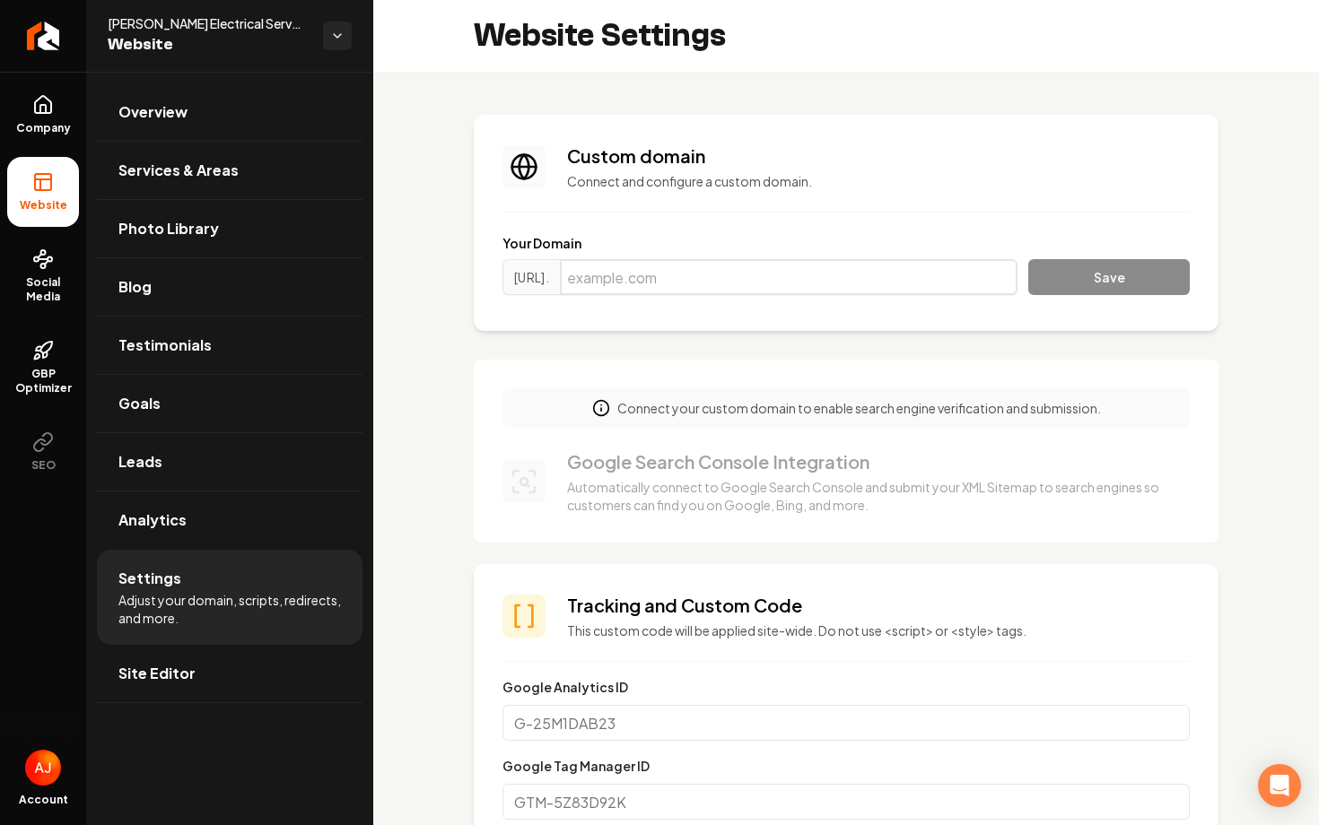
click at [628, 282] on input "Main content area" at bounding box center [789, 277] width 458 height 36
paste input "ruizelectricalservices.com"
type input "ruizelectricalservices.com"
click at [1128, 286] on button "Save" at bounding box center [1109, 277] width 162 height 36
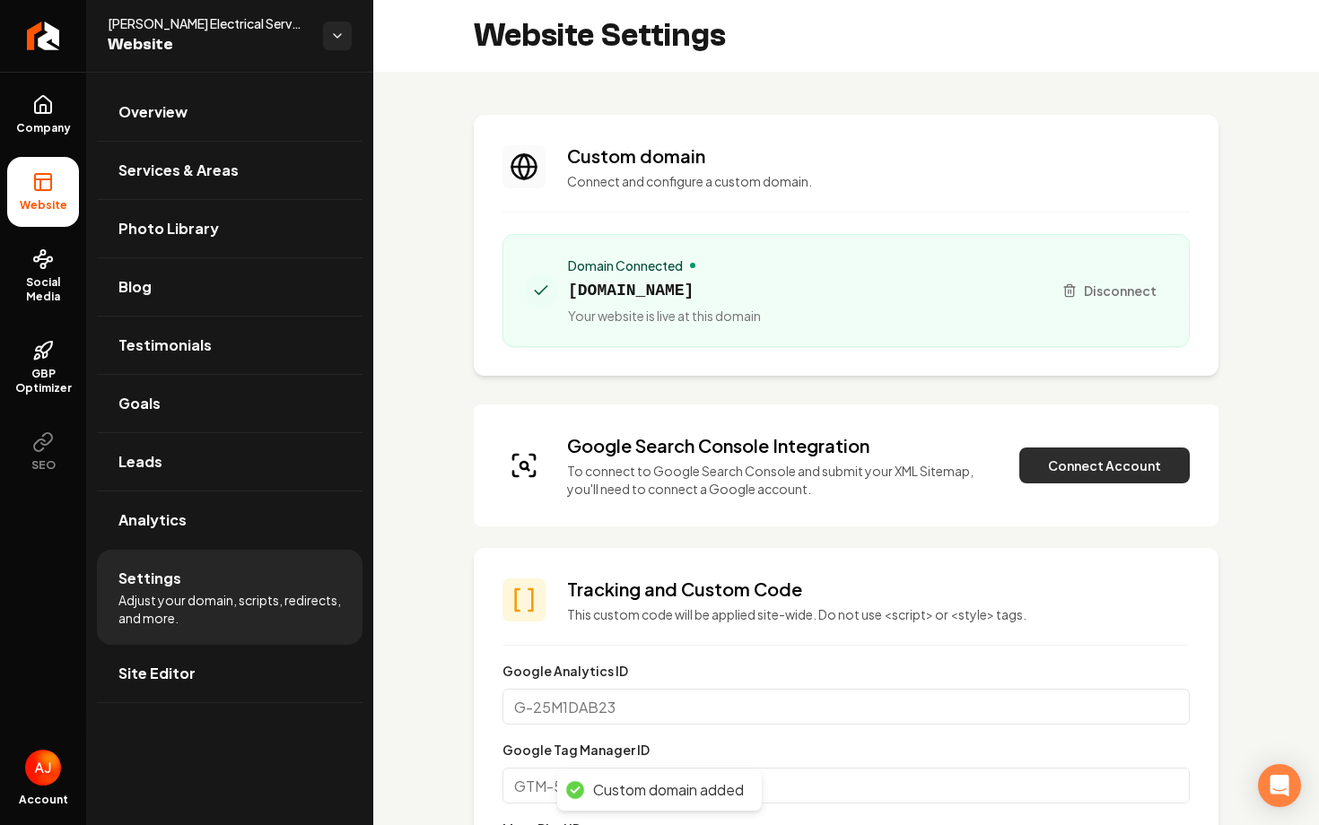
click at [1068, 469] on button "Connect Account" at bounding box center [1104, 466] width 170 height 36
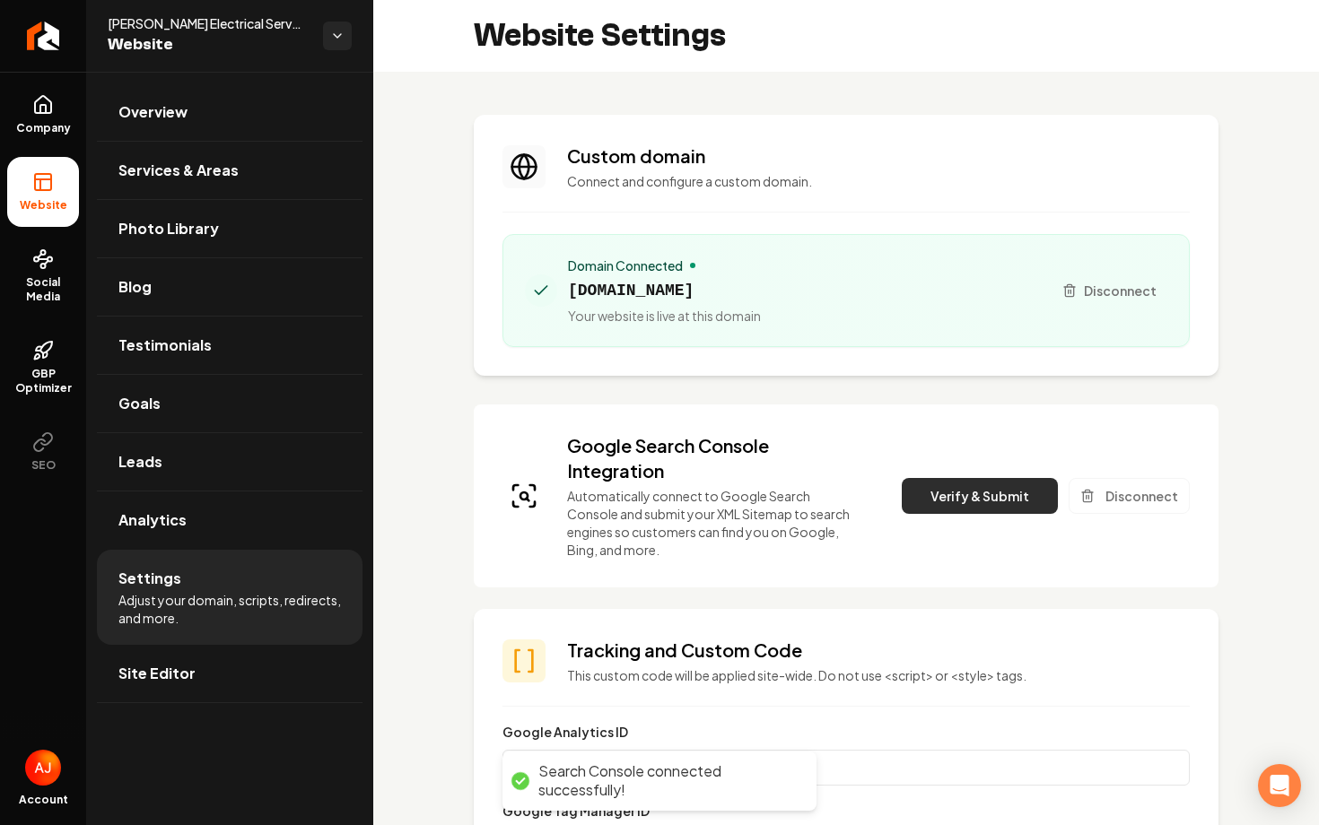
click at [959, 497] on button "Verify & Submit" at bounding box center [980, 496] width 156 height 36
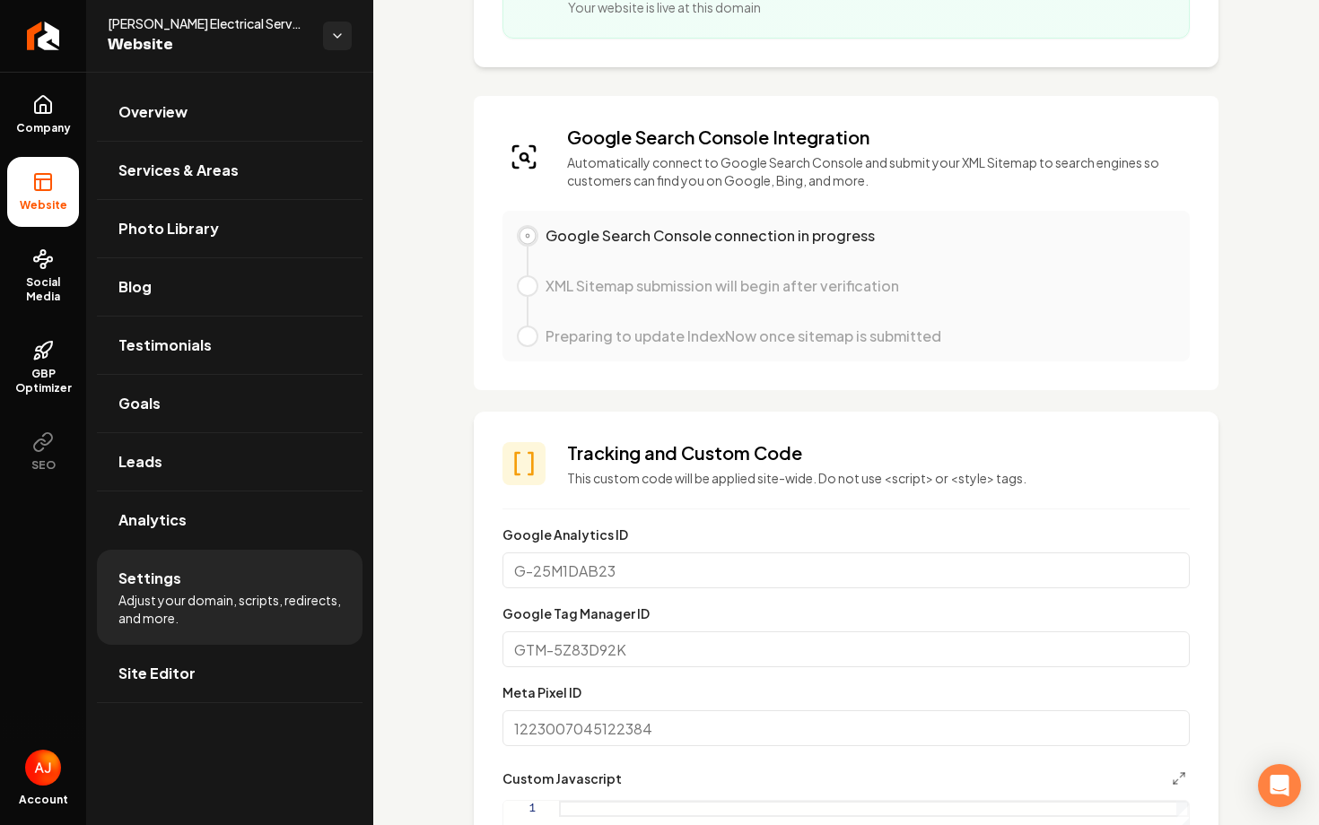
scroll to position [1300, 0]
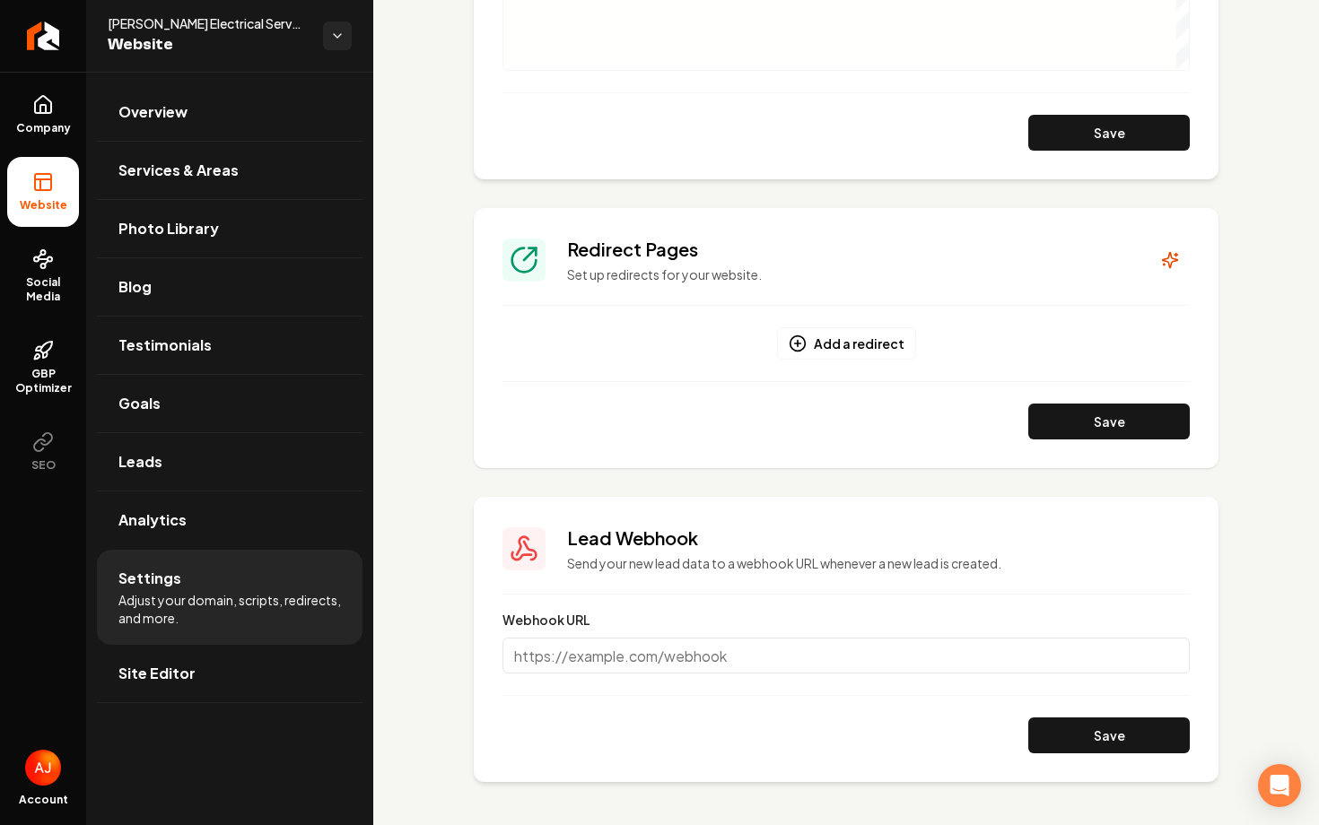
click at [832, 381] on div "Main content area" at bounding box center [845, 381] width 687 height 1
click at [832, 342] on button "Add a redirect" at bounding box center [846, 344] width 139 height 32
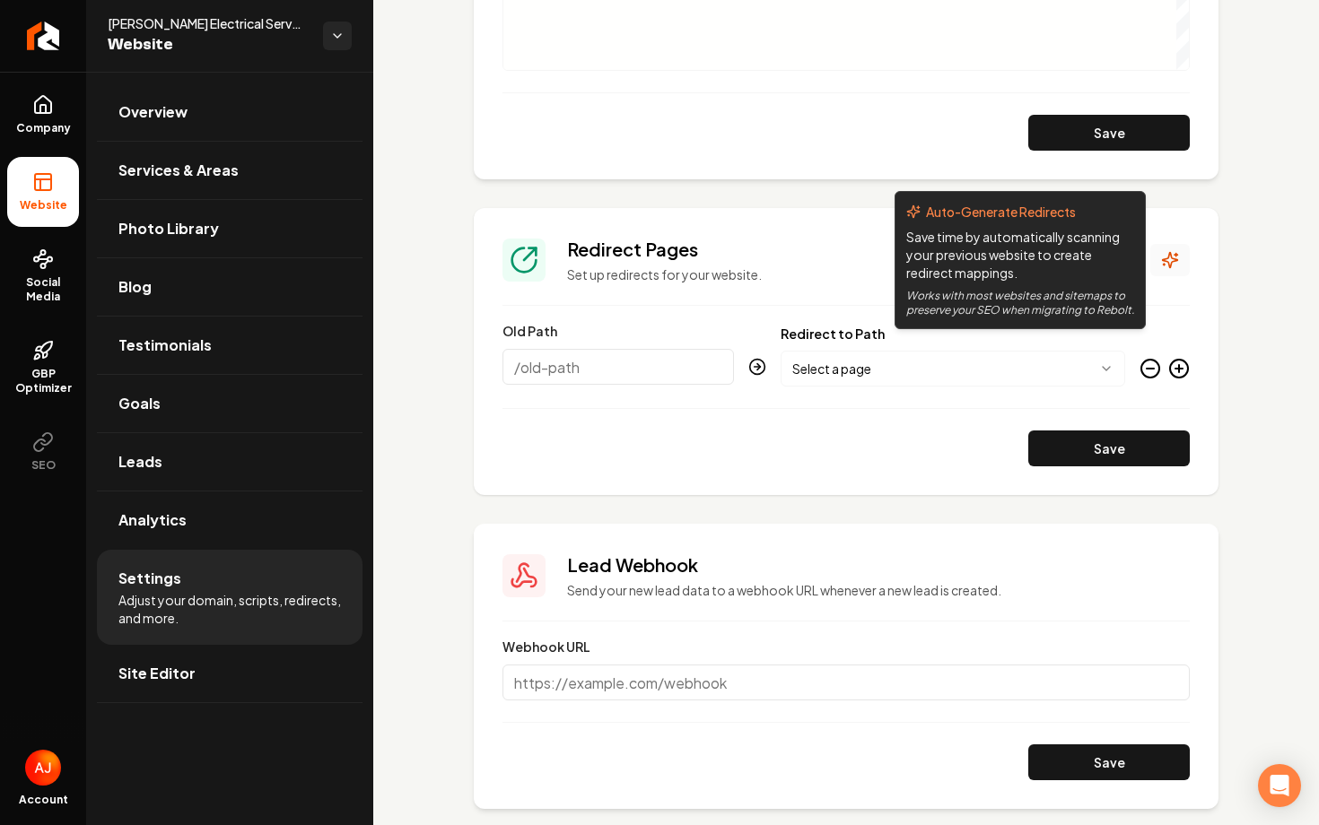
click at [1170, 255] on icon "Main content area" at bounding box center [1170, 260] width 15 height 15
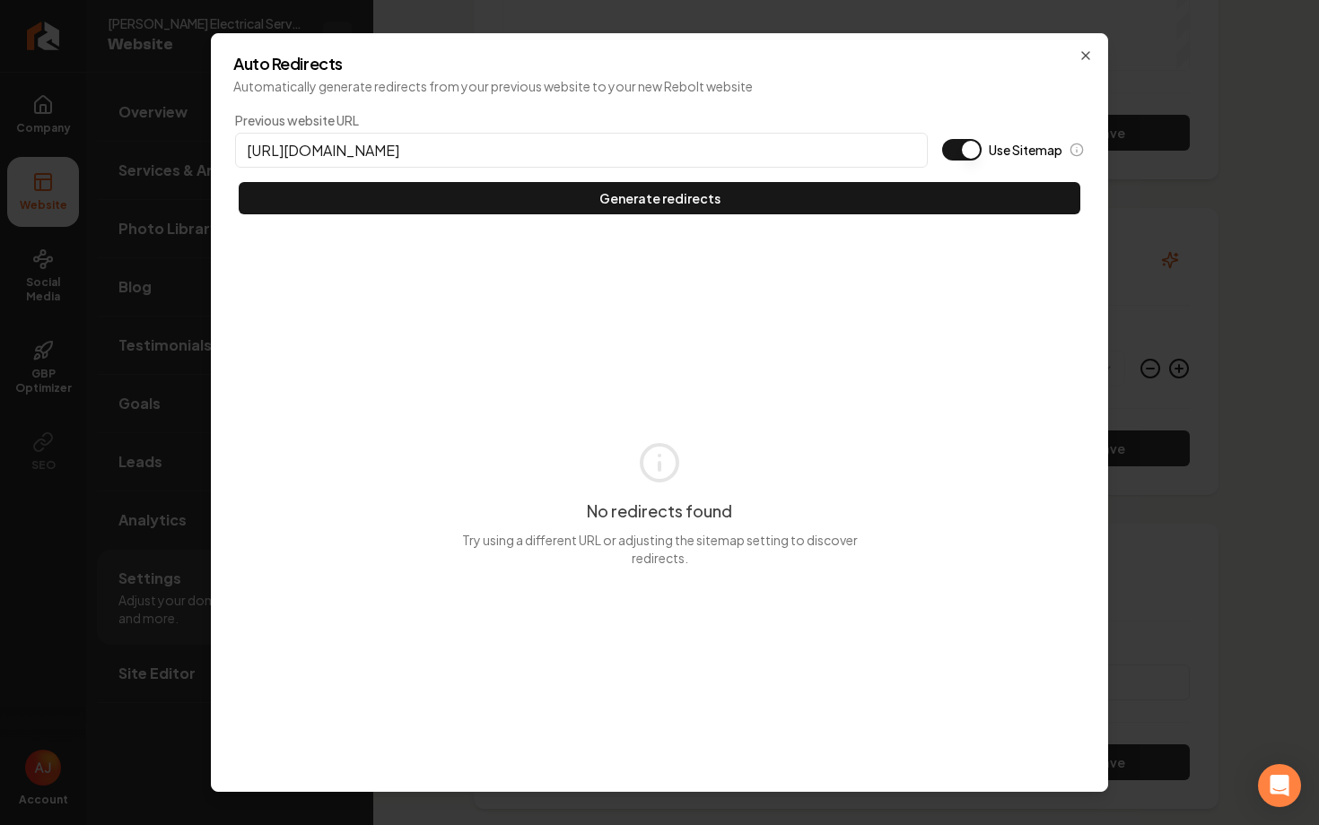
type input "https://ruizelectricalservices.com"
click at [975, 124] on div "Previous website URL https://ruizelectricalservices.com Use Sitemap" at bounding box center [659, 139] width 849 height 57
click at [970, 144] on button "Use Sitemap" at bounding box center [961, 150] width 39 height 22
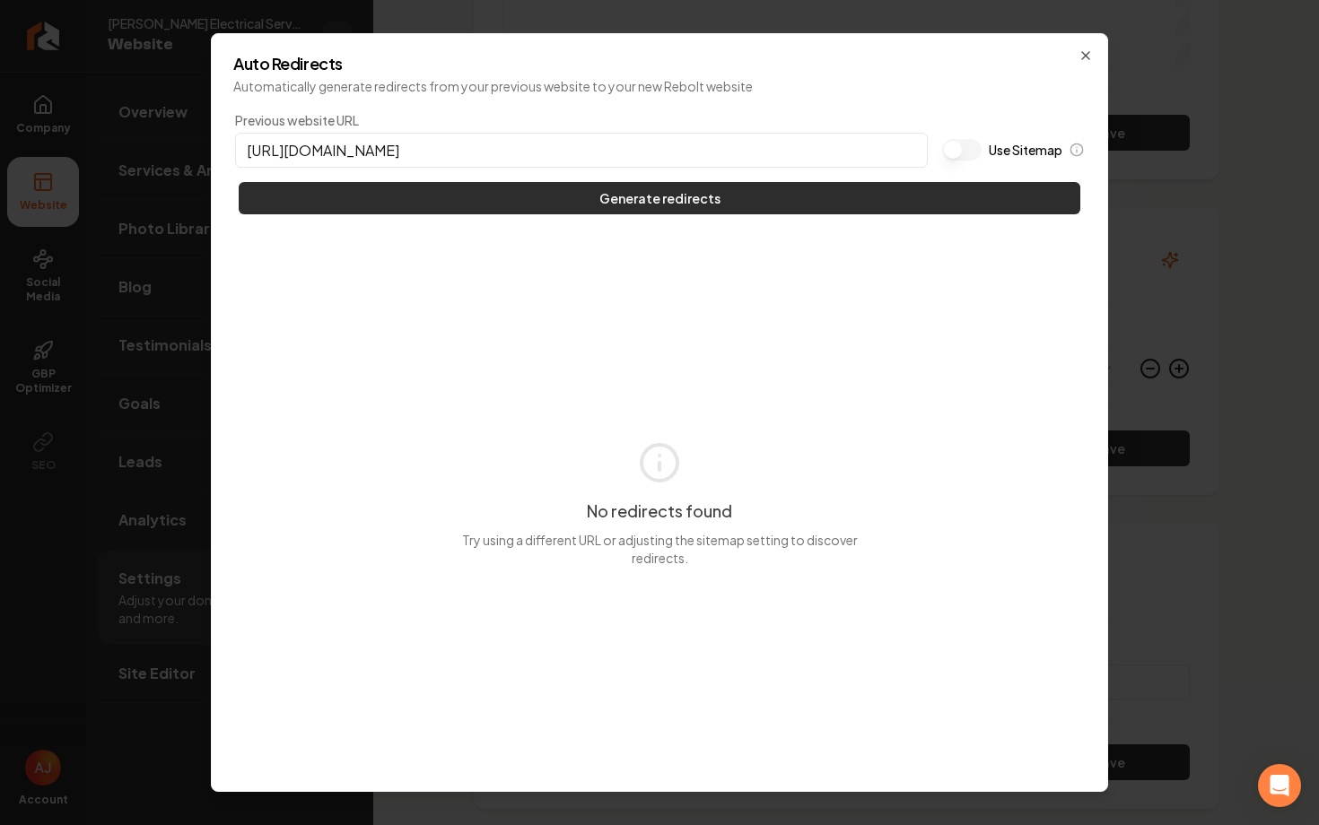
click at [915, 197] on button "Generate redirects" at bounding box center [660, 198] width 842 height 32
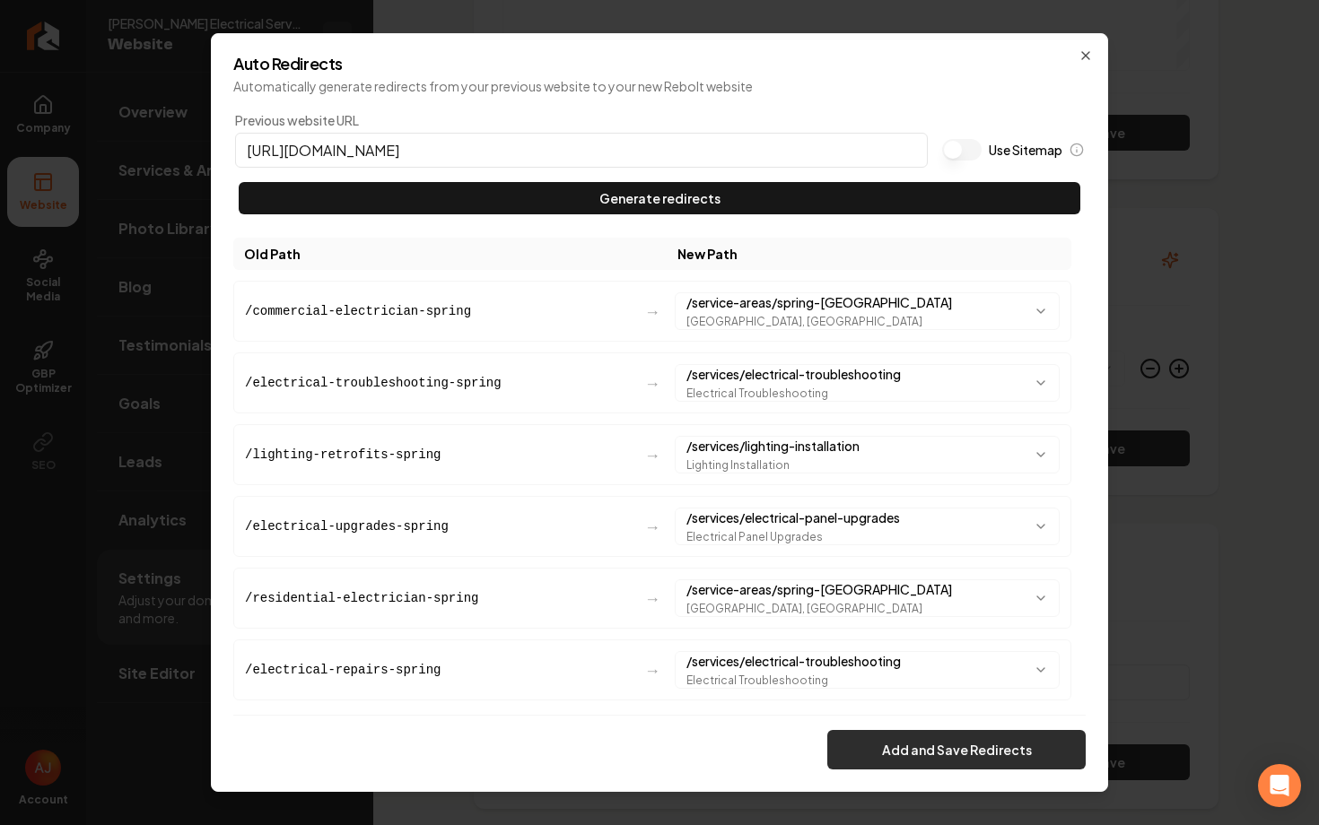
click at [910, 760] on button "Add and Save Redirects" at bounding box center [956, 749] width 258 height 39
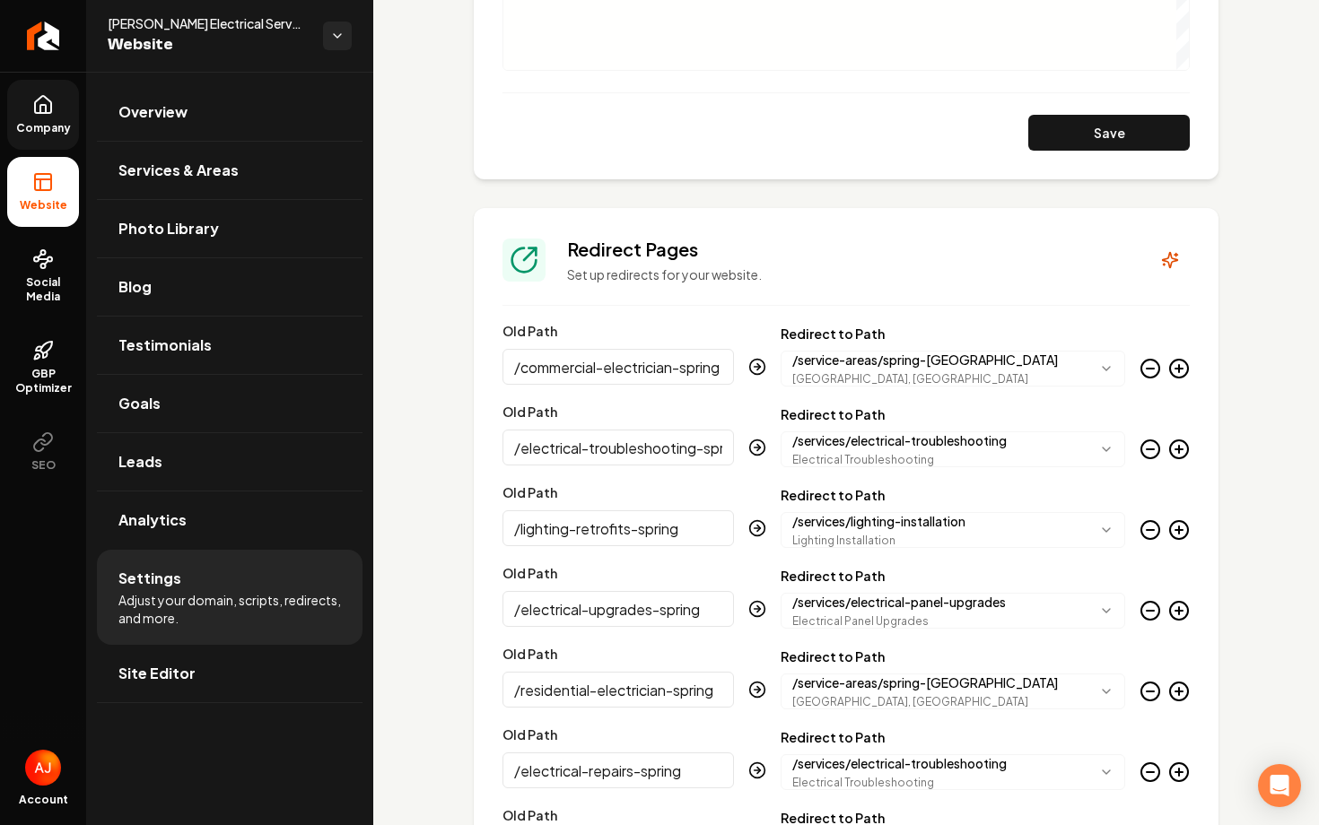
click at [35, 107] on icon at bounding box center [43, 104] width 16 height 17
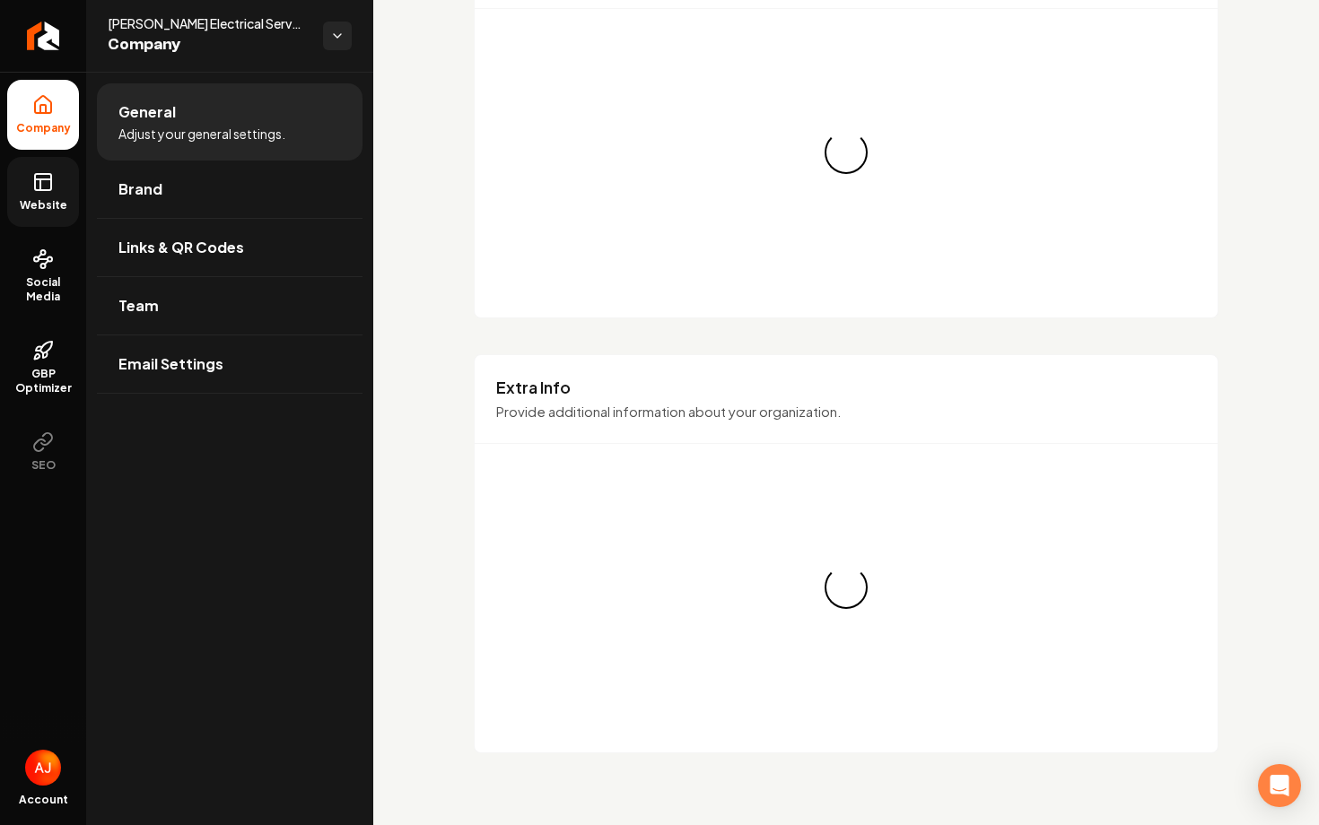
click at [43, 205] on span "Website" at bounding box center [44, 205] width 62 height 14
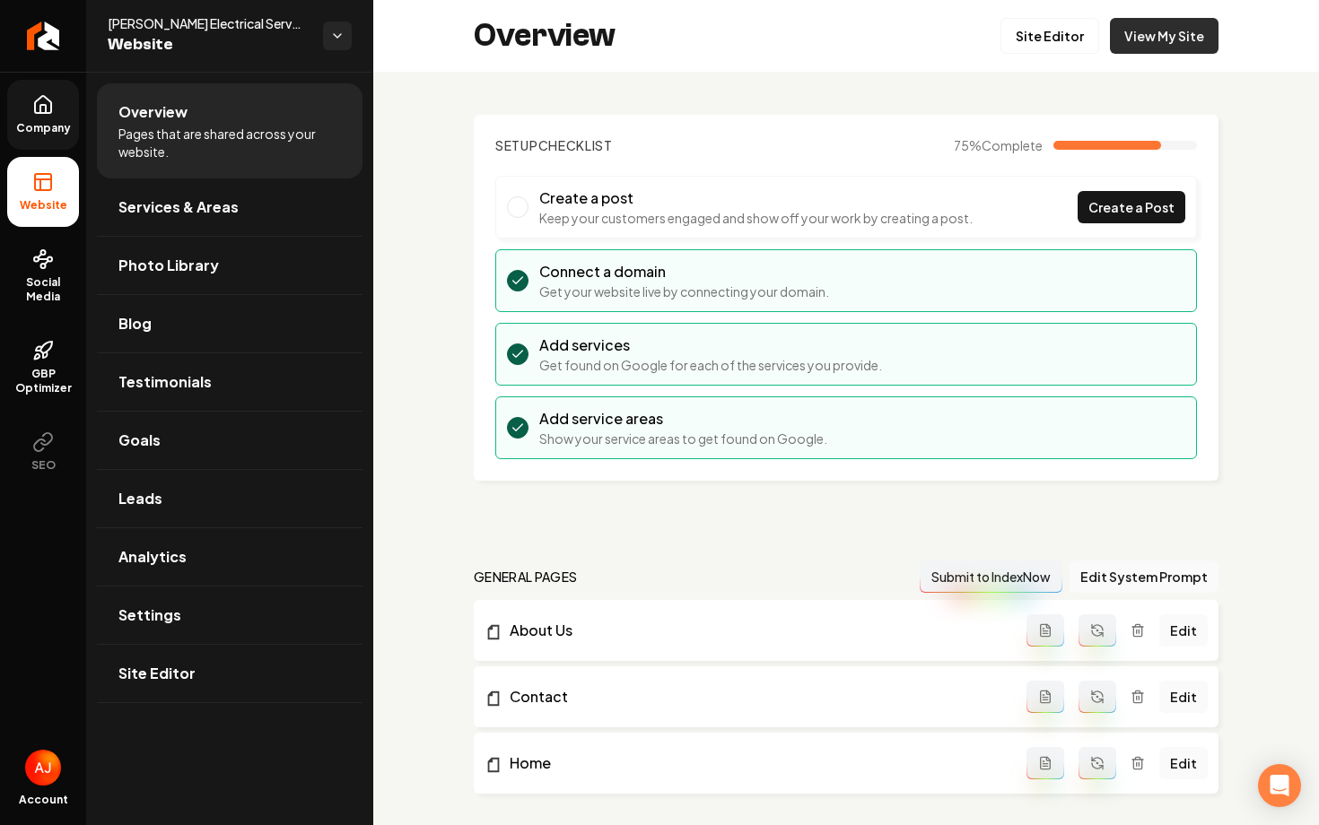
click at [1140, 48] on link "View My Site" at bounding box center [1164, 36] width 109 height 36
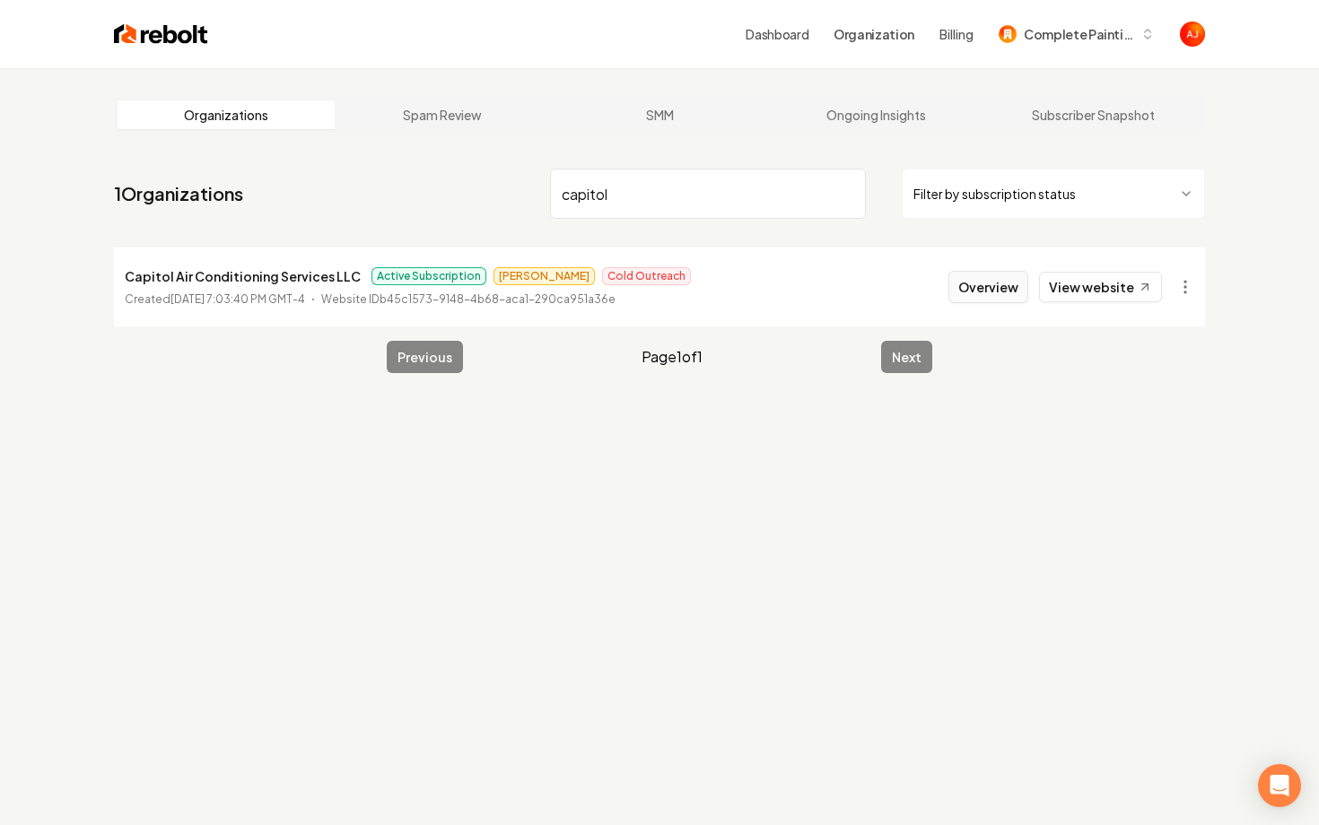
type input "capitol"
click at [1005, 293] on button "Overview" at bounding box center [988, 287] width 80 height 32
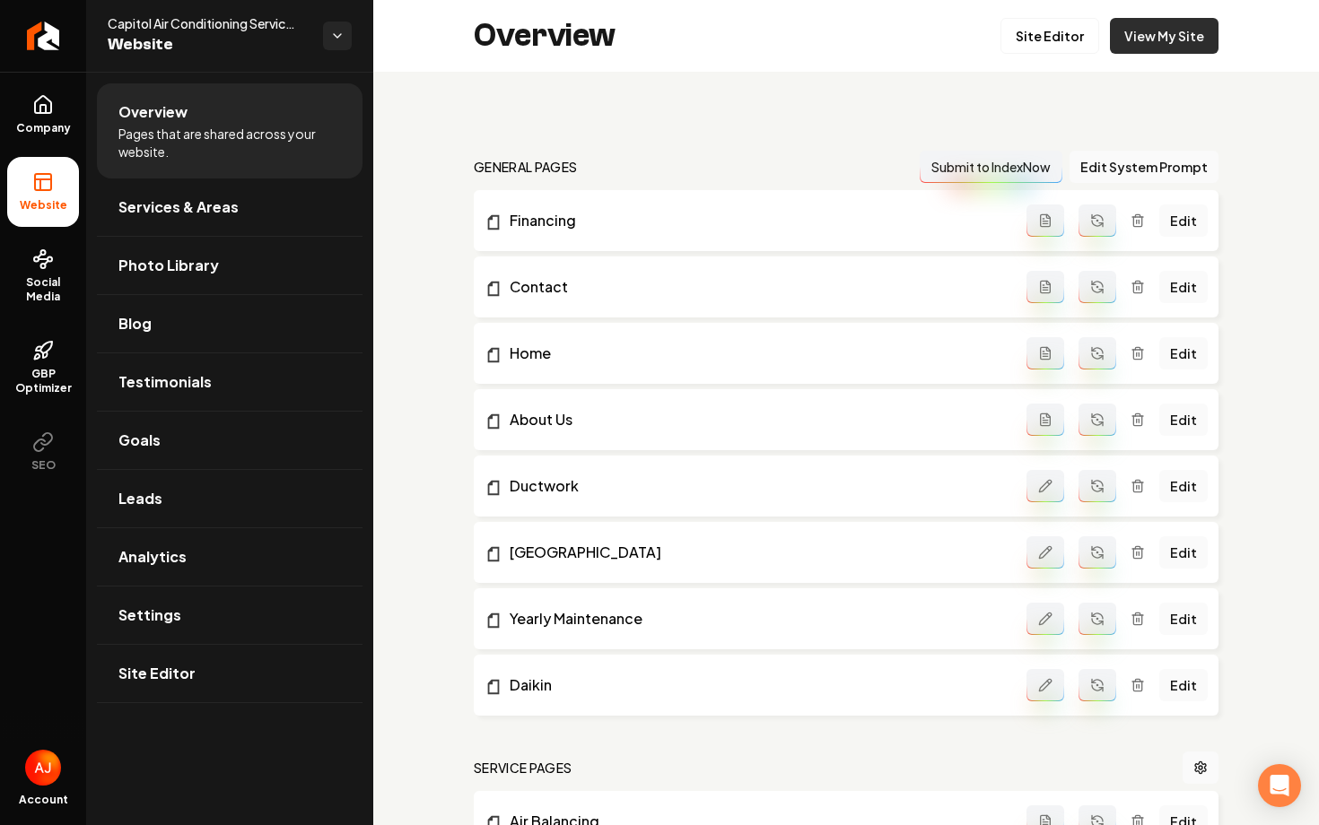
click at [1163, 41] on link "View My Site" at bounding box center [1164, 36] width 109 height 36
click at [1159, 42] on link "View My Site" at bounding box center [1164, 36] width 109 height 36
click at [174, 208] on span "Services & Areas" at bounding box center [178, 208] width 120 height 22
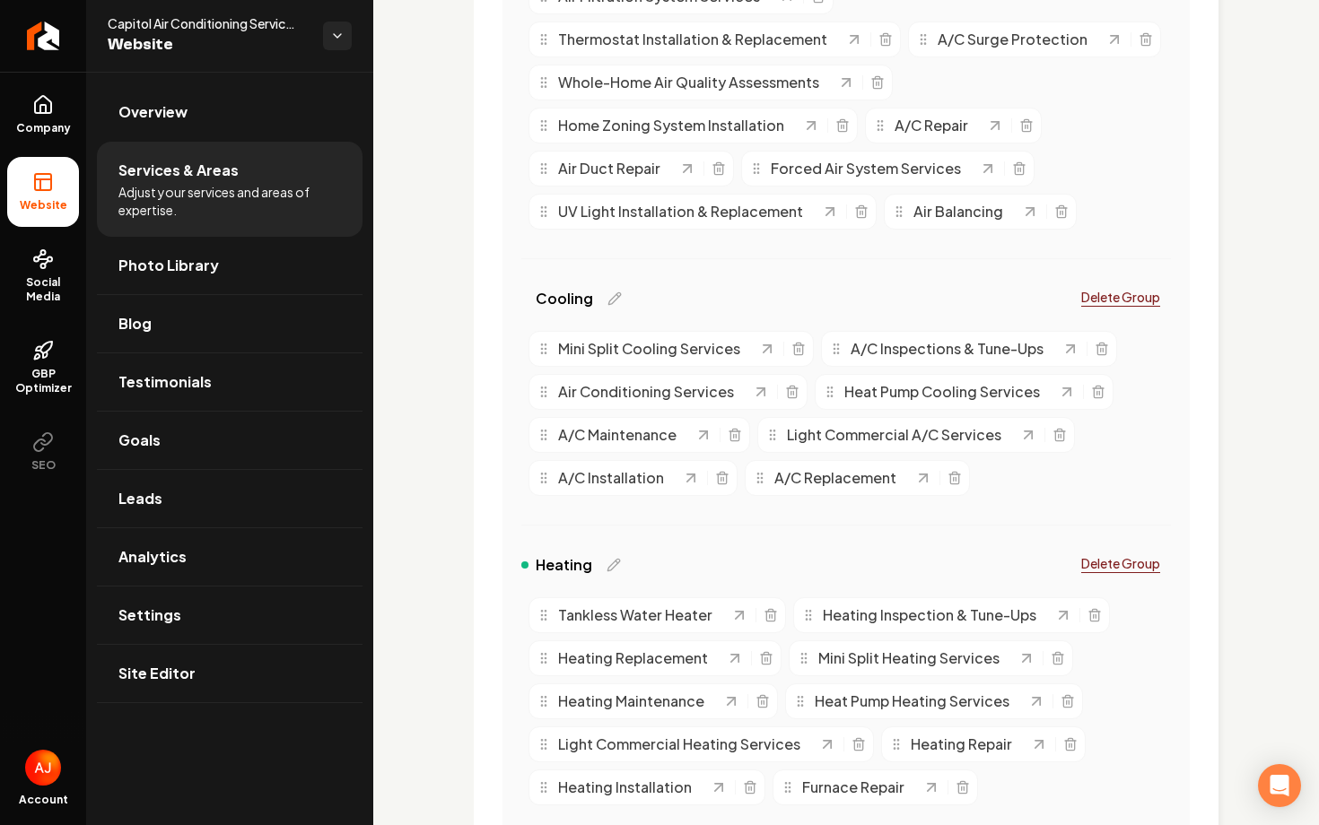
scroll to position [548, 0]
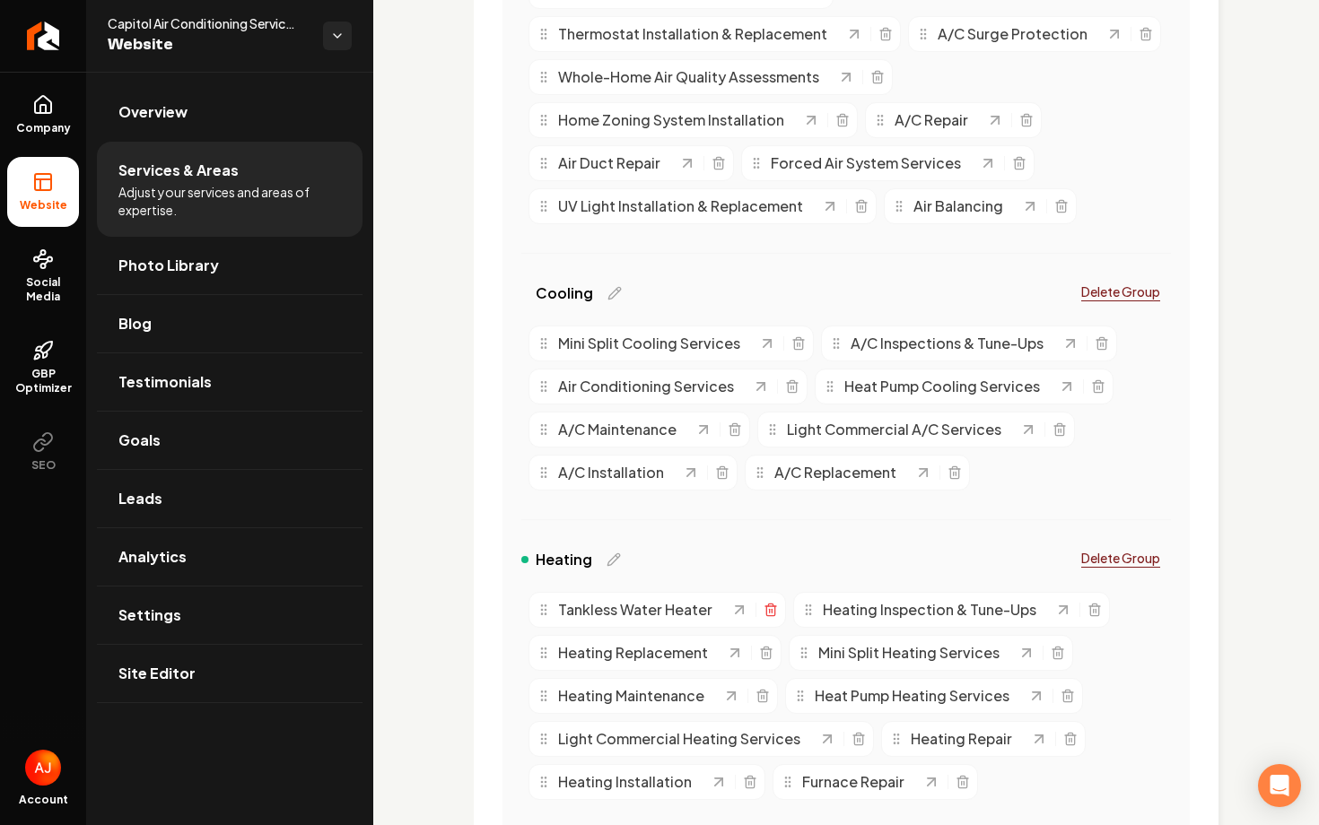
click at [765, 607] on icon "Main content area" at bounding box center [771, 610] width 14 height 14
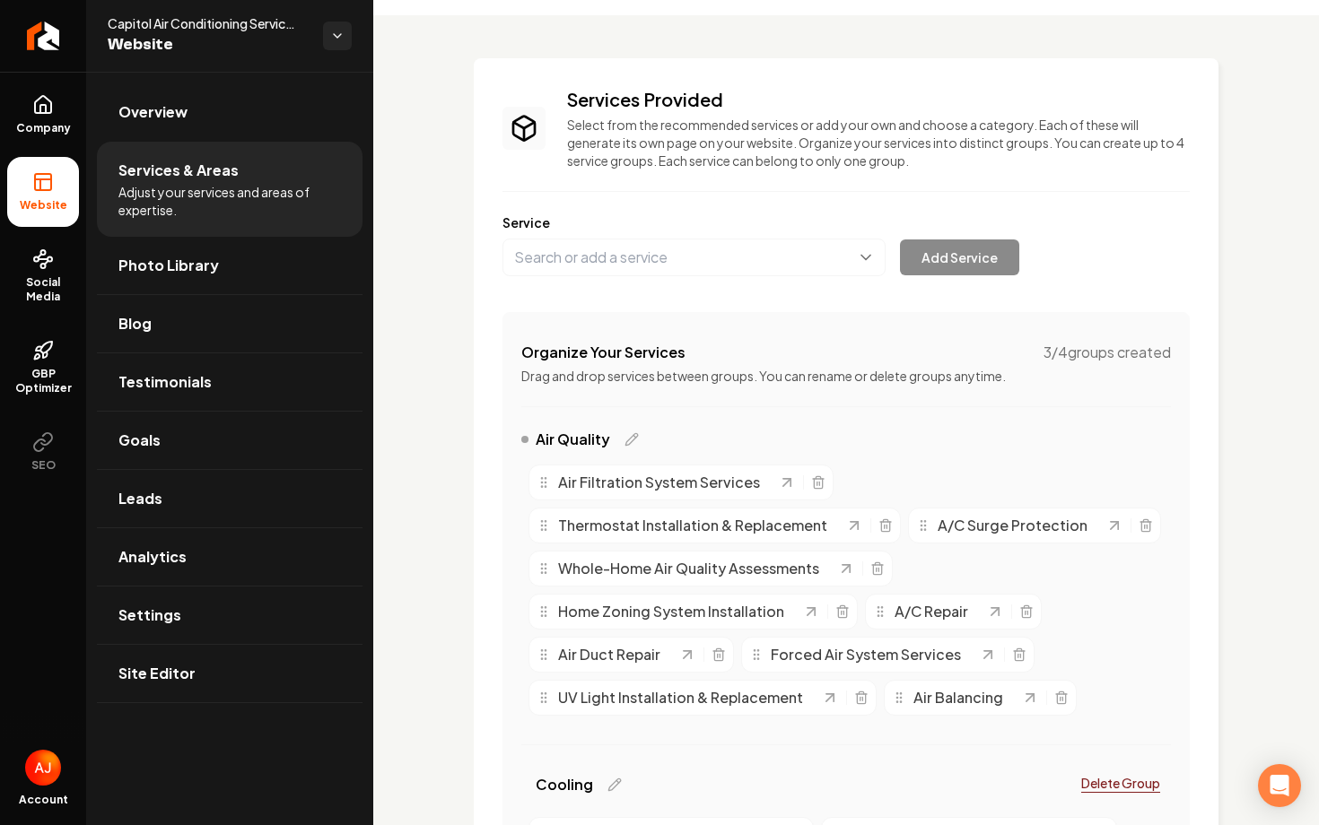
scroll to position [0, 0]
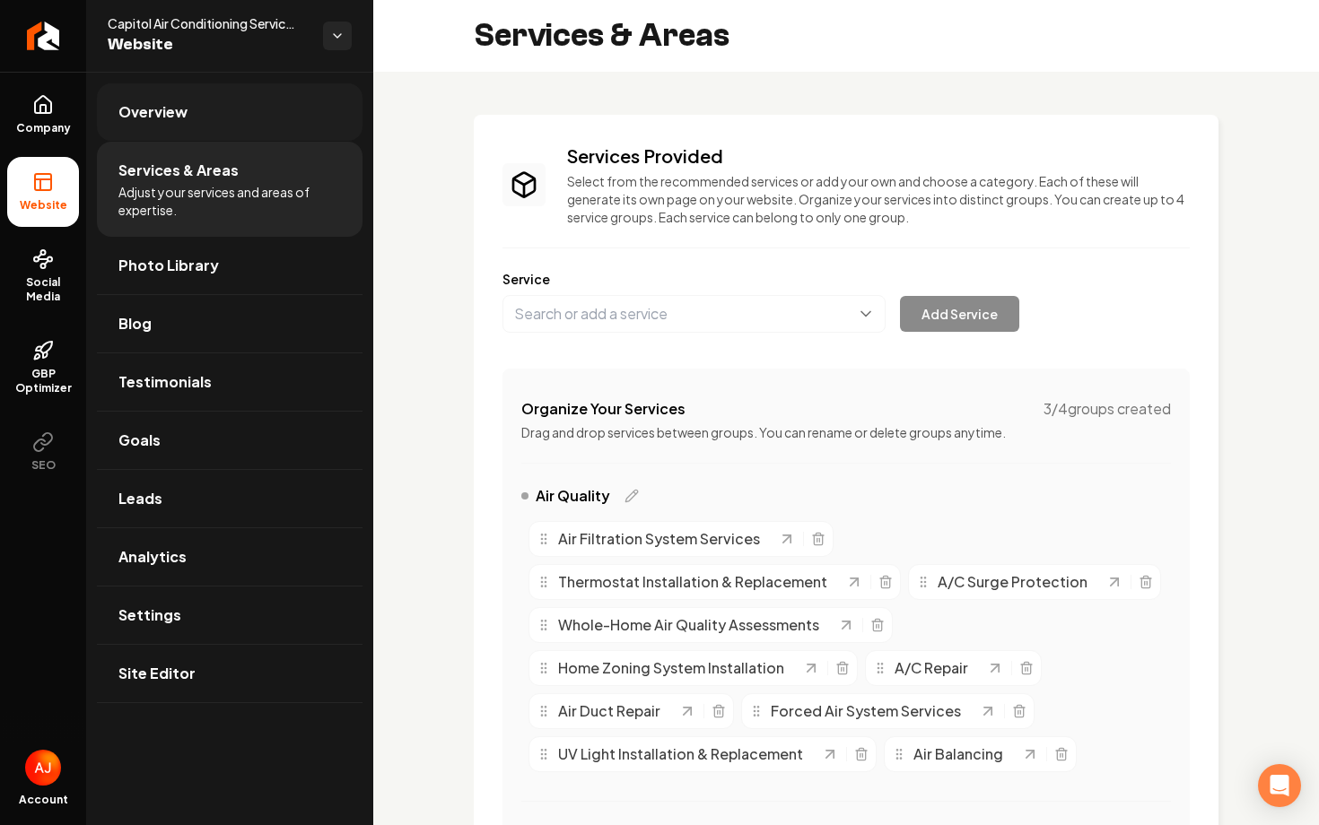
click at [212, 109] on link "Overview" at bounding box center [230, 111] width 266 height 57
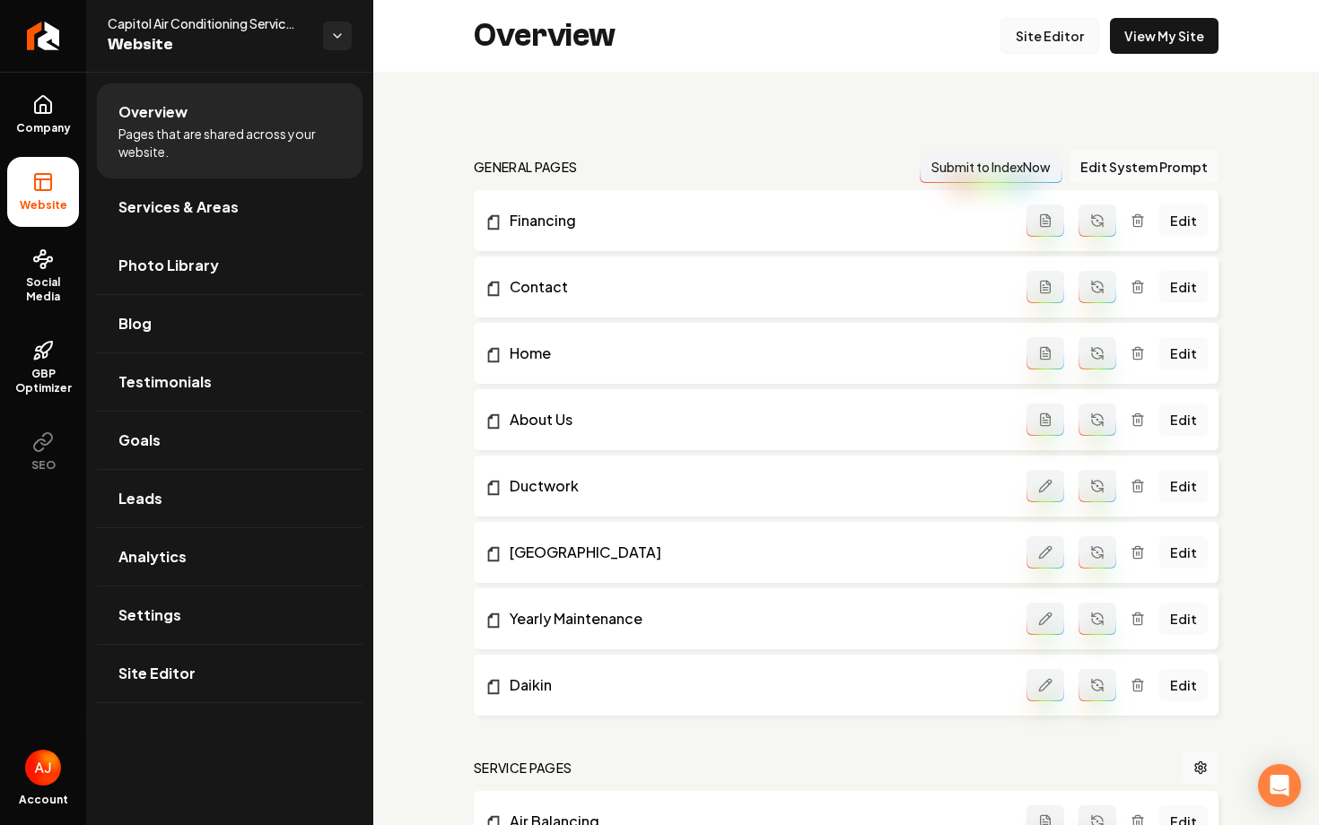
click at [1053, 34] on link "Site Editor" at bounding box center [1049, 36] width 99 height 36
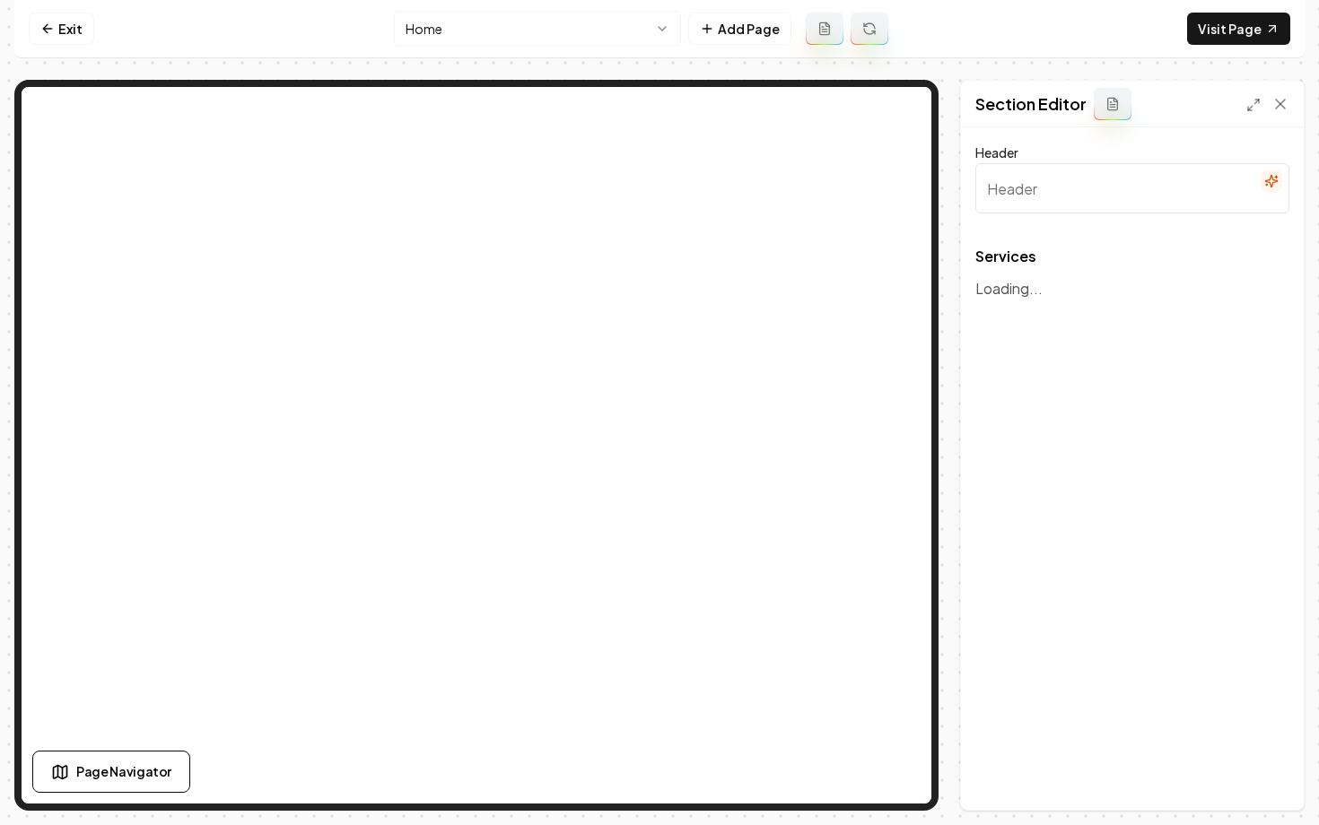
type input "Expert Air Conditioning & Heating Solutions"
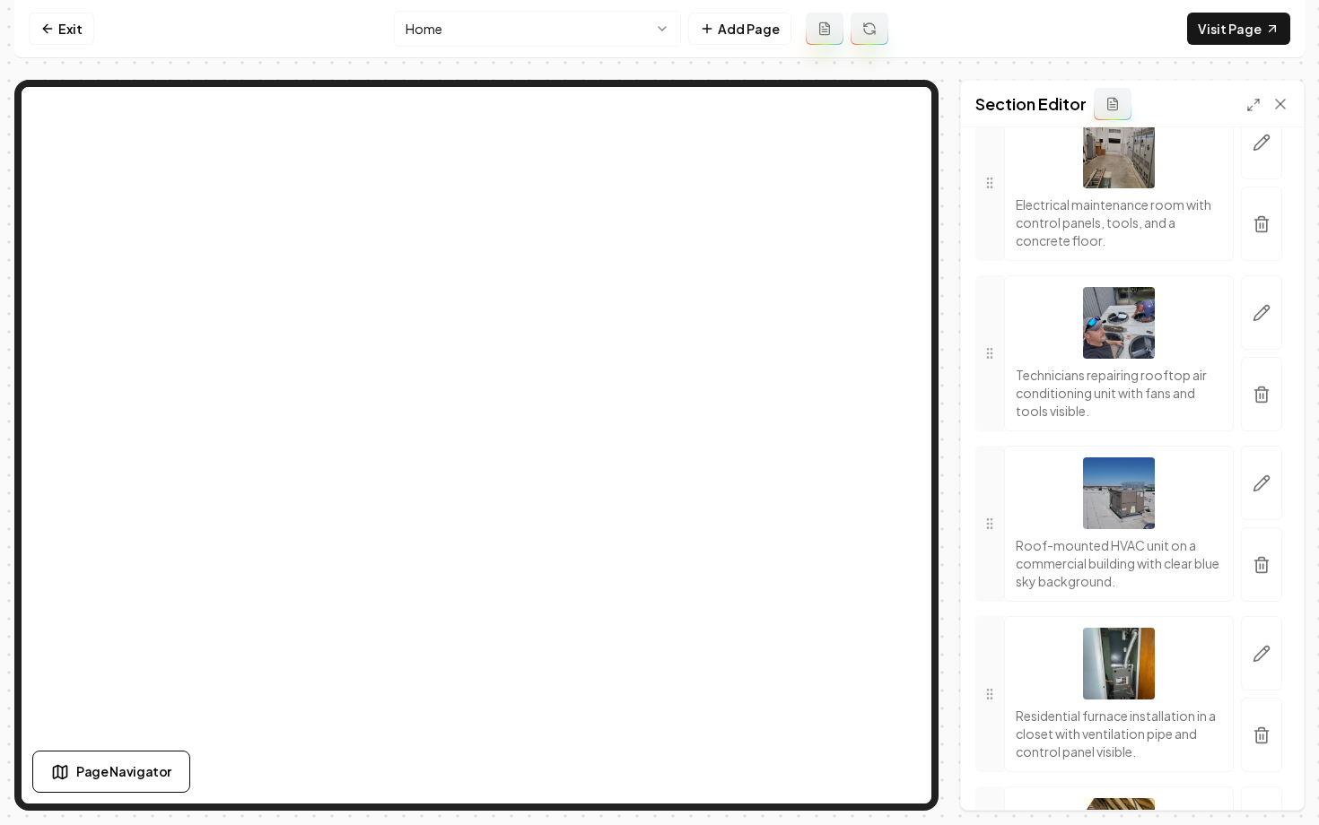
scroll to position [513, 0]
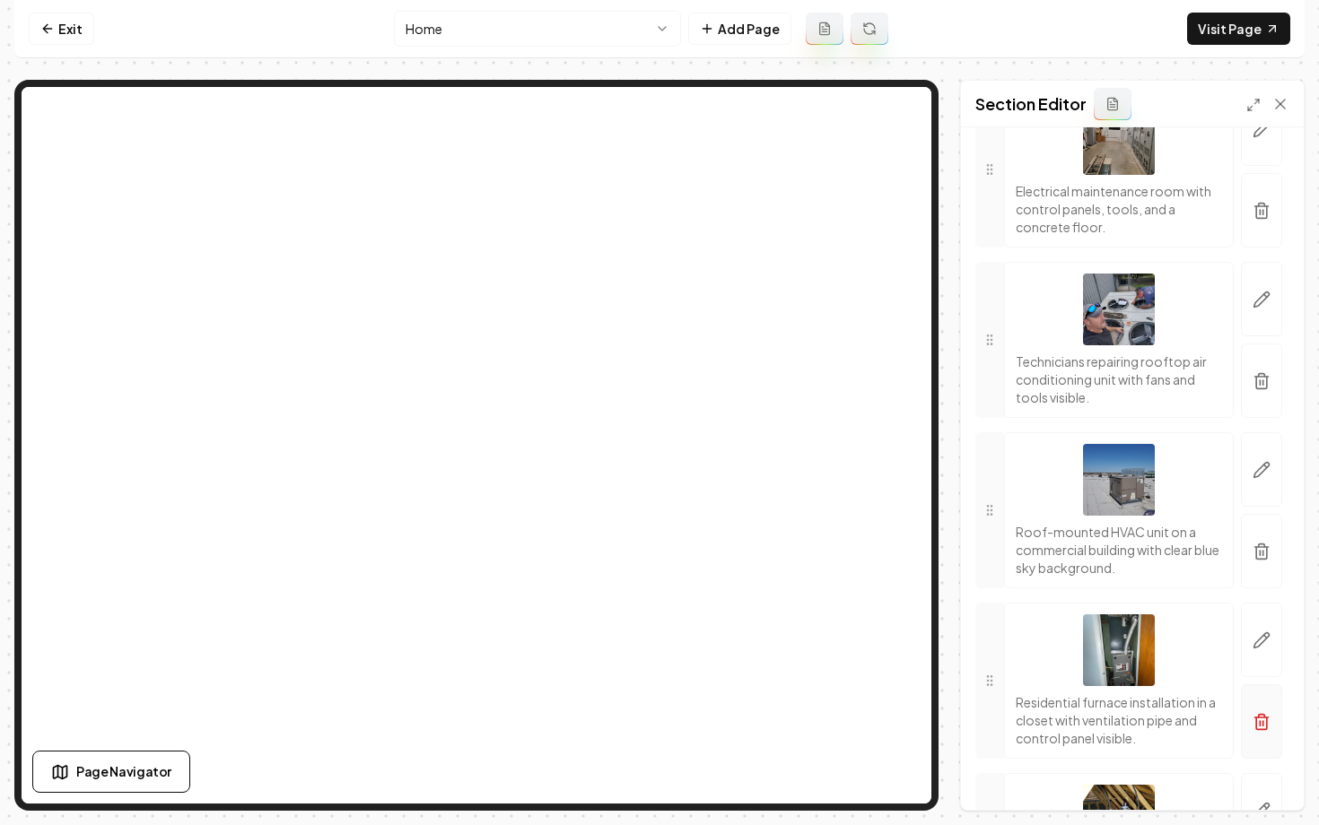
click at [1260, 720] on icon "button" at bounding box center [1262, 722] width 18 height 18
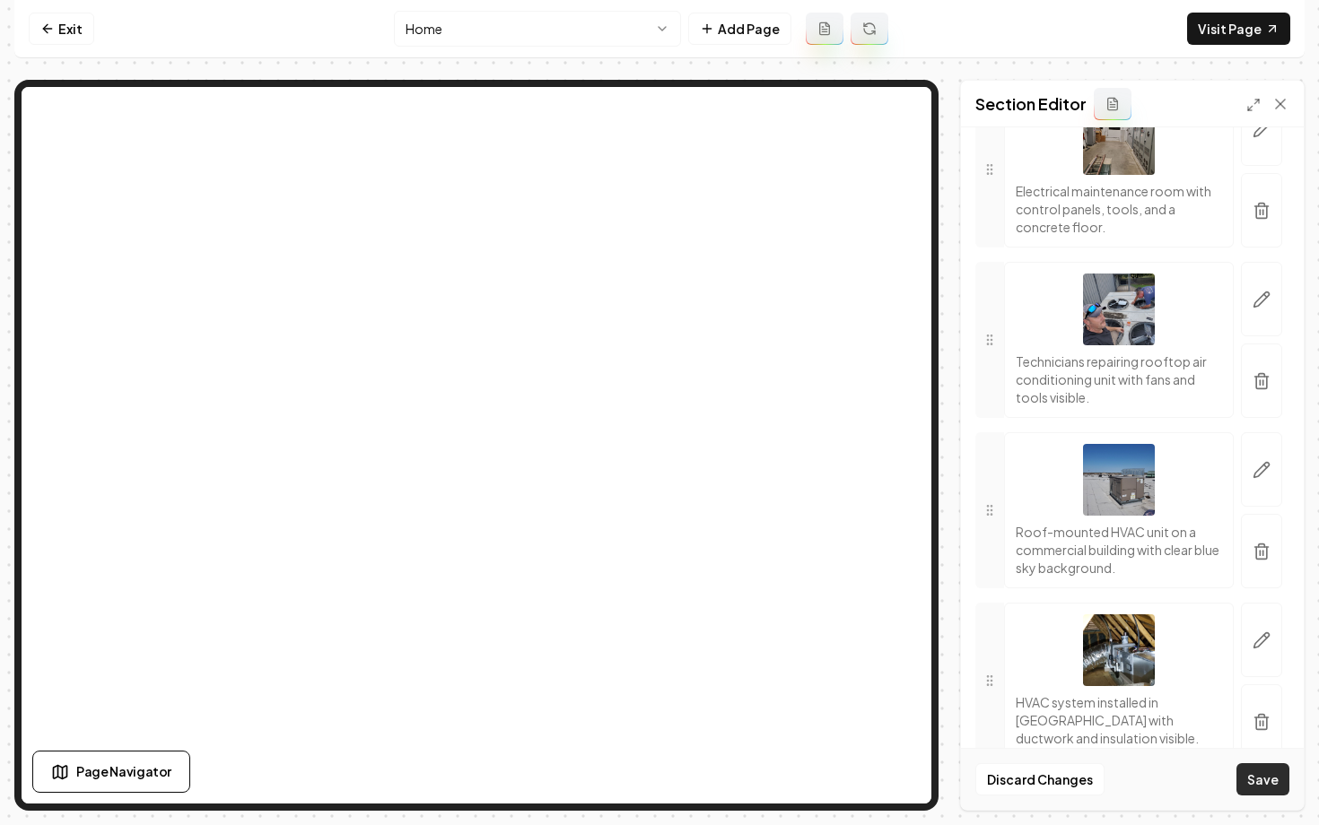
click at [1253, 783] on button "Save" at bounding box center [1262, 780] width 53 height 32
click at [64, 36] on link "Exit" at bounding box center [62, 29] width 66 height 32
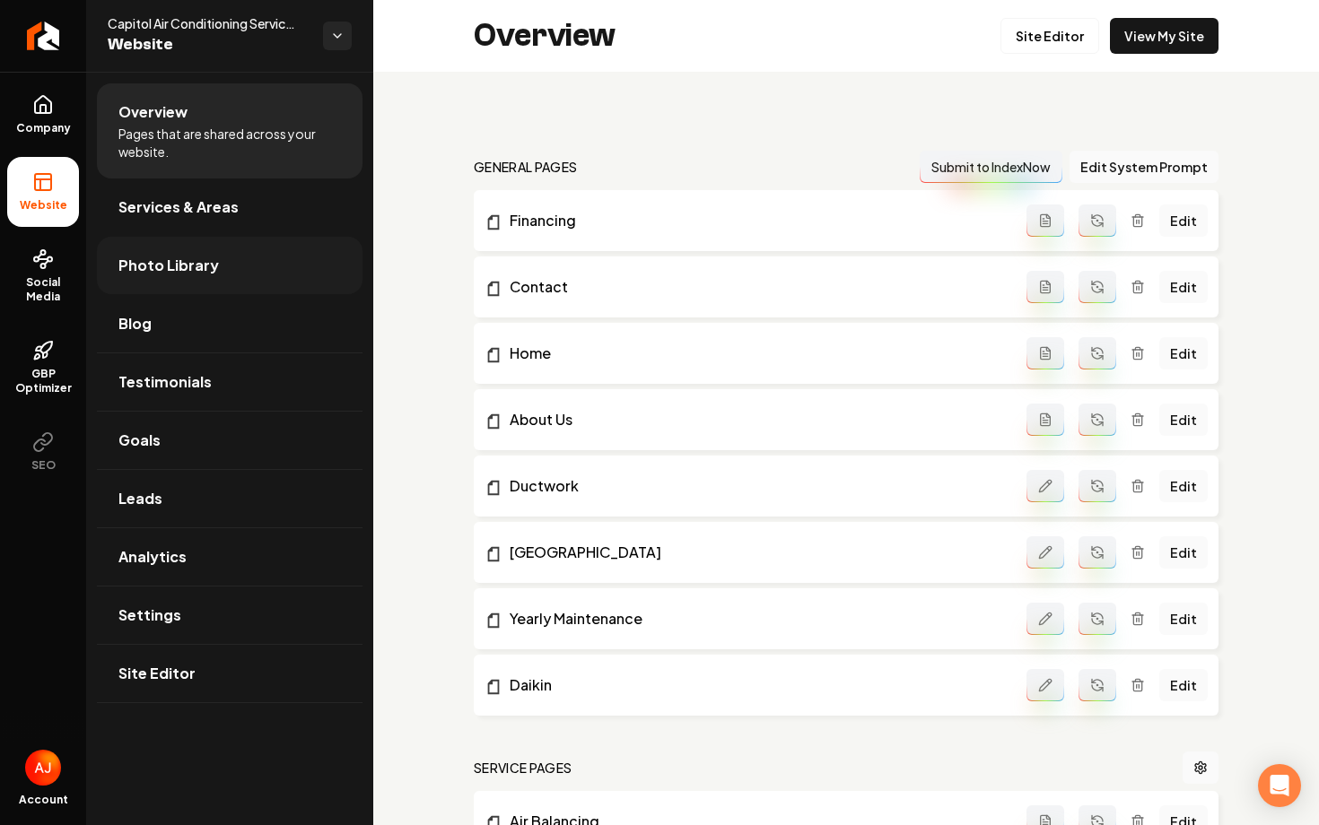
click at [170, 283] on link "Photo Library" at bounding box center [230, 265] width 266 height 57
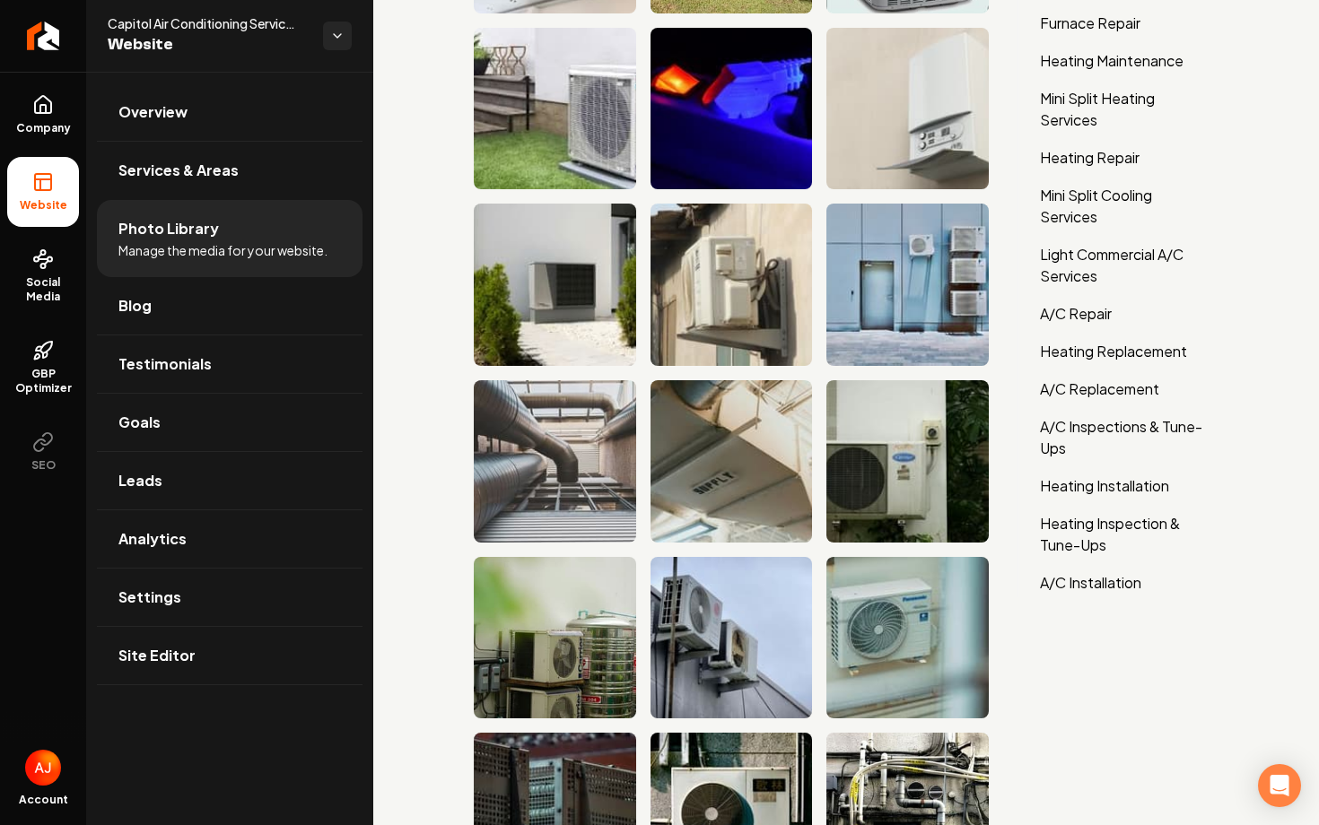
scroll to position [275, 0]
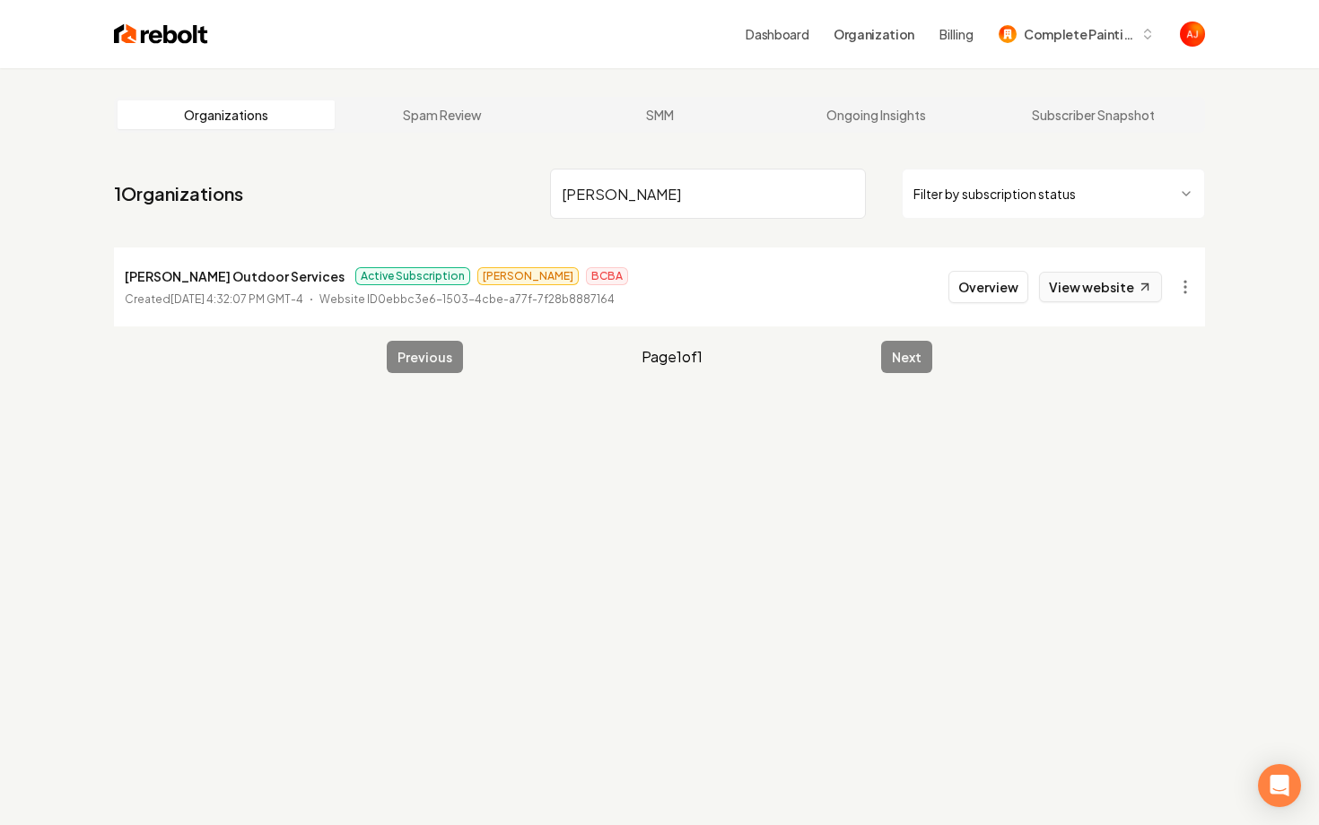
click at [1122, 282] on link "View website" at bounding box center [1100, 287] width 123 height 31
drag, startPoint x: 633, startPoint y: 206, endPoint x: 452, endPoint y: 188, distance: 181.3
click at [454, 188] on nav "1 Organizations phillips Filter by subscription status" at bounding box center [659, 201] width 1091 height 79
type input "glam"
click at [1004, 293] on button "Overview" at bounding box center [988, 287] width 80 height 32
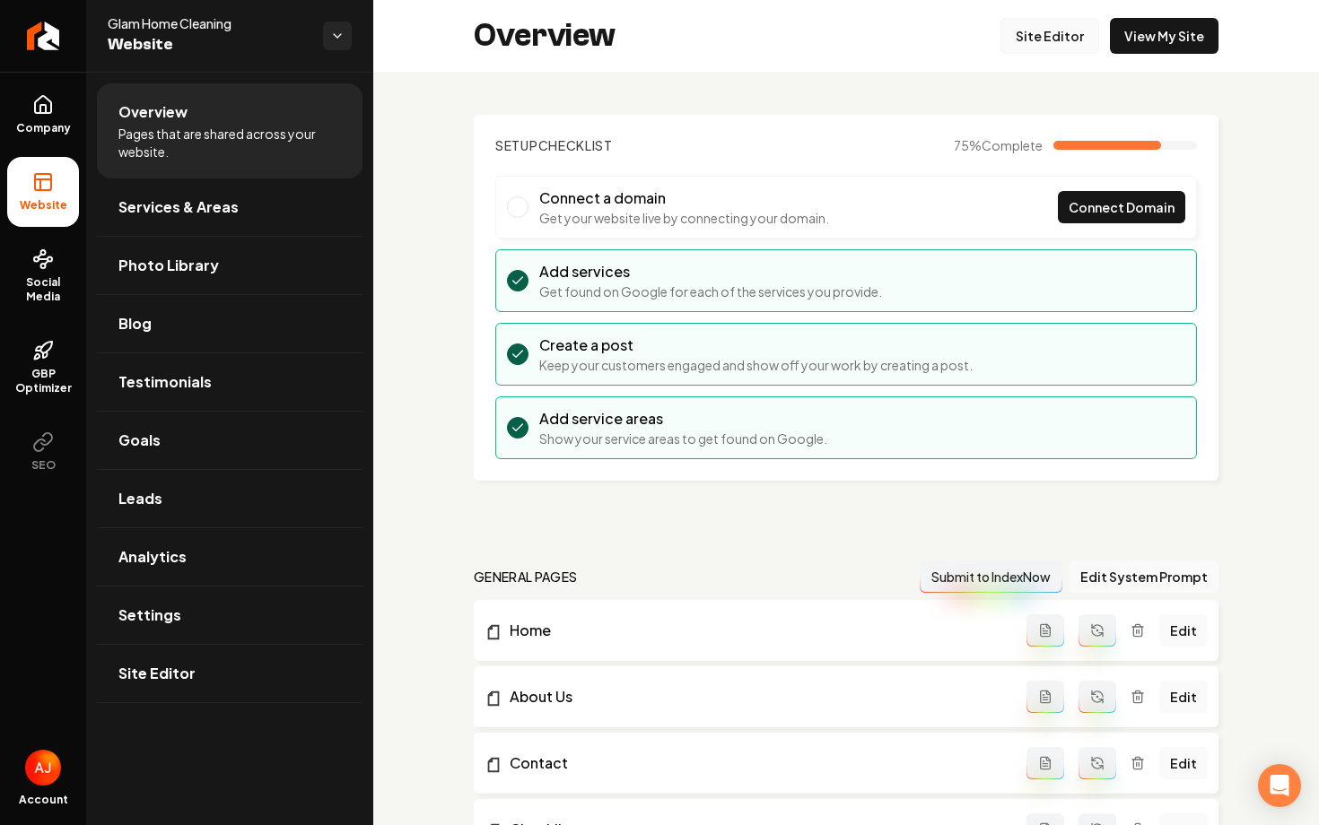
click at [1038, 53] on link "Site Editor" at bounding box center [1049, 36] width 99 height 36
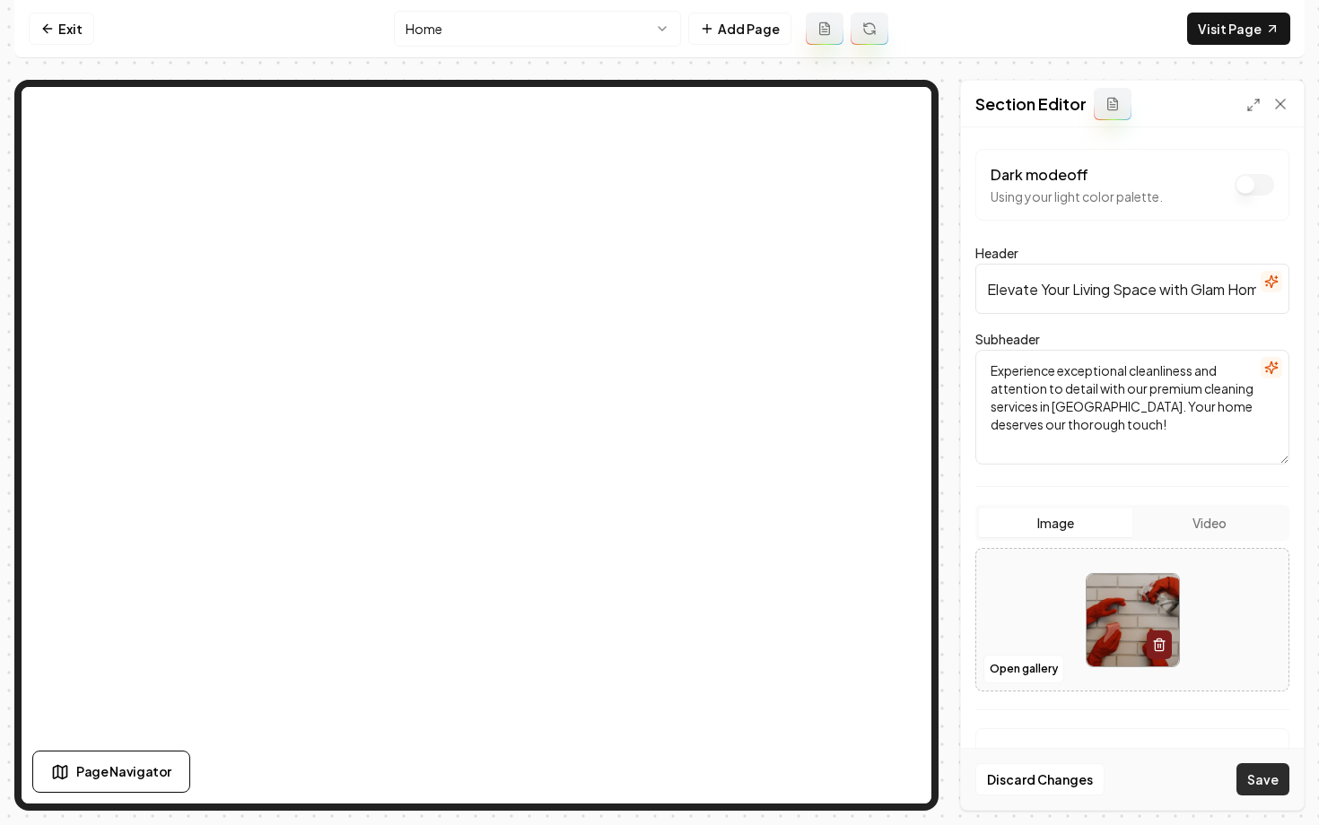
click at [1268, 784] on button "Save" at bounding box center [1262, 780] width 53 height 32
click at [1228, 23] on link "Visit Page" at bounding box center [1238, 29] width 103 height 32
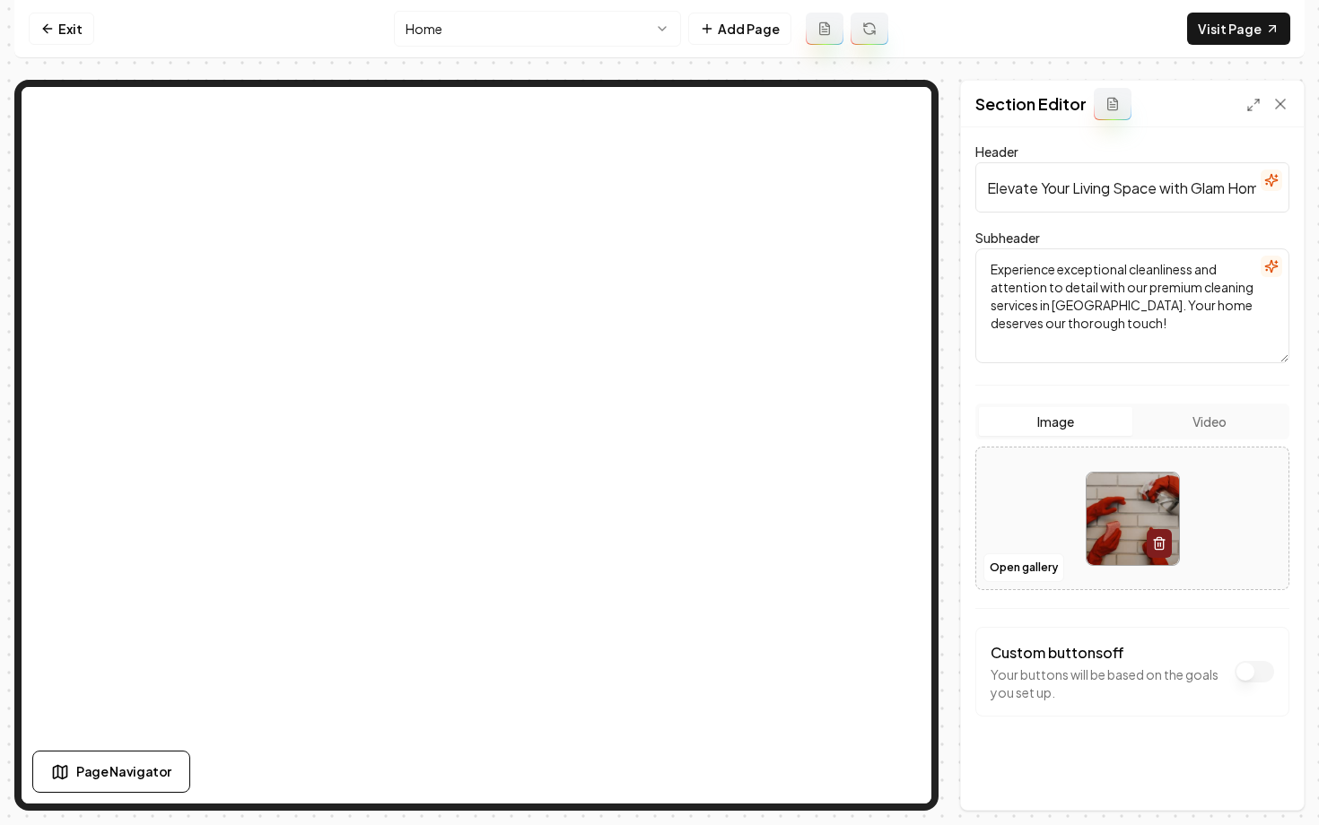
click at [1099, 118] on button at bounding box center [1113, 104] width 38 height 32
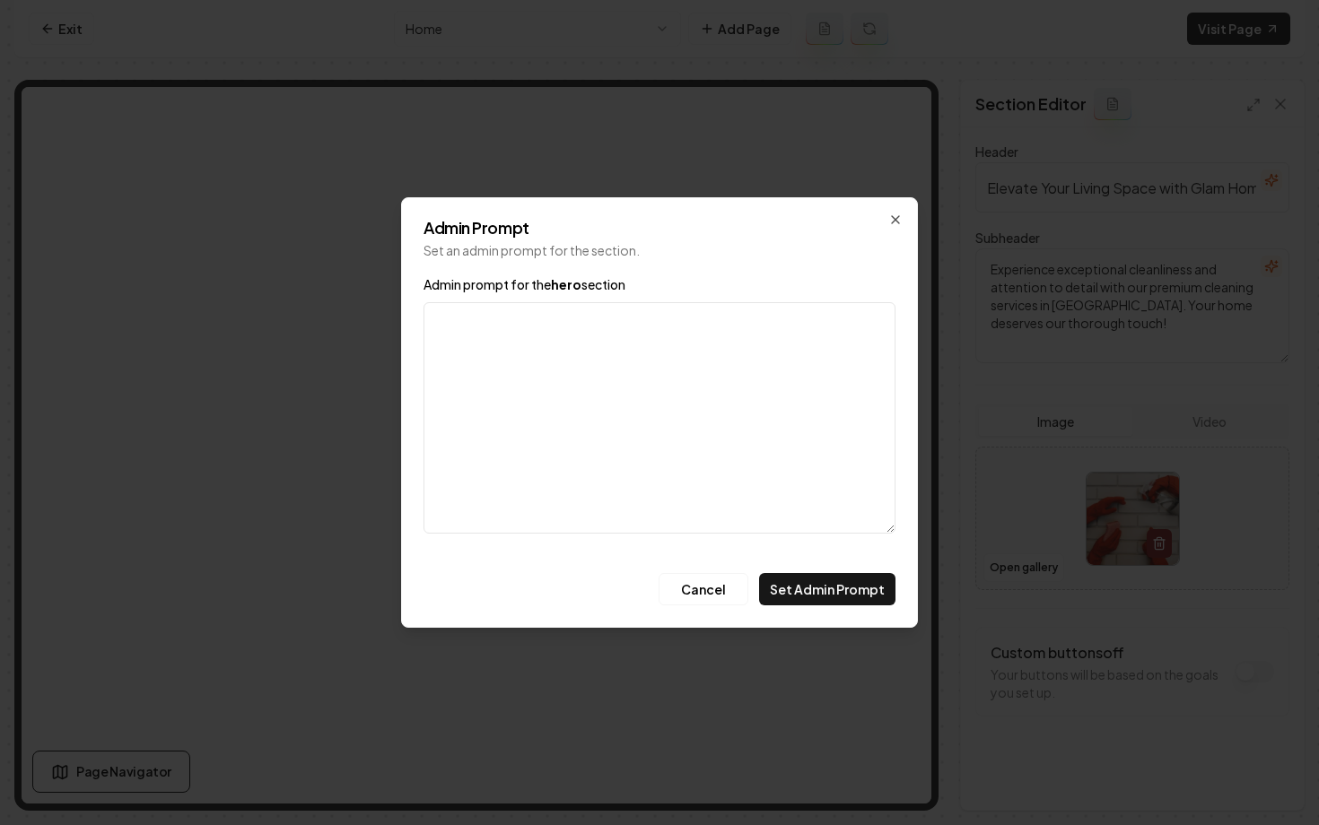
click at [903, 221] on div "Admin Prompt Set an admin prompt for the section. Admin prompt for the hero sec…" at bounding box center [659, 412] width 517 height 431
click at [901, 208] on div "Admin Prompt Set an admin prompt for the section. Admin prompt for the hero sec…" at bounding box center [659, 412] width 517 height 431
click at [898, 220] on icon "button" at bounding box center [895, 220] width 14 height 14
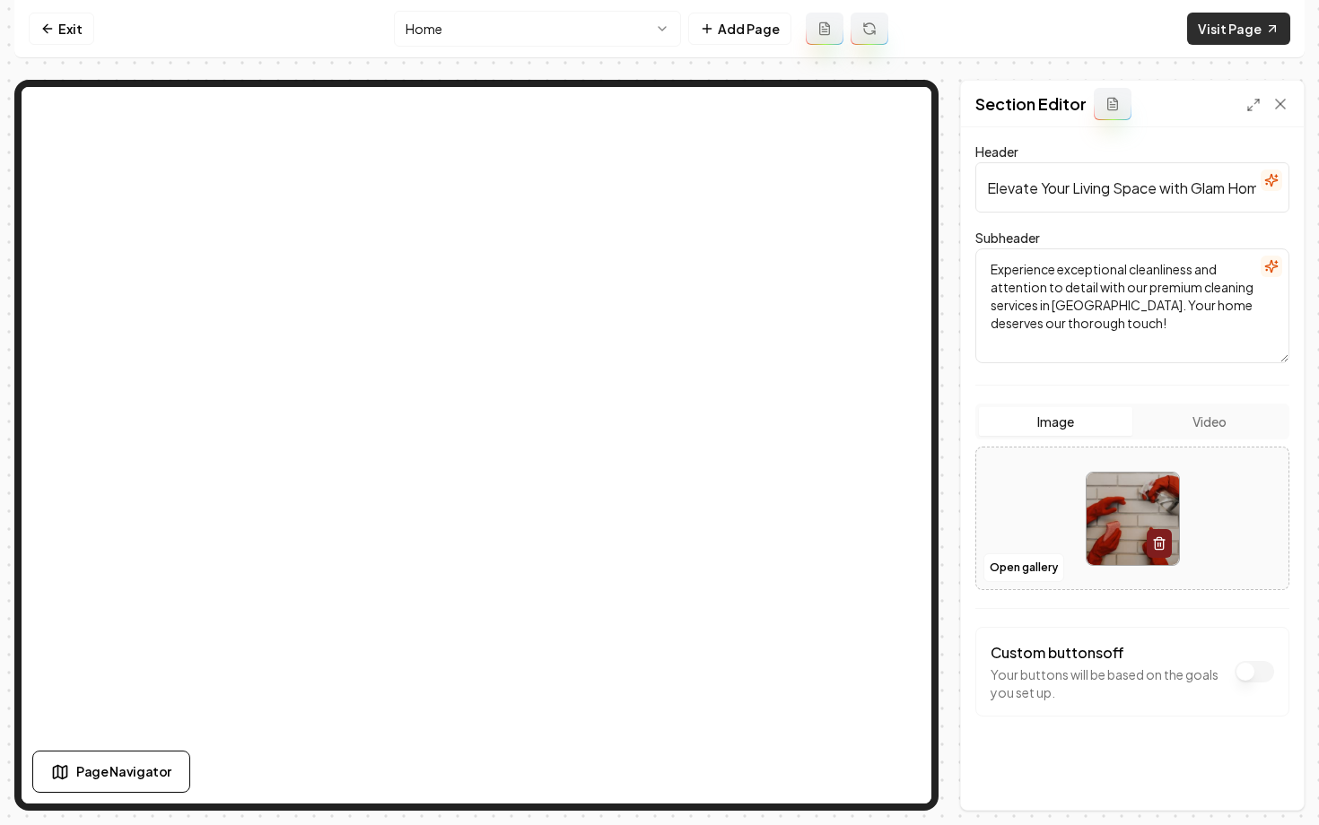
click at [1226, 30] on link "Visit Page" at bounding box center [1238, 29] width 103 height 32
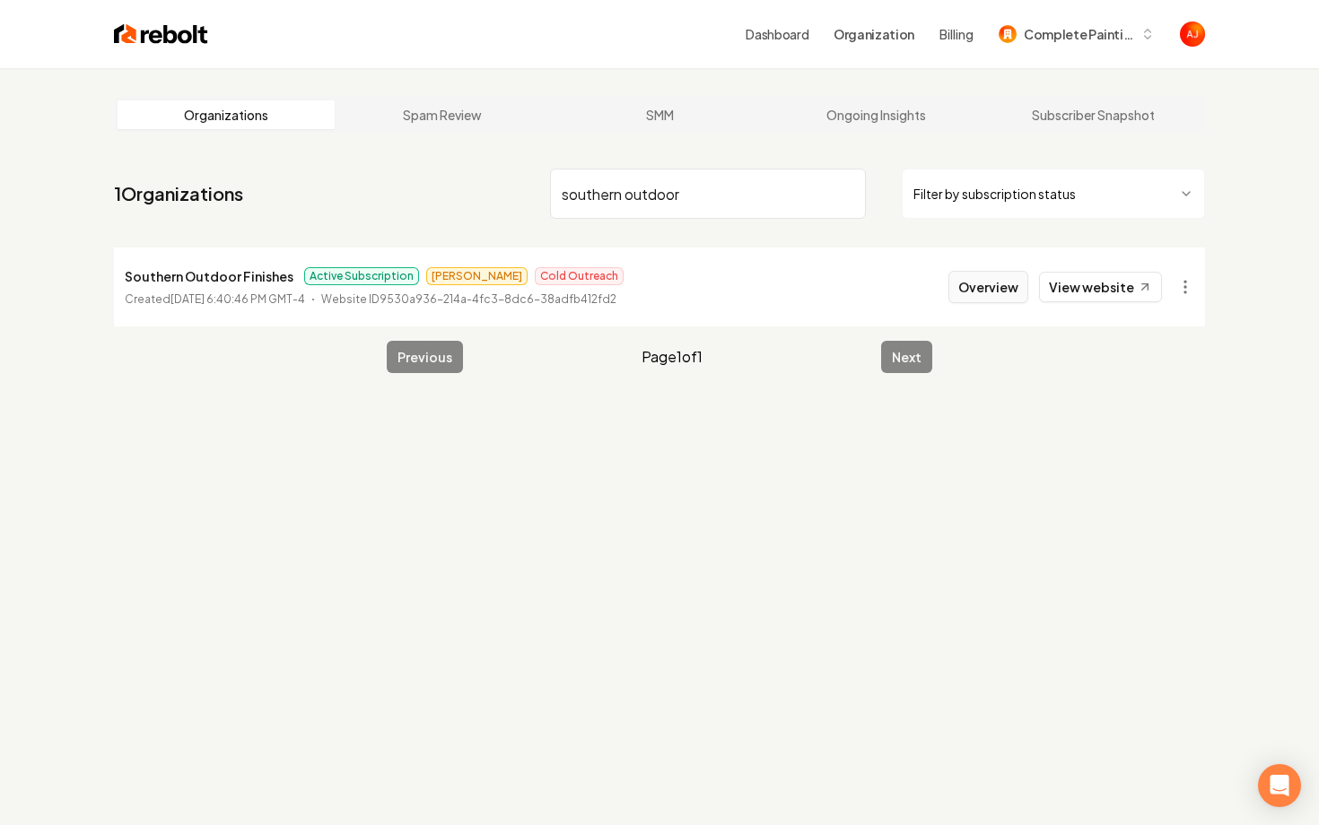
type input "southern outdoor"
click at [970, 284] on button "Overview" at bounding box center [988, 287] width 80 height 32
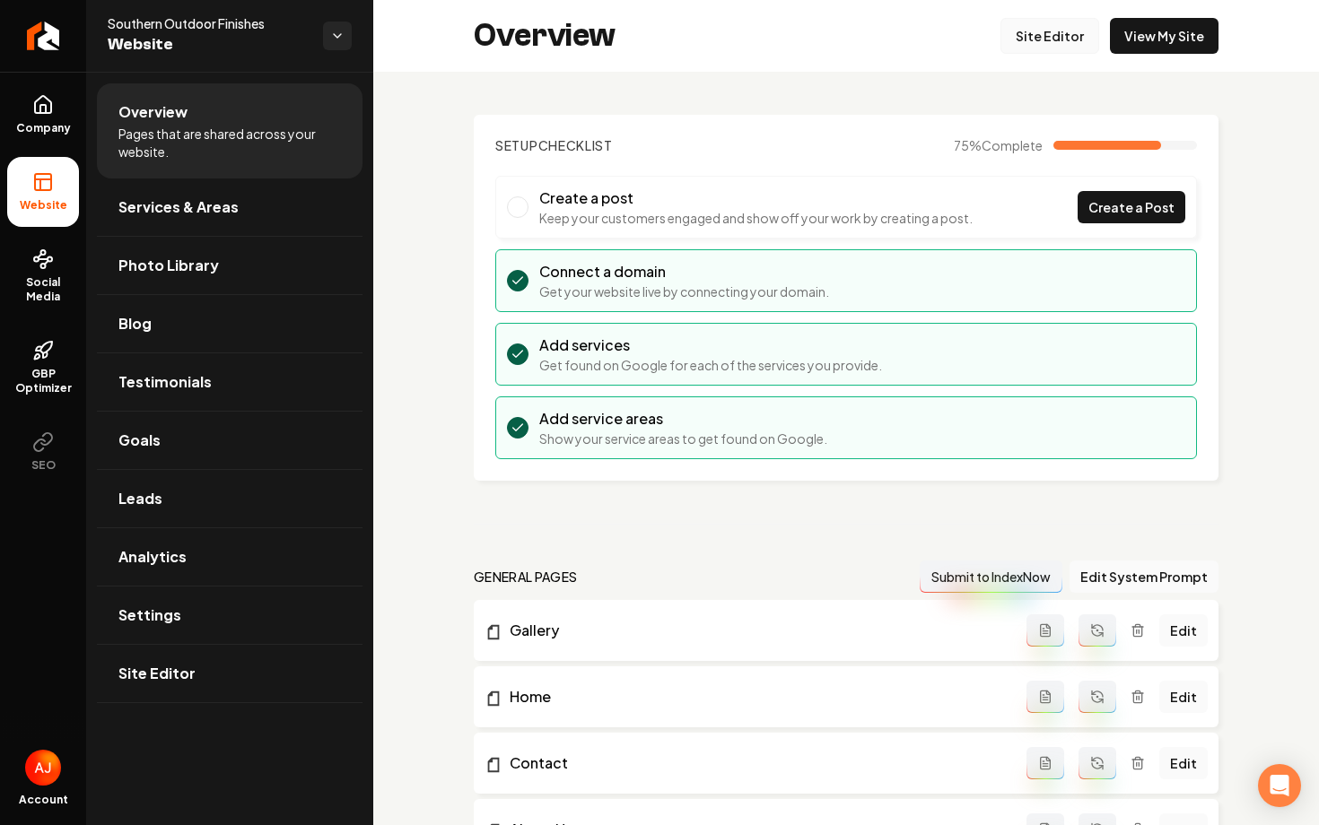
click at [1039, 39] on link "Site Editor" at bounding box center [1049, 36] width 99 height 36
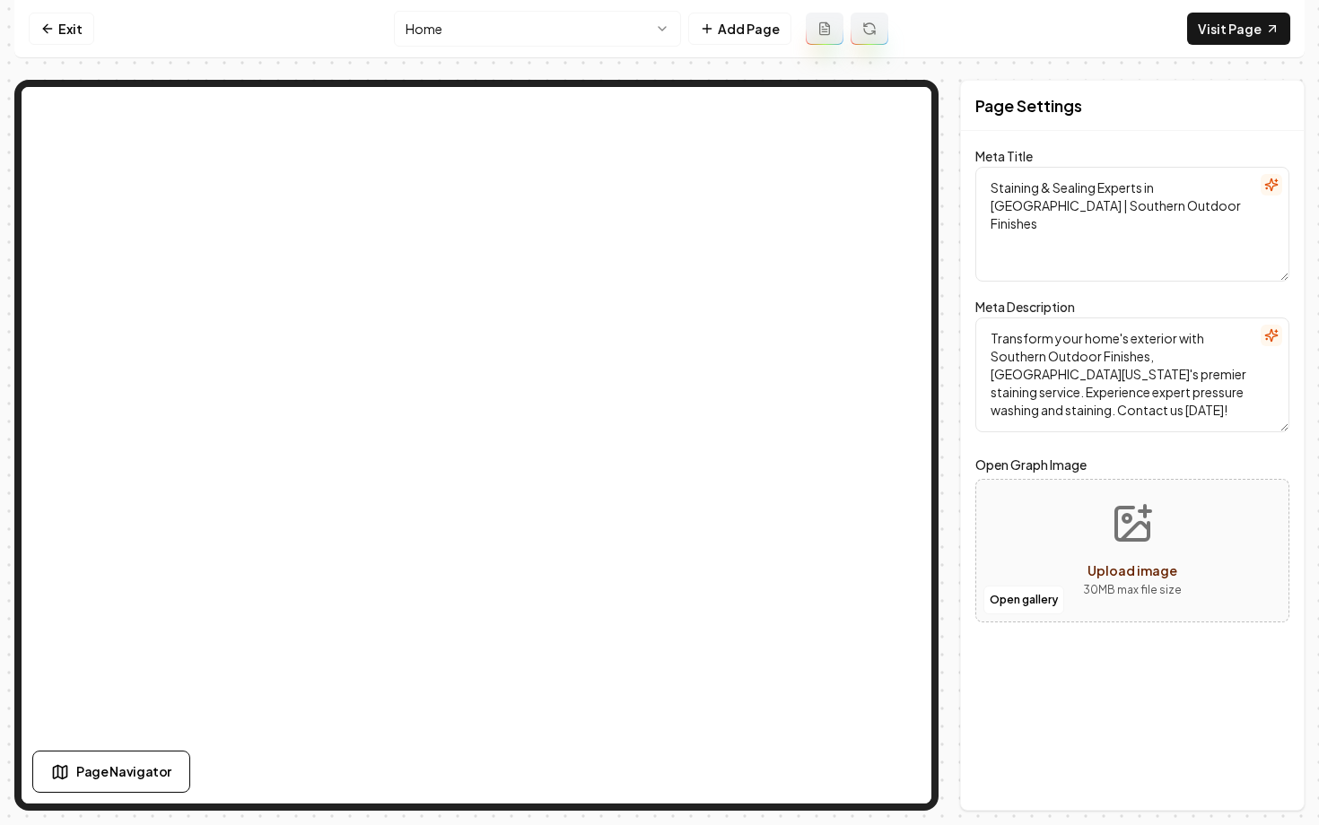
click at [526, 17] on html "Computer Required This feature is only available on a computer. Please switch t…" at bounding box center [659, 412] width 1319 height 825
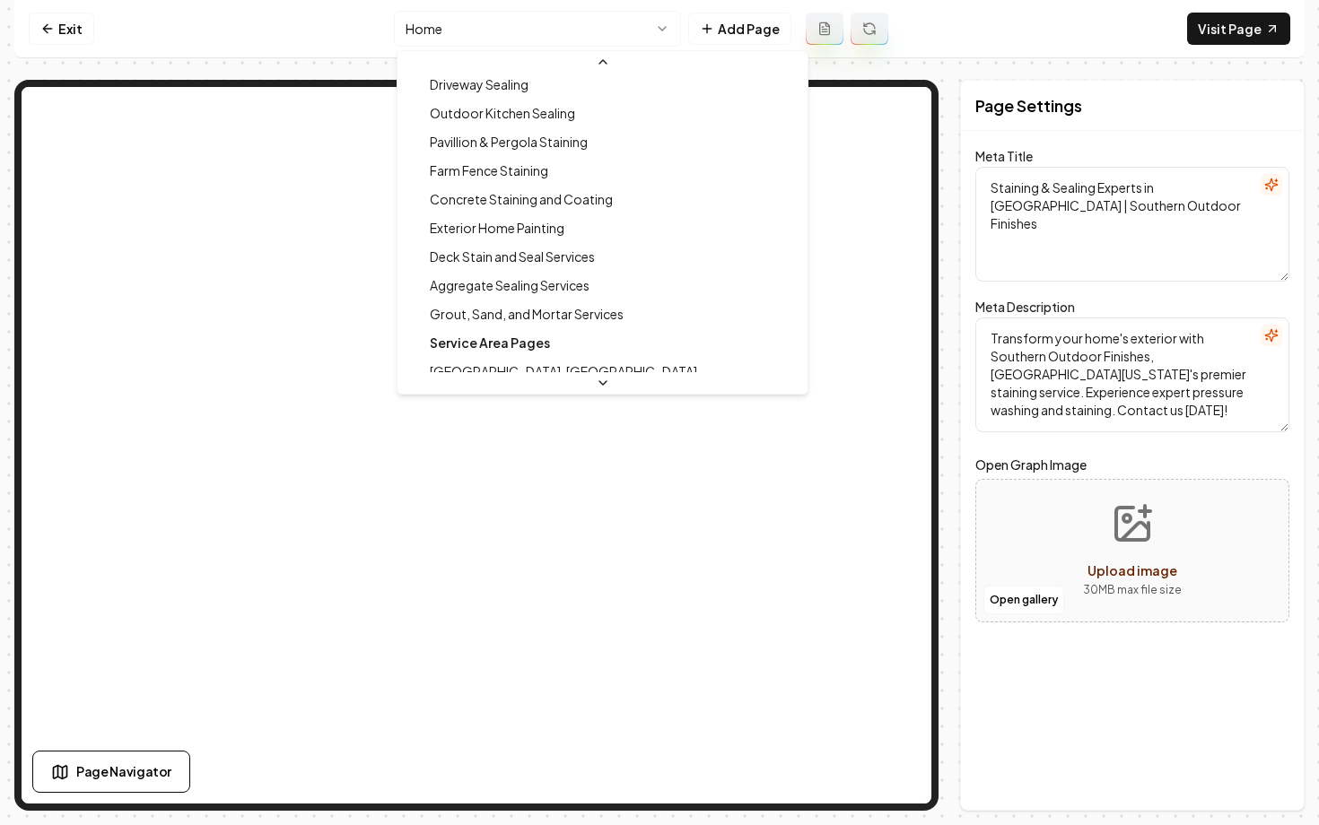
scroll to position [334, 0]
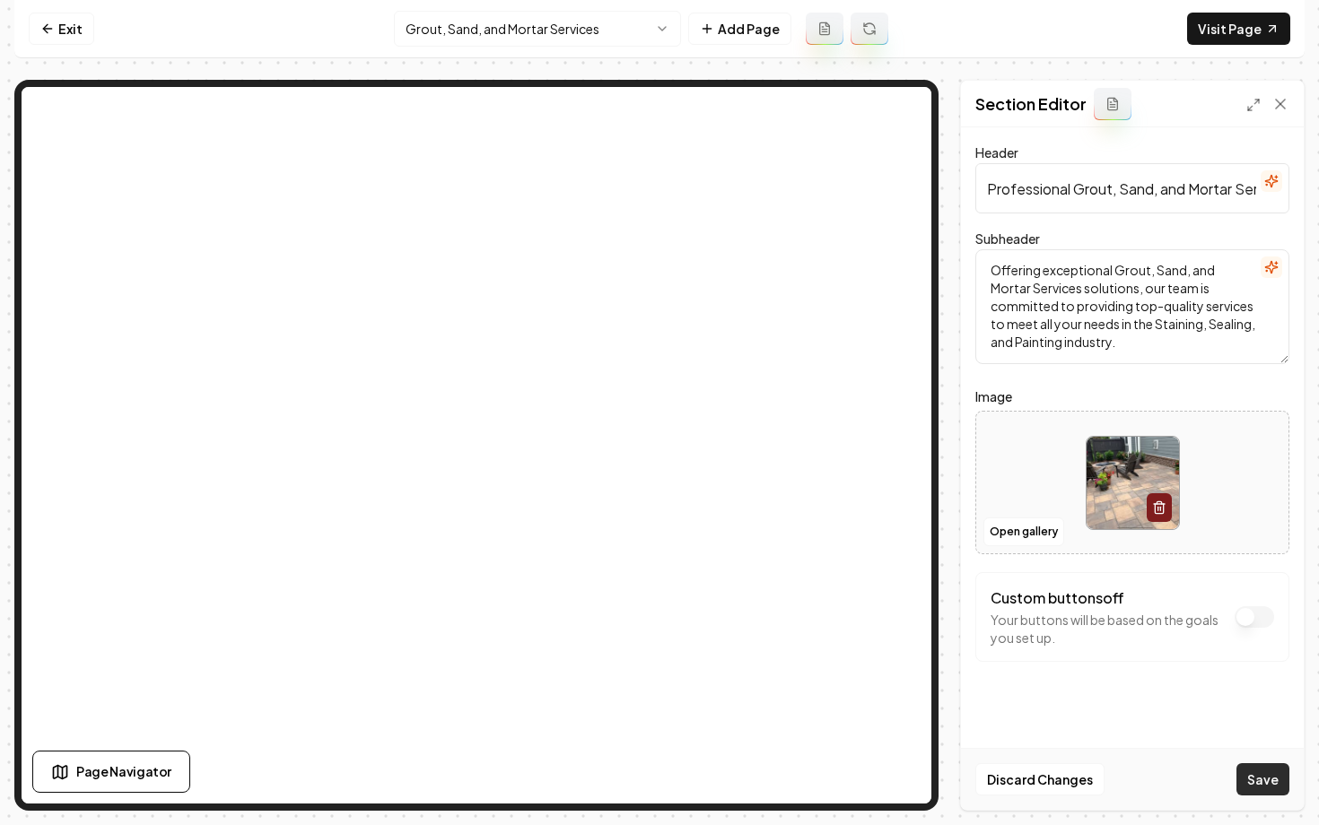
click at [1275, 782] on button "Save" at bounding box center [1262, 780] width 53 height 32
click at [460, 22] on html "Computer Required This feature is only available on a computer. Please switch t…" at bounding box center [659, 412] width 1319 height 825
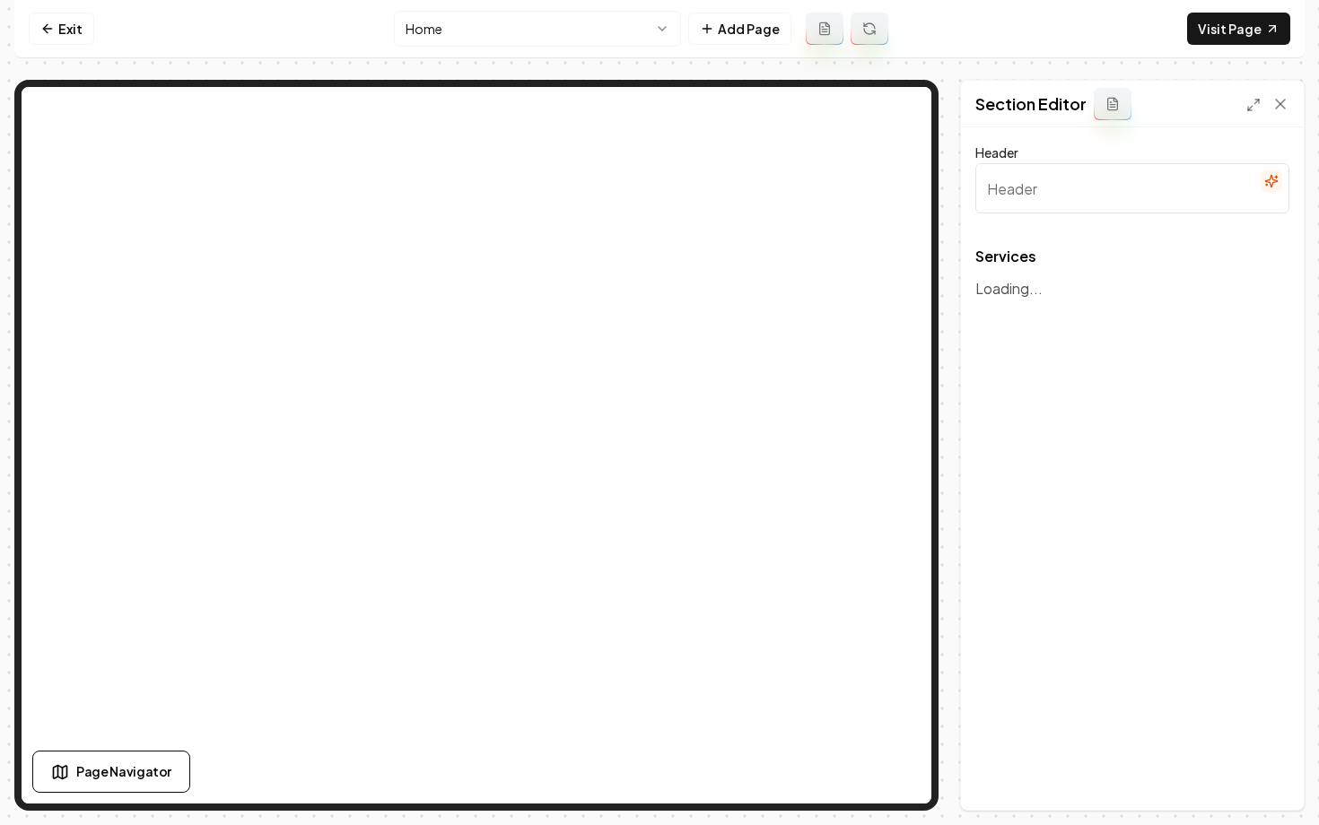
type input "Our Premier Services"
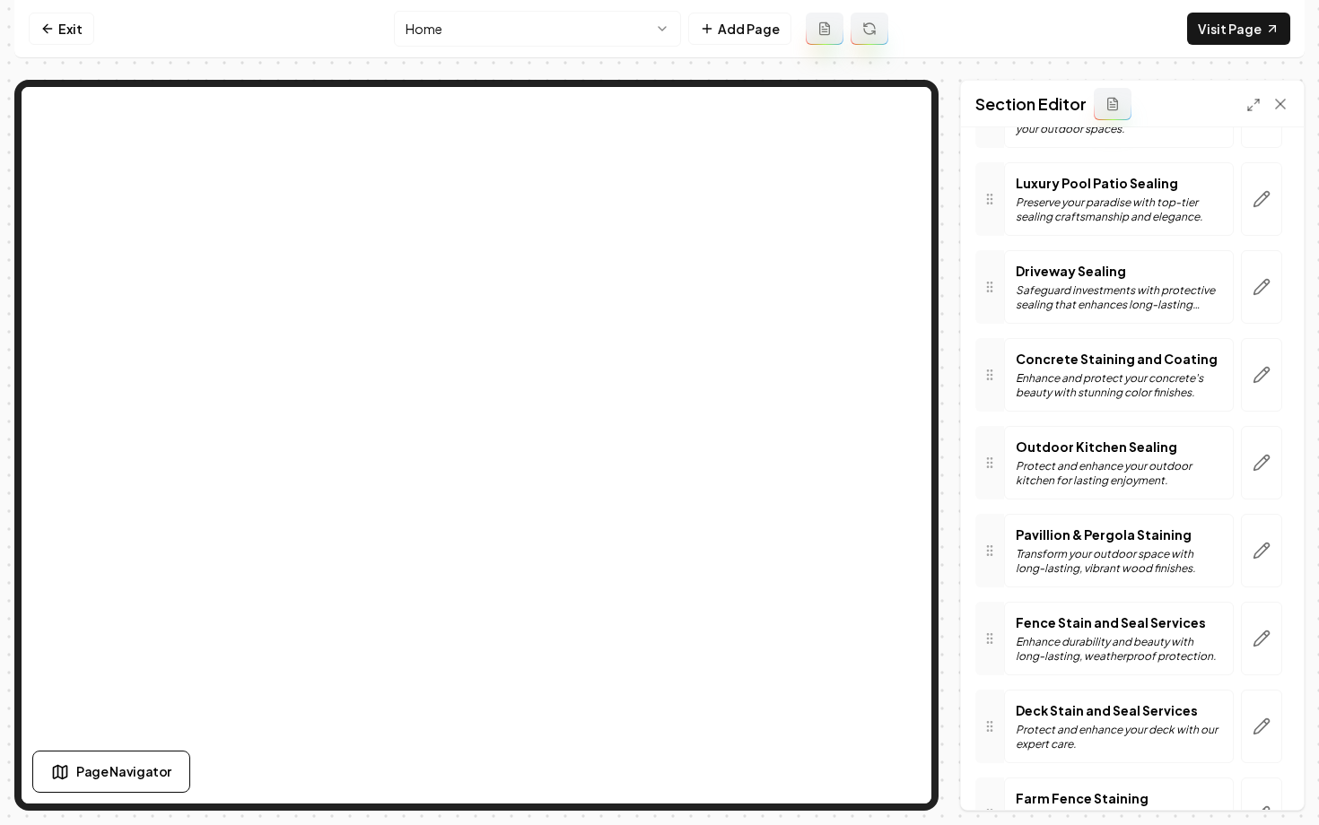
scroll to position [205, 0]
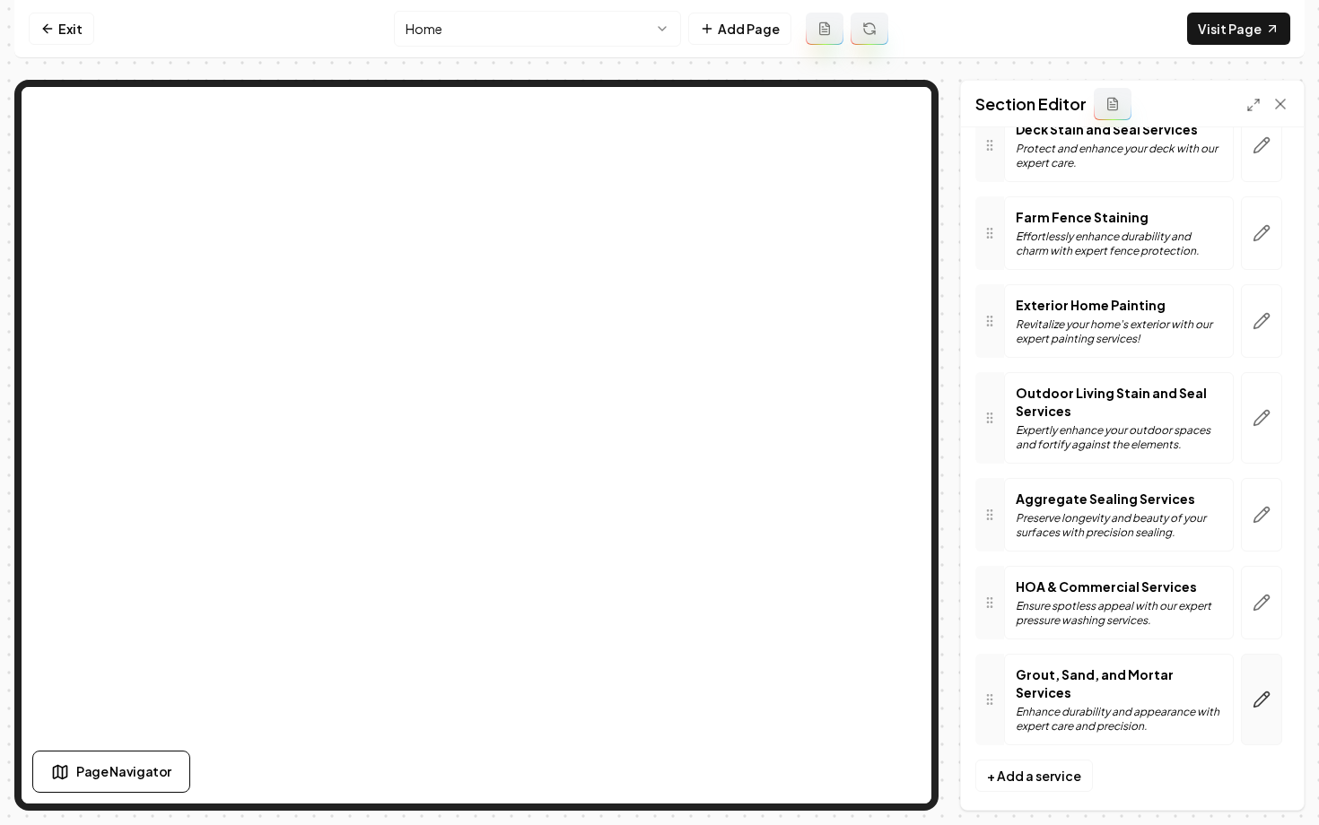
click at [1272, 686] on button "button" at bounding box center [1261, 700] width 41 height 92
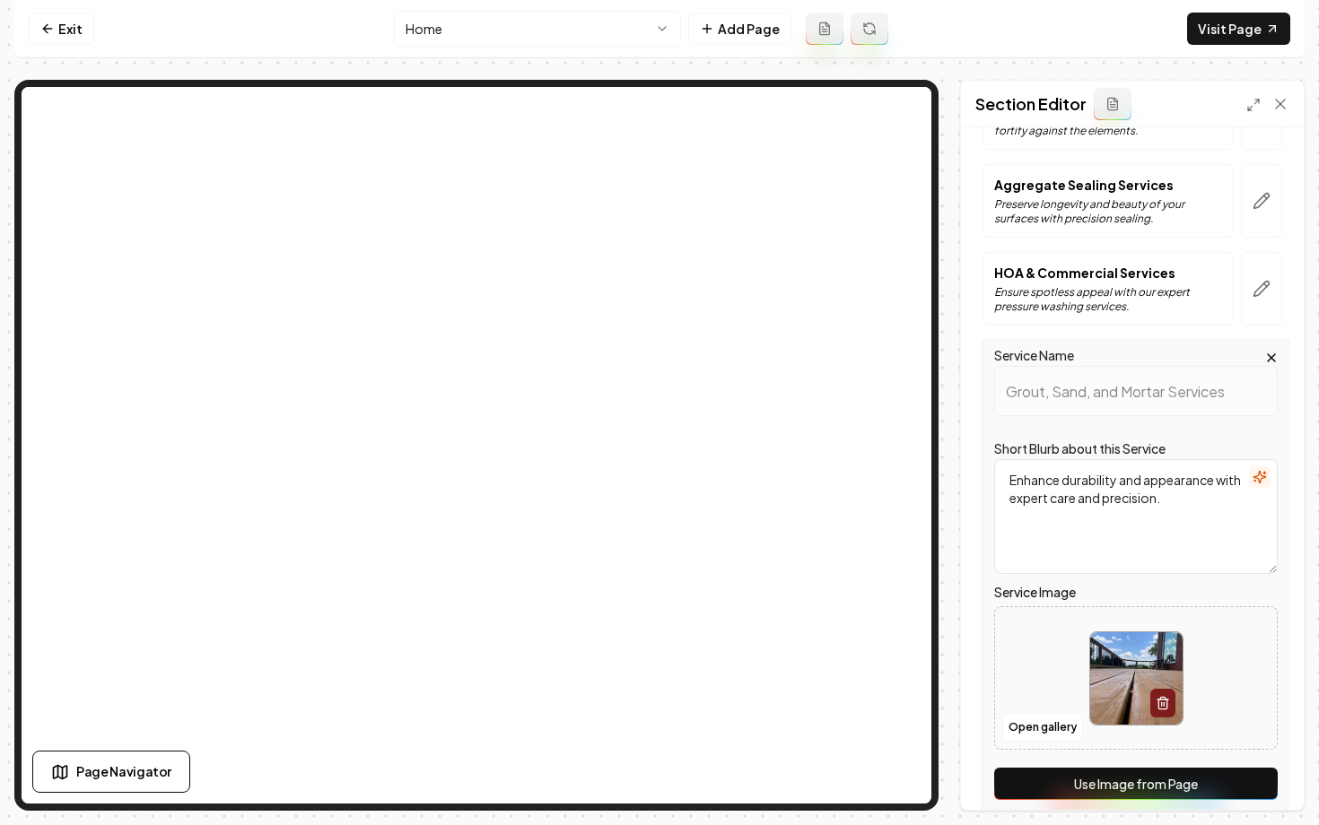
scroll to position [1184, 0]
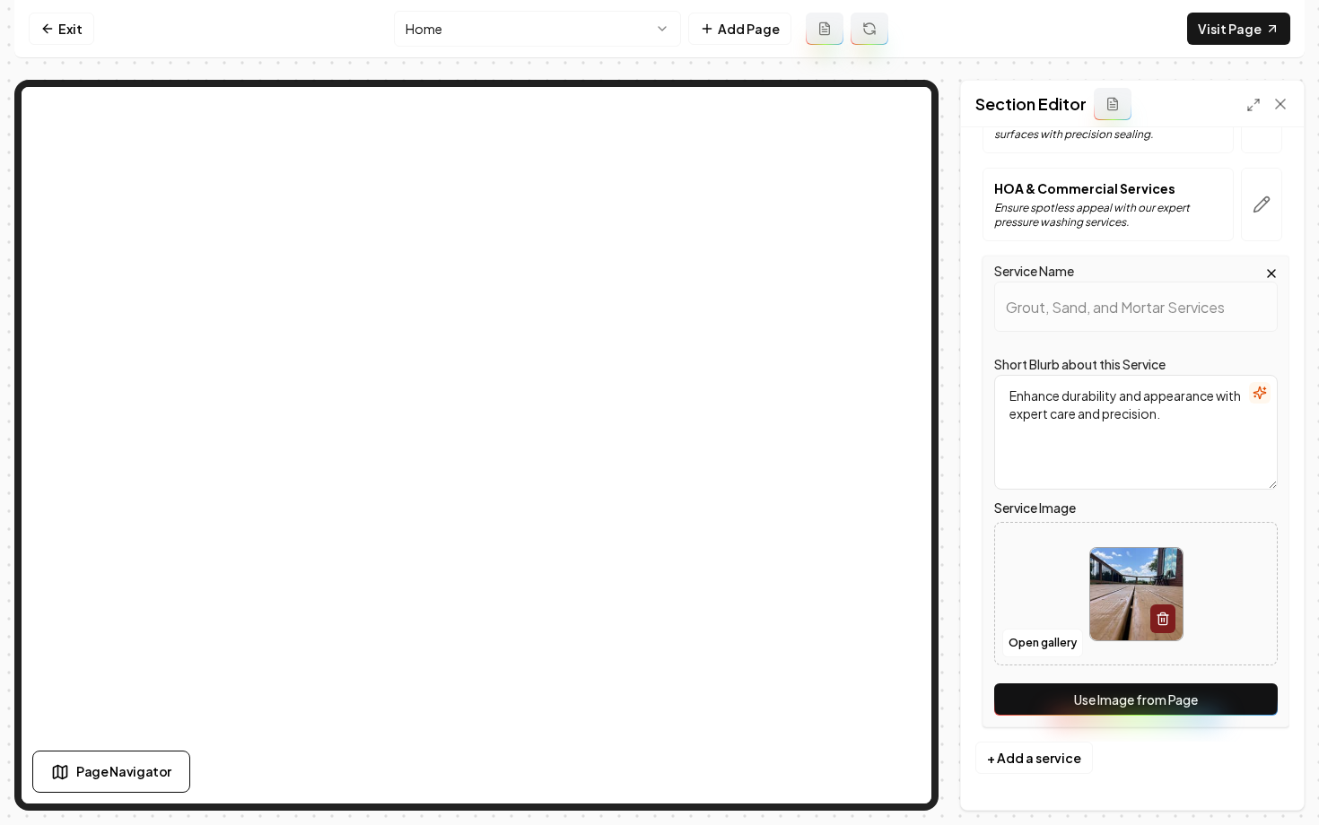
click at [1210, 708] on button "Use Image from Page" at bounding box center [1136, 700] width 284 height 32
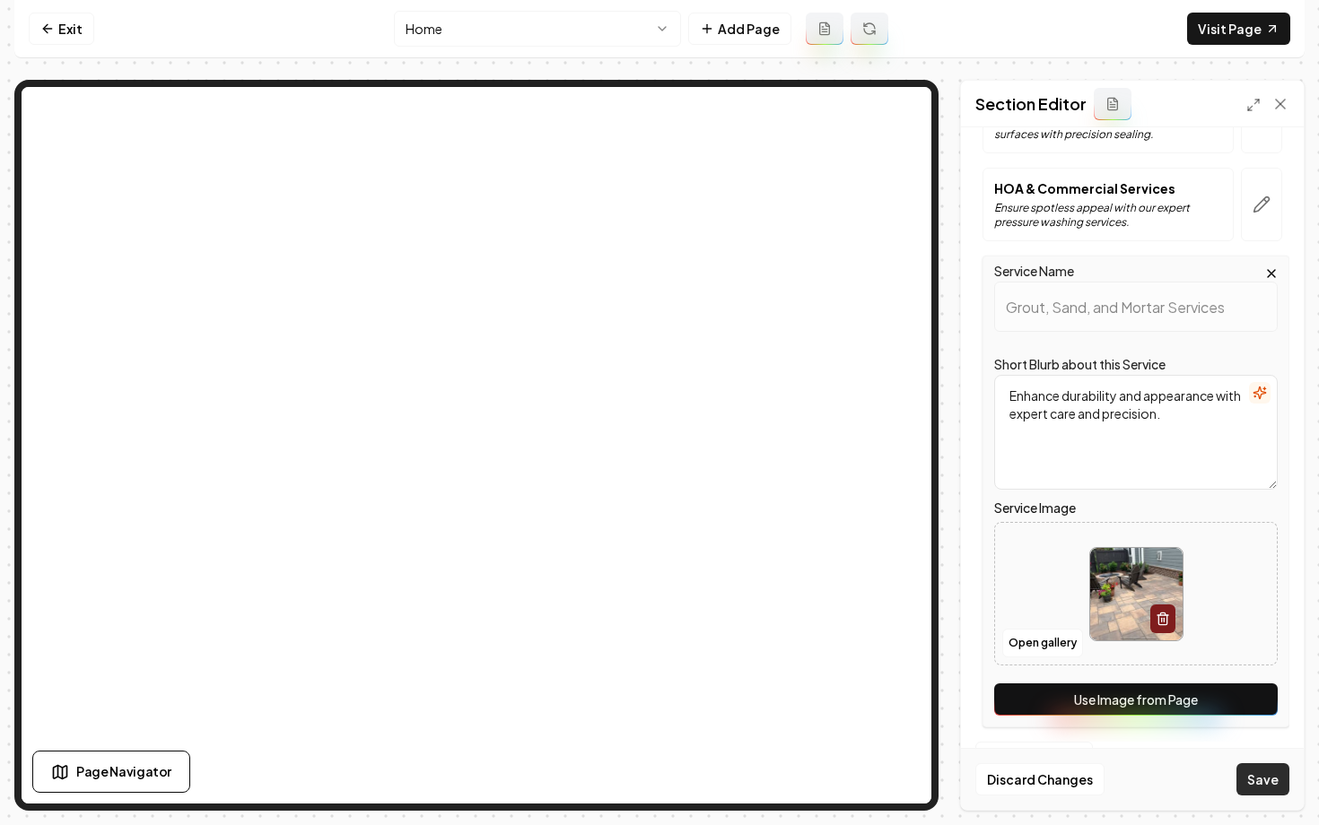
click at [1269, 785] on button "Save" at bounding box center [1262, 780] width 53 height 32
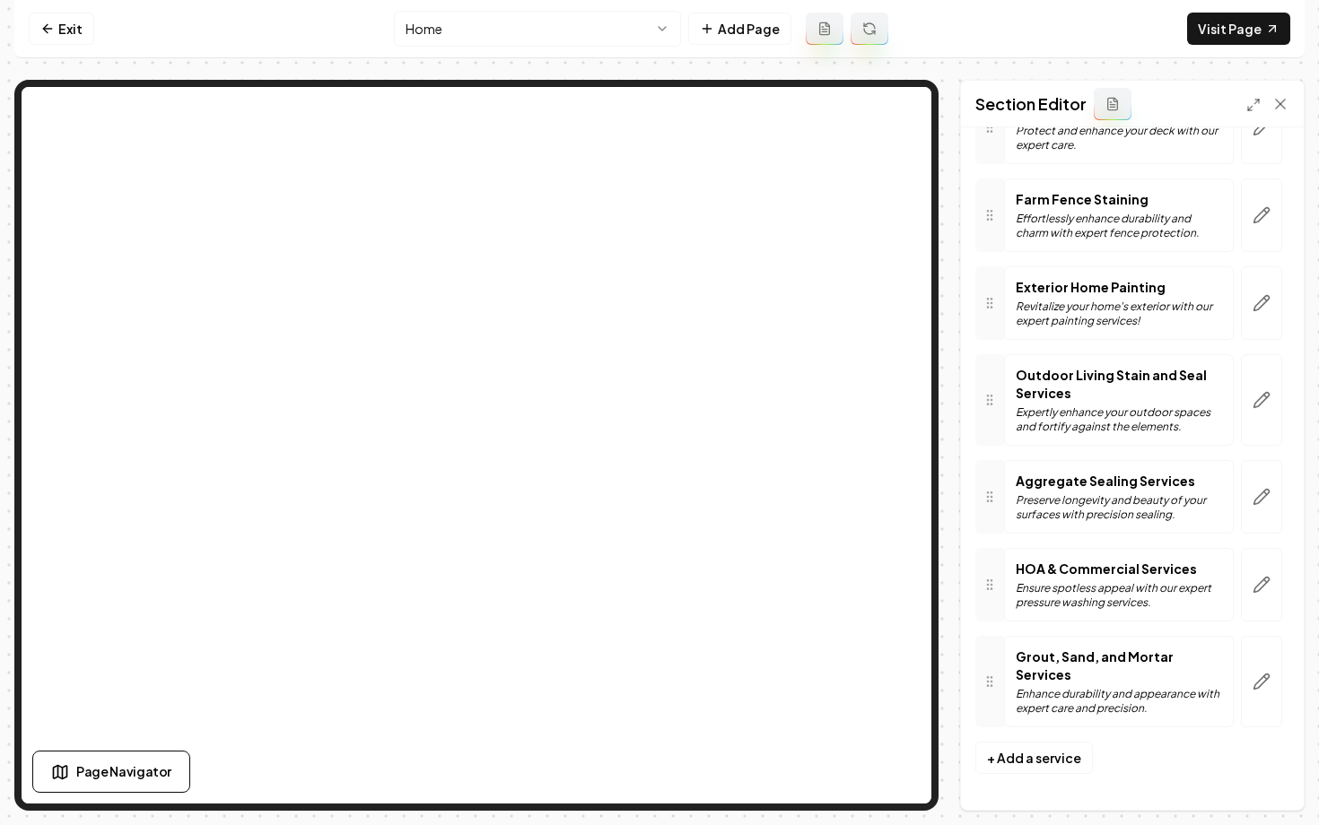
scroll to position [785, 0]
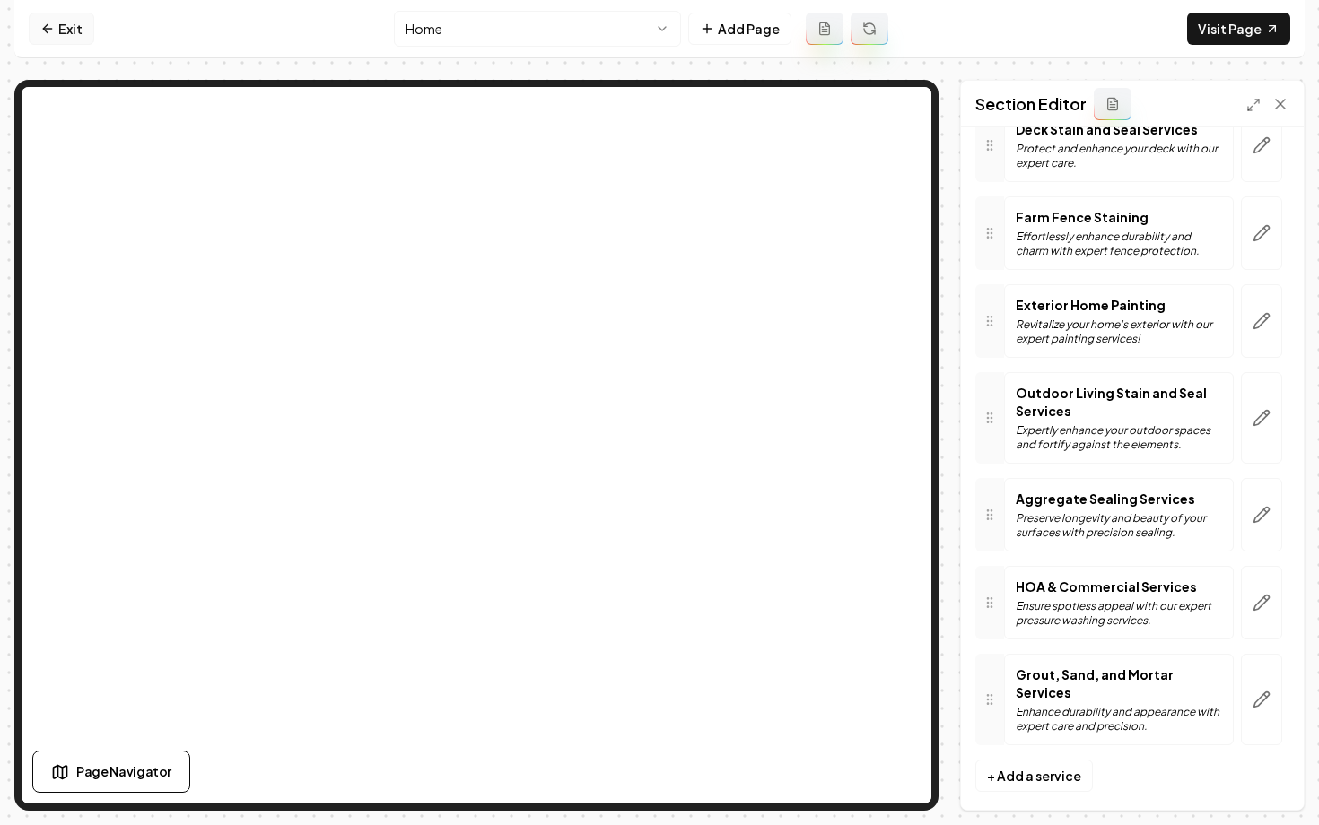
click at [63, 28] on link "Exit" at bounding box center [62, 29] width 66 height 32
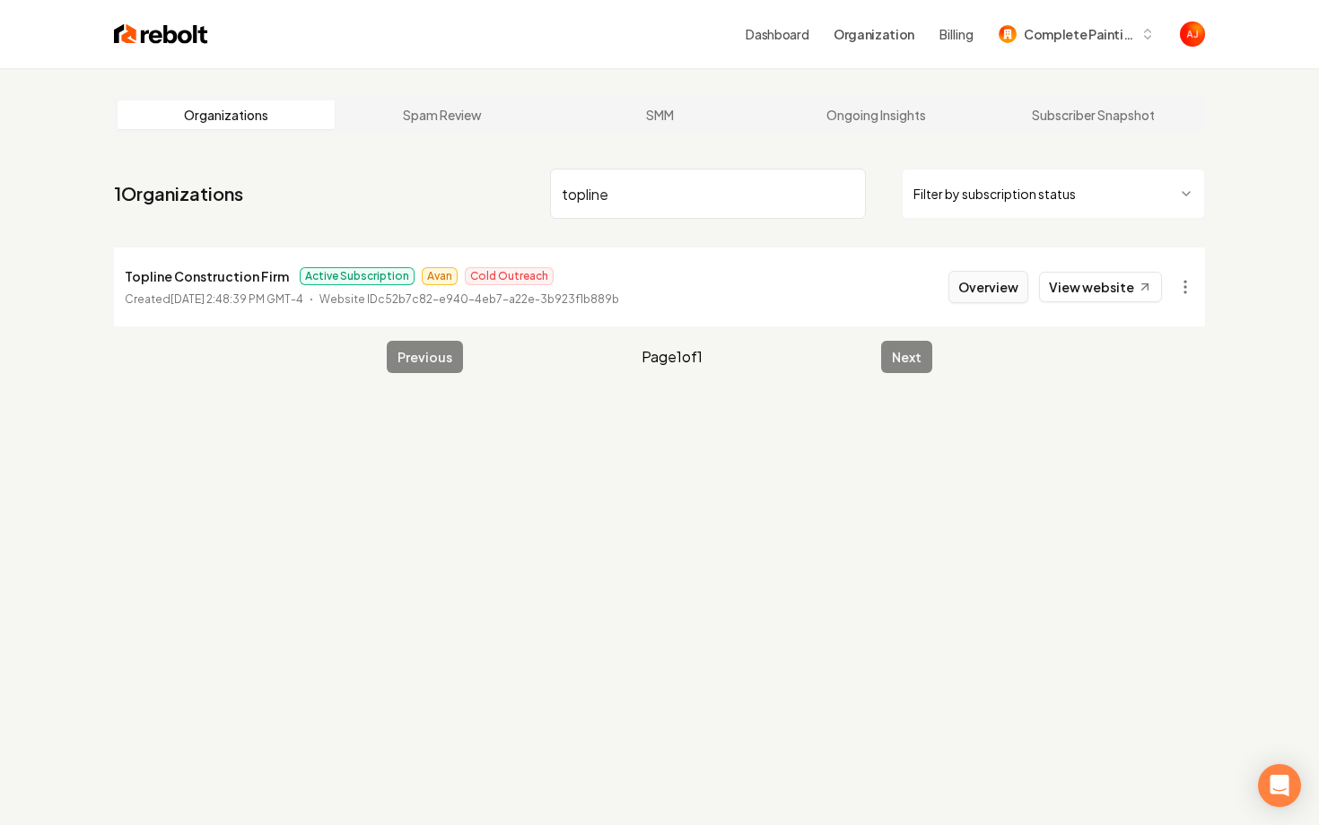
type input "topline"
click at [965, 292] on button "Overview" at bounding box center [988, 287] width 80 height 32
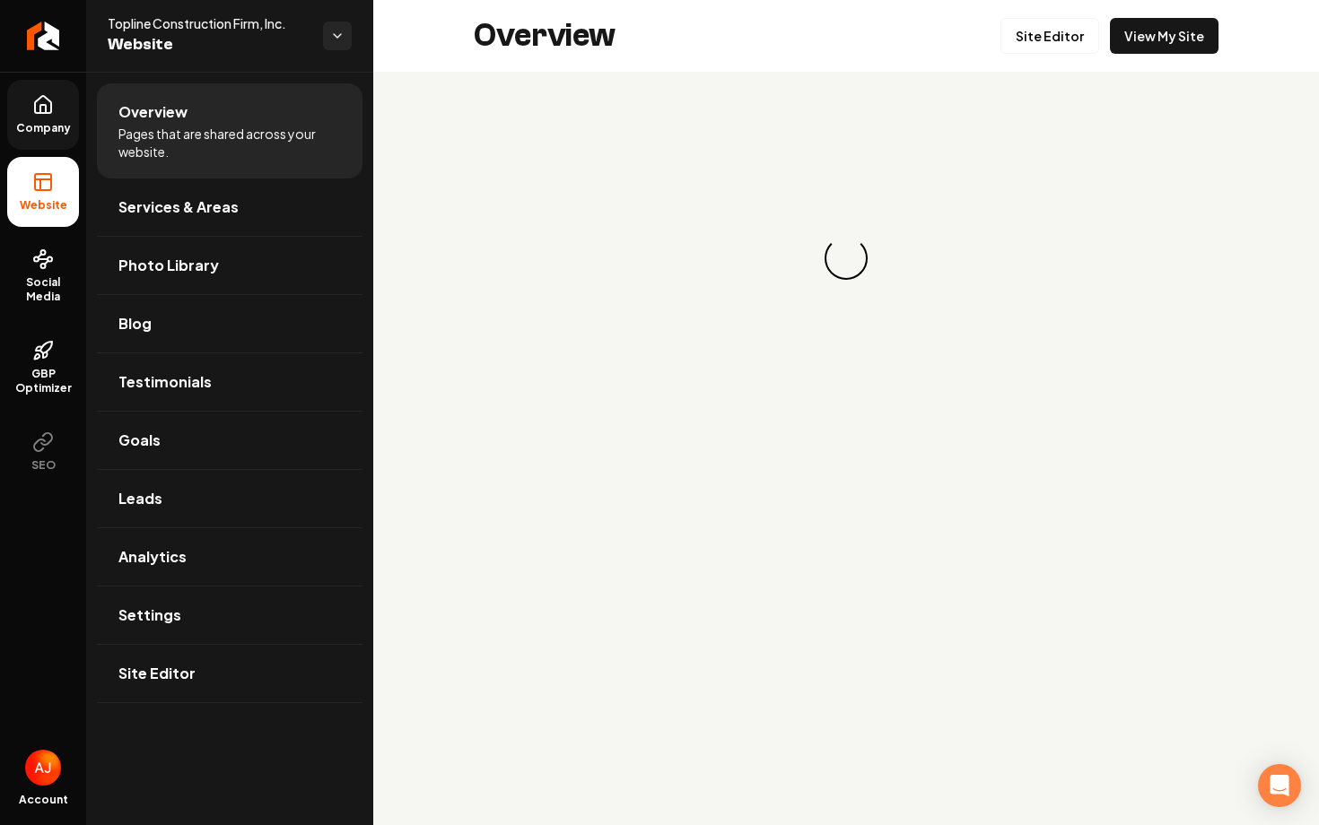
click at [54, 135] on link "Company" at bounding box center [43, 115] width 72 height 70
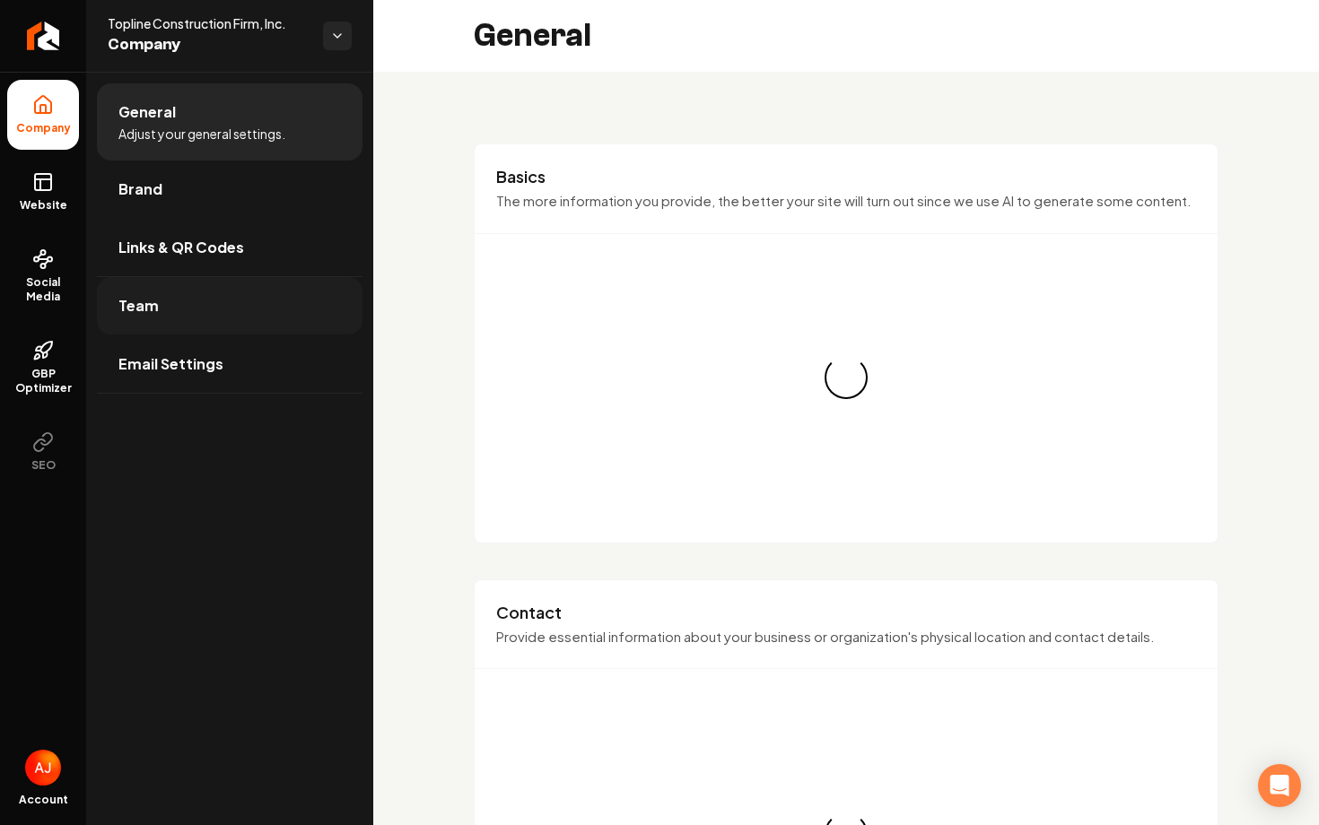
click at [198, 302] on link "Team" at bounding box center [230, 305] width 266 height 57
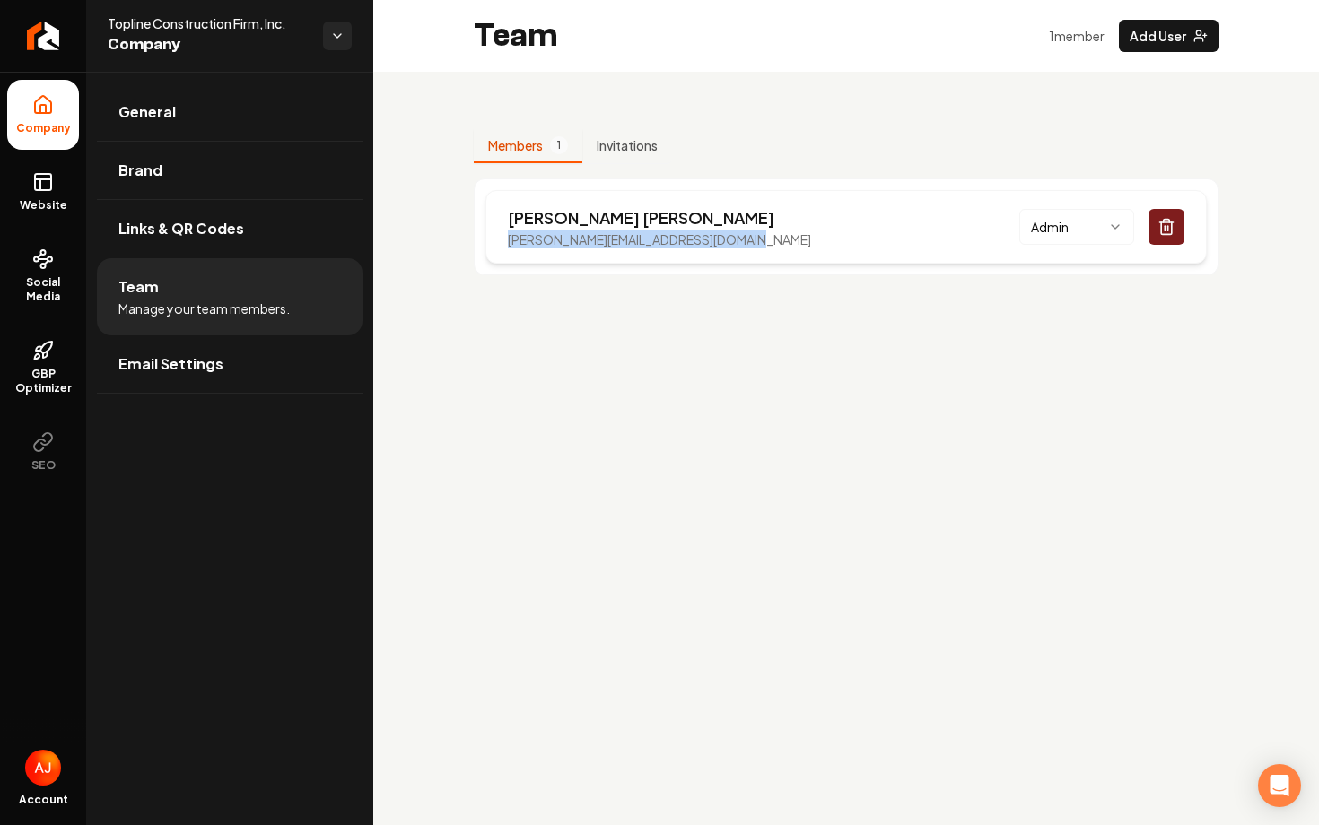
drag, startPoint x: 739, startPoint y: 241, endPoint x: 508, endPoint y: 238, distance: 231.5
click at [508, 238] on div "Kristen Lippert kristen@toplineconstructionfirm.com Admin" at bounding box center [845, 227] width 721 height 74
copy p "kristen@toplineconstructionfirm.com"
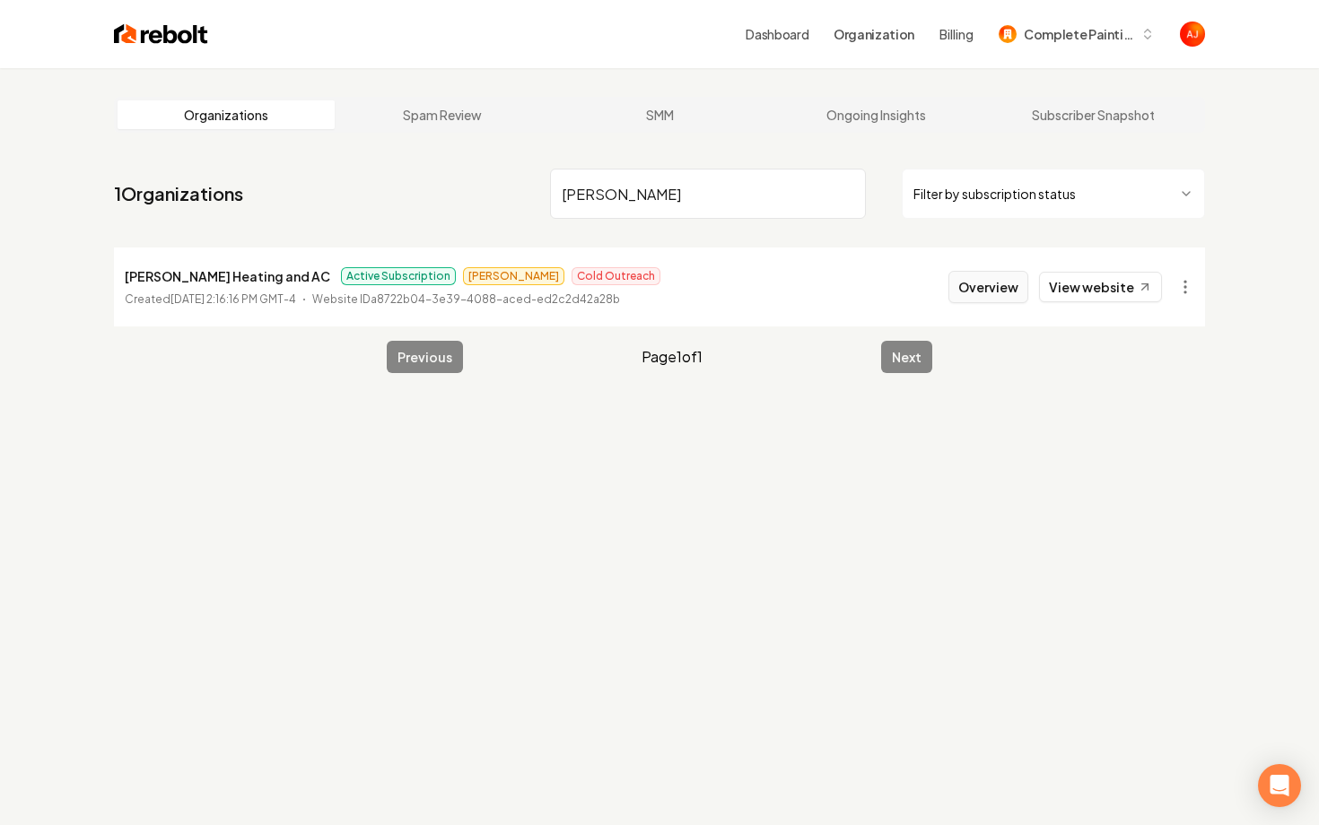
type input "stafford"
click at [978, 286] on button "Overview" at bounding box center [988, 287] width 80 height 32
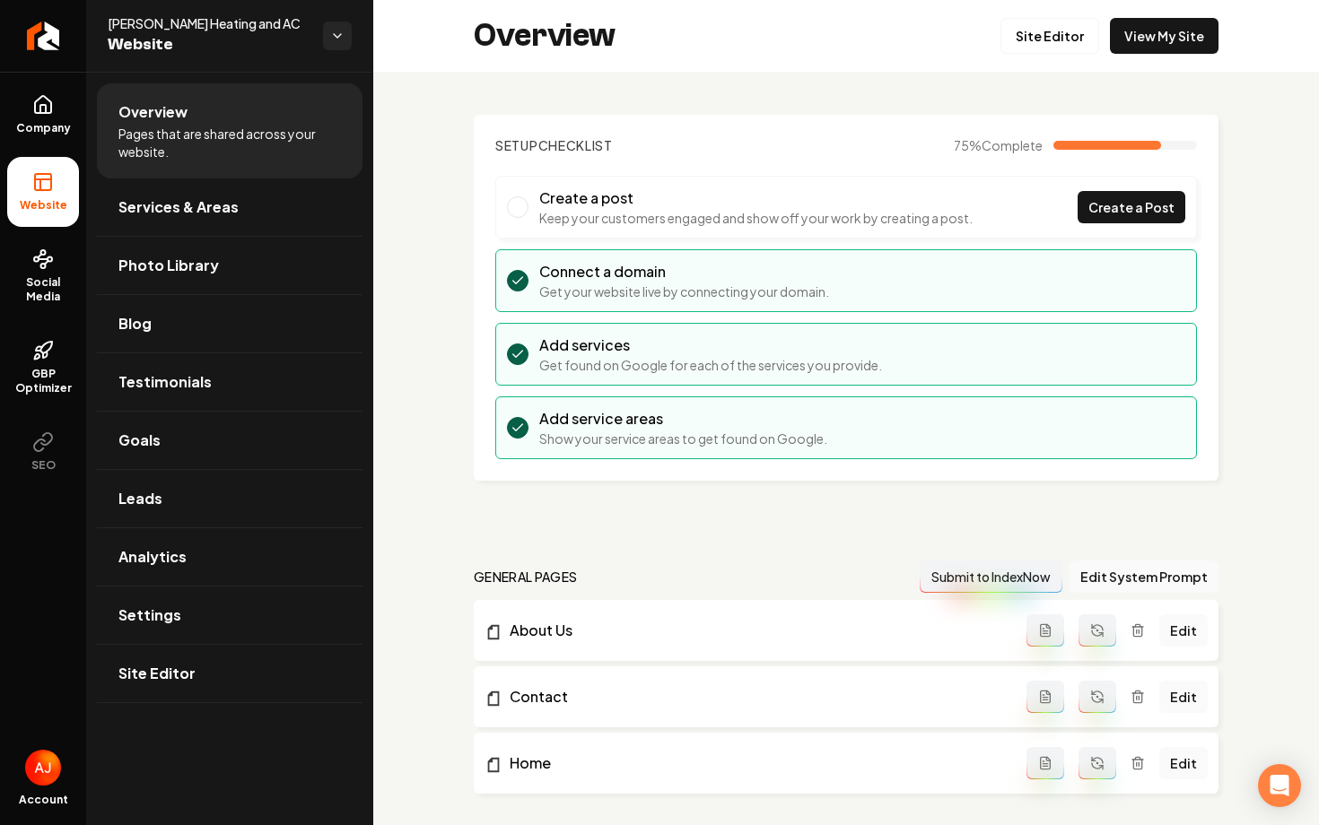
click at [1029, 37] on link "Site Editor" at bounding box center [1049, 36] width 99 height 36
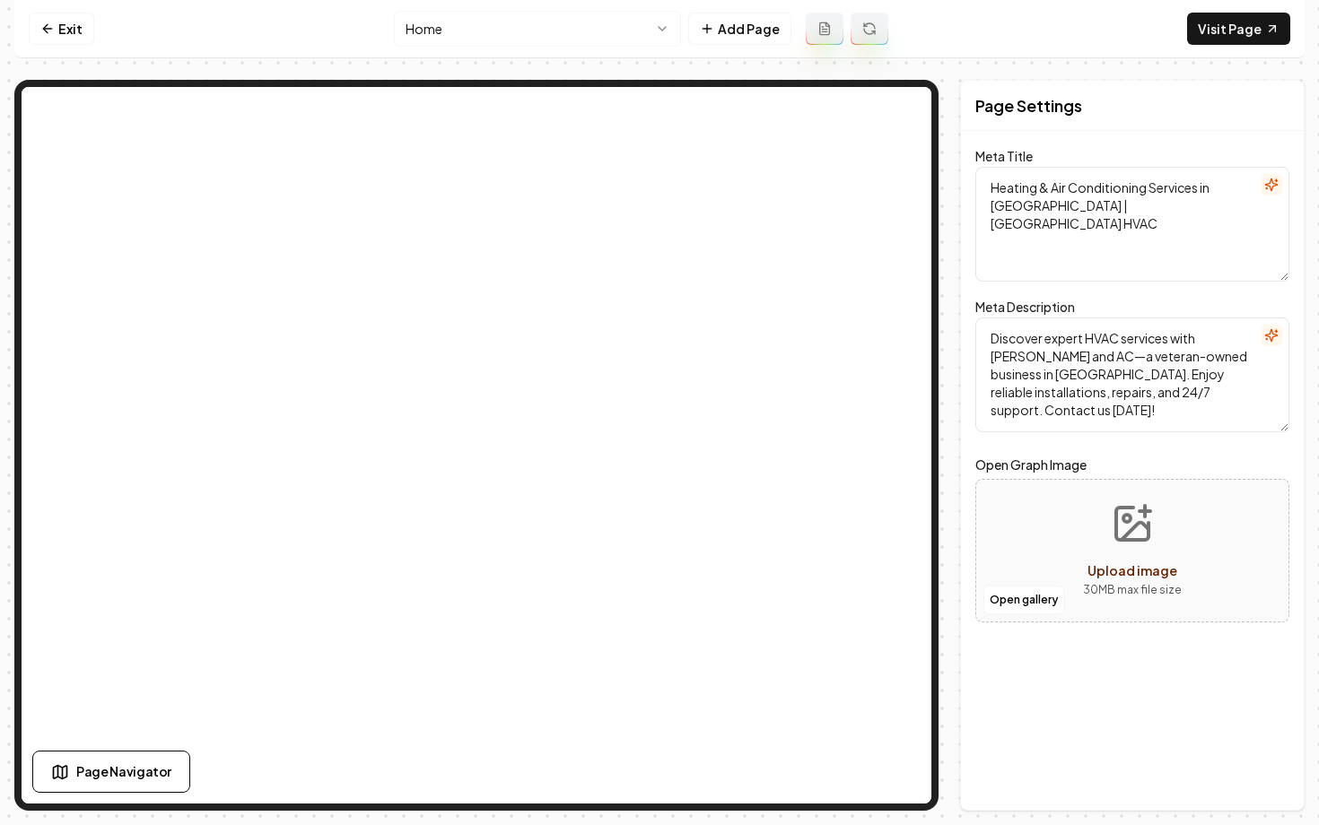
click at [512, 27] on html "Computer Required This feature is only available on a computer. Please switch t…" at bounding box center [659, 412] width 1319 height 825
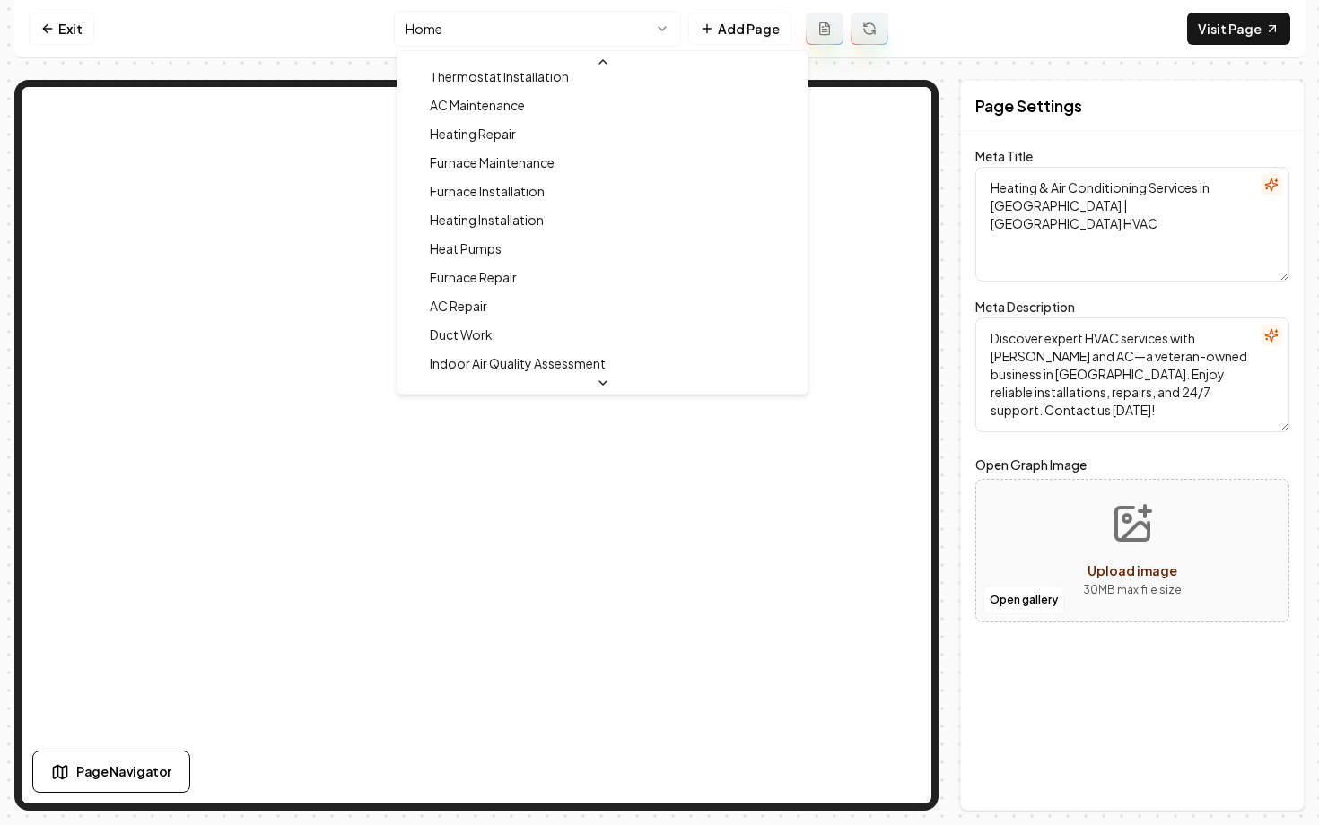
scroll to position [231, 0]
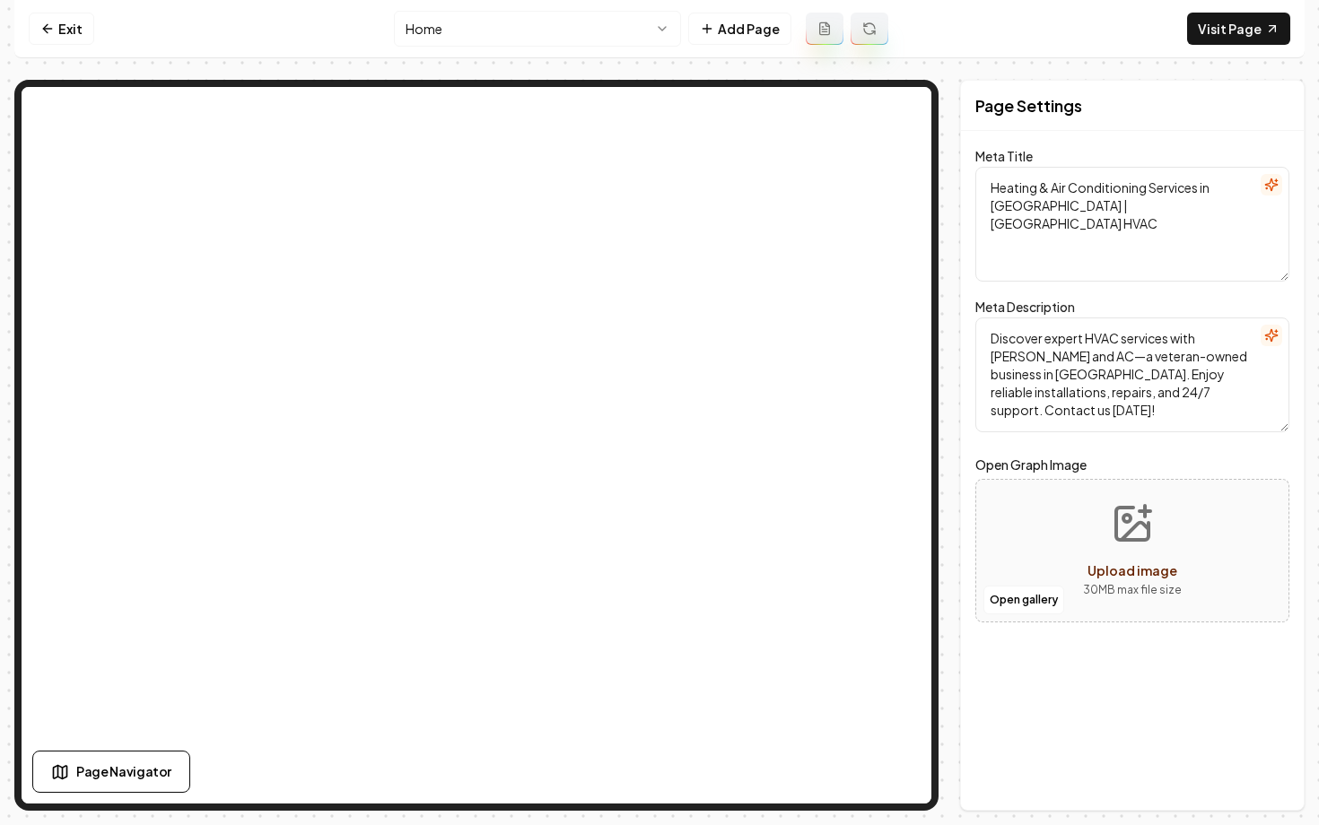
click at [468, 27] on html "Computer Required This feature is only available on a computer. Please switch t…" at bounding box center [659, 412] width 1319 height 825
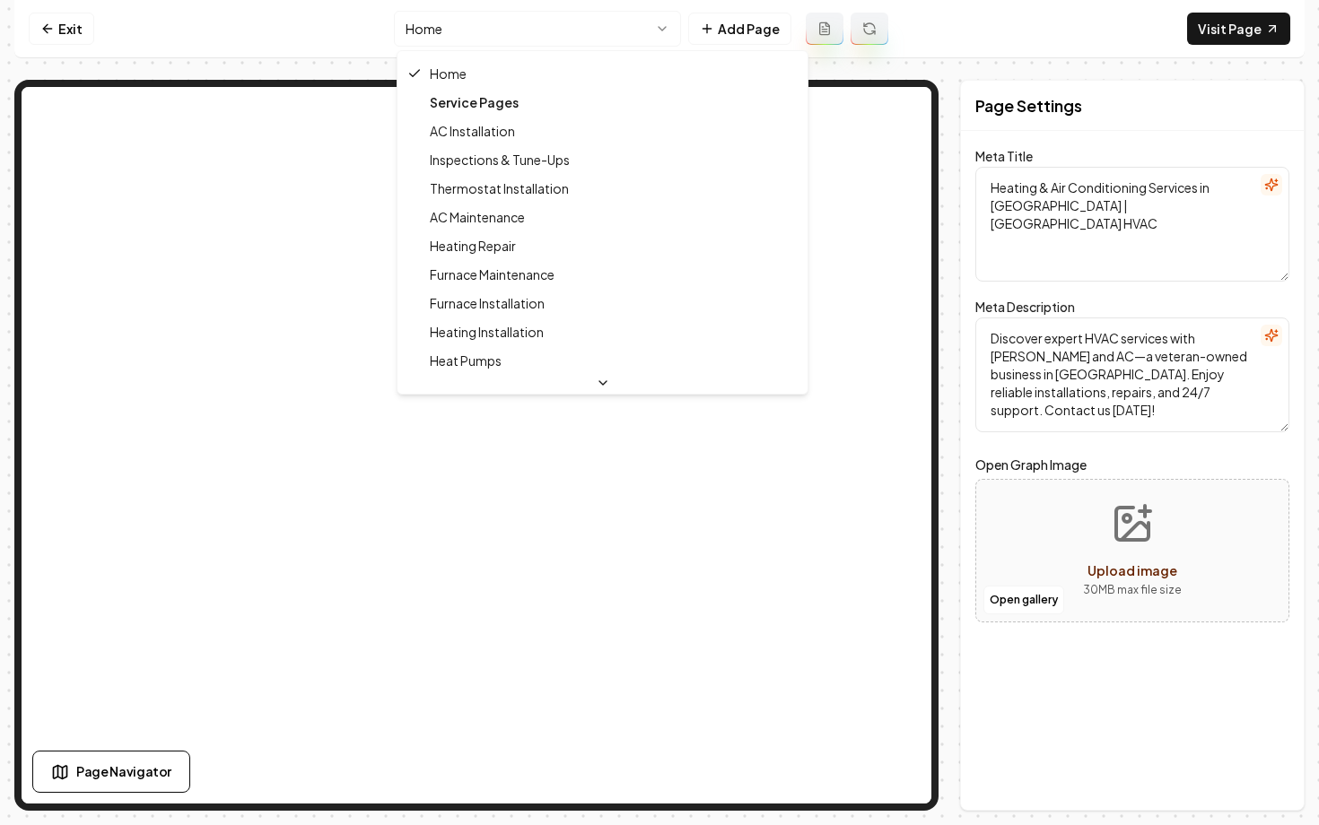
scroll to position [0, 0]
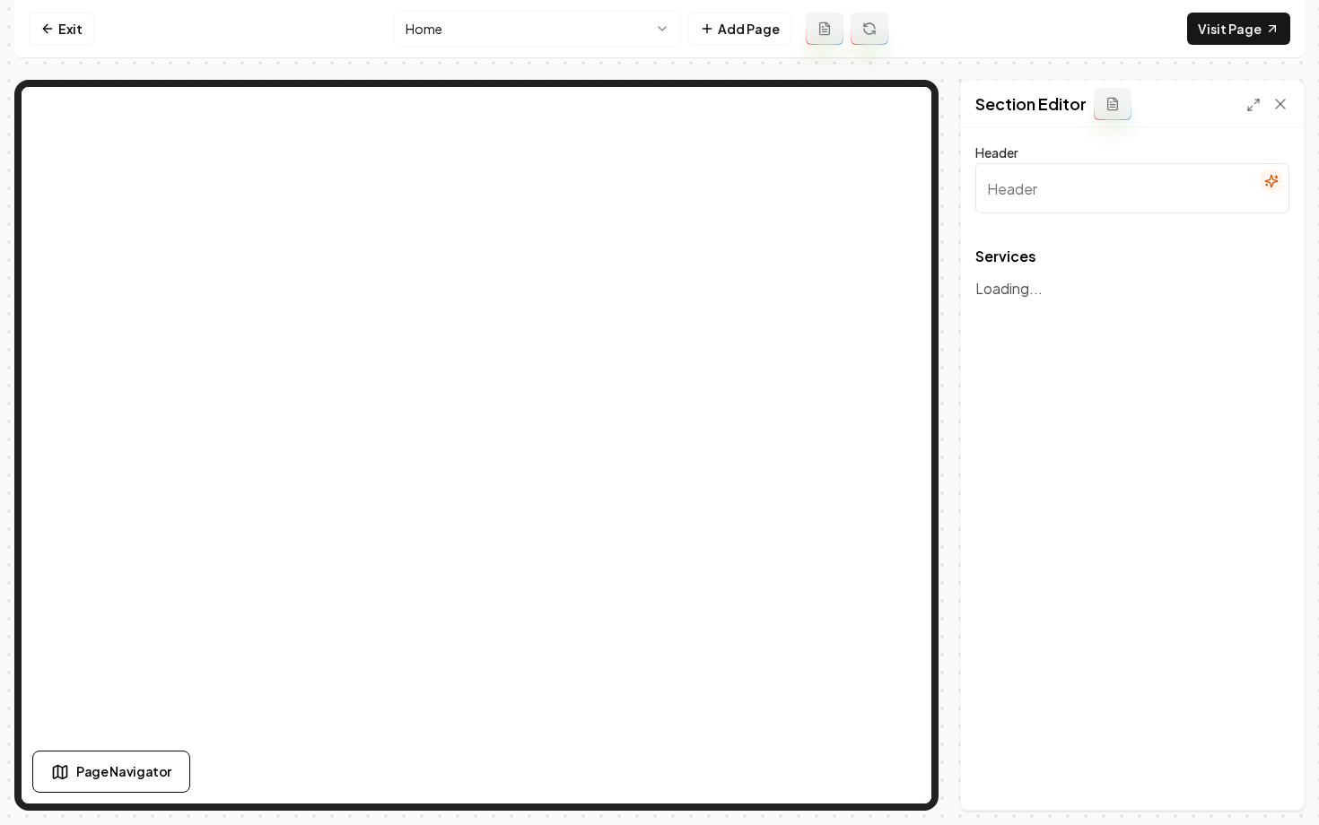
click at [498, 31] on html "Computer Required This feature is only available on a computer. Please switch t…" at bounding box center [659, 412] width 1319 height 825
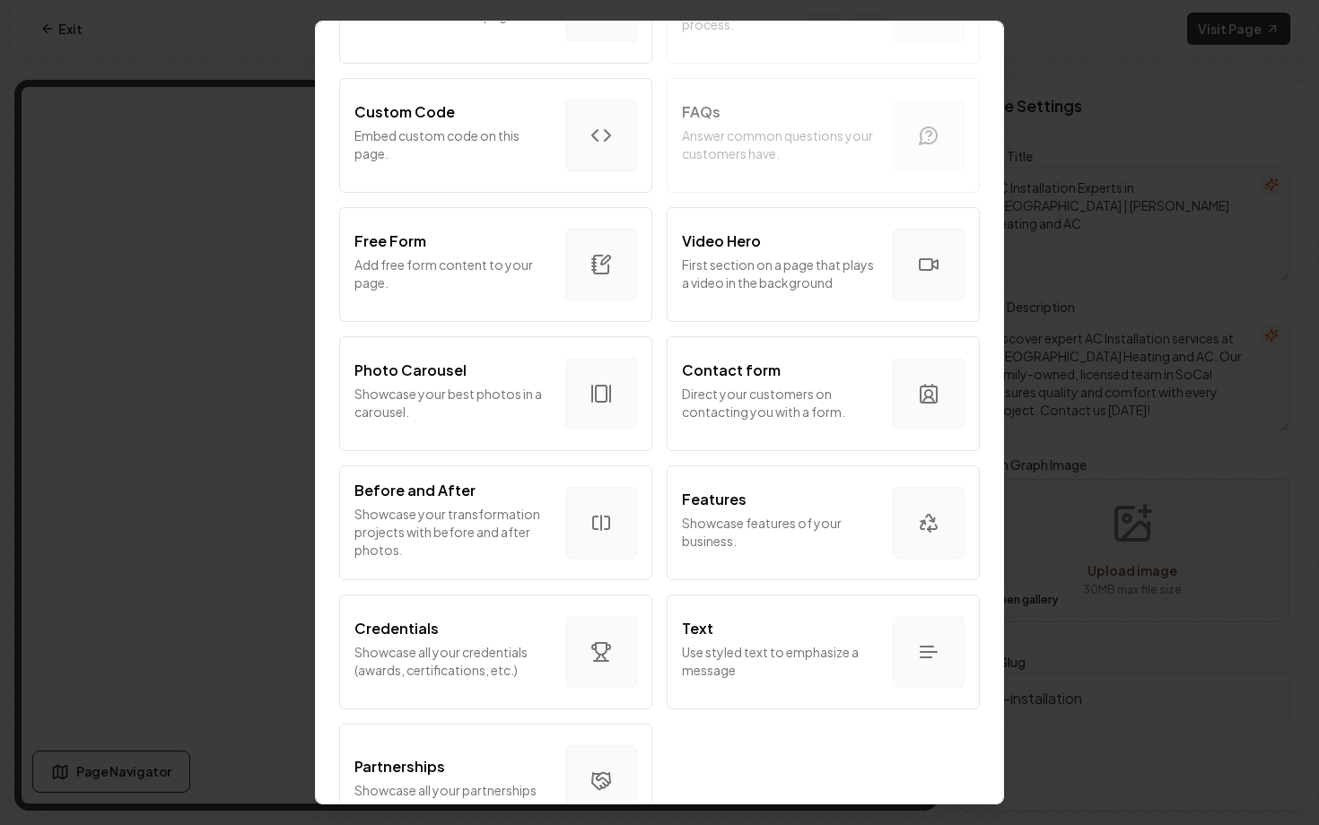
scroll to position [895, 0]
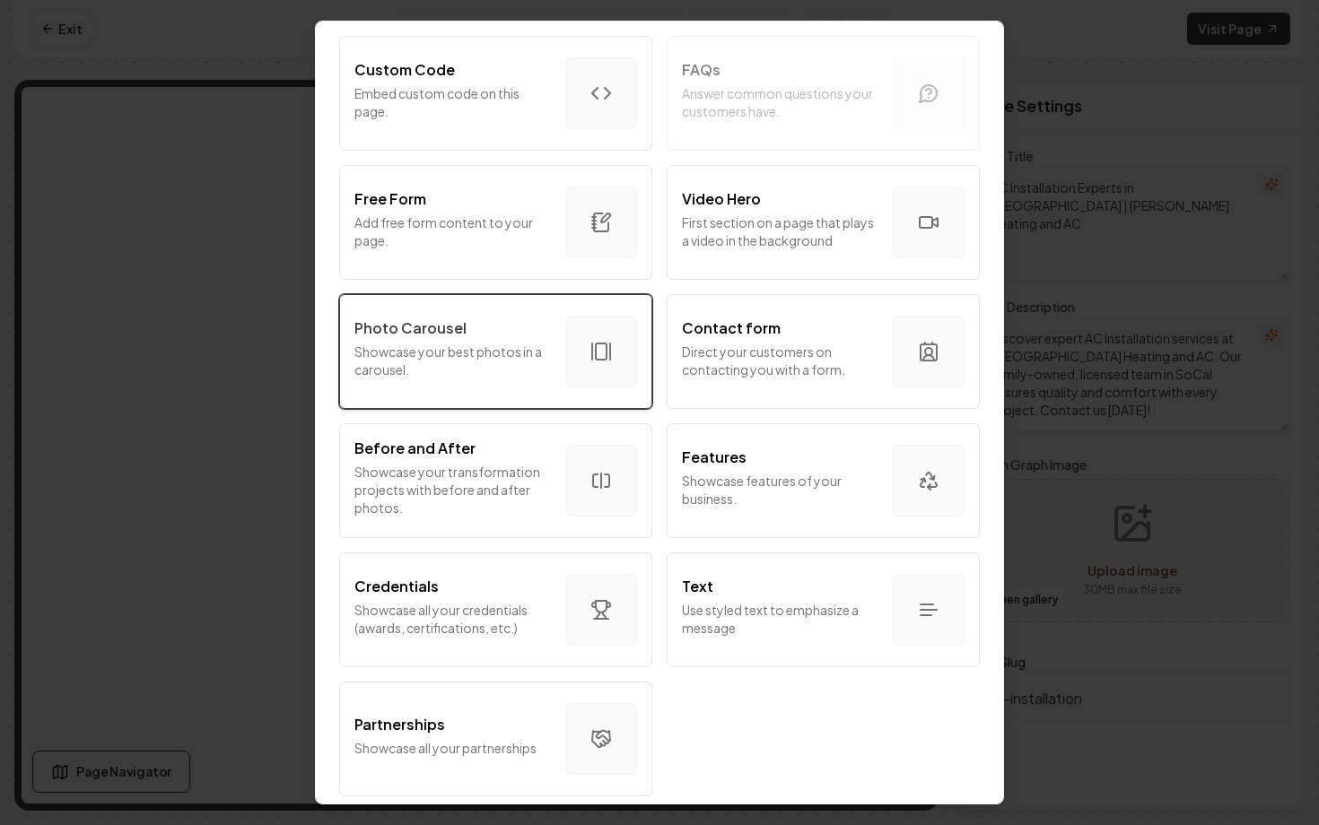
click at [516, 352] on p "Showcase your best photos in a carousel." at bounding box center [452, 361] width 197 height 36
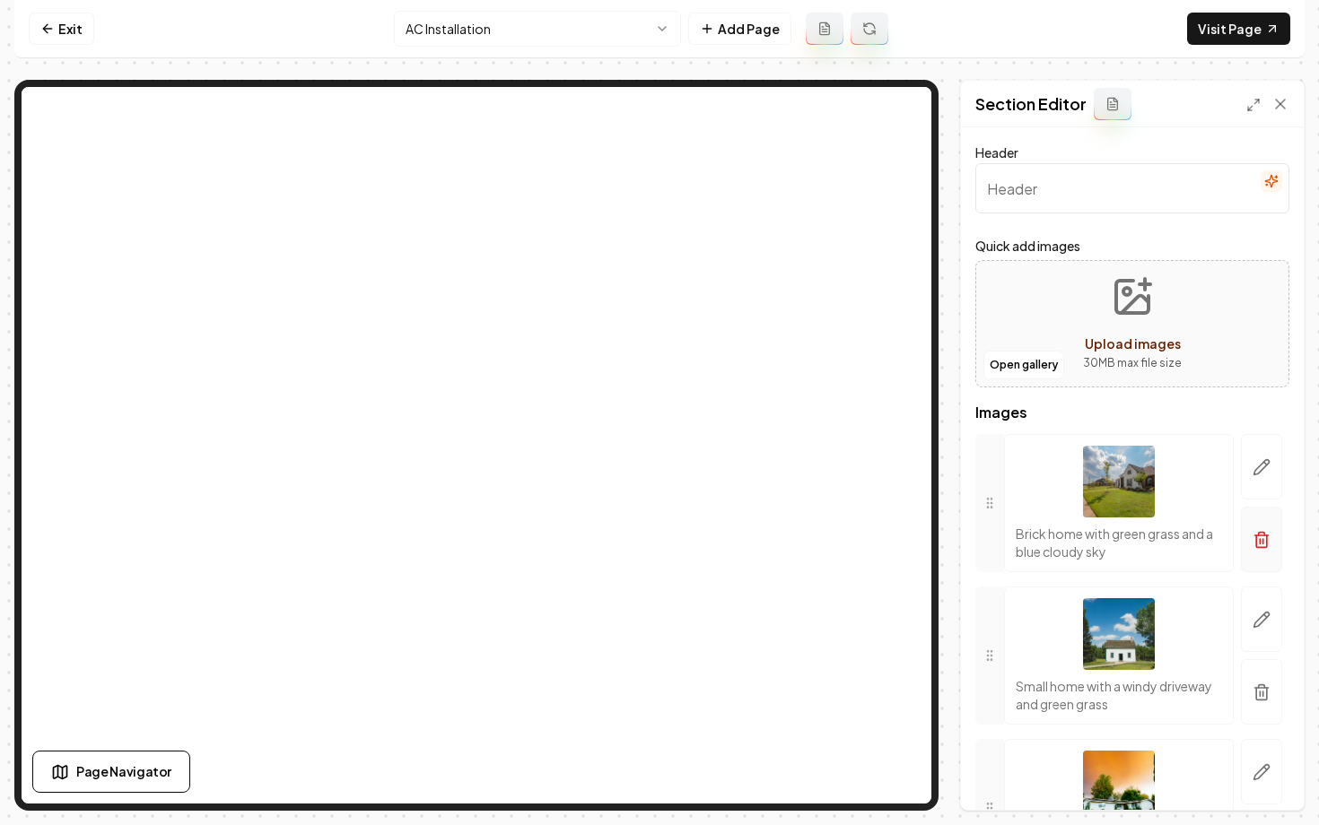
click at [1262, 545] on icon "button" at bounding box center [1262, 540] width 18 height 18
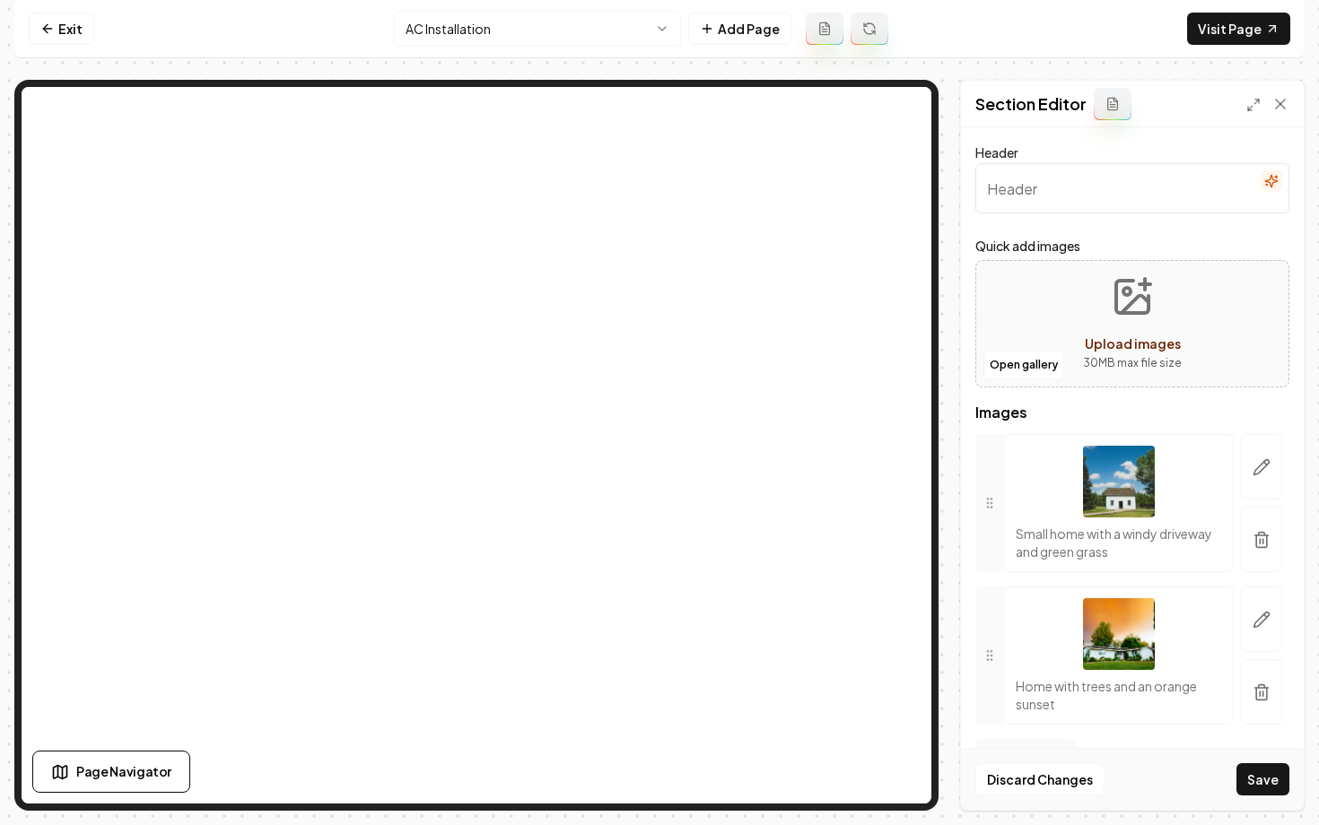
click at [1262, 545] on icon "button" at bounding box center [1262, 540] width 18 height 18
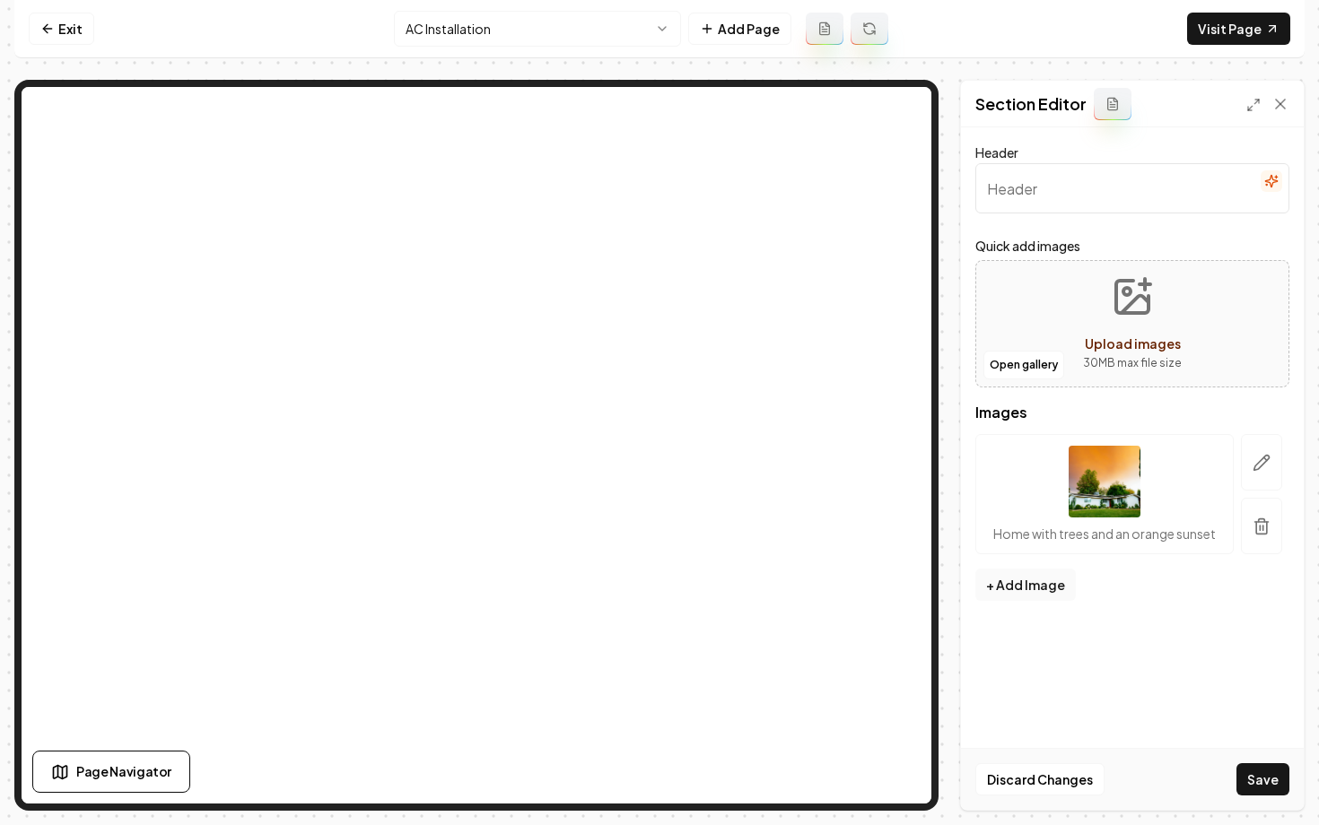
click at [1262, 545] on button "button" at bounding box center [1261, 526] width 41 height 57
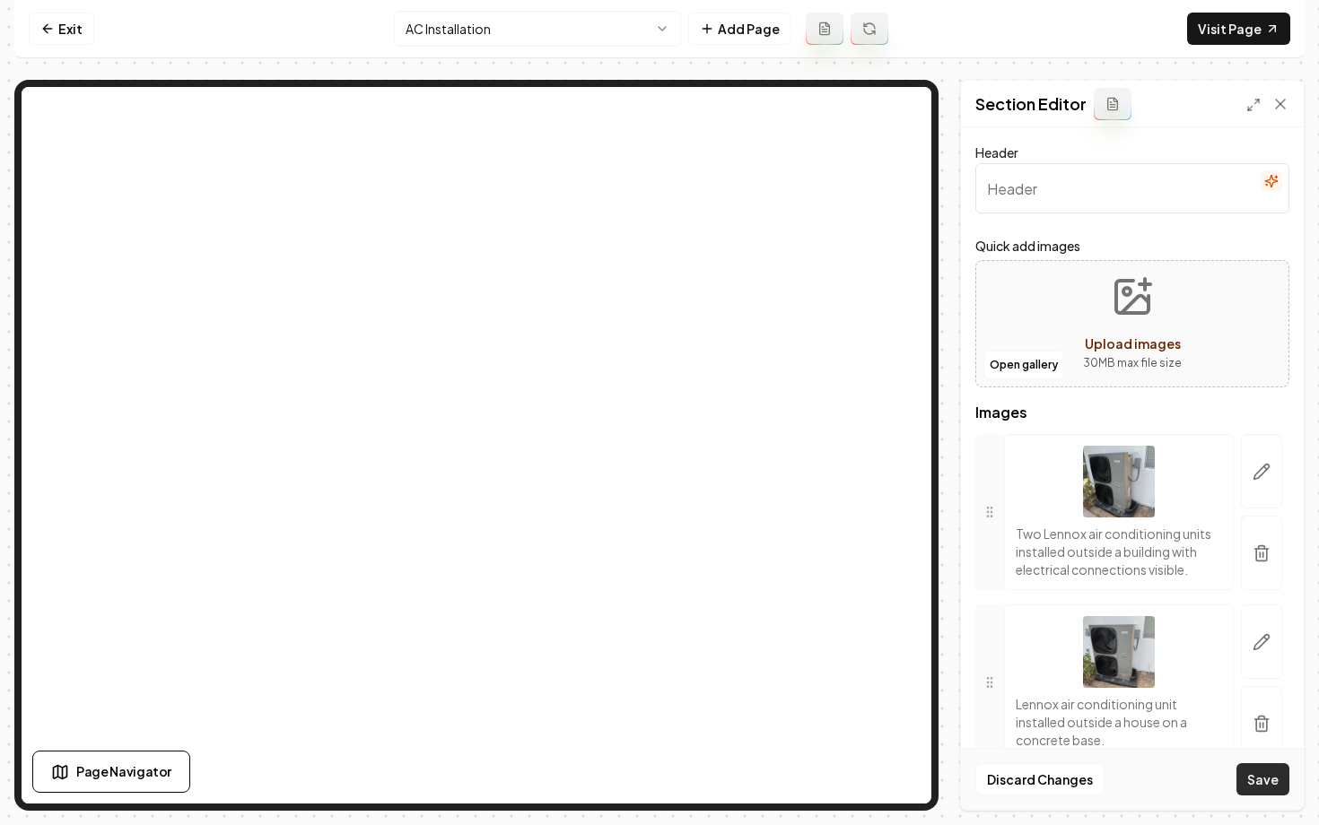
click at [1255, 790] on button "Save" at bounding box center [1262, 780] width 53 height 32
click at [1228, 31] on link "Visit Page" at bounding box center [1238, 29] width 103 height 32
click at [1261, 557] on icon "button" at bounding box center [1262, 554] width 18 height 18
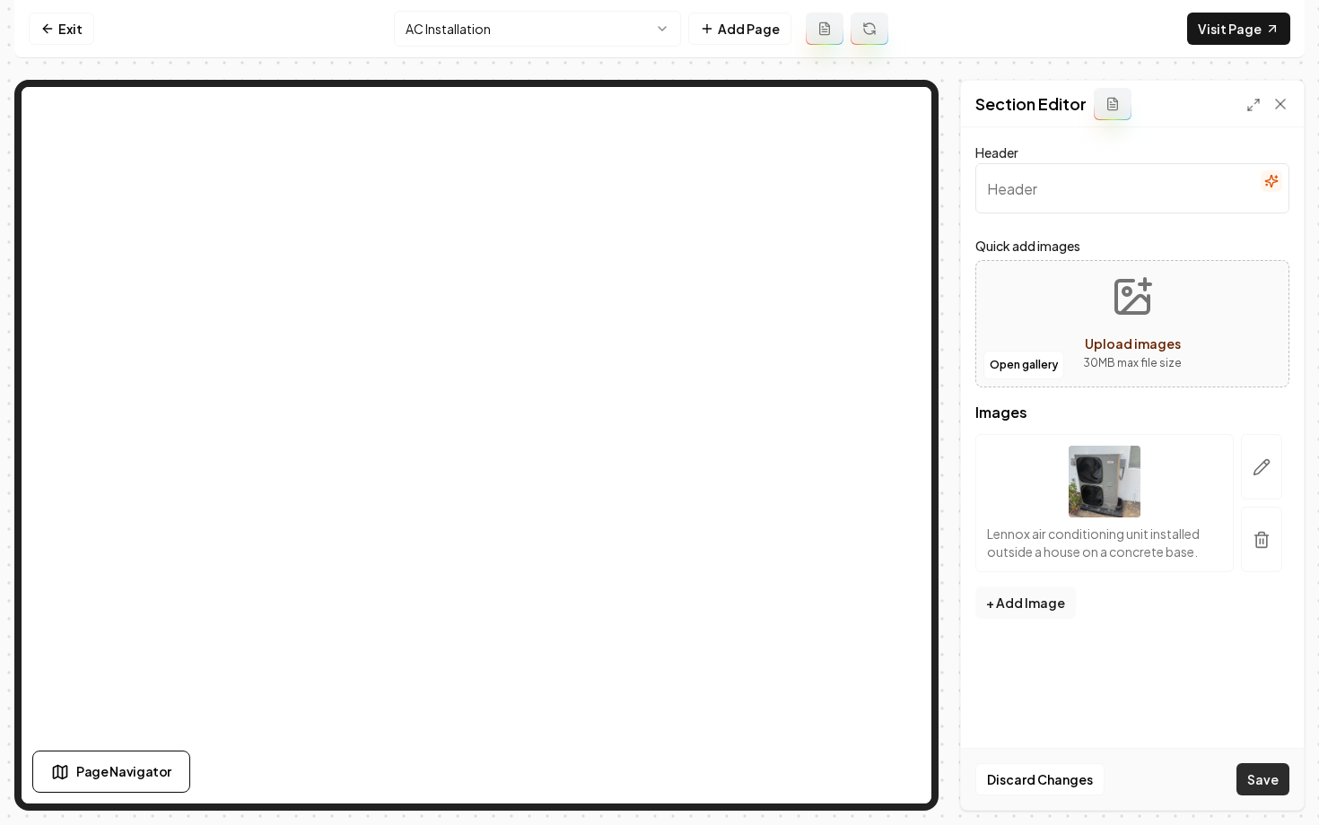
click at [1245, 781] on button "Save" at bounding box center [1262, 780] width 53 height 32
click at [1053, 614] on button "+ Add Image" at bounding box center [1025, 603] width 100 height 32
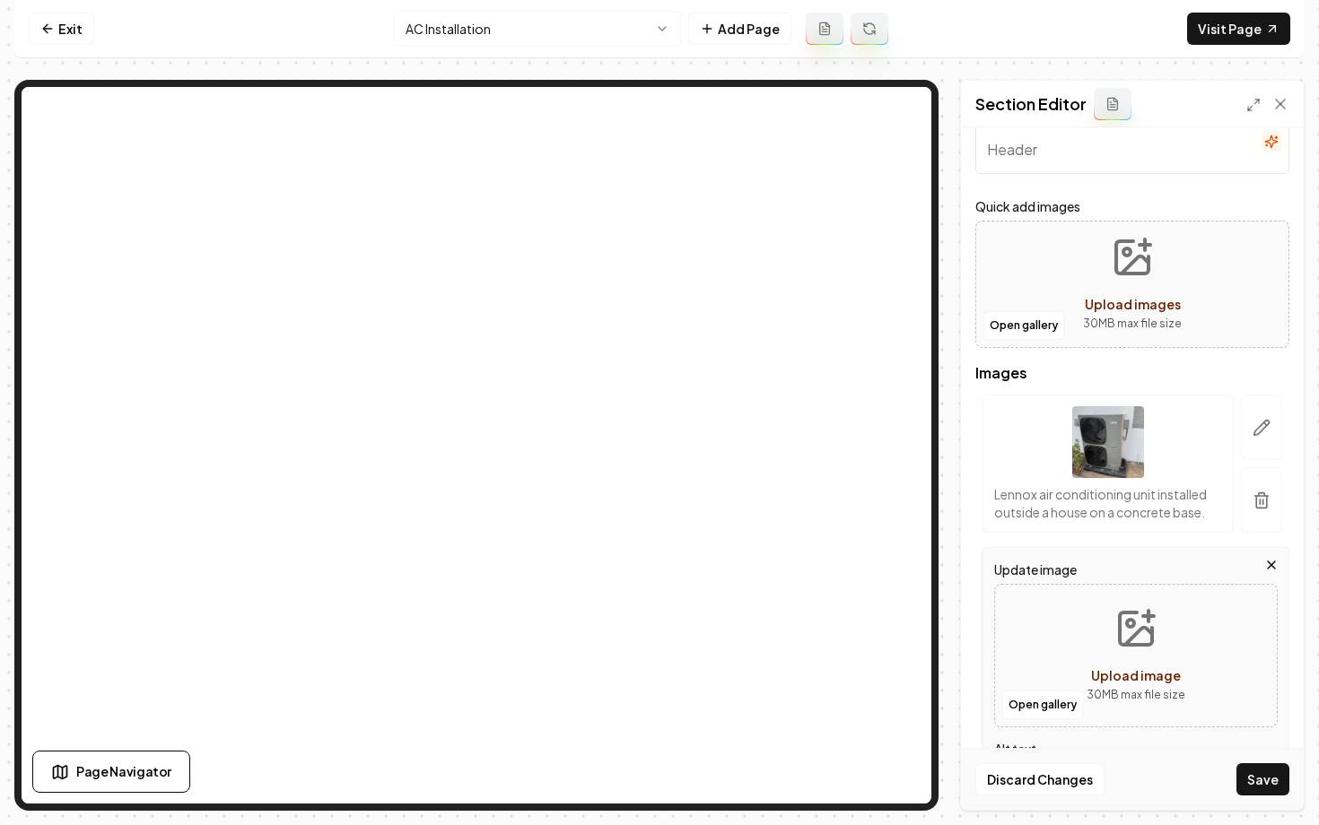
click at [1262, 763] on div "Discard Changes Save" at bounding box center [1132, 779] width 343 height 62
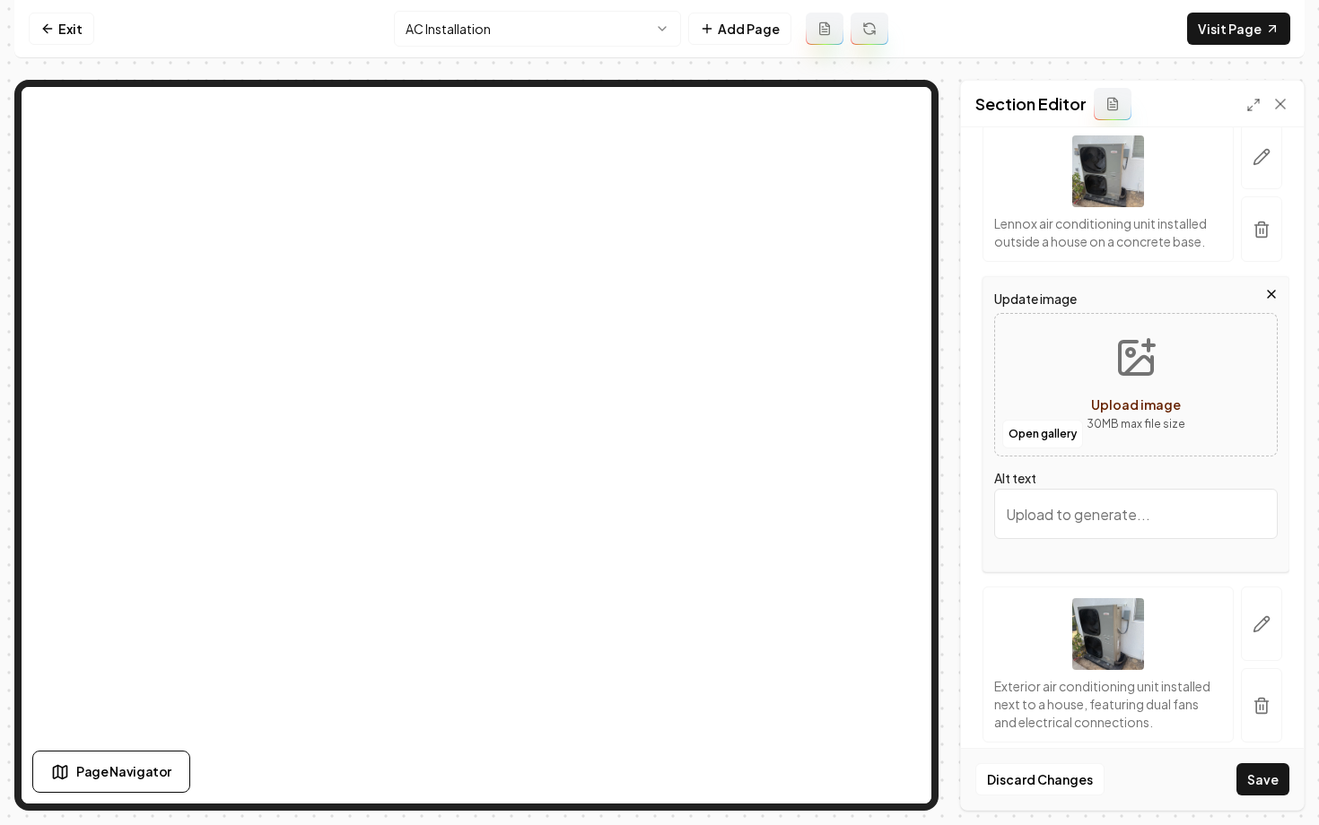
scroll to position [272, 0]
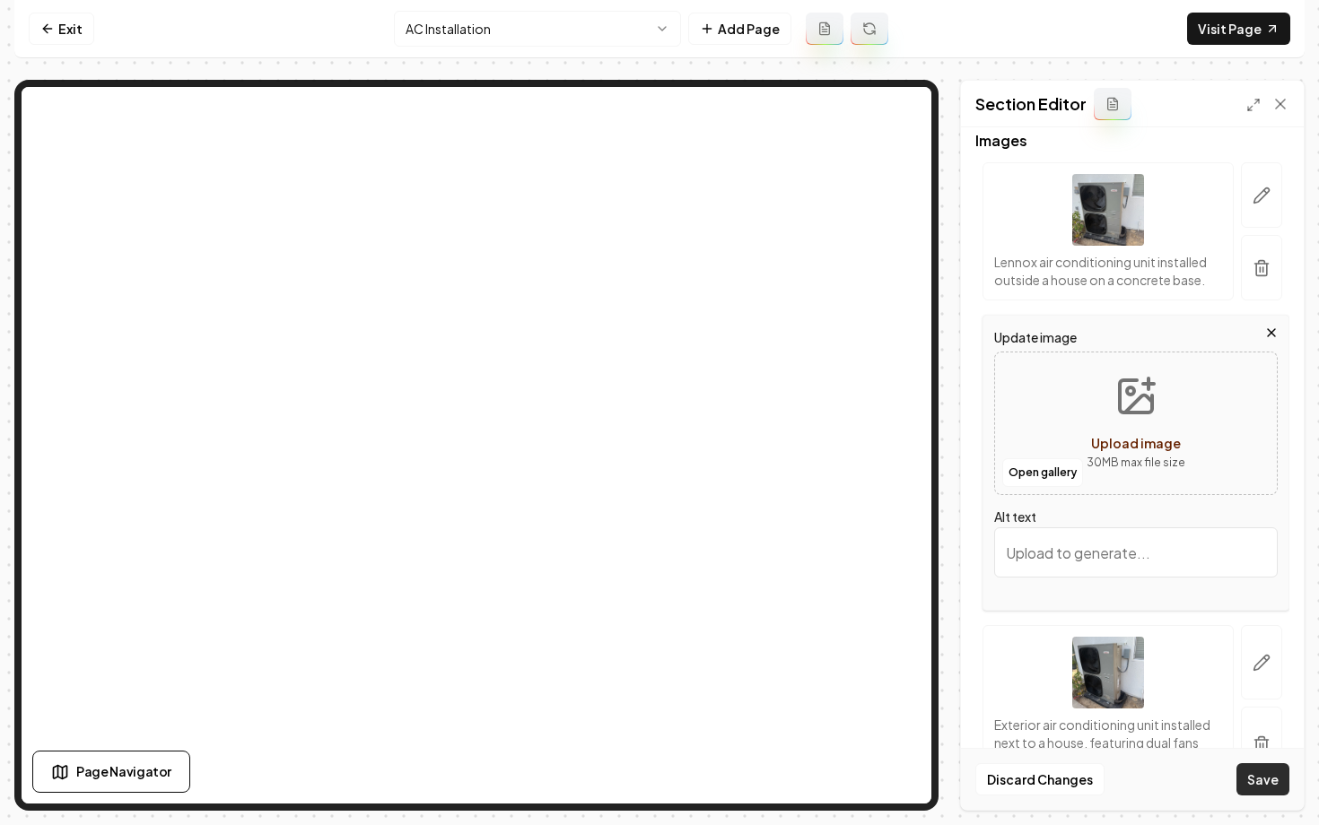
click at [1268, 782] on button "Save" at bounding box center [1262, 780] width 53 height 32
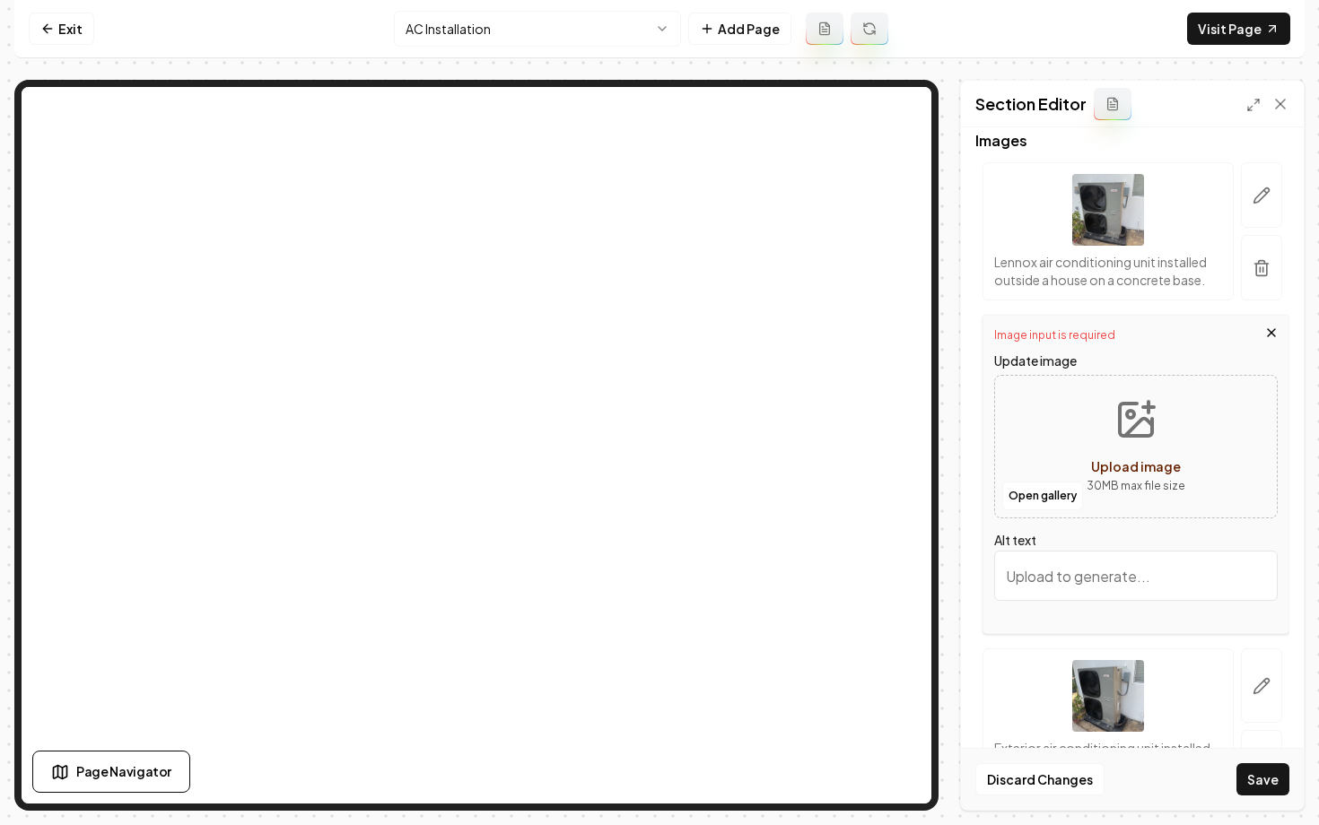
click at [1268, 330] on icon "button" at bounding box center [1271, 332] width 7 height 7
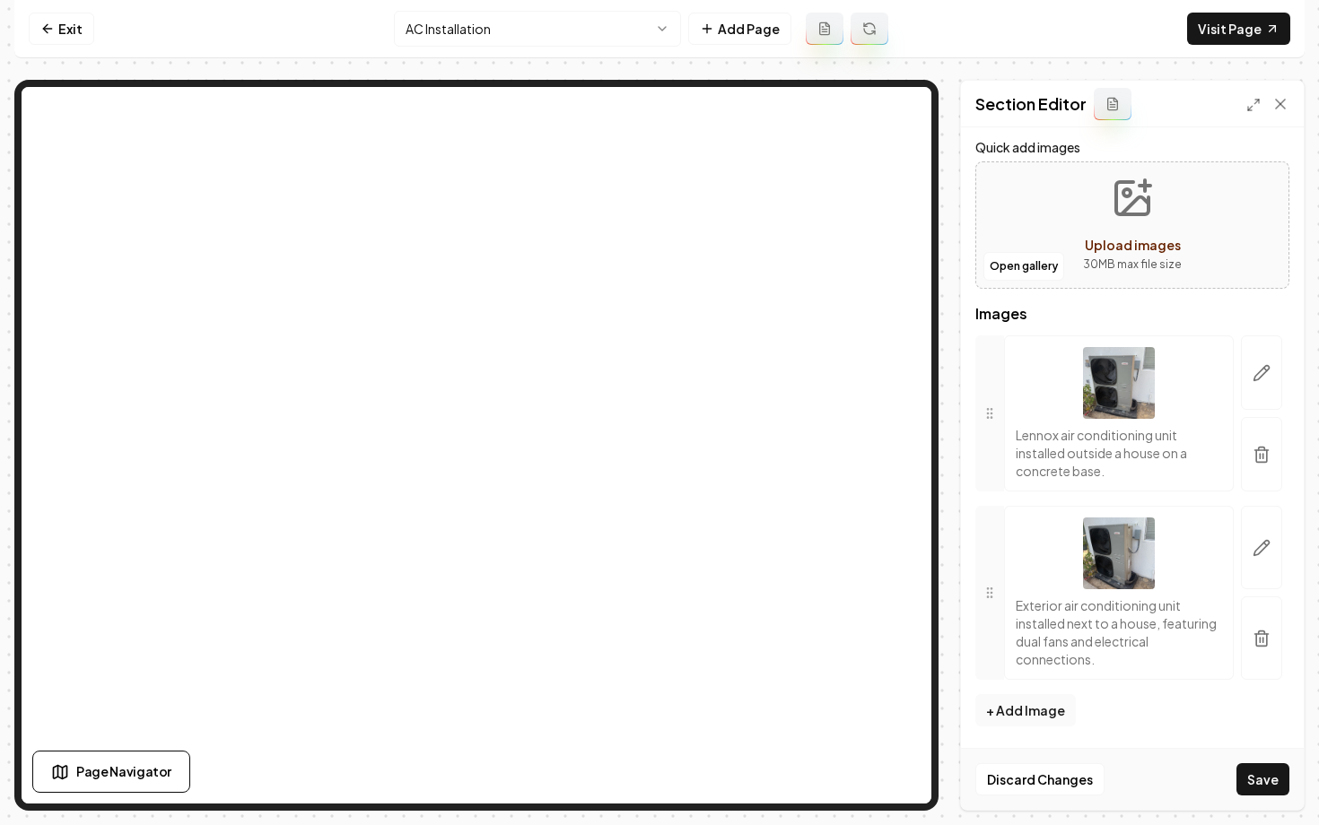
scroll to position [99, 0]
click at [1240, 770] on button "Save" at bounding box center [1262, 780] width 53 height 32
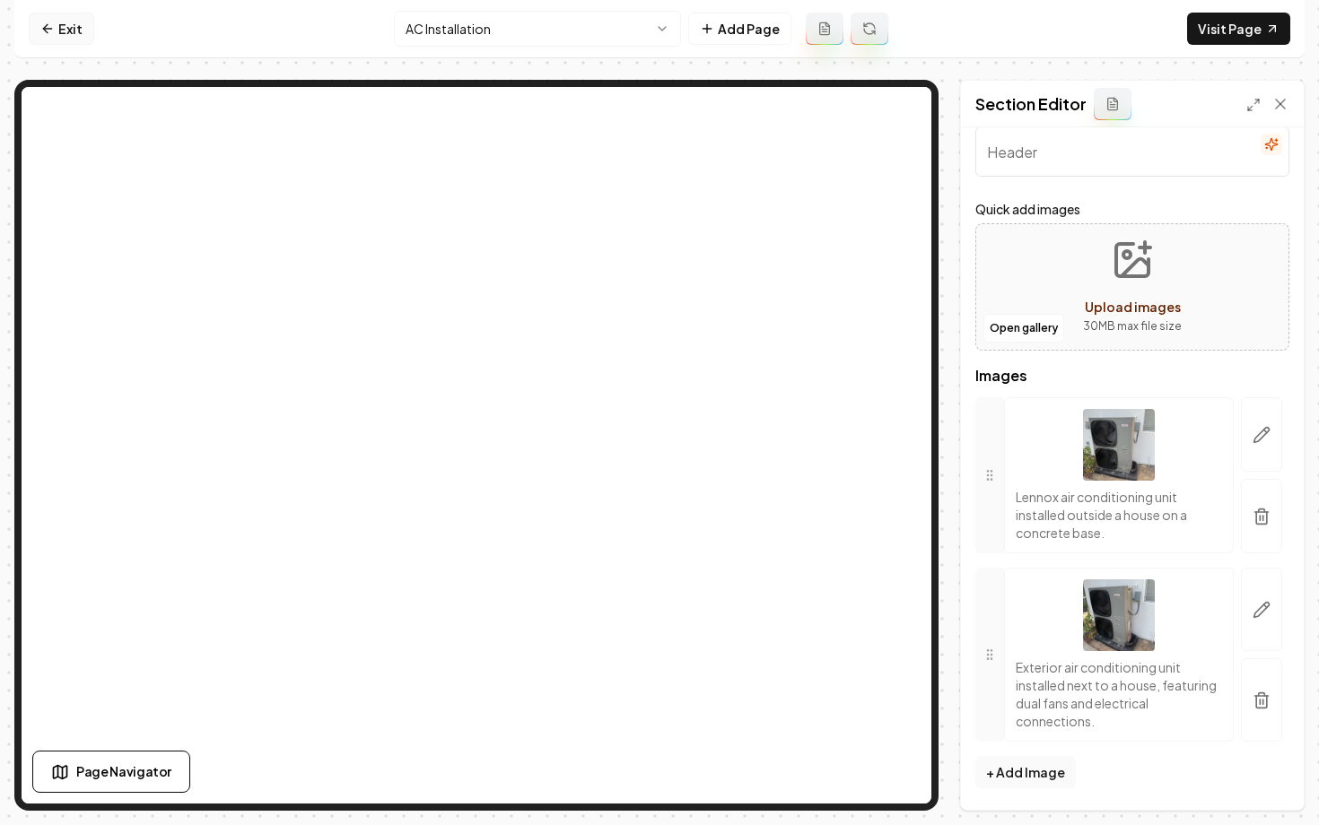
click at [49, 36] on link "Exit" at bounding box center [62, 29] width 66 height 32
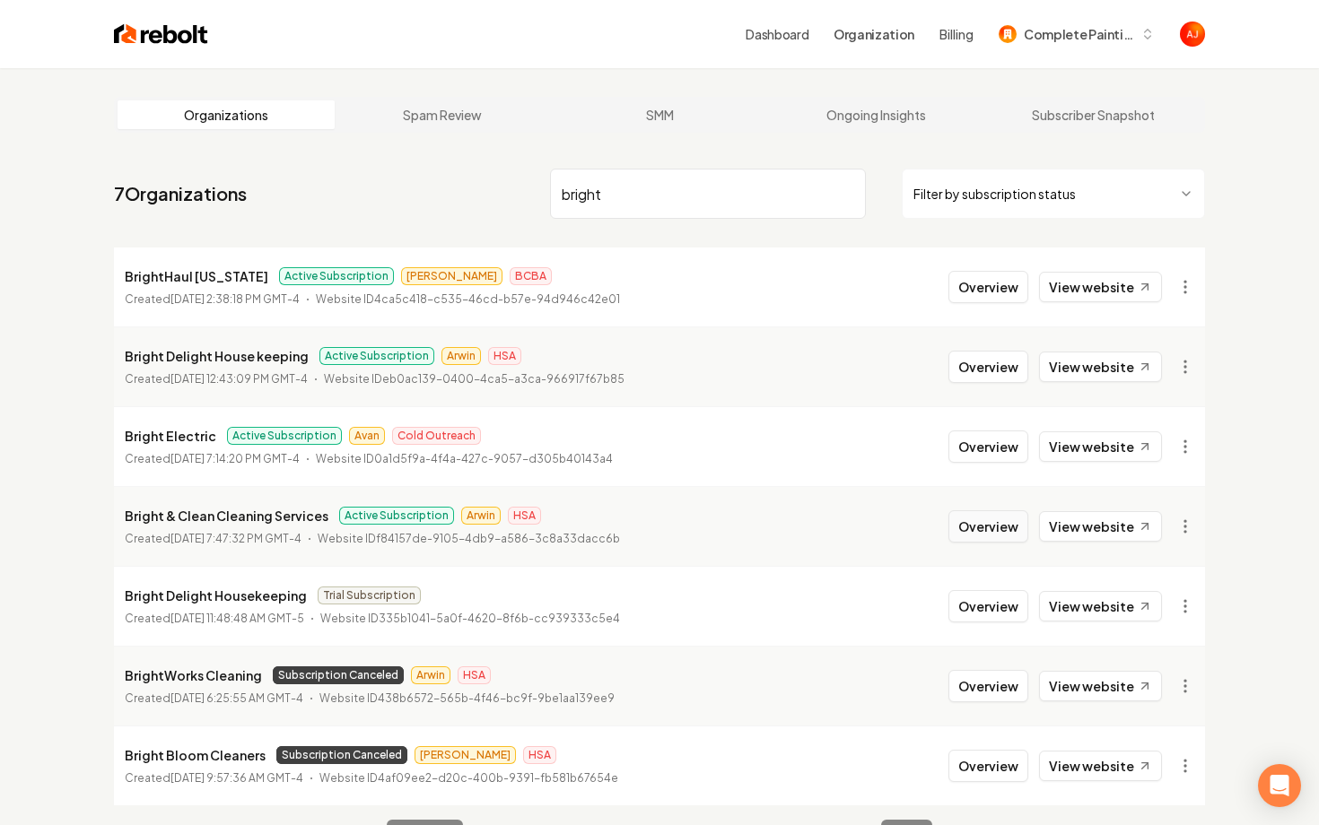
type input "bright"
click at [979, 542] on button "Overview" at bounding box center [988, 527] width 80 height 32
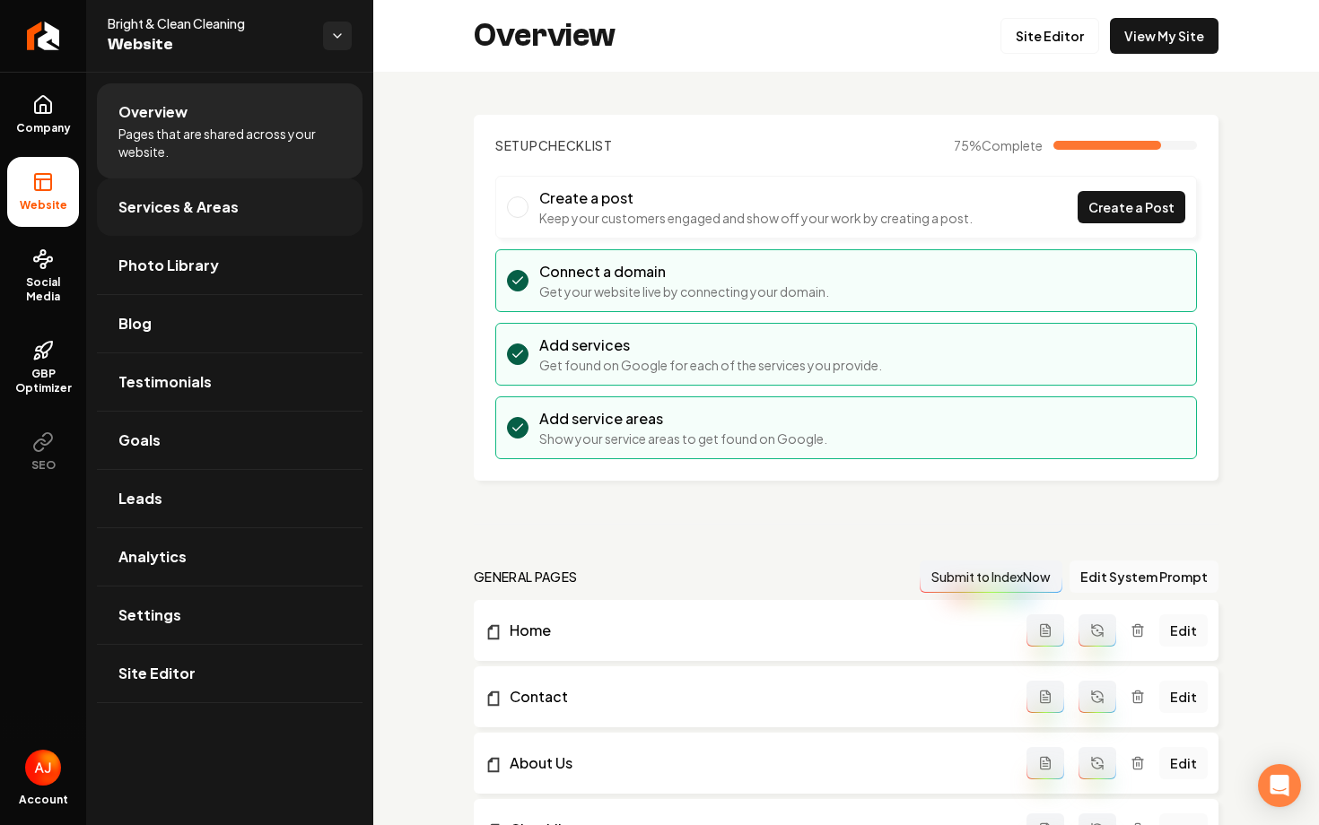
click at [290, 190] on link "Services & Areas" at bounding box center [230, 207] width 266 height 57
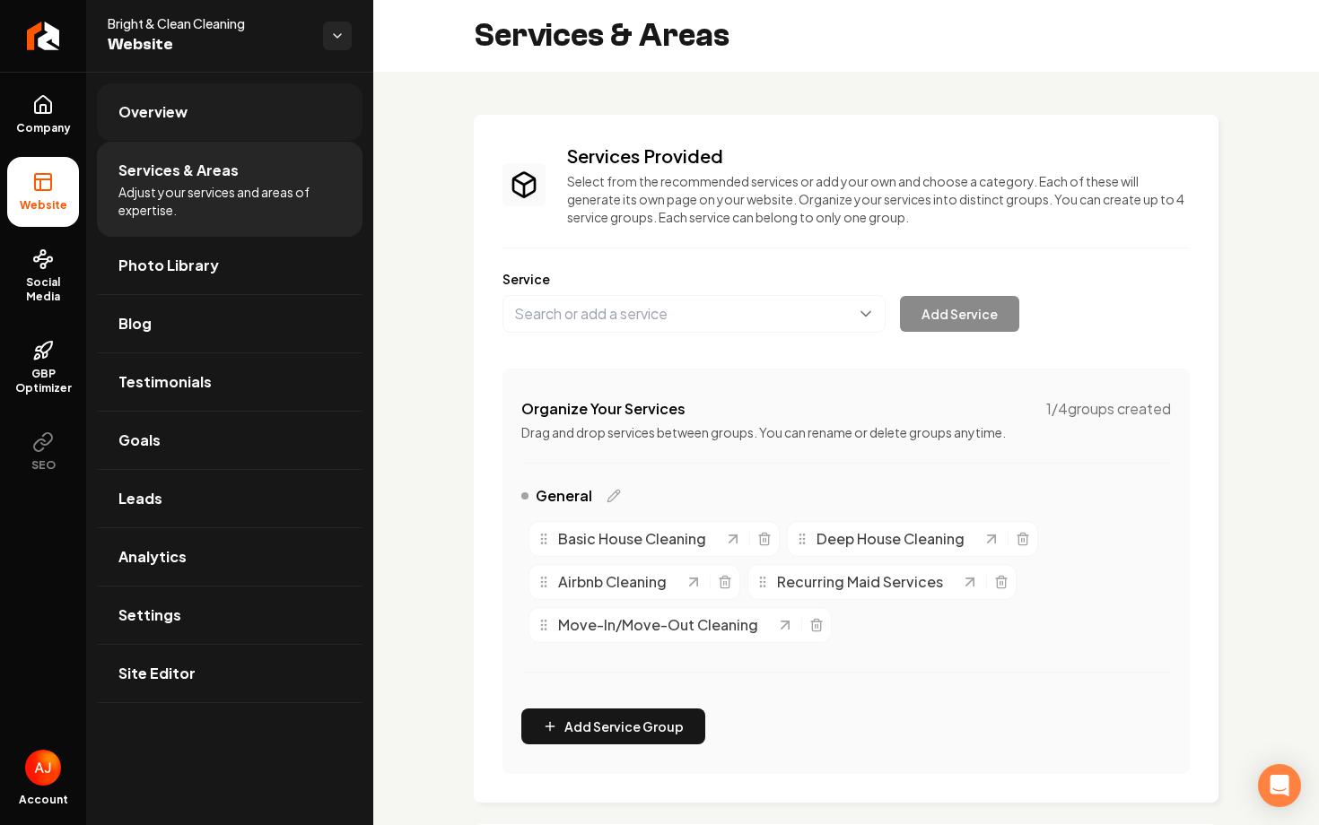
click at [175, 92] on link "Overview" at bounding box center [230, 111] width 266 height 57
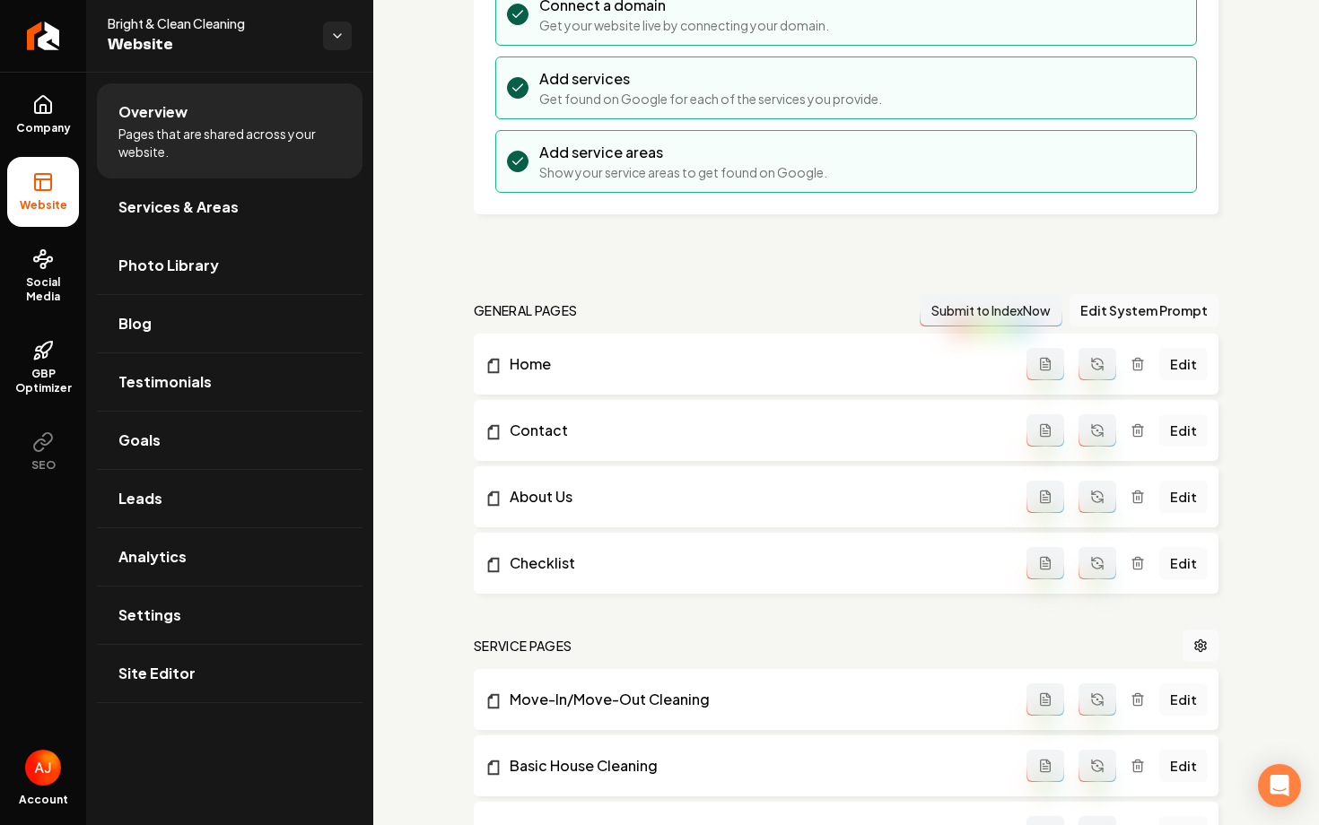
scroll to position [281, 0]
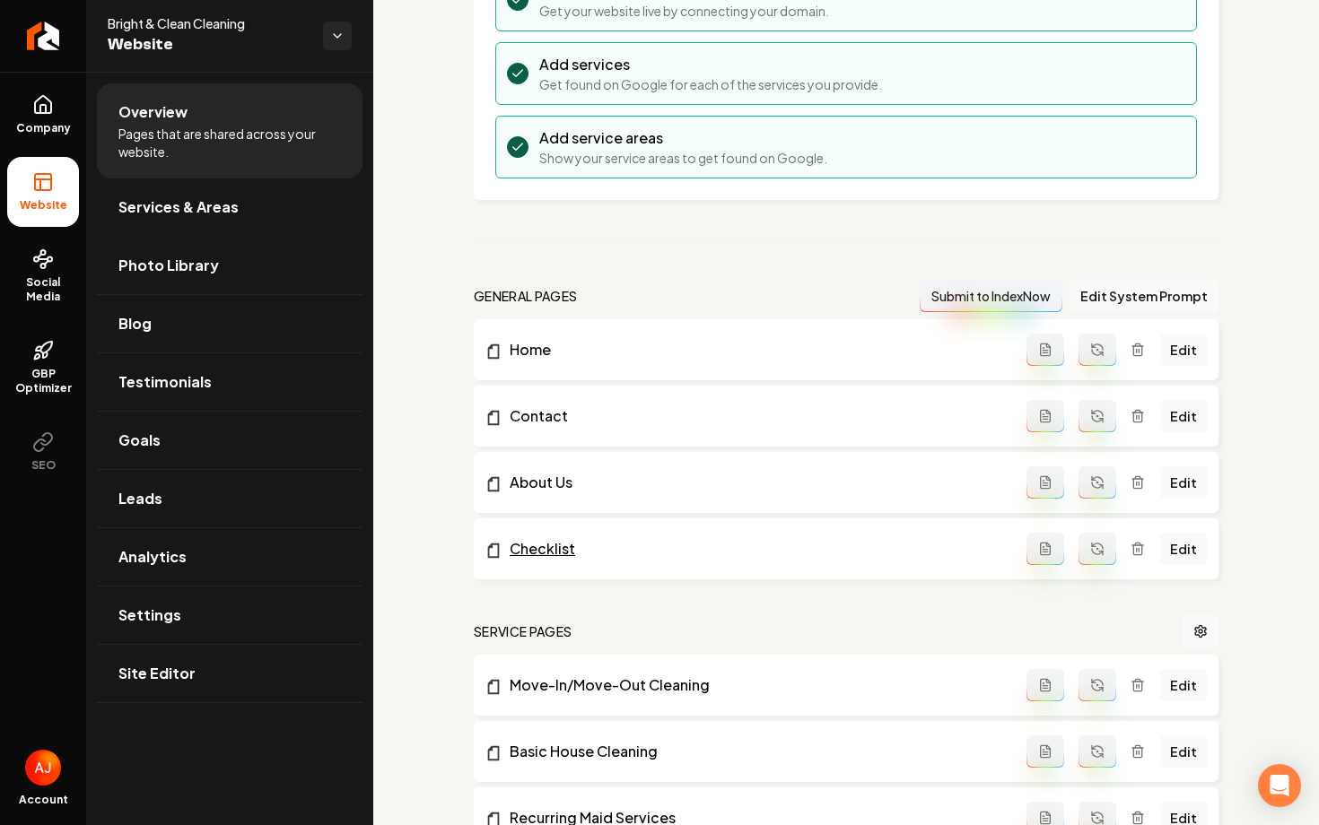
click at [538, 550] on link "Checklist" at bounding box center [756, 549] width 542 height 22
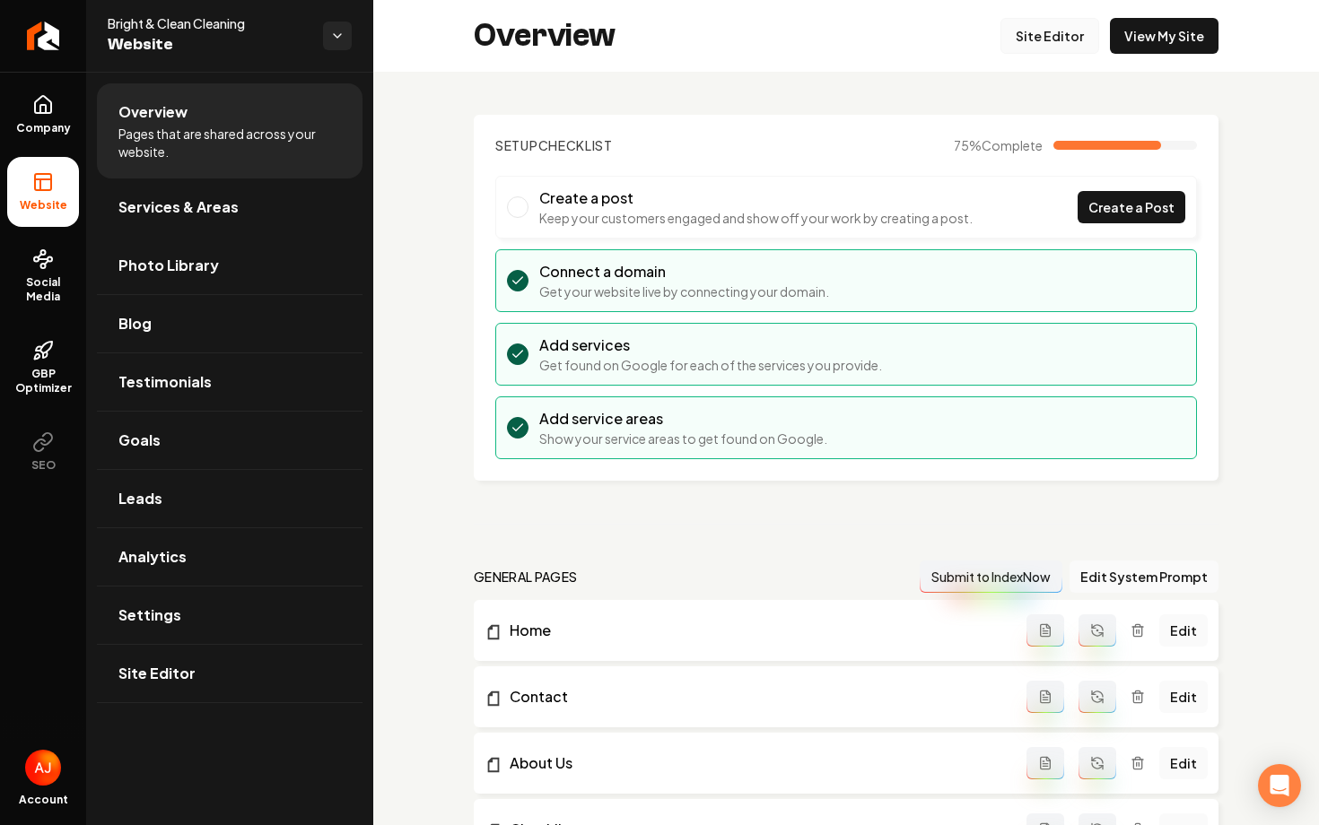
click at [1054, 33] on link "Site Editor" at bounding box center [1049, 36] width 99 height 36
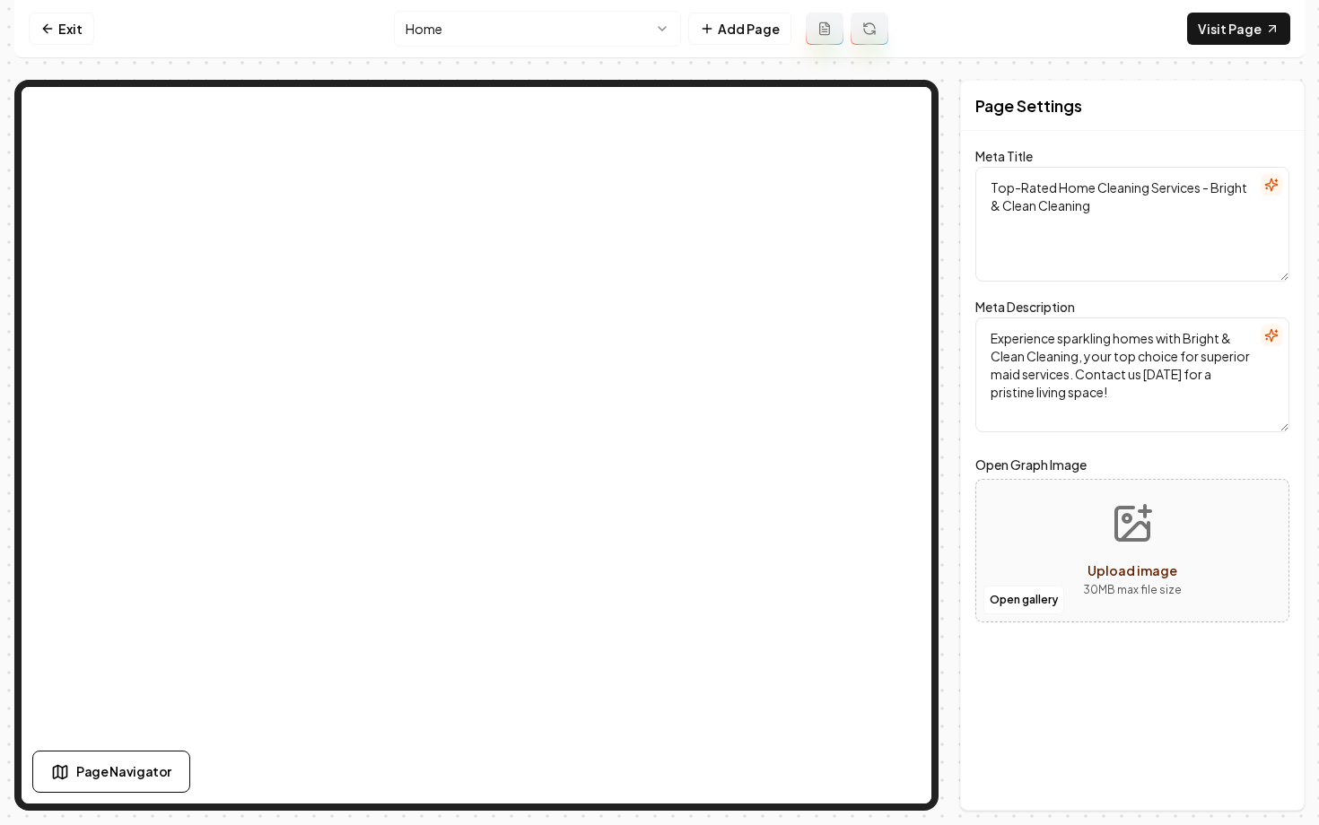
click at [545, 33] on html "Computer Required This feature is only available on a computer. Please switch t…" at bounding box center [659, 412] width 1319 height 825
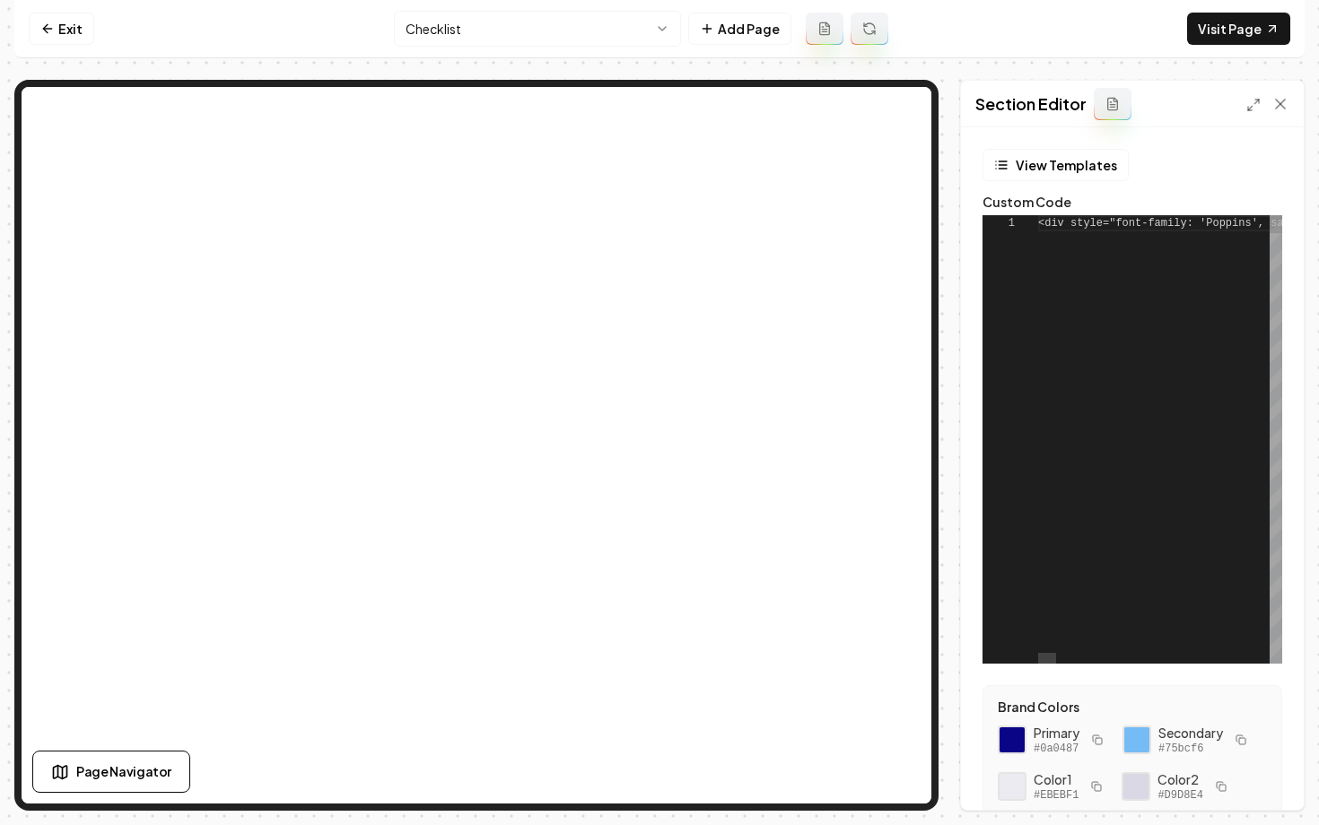
scroll to position [162, 0]
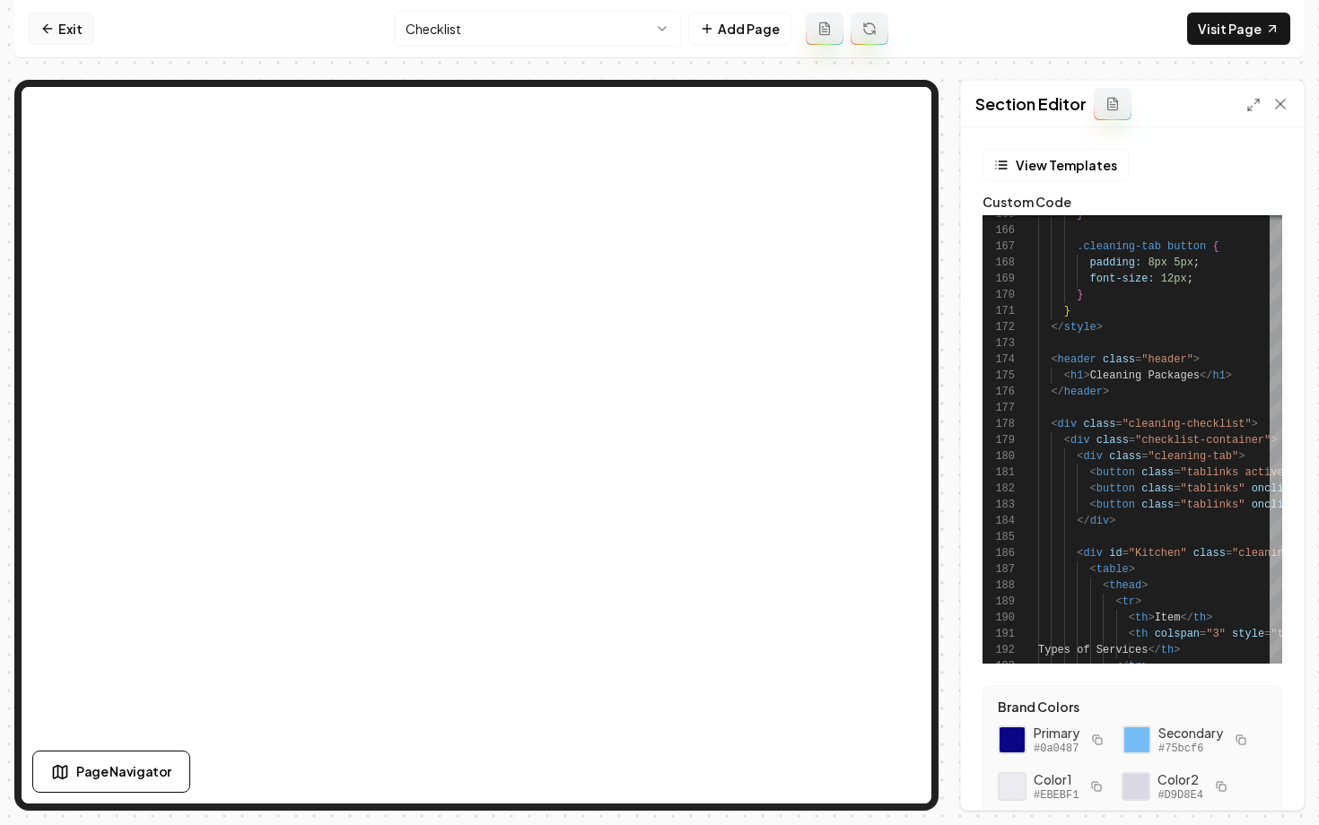
click at [57, 34] on link "Exit" at bounding box center [62, 29] width 66 height 32
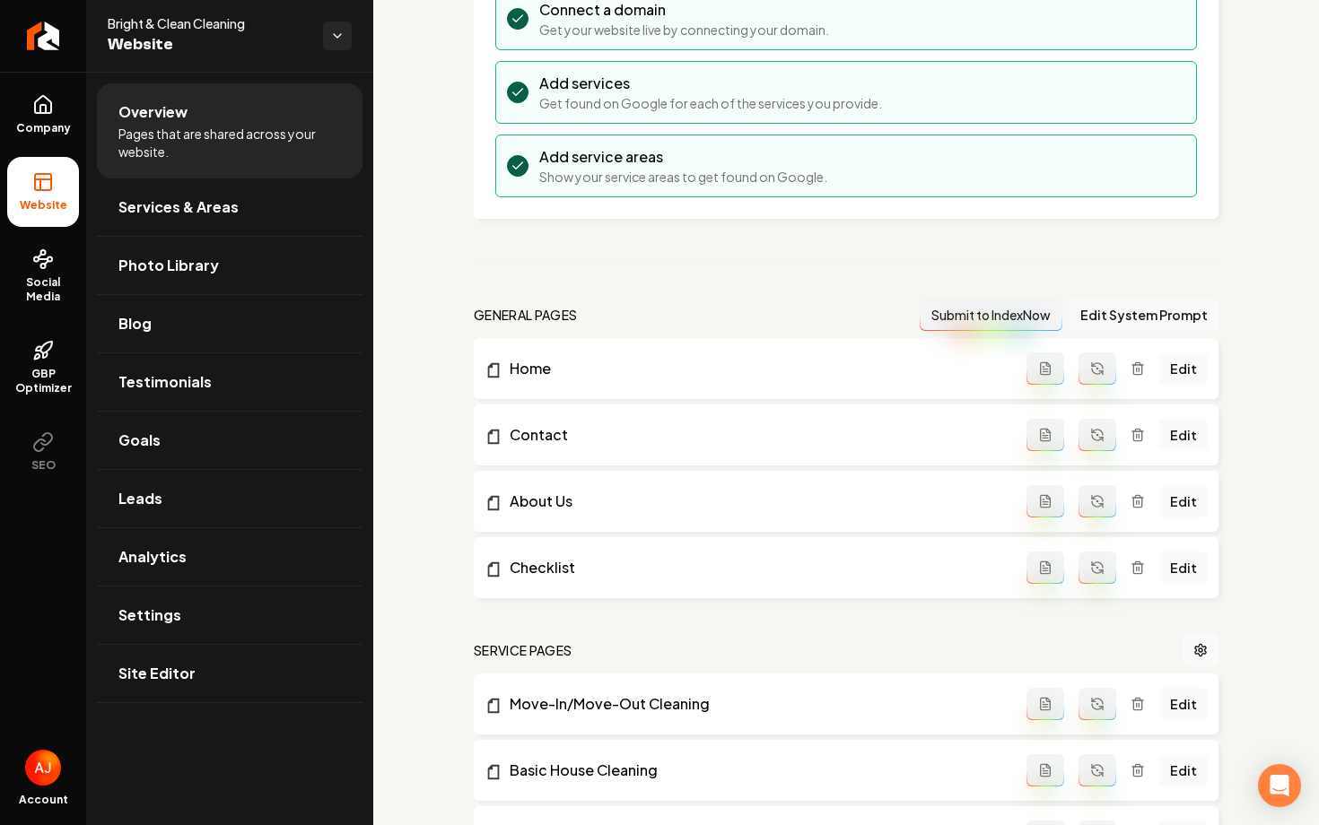
scroll to position [263, 0]
click at [1175, 570] on link "Edit" at bounding box center [1183, 567] width 48 height 32
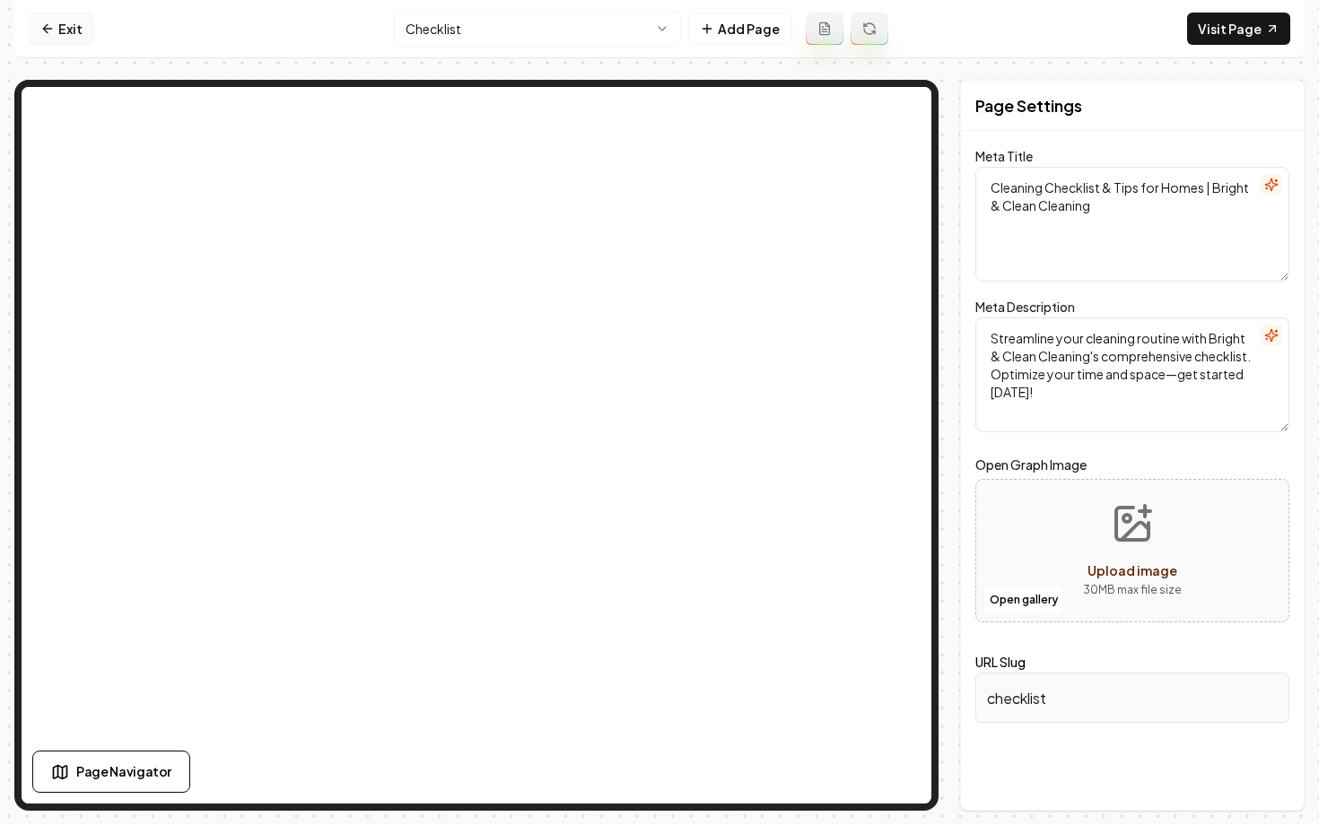
click at [47, 25] on icon at bounding box center [45, 28] width 4 height 8
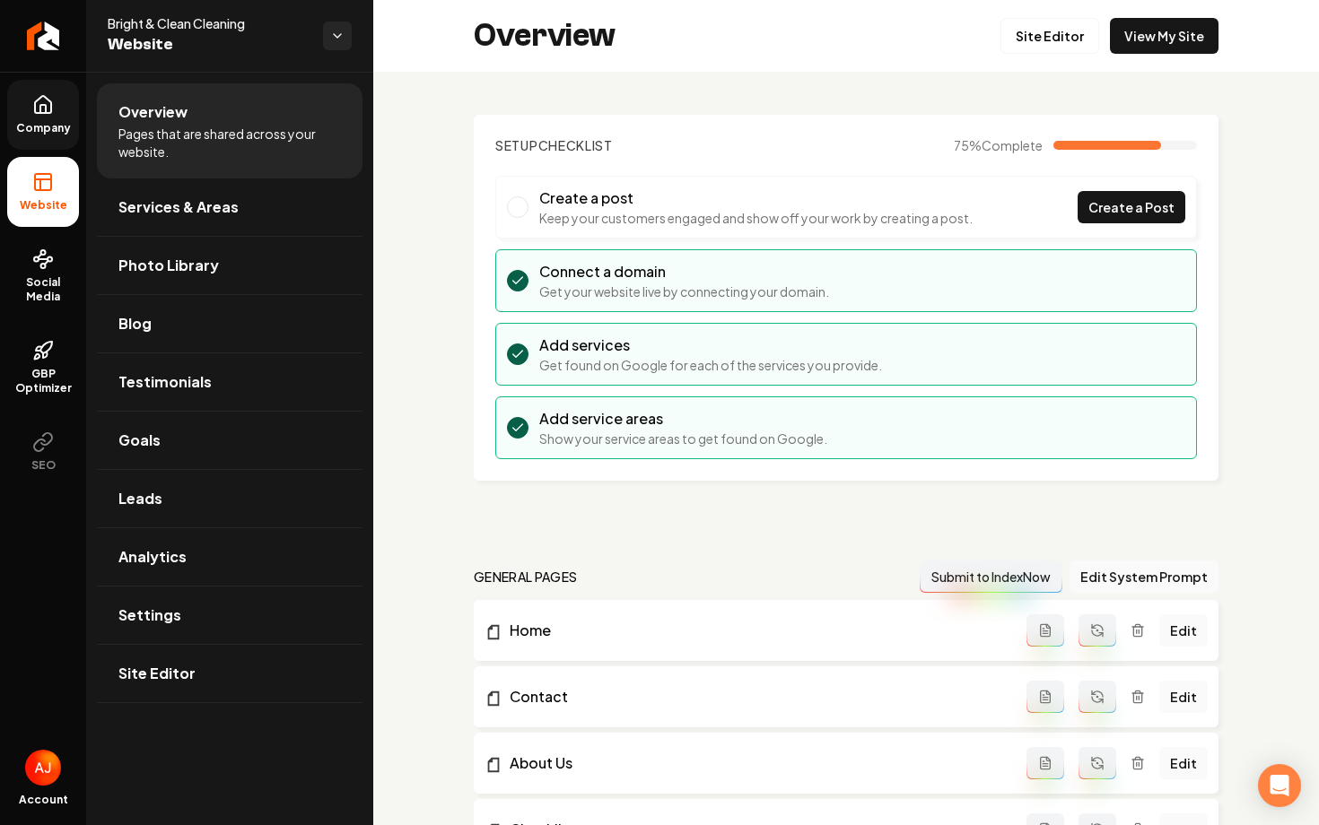
click at [66, 122] on span "Company" at bounding box center [43, 128] width 69 height 14
